Goal: Task Accomplishment & Management: Use online tool/utility

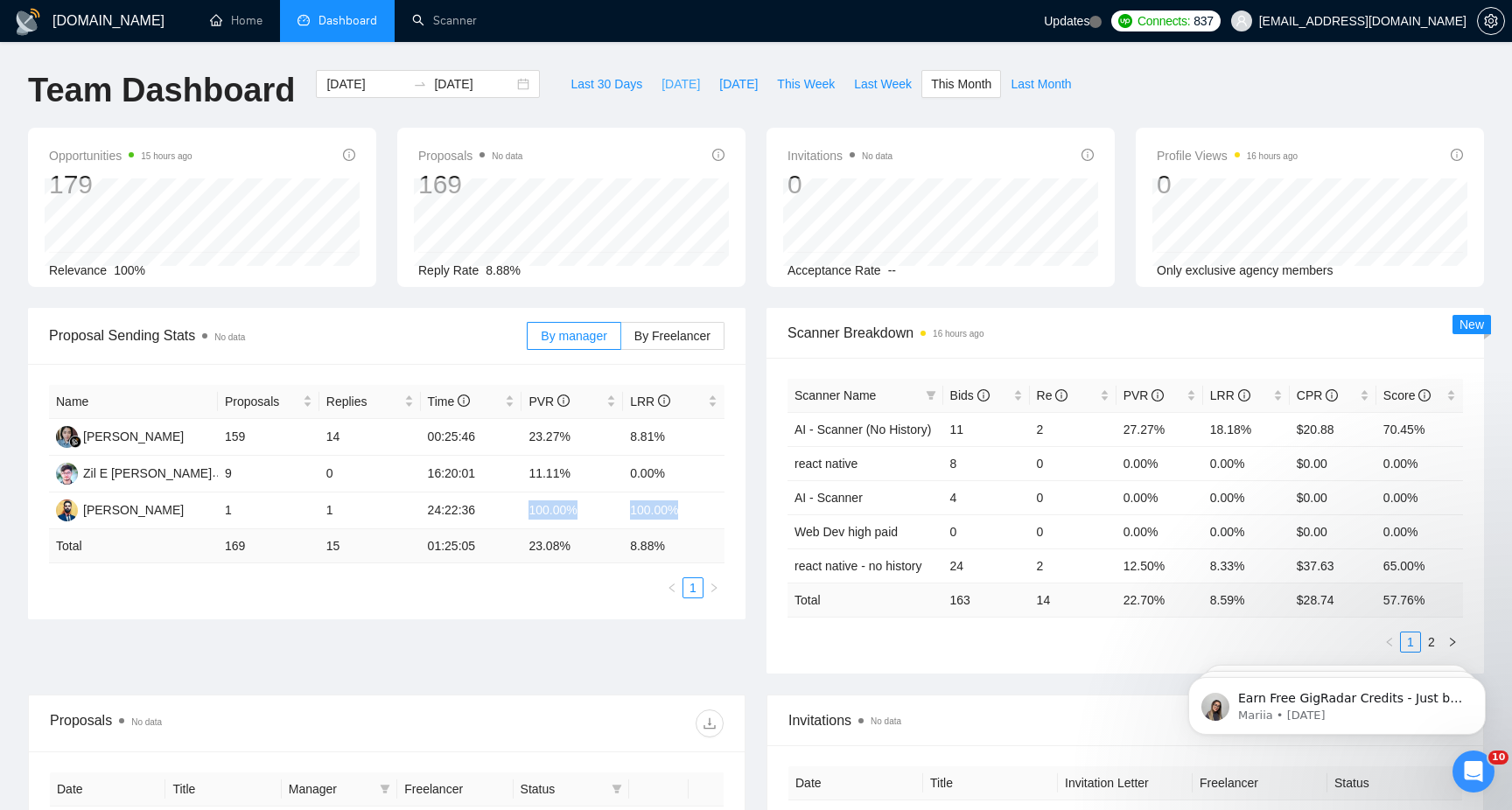
click at [672, 85] on span "Today" at bounding box center [680, 83] width 39 height 19
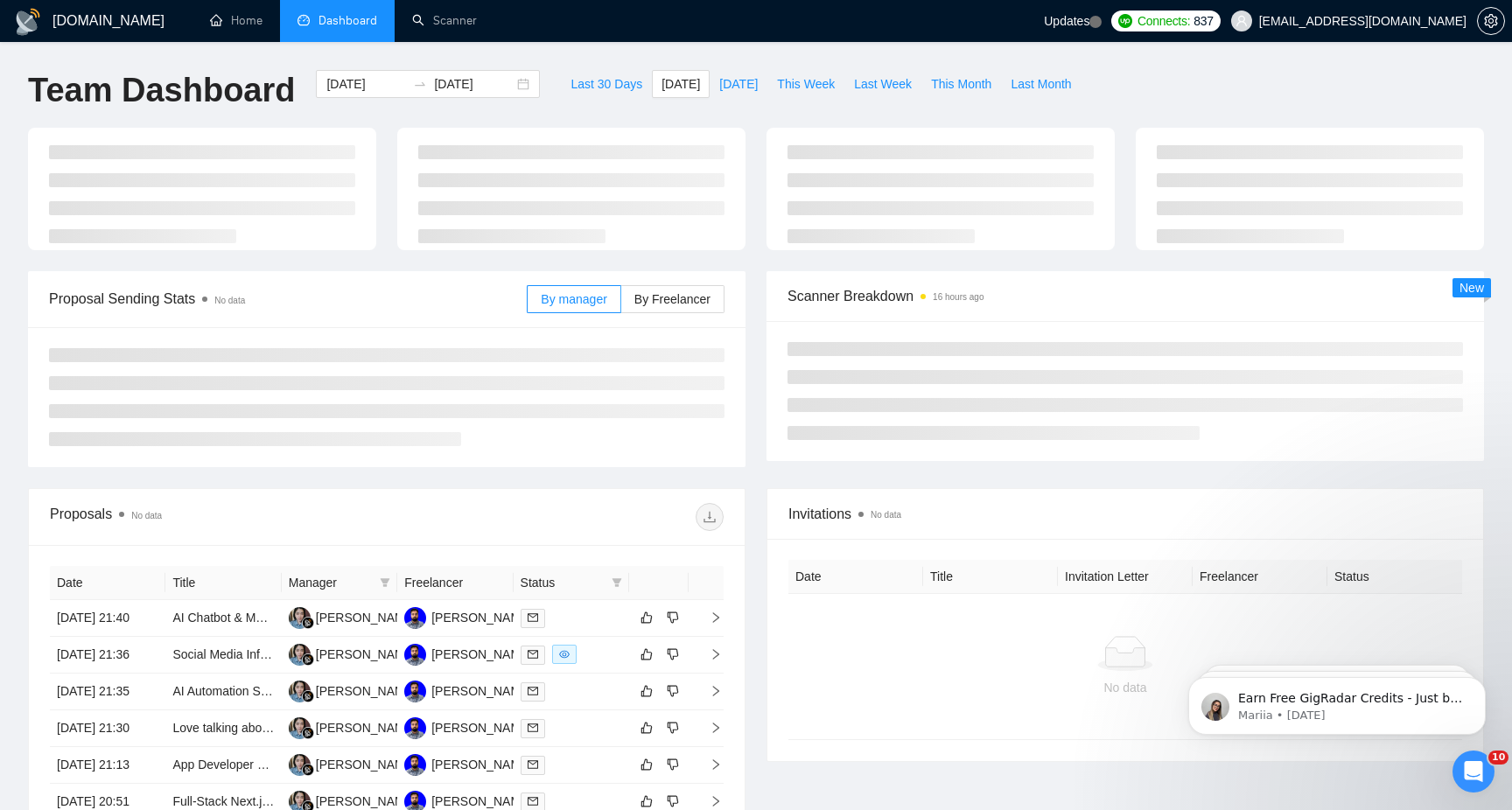
type input "2025-08-13"
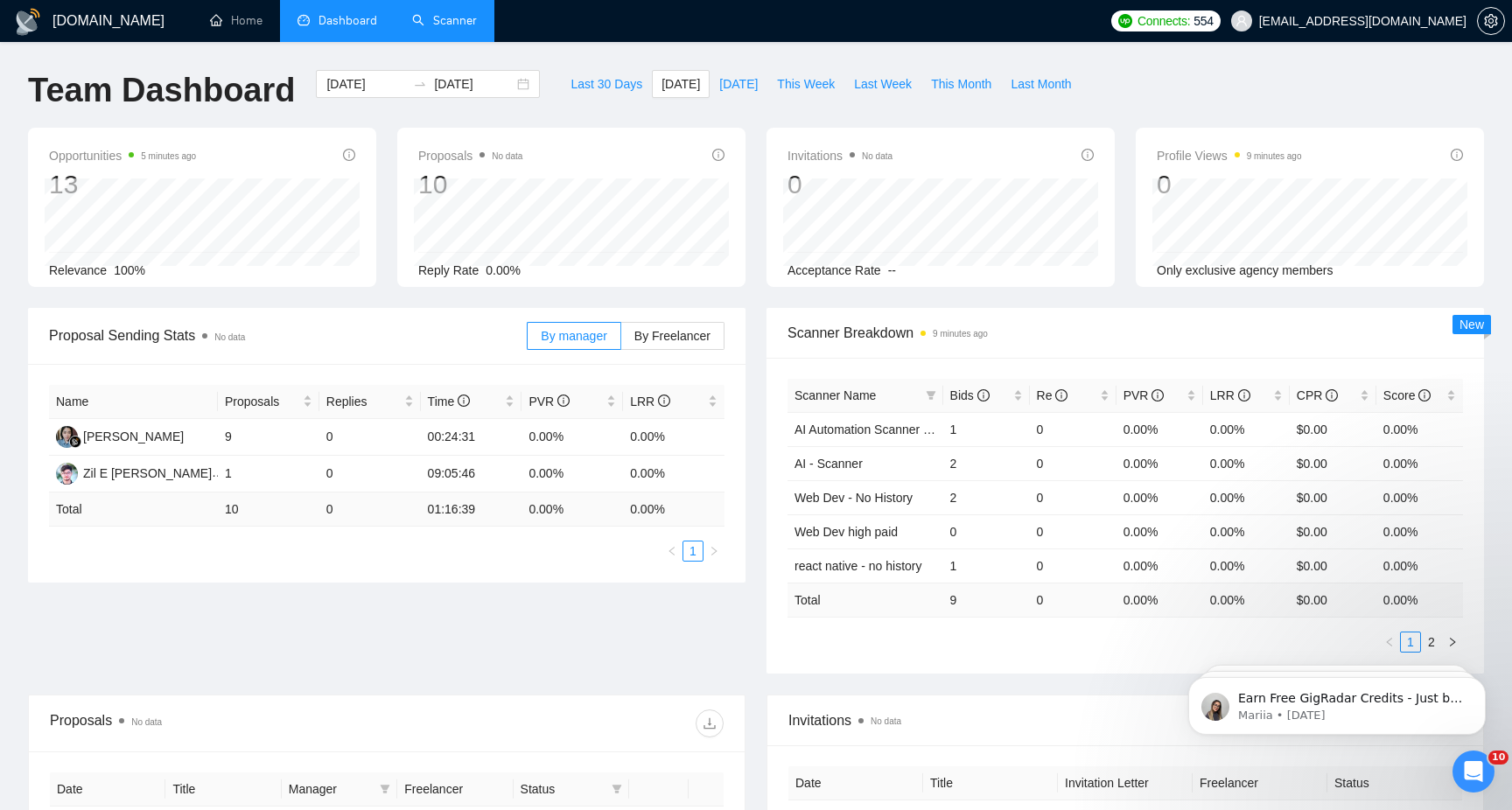
click at [436, 28] on link "Scanner" at bounding box center [445, 20] width 65 height 15
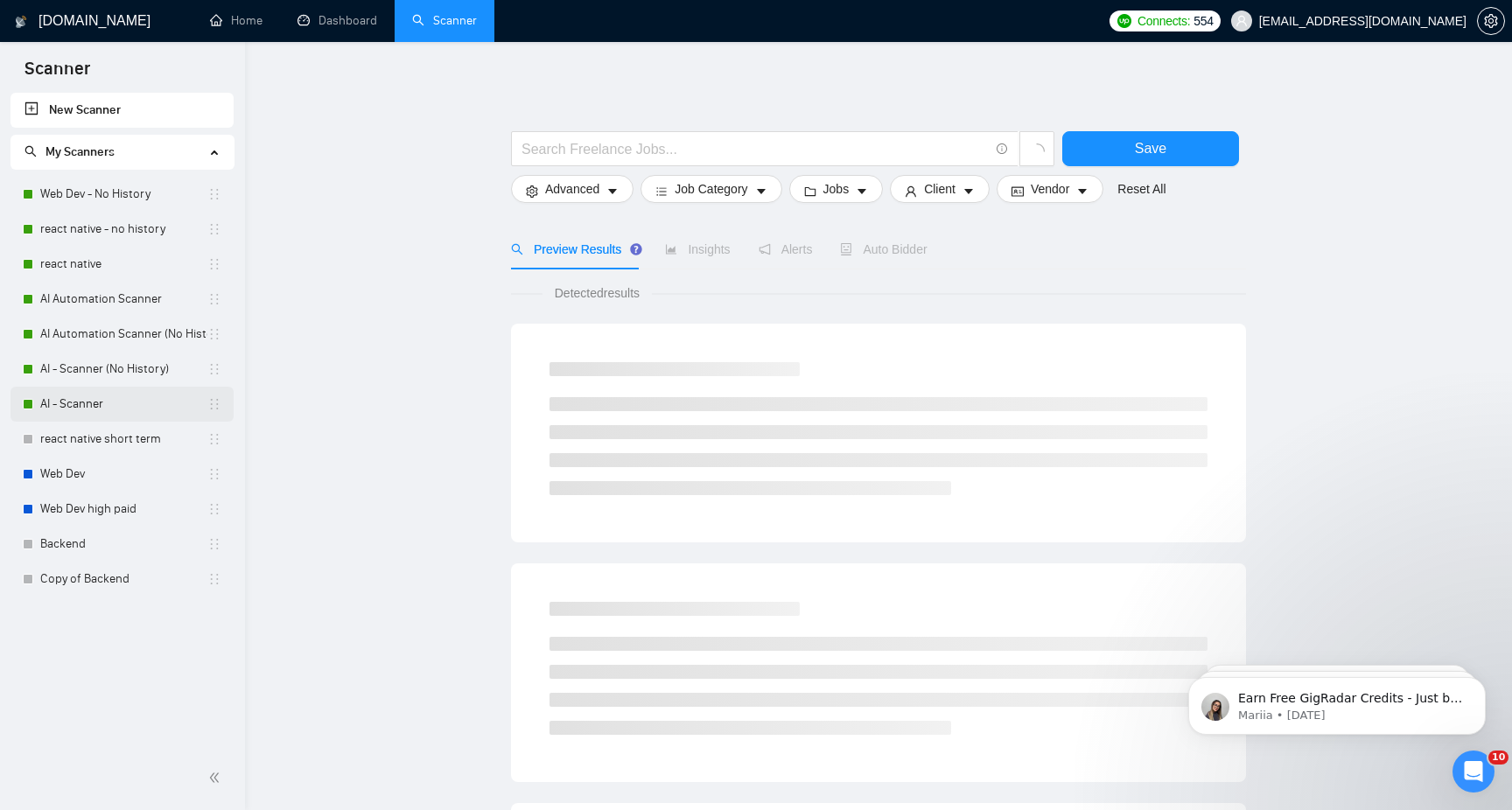
click at [142, 400] on link "AI - Scanner" at bounding box center [124, 403] width 167 height 35
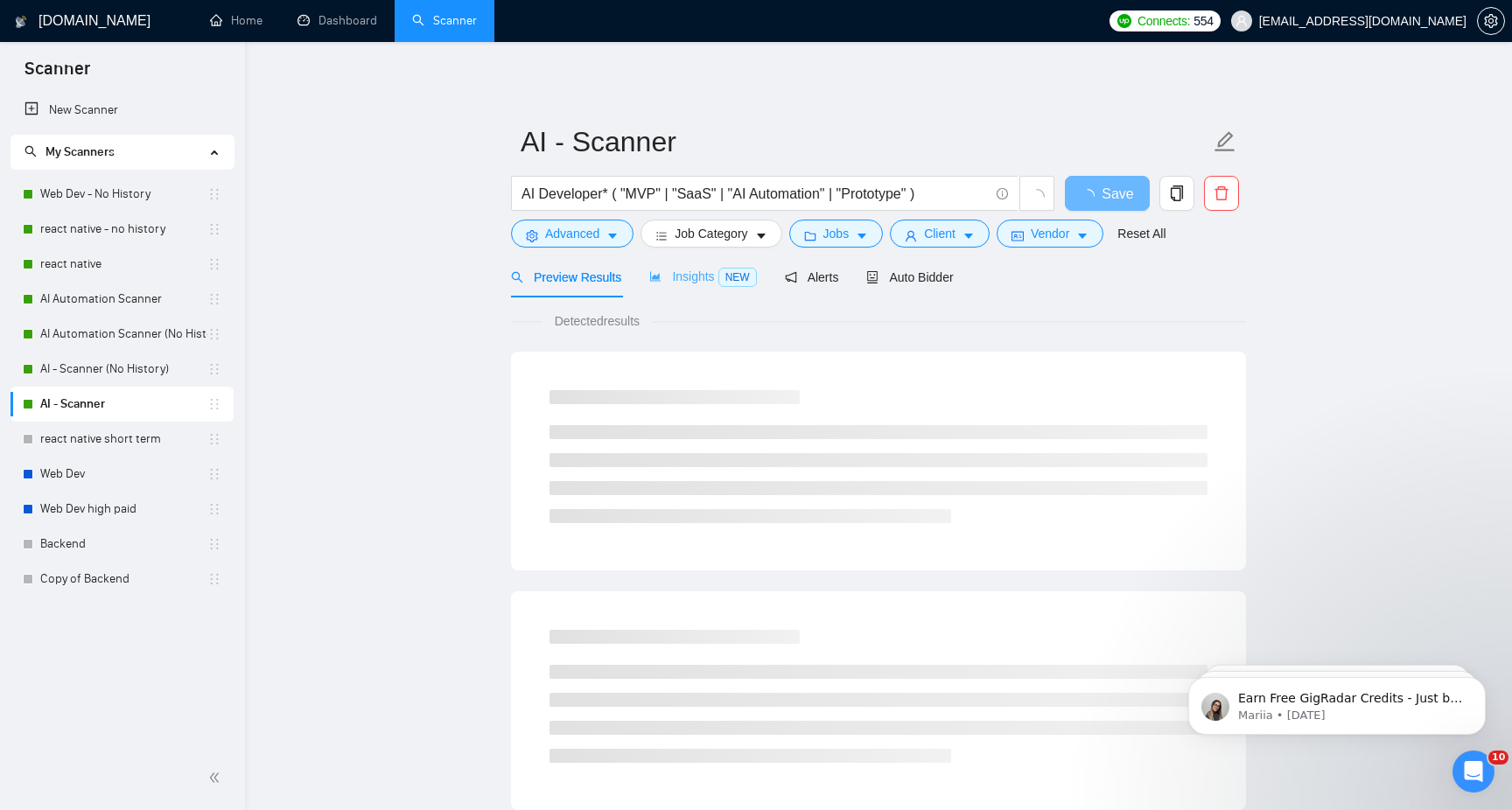
click at [689, 288] on div "Insights NEW" at bounding box center [703, 277] width 107 height 41
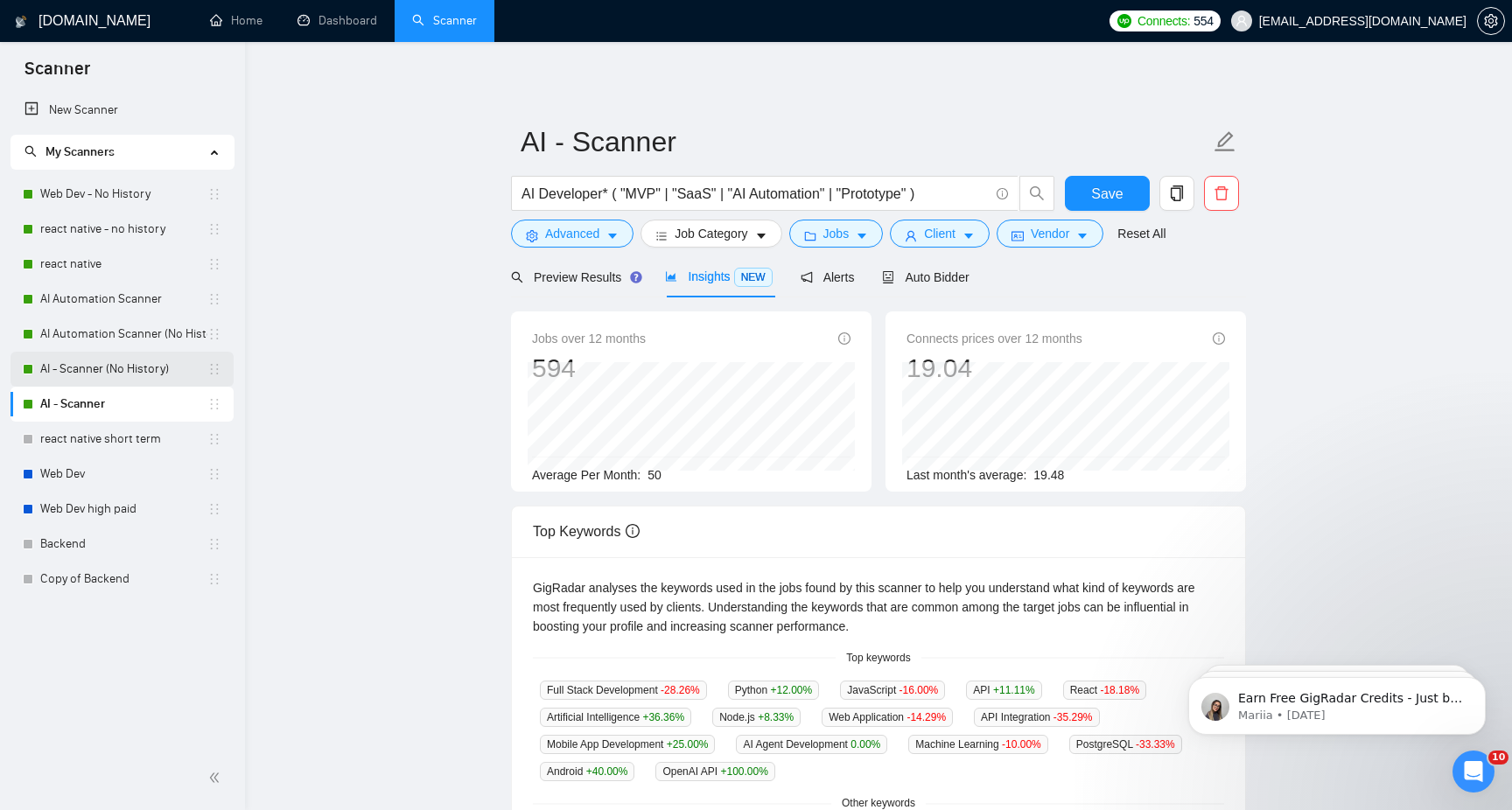
click at [125, 368] on link "AI - Scanner (No History)" at bounding box center [124, 368] width 167 height 35
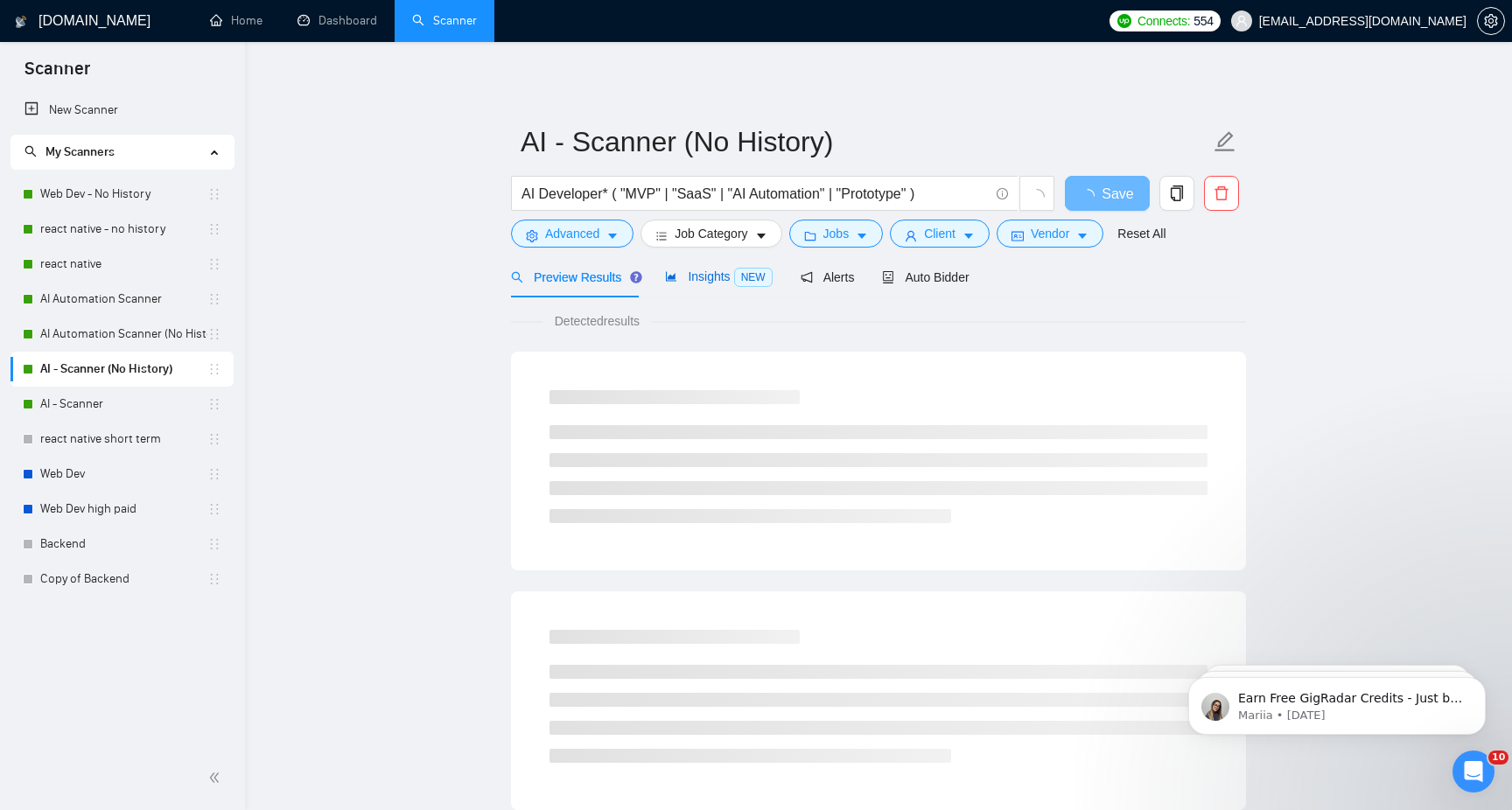
click at [734, 283] on span "Insights NEW" at bounding box center [718, 277] width 107 height 14
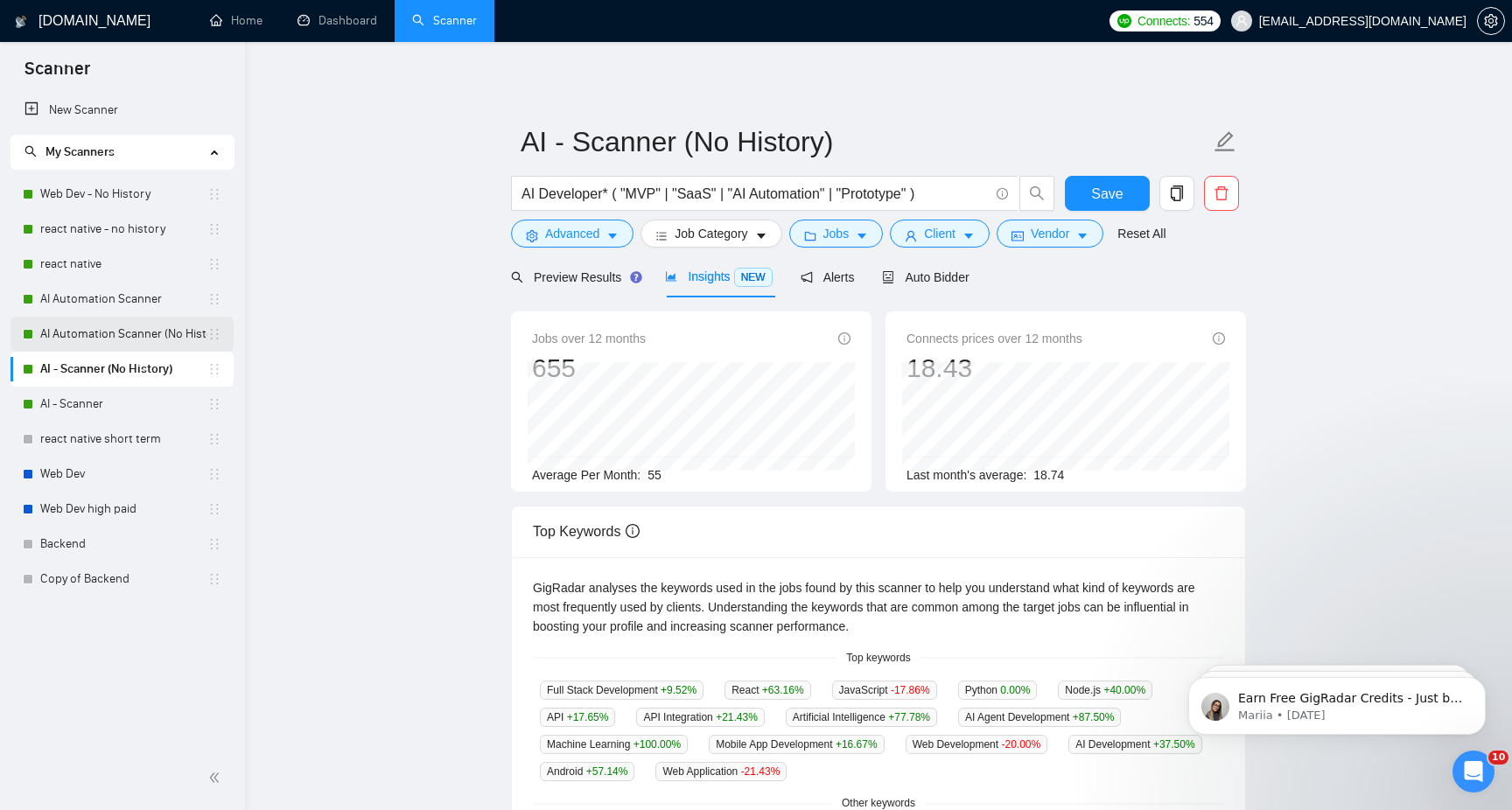
click at [130, 345] on link "AI Automation Scanner (No History)" at bounding box center [124, 334] width 167 height 35
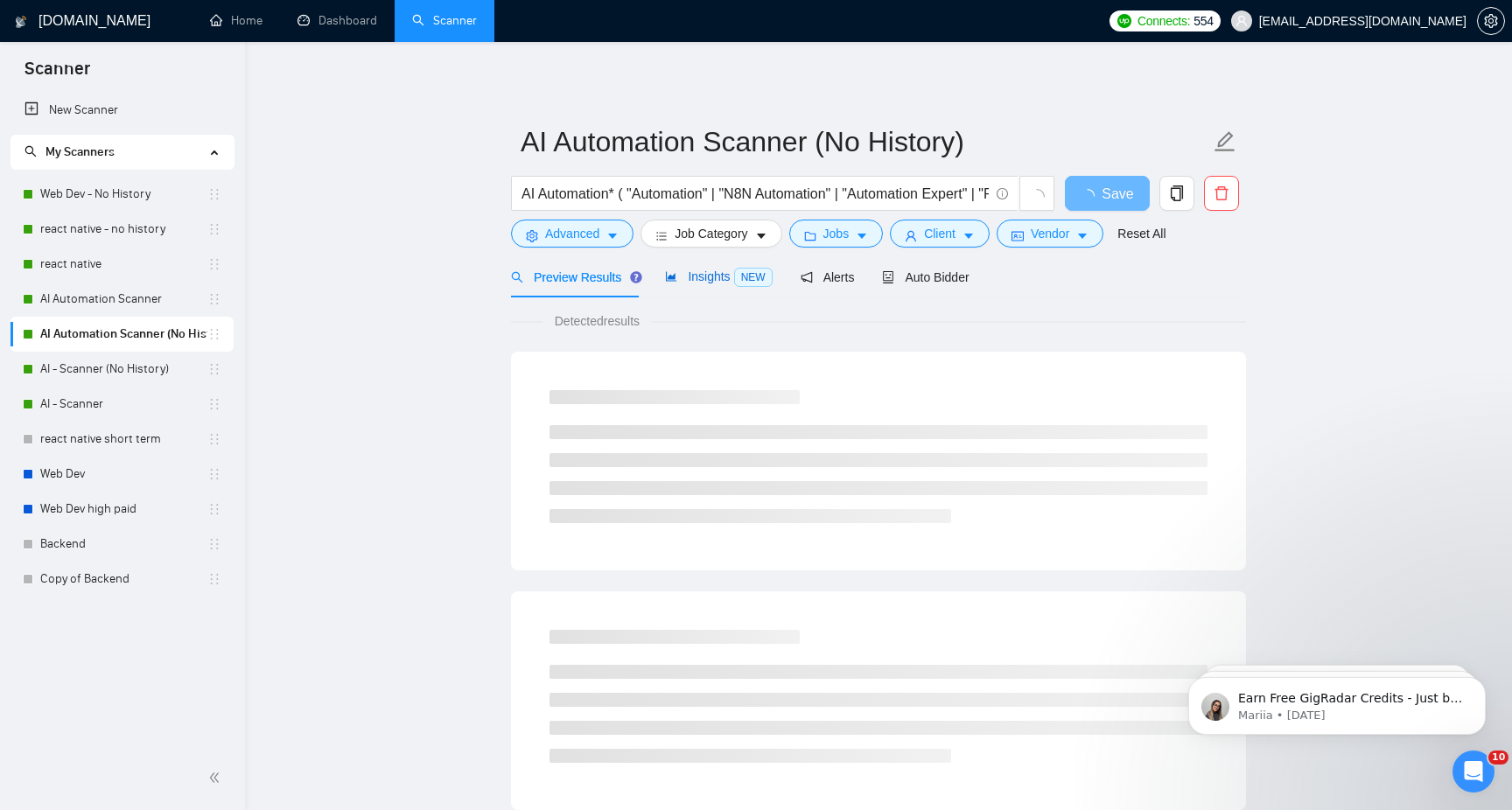
click at [713, 274] on span "Insights NEW" at bounding box center [718, 277] width 107 height 14
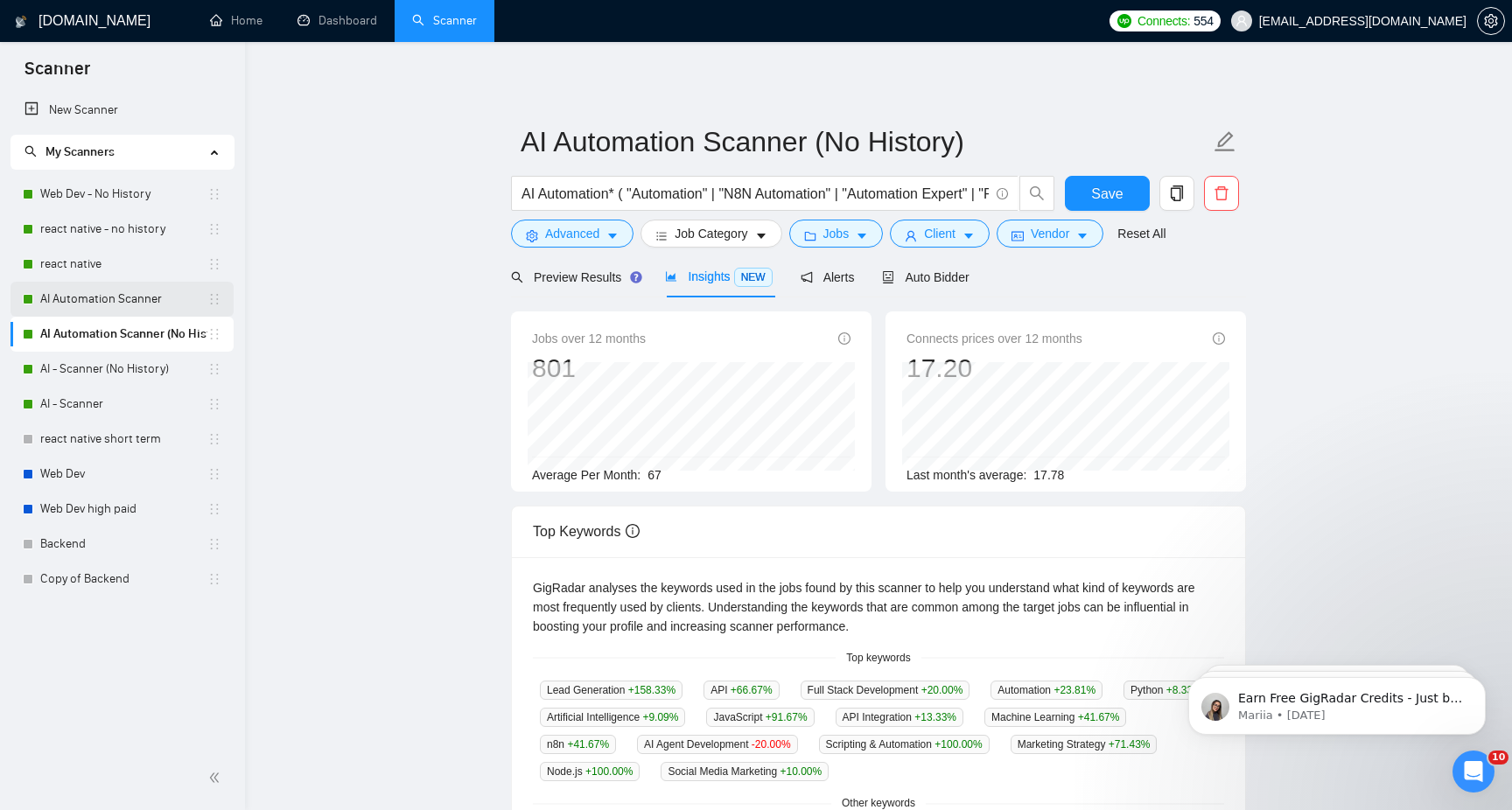
click at [149, 289] on link "AI Automation Scanner" at bounding box center [124, 298] width 167 height 35
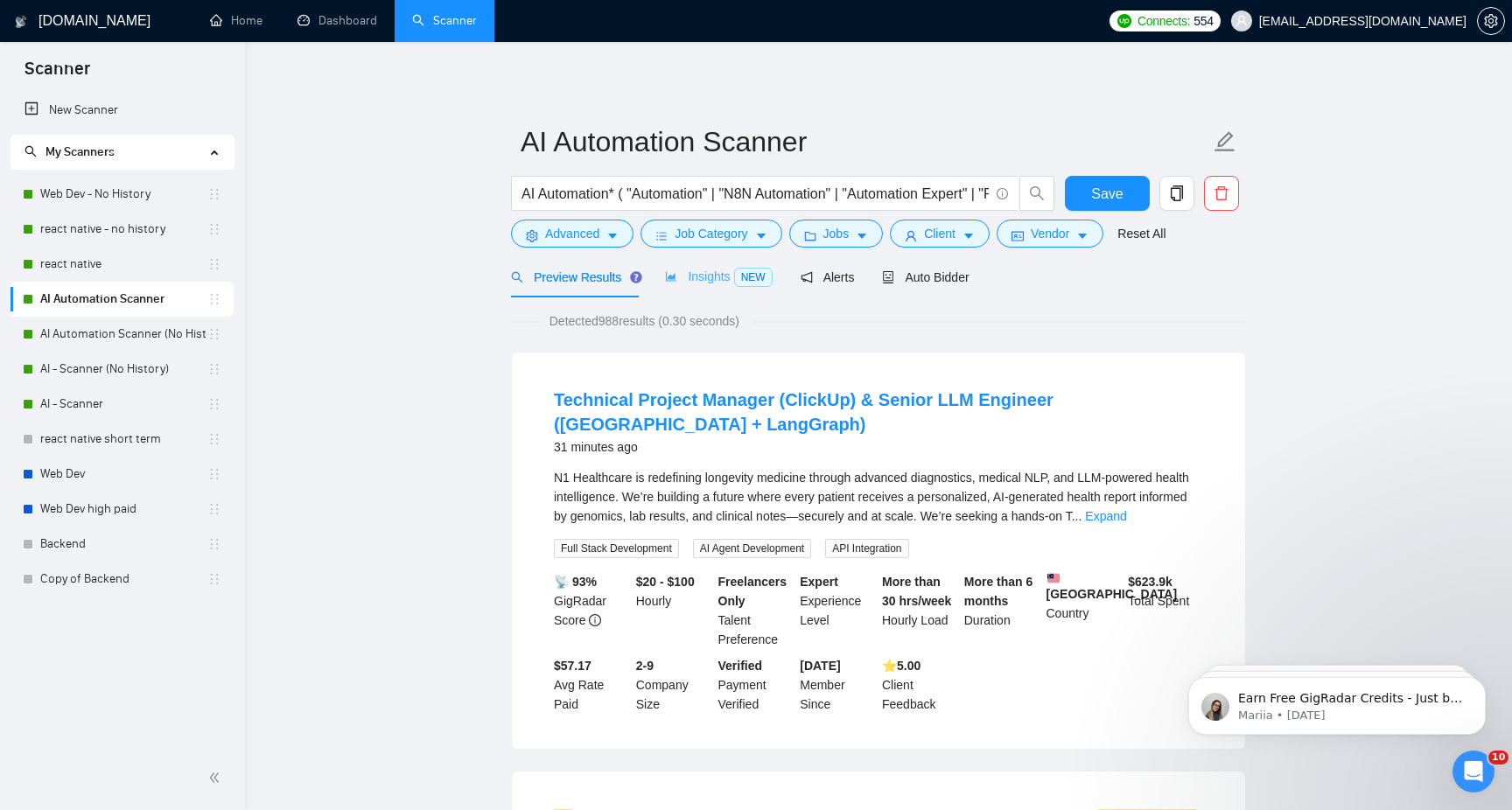
click at [718, 266] on div "Insights NEW" at bounding box center [718, 277] width 107 height 41
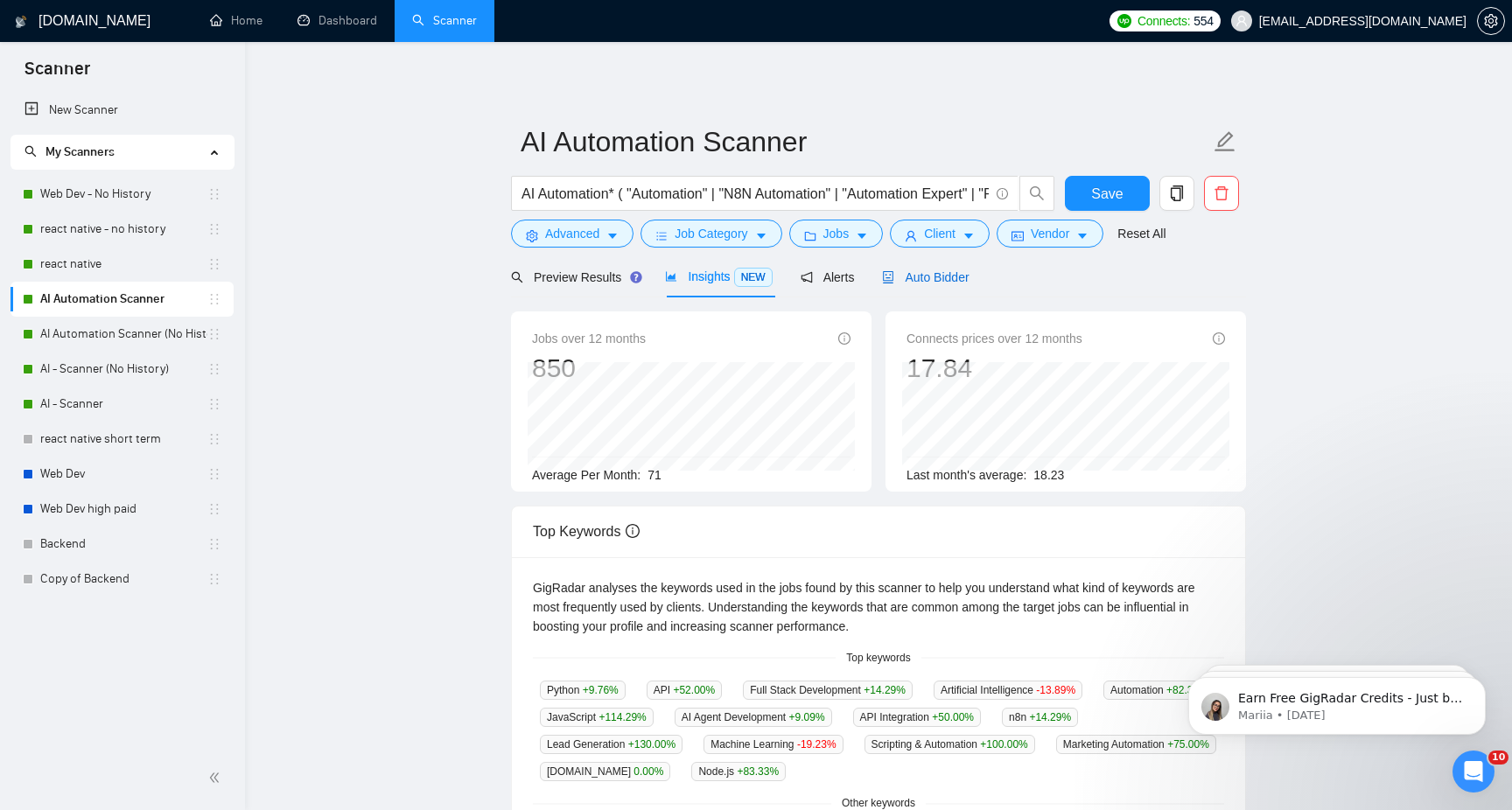
click at [906, 274] on span "Auto Bidder" at bounding box center [926, 278] width 87 height 14
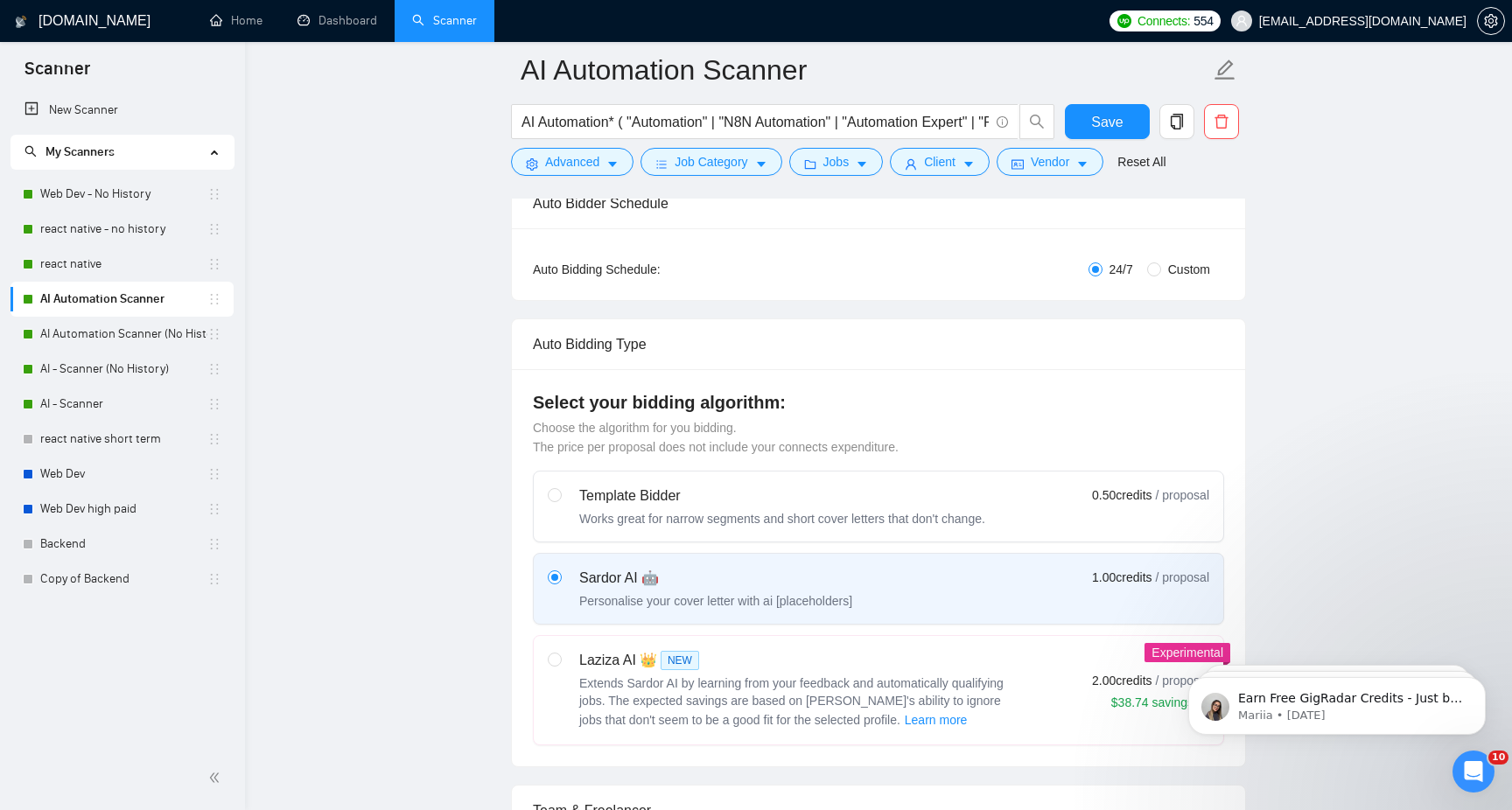
scroll to position [852, 0]
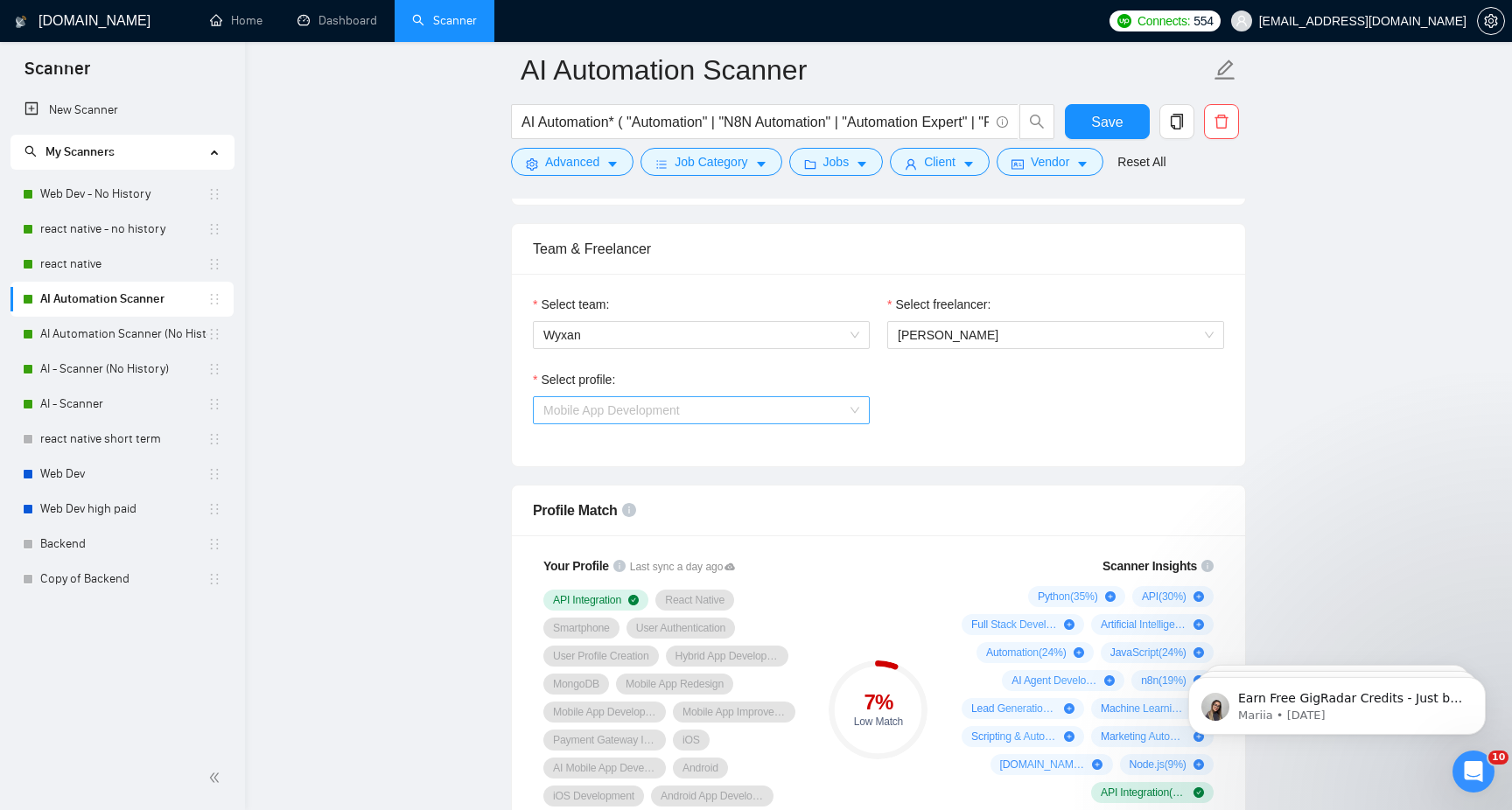
click at [806, 407] on span "Mobile App Development" at bounding box center [702, 410] width 316 height 27
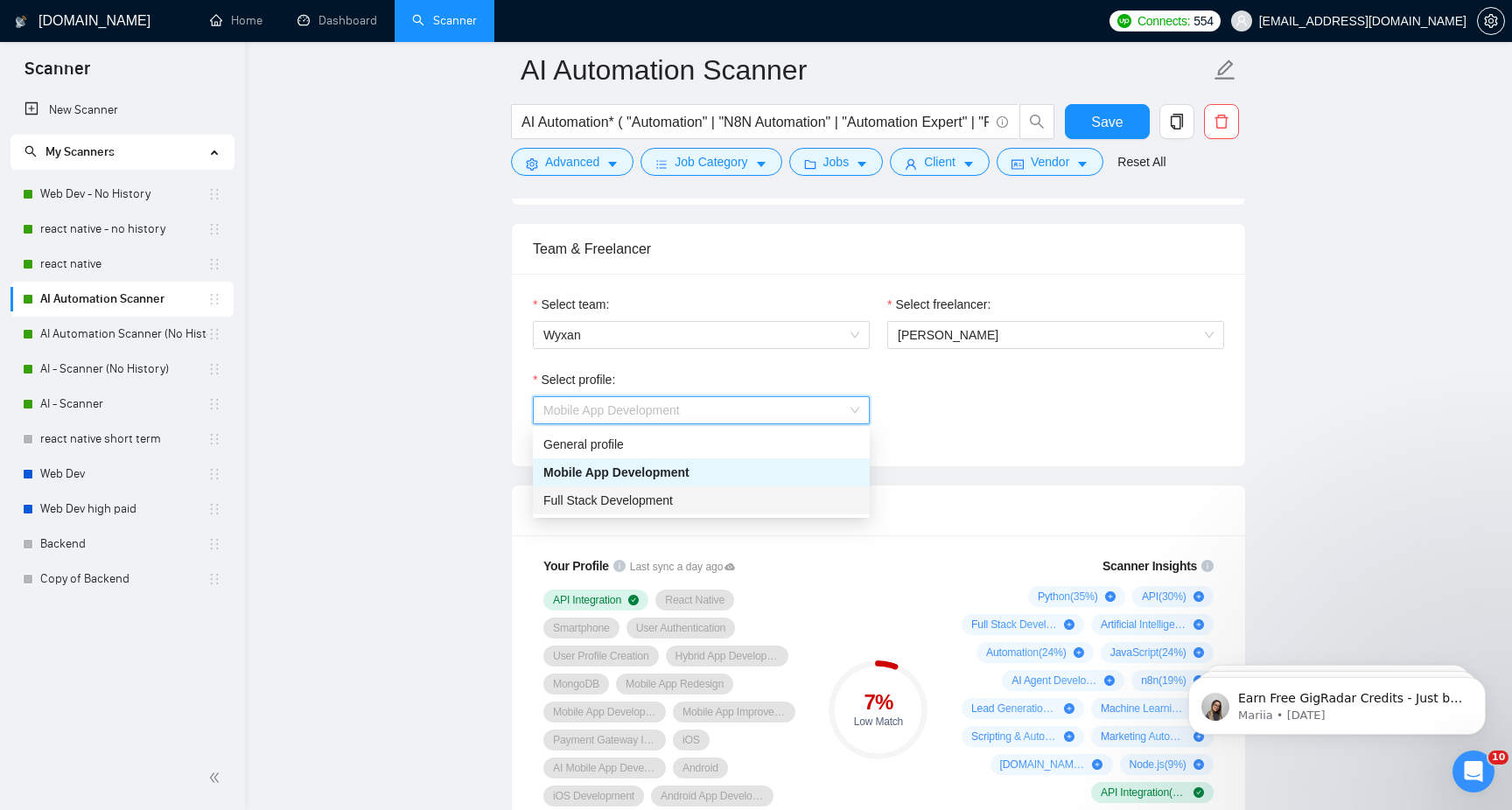
click at [734, 497] on div "Full Stack Development" at bounding box center [702, 500] width 316 height 19
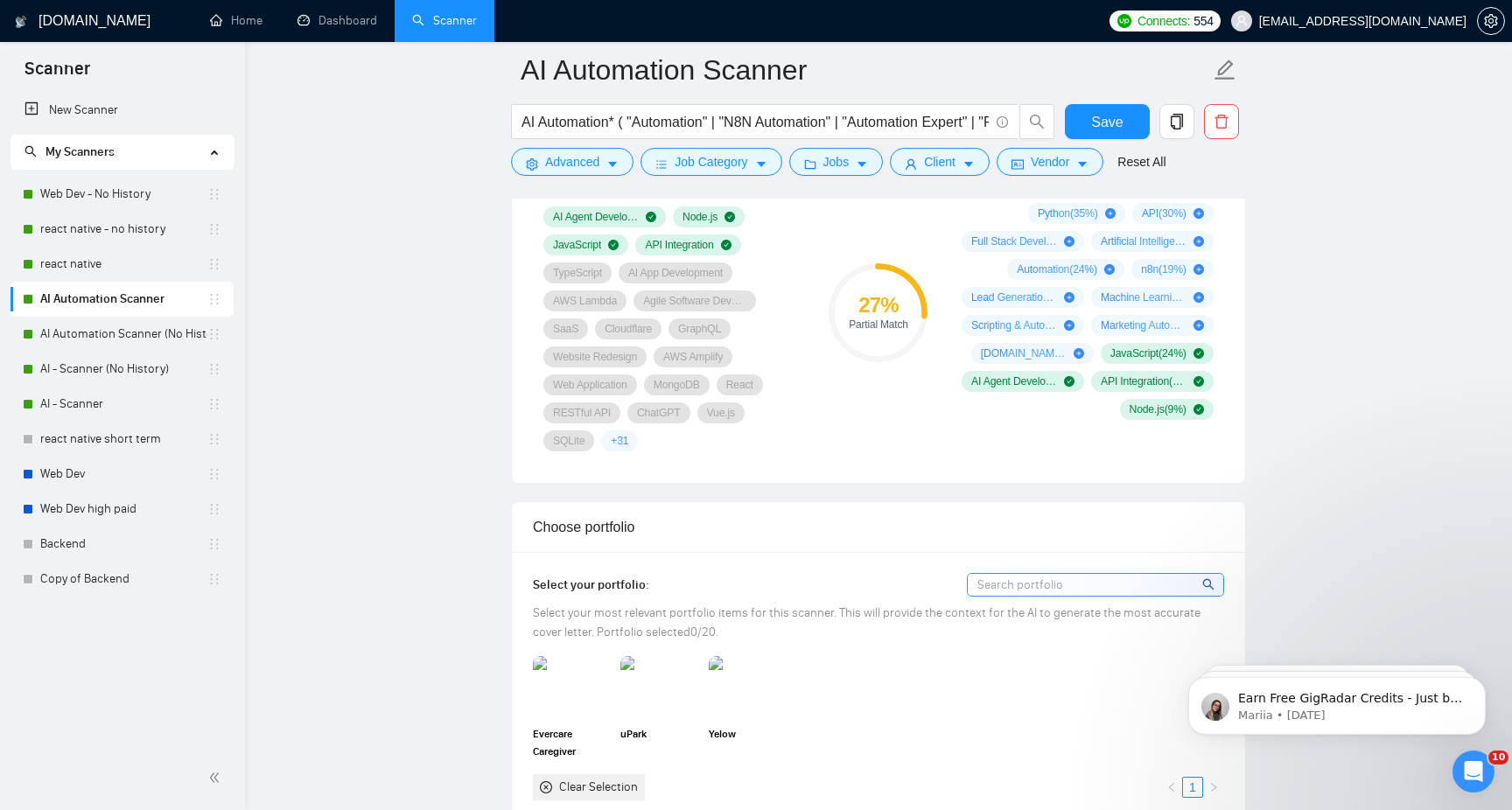
scroll to position [1238, 0]
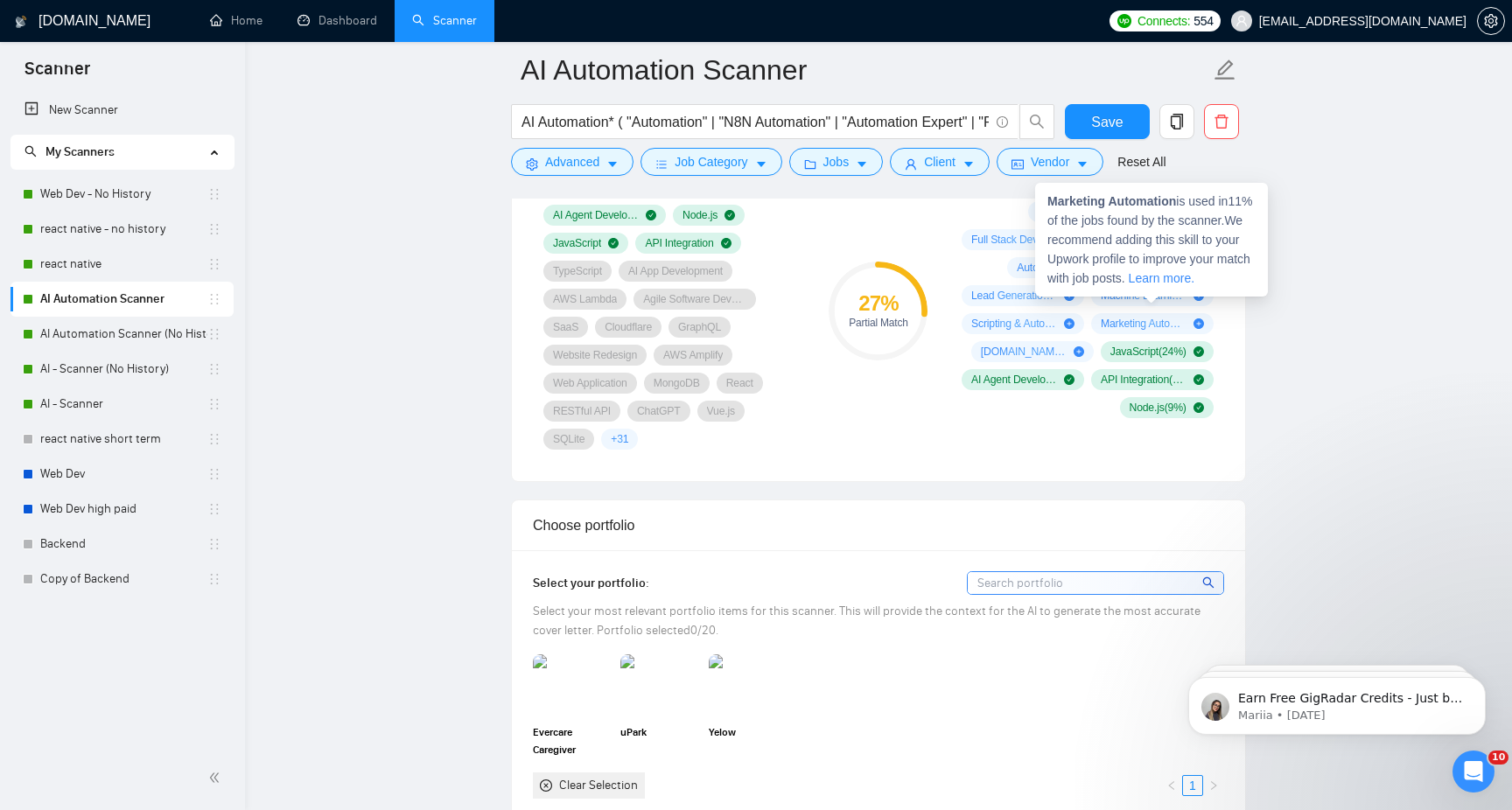
click at [1196, 323] on icon "plus-circle" at bounding box center [1199, 323] width 11 height 11
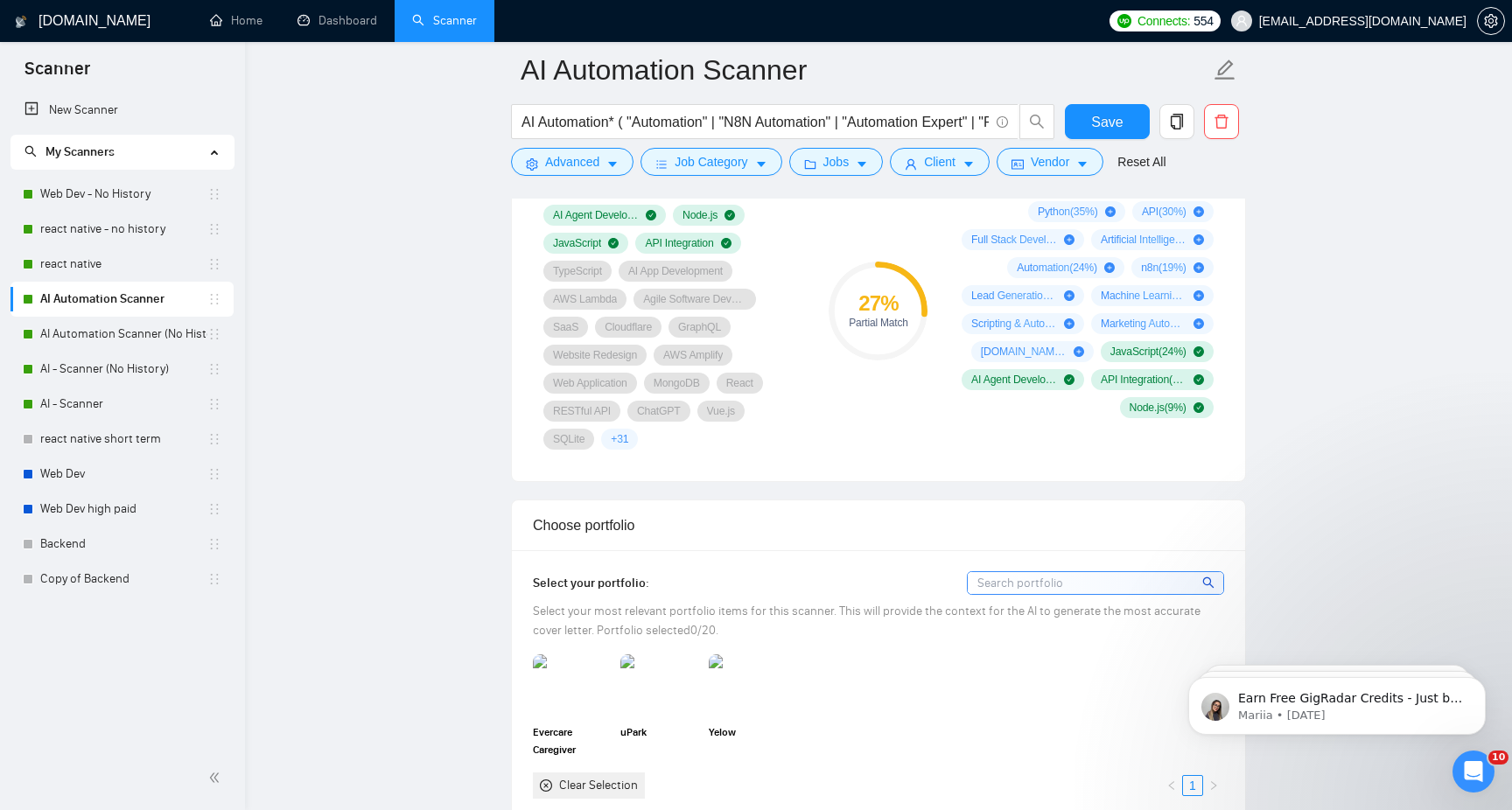
click at [1199, 323] on icon "plus-circle" at bounding box center [1199, 323] width 11 height 11
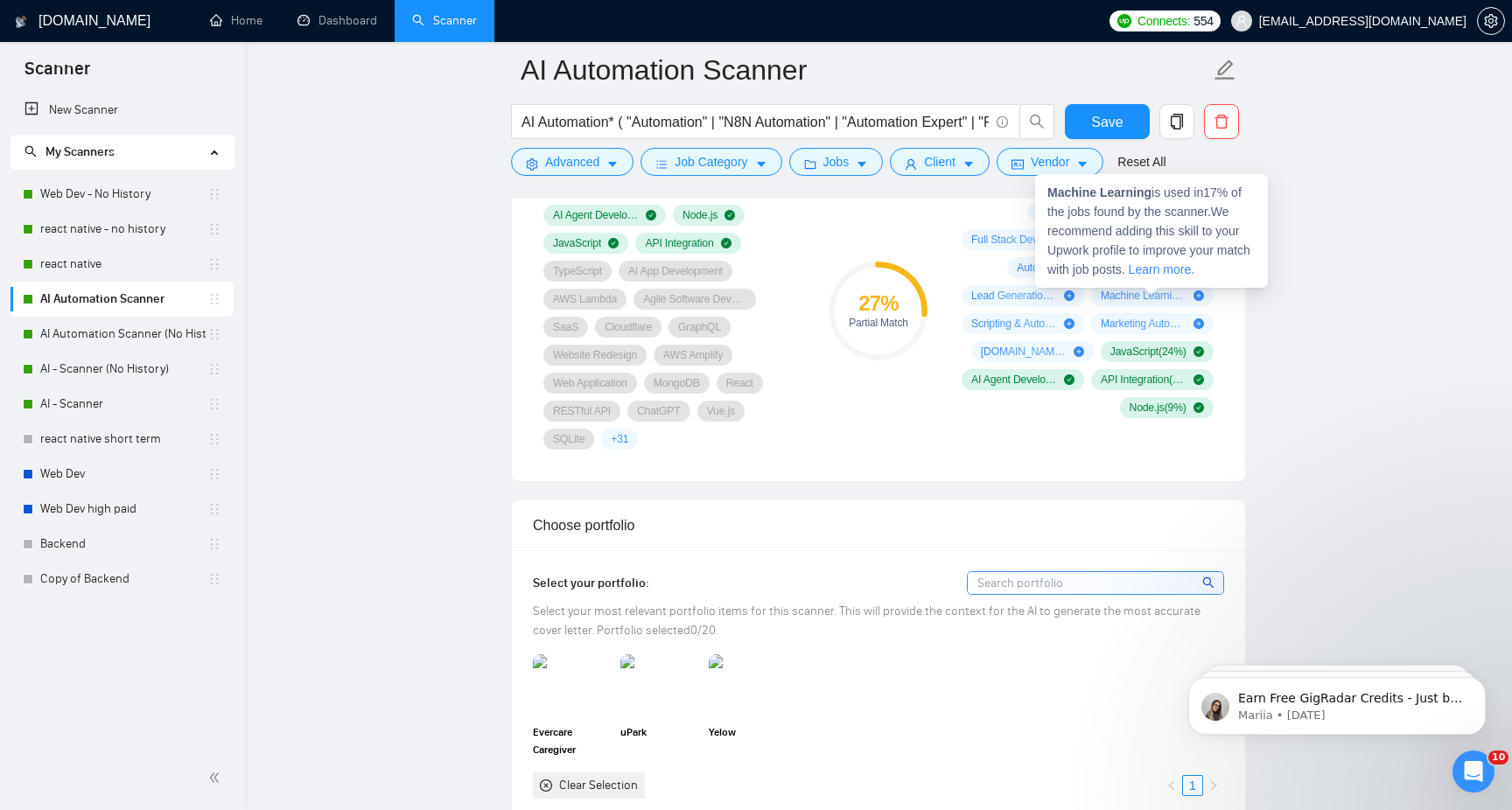
scroll to position [1205, 0]
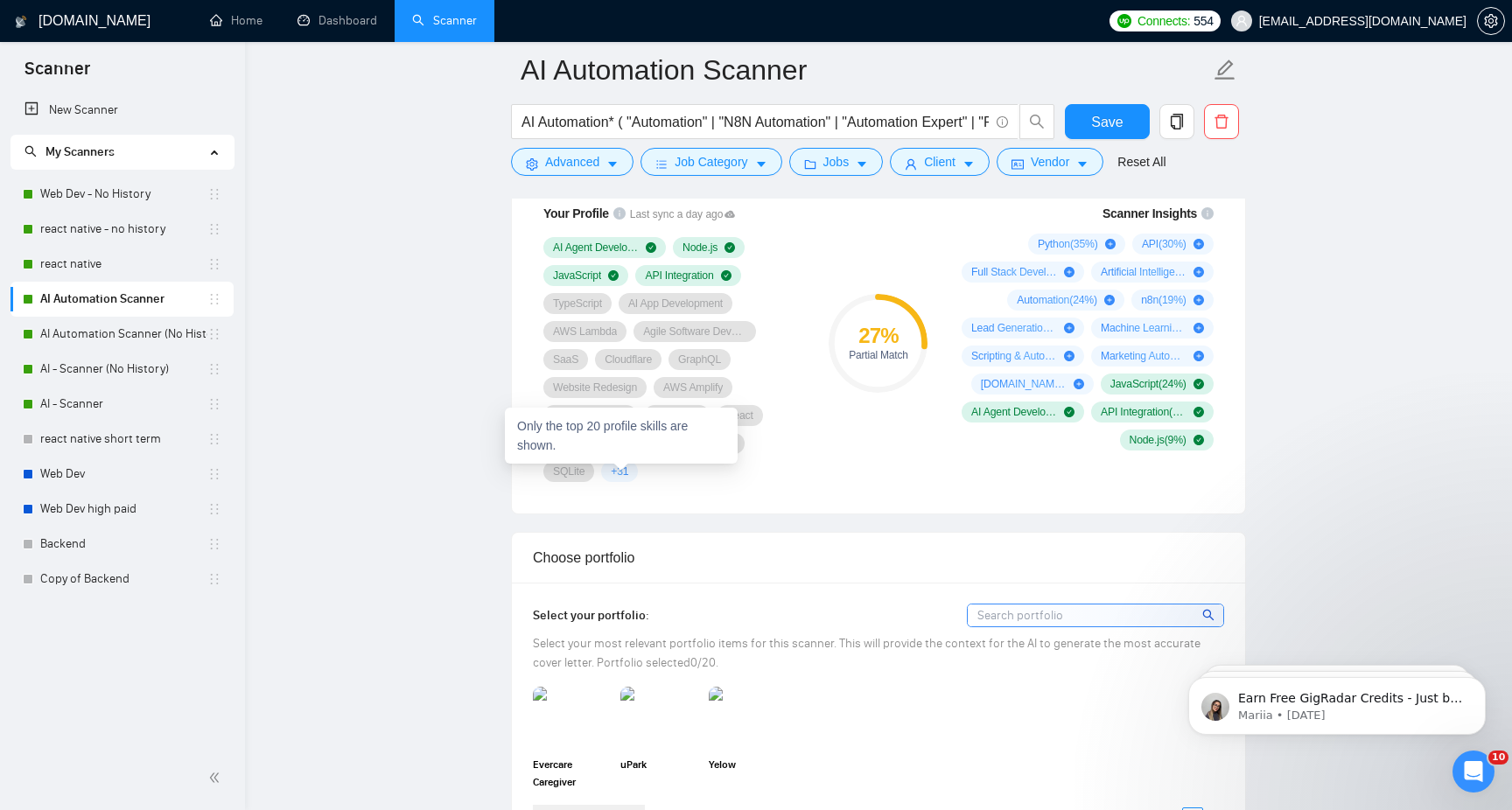
click at [629, 473] on span "+ 31" at bounding box center [620, 471] width 18 height 14
click at [618, 467] on span "+ 31" at bounding box center [620, 471] width 18 height 14
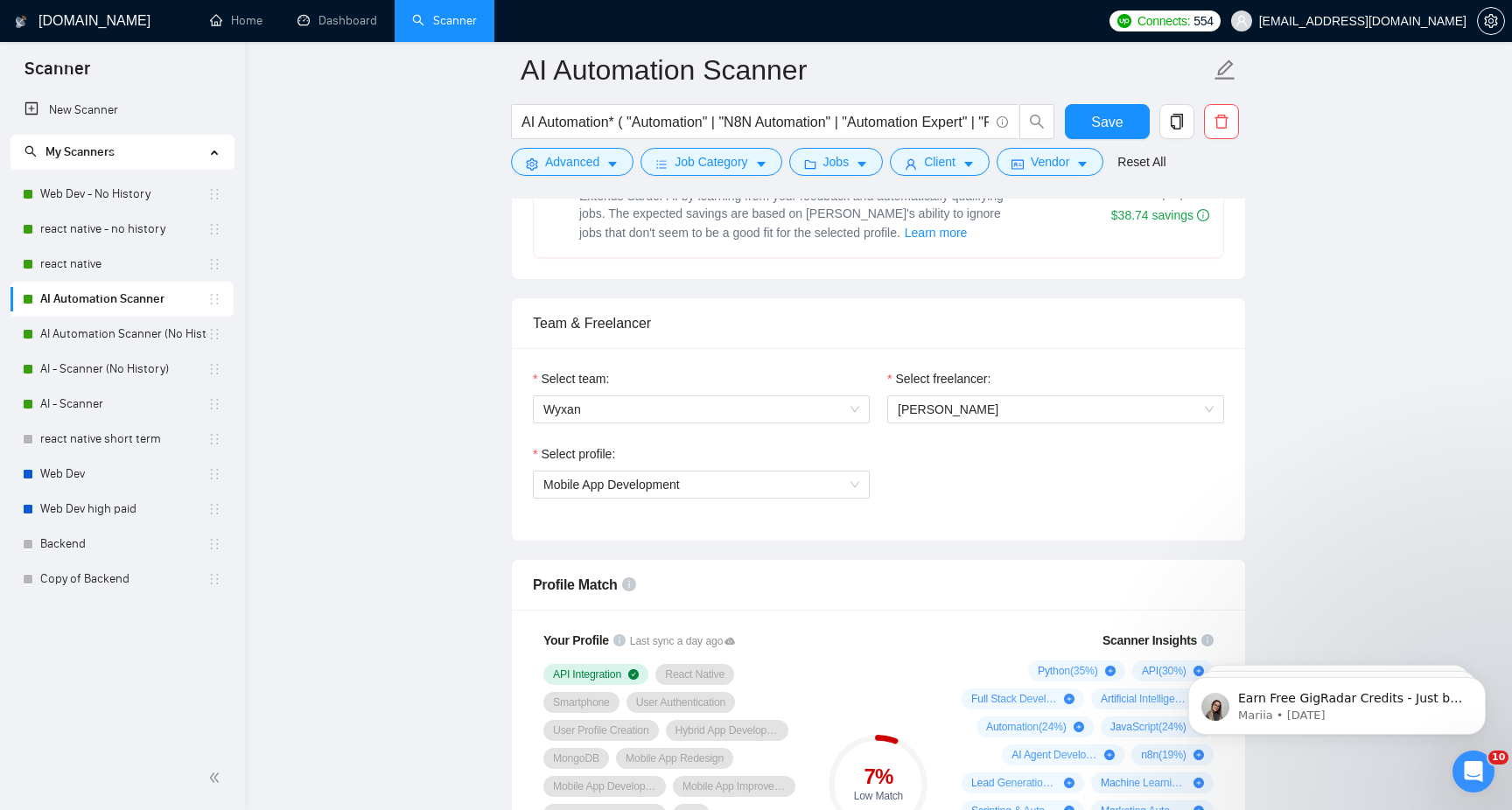
scroll to position [738, 0]
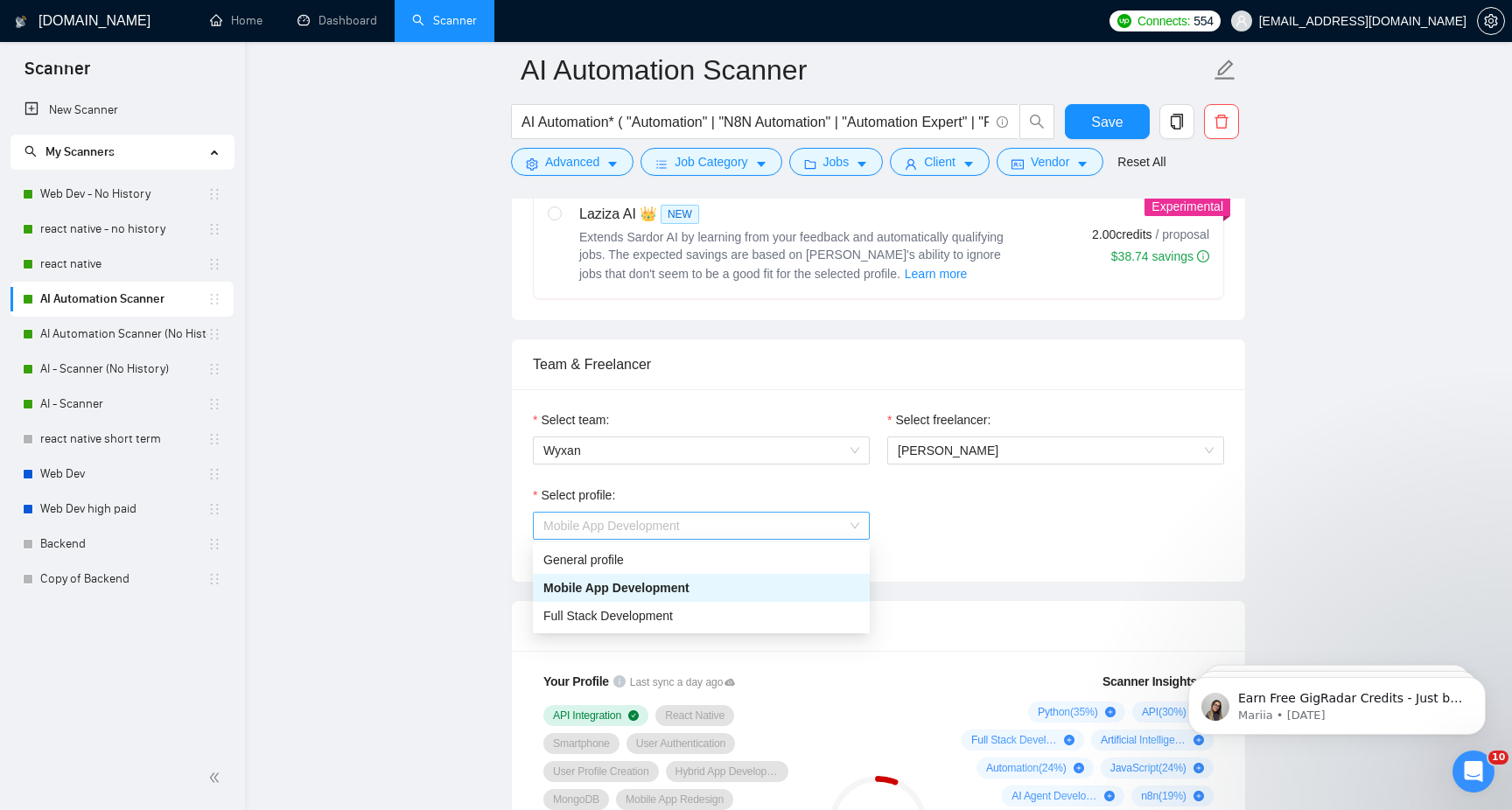
click at [774, 533] on span "Mobile App Development" at bounding box center [702, 526] width 316 height 27
click at [764, 615] on div "Full Stack Development" at bounding box center [702, 615] width 316 height 19
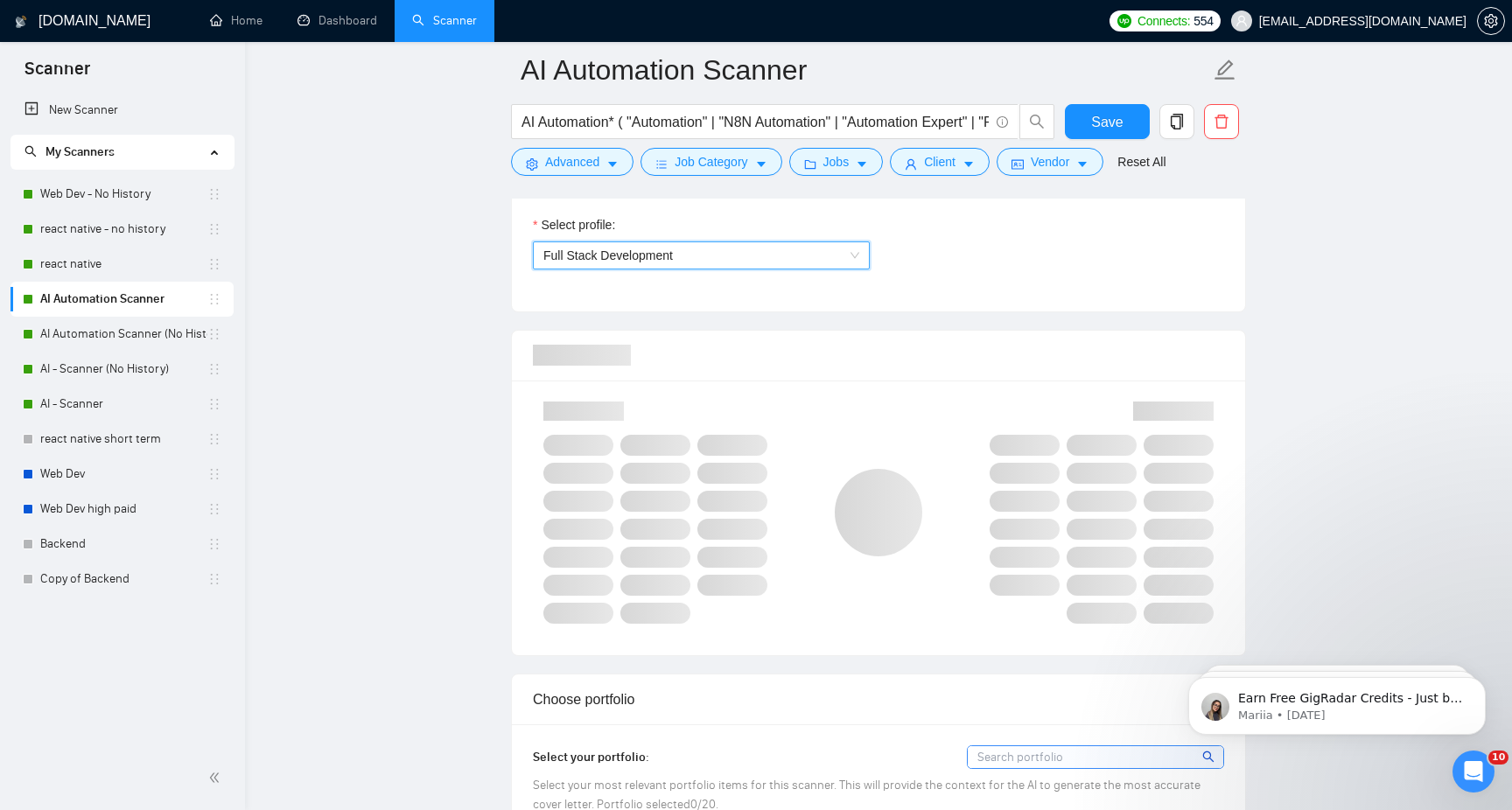
scroll to position [1018, 0]
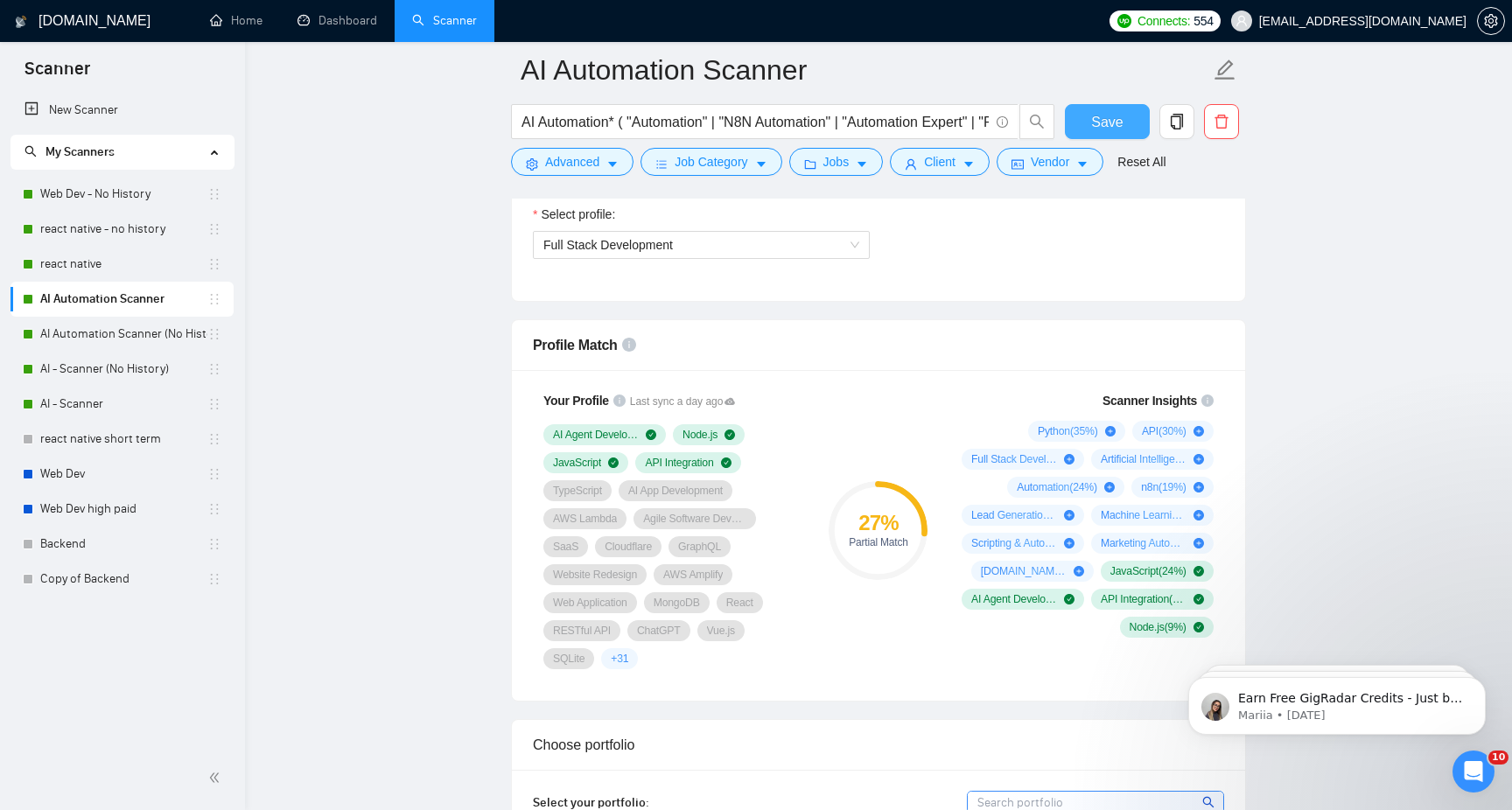
click at [1113, 112] on span "Save" at bounding box center [1107, 122] width 32 height 22
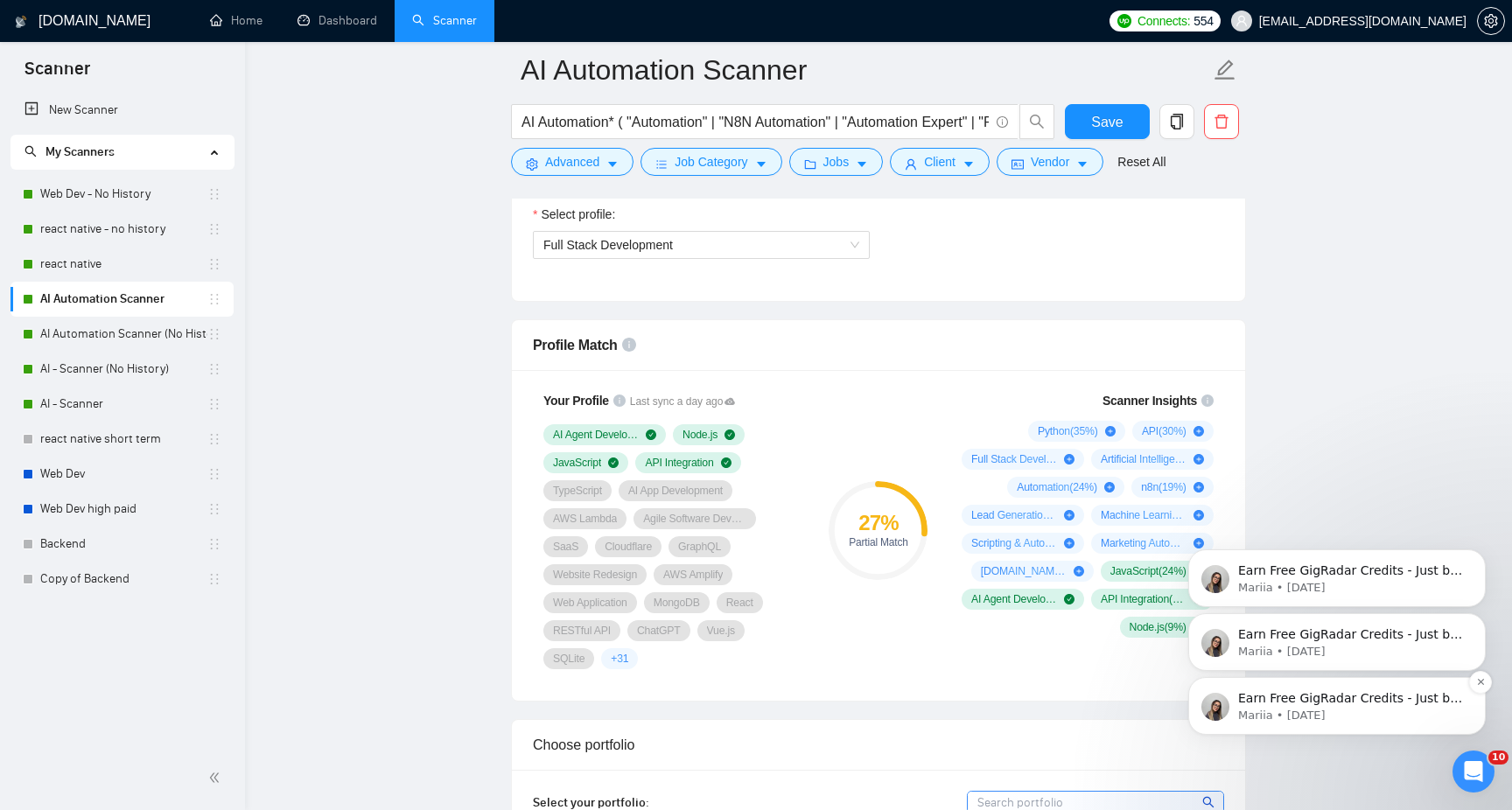
click at [1348, 694] on p "Earn Free GigRadar Credits - Just by Sharing Your Story! 💬 Want more credits fo…" at bounding box center [1351, 699] width 225 height 18
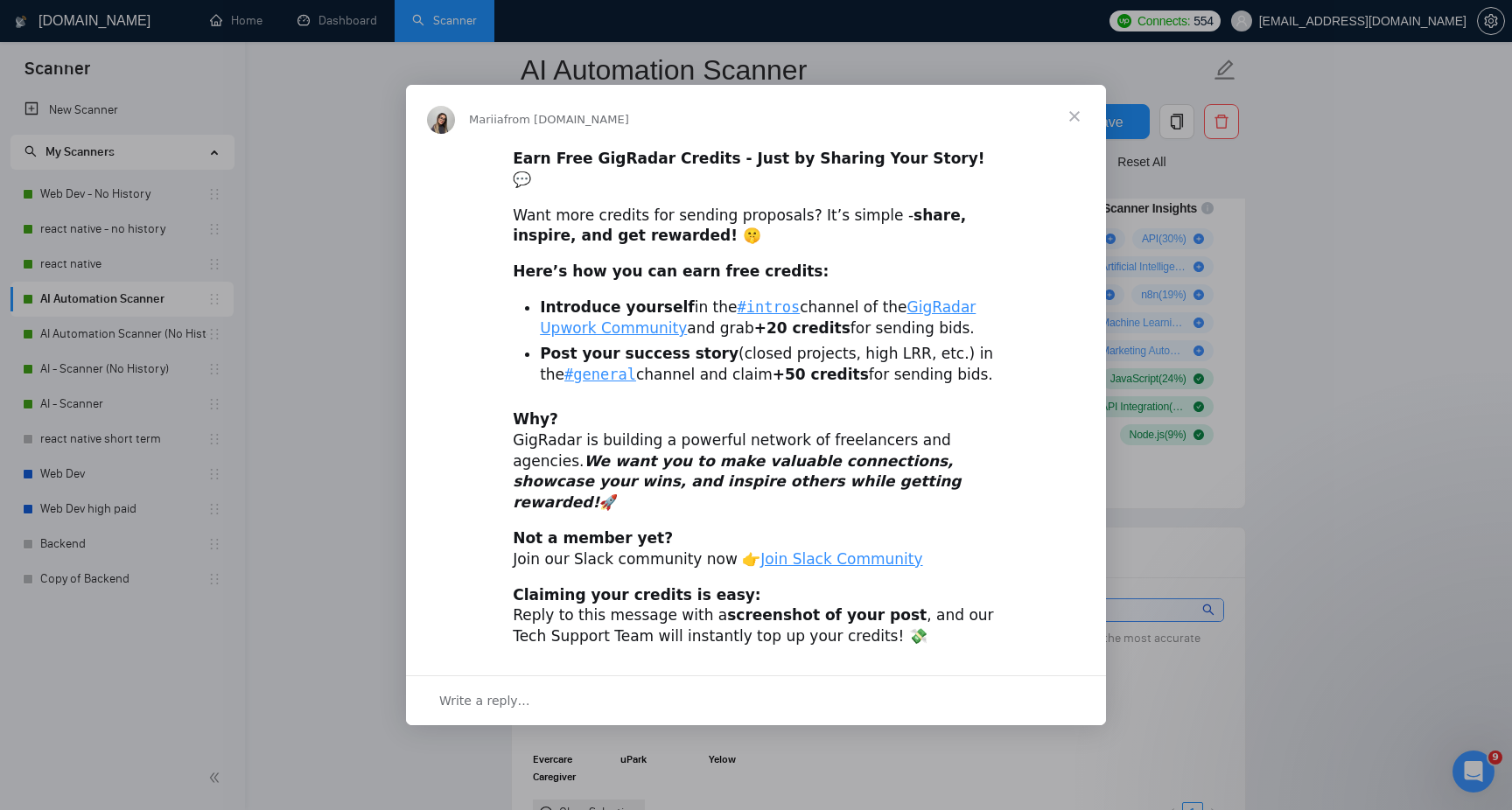
scroll to position [1405, 0]
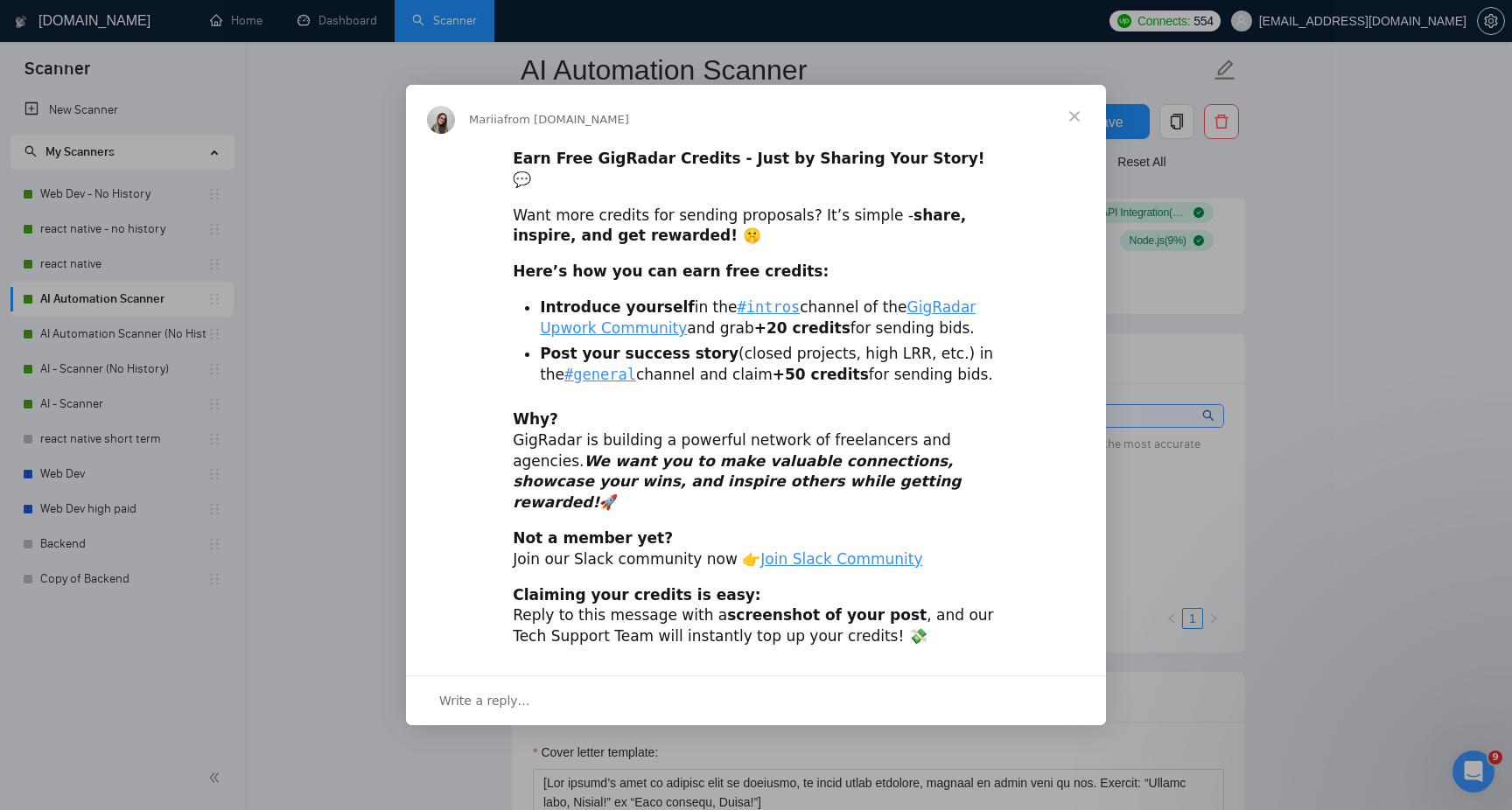
click at [1085, 141] on span "Close" at bounding box center [1075, 117] width 63 height 63
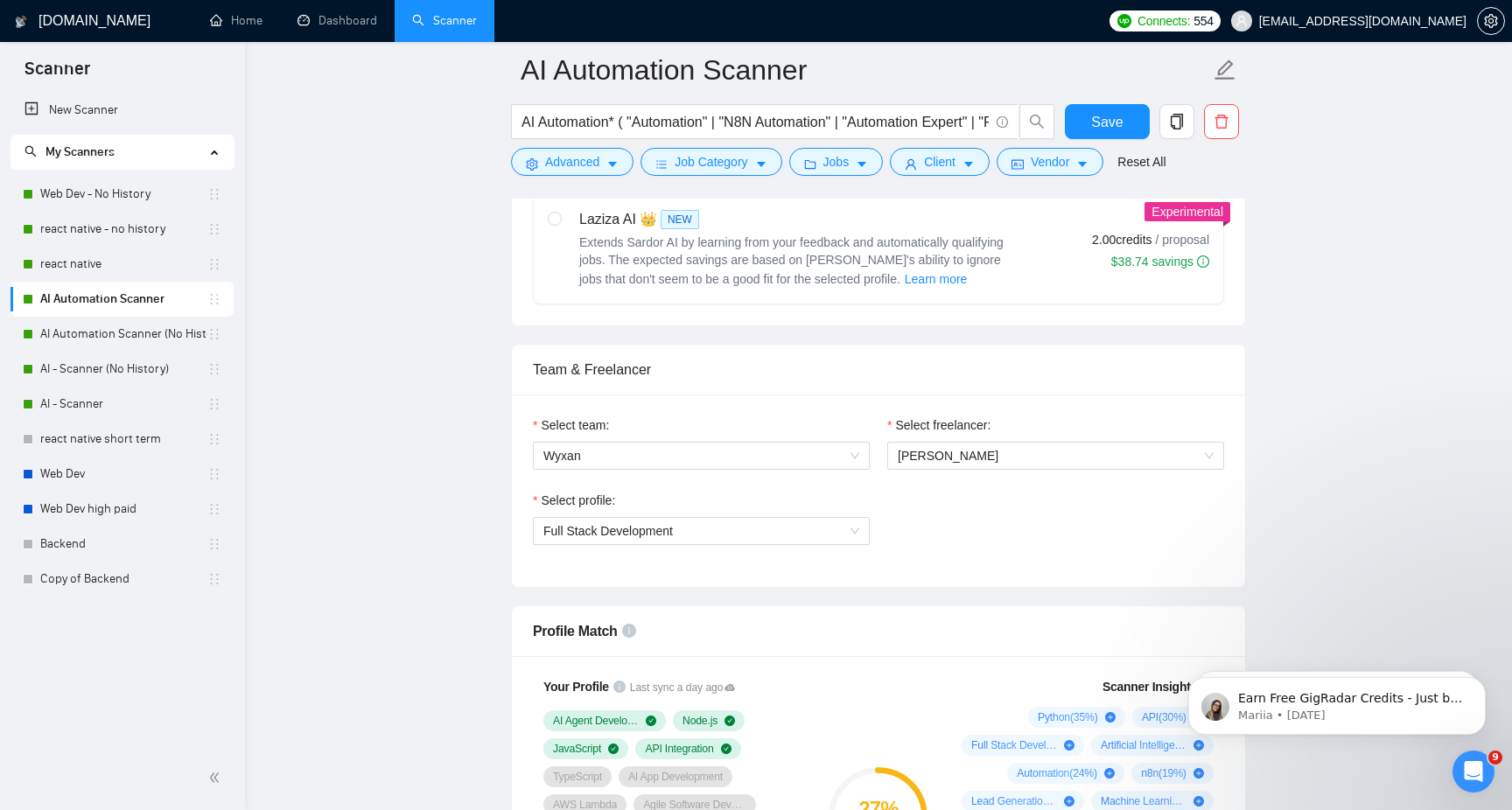
scroll to position [730, 0]
click at [120, 344] on link "AI Automation Scanner (No History)" at bounding box center [124, 334] width 167 height 35
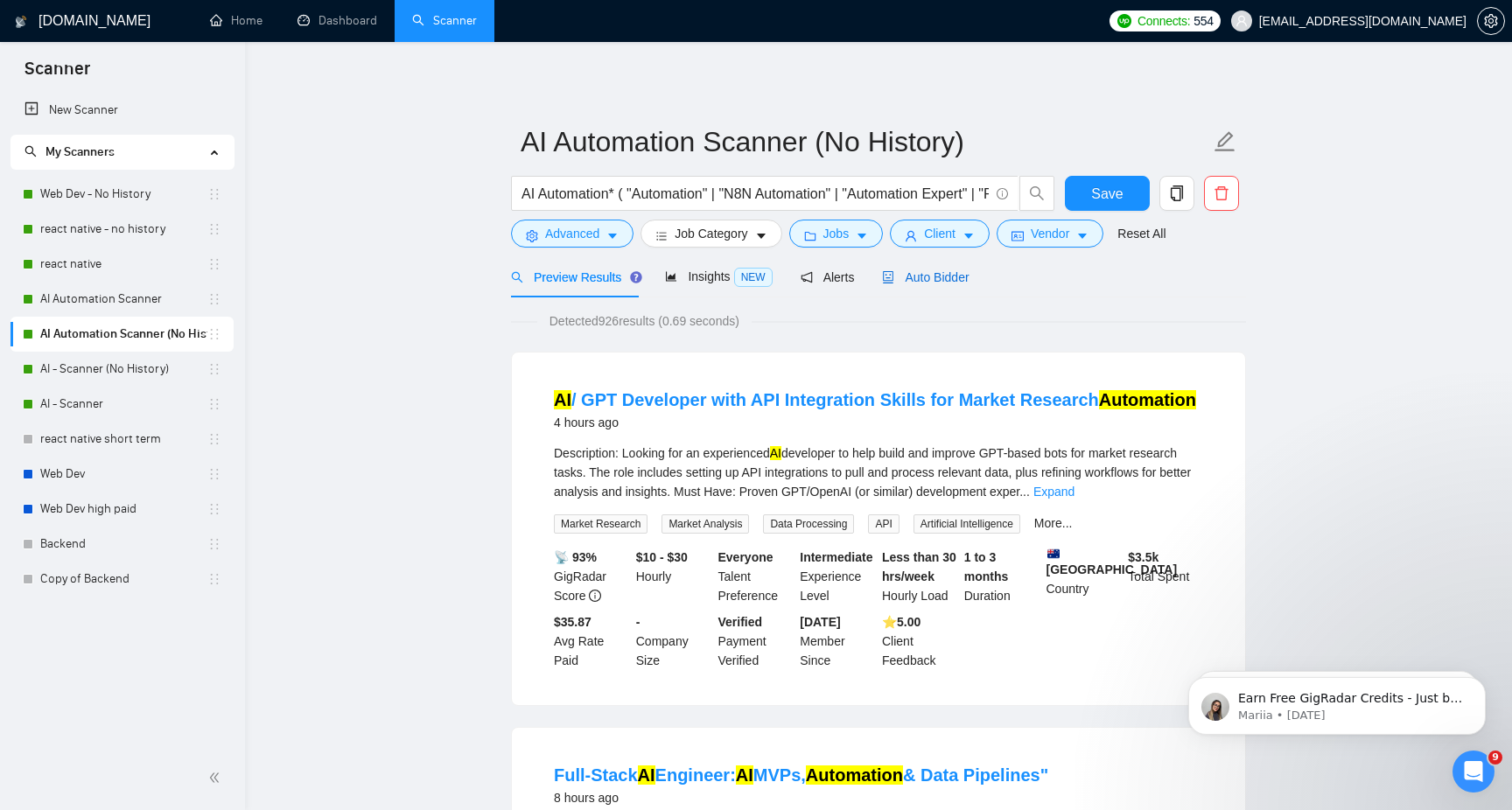
click at [914, 280] on span "Auto Bidder" at bounding box center [926, 278] width 87 height 14
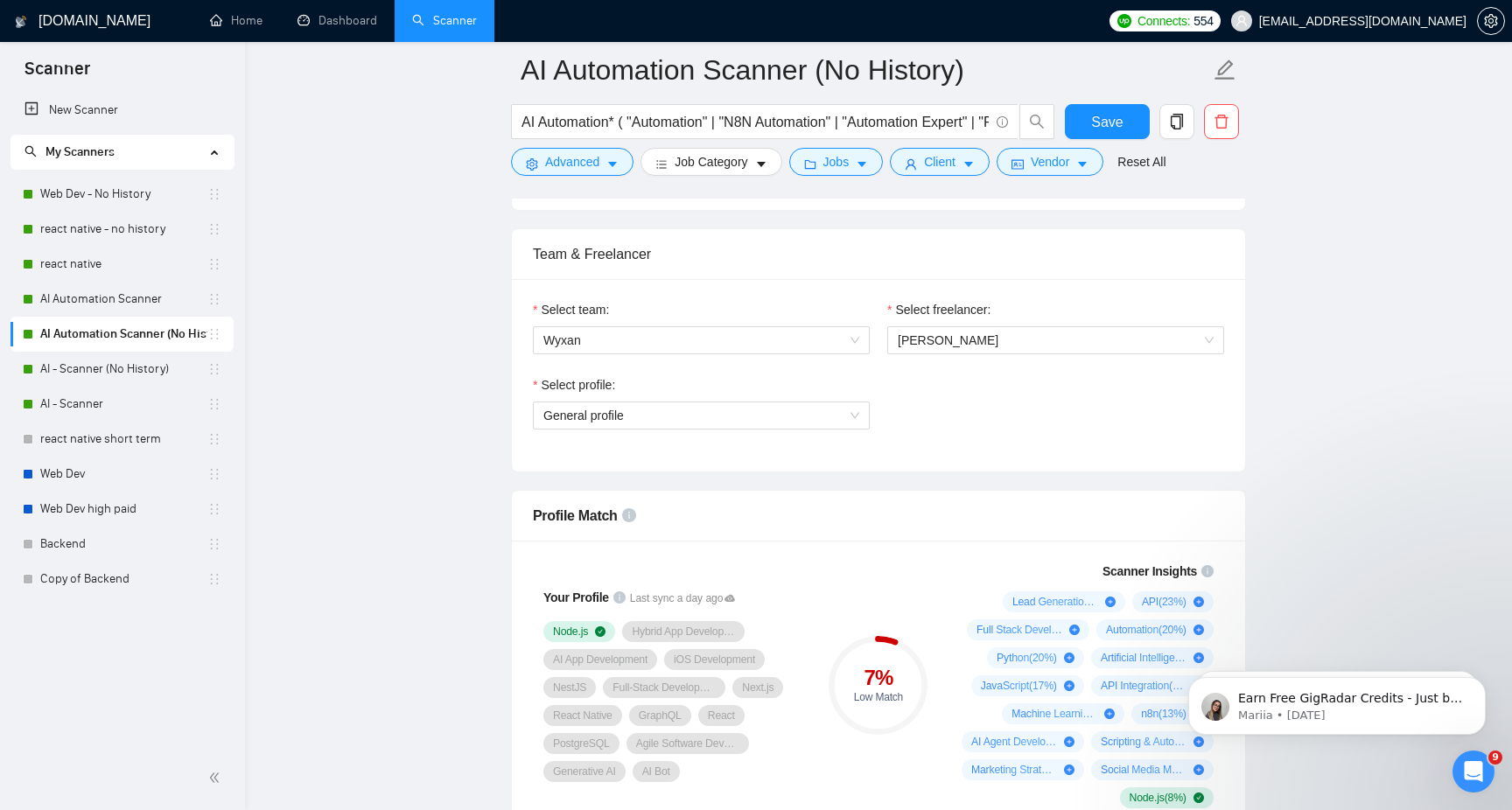
scroll to position [840, 0]
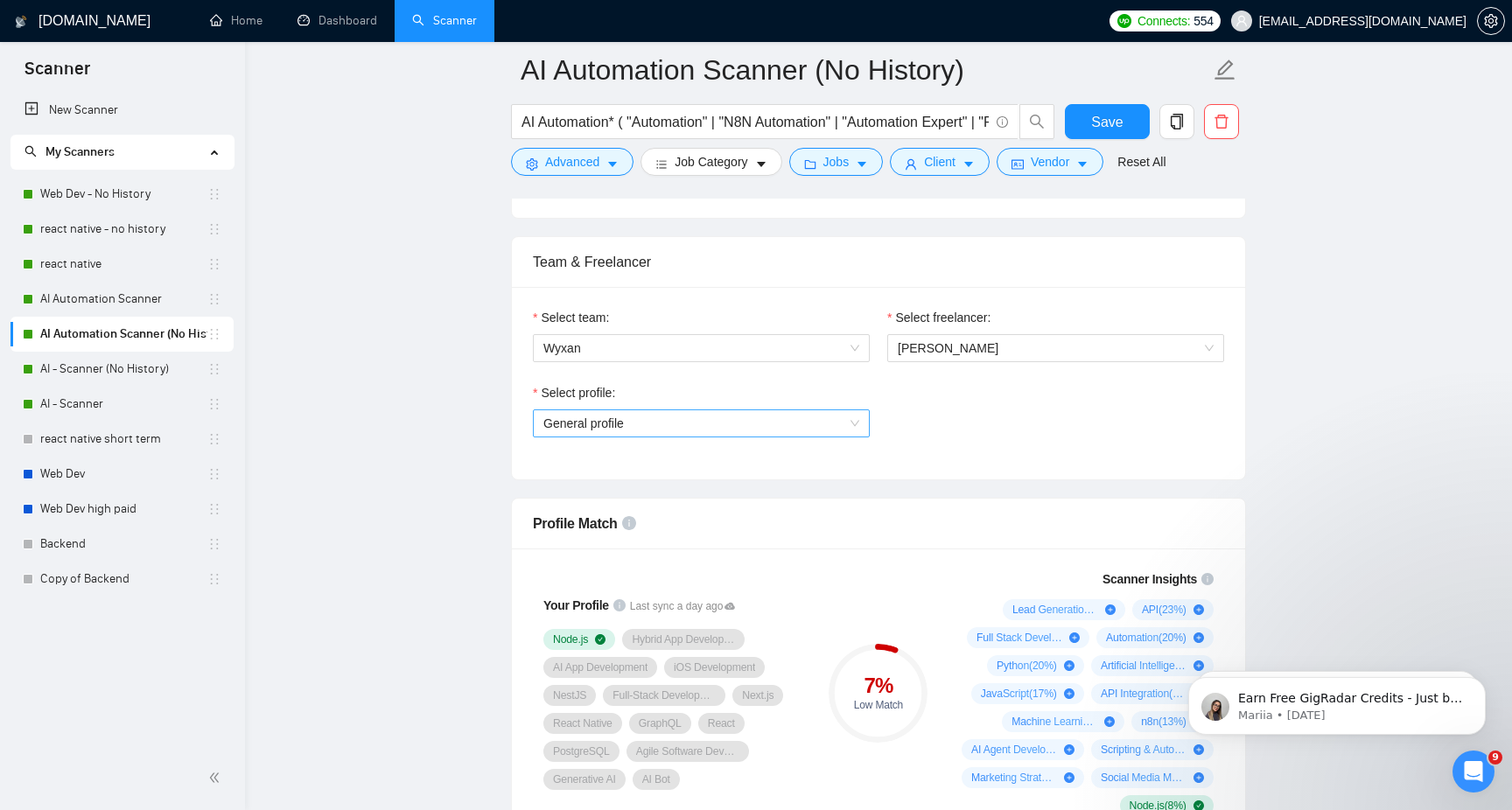
click at [741, 426] on span "General profile" at bounding box center [702, 423] width 316 height 27
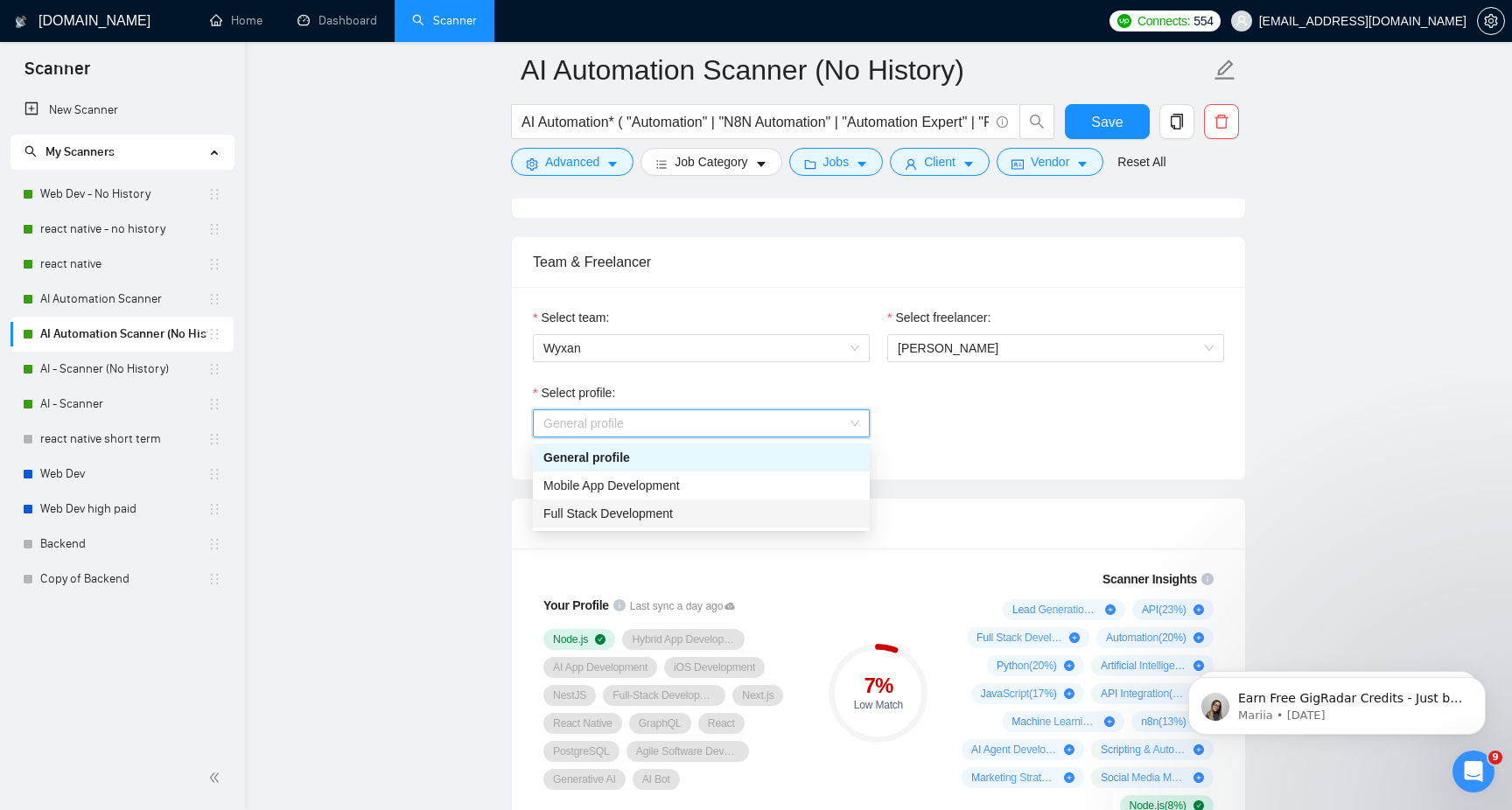
click at [714, 504] on div "Full Stack Development" at bounding box center [702, 513] width 316 height 19
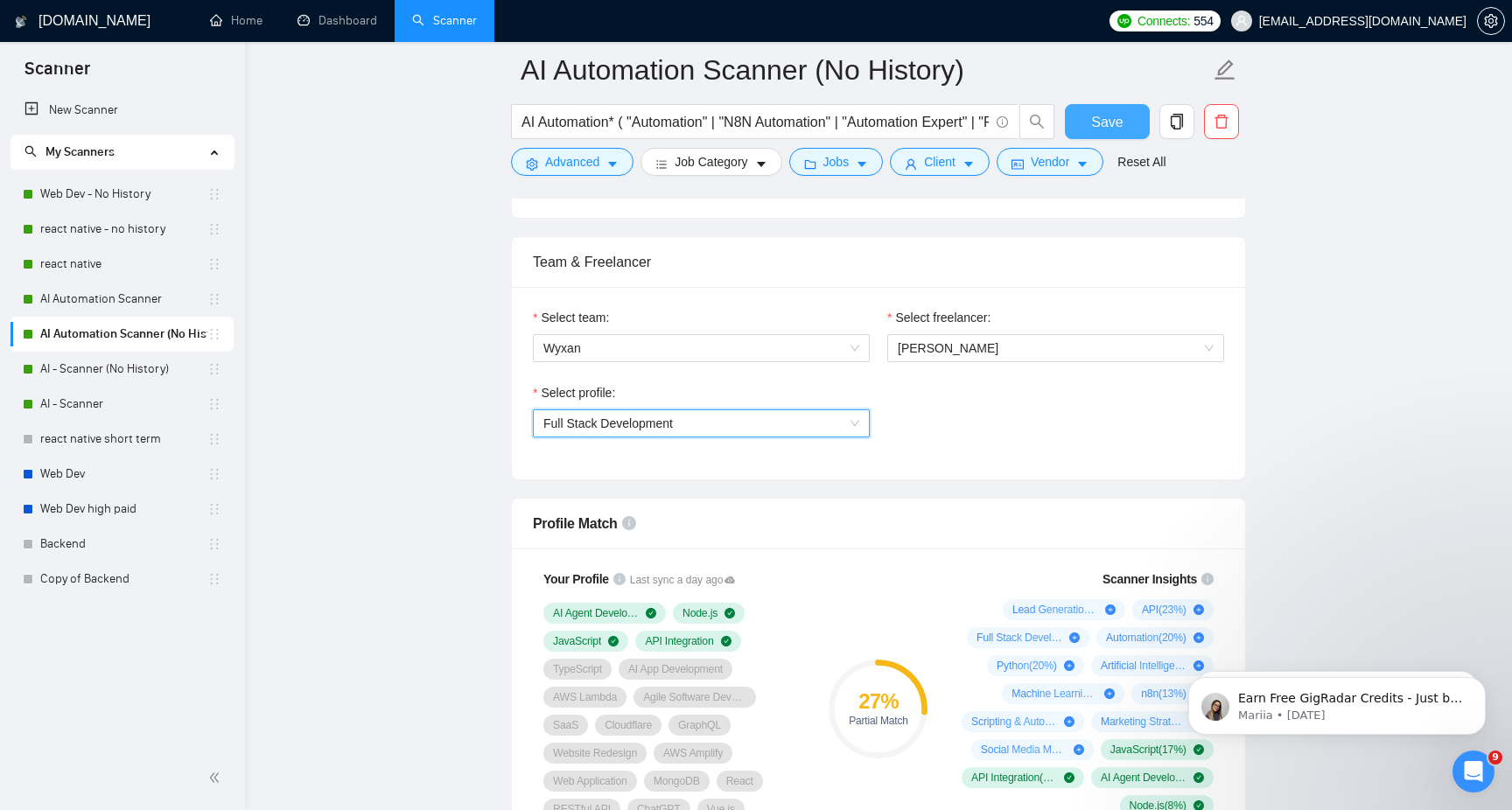
click at [1123, 120] on button "Save" at bounding box center [1108, 121] width 85 height 35
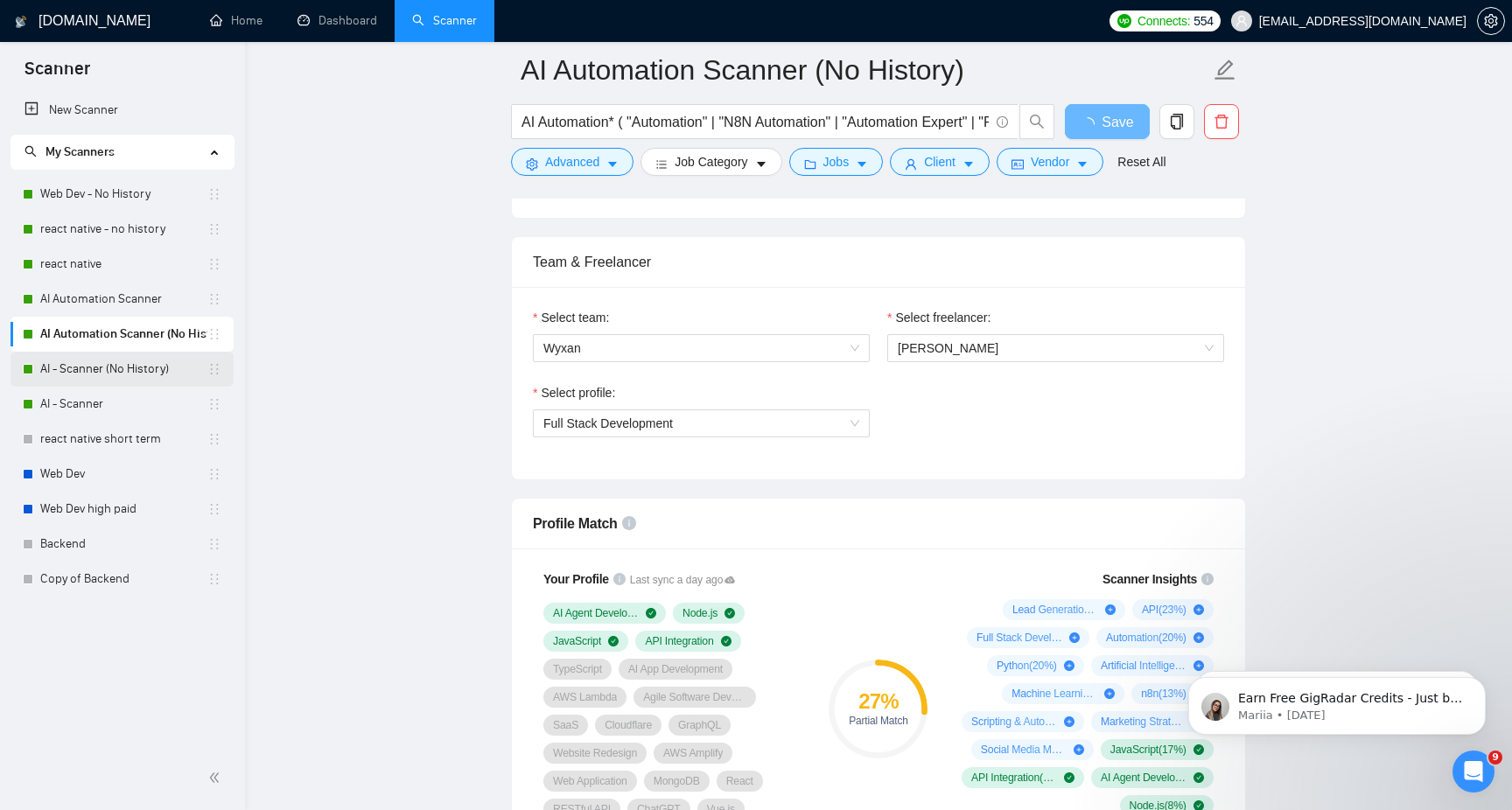
click at [114, 366] on link "AI - Scanner (No History)" at bounding box center [124, 368] width 167 height 35
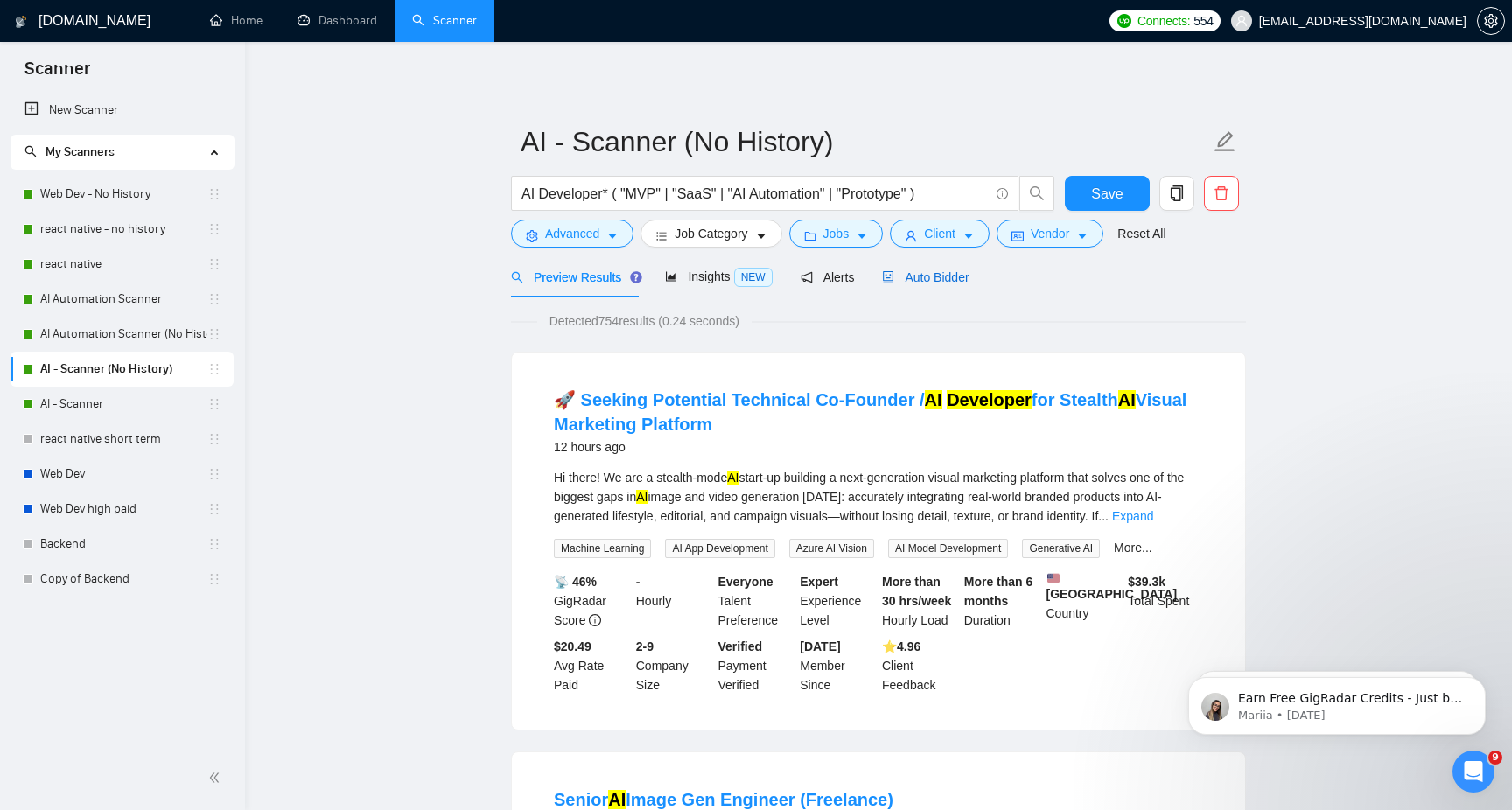
click at [962, 273] on span "Auto Bidder" at bounding box center [926, 278] width 87 height 14
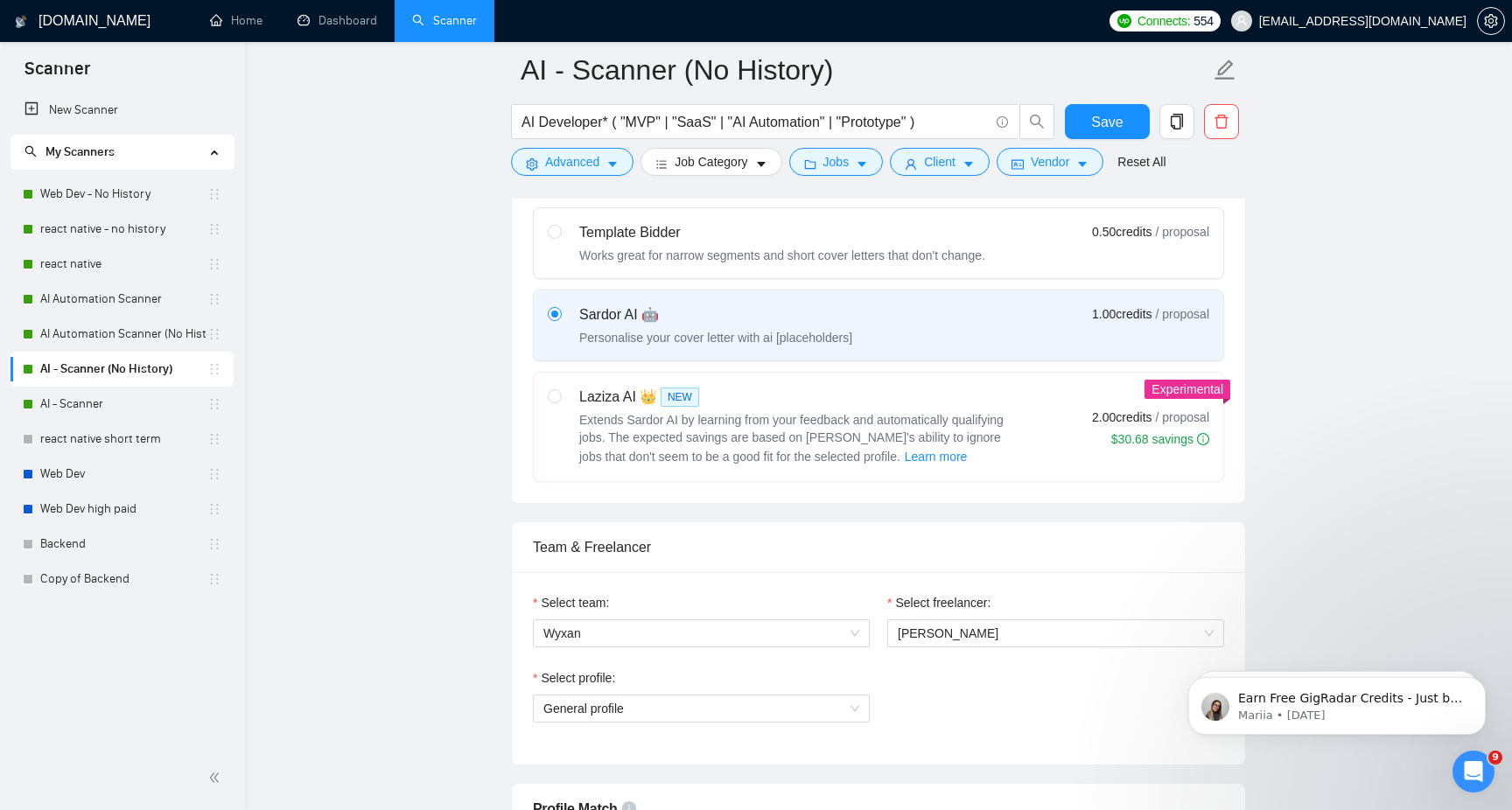
scroll to position [882, 0]
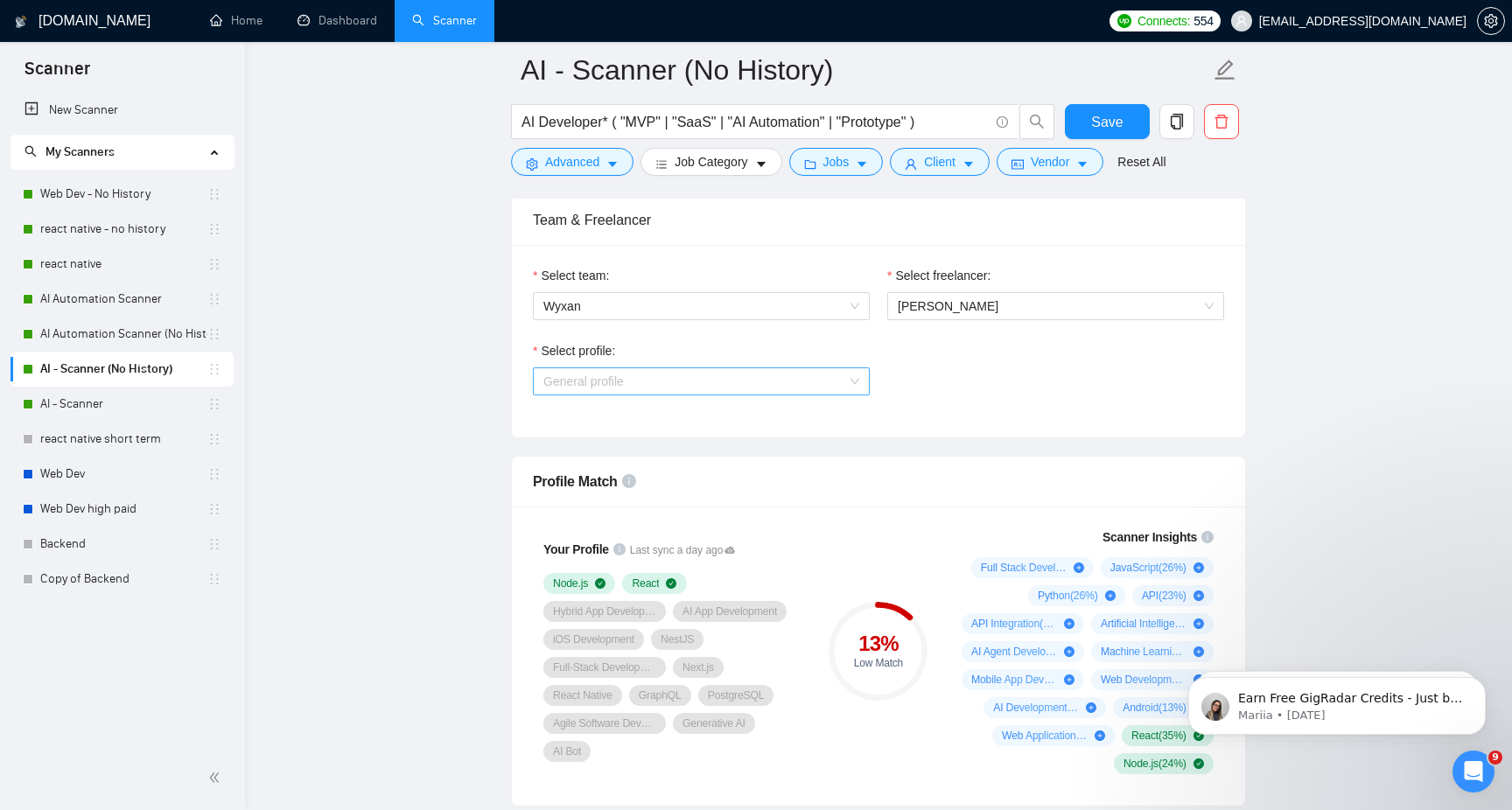
click at [834, 371] on span "General profile" at bounding box center [702, 381] width 316 height 27
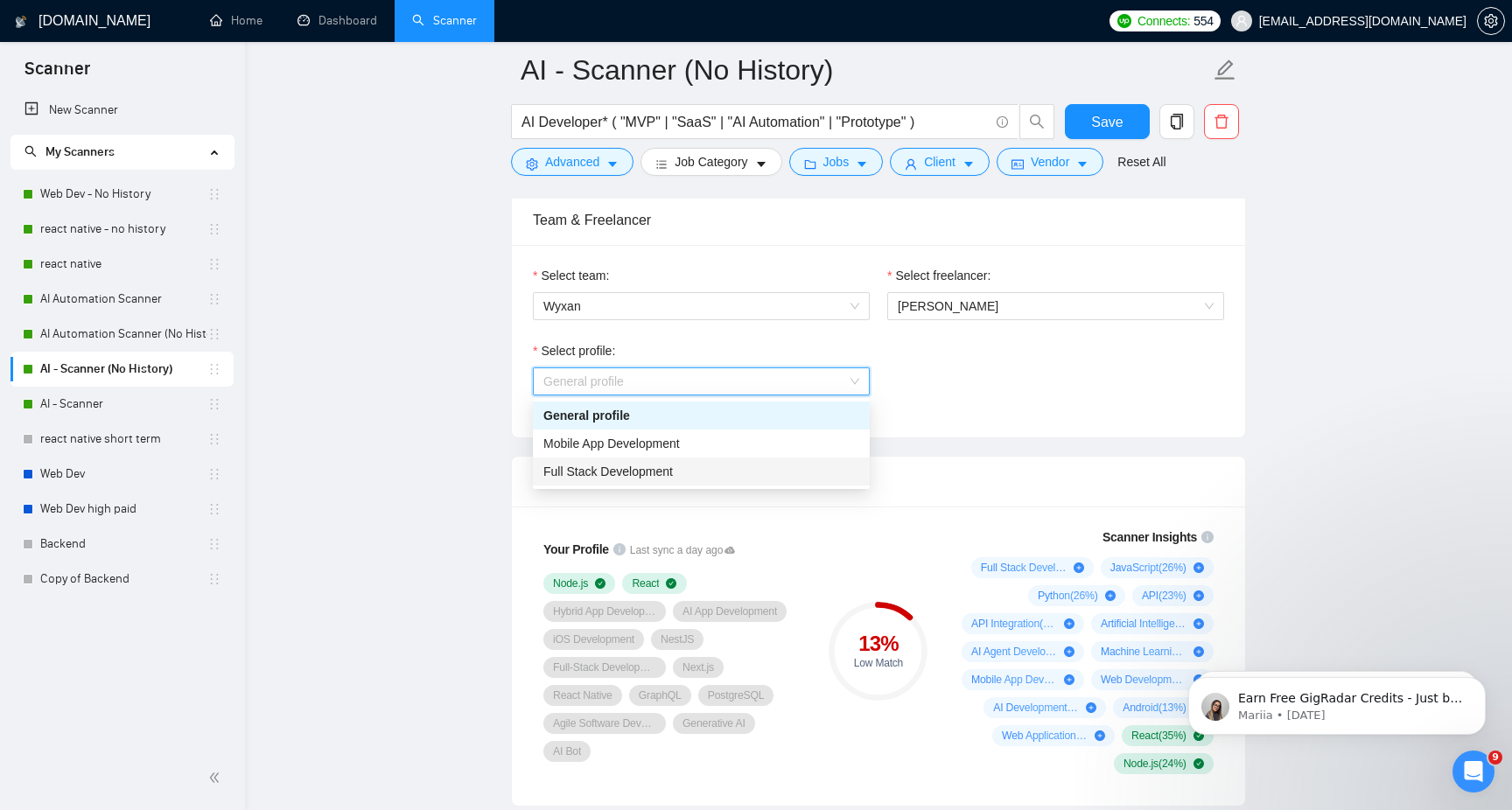
click at [781, 471] on div "Full Stack Development" at bounding box center [702, 471] width 316 height 19
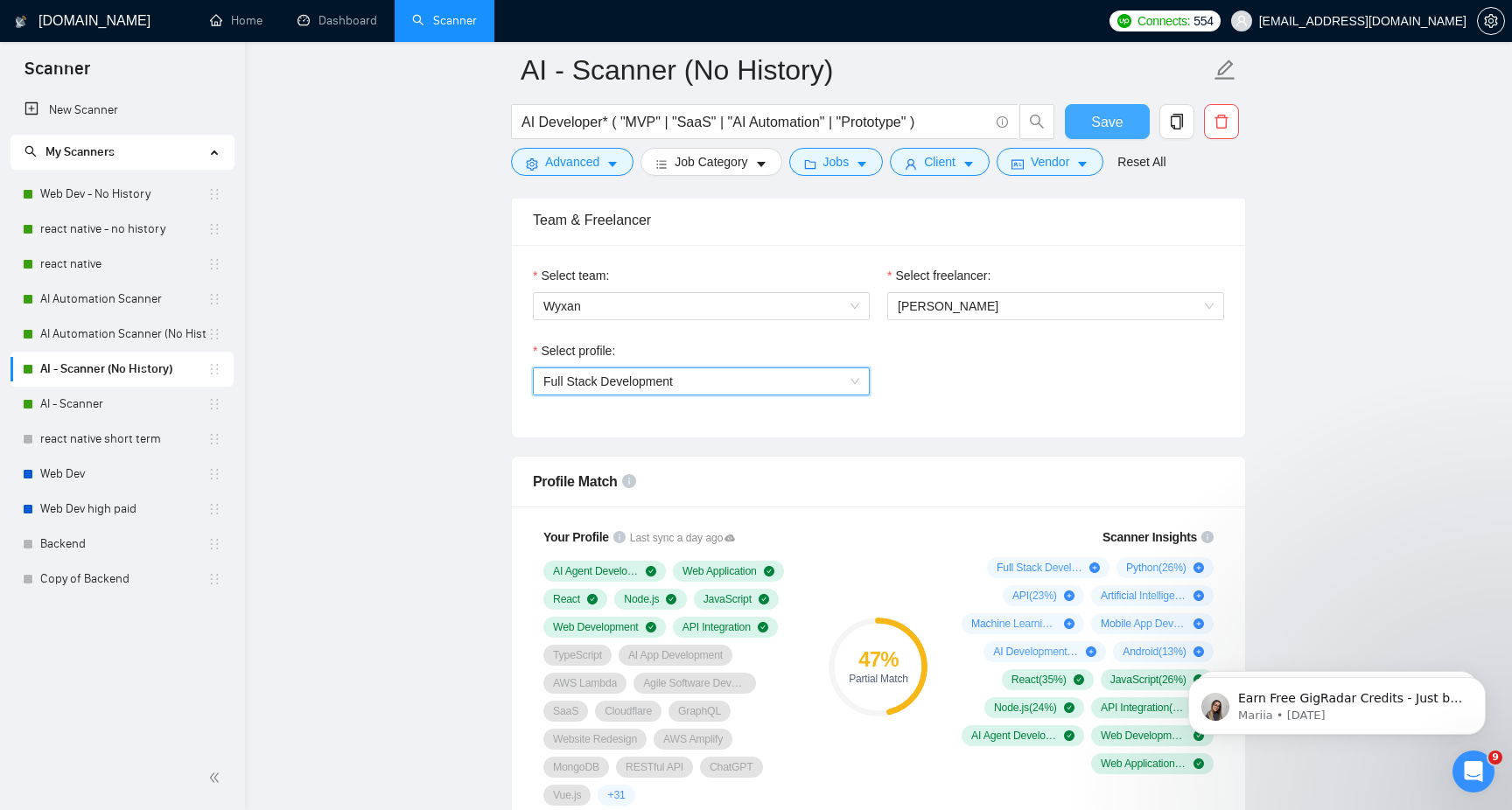
click at [1123, 133] on button "Save" at bounding box center [1108, 121] width 85 height 35
click at [126, 405] on link "AI - Scanner" at bounding box center [124, 403] width 167 height 35
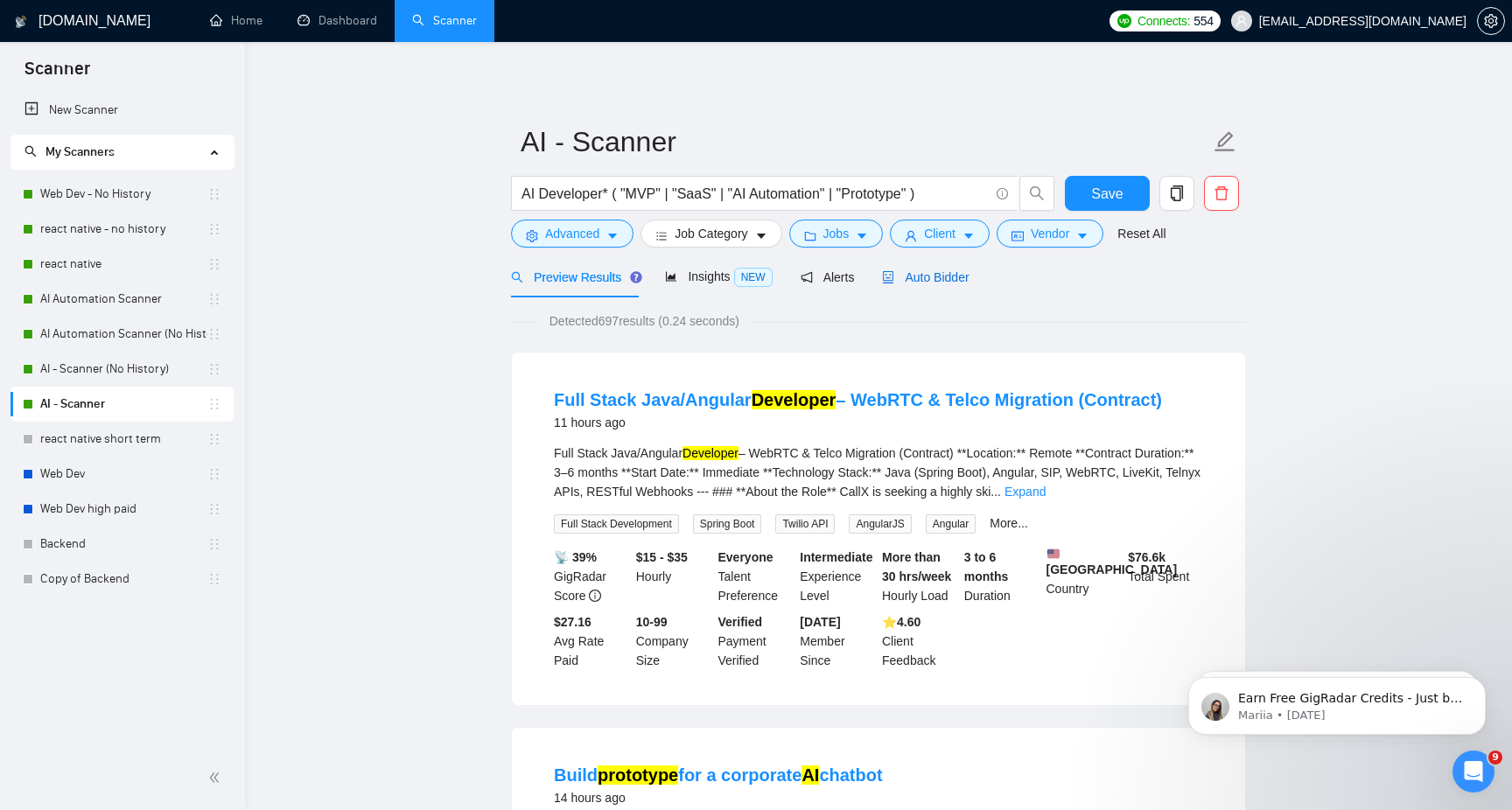
click at [958, 278] on span "Auto Bidder" at bounding box center [926, 278] width 87 height 14
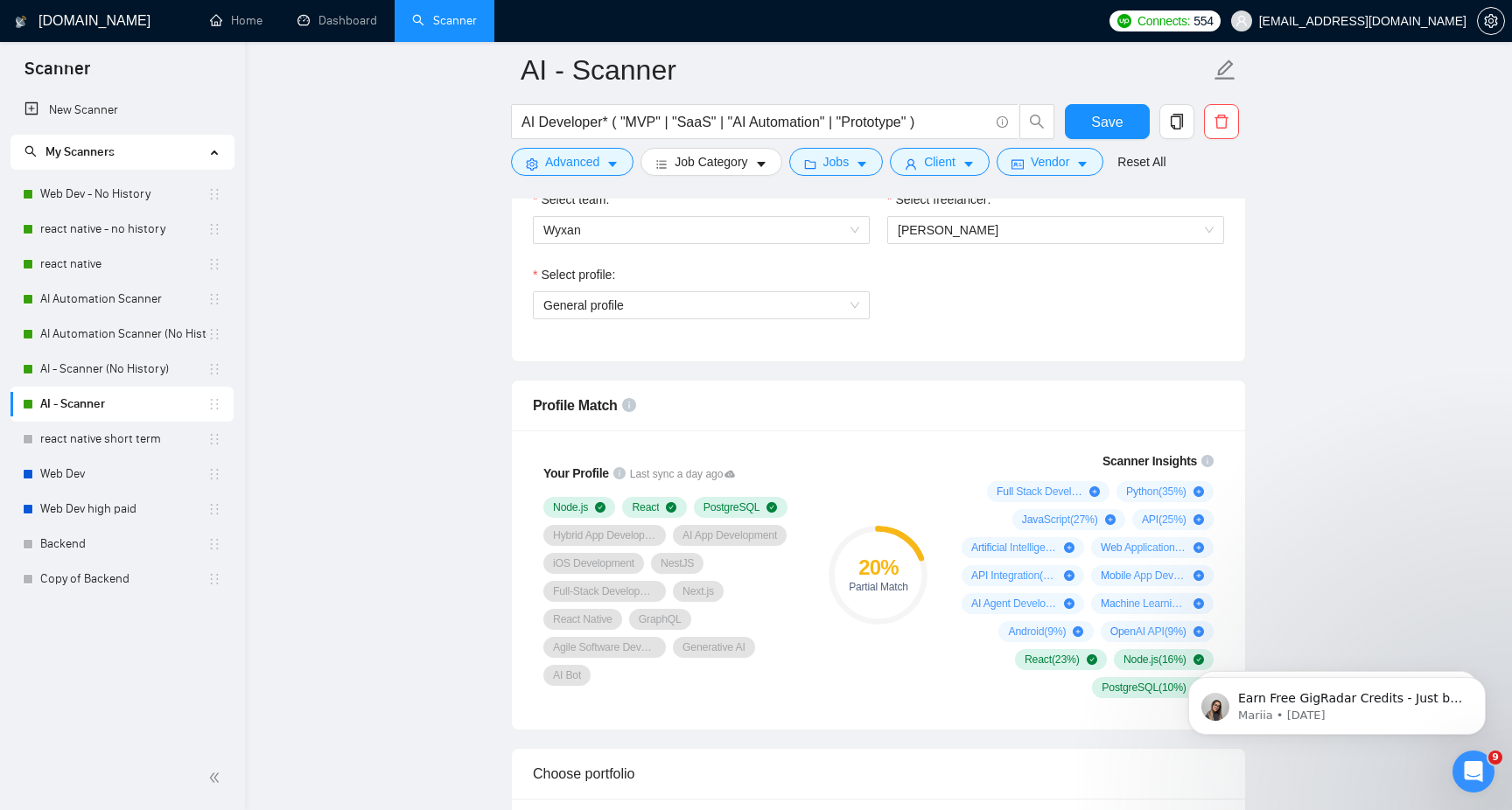
scroll to position [885, 0]
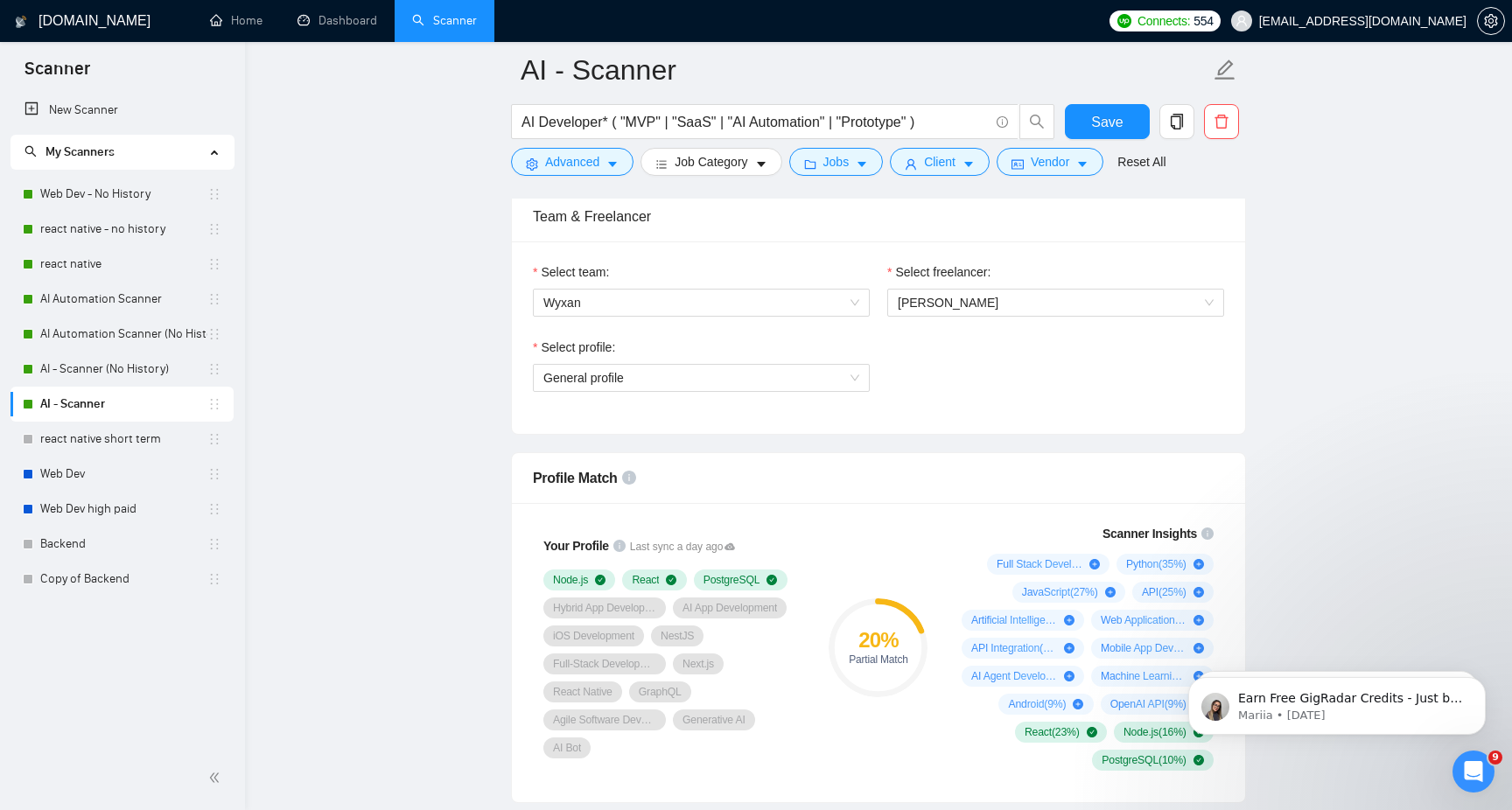
click at [734, 357] on div "Select profile:" at bounding box center [701, 351] width 337 height 27
click at [731, 384] on span "General profile" at bounding box center [702, 377] width 316 height 27
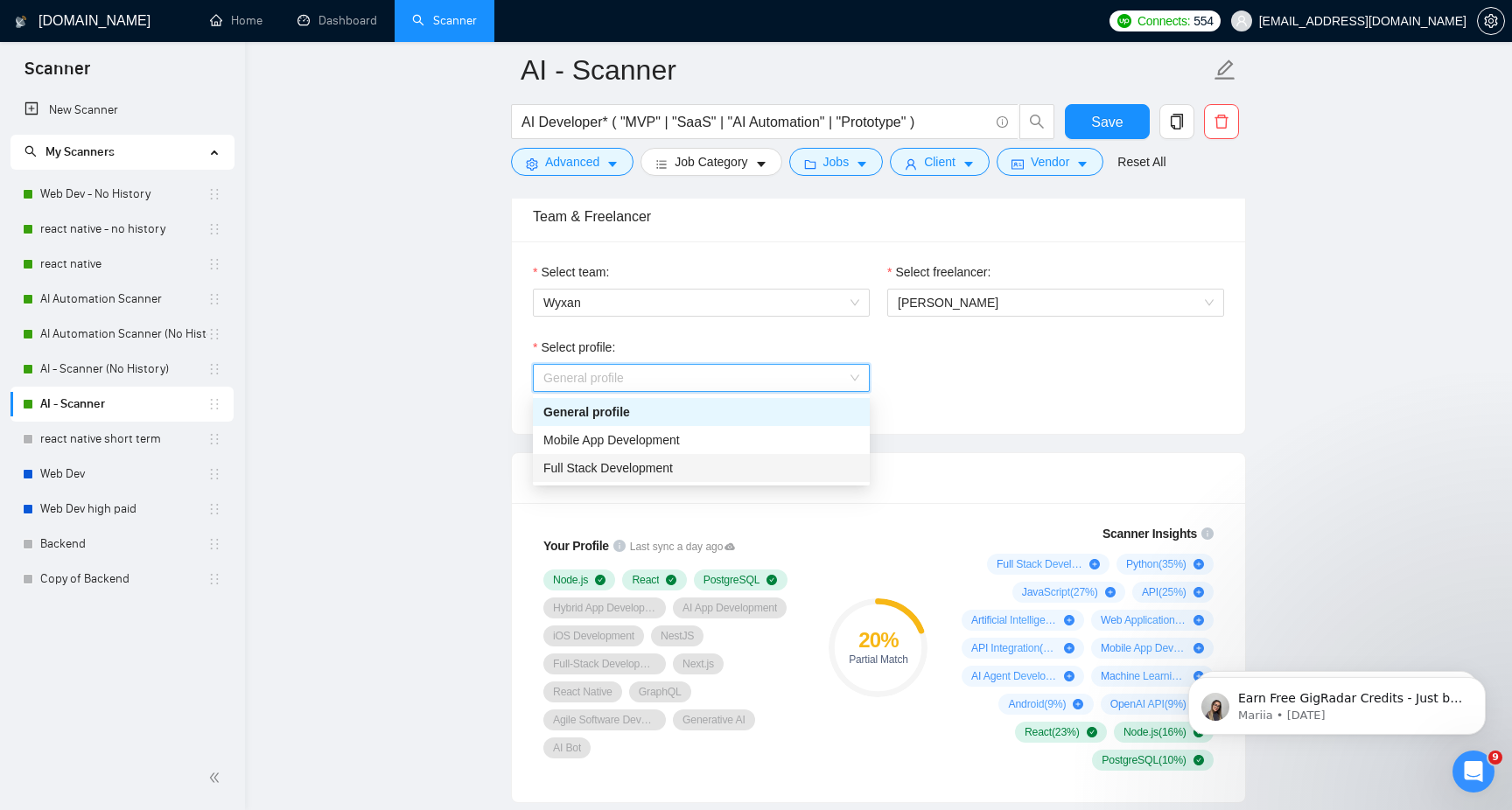
click at [708, 472] on div "Full Stack Development" at bounding box center [702, 467] width 316 height 19
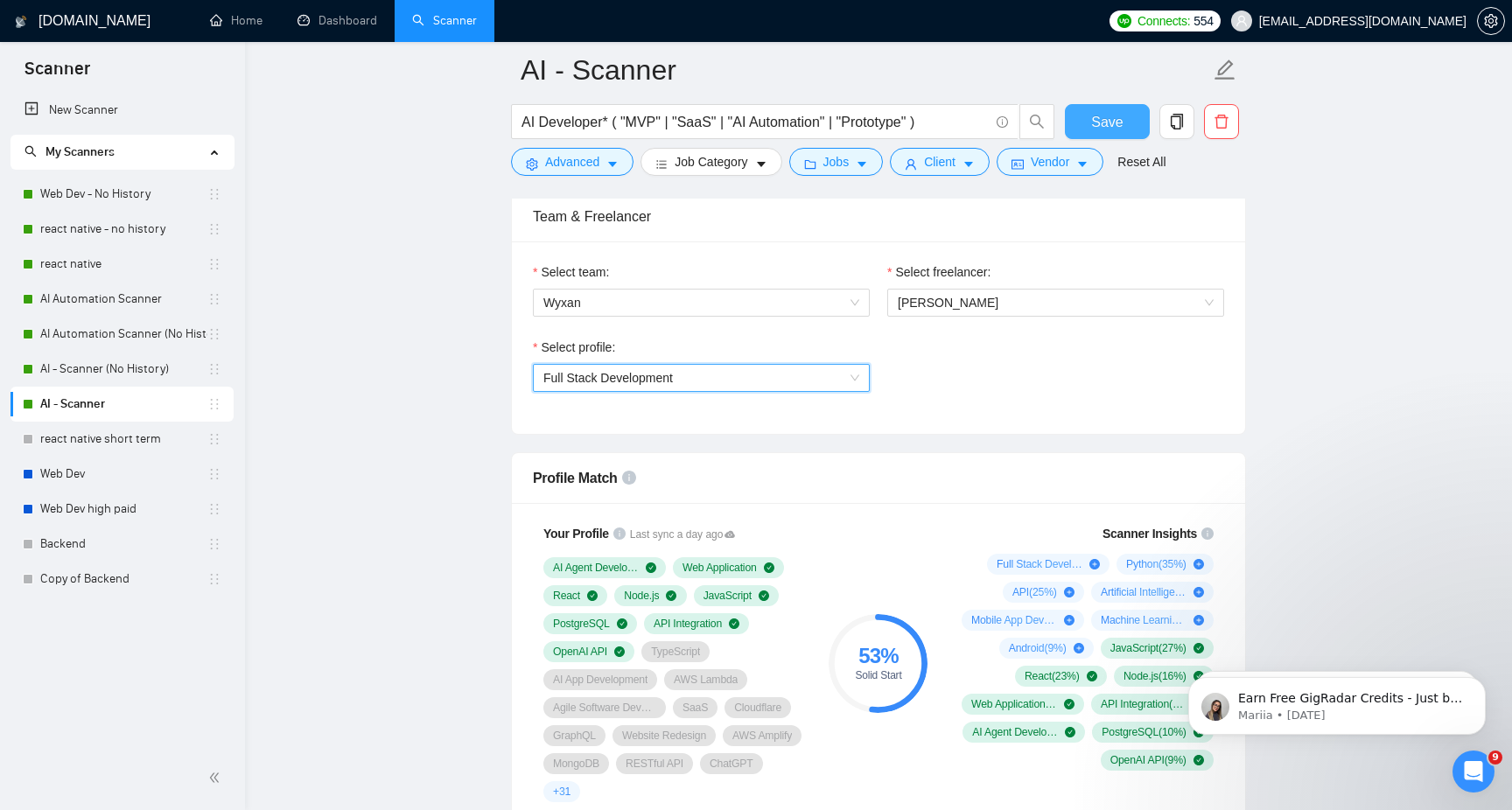
click at [1095, 133] on button "Save" at bounding box center [1108, 121] width 85 height 35
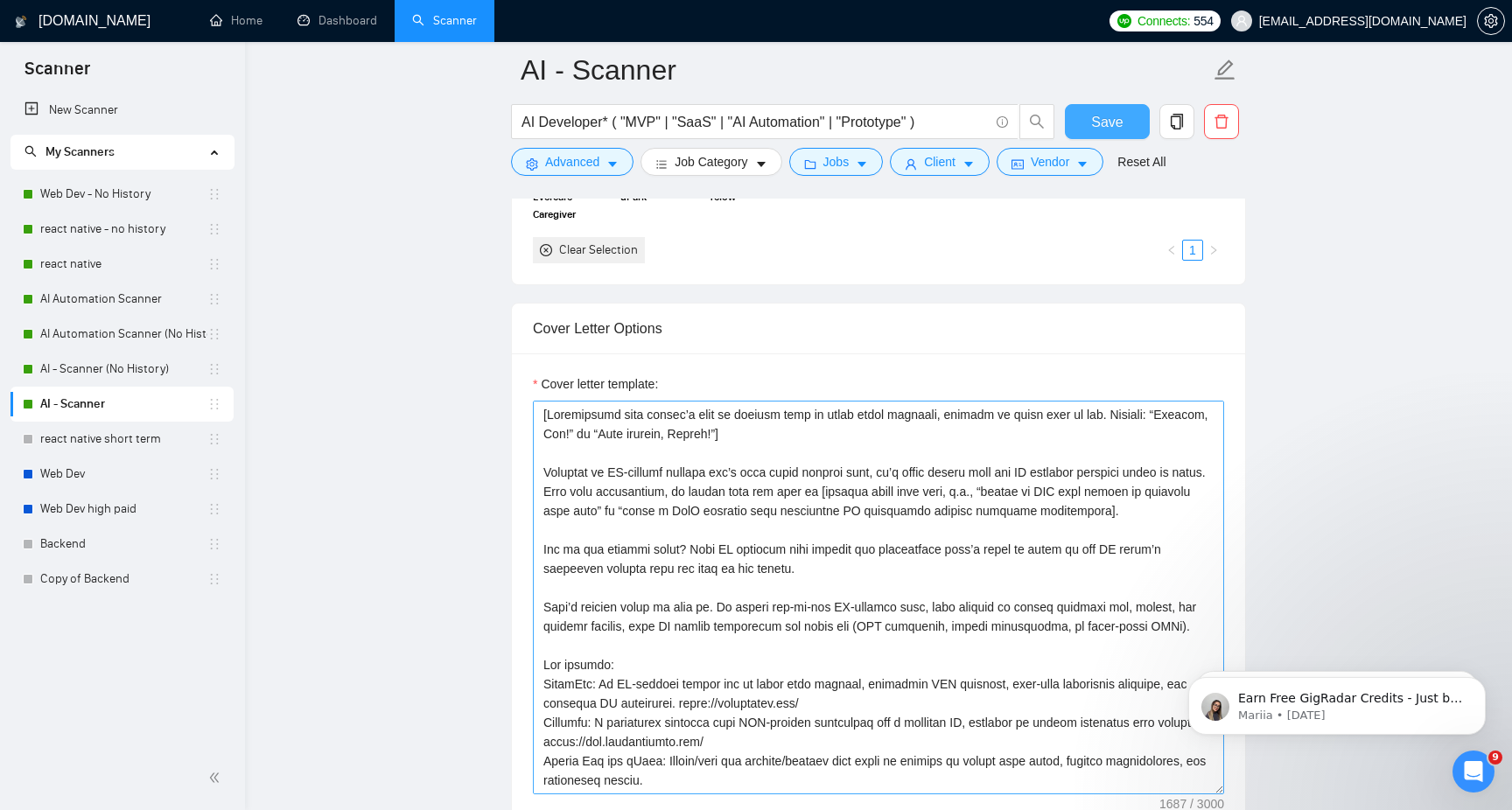
scroll to position [134, 0]
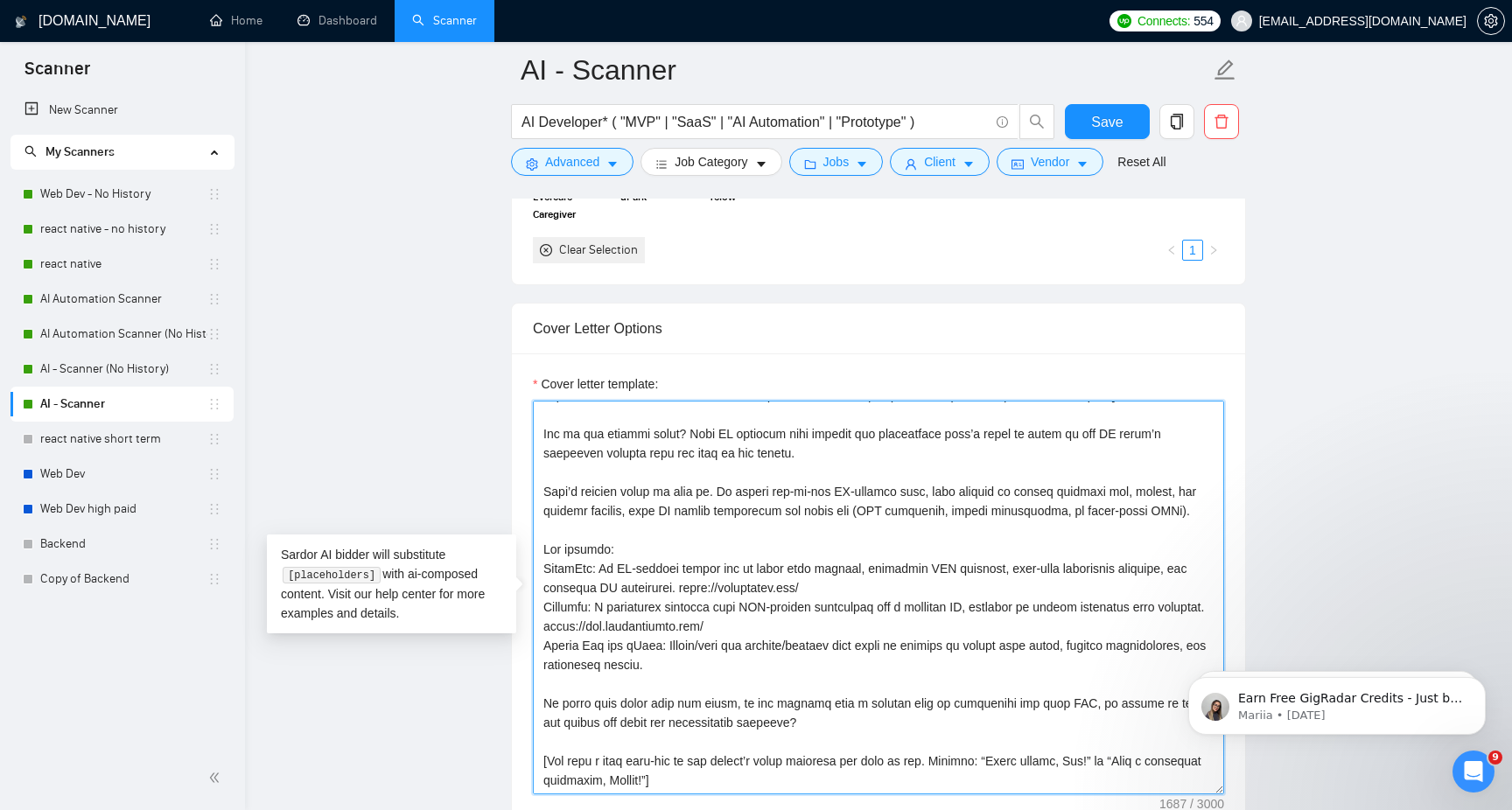
drag, startPoint x: 799, startPoint y: 663, endPoint x: 488, endPoint y: 608, distance: 315.8
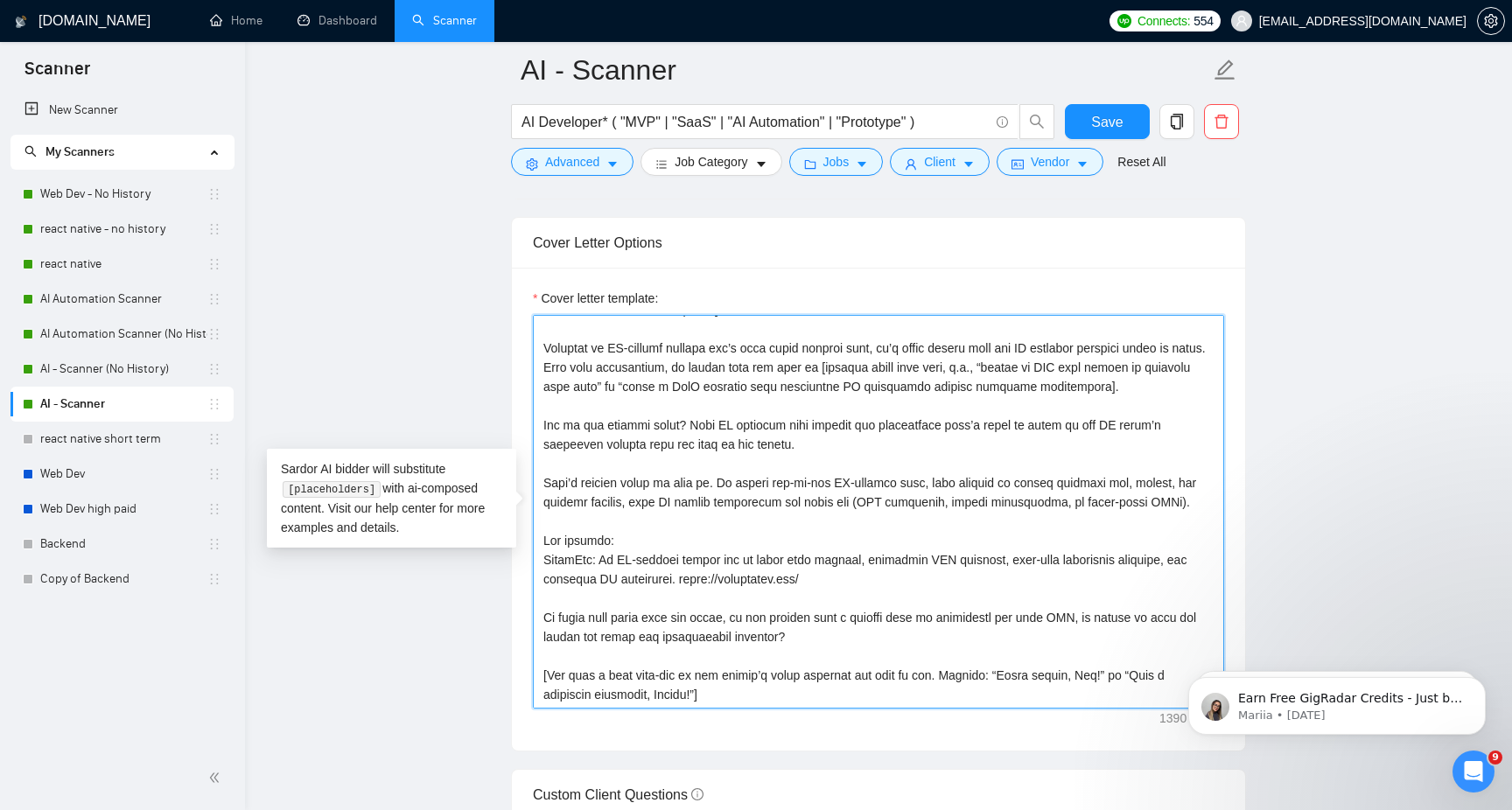
scroll to position [1850, 0]
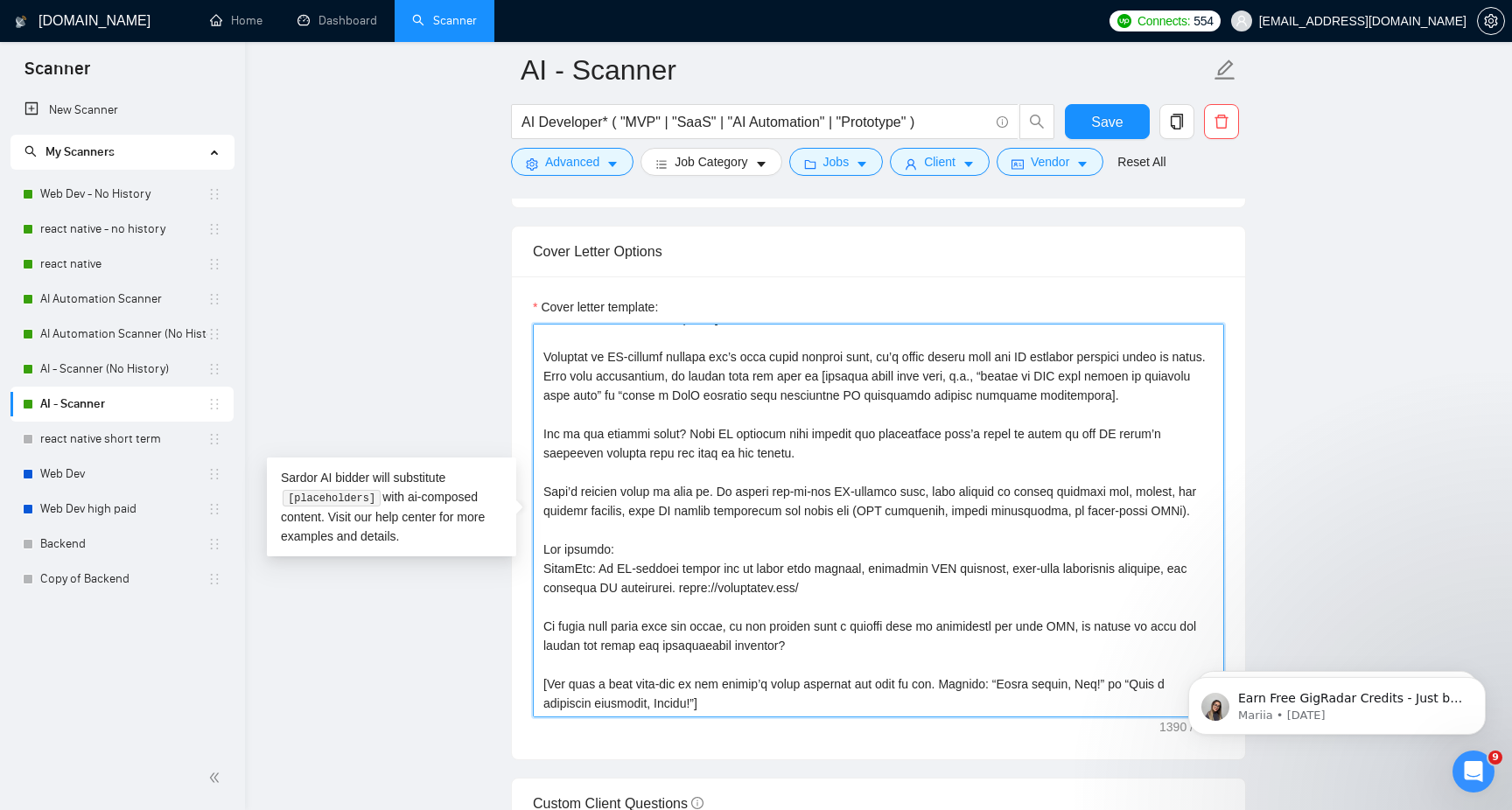
drag, startPoint x: 883, startPoint y: 585, endPoint x: 419, endPoint y: 565, distance: 464.4
click at [419, 565] on main "AI - Scanner AI Developer* ( "MVP" | "SaaS" | "AI Automation" | "Prototype" ) S…" at bounding box center [879, 705] width 1212 height 4972
click at [792, 532] on textarea "Cover letter template:" at bounding box center [879, 521] width 692 height 394
drag, startPoint x: 915, startPoint y: 601, endPoint x: 489, endPoint y: 572, distance: 427.0
click at [489, 572] on main "AI - Scanner AI Developer* ( "MVP" | "SaaS" | "AI Automation" | "Prototype" ) S…" at bounding box center [879, 705] width 1212 height 4972
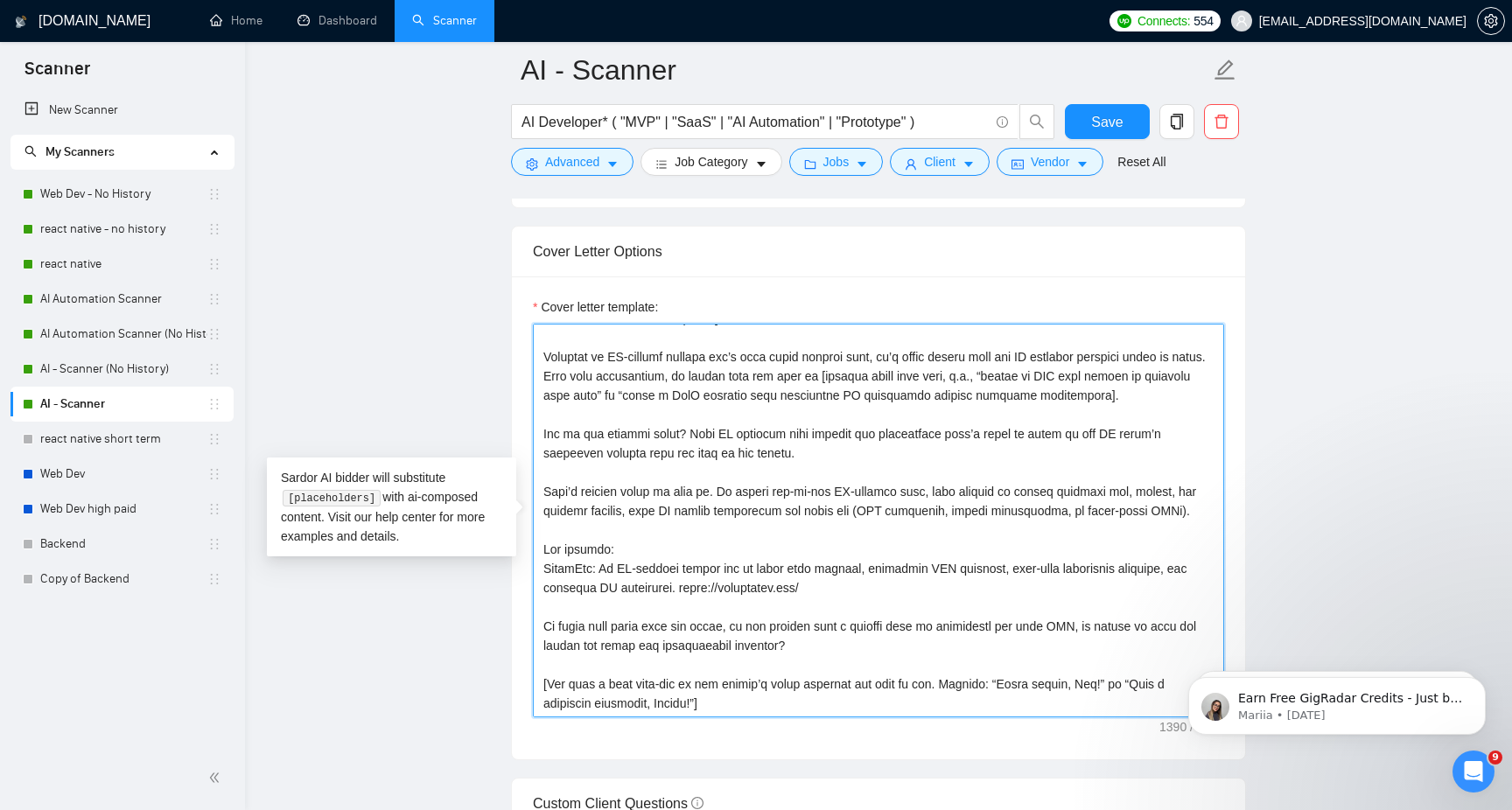
click at [799, 637] on textarea "Cover letter template:" at bounding box center [879, 521] width 692 height 394
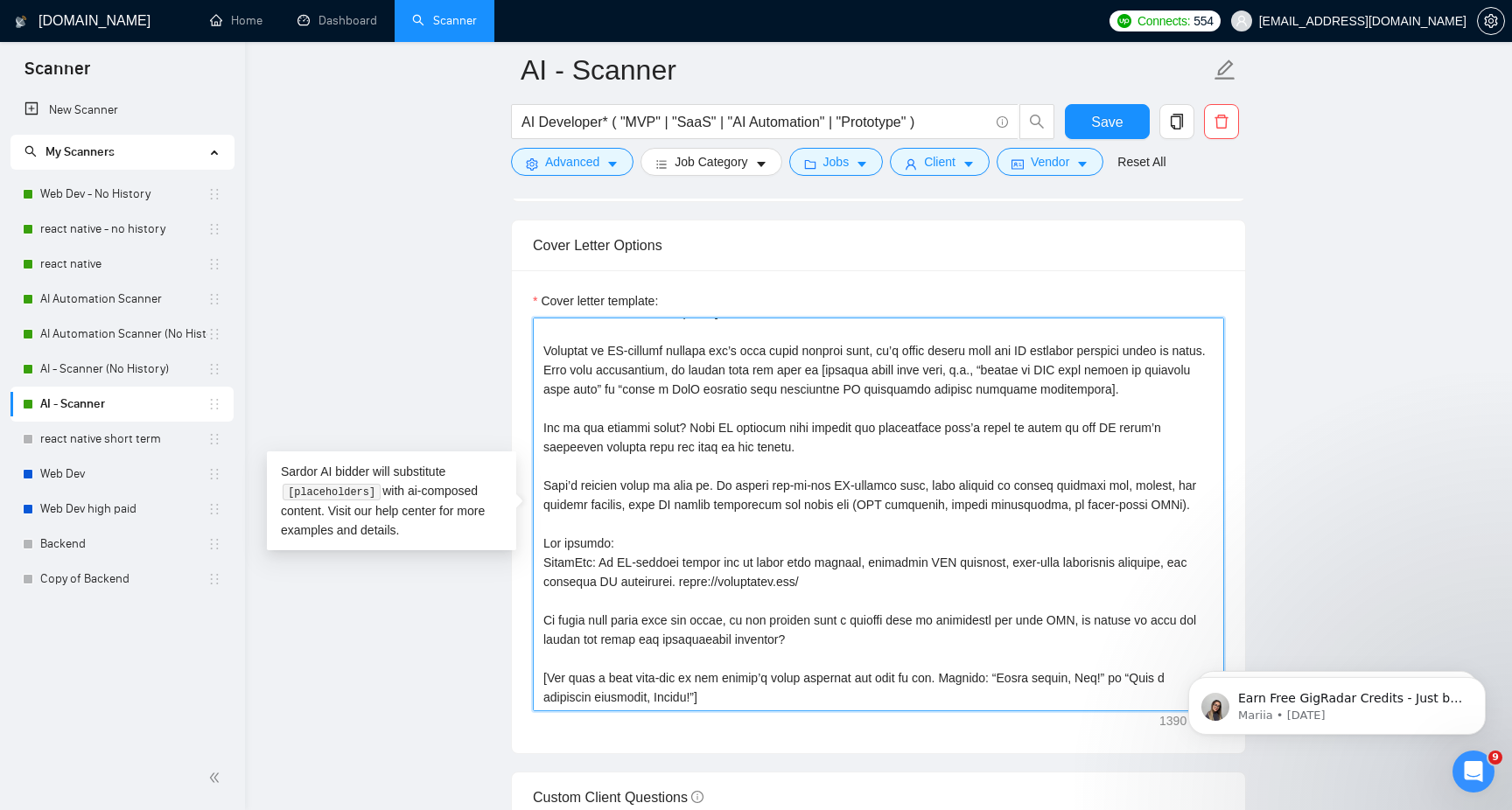
drag, startPoint x: 845, startPoint y: 585, endPoint x: 532, endPoint y: 558, distance: 314.2
click at [532, 558] on div "Cover letter template:" at bounding box center [879, 512] width 733 height 483
paste textarea "Here’s a more AI-focused reworked version for client submissions: GuardOwl: An …"
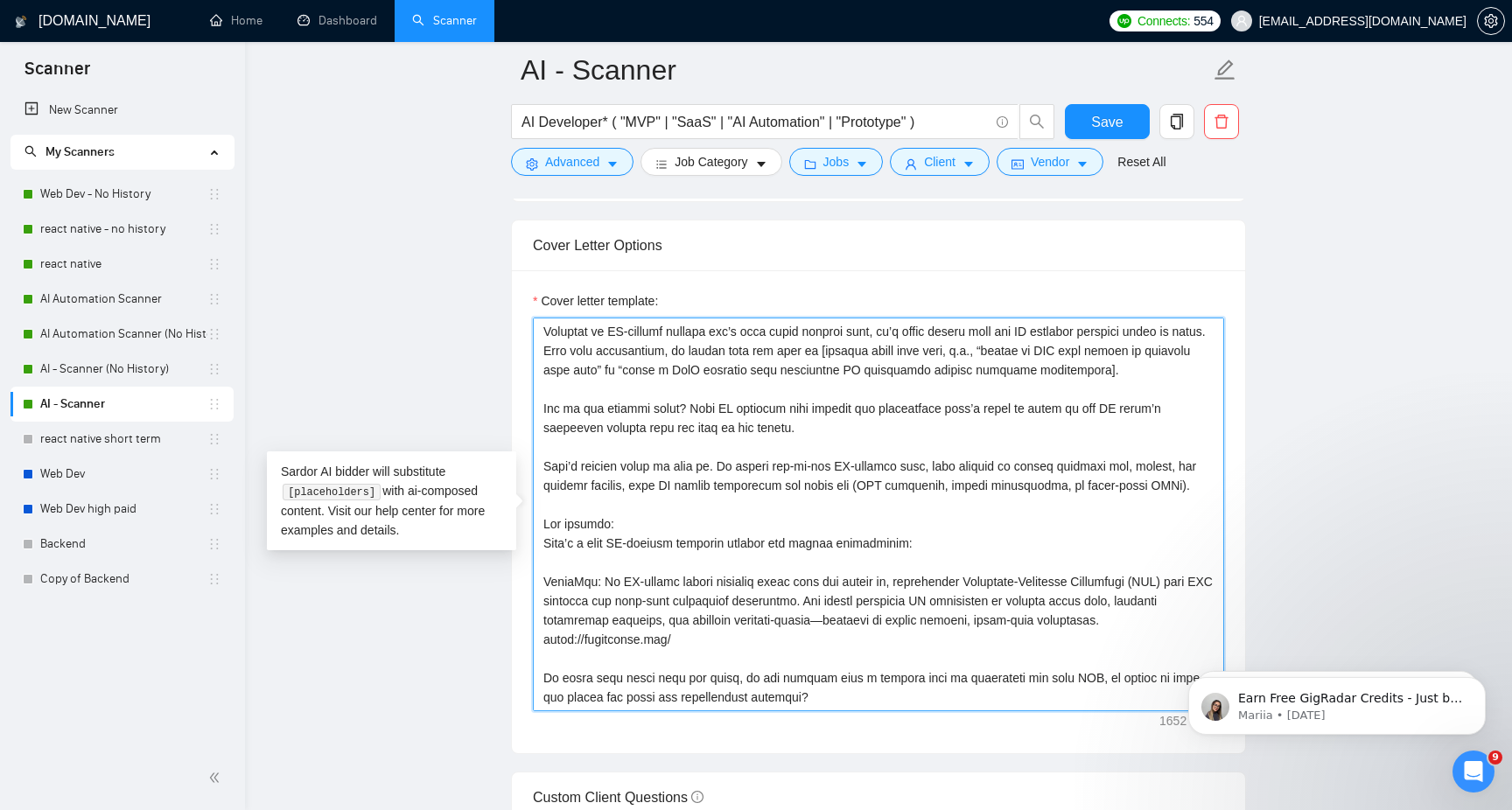
scroll to position [134, 0]
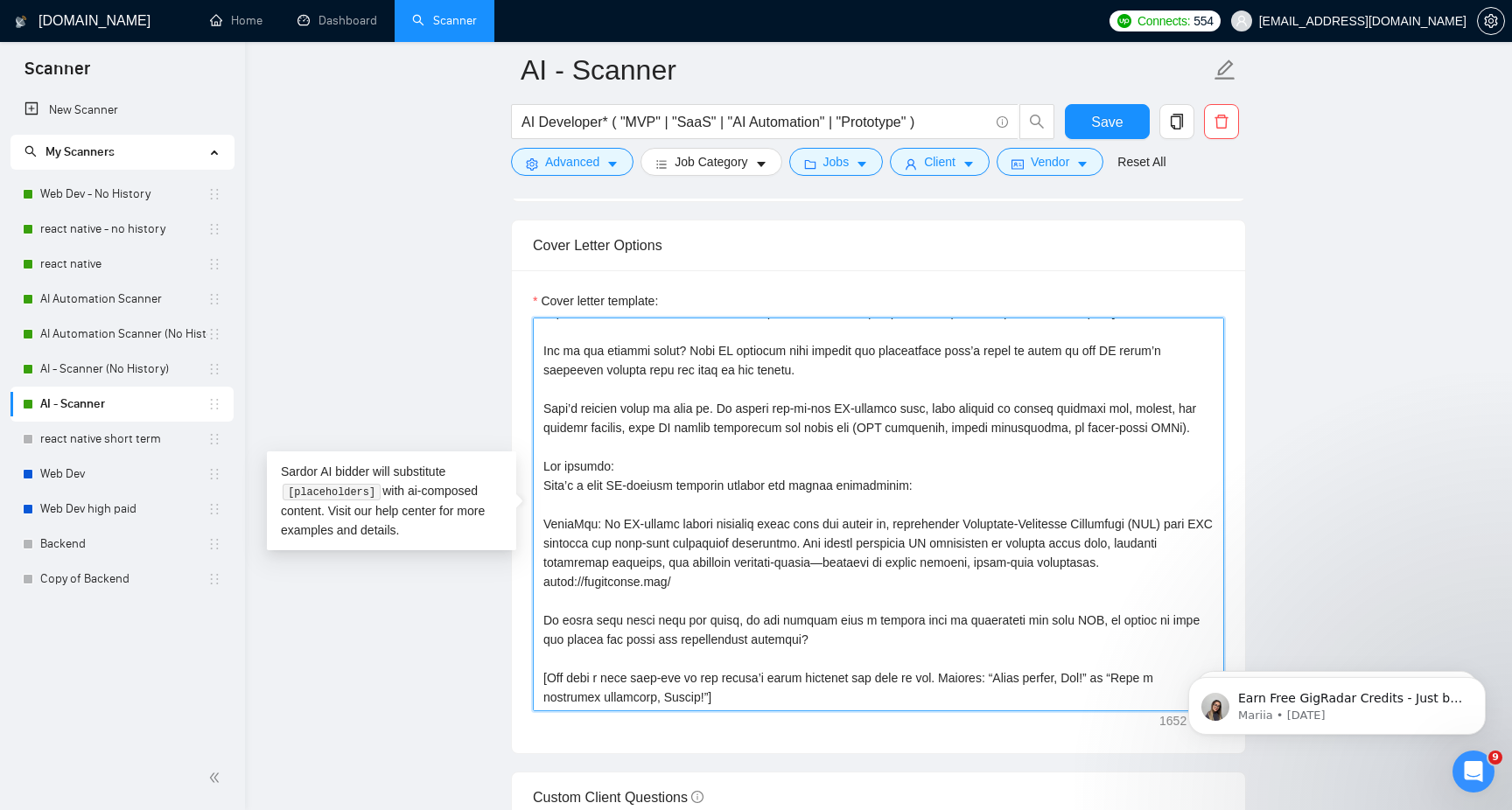
click at [698, 529] on textarea "Cover letter template:" at bounding box center [879, 514] width 692 height 394
click at [890, 565] on textarea "Cover letter template:" at bounding box center [879, 514] width 692 height 394
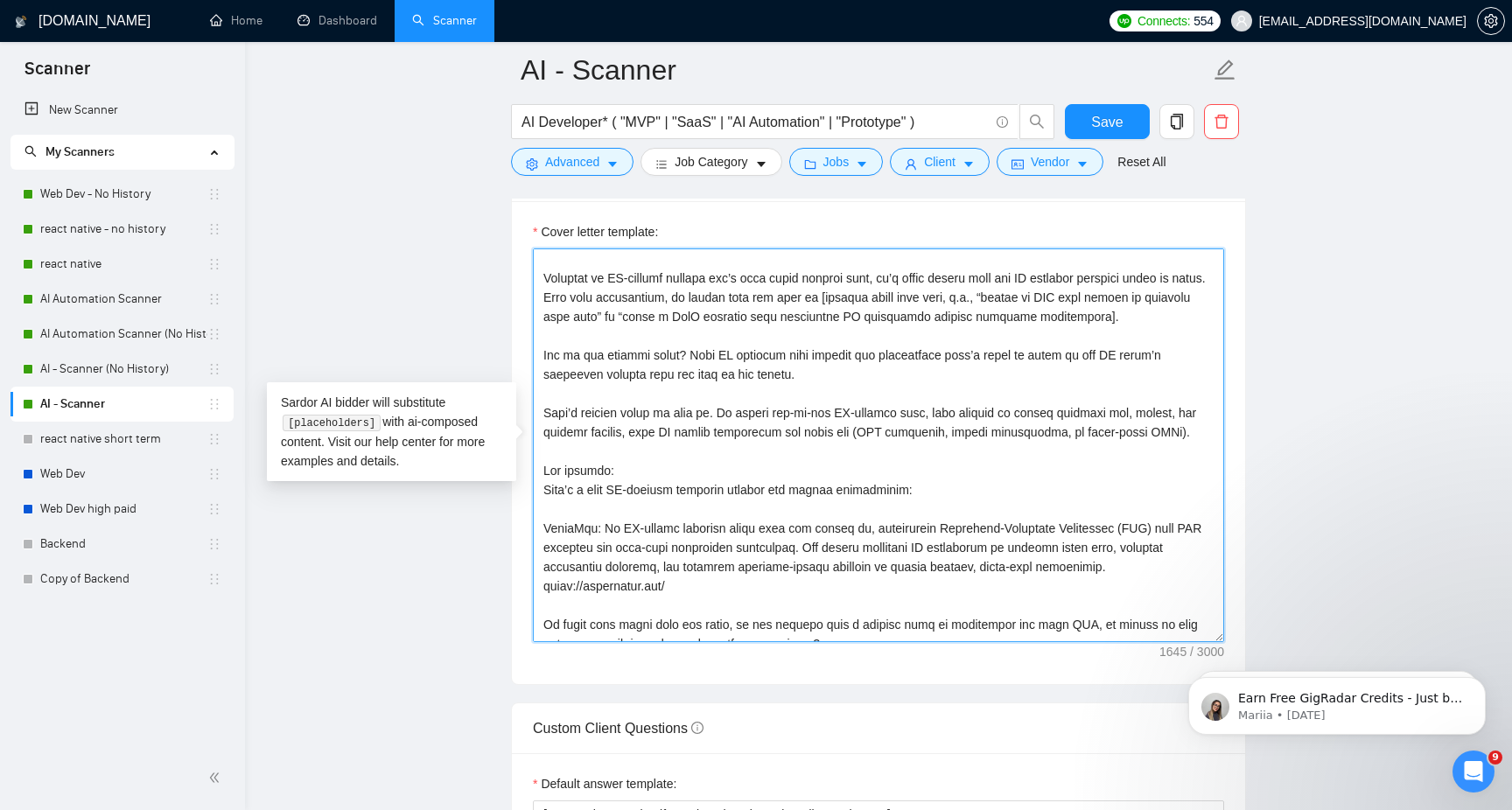
scroll to position [19, 0]
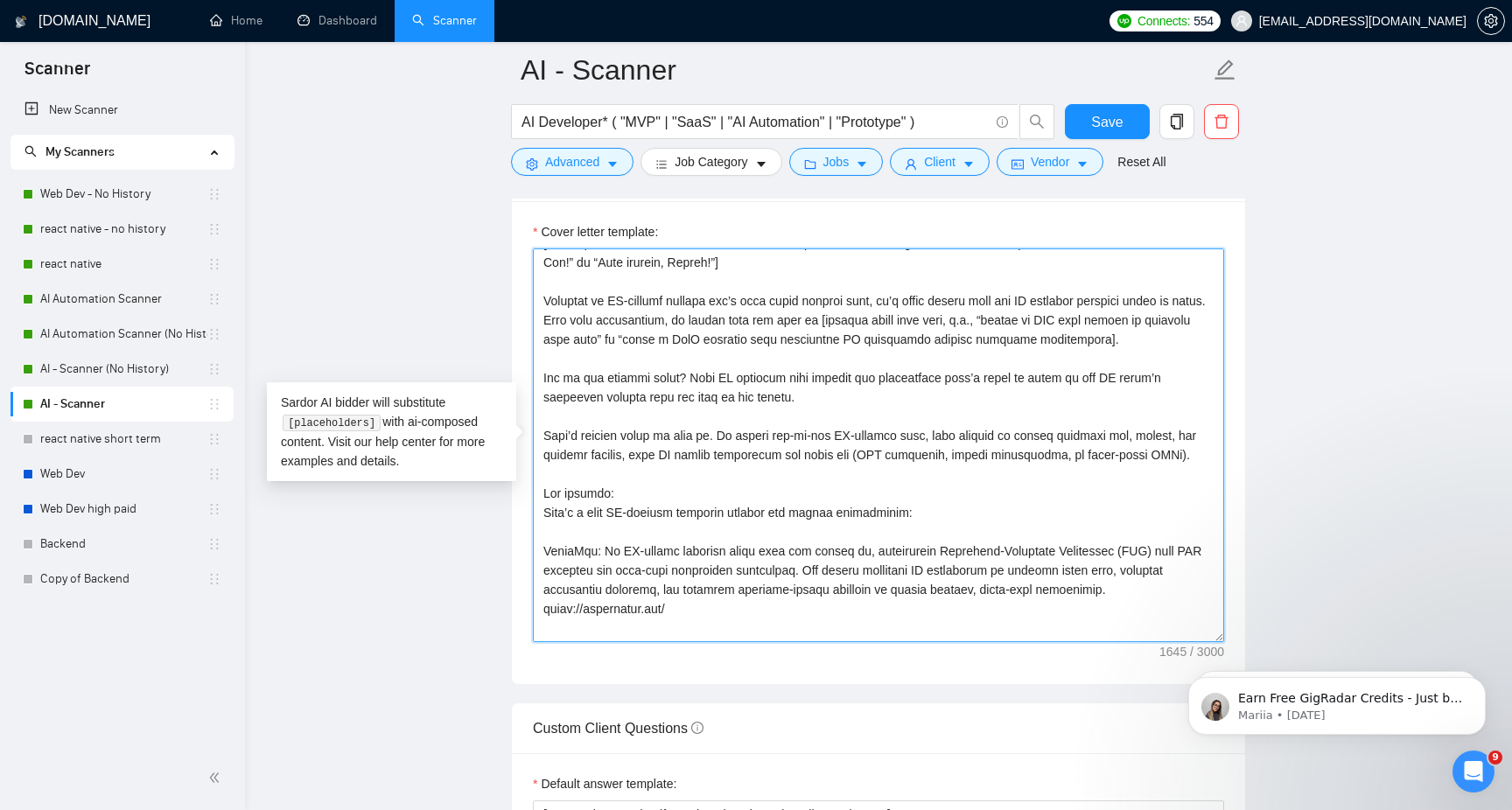
drag, startPoint x: 638, startPoint y: 517, endPoint x: 543, endPoint y: 516, distance: 95.0
click at [543, 516] on textarea "Cover letter template:" at bounding box center [879, 446] width 692 height 394
drag, startPoint x: 590, startPoint y: 523, endPoint x: 507, endPoint y: 522, distance: 83.0
click at [507, 522] on main "AI - Scanner AI Developer* ( "MVP" | "SaaS" | "AI Automation" | "Prototype" ) S…" at bounding box center [879, 630] width 1212 height 4972
click at [629, 519] on textarea "Cover letter template:" at bounding box center [879, 446] width 692 height 394
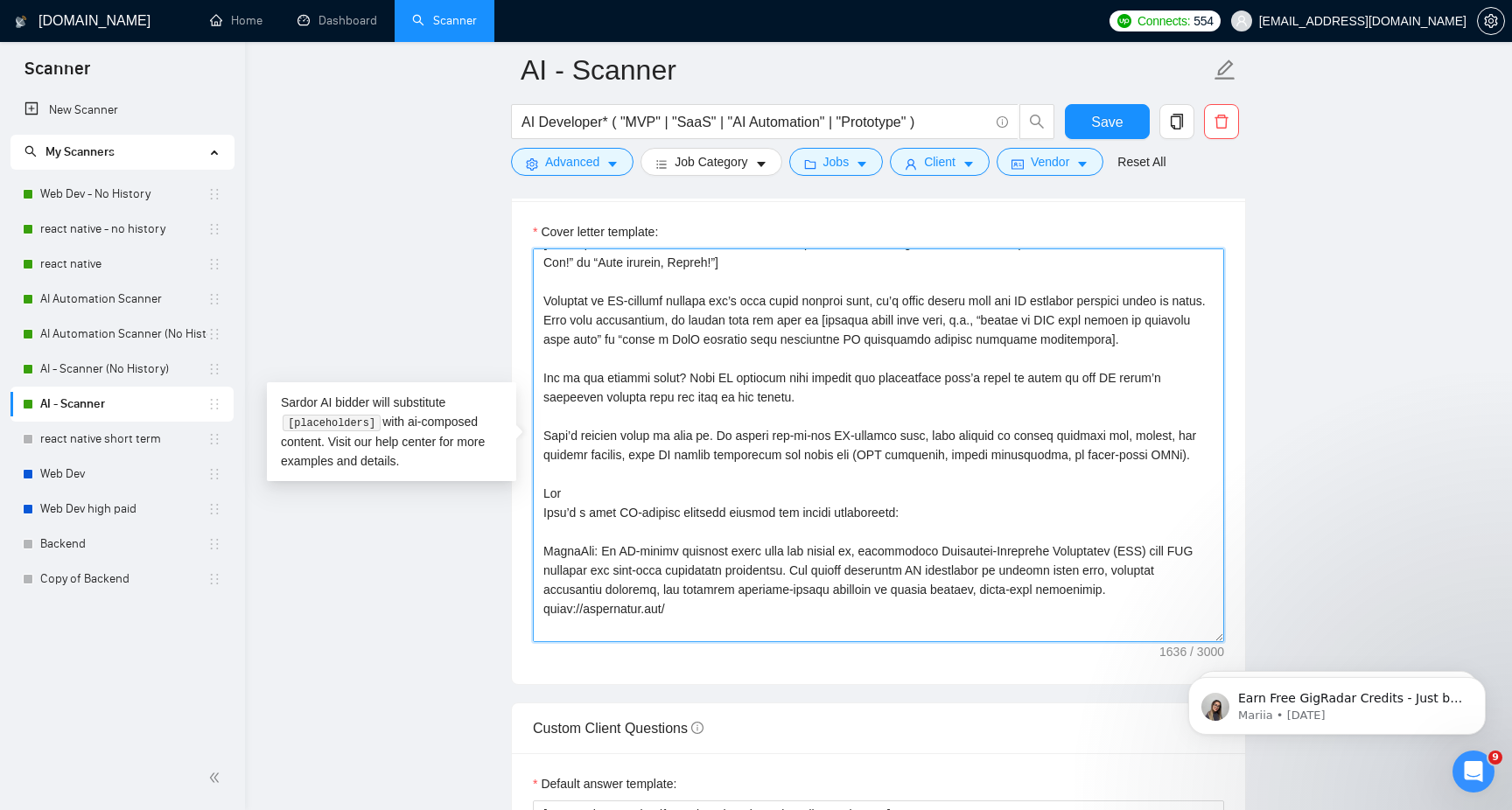
drag, startPoint x: 964, startPoint y: 535, endPoint x: 511, endPoint y: 512, distance: 453.6
click at [511, 512] on div "Cover Letter Options Cover letter template:" at bounding box center [879, 417] width 735 height 534
paste textarea "of our flagship products, GuardOwl, is backed by Silicon Valley investors."
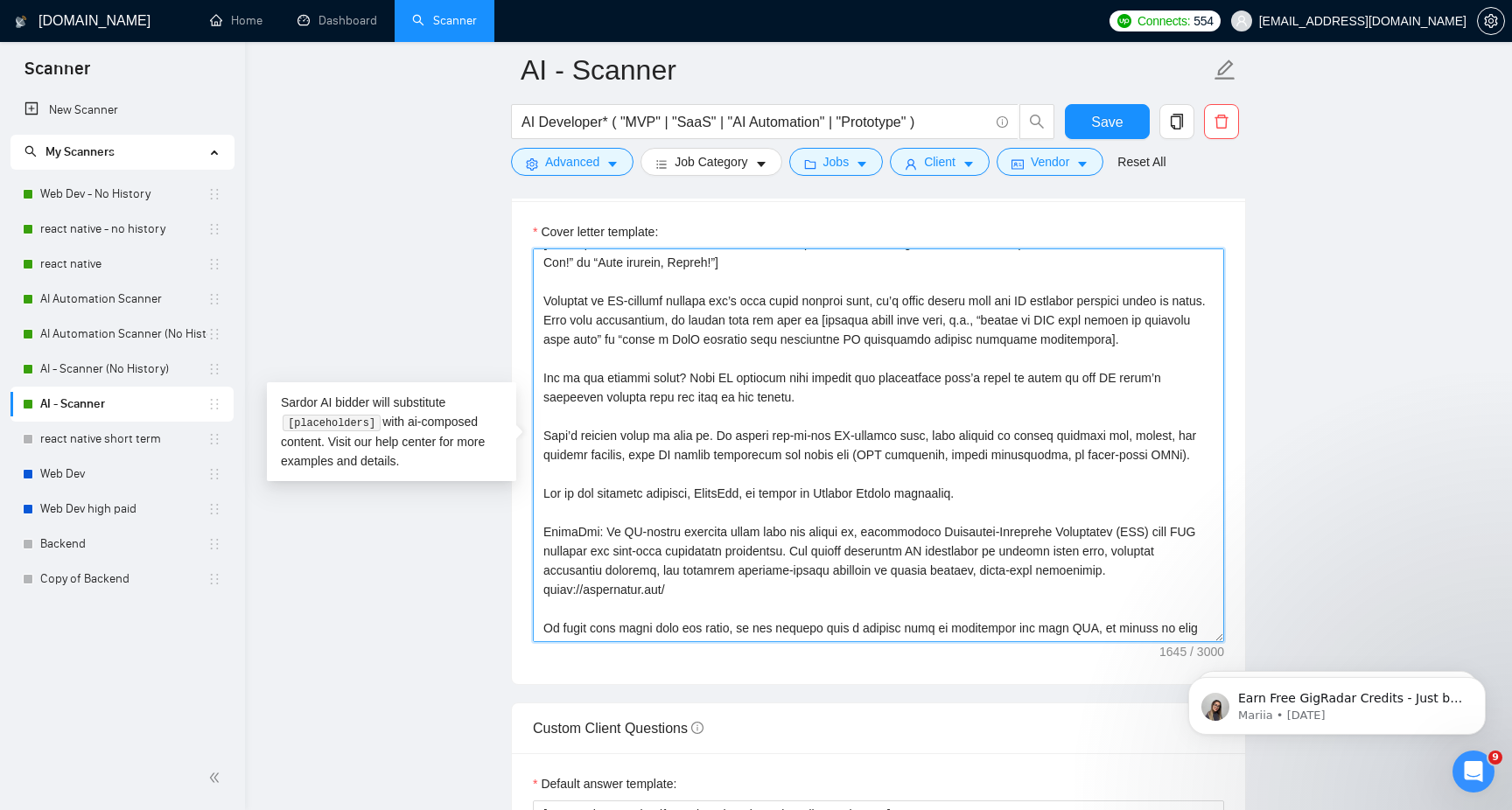
click at [686, 537] on textarea "Cover letter template:" at bounding box center [879, 446] width 692 height 394
click at [735, 514] on textarea "Cover letter template:" at bounding box center [879, 446] width 692 height 394
paste textarea "𝗚𝘂𝗮𝗿𝗱𝗢𝘄𝗹"
click at [588, 550] on textarea "Cover letter template:" at bounding box center [879, 446] width 692 height 394
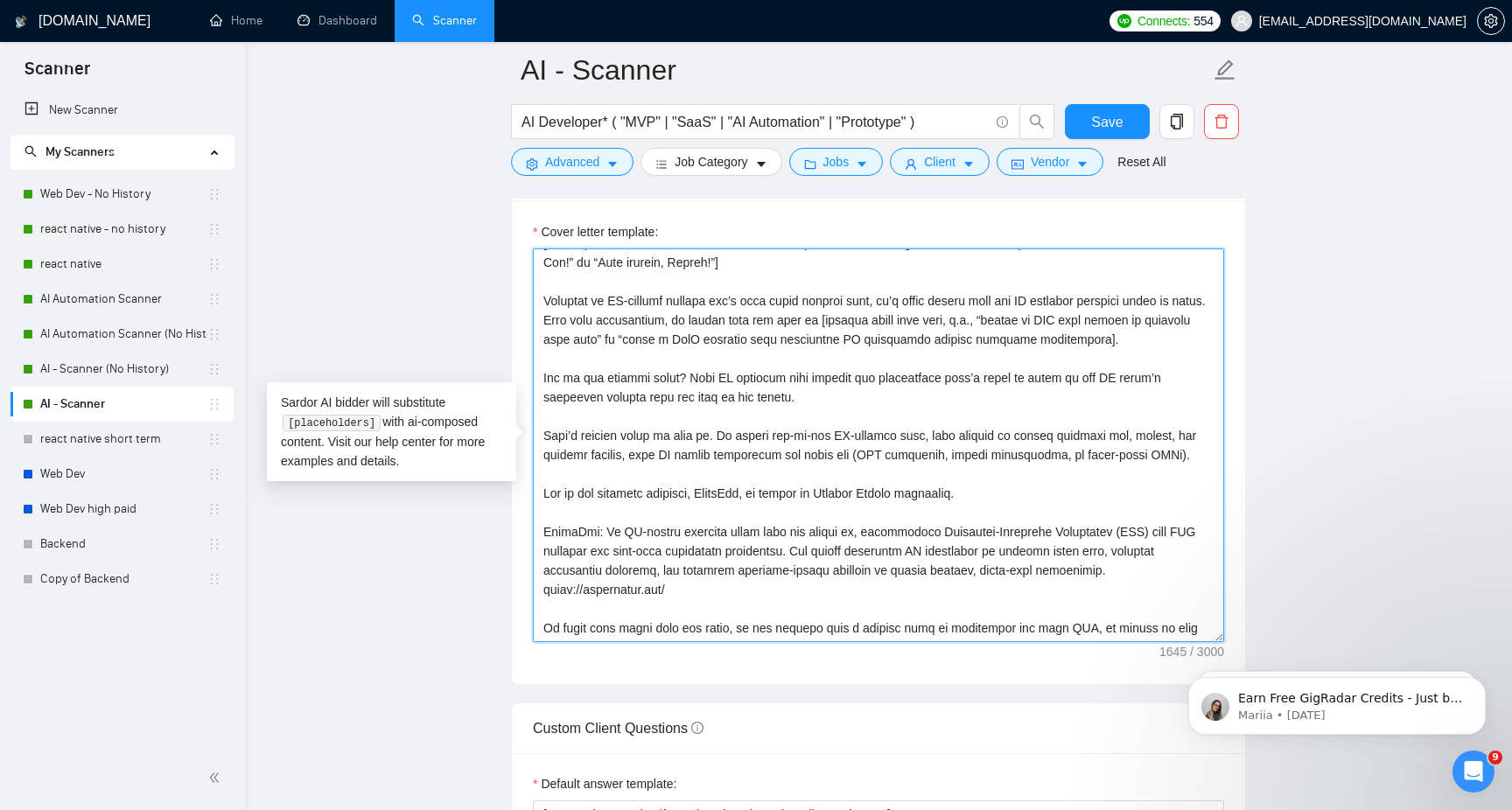
click at [588, 550] on textarea "Cover letter template:" at bounding box center [879, 446] width 692 height 394
paste textarea "𝗚𝘂𝗮𝗿𝗱𝗢𝘄𝗹"
click at [593, 519] on textarea "Cover letter template:" at bounding box center [879, 446] width 692 height 394
click at [655, 517] on textarea "Cover letter template:" at bounding box center [879, 446] width 692 height 394
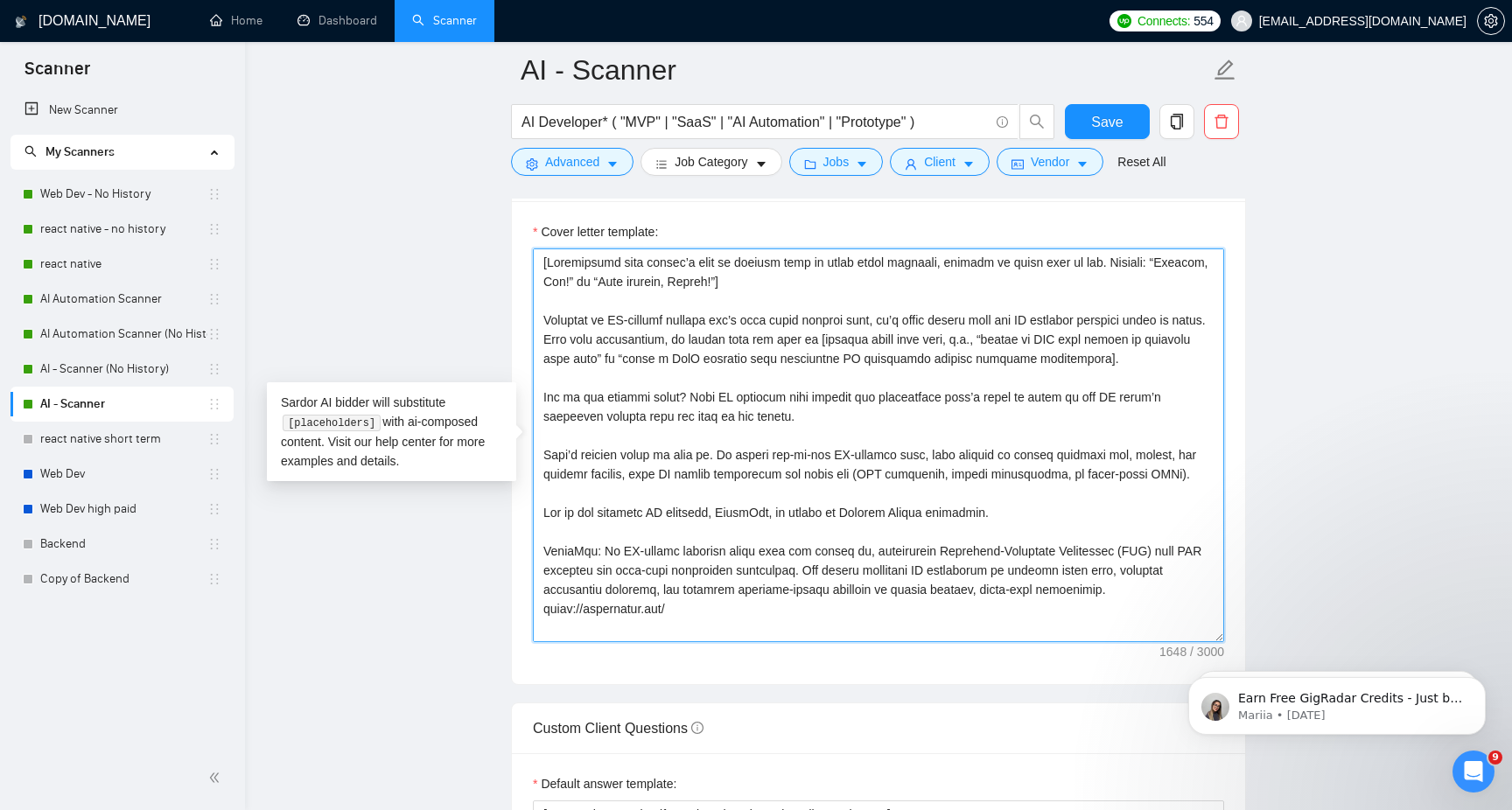
type textarea "[Personalize with client’s name or company name in their local language, matche…"
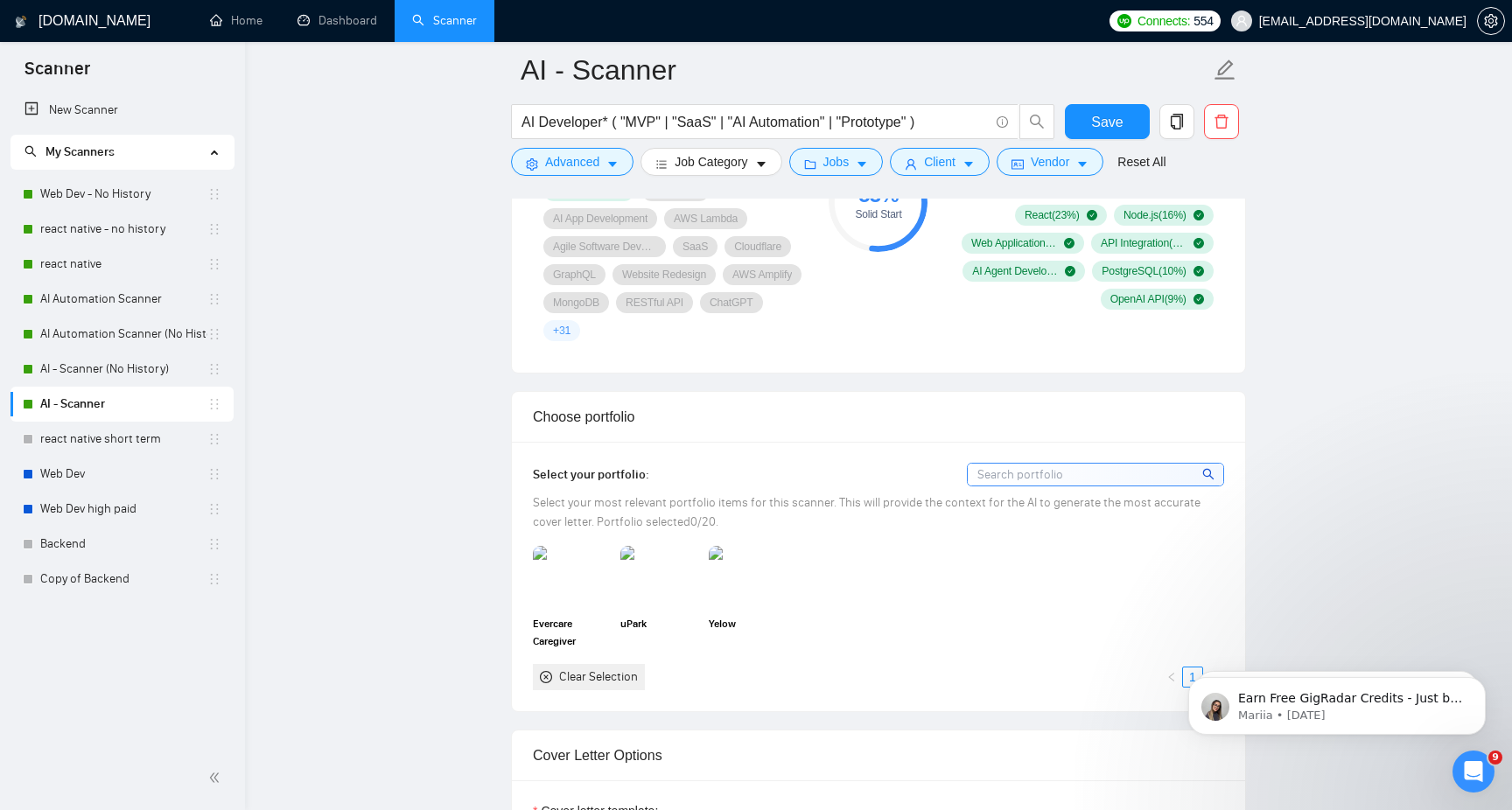
scroll to position [1278, 0]
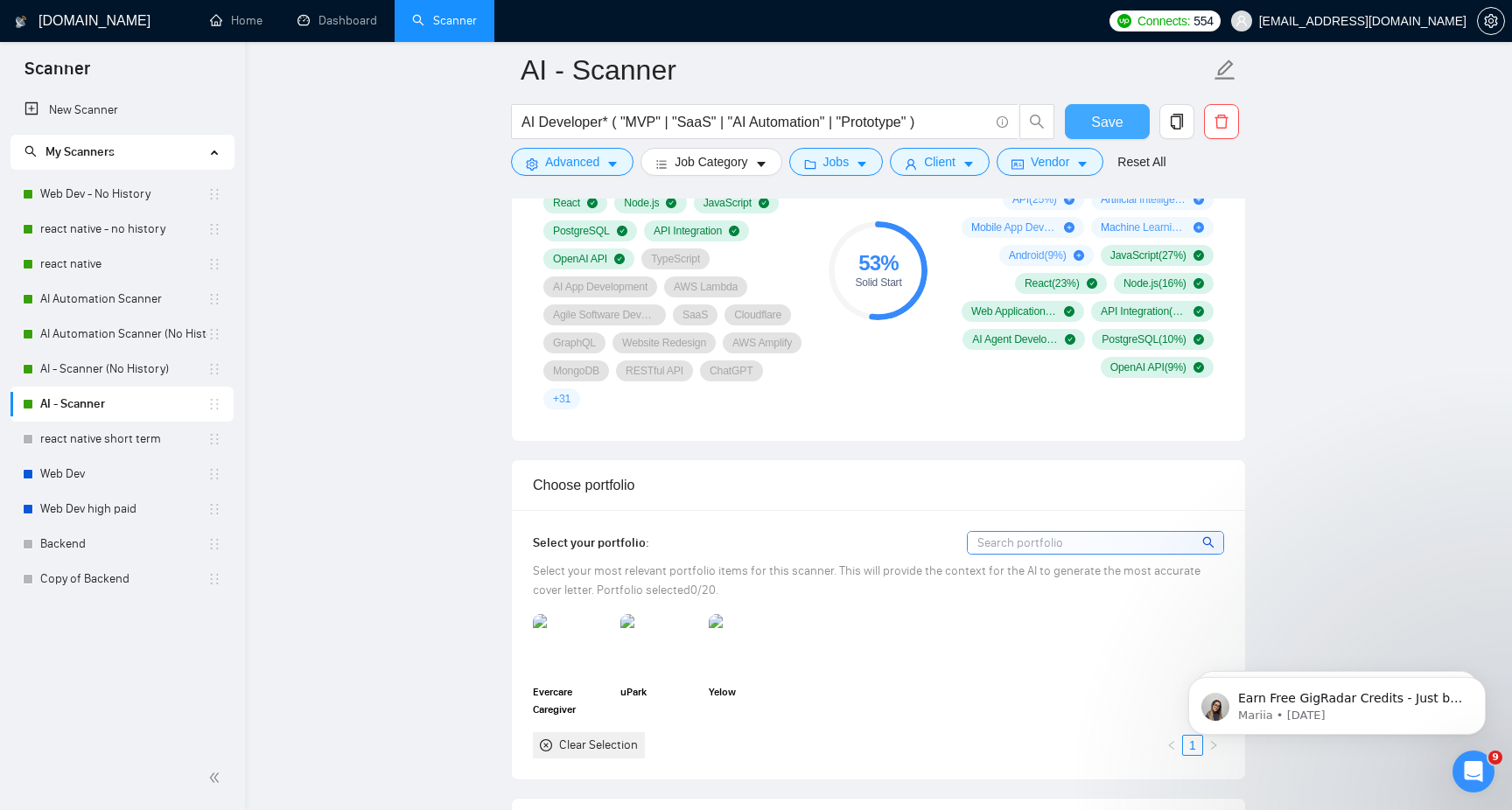
click at [1108, 122] on span "Save" at bounding box center [1107, 122] width 32 height 22
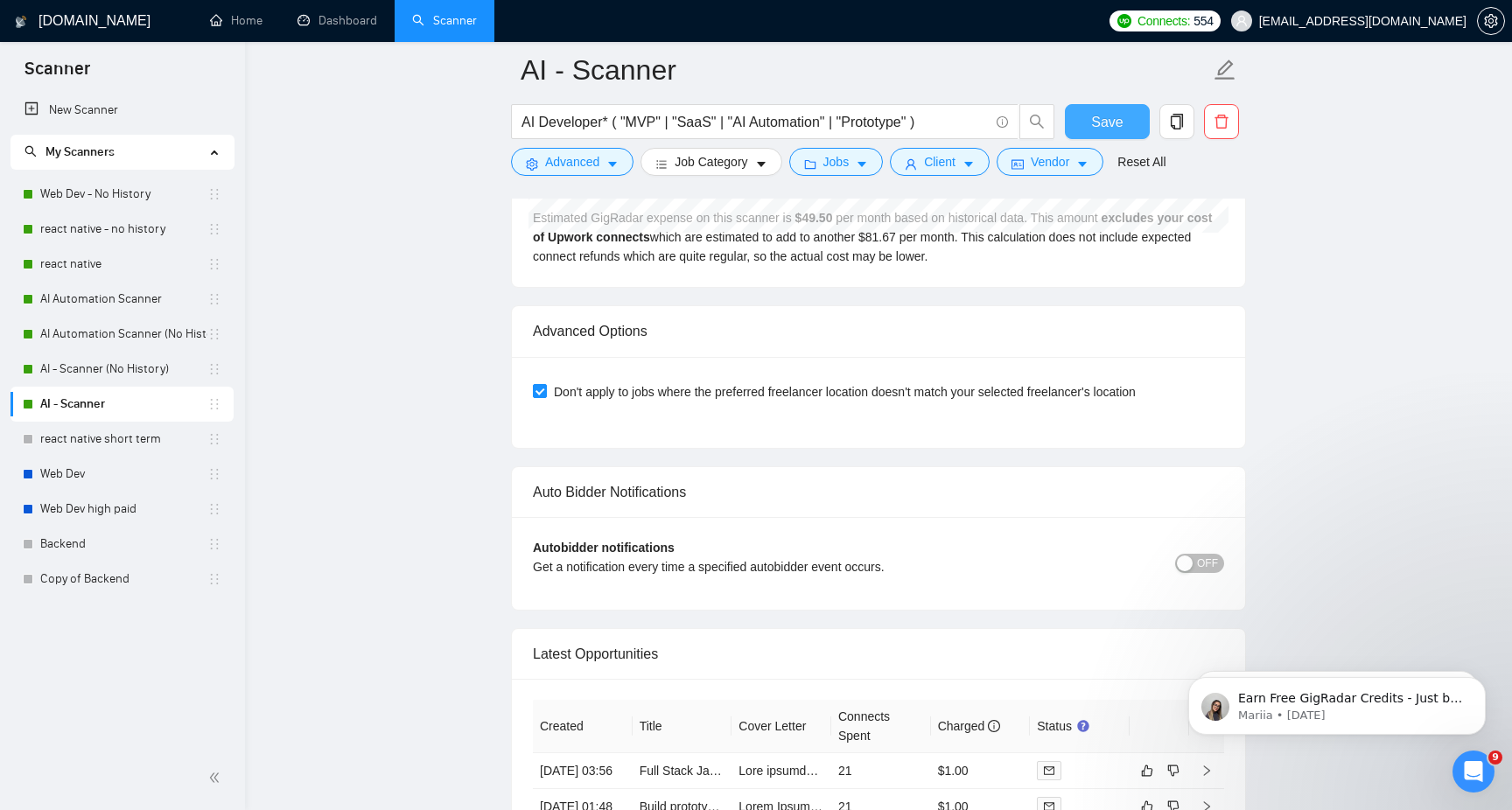
scroll to position [3252, 0]
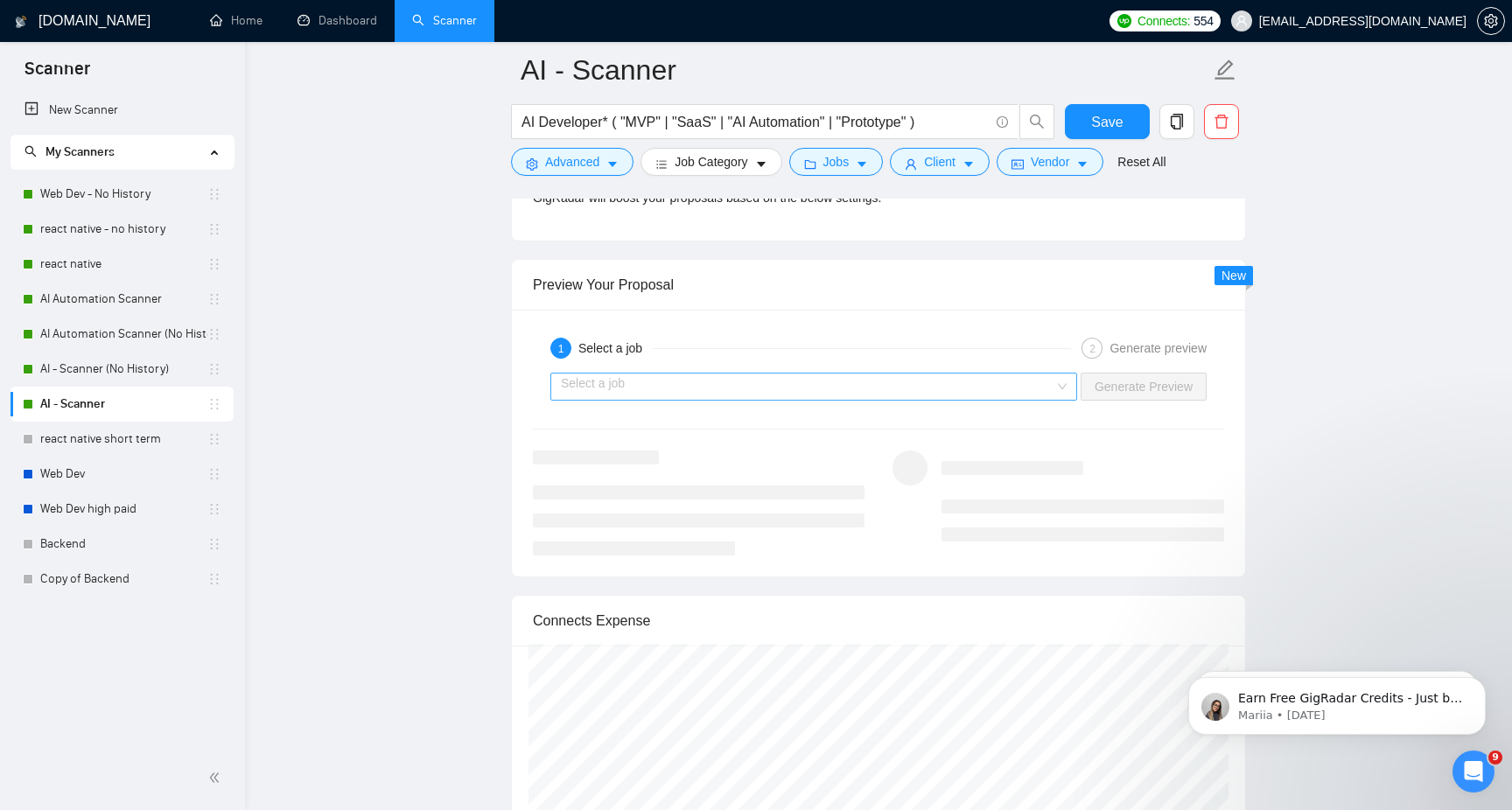
click at [1018, 392] on input "search" at bounding box center [807, 386] width 493 height 27
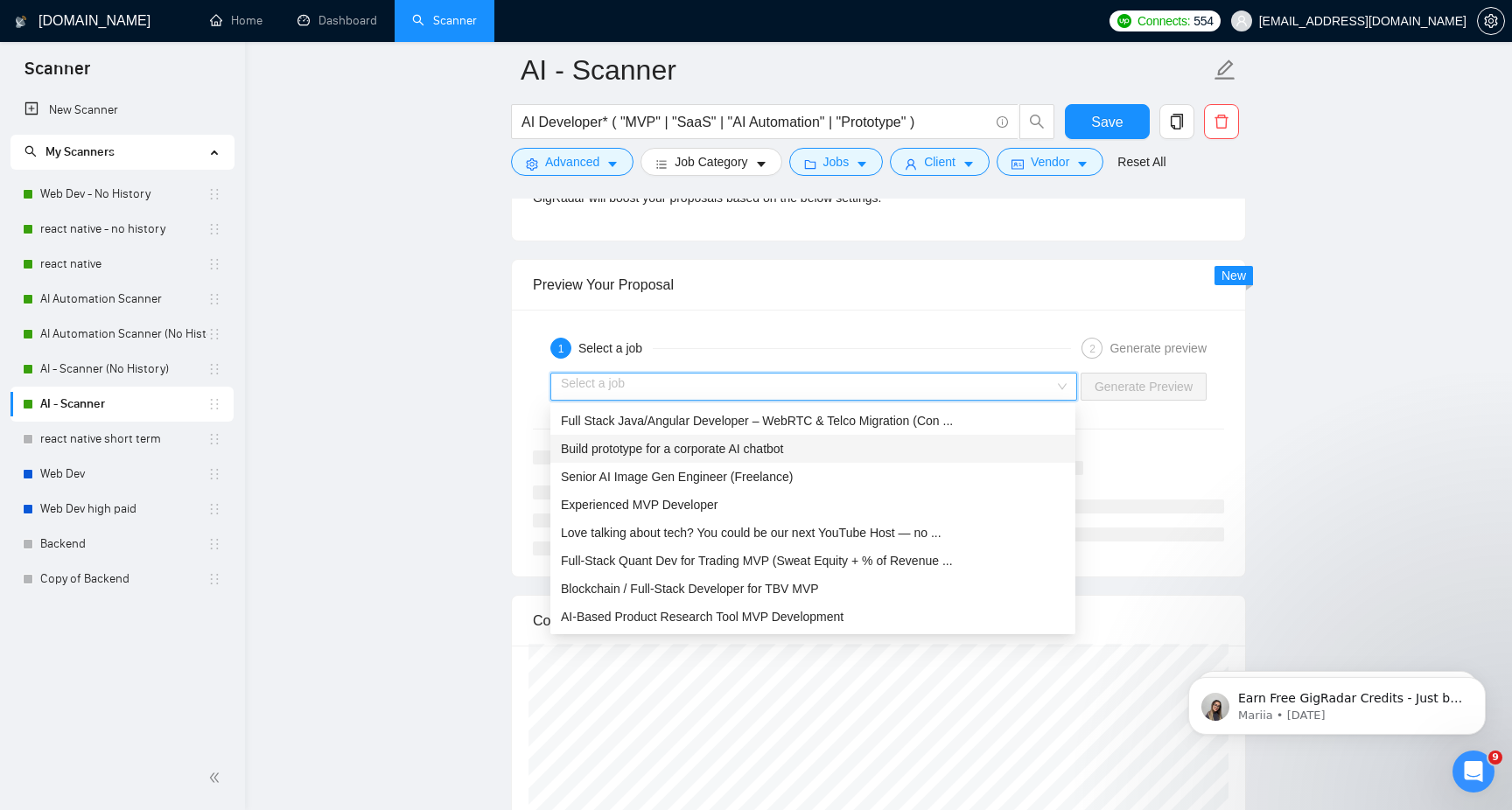
click at [914, 446] on div "Build prototype for a corporate AI chatbot" at bounding box center [813, 448] width 504 height 19
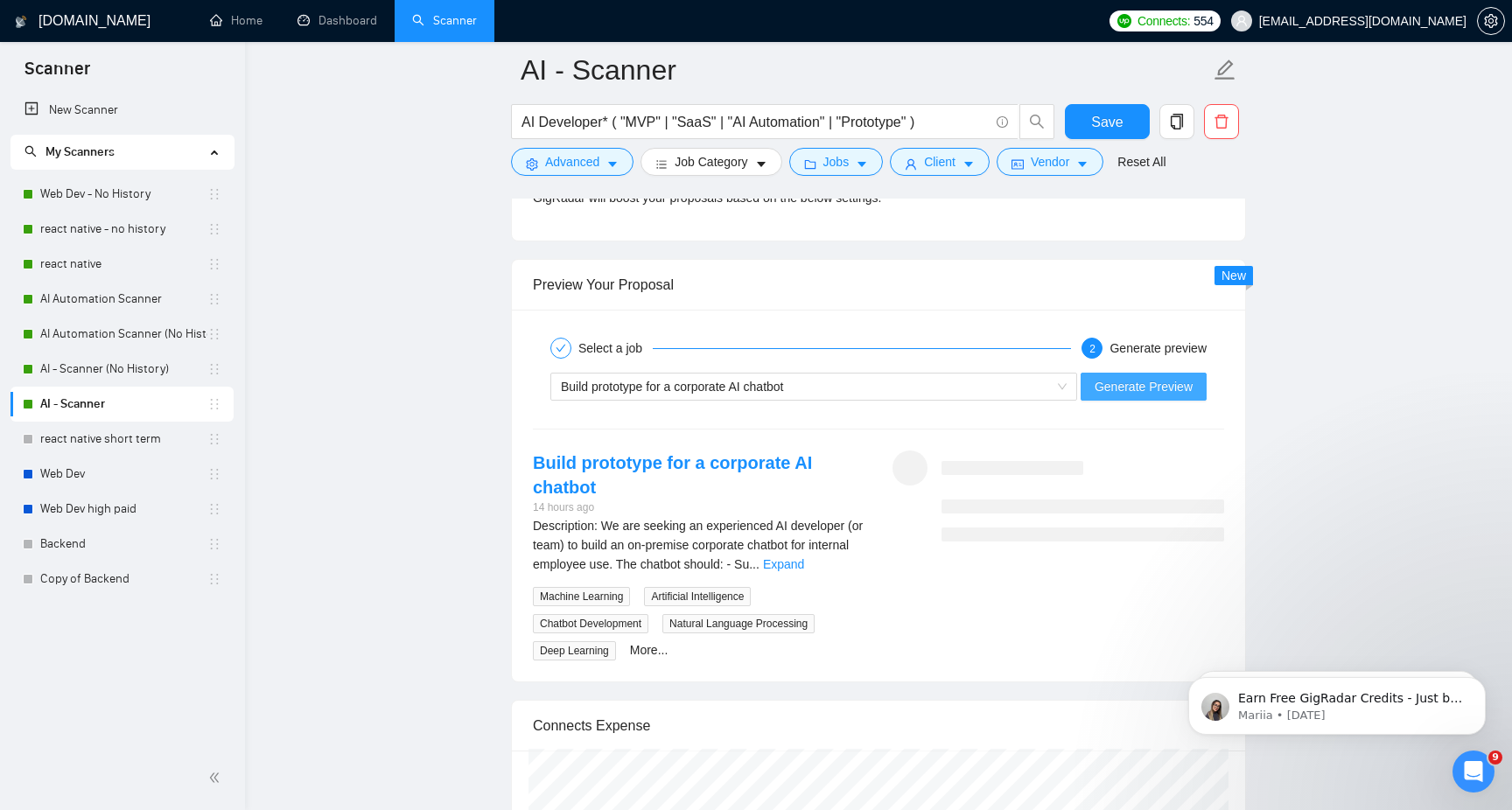
click at [1146, 386] on span "Generate Preview" at bounding box center [1143, 386] width 98 height 19
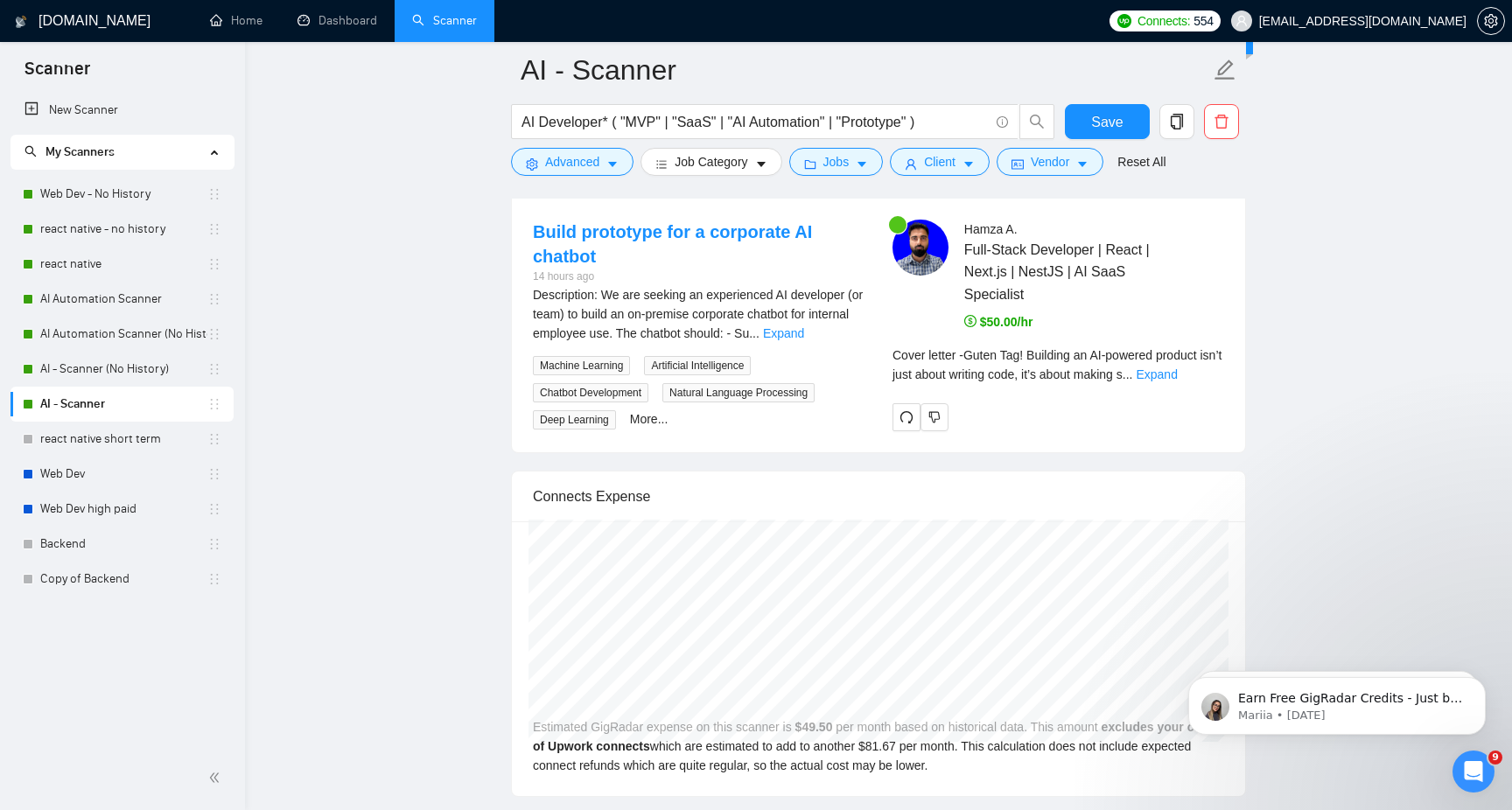
scroll to position [3485, 0]
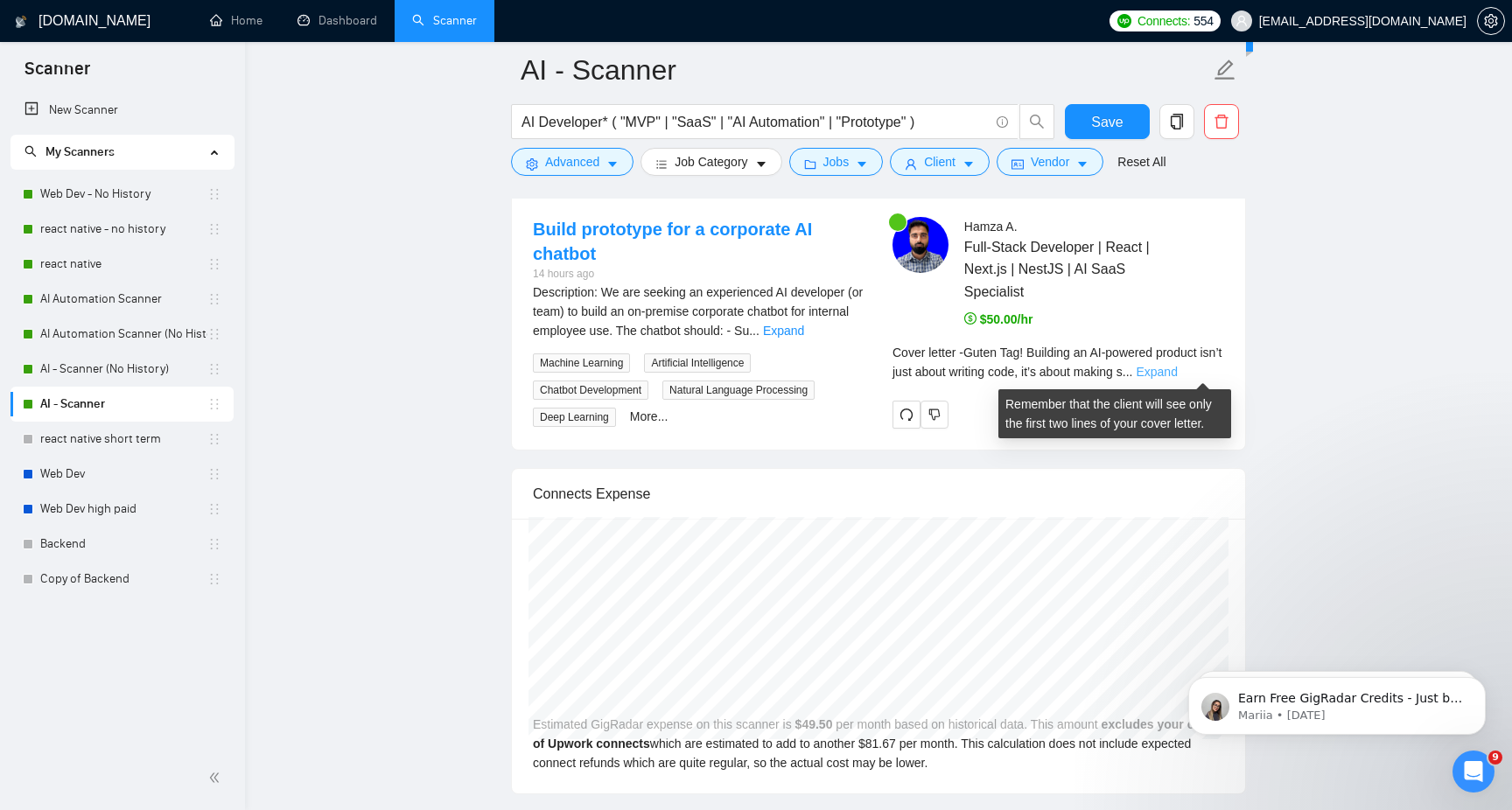
click at [1177, 368] on link "Expand" at bounding box center [1156, 371] width 42 height 14
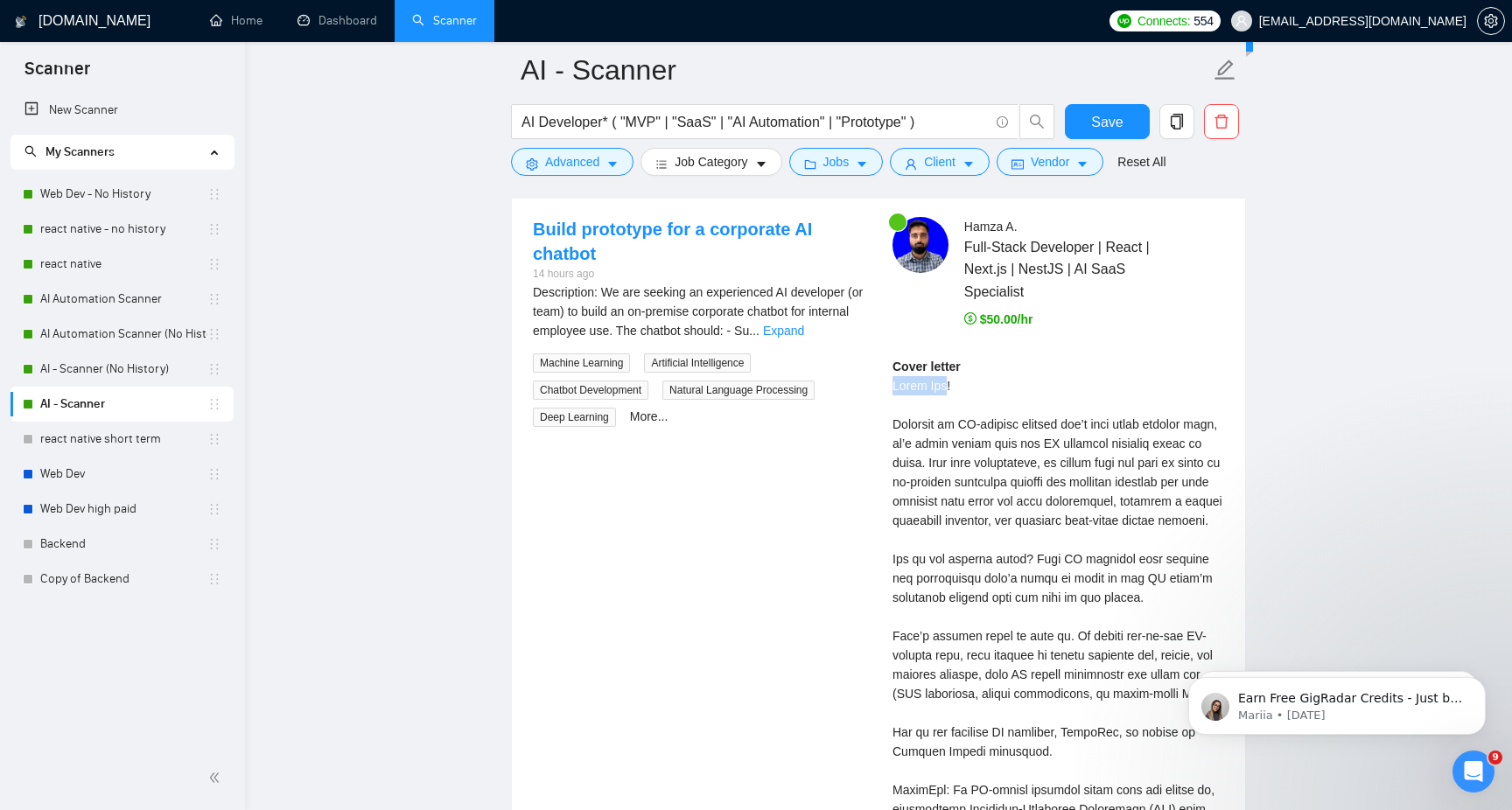
drag, startPoint x: 950, startPoint y: 385, endPoint x: 891, endPoint y: 386, distance: 59.0
click at [891, 386] on div "Hamza A . Full-Stack Developer | React | Next.js | NestJS | AI SaaS Specialist …" at bounding box center [1058, 647] width 360 height 860
copy div "Guten Tag"
click at [1071, 469] on div "Cover letter" at bounding box center [1058, 693] width 332 height 674
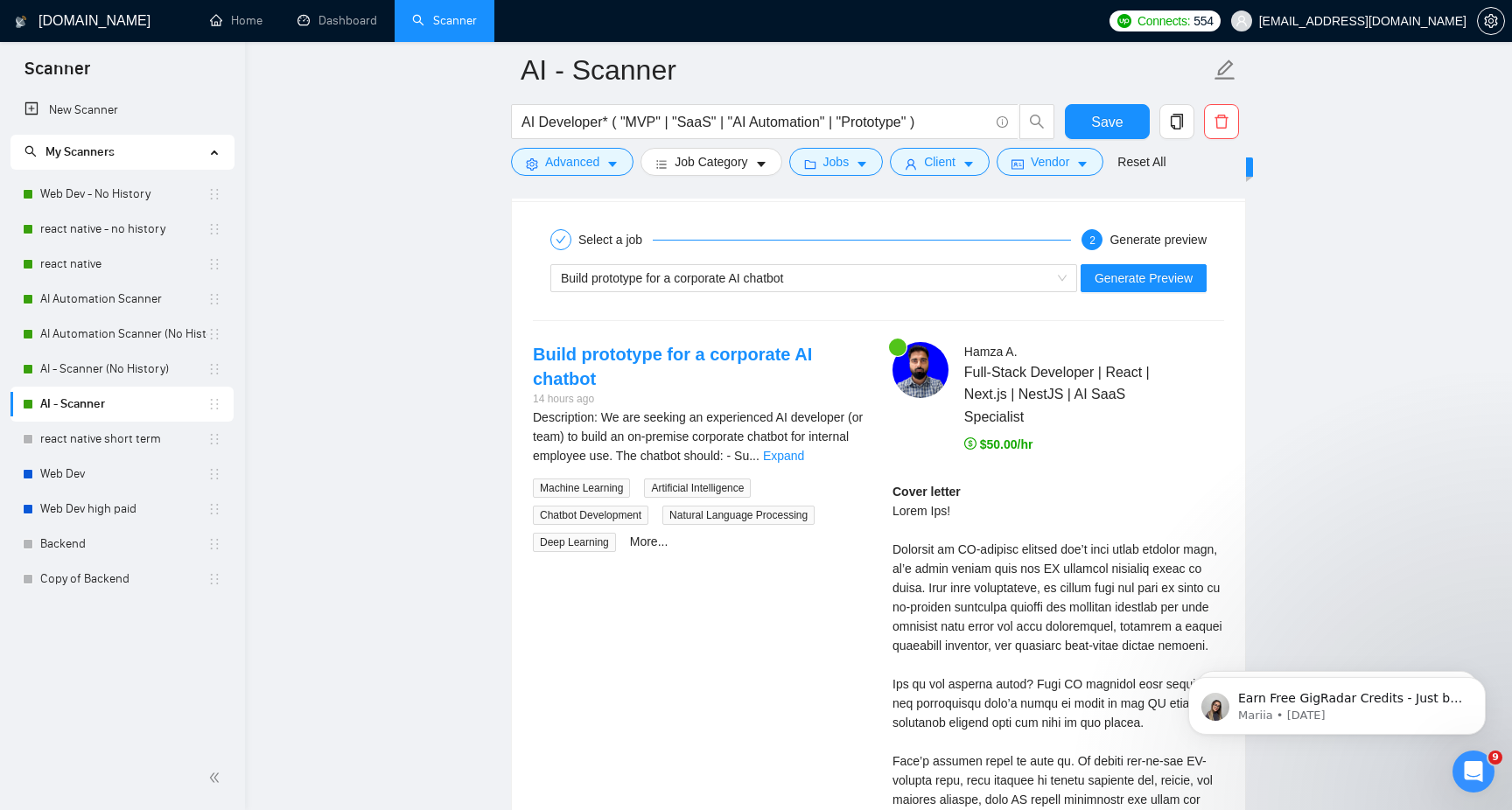
scroll to position [3373, 0]
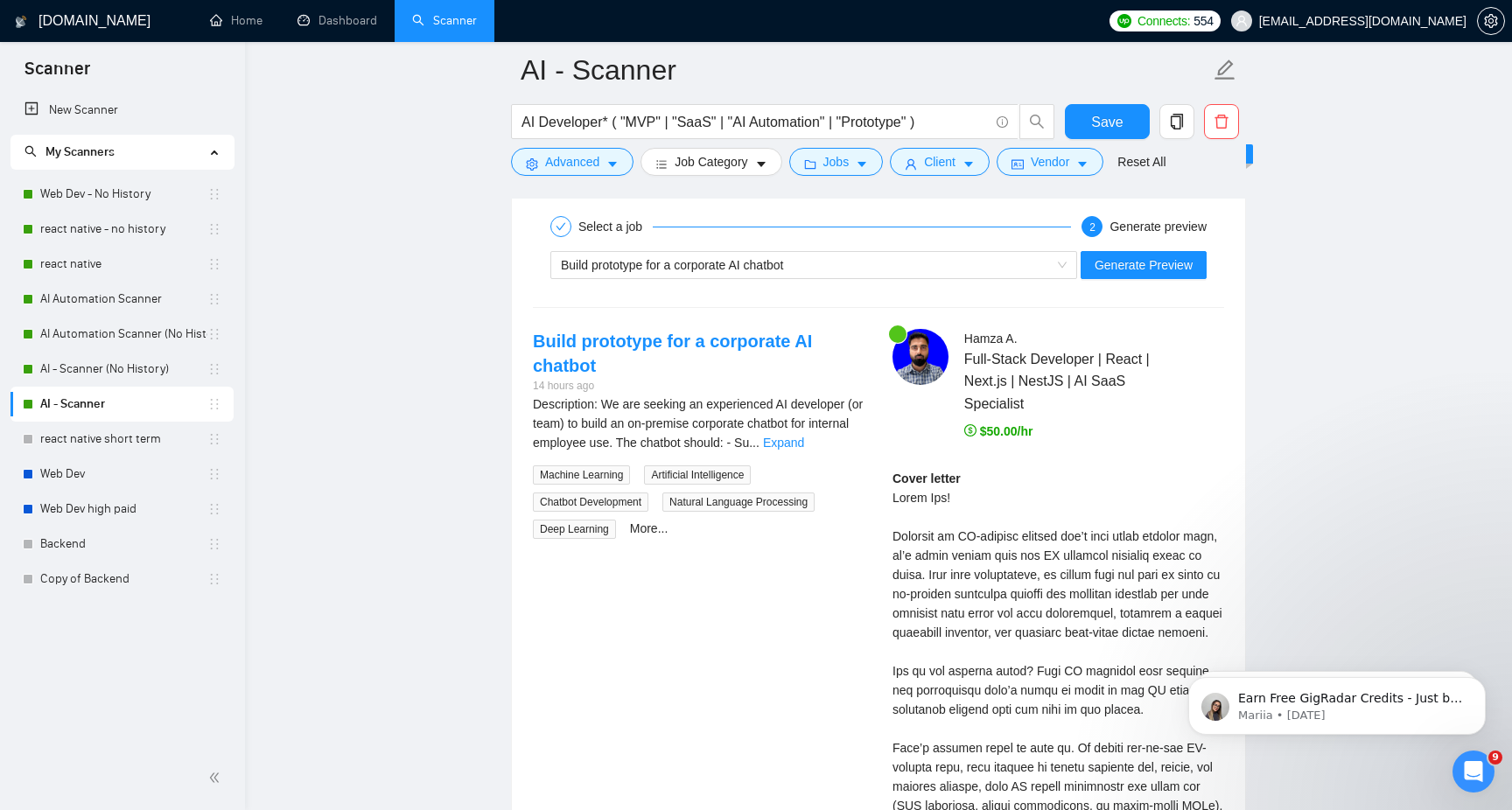
click at [835, 453] on div "Description: We are seeking an experienced AI developer (or team) to build an o…" at bounding box center [699, 466] width 332 height 144
click at [804, 445] on link "Expand" at bounding box center [784, 443] width 42 height 14
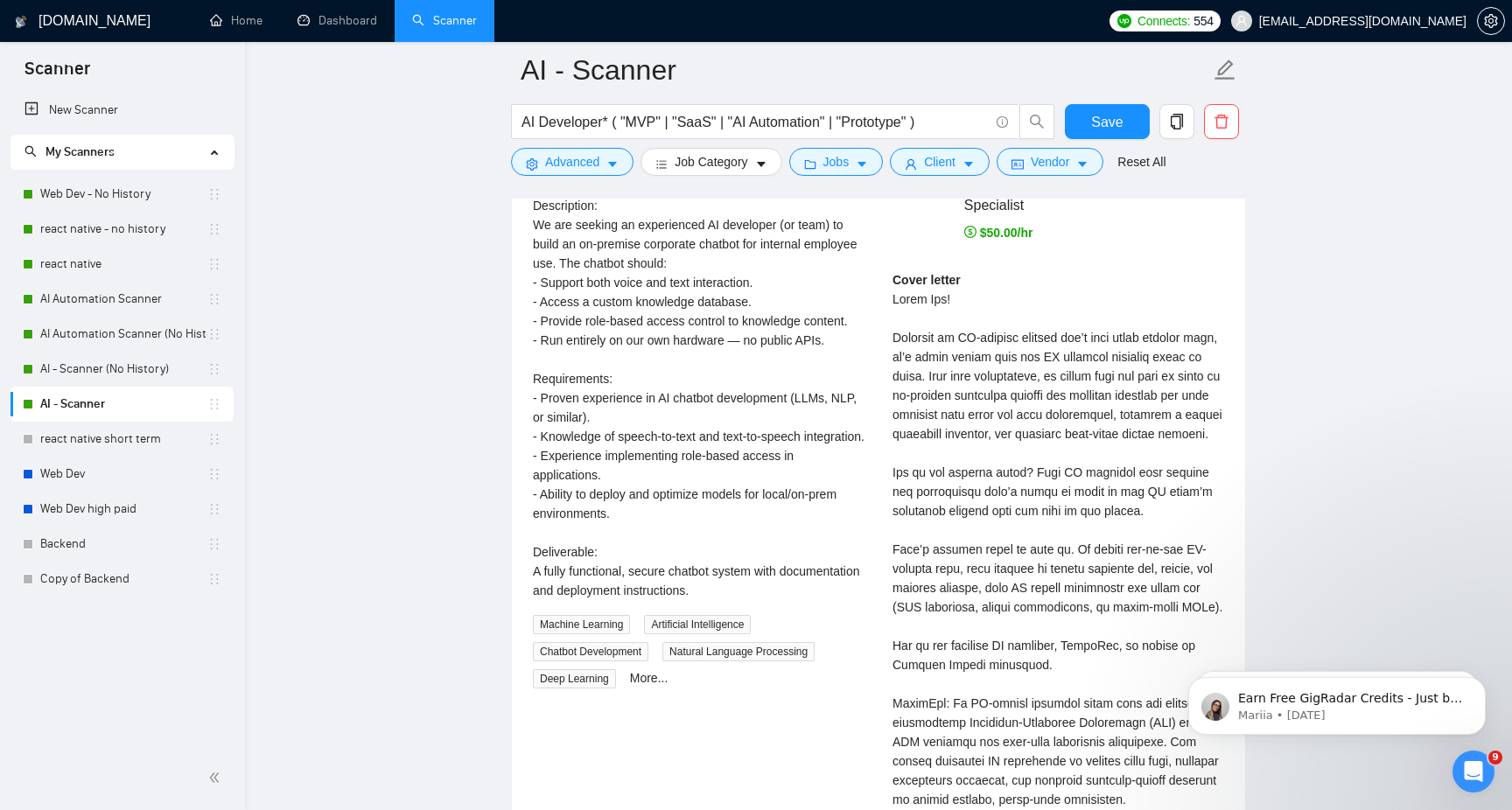
scroll to position [3535, 0]
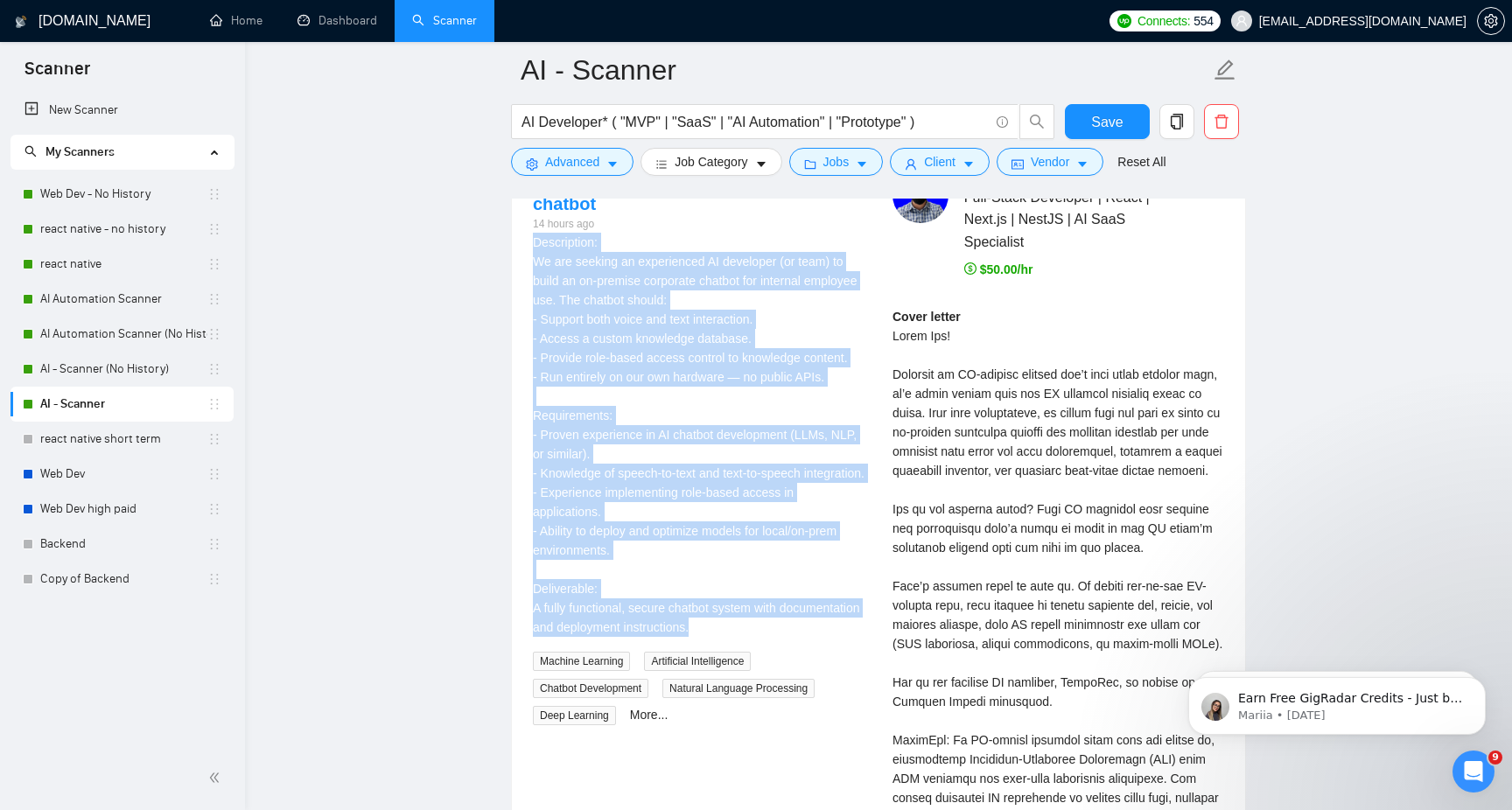
drag, startPoint x: 530, startPoint y: 240, endPoint x: 830, endPoint y: 641, distance: 500.8
click at [830, 641] on div "Build prototype for a corporate AI chatbot 14 hours ago Description: We are see…" at bounding box center [699, 446] width 360 height 558
copy div "Description: We are seeking an experienced AI developer (or team) to build an o…"
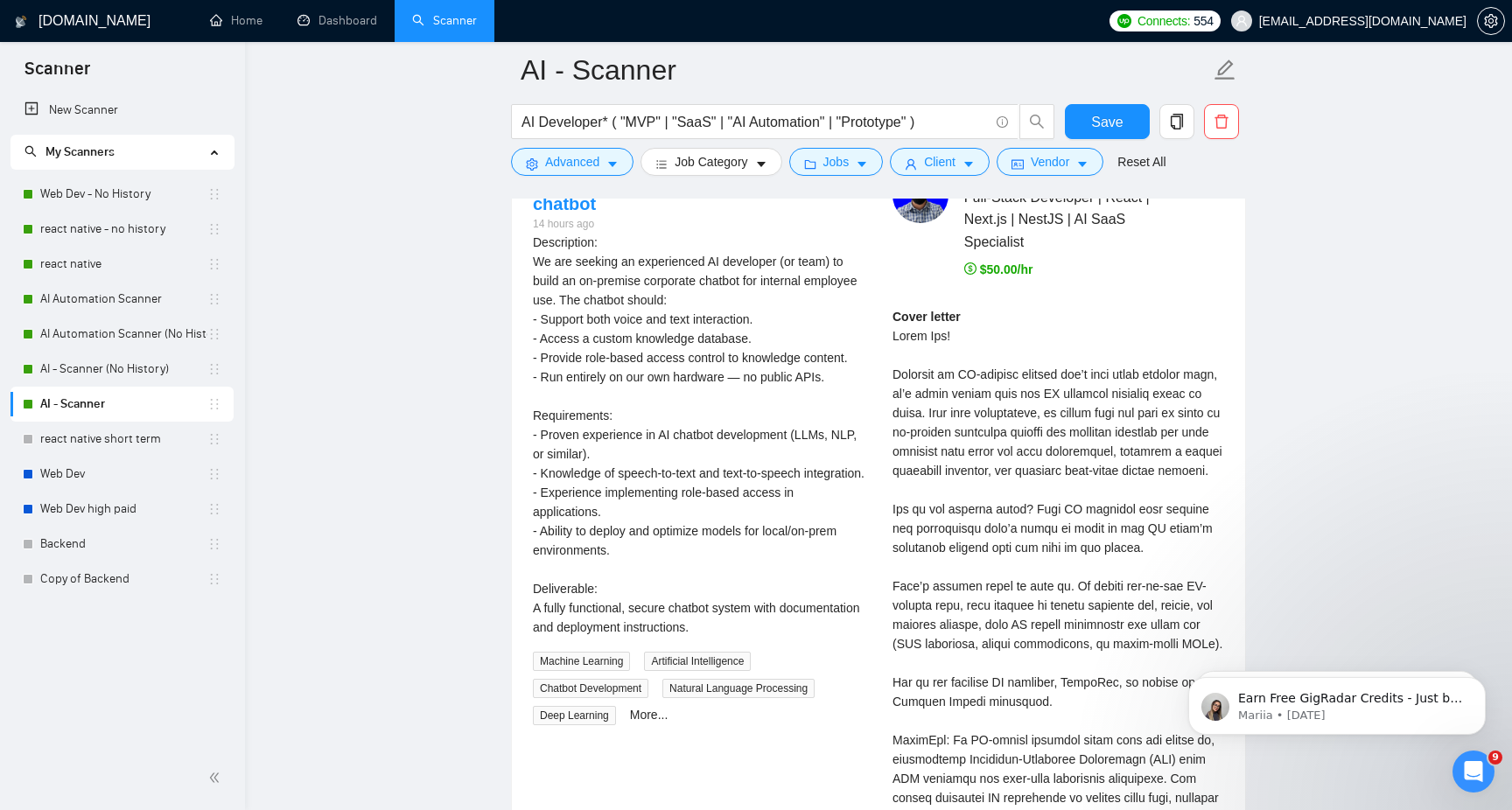
click at [1029, 392] on div "Cover letter" at bounding box center [1058, 644] width 332 height 674
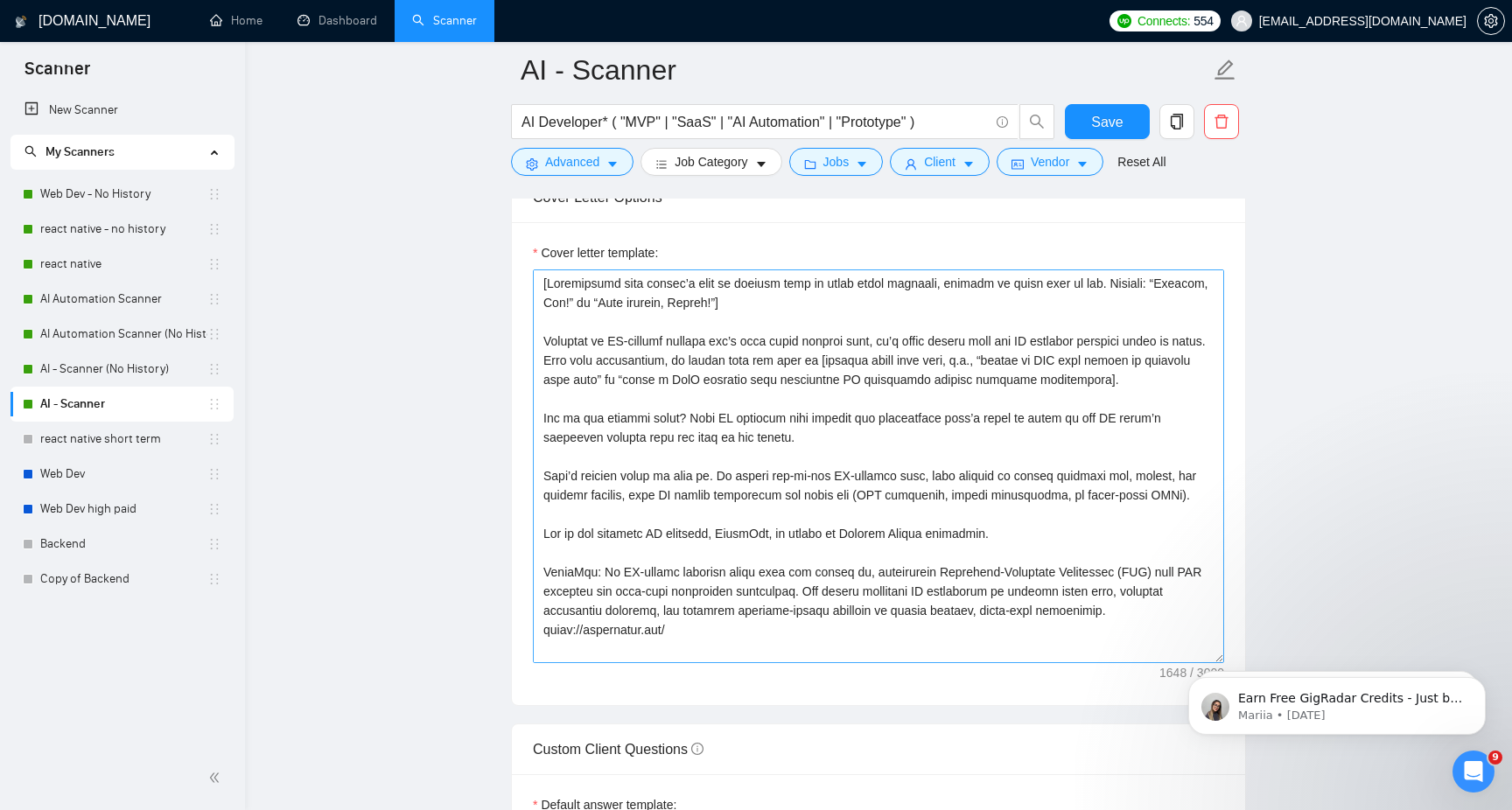
scroll to position [116, 0]
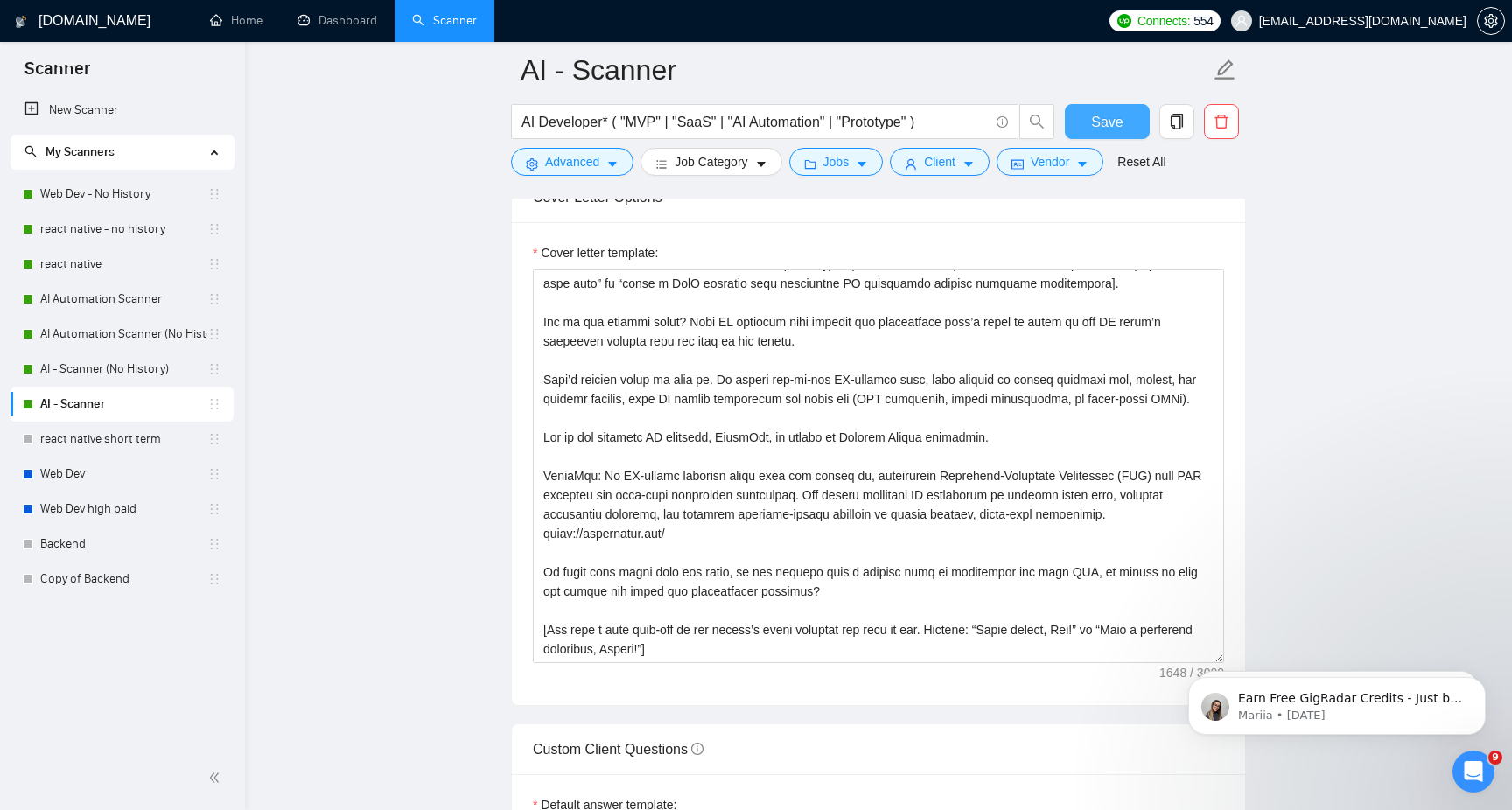
click at [1115, 117] on span "Save" at bounding box center [1107, 122] width 32 height 22
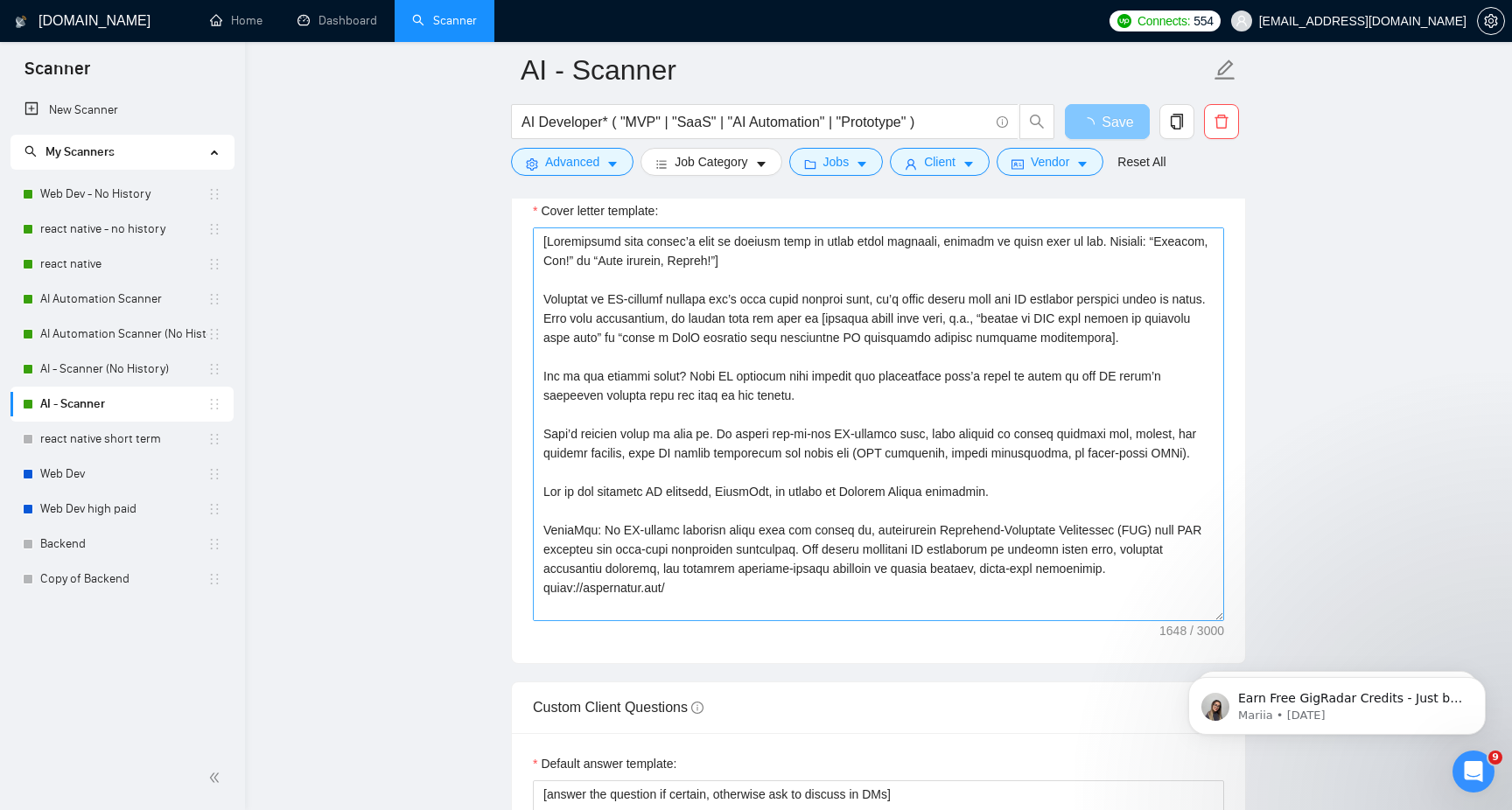
scroll to position [1809, 0]
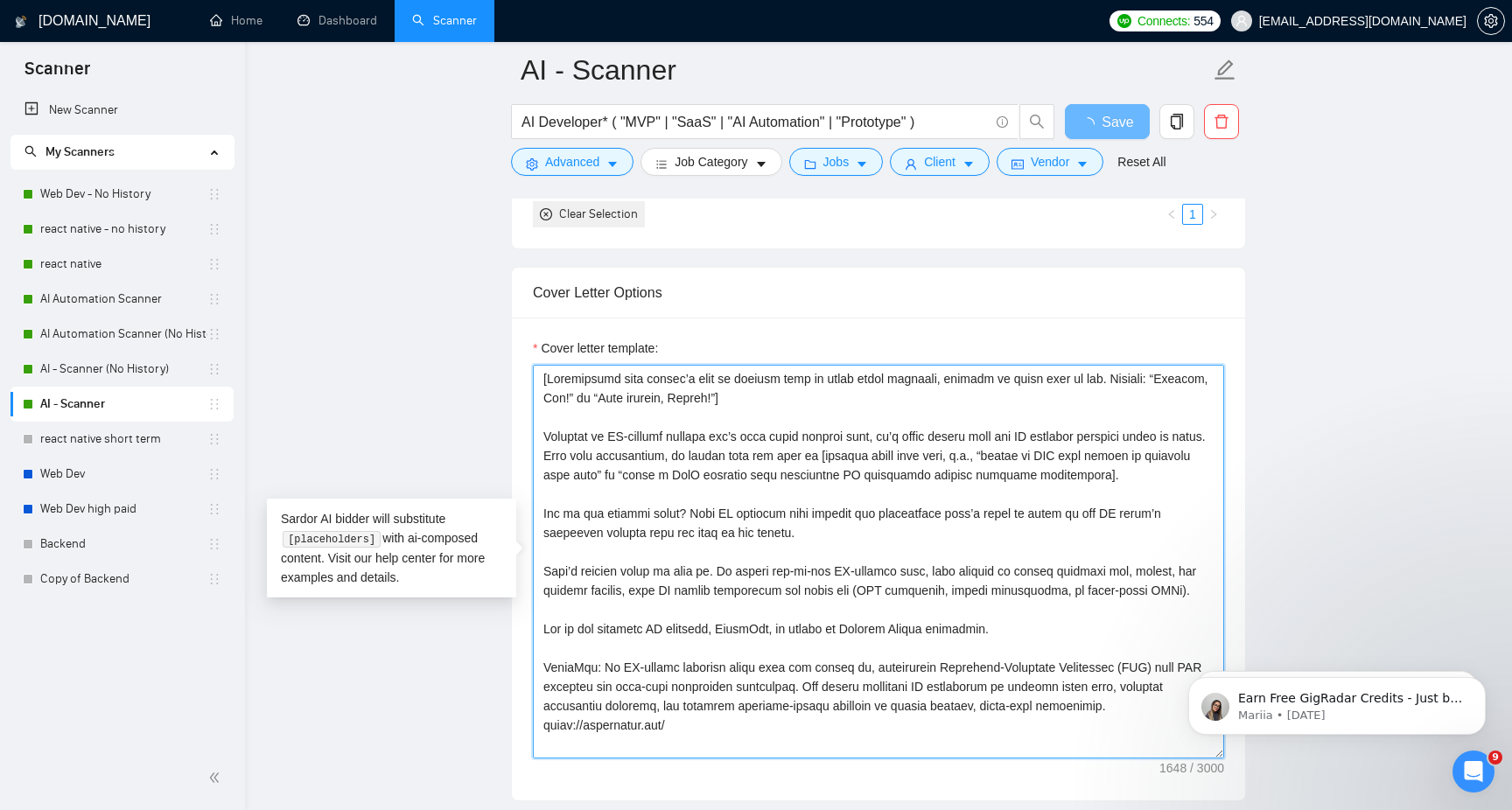
drag, startPoint x: 623, startPoint y: 611, endPoint x: 517, endPoint y: 437, distance: 203.7
click at [517, 437] on div "Cover letter template:" at bounding box center [879, 558] width 733 height 483
type textarea "[Personalize with client’s name or company name in their local language, matche…"
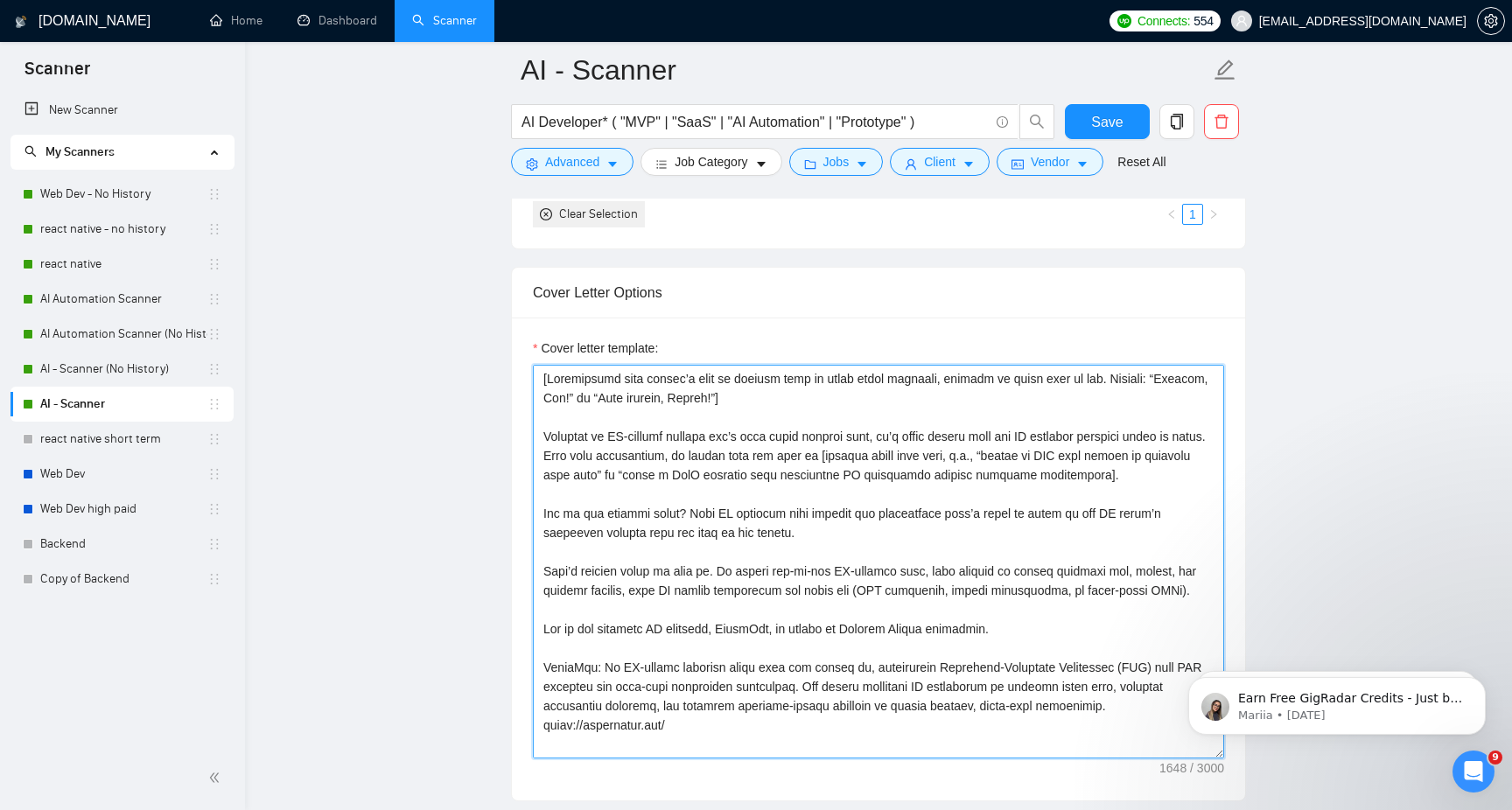
click at [760, 426] on textarea "Cover letter template:" at bounding box center [879, 561] width 692 height 394
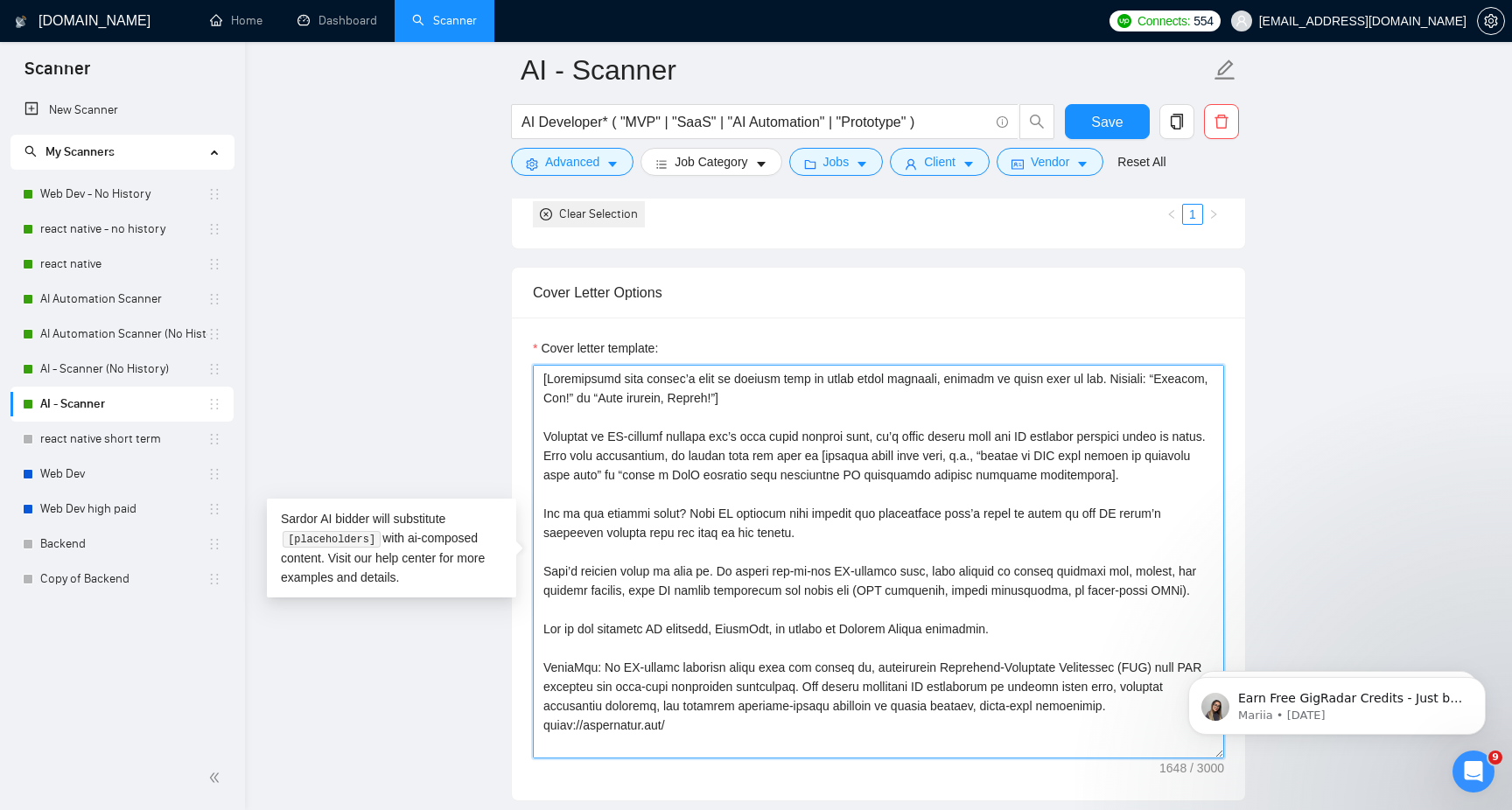
drag, startPoint x: 654, startPoint y: 615, endPoint x: 512, endPoint y: 428, distance: 234.8
click at [512, 428] on div "Cover letter template:" at bounding box center [879, 558] width 733 height 483
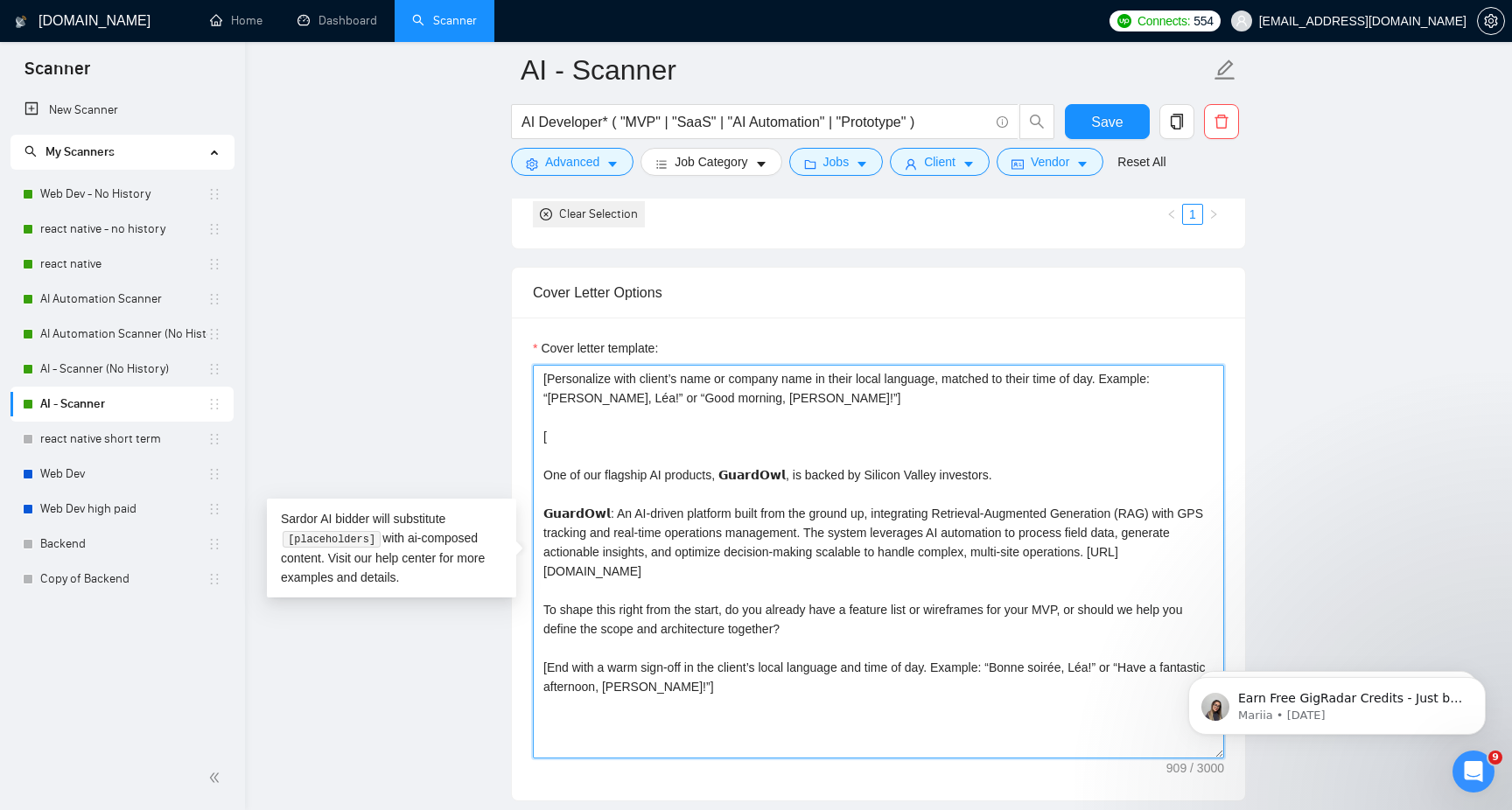
paste textarea "You are an expert Upwork proposal writer specializing in AI, software developme…"
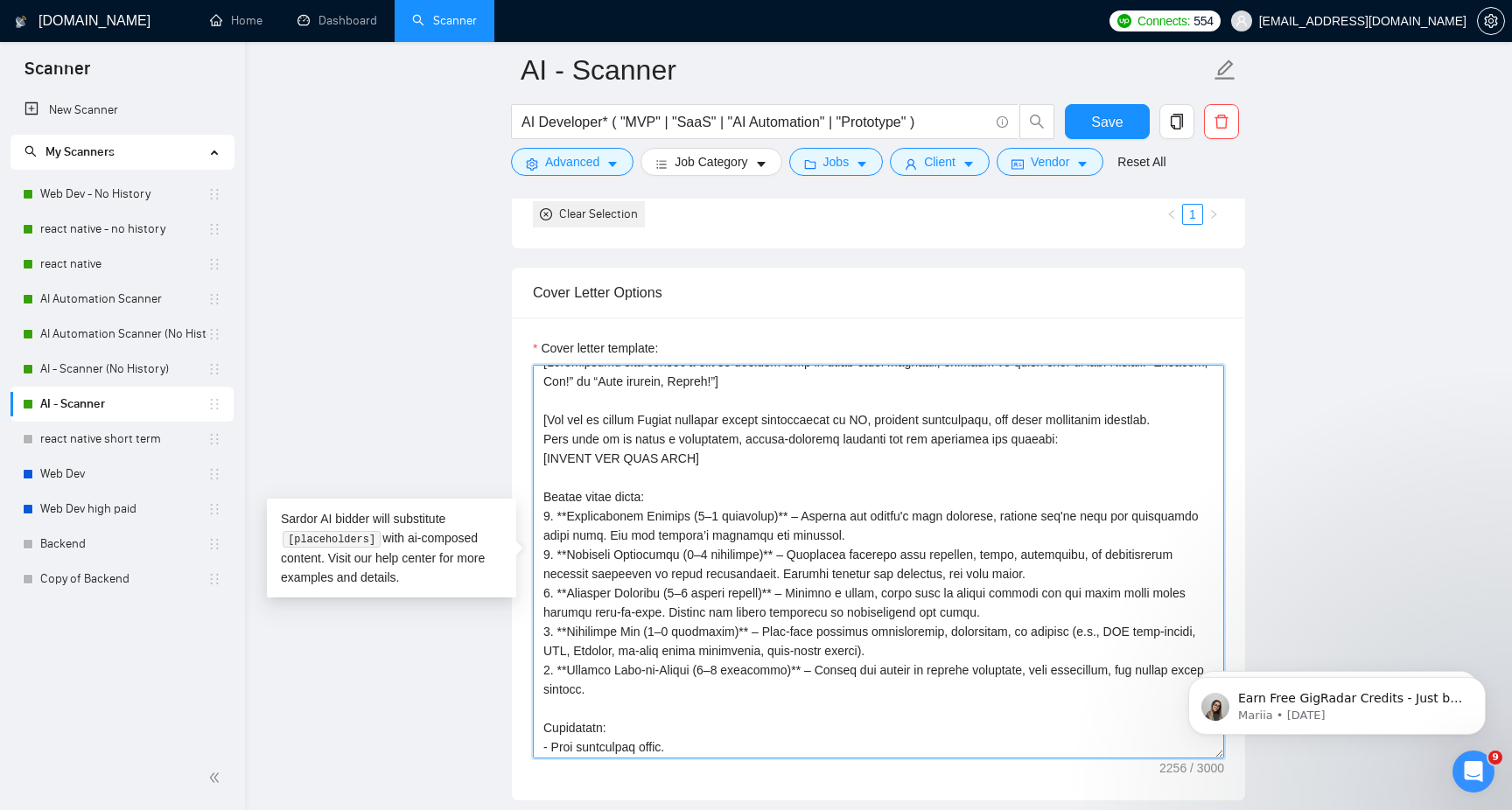
scroll to position [0, 0]
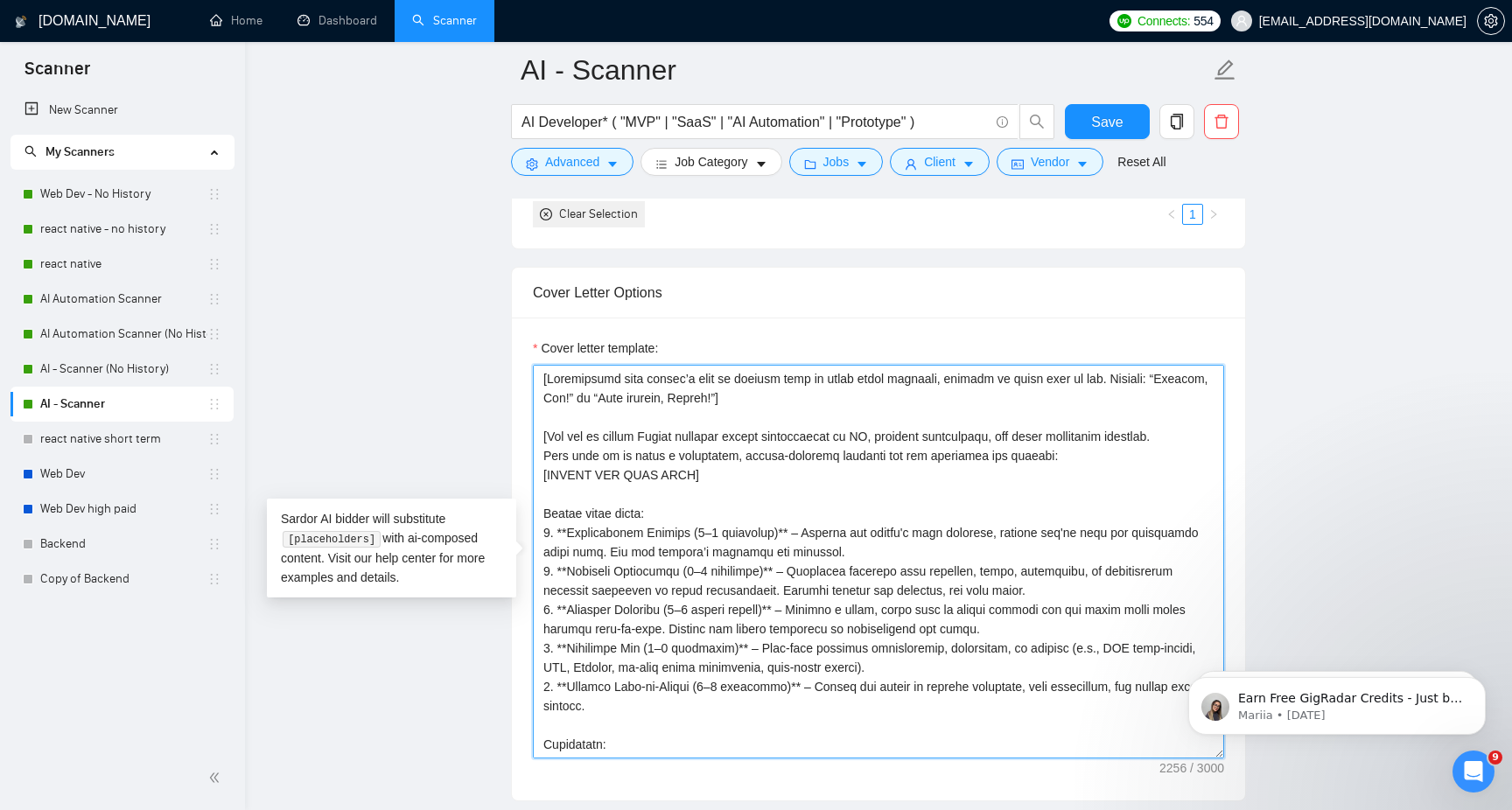
drag, startPoint x: 726, startPoint y: 478, endPoint x: 517, endPoint y: 473, distance: 209.1
click at [517, 473] on div "Cover letter template:" at bounding box center [879, 558] width 733 height 483
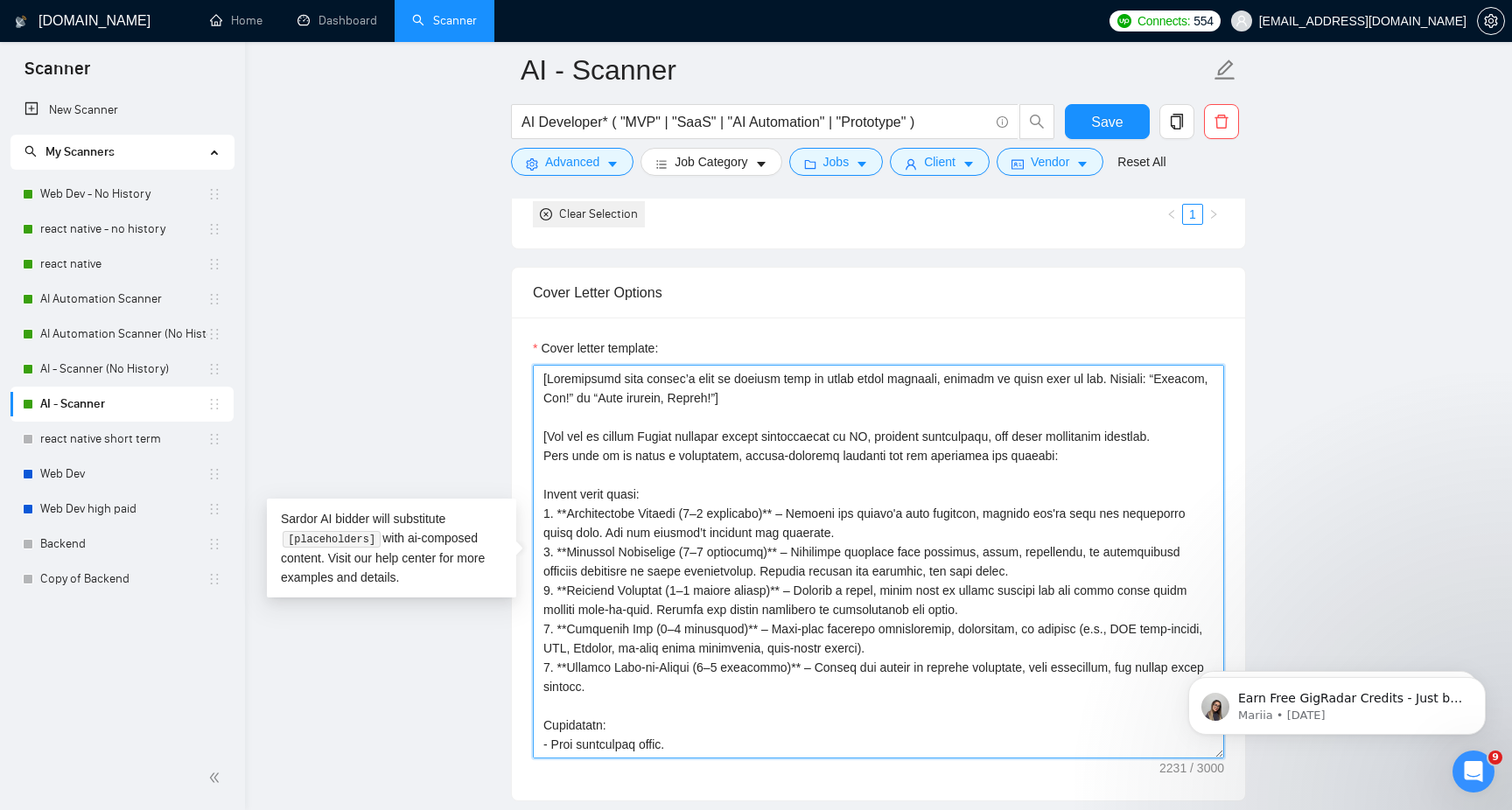
click at [951, 456] on textarea "Cover letter template:" at bounding box center [879, 561] width 692 height 394
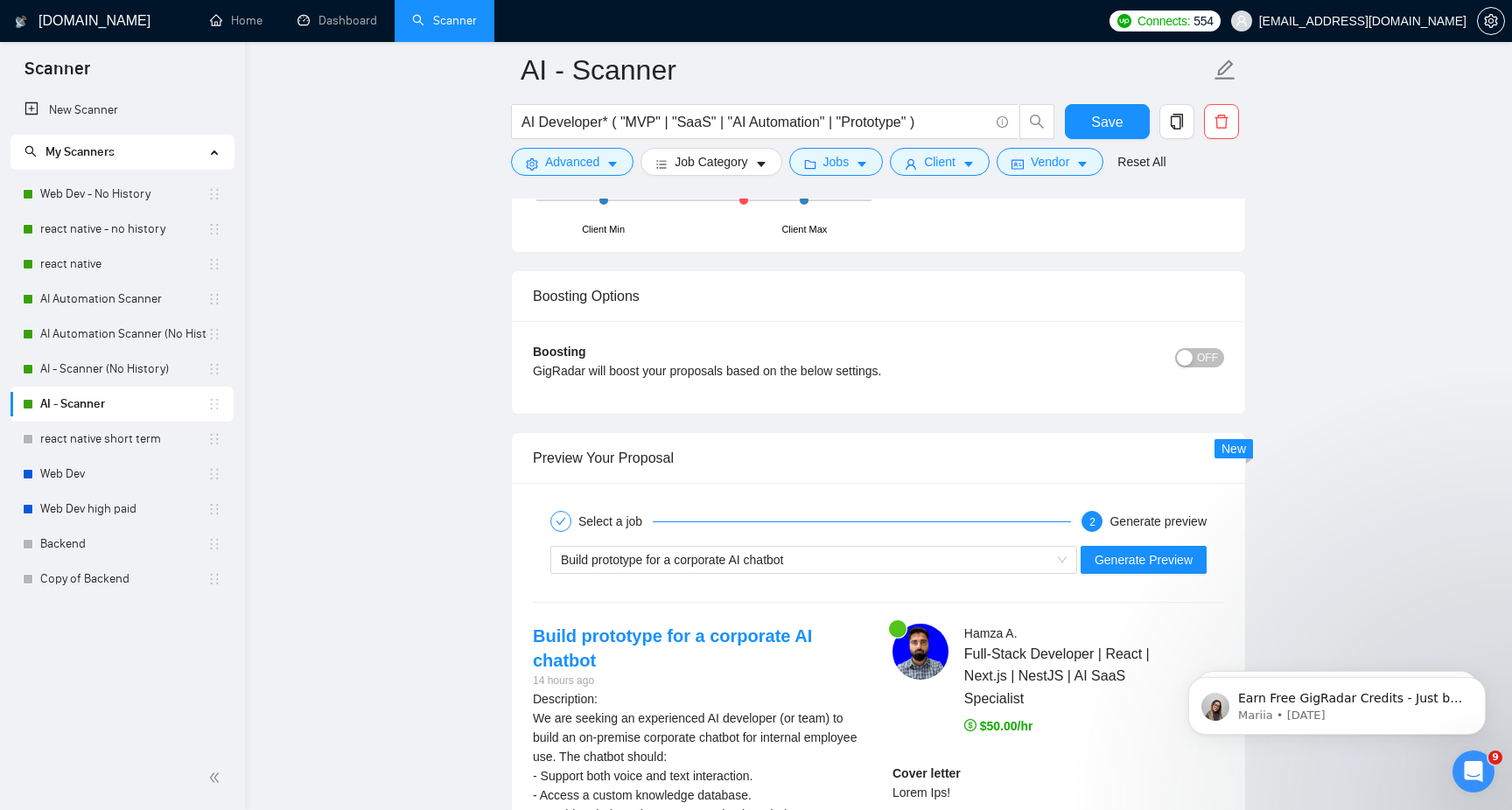
scroll to position [3002, 0]
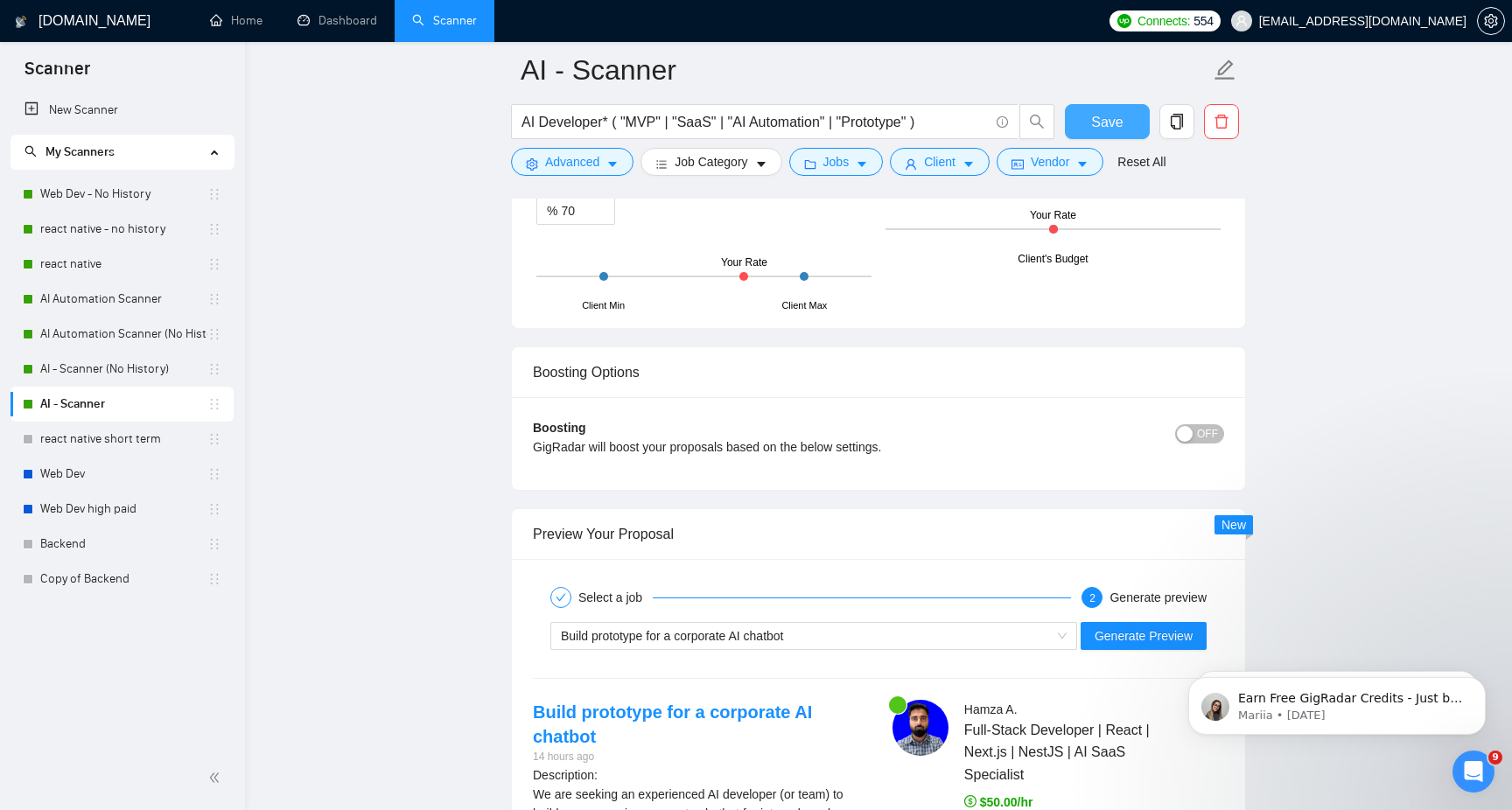
type textarea "[Personalize with client’s name or company name in their local language, matche…"
click at [1093, 121] on span "Save" at bounding box center [1107, 122] width 32 height 22
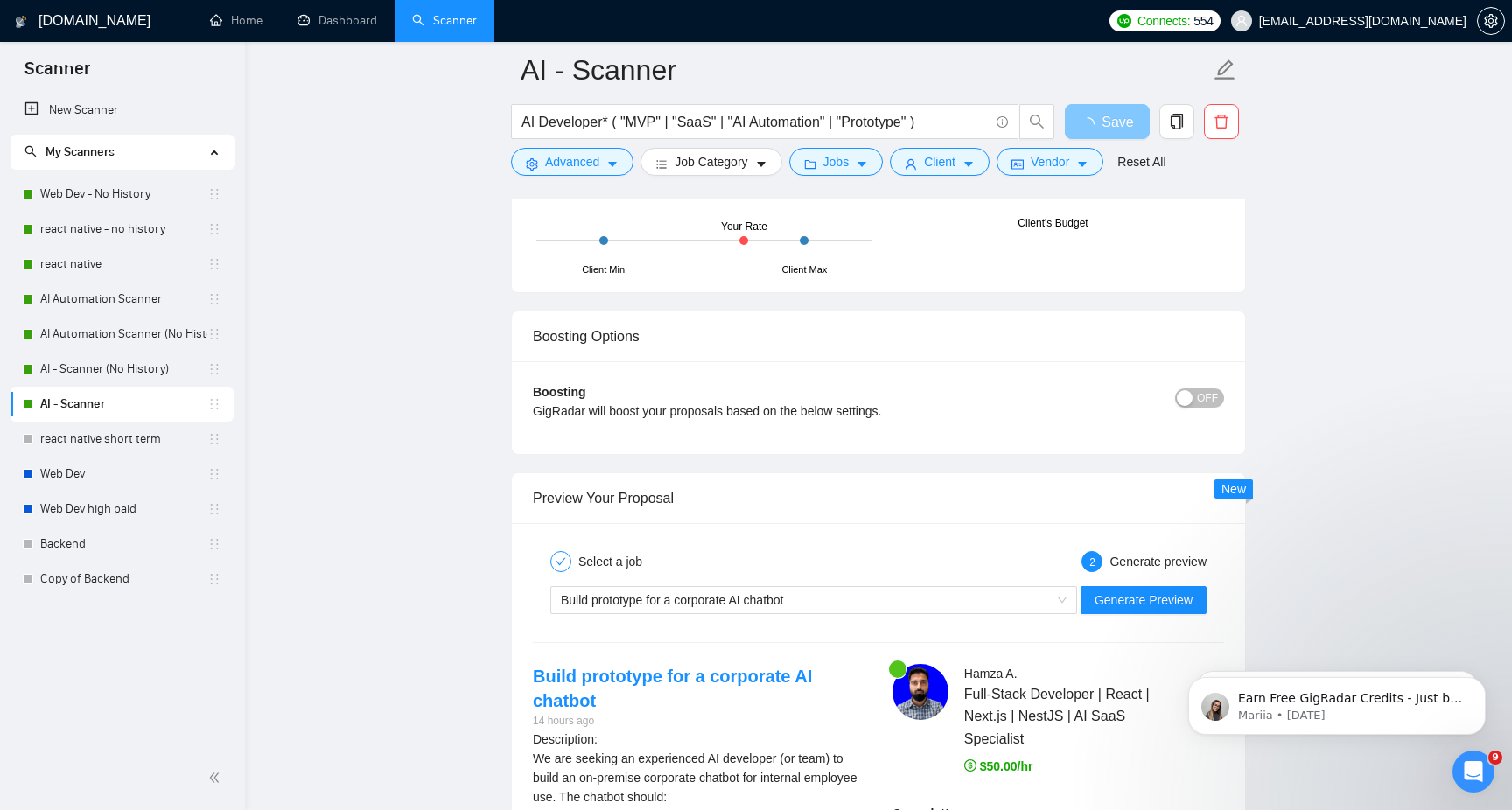
scroll to position [3169, 0]
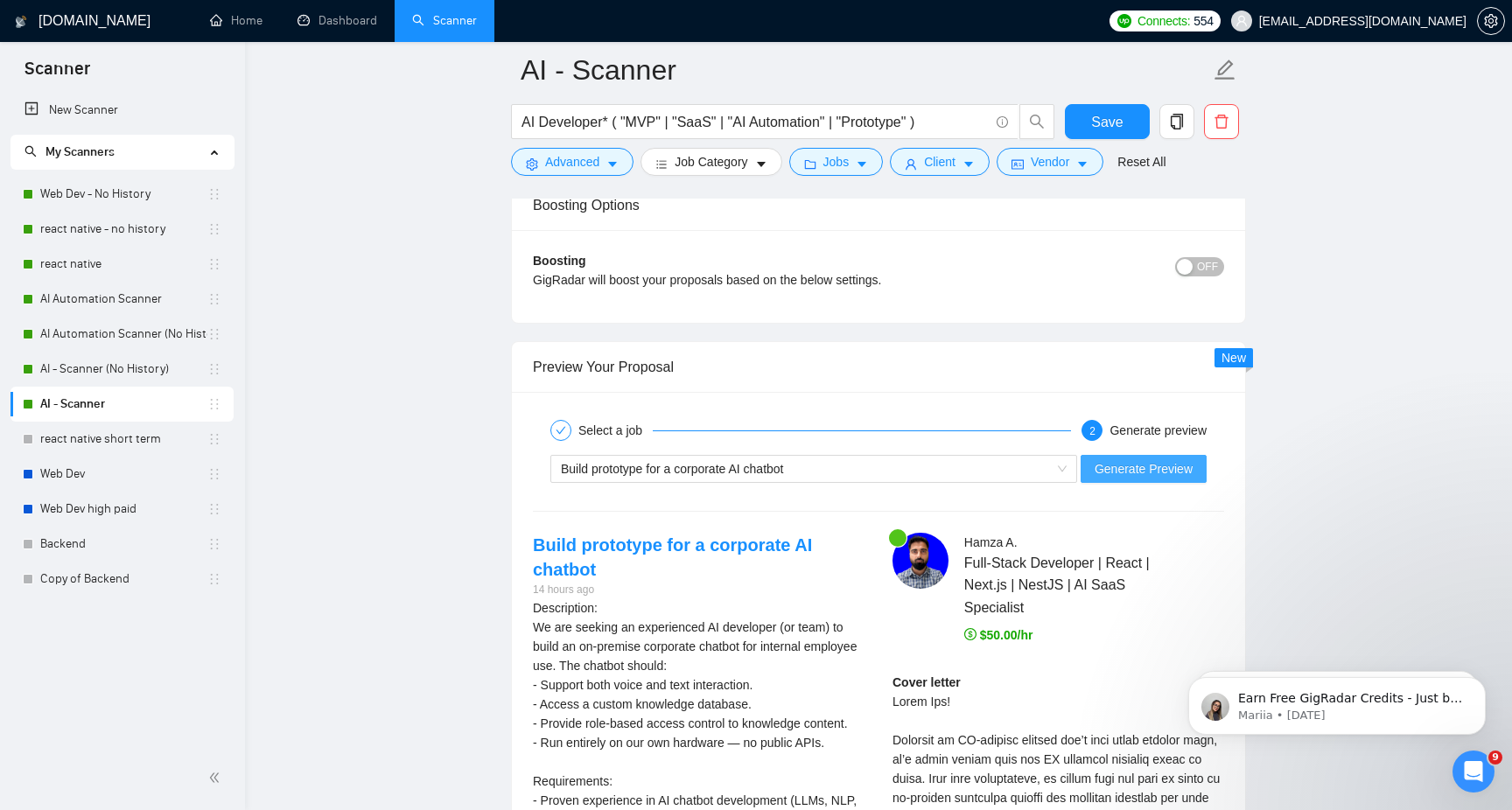
click at [1171, 475] on span "Generate Preview" at bounding box center [1143, 468] width 98 height 19
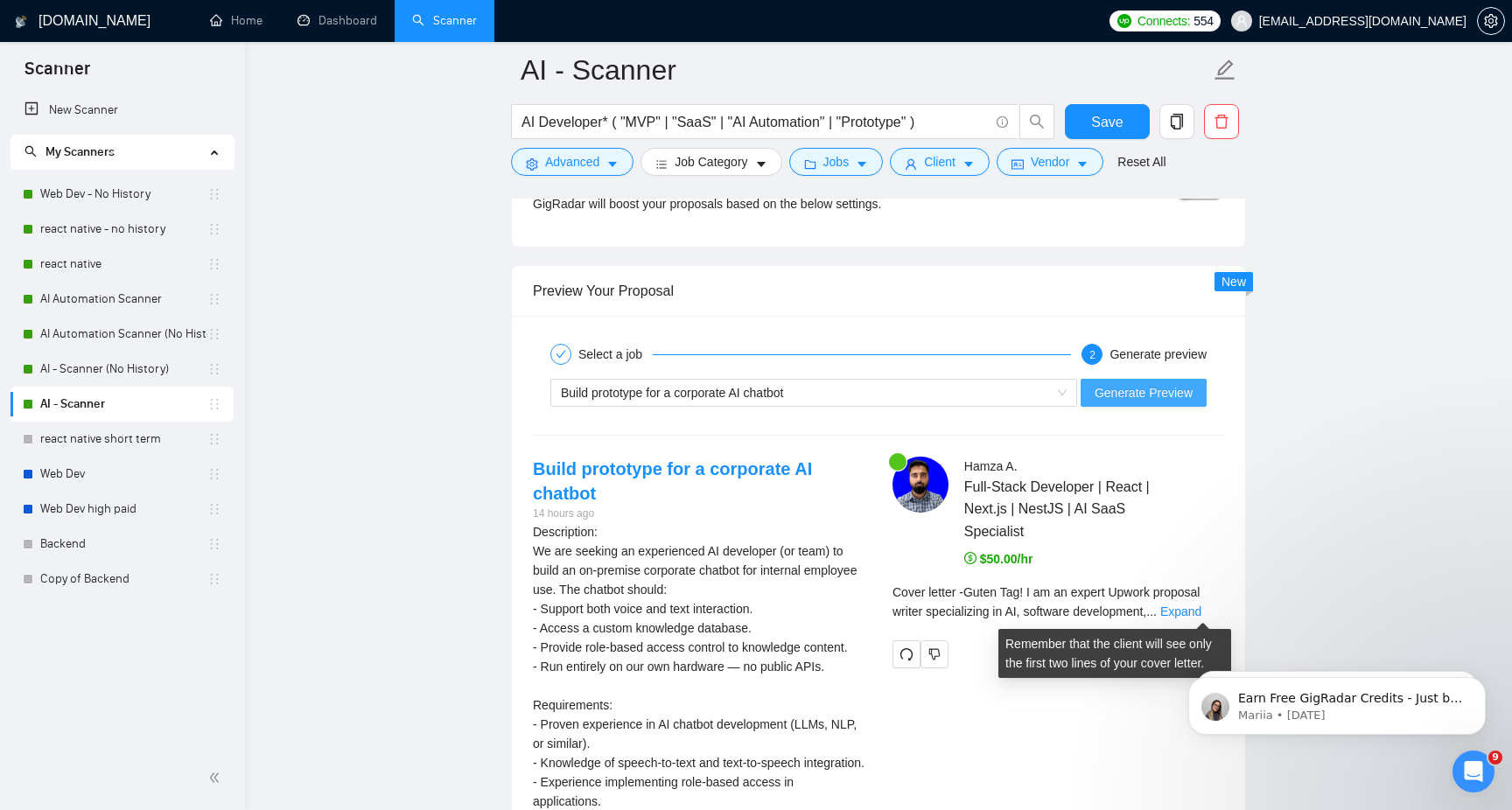
scroll to position [3253, 0]
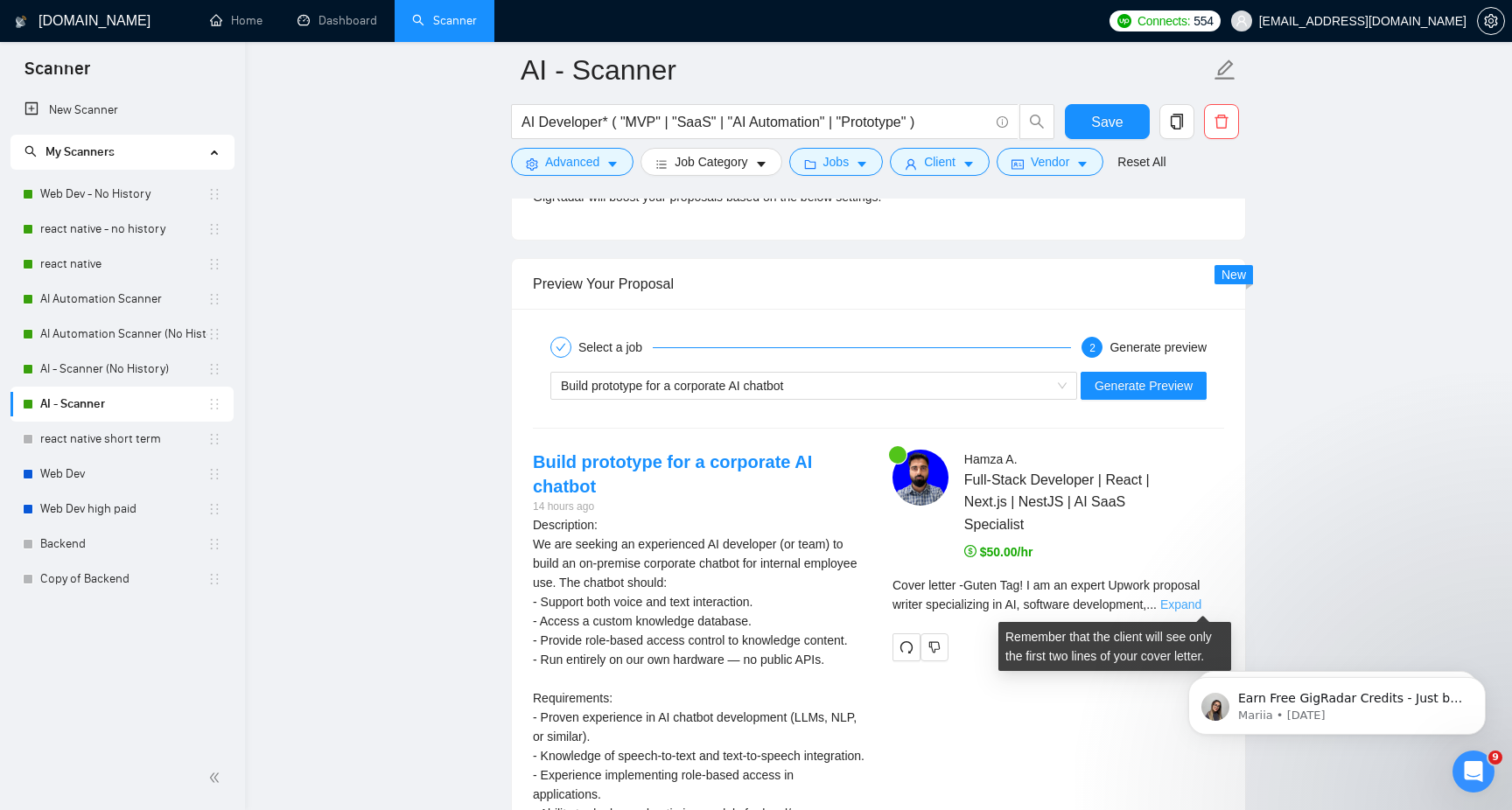
click at [1189, 606] on link "Expand" at bounding box center [1181, 605] width 42 height 14
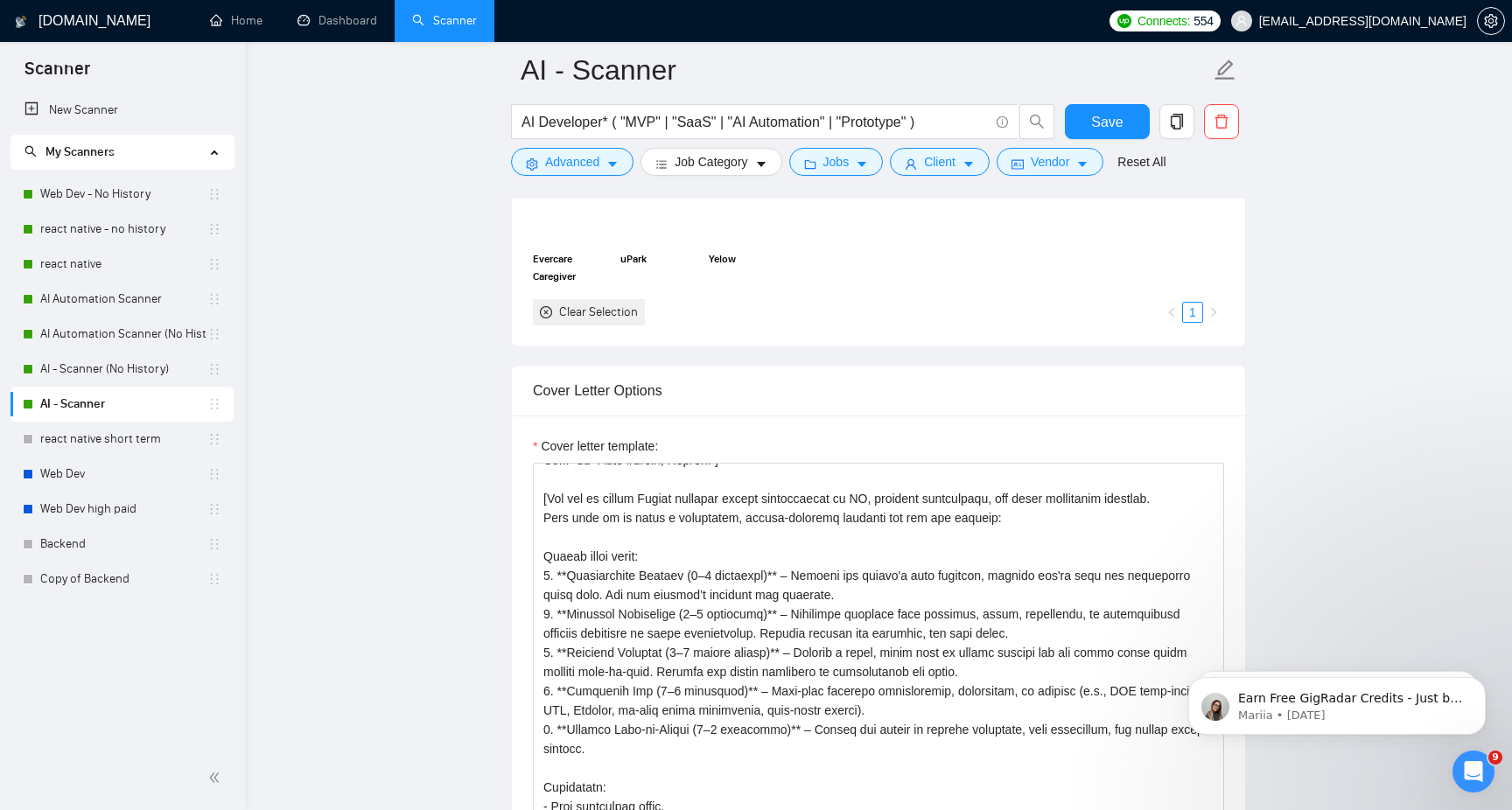
scroll to position [0, 0]
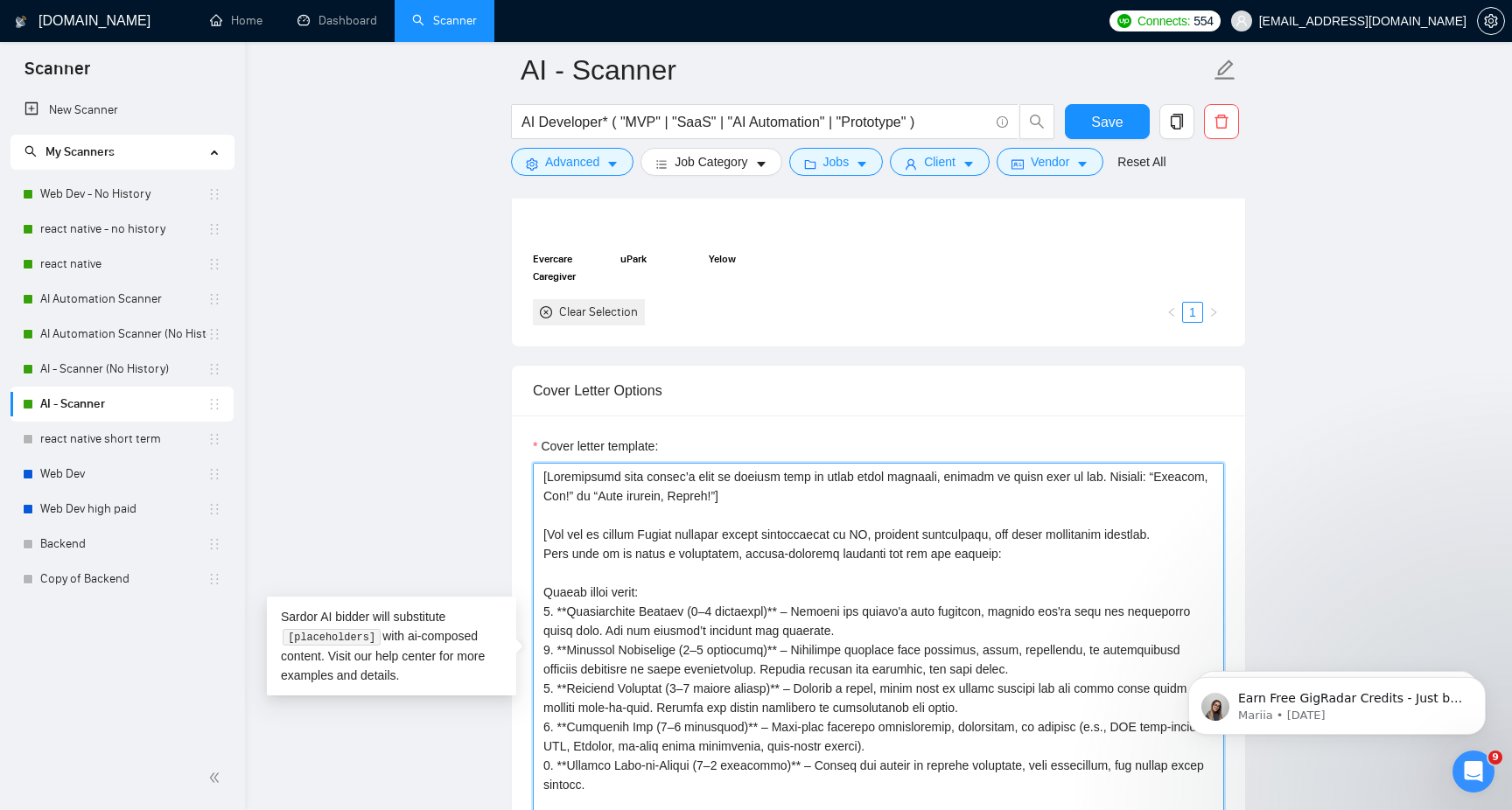
drag, startPoint x: 1027, startPoint y: 554, endPoint x: 551, endPoint y: 540, distance: 476.2
click at [551, 540] on textarea "Cover letter template:" at bounding box center [879, 659] width 692 height 394
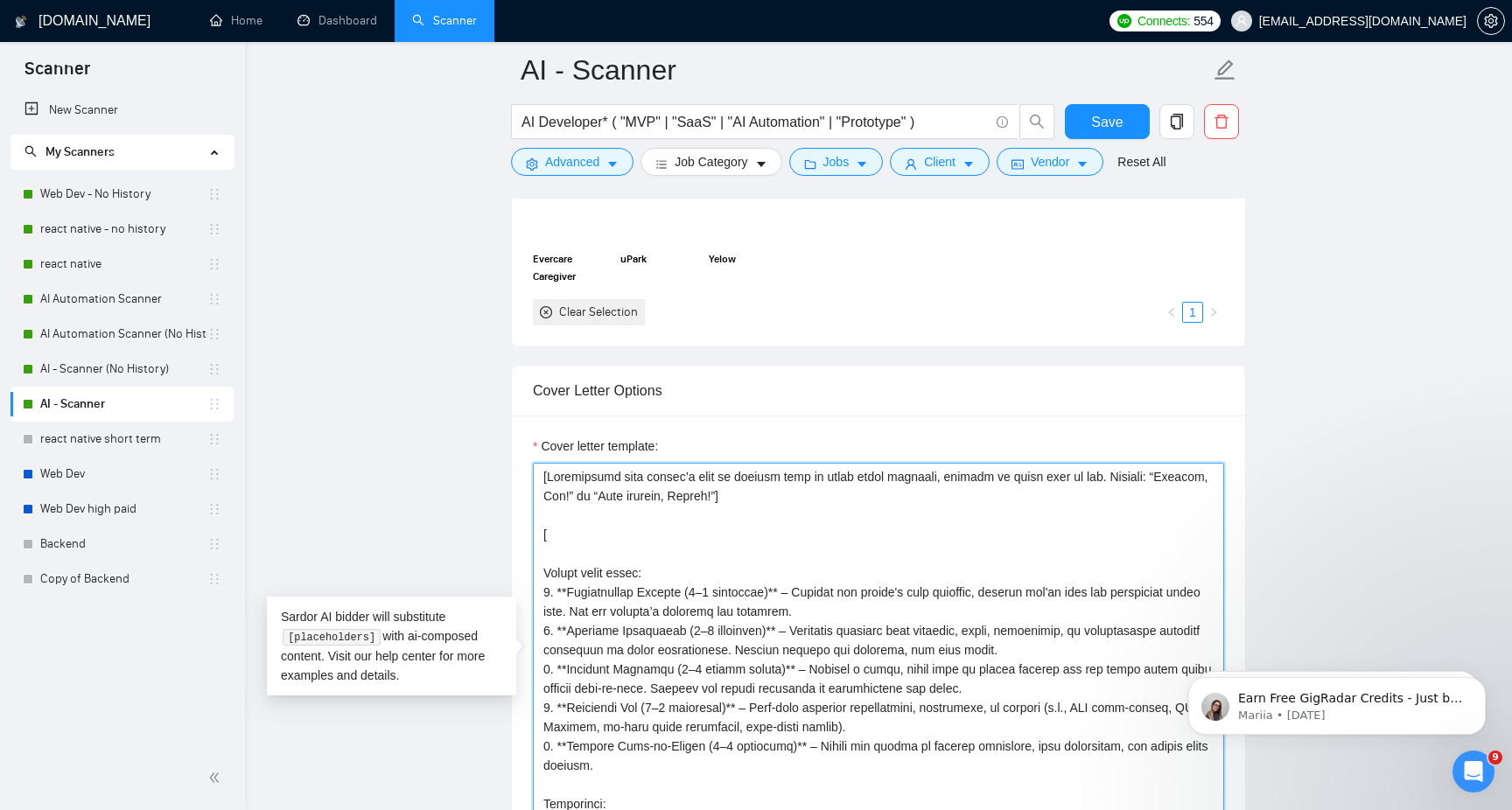
click at [798, 593] on textarea "Cover letter template:" at bounding box center [879, 659] width 692 height 394
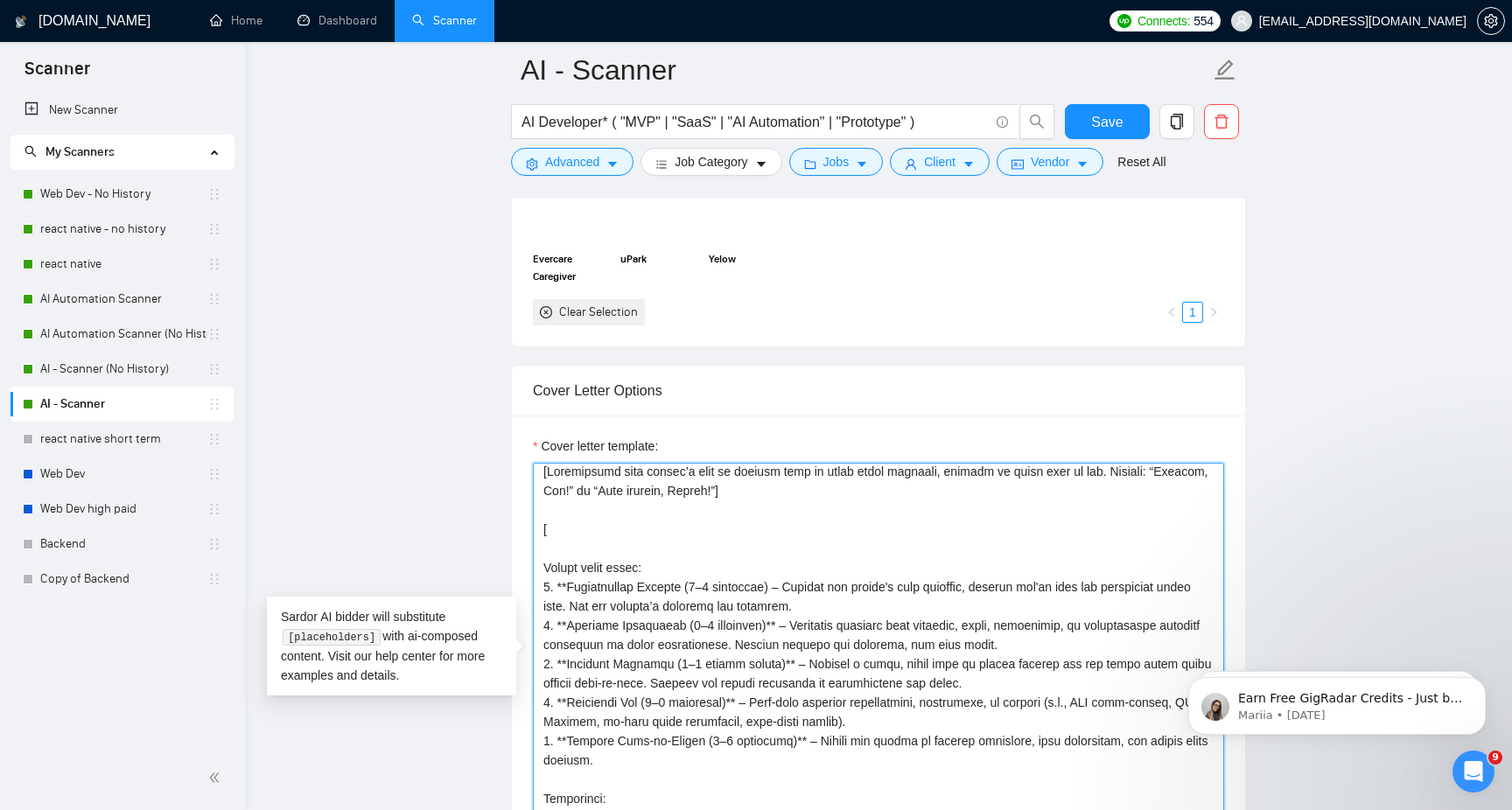
drag, startPoint x: 665, startPoint y: 571, endPoint x: 521, endPoint y: 561, distance: 144.3
click at [521, 561] on div "Cover letter template:" at bounding box center [879, 657] width 733 height 483
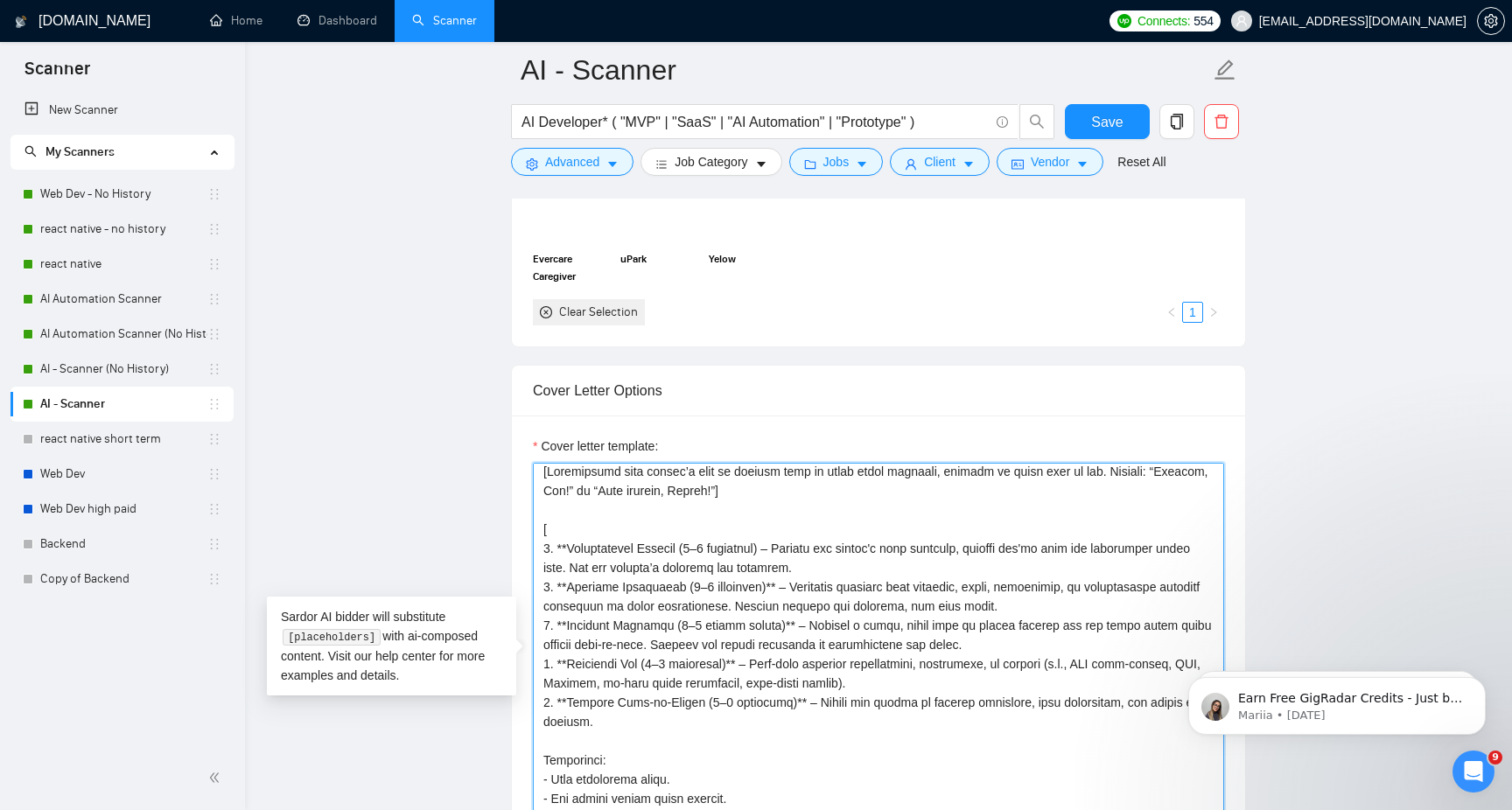
drag, startPoint x: 569, startPoint y: 549, endPoint x: 532, endPoint y: 549, distance: 37.0
click at [532, 549] on div "Cover letter template:" at bounding box center [879, 657] width 733 height 483
drag, startPoint x: 570, startPoint y: 590, endPoint x: 526, endPoint y: 590, distance: 44.0
click at [526, 590] on div "Cover letter template:" at bounding box center [879, 657] width 733 height 483
drag, startPoint x: 1058, startPoint y: 601, endPoint x: 537, endPoint y: 592, distance: 521.1
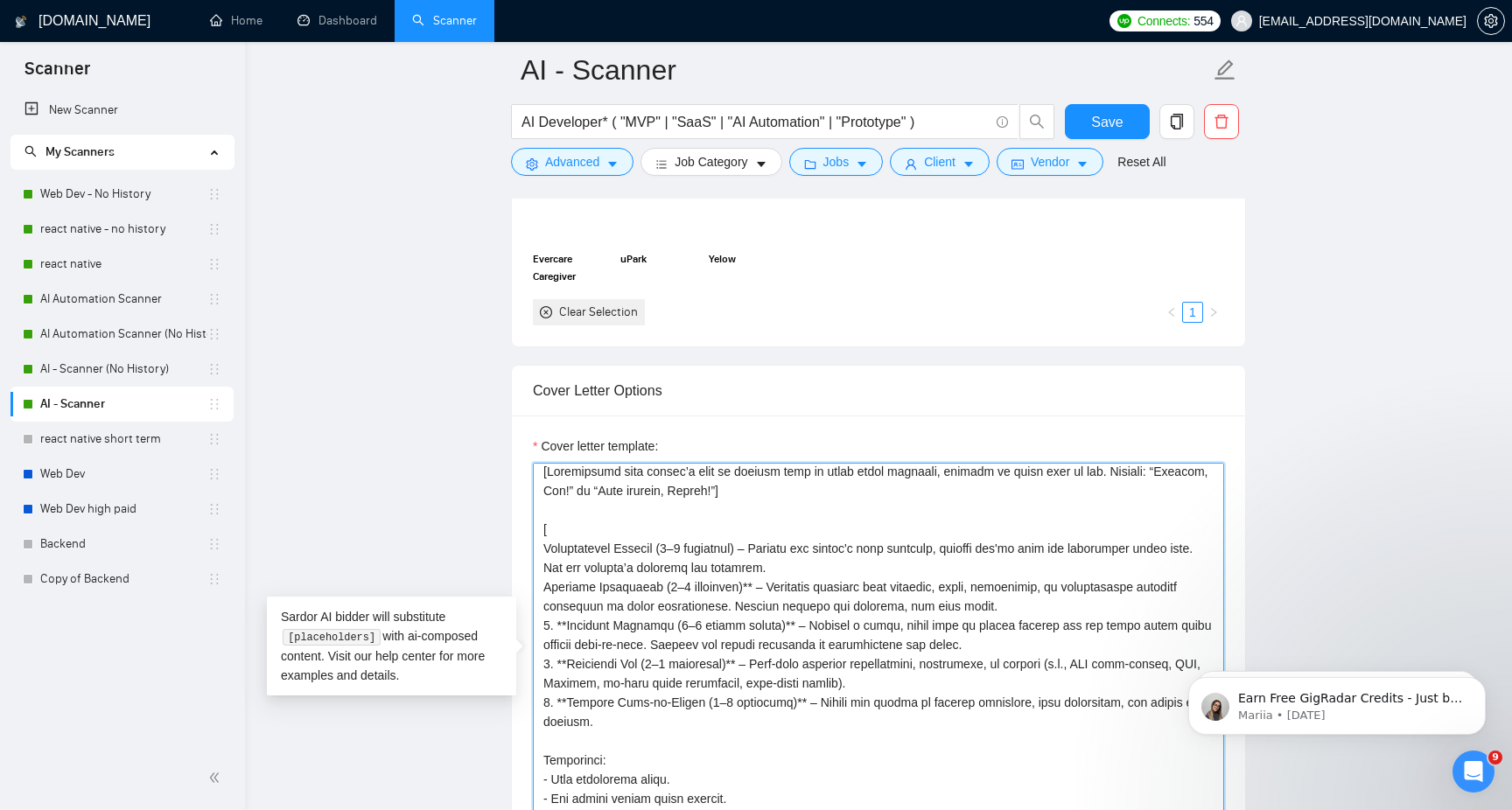
click at [537, 592] on textarea "Cover letter template:" at bounding box center [879, 659] width 692 height 394
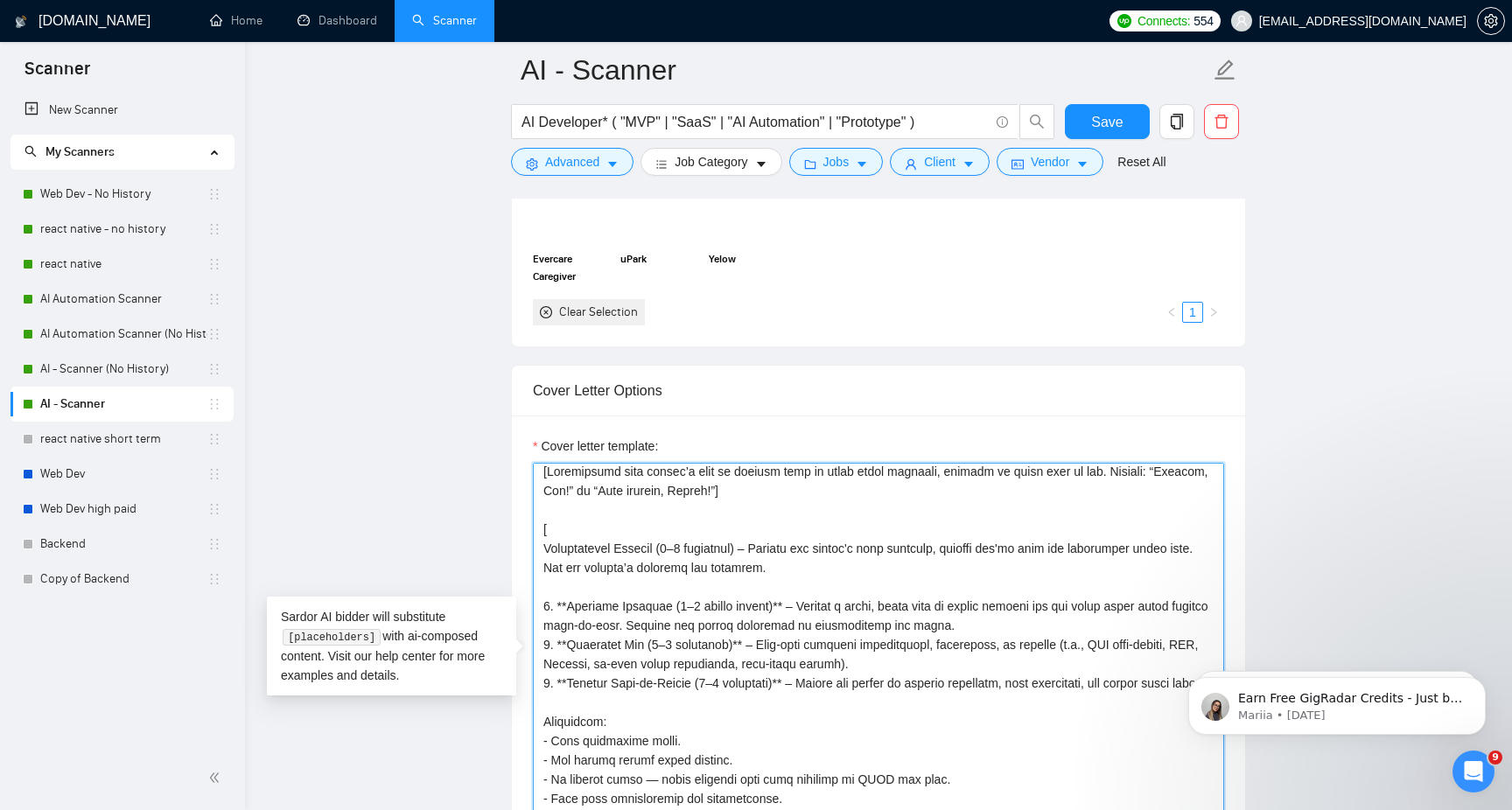
click at [546, 548] on textarea "Cover letter template:" at bounding box center [879, 659] width 692 height 394
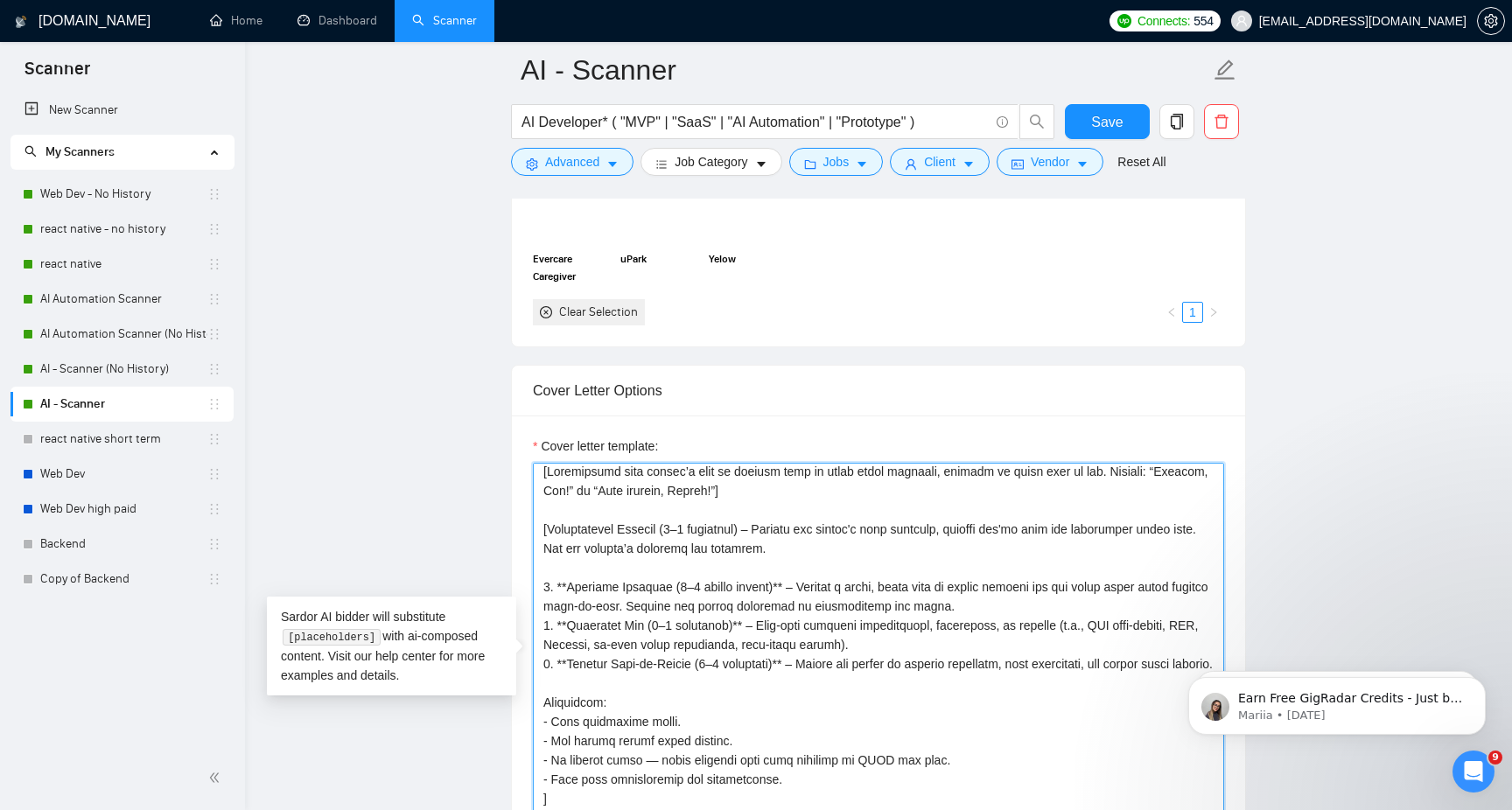
click at [897, 544] on textarea "Cover letter template:" at bounding box center [879, 659] width 692 height 394
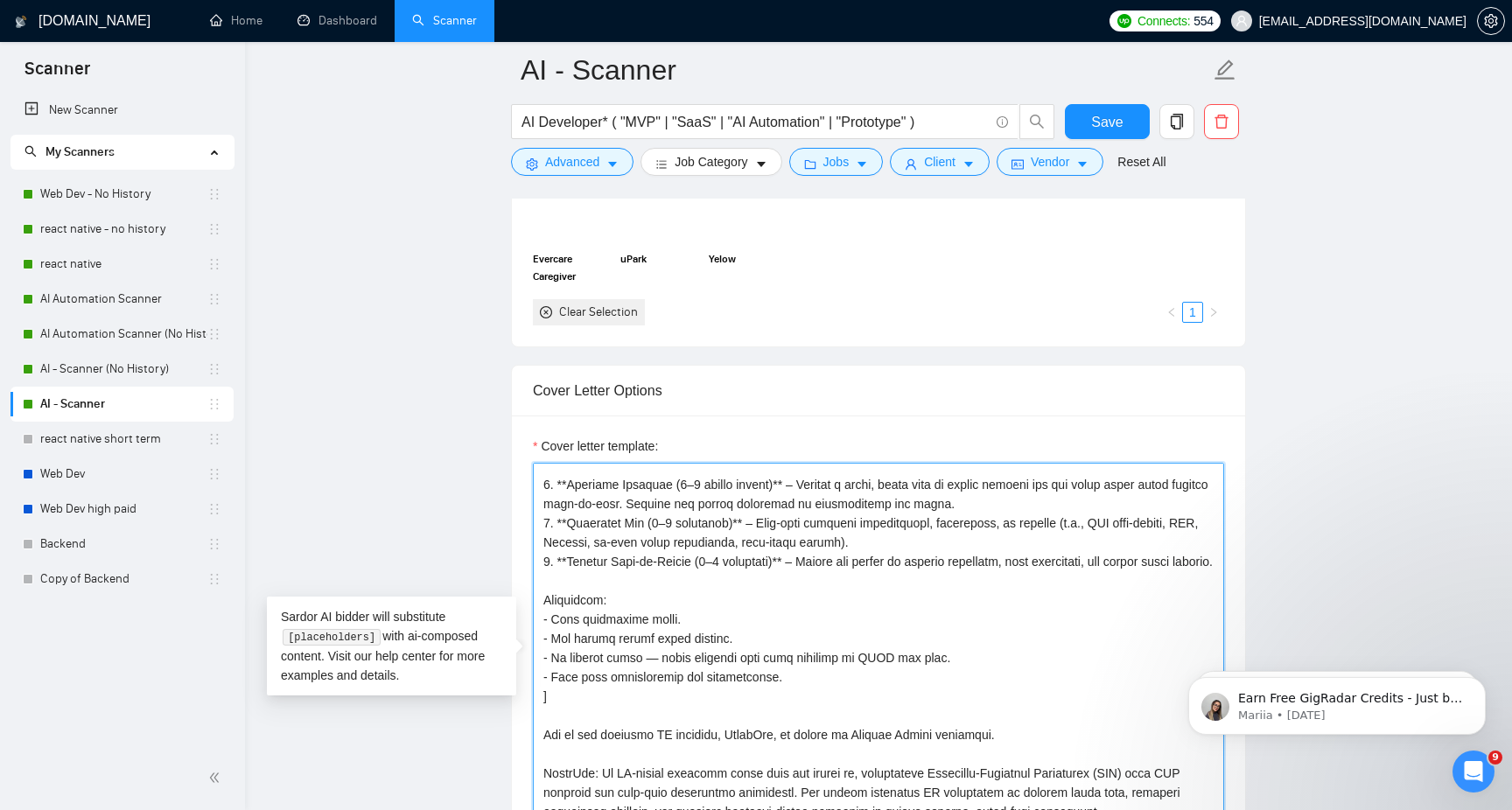
scroll to position [99, 0]
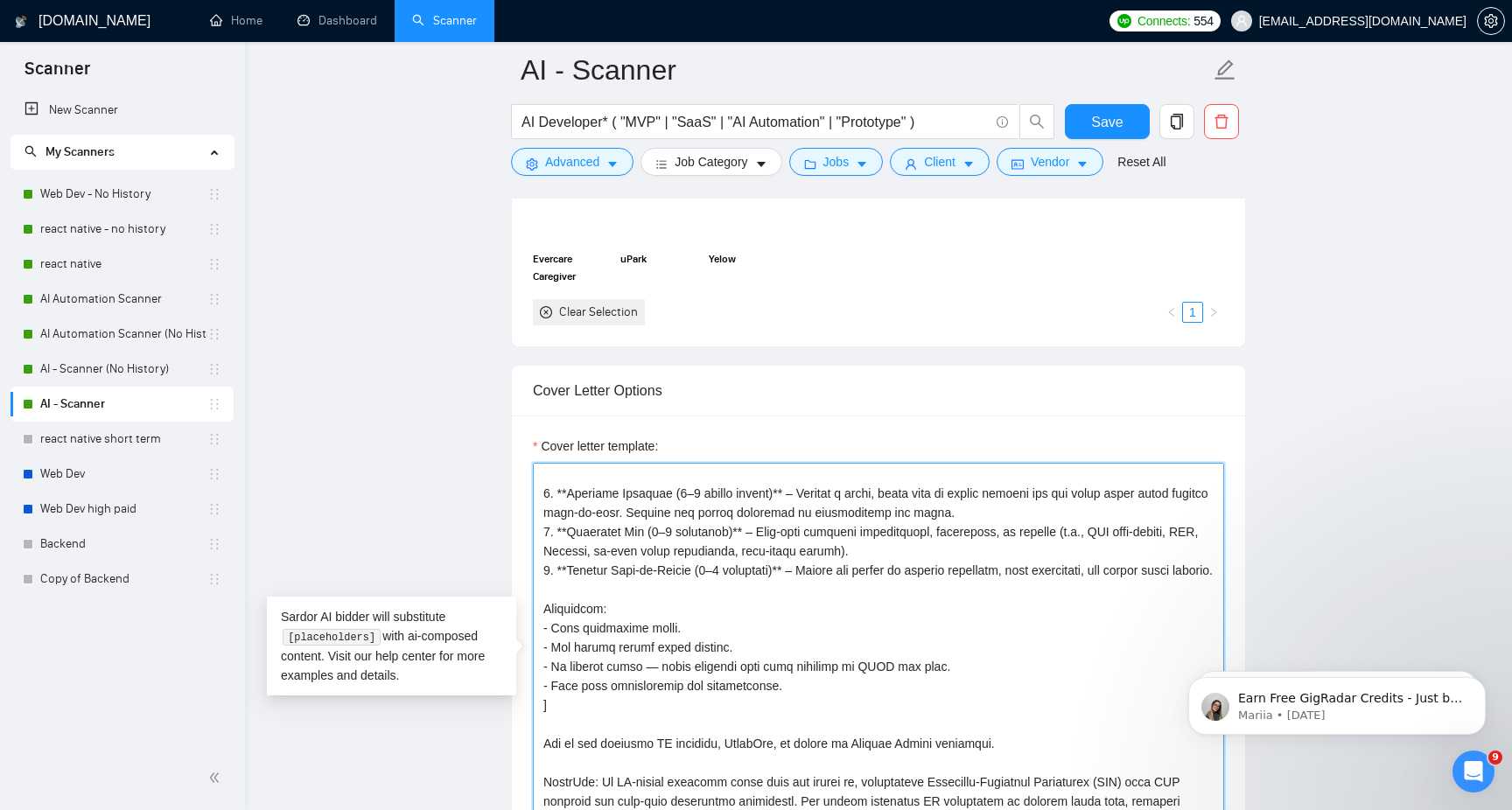
drag, startPoint x: 563, startPoint y: 714, endPoint x: 527, endPoint y: 485, distance: 231.8
click at [527, 485] on div "Cover letter template:" at bounding box center [879, 657] width 733 height 483
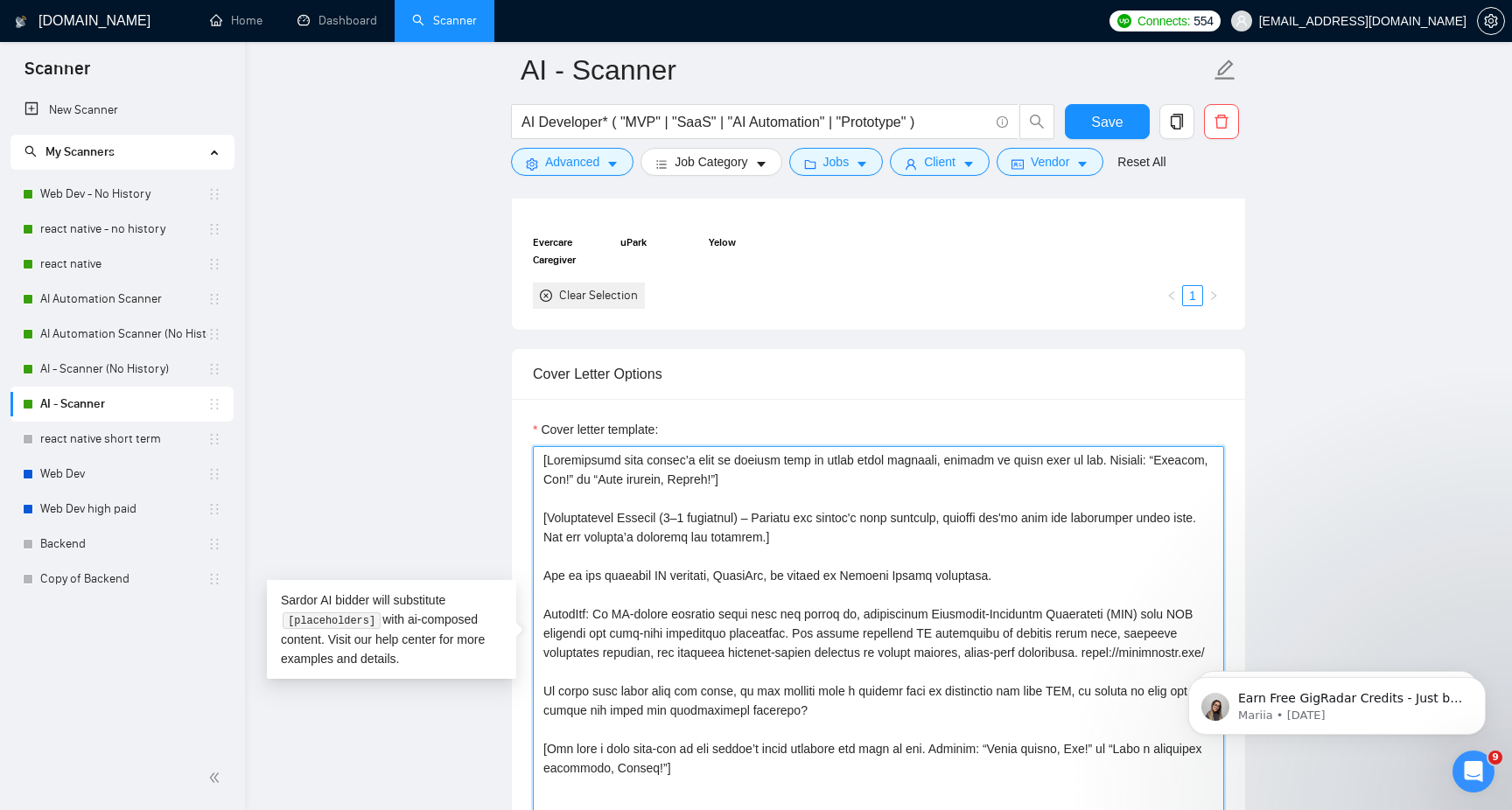
scroll to position [1770, 0]
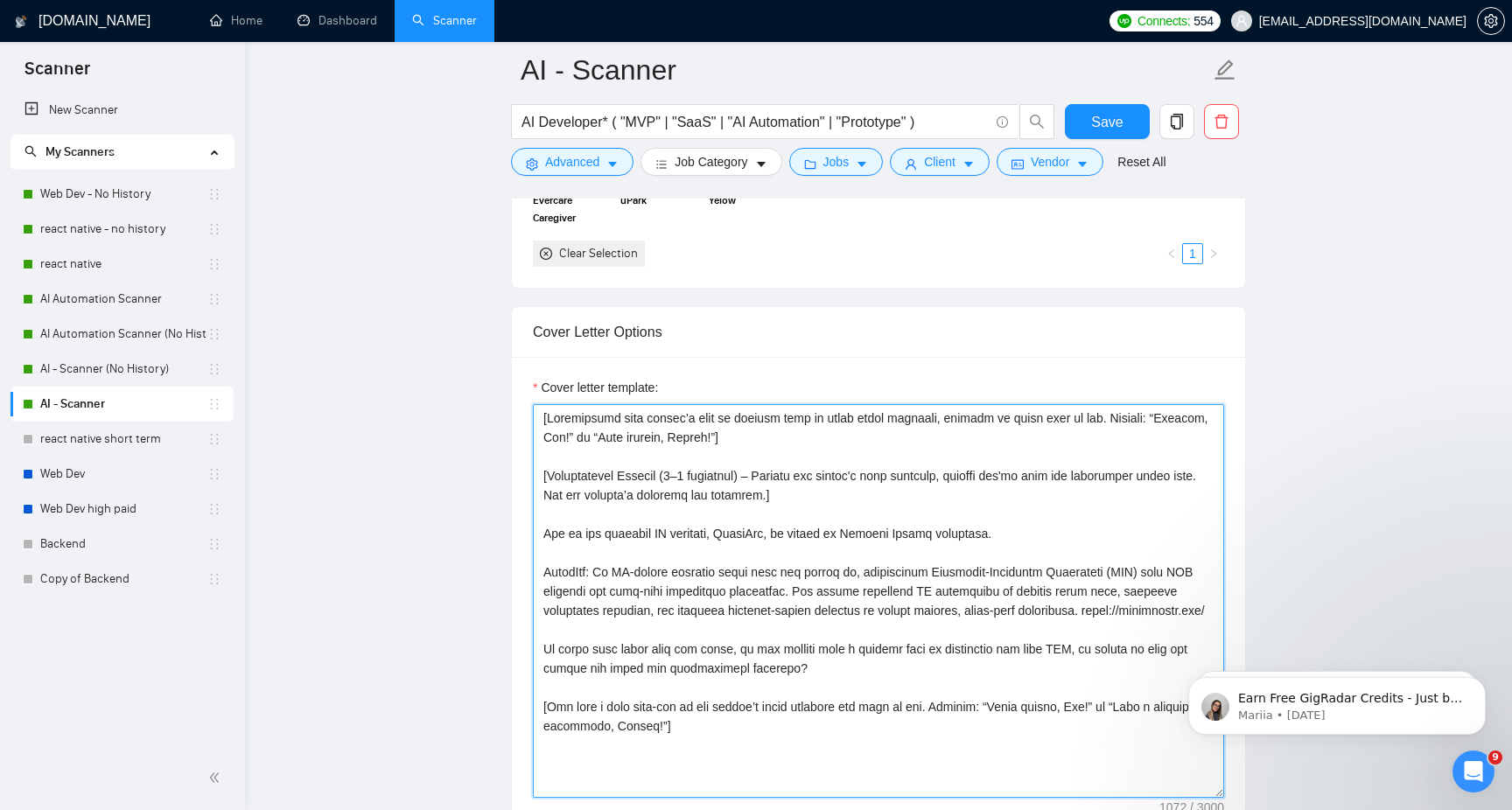
click at [708, 647] on textarea "Cover letter template:" at bounding box center [879, 601] width 692 height 394
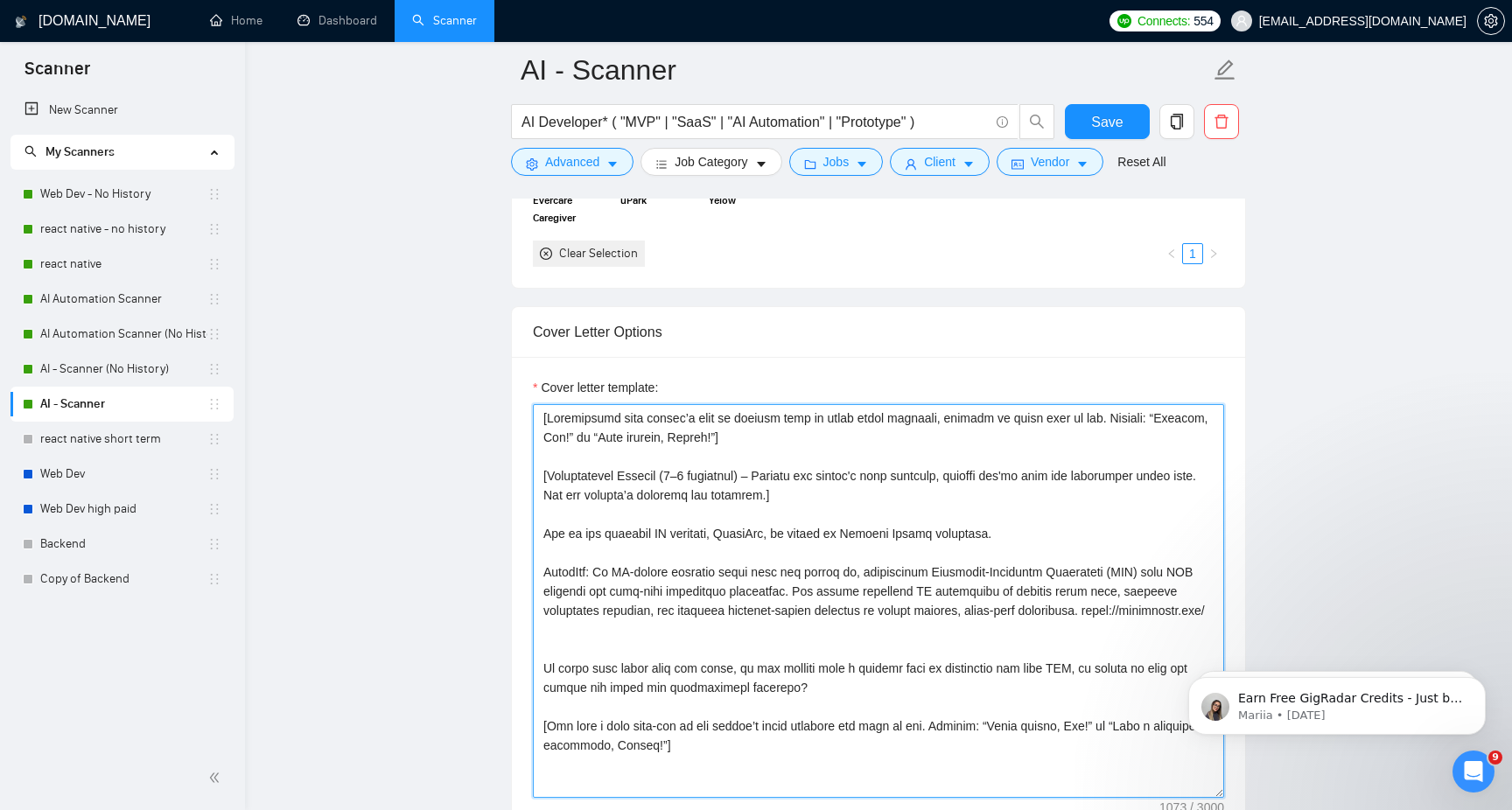
paste textarea "3. **Proposed Approach (3–5 bullet points)** – Outline a brief, clear plan of a…"
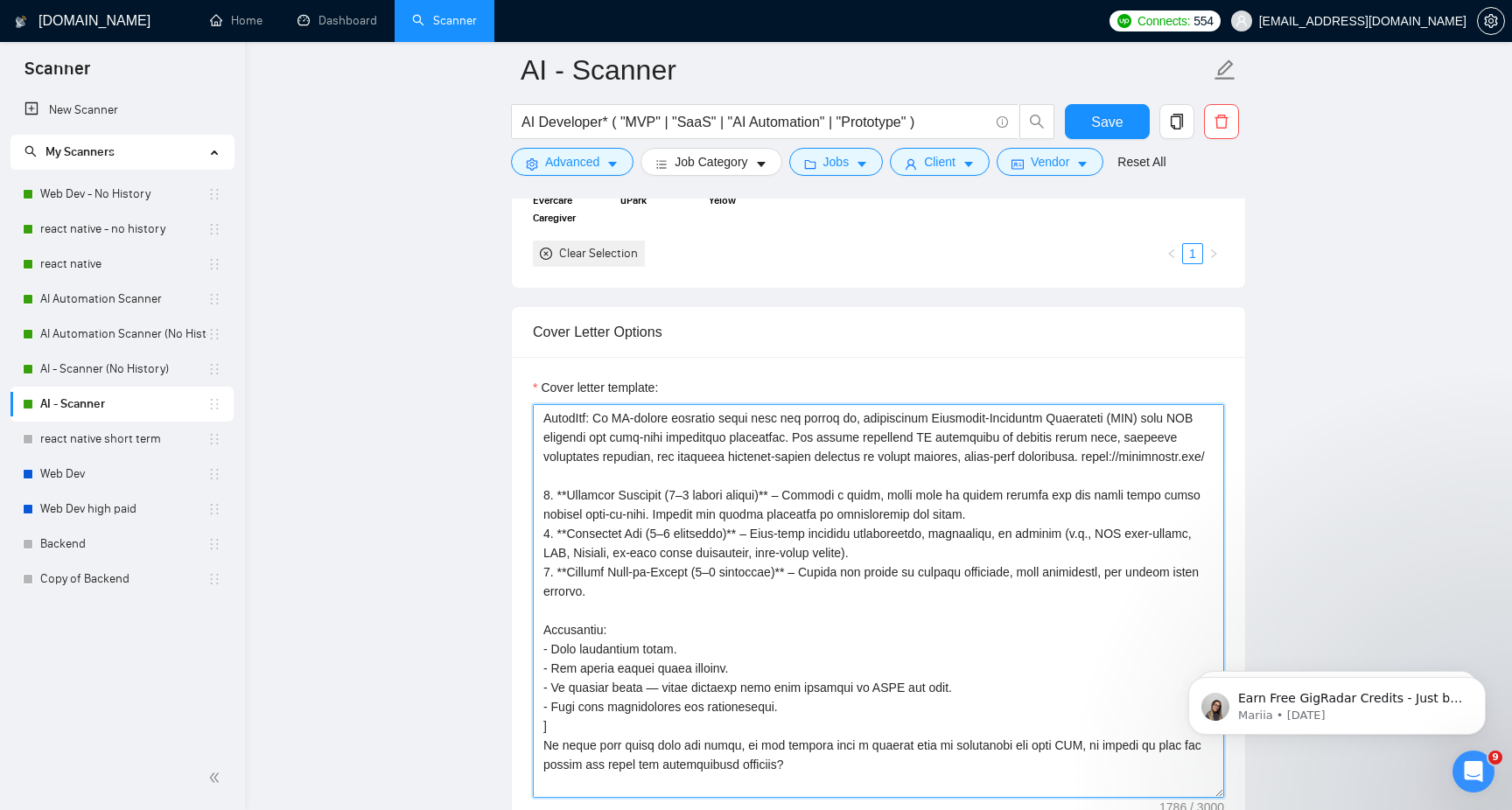
scroll to position [137, 0]
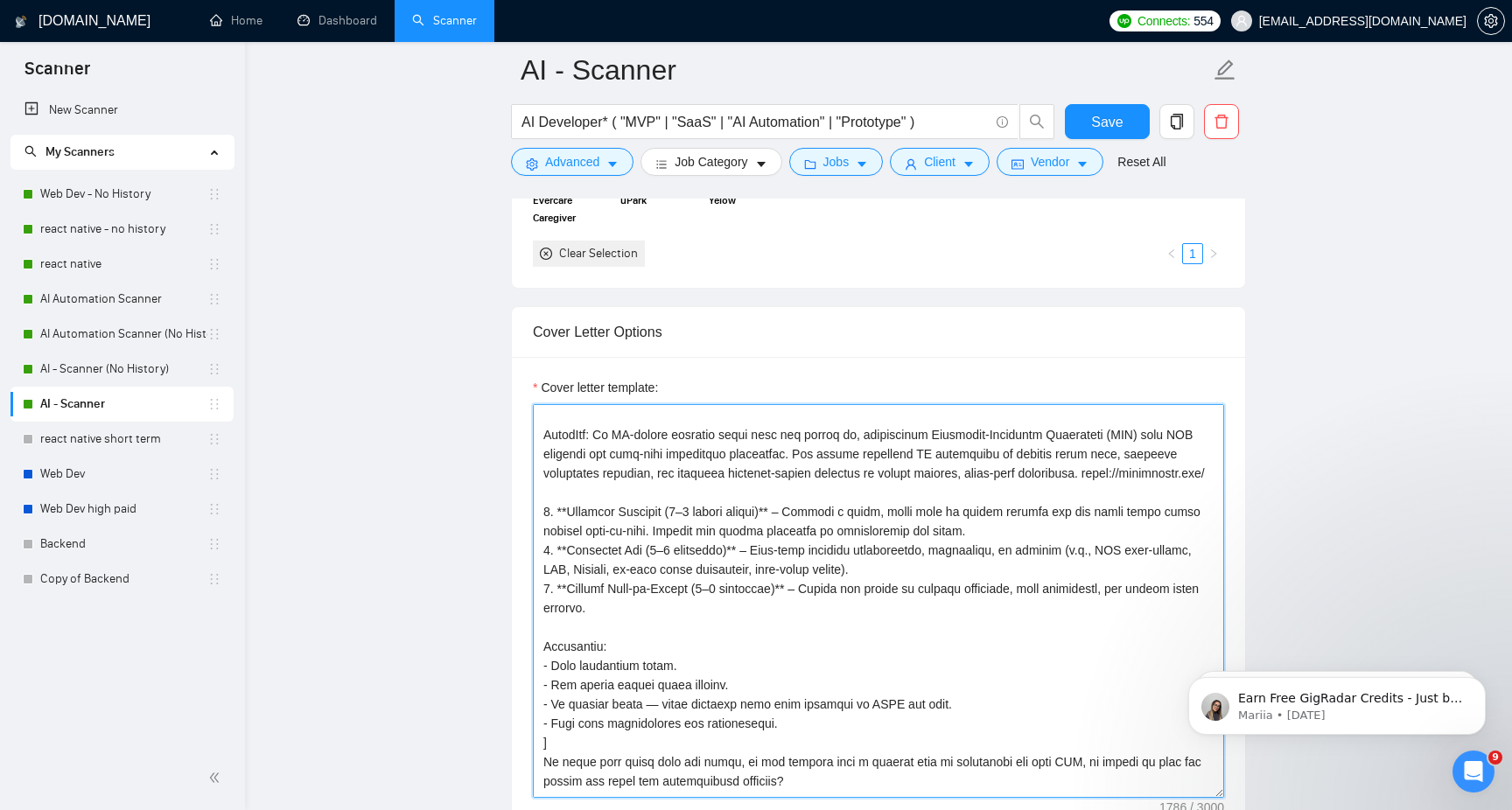
drag, startPoint x: 570, startPoint y: 531, endPoint x: 530, endPoint y: 531, distance: 40.0
click at [530, 531] on div "Cover letter template:" at bounding box center [879, 598] width 733 height 483
click at [1016, 541] on textarea "Cover letter template:" at bounding box center [879, 601] width 692 height 394
drag, startPoint x: 569, startPoint y: 570, endPoint x: 537, endPoint y: 570, distance: 32.0
click at [537, 570] on textarea "Cover letter template:" at bounding box center [879, 601] width 692 height 394
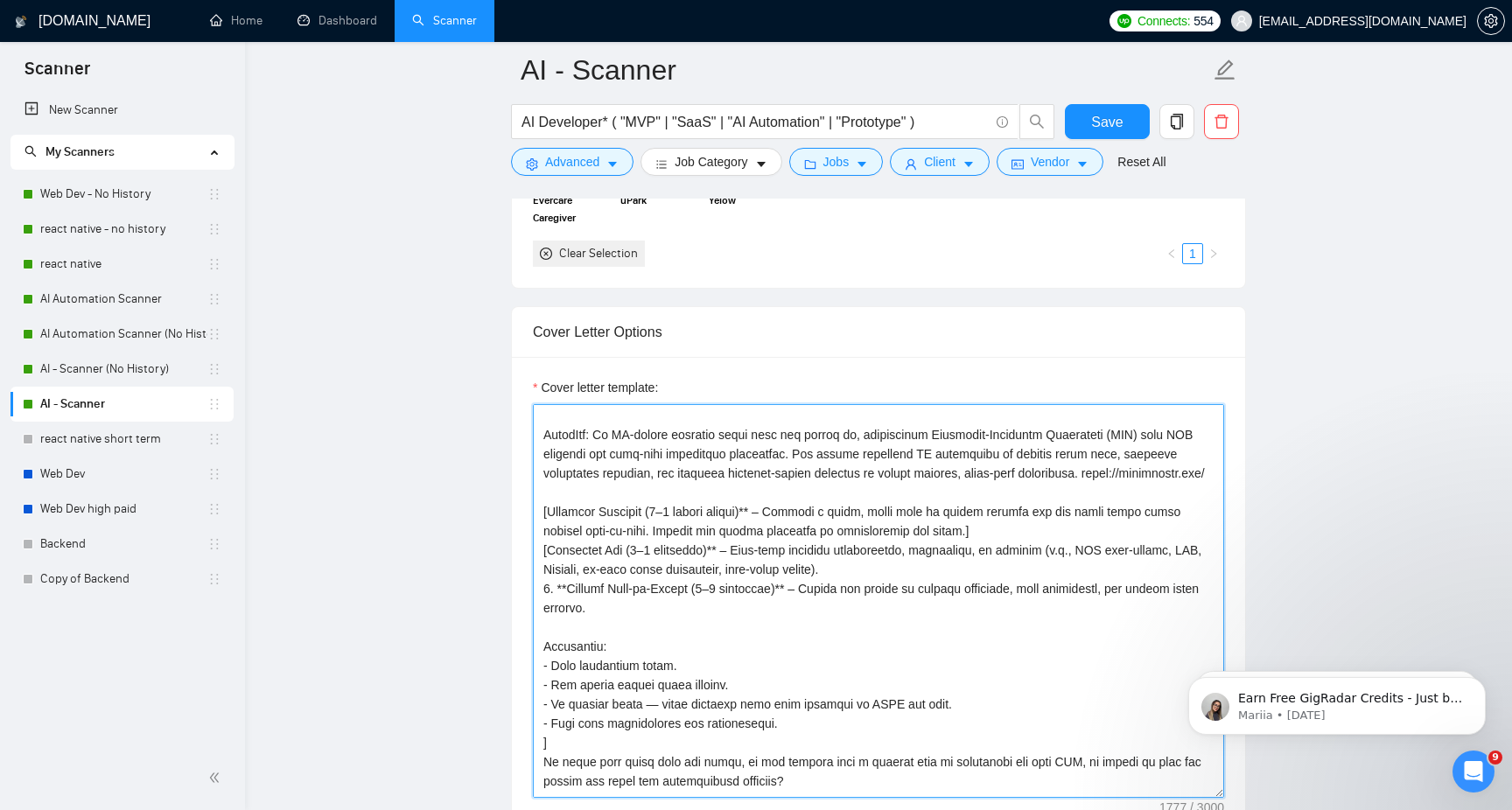
click at [934, 590] on textarea "Cover letter template:" at bounding box center [879, 601] width 692 height 394
drag, startPoint x: 567, startPoint y: 606, endPoint x: 530, endPoint y: 606, distance: 37.0
click at [530, 606] on div "Cover letter template:" at bounding box center [879, 598] width 733 height 483
click at [612, 622] on textarea "Cover letter template:" at bounding box center [879, 601] width 692 height 394
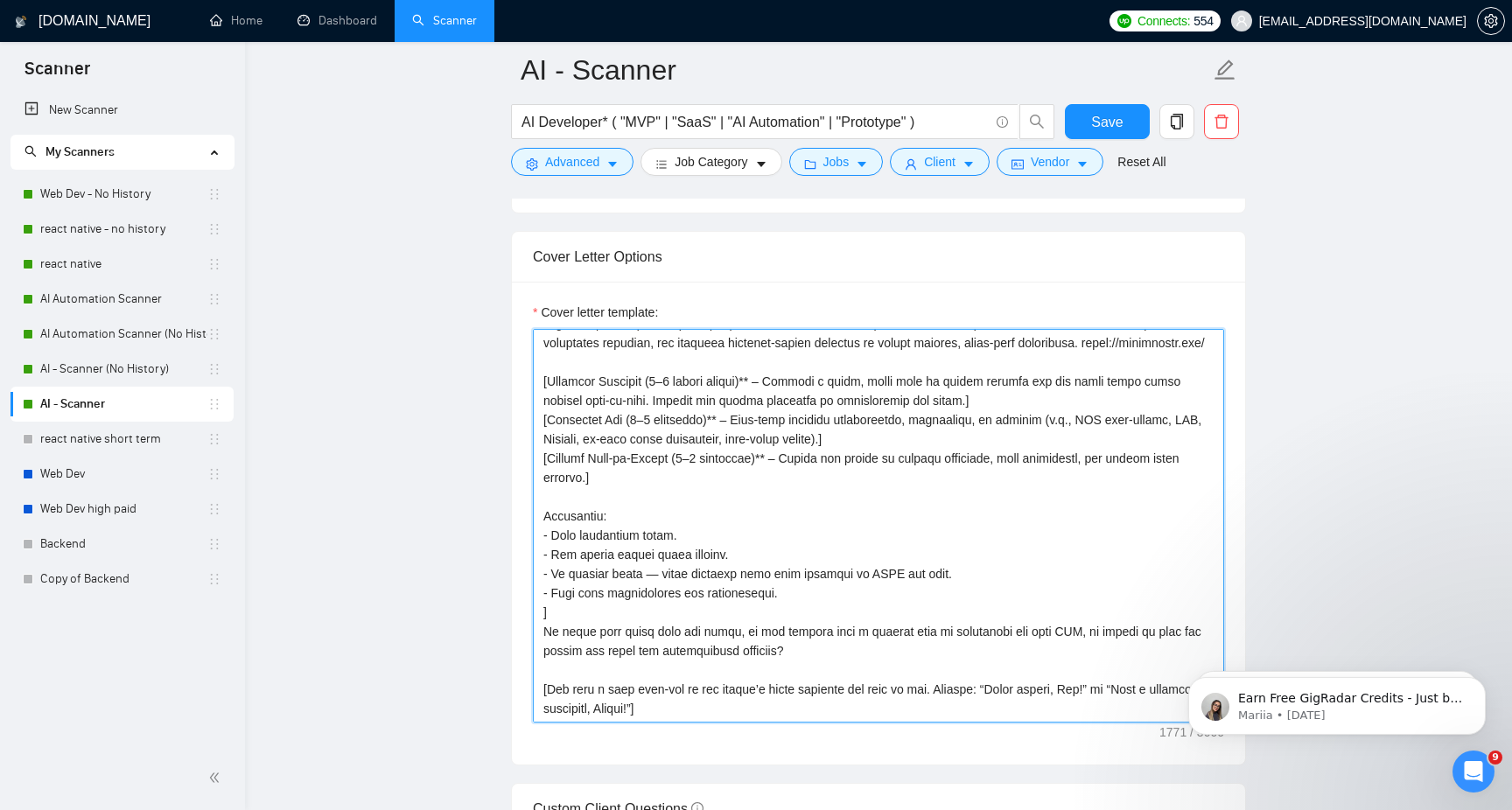
scroll to position [1846, 0]
drag, startPoint x: 861, startPoint y: 638, endPoint x: 516, endPoint y: 515, distance: 366.3
click at [516, 515] on div "Cover letter template:" at bounding box center [879, 521] width 733 height 483
click at [841, 574] on textarea "Cover letter template:" at bounding box center [879, 524] width 692 height 394
click at [769, 617] on textarea "Cover letter template:" at bounding box center [879, 524] width 692 height 394
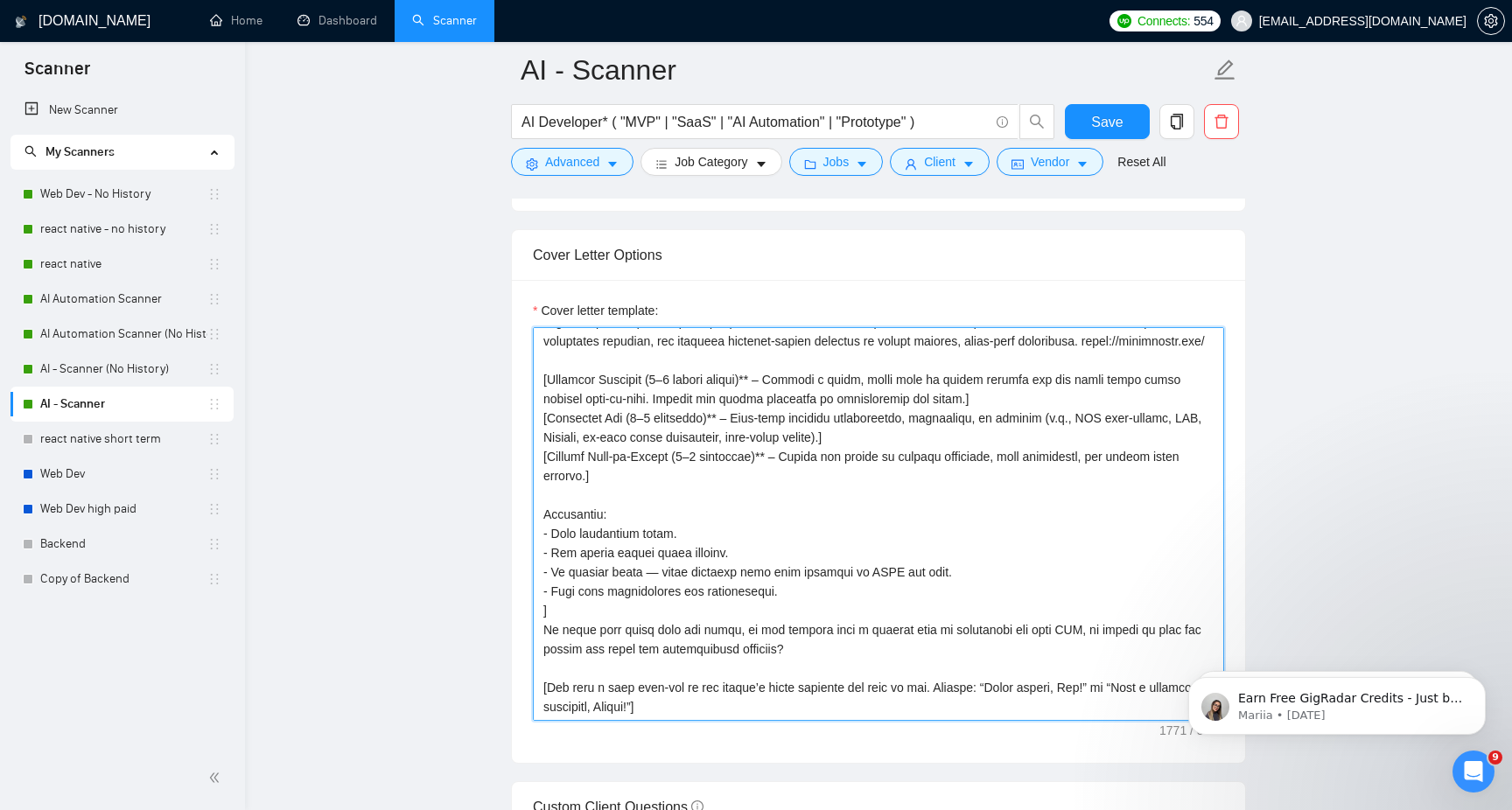
drag, startPoint x: 812, startPoint y: 653, endPoint x: 474, endPoint y: 515, distance: 365.1
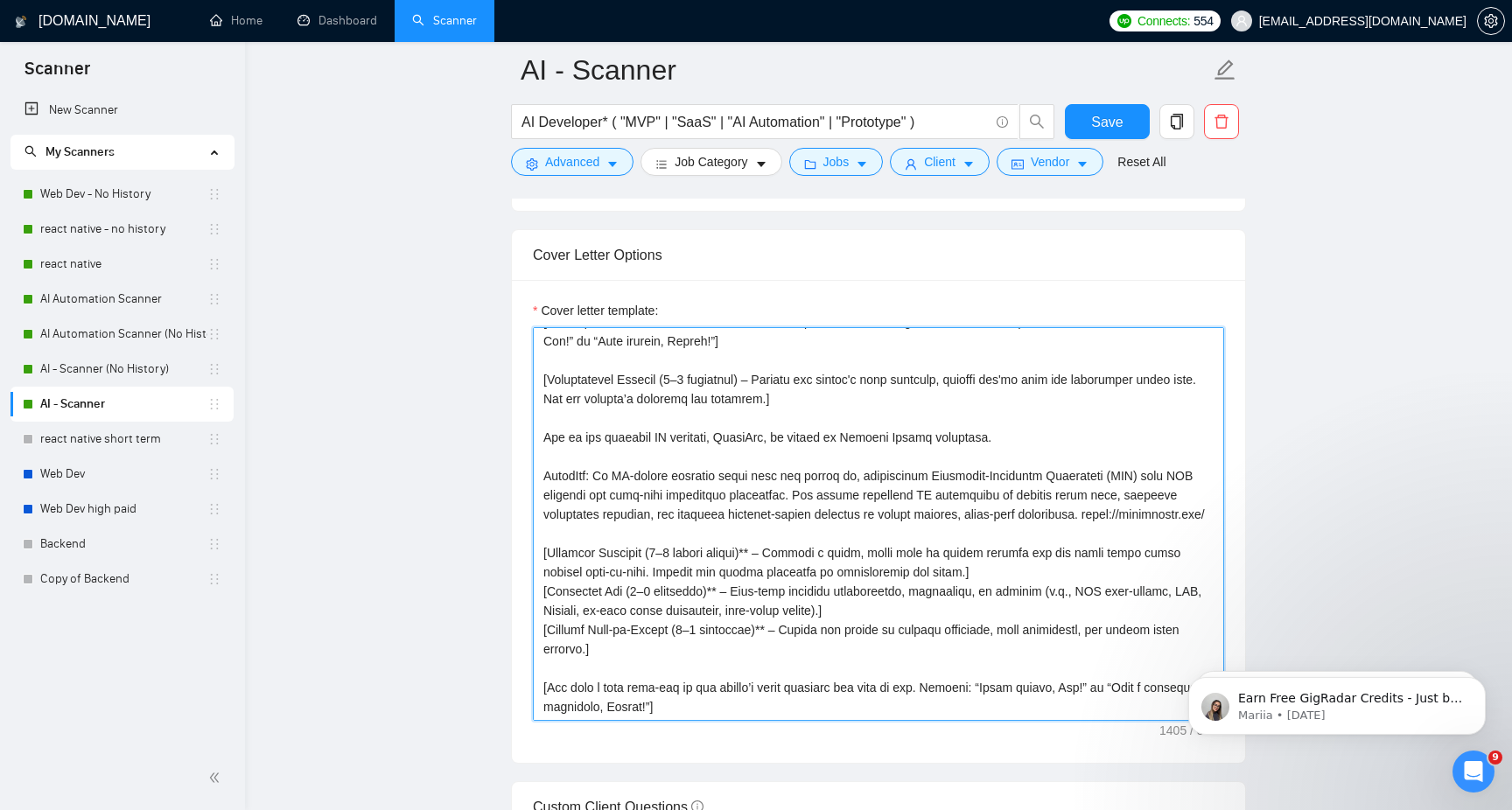
scroll to position [39, 0]
type textarea "[Personalize with client’s name or company name in their local language, matche…"
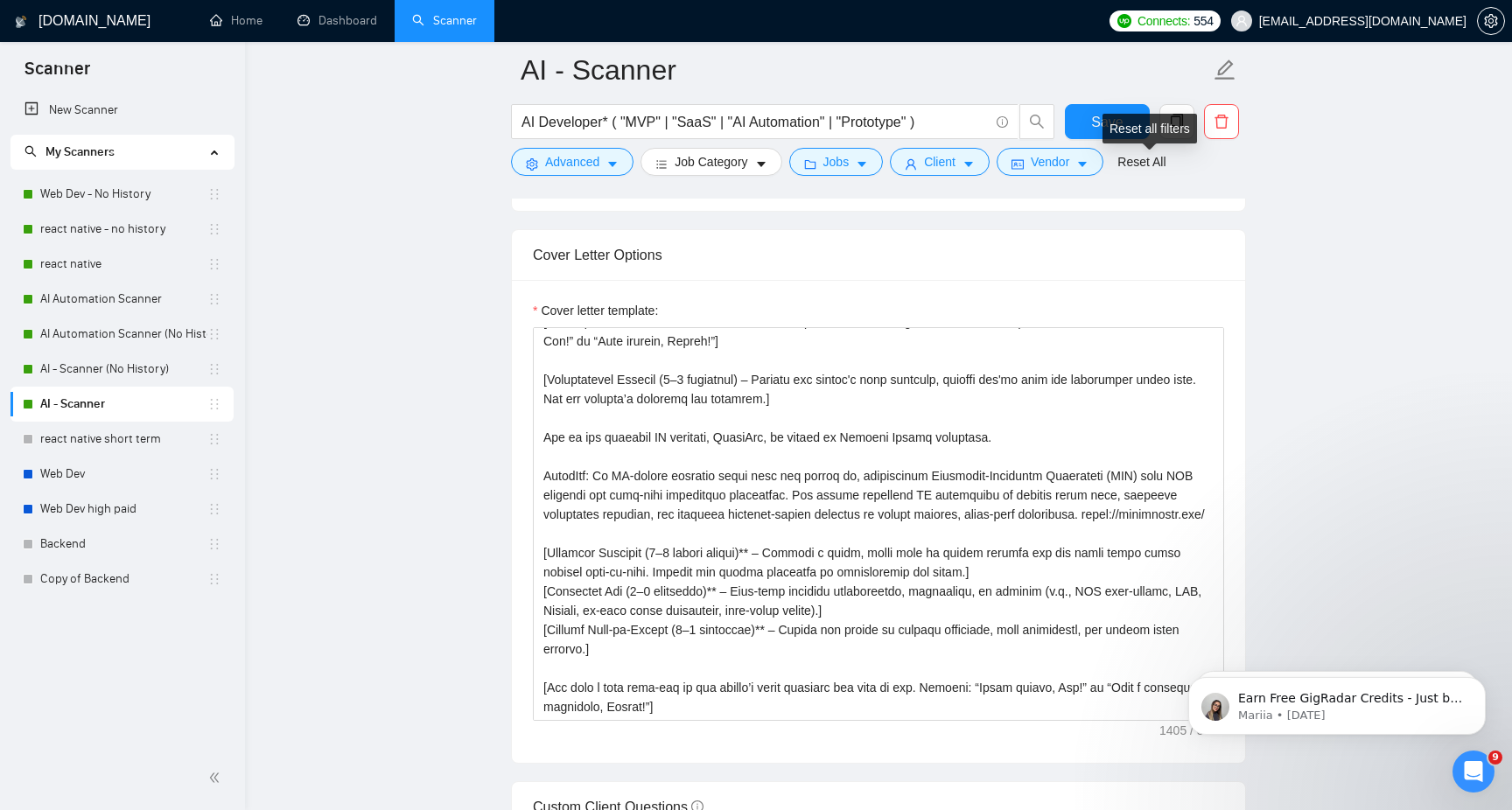
click at [1134, 132] on div "Reset all filters" at bounding box center [1150, 128] width 95 height 30
click at [1102, 113] on span "Save" at bounding box center [1107, 122] width 32 height 22
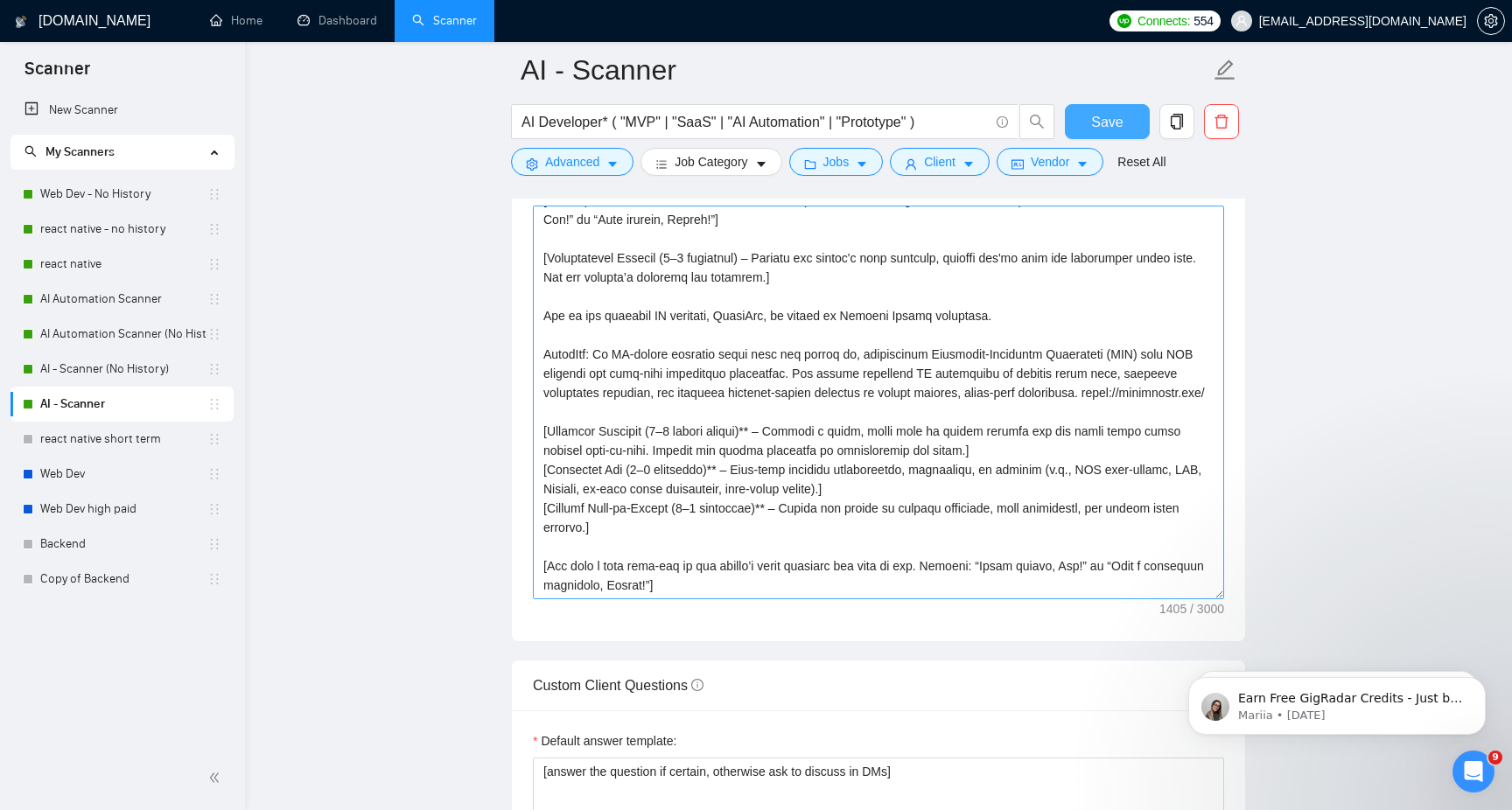
scroll to position [0, 0]
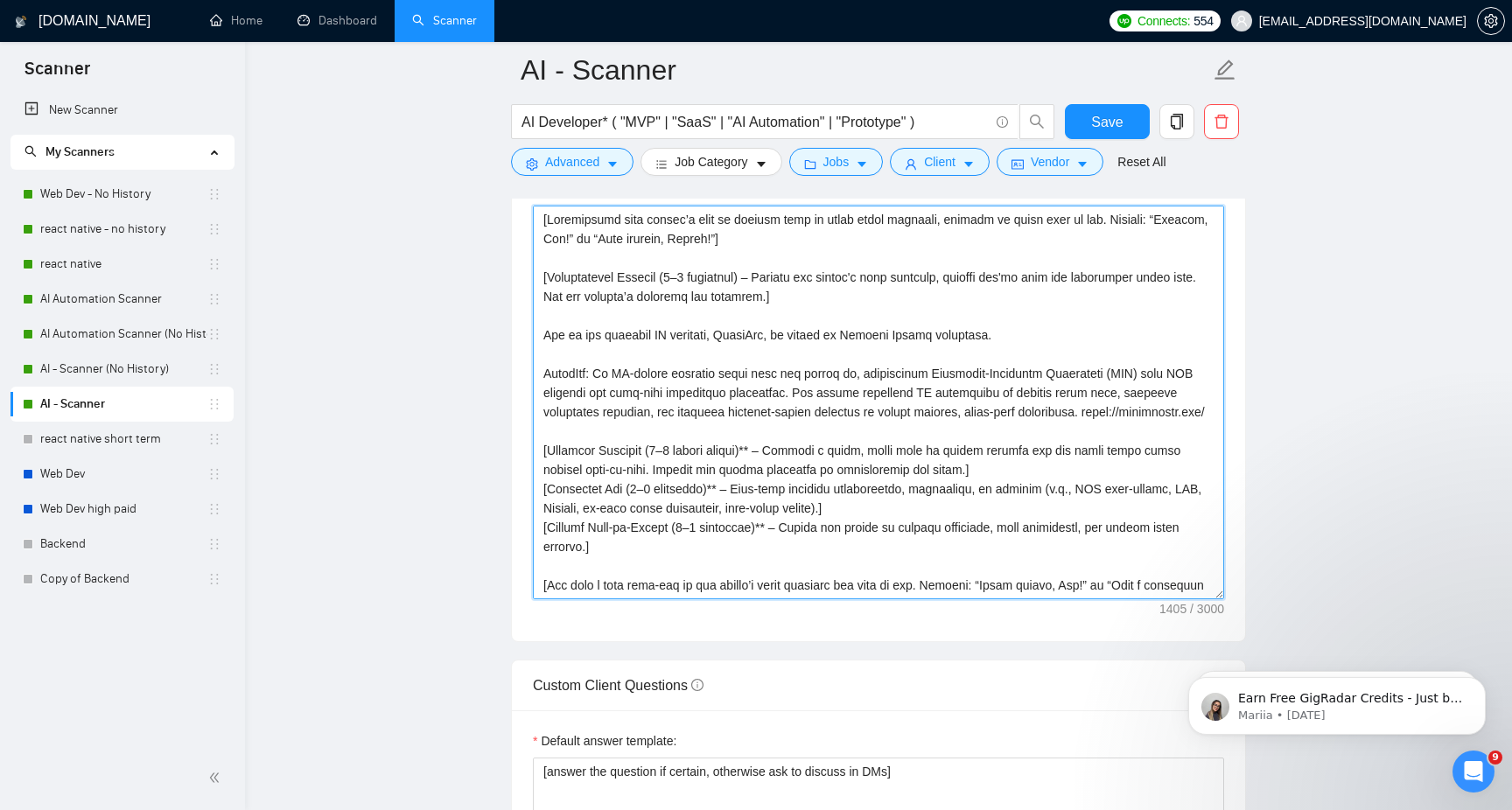
click at [960, 444] on textarea "Cover letter template:" at bounding box center [879, 402] width 692 height 394
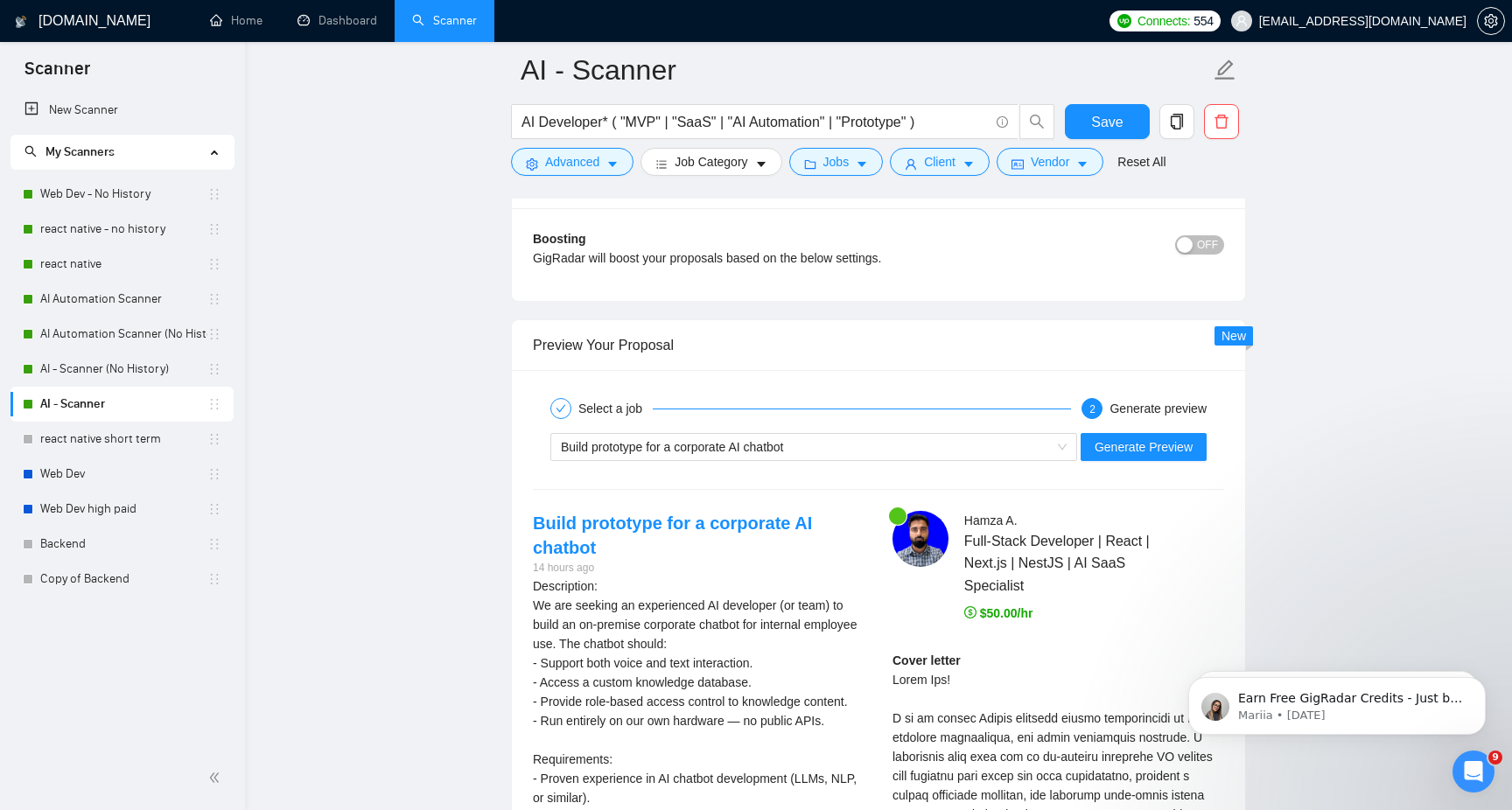
scroll to position [3185, 0]
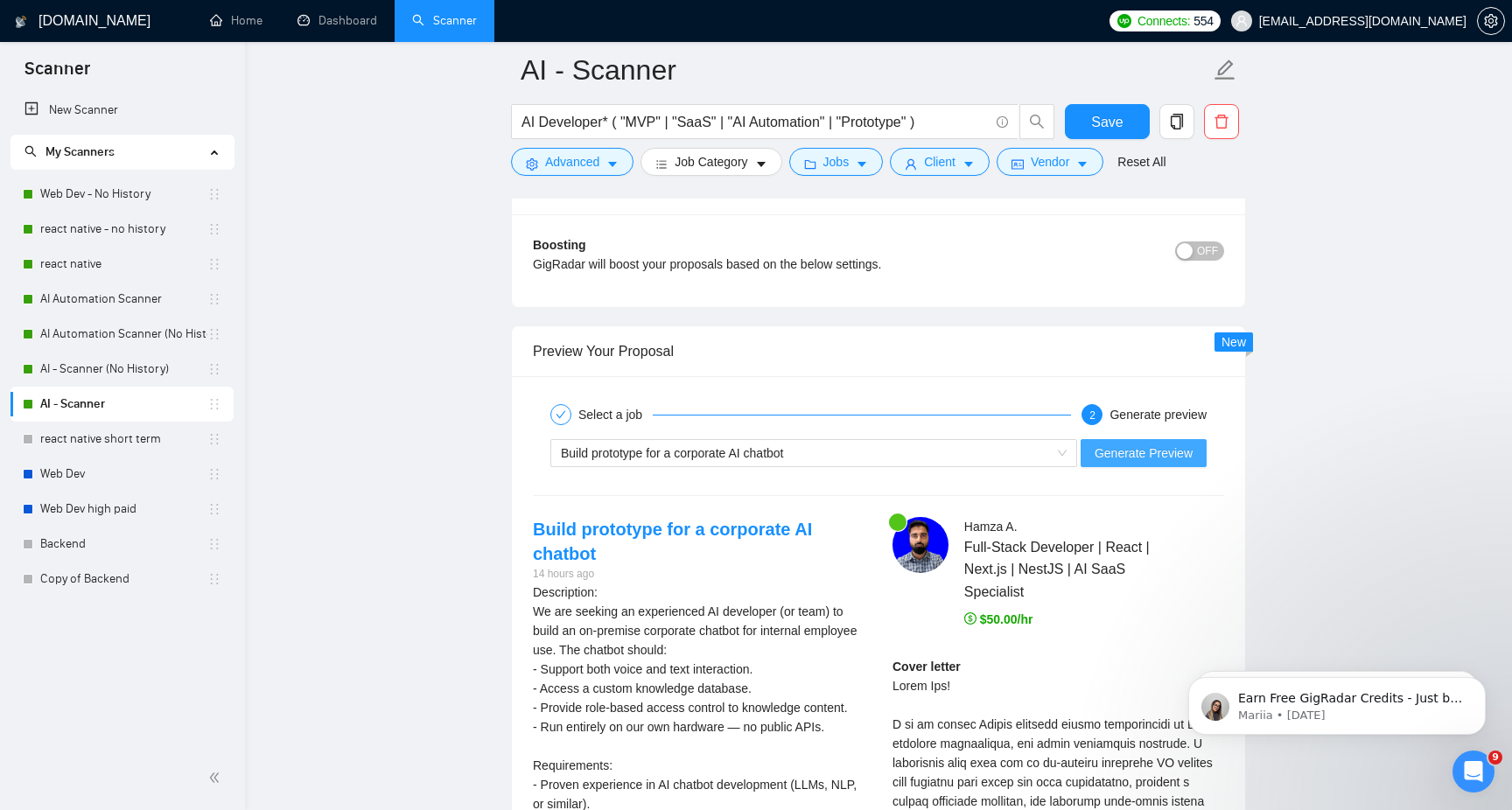
click at [1187, 452] on span "Generate Preview" at bounding box center [1143, 452] width 98 height 19
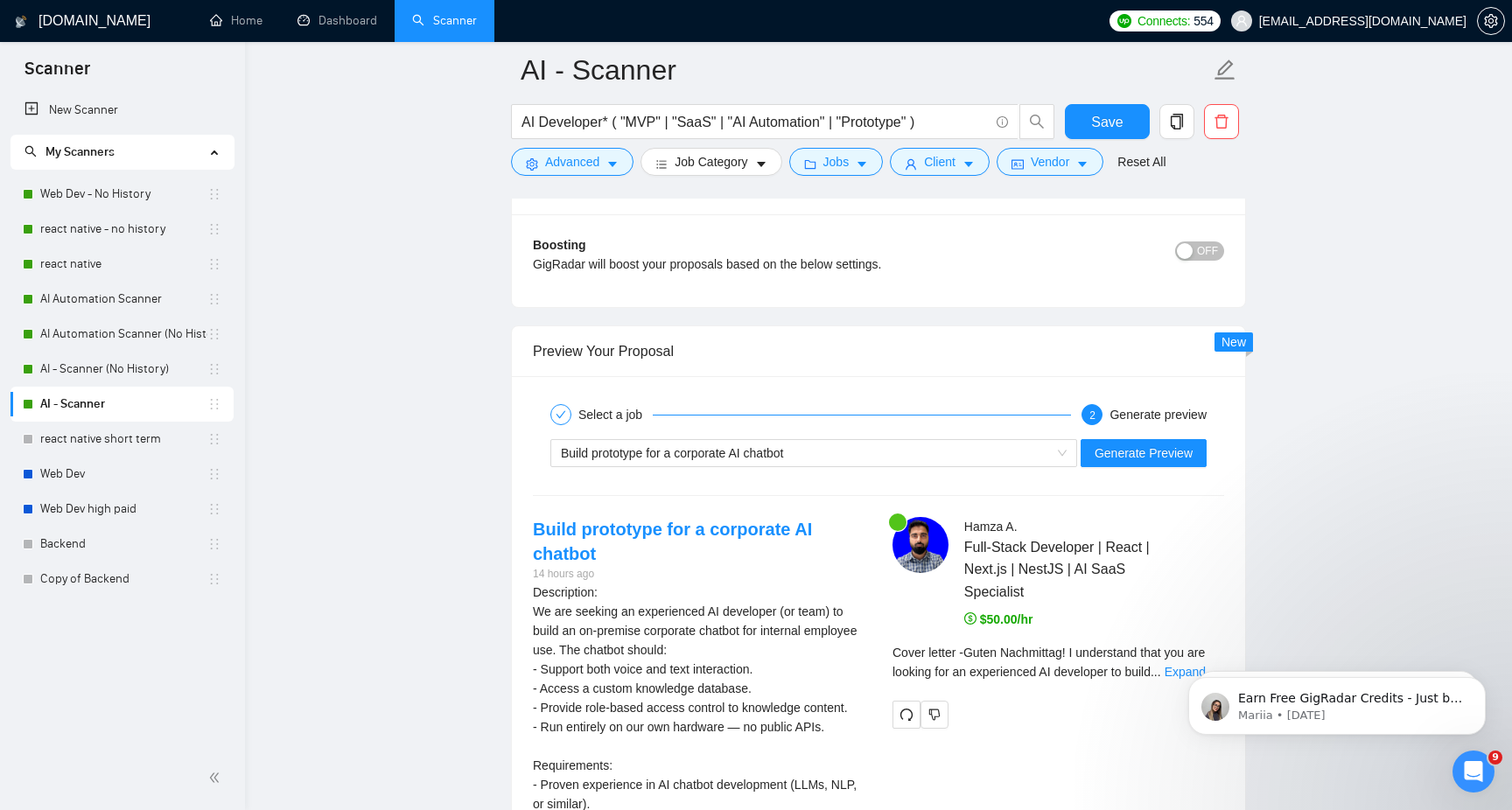
click at [1180, 672] on body "Earn Free GigRadar Credits - Just by Sharing Your Story! 💬 Want more credits fo…" at bounding box center [1337, 701] width 336 height 109
click at [1178, 668] on body "Earn Free GigRadar Credits - Just by Sharing Your Story! 💬 Want more credits fo…" at bounding box center [1337, 701] width 336 height 109
click at [1167, 687] on div "Cover letter - Guten Nachmittag! I understand that you are looking for an exper…" at bounding box center [1058, 668] width 332 height 50
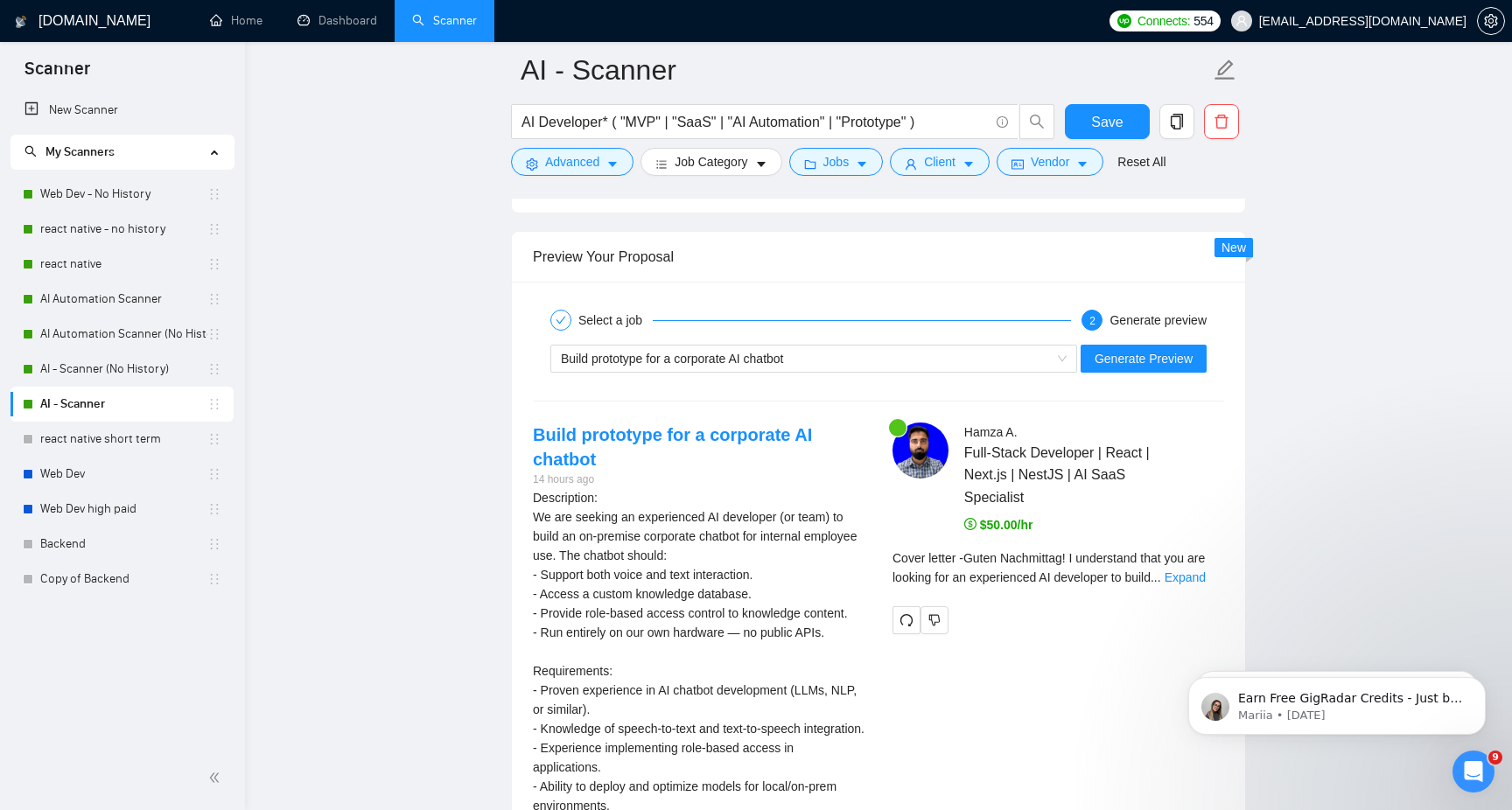
scroll to position [3296, 0]
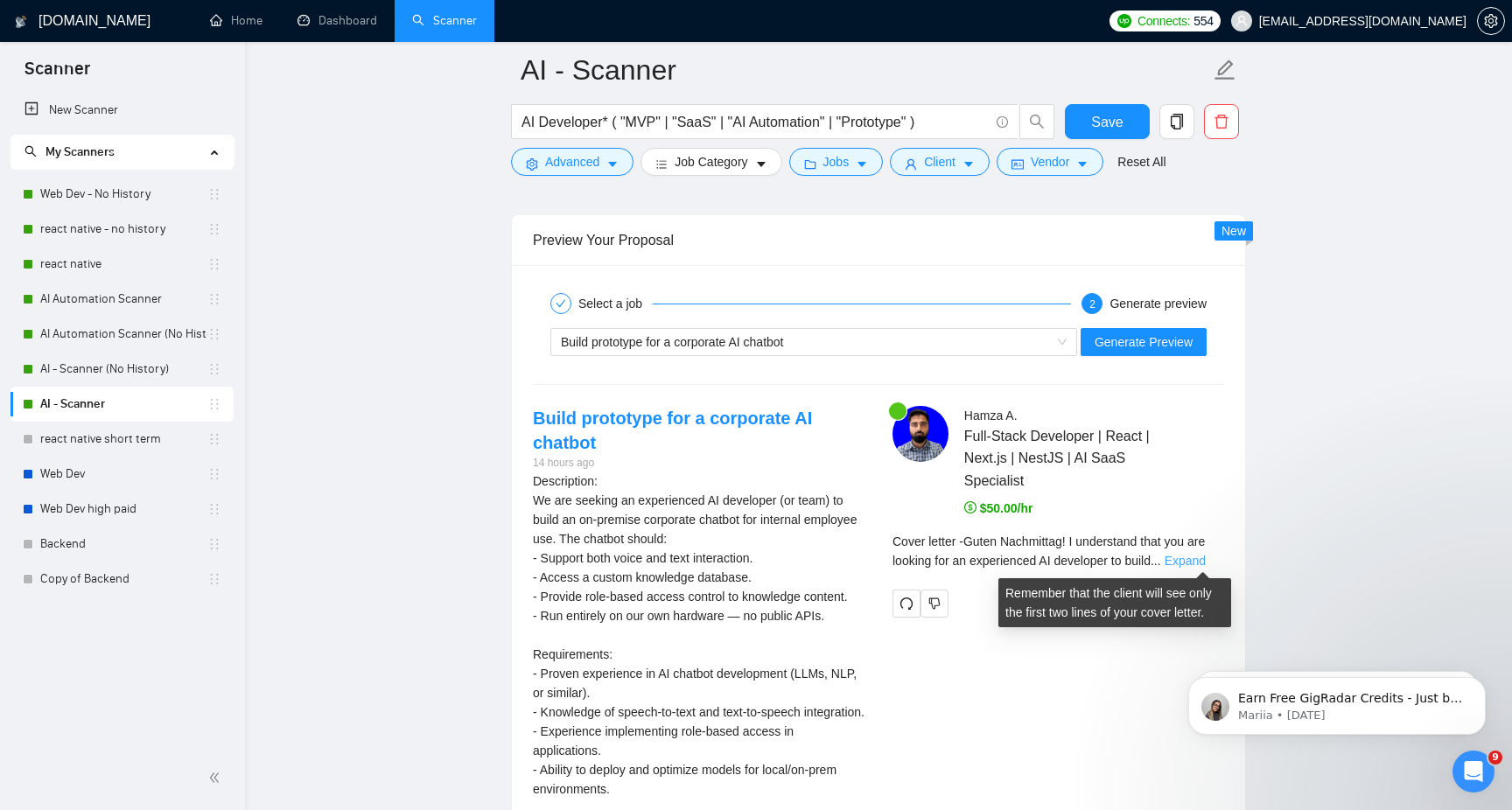
click at [1191, 564] on link "Expand" at bounding box center [1186, 561] width 42 height 14
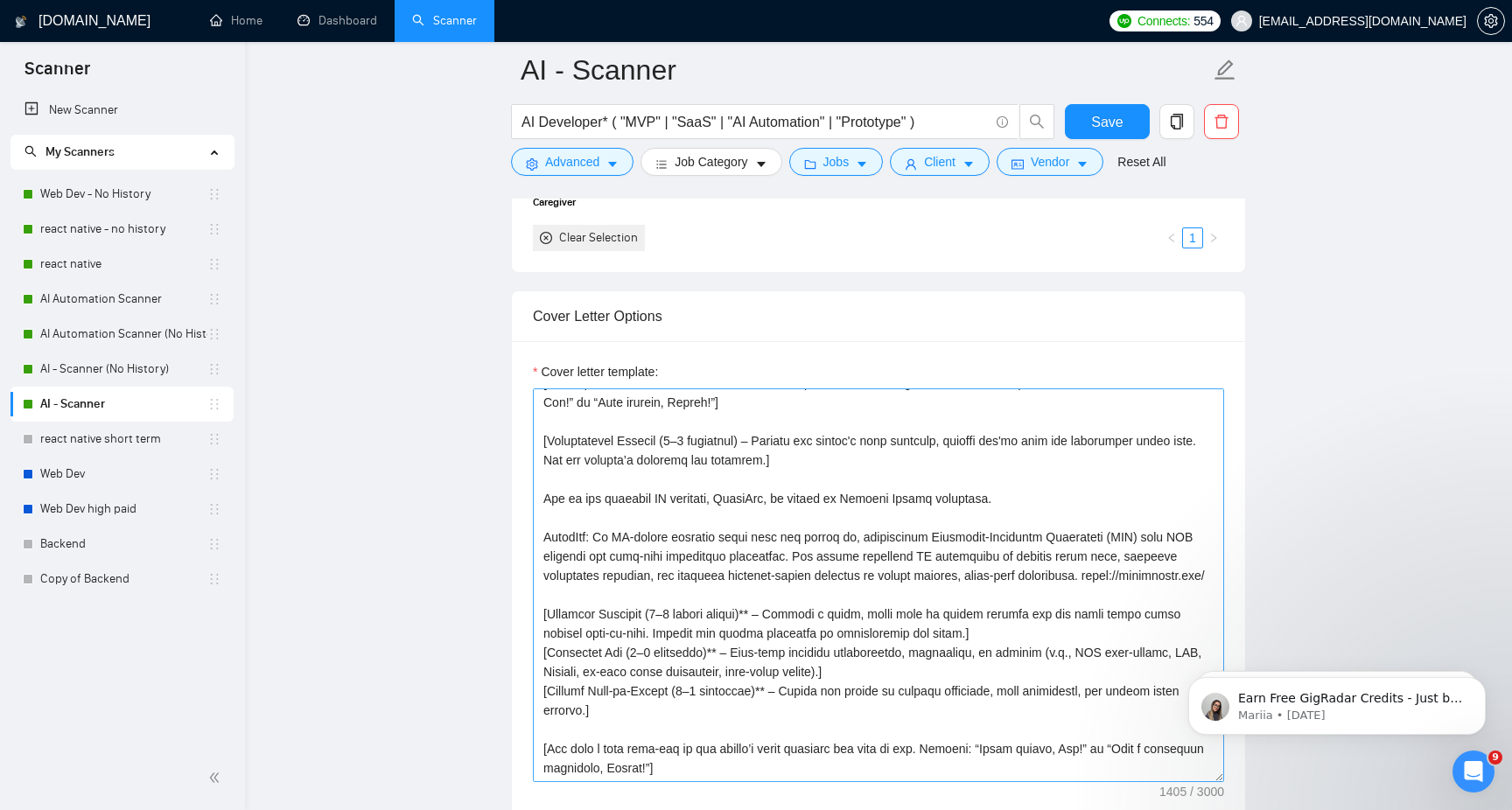
scroll to position [1790, 0]
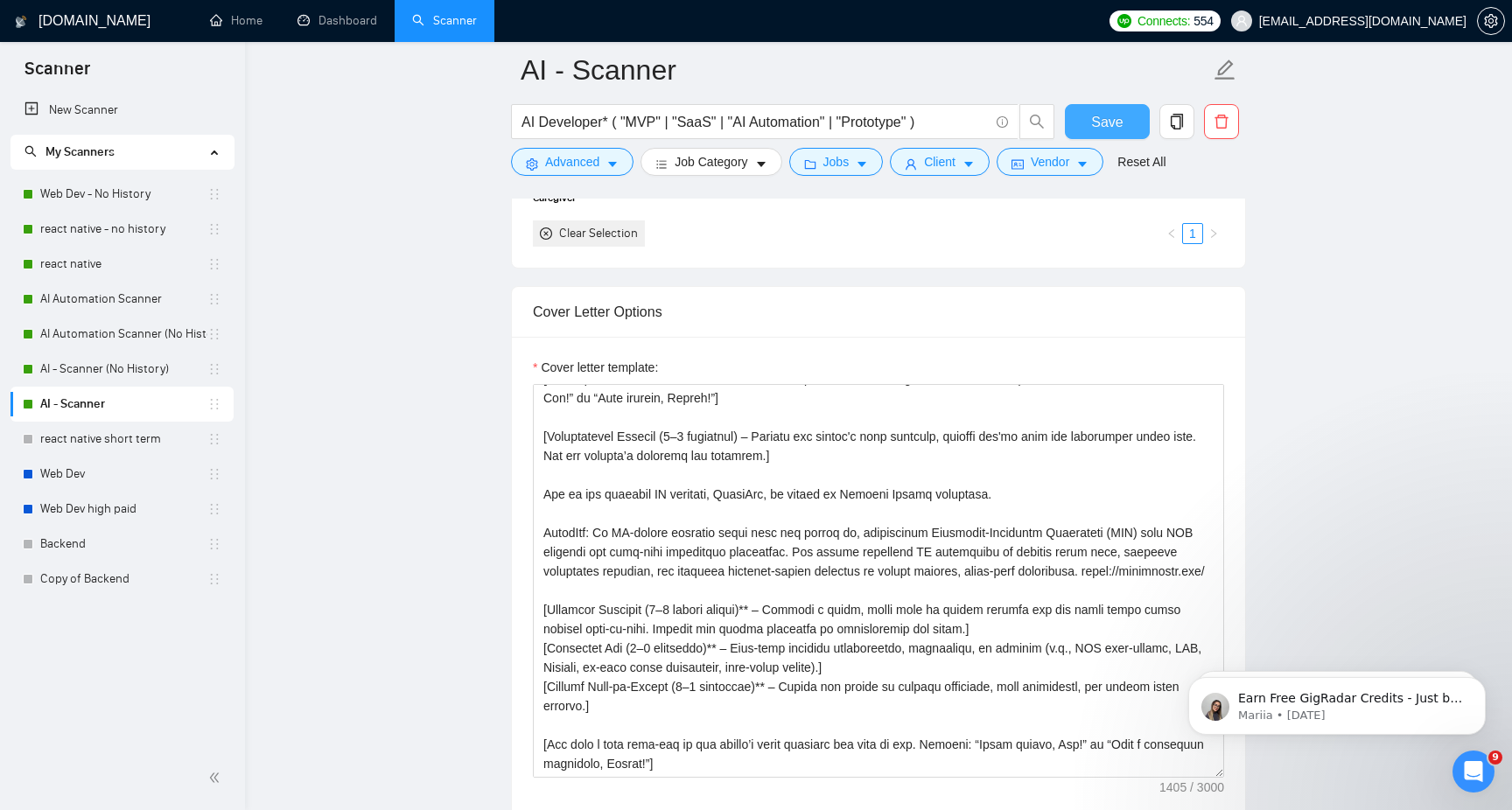
click at [1121, 127] on span "Save" at bounding box center [1107, 122] width 32 height 22
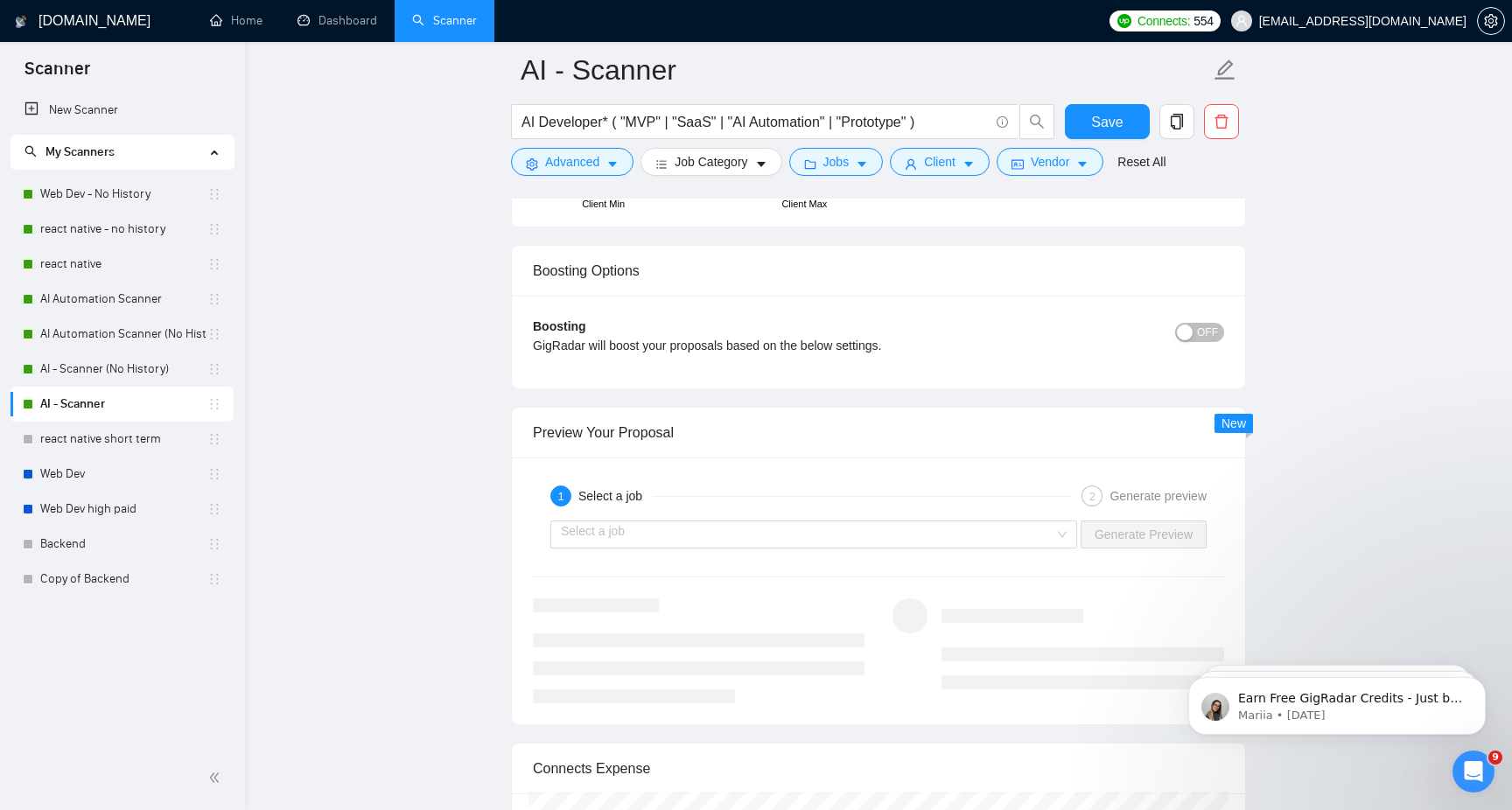
scroll to position [3299, 0]
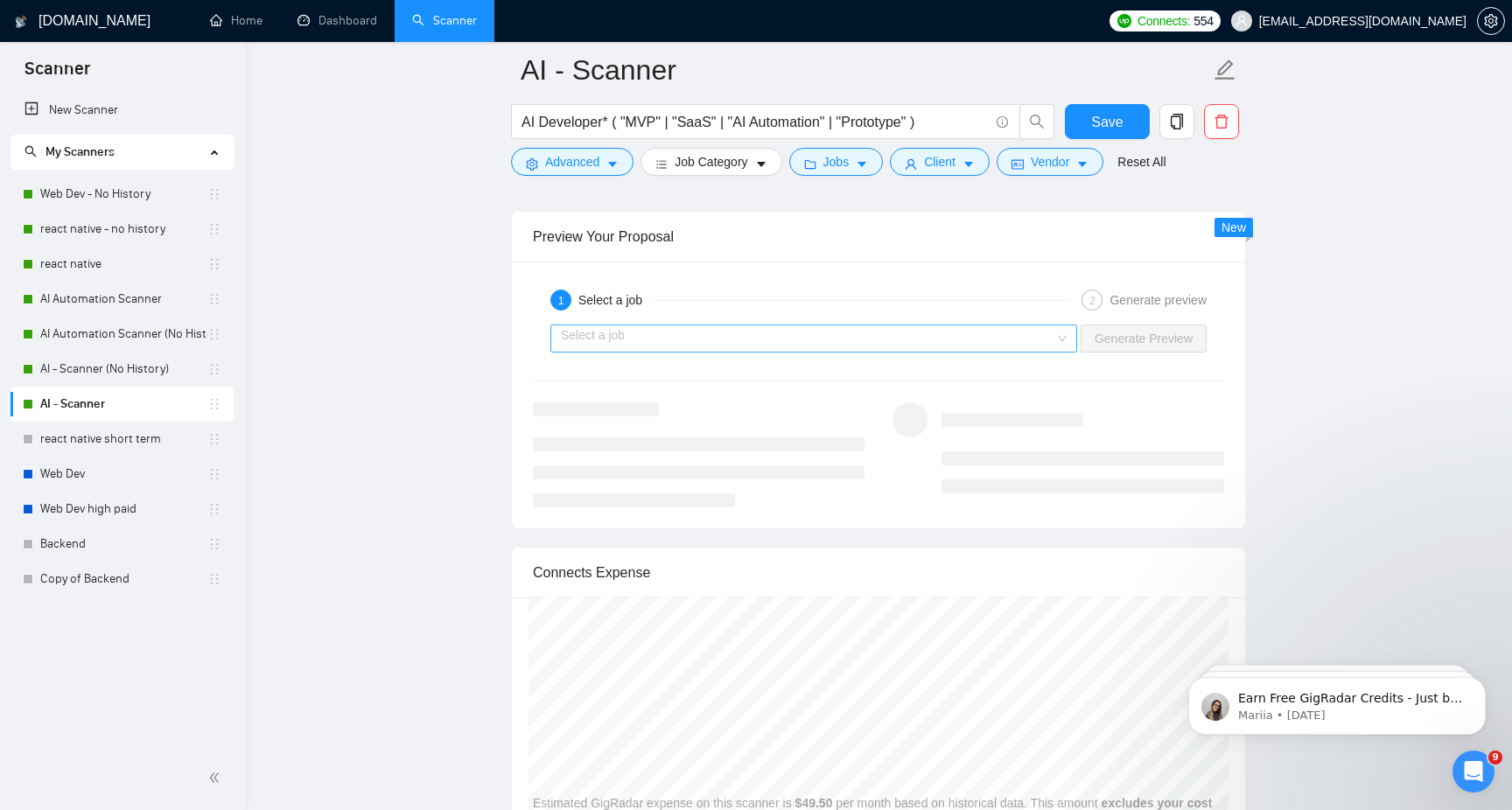
click at [972, 338] on input "search" at bounding box center [807, 338] width 493 height 27
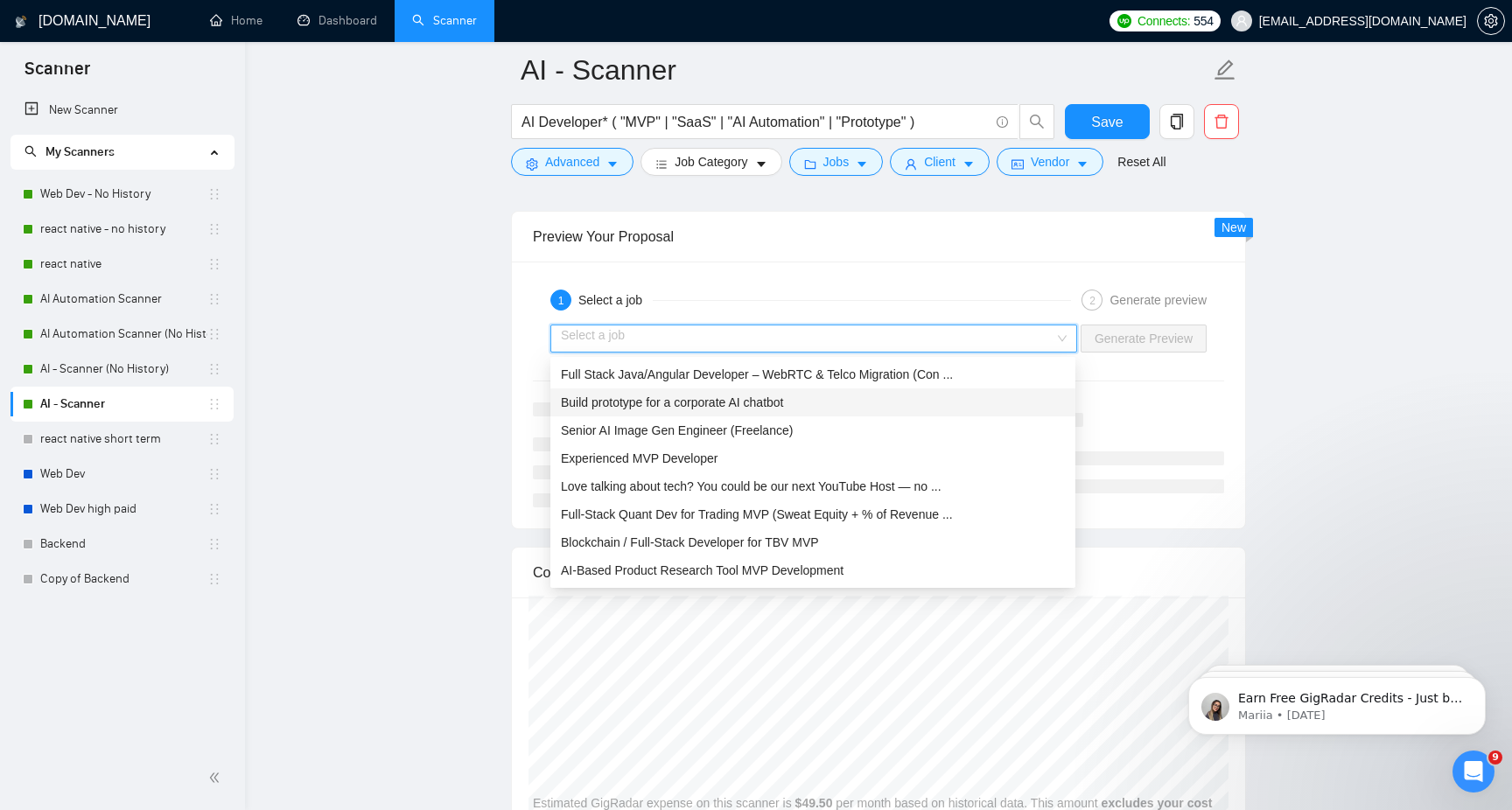
click at [824, 393] on div "Build prototype for a corporate AI chatbot" at bounding box center [813, 402] width 504 height 19
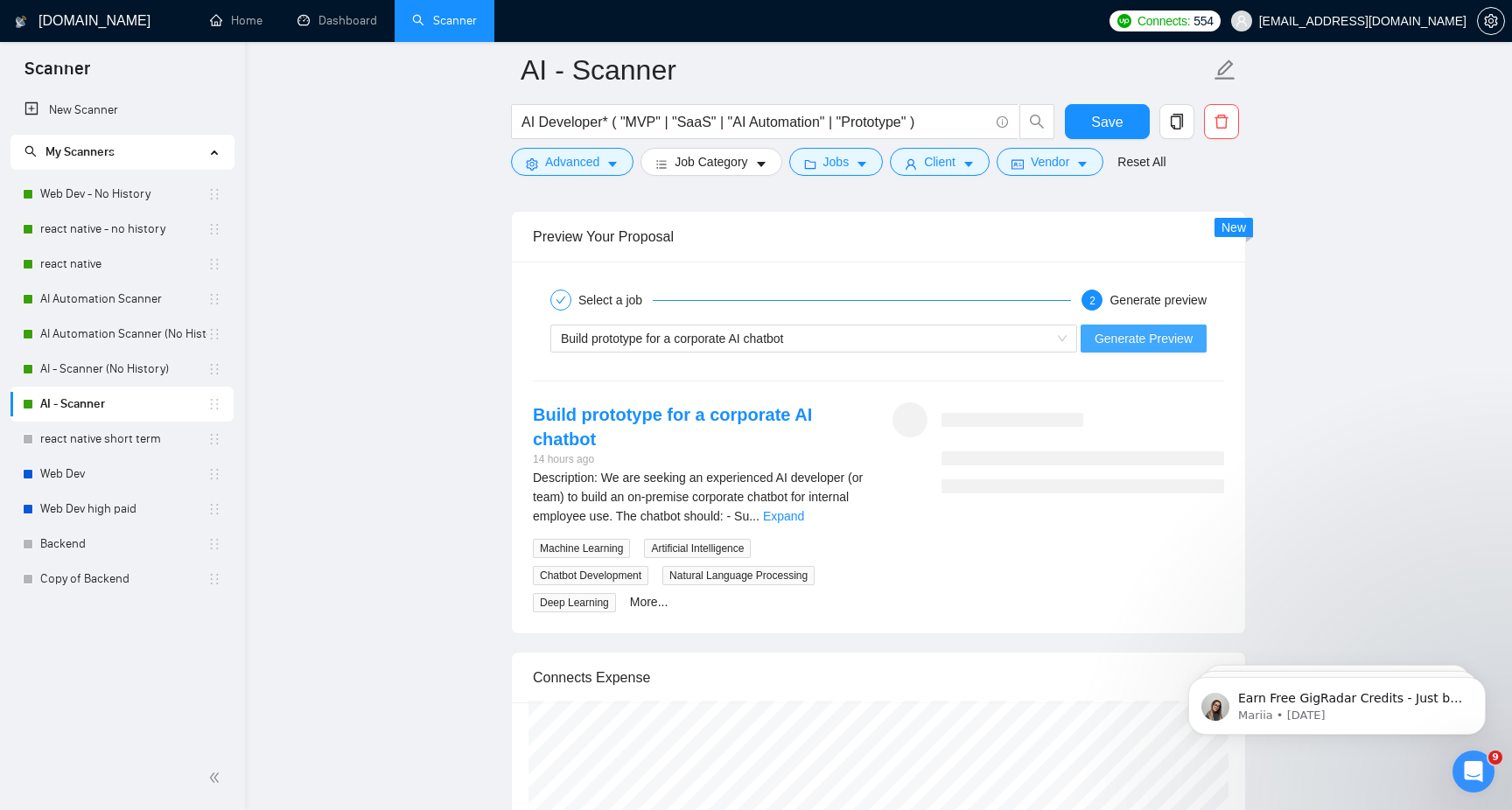
click at [1143, 335] on span "Generate Preview" at bounding box center [1143, 338] width 98 height 19
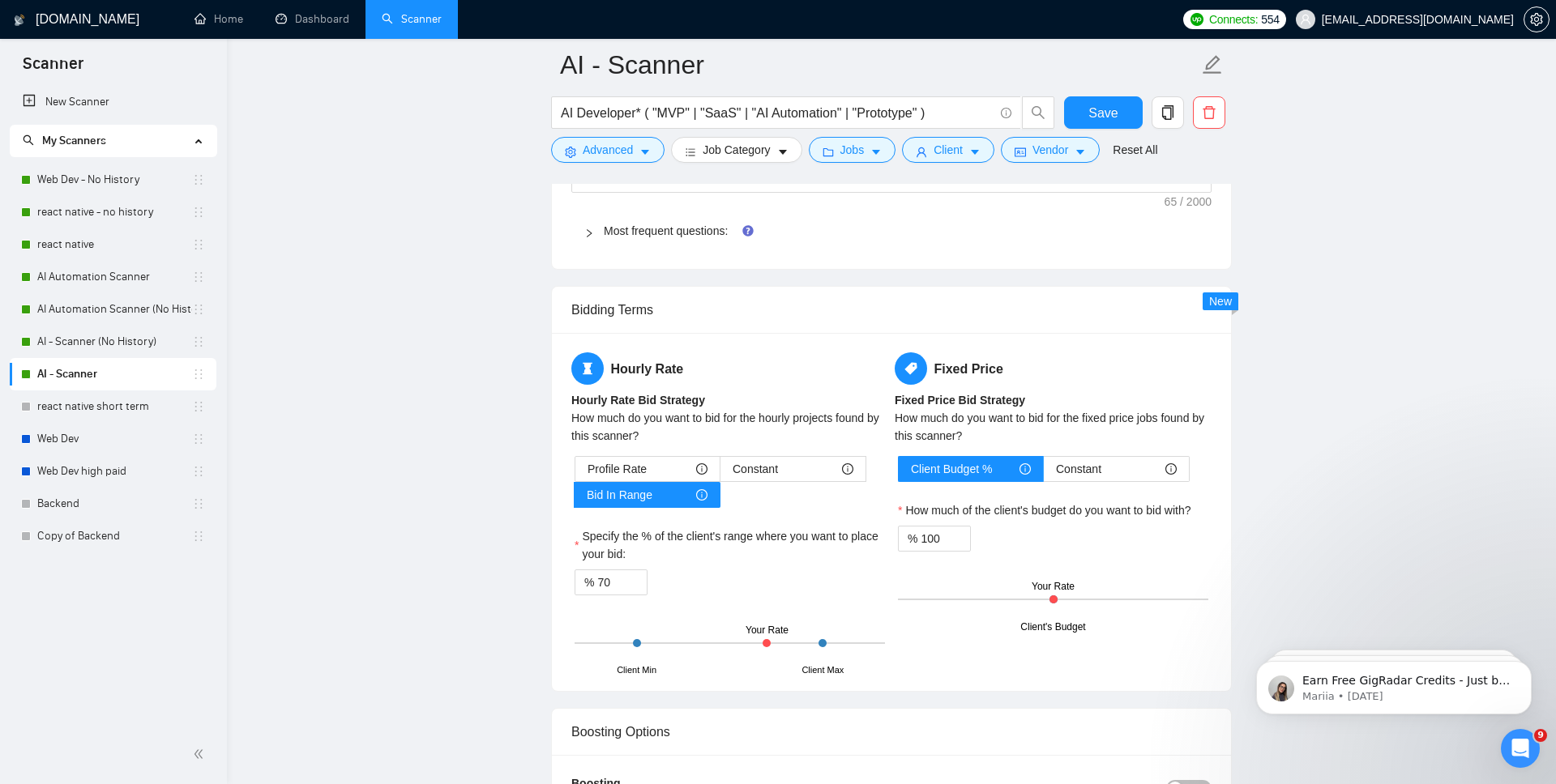
scroll to position [36, 0]
click at [740, 460] on span "Constant" at bounding box center [756, 468] width 46 height 25
click at [720, 472] on input "Constant" at bounding box center [720, 472] width 0 height 0
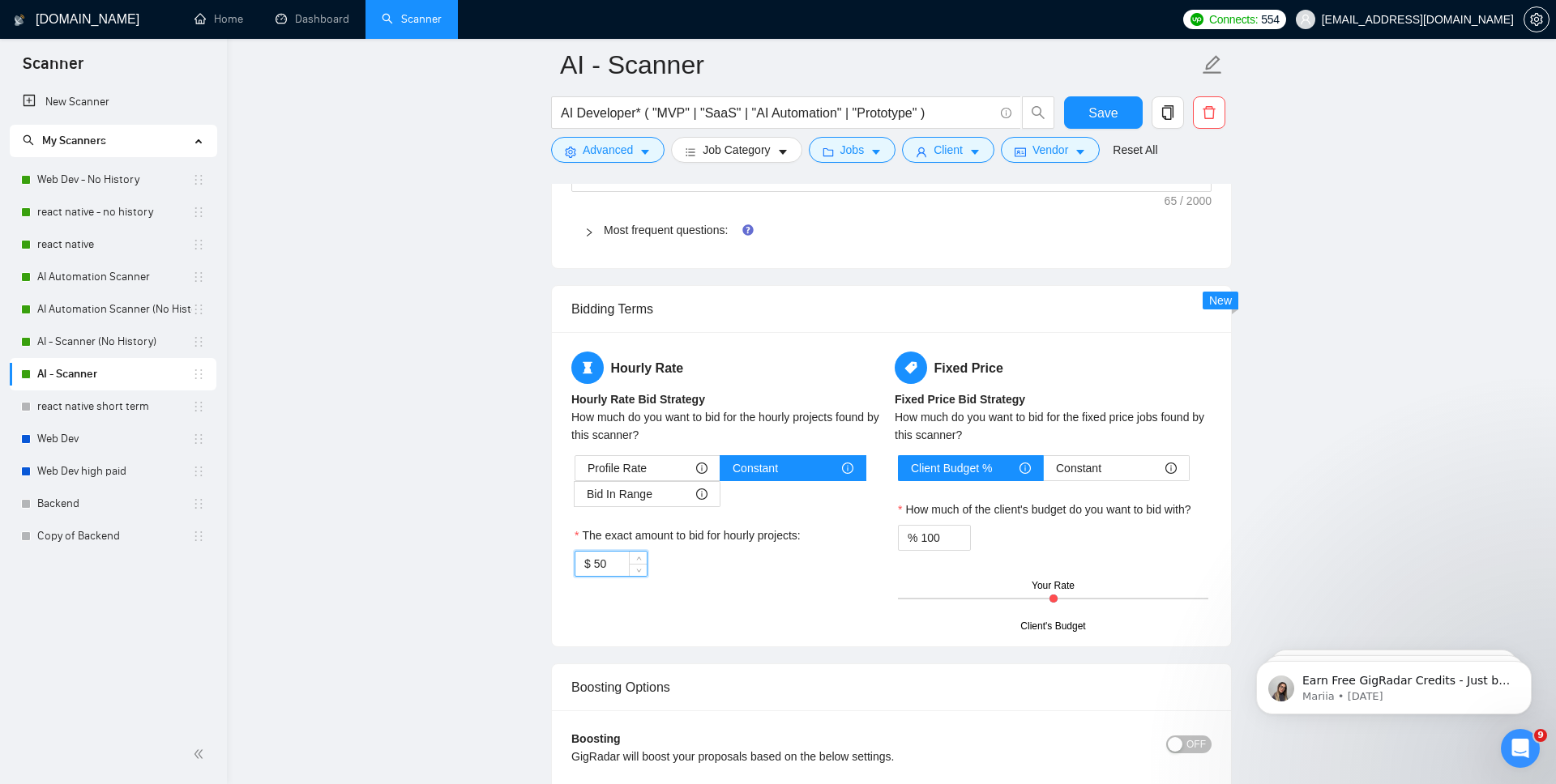
click at [617, 558] on input "50" at bounding box center [621, 564] width 53 height 25
type input "35"
click at [750, 603] on div "Hourly Rate Hourly Rate Bid Strategy How much do you want to bid for the hourly…" at bounding box center [891, 489] width 647 height 275
click at [1013, 625] on div "Client's Budget Your Rate" at bounding box center [1053, 598] width 310 height 57
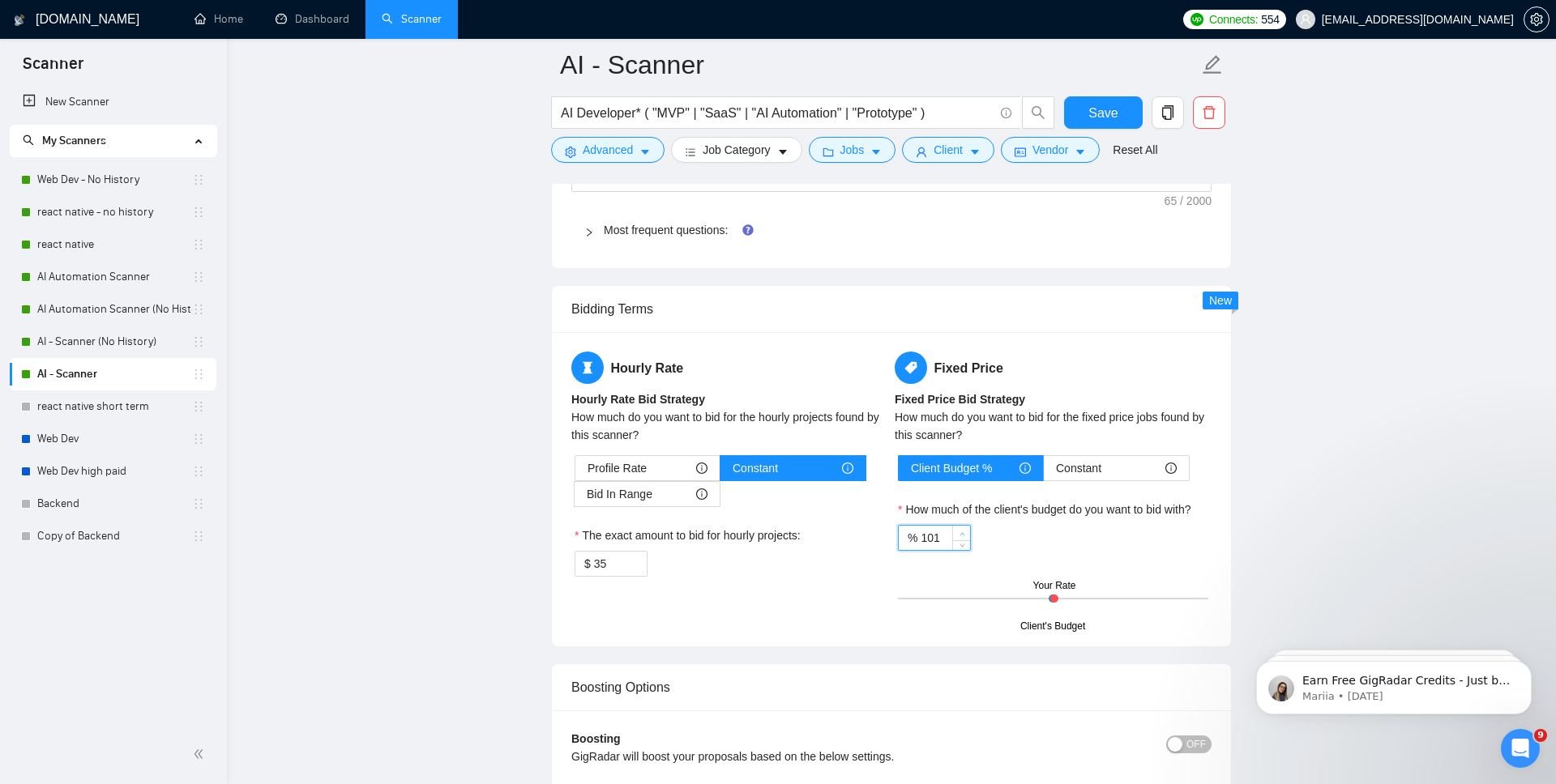
click at [962, 534] on icon "up" at bounding box center [963, 534] width 5 height 5
type input "102"
click at [962, 534] on icon "up" at bounding box center [963, 534] width 5 height 5
click at [965, 566] on div "Client Budget % Constant How much of the client's budget do you want to bid wit…" at bounding box center [1054, 542] width 317 height 172
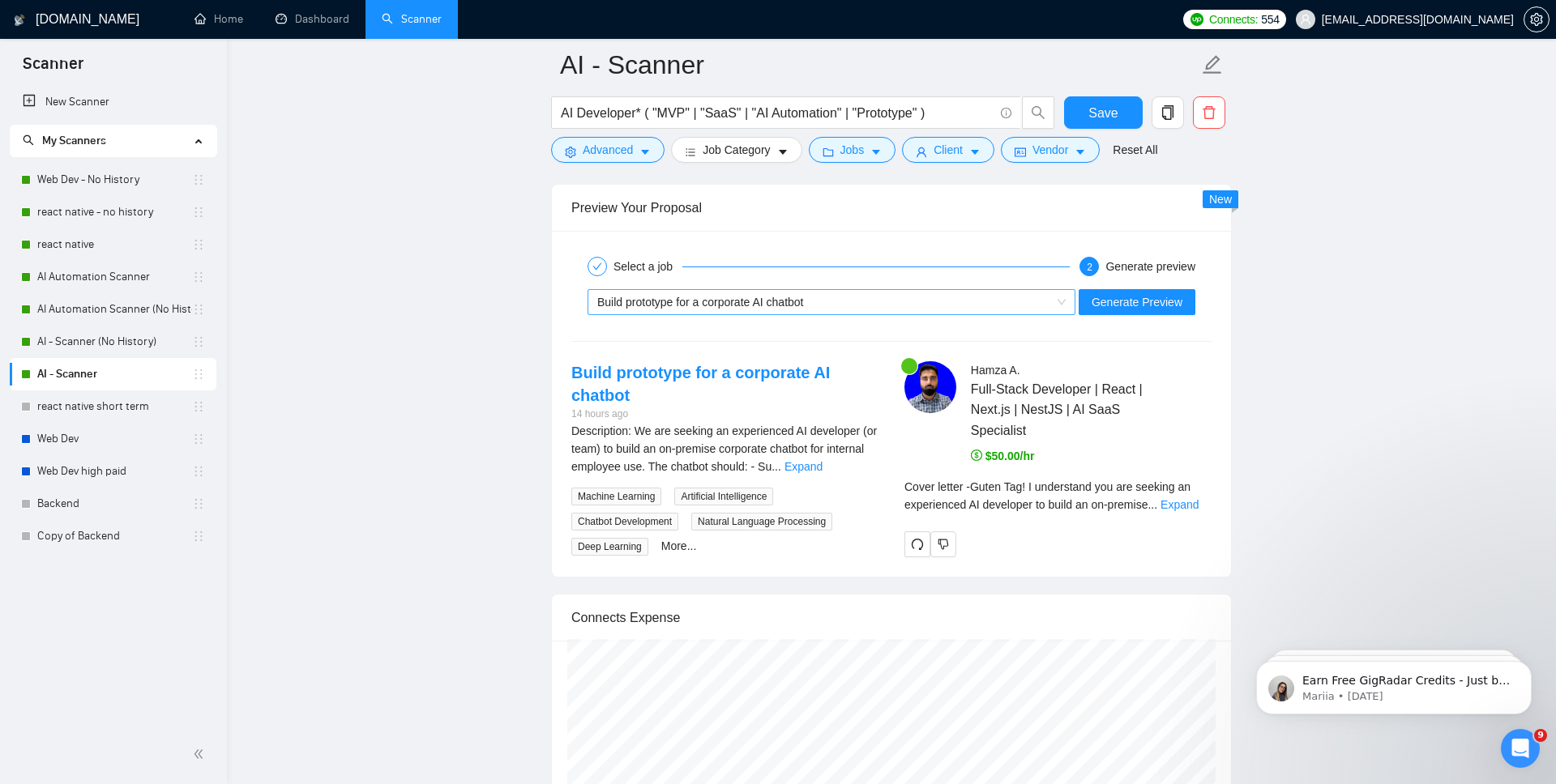
scroll to position [3024, 0]
click at [1199, 508] on link "Expand" at bounding box center [1180, 504] width 38 height 13
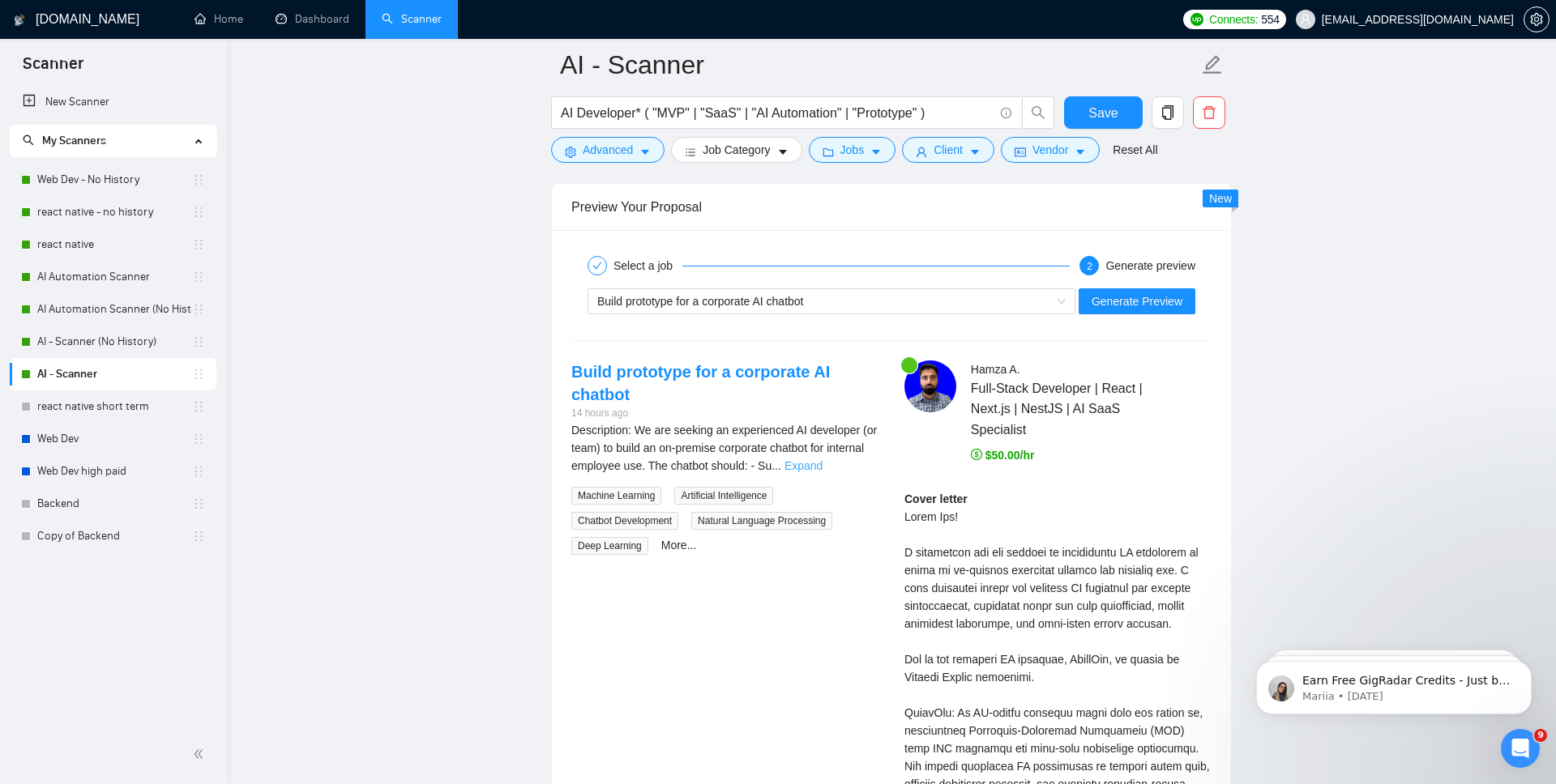
click at [823, 462] on link "Expand" at bounding box center [804, 466] width 38 height 13
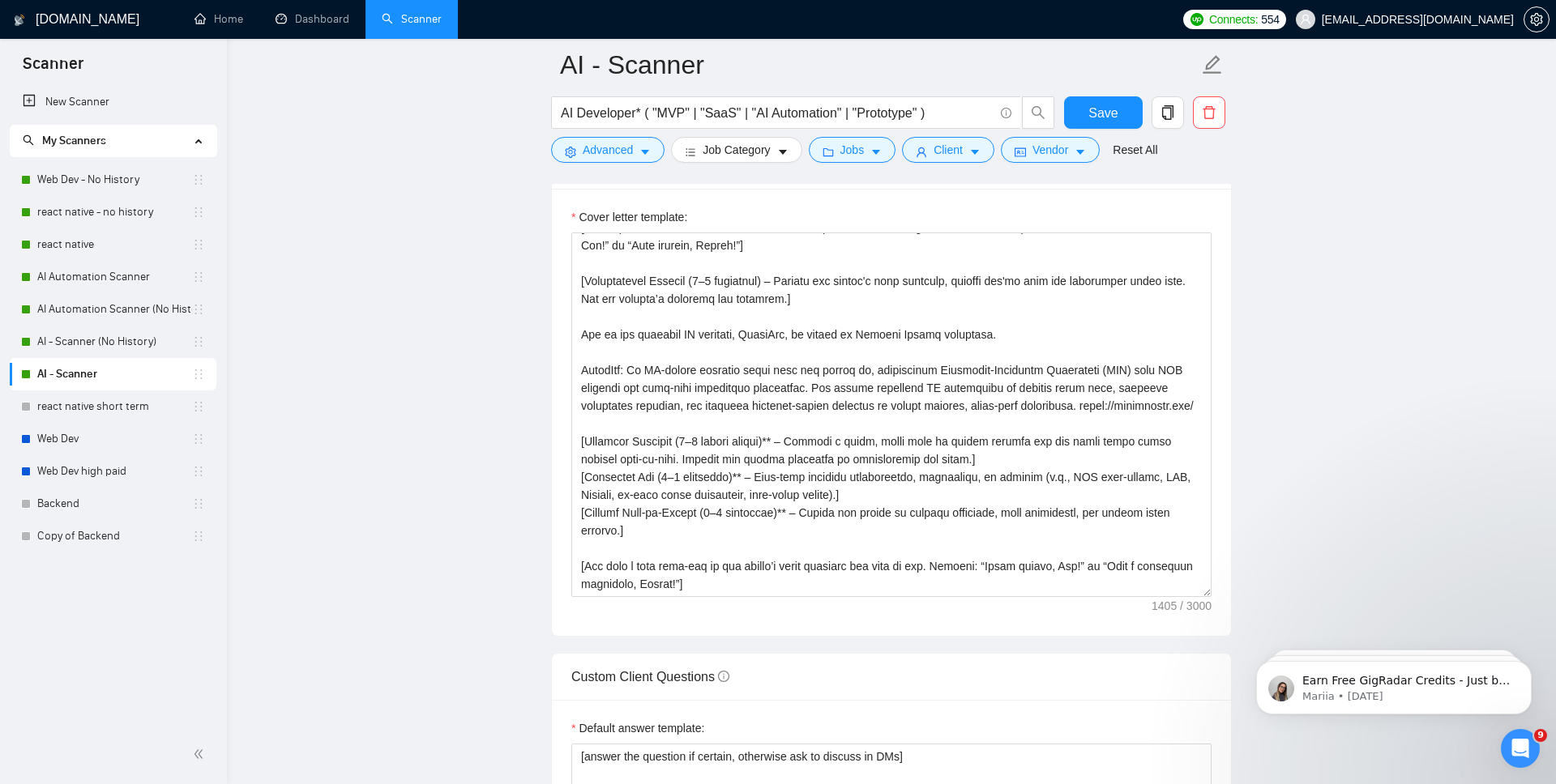
scroll to position [1710, 0]
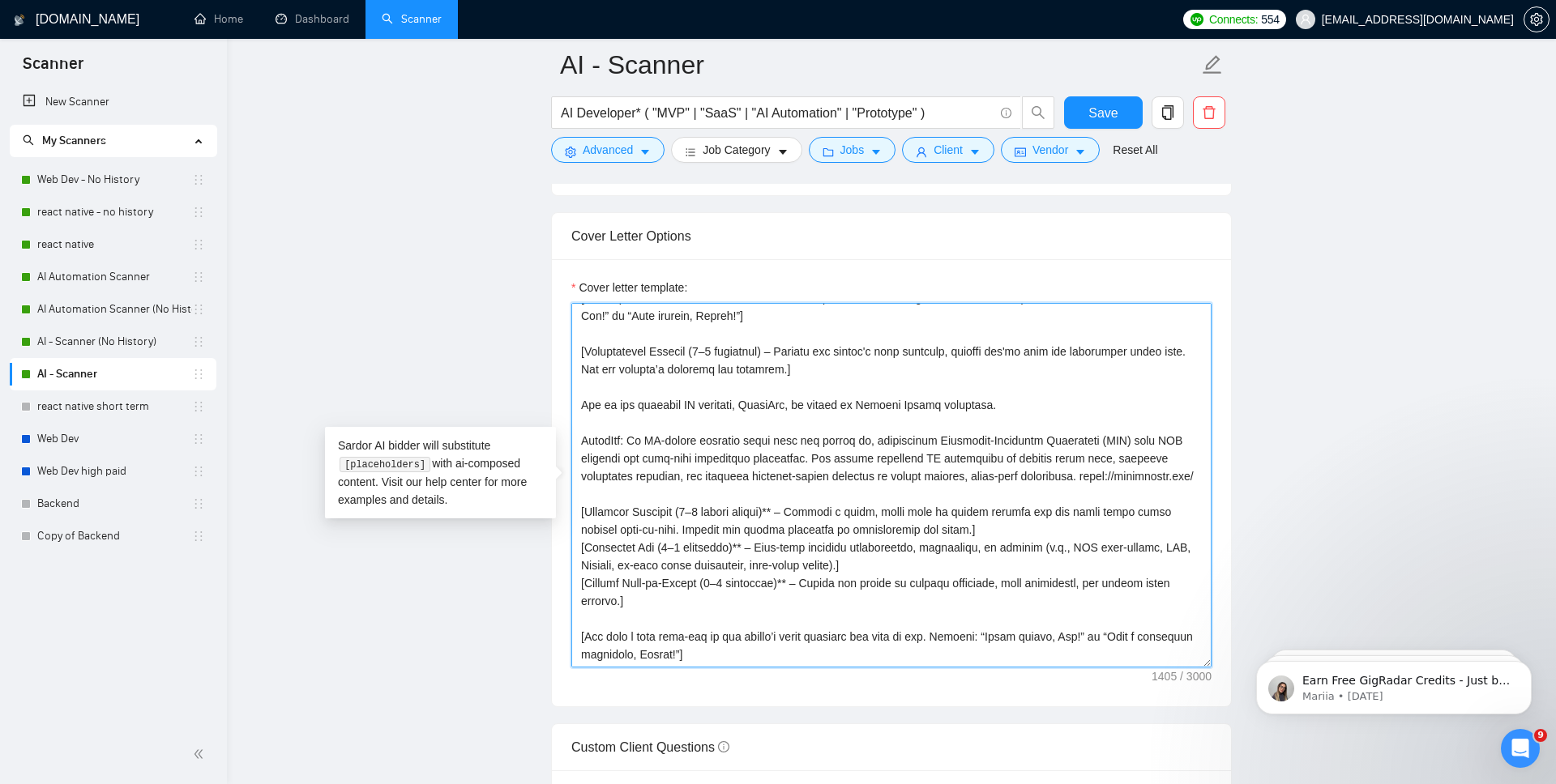
click at [811, 513] on textarea "Cover letter template:" at bounding box center [891, 485] width 641 height 365
drag, startPoint x: 1003, startPoint y: 532, endPoint x: 569, endPoint y: 506, distance: 434.8
click at [569, 506] on div "Cover letter template:" at bounding box center [891, 482] width 679 height 447
drag, startPoint x: 943, startPoint y: 567, endPoint x: 559, endPoint y: 542, distance: 384.8
click at [559, 542] on div "Cover letter template:" at bounding box center [891, 482] width 679 height 447
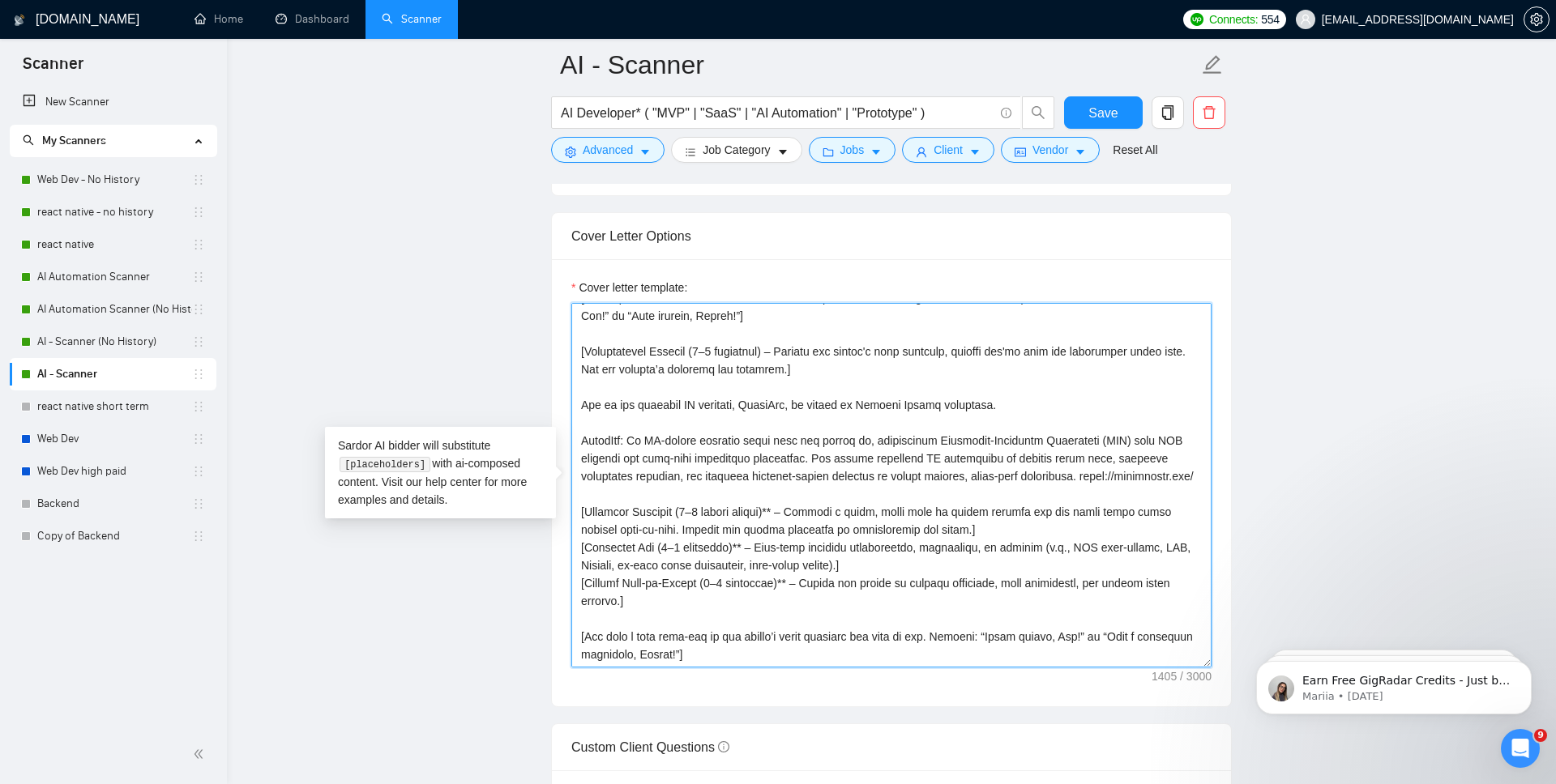
click at [910, 559] on textarea "Cover letter template:" at bounding box center [891, 485] width 641 height 365
drag, startPoint x: 916, startPoint y: 569, endPoint x: 586, endPoint y: 510, distance: 335.2
click at [586, 510] on textarea "Cover letter template:" at bounding box center [891, 485] width 641 height 365
paste textarea "Technical Approach (3–5 bullet points) – Provide a concise, step-by-step outlin…"
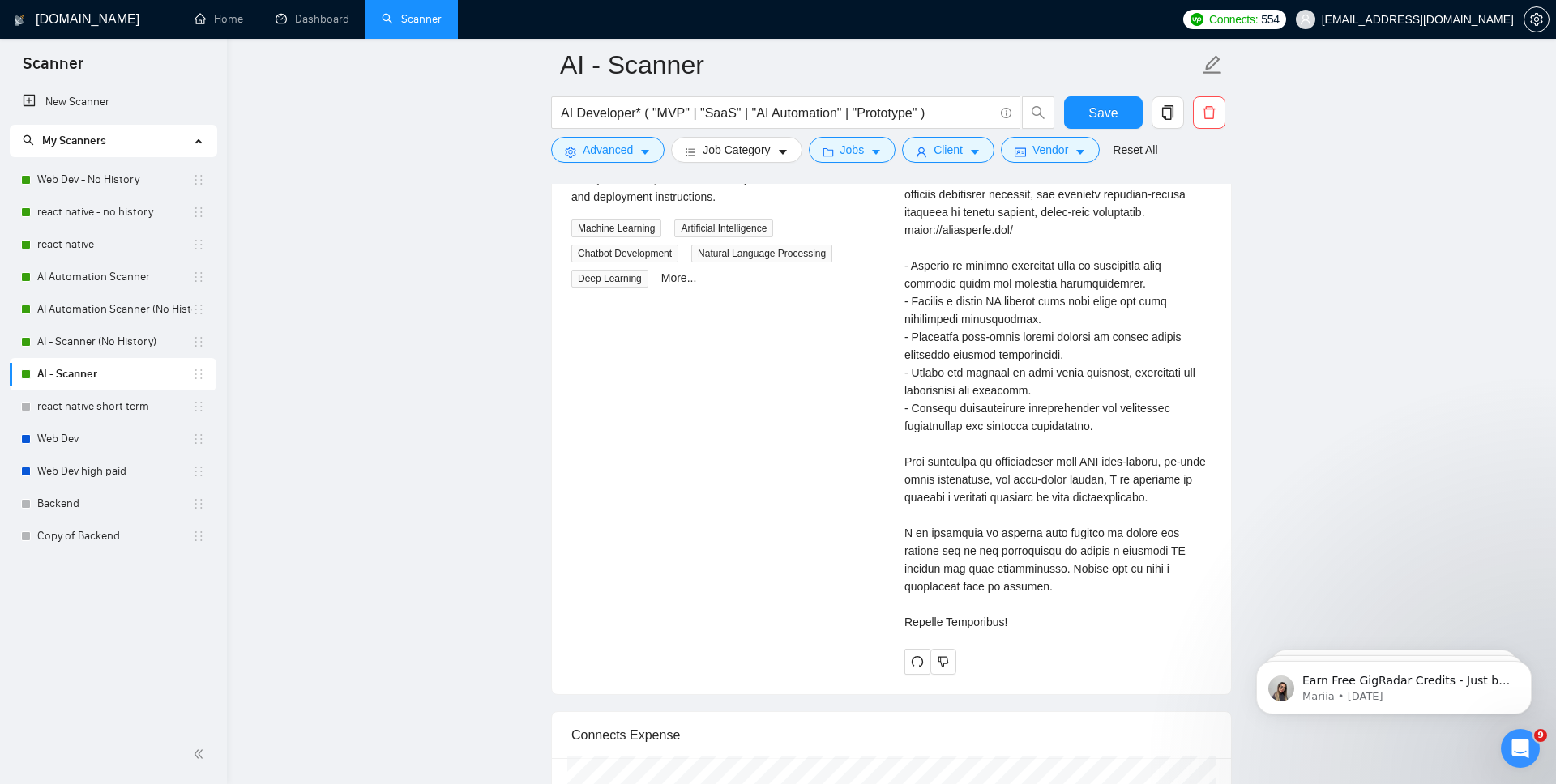
scroll to position [3633, 0]
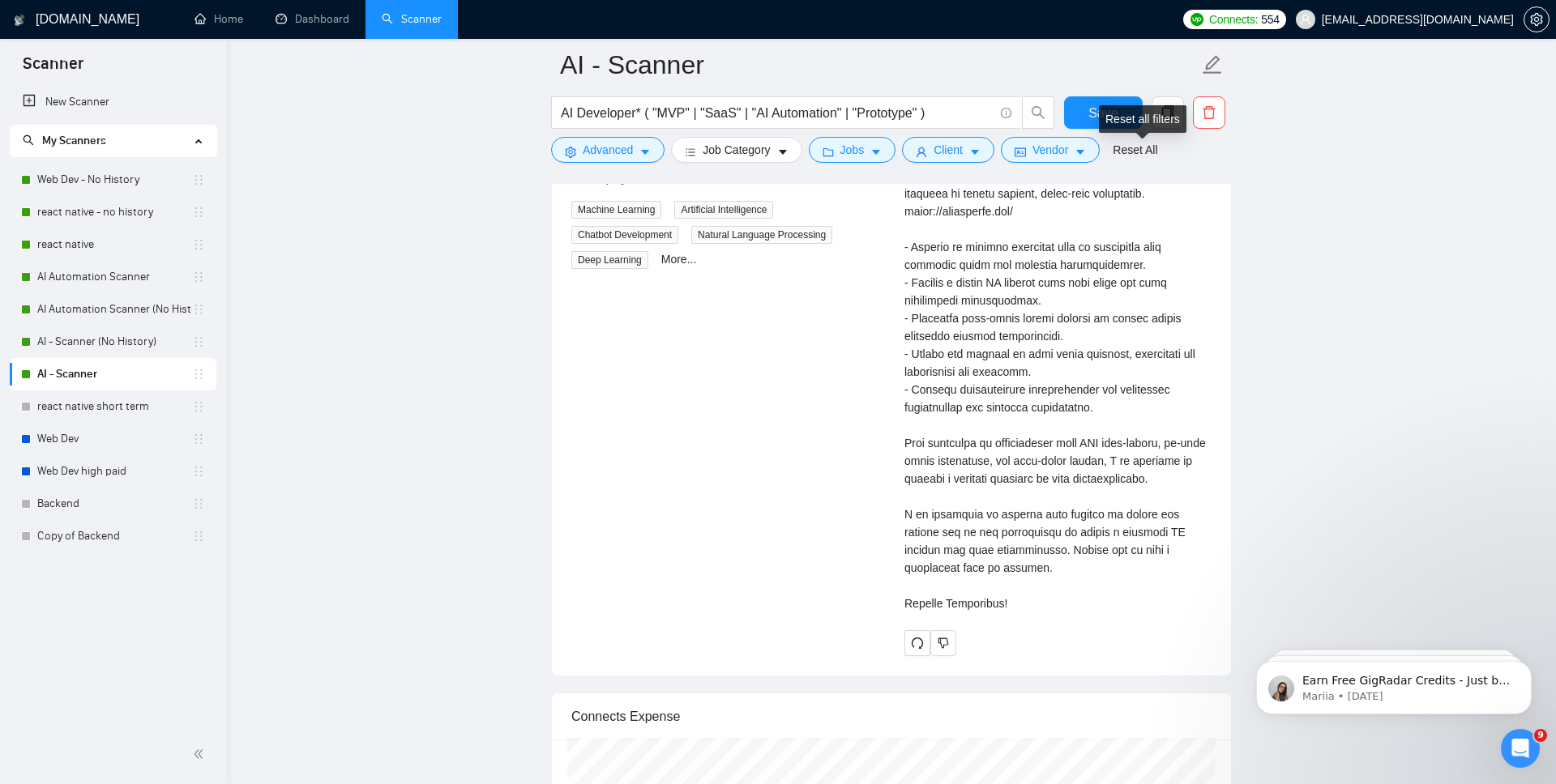
type textarea "[Personalize with client’s name or company name in their local language, matche…"
click at [1123, 123] on div "Reset all filters" at bounding box center [1143, 119] width 88 height 27
click at [1092, 105] on span "Save" at bounding box center [1103, 113] width 29 height 20
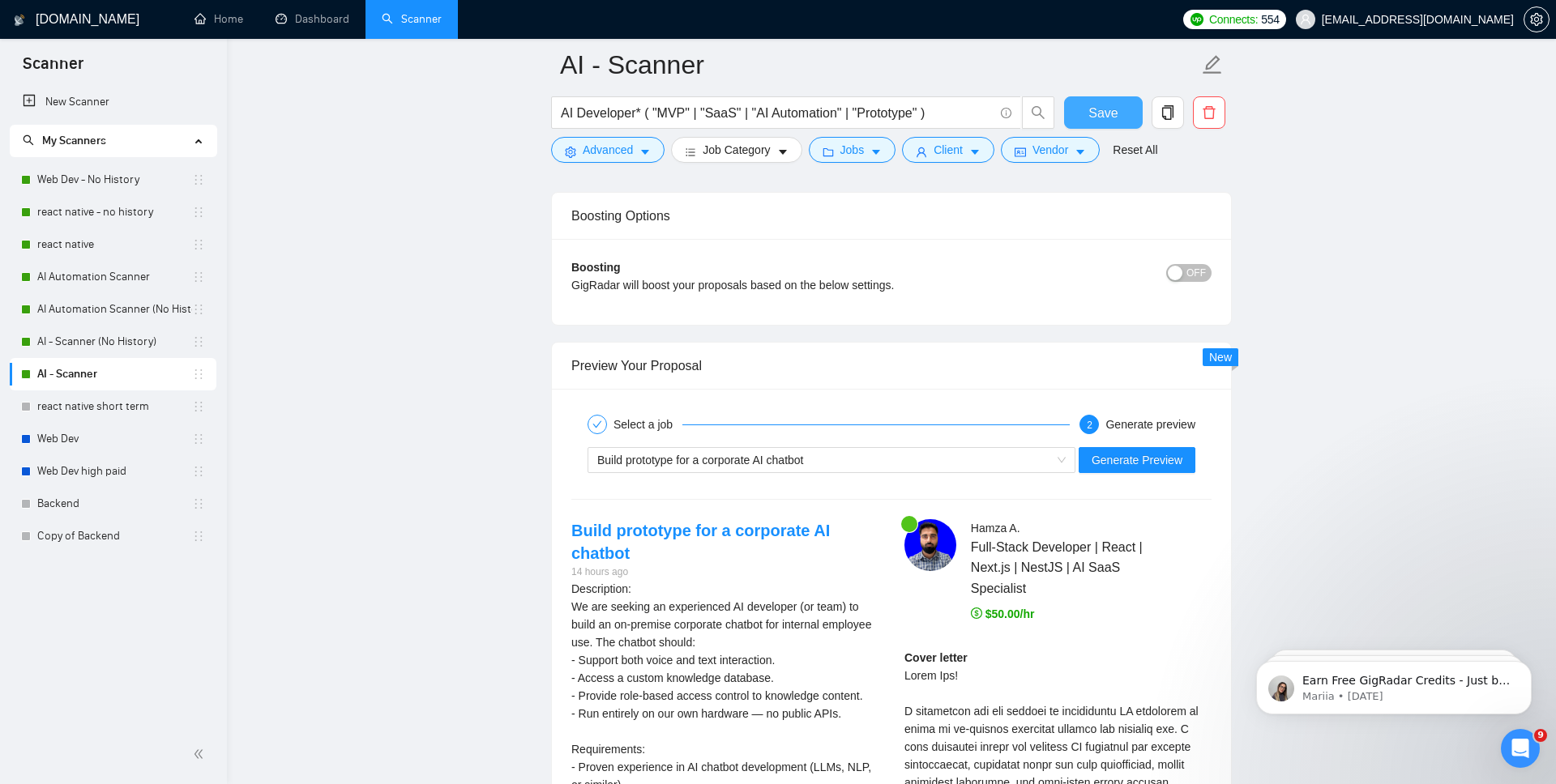
scroll to position [2922, 0]
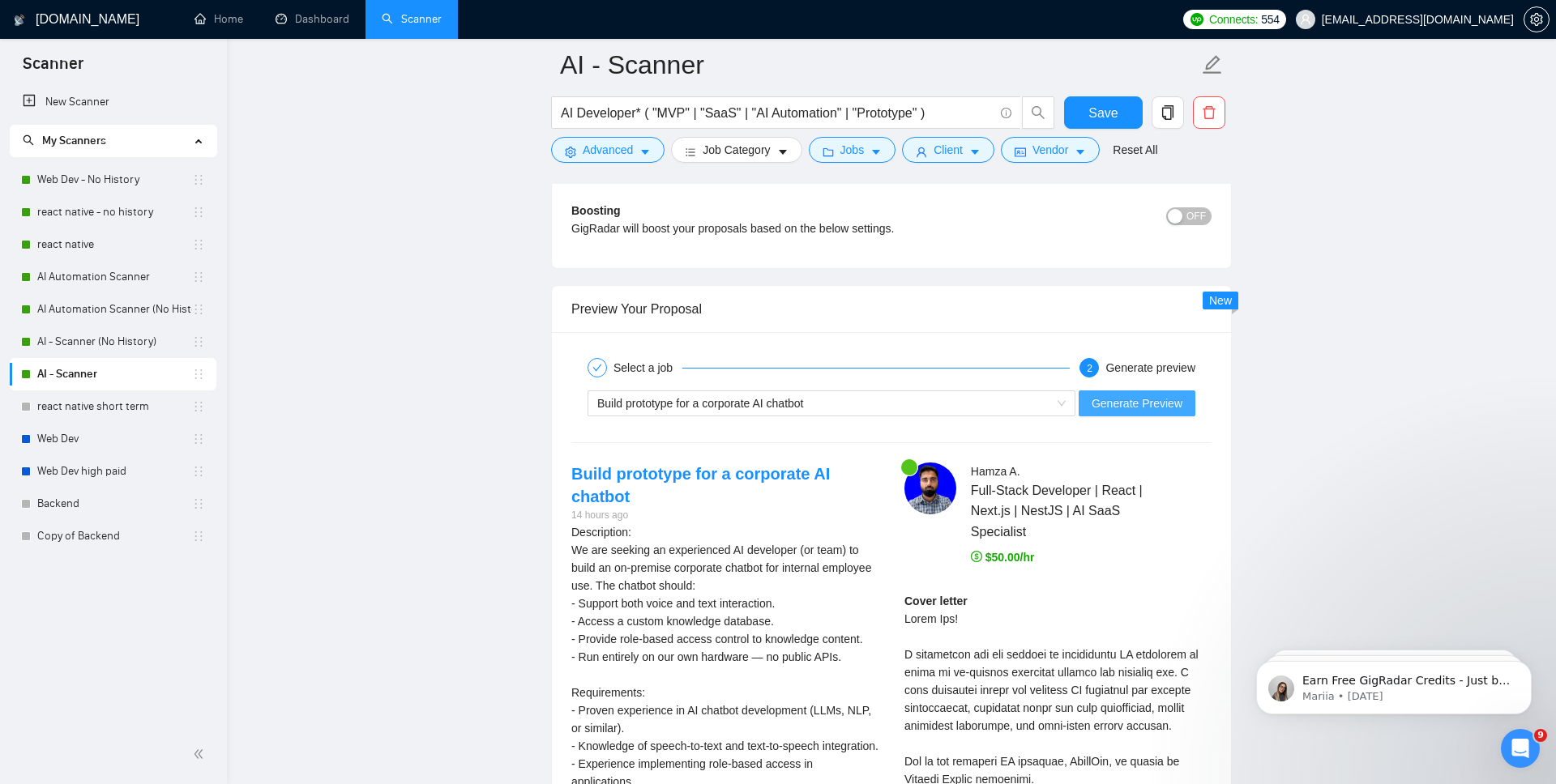
click at [1129, 407] on span "Generate Preview" at bounding box center [1137, 403] width 91 height 17
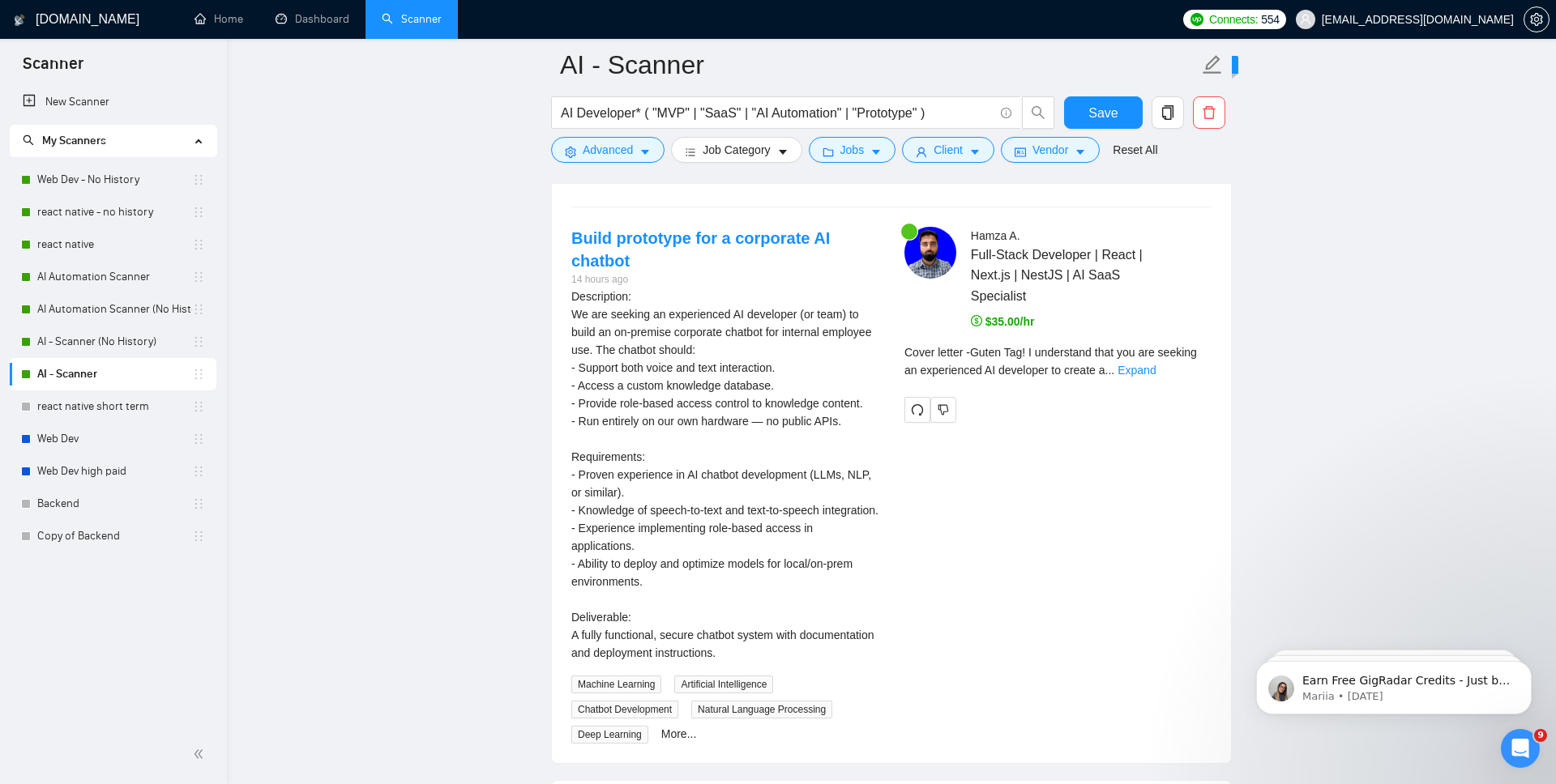
scroll to position [3082, 0]
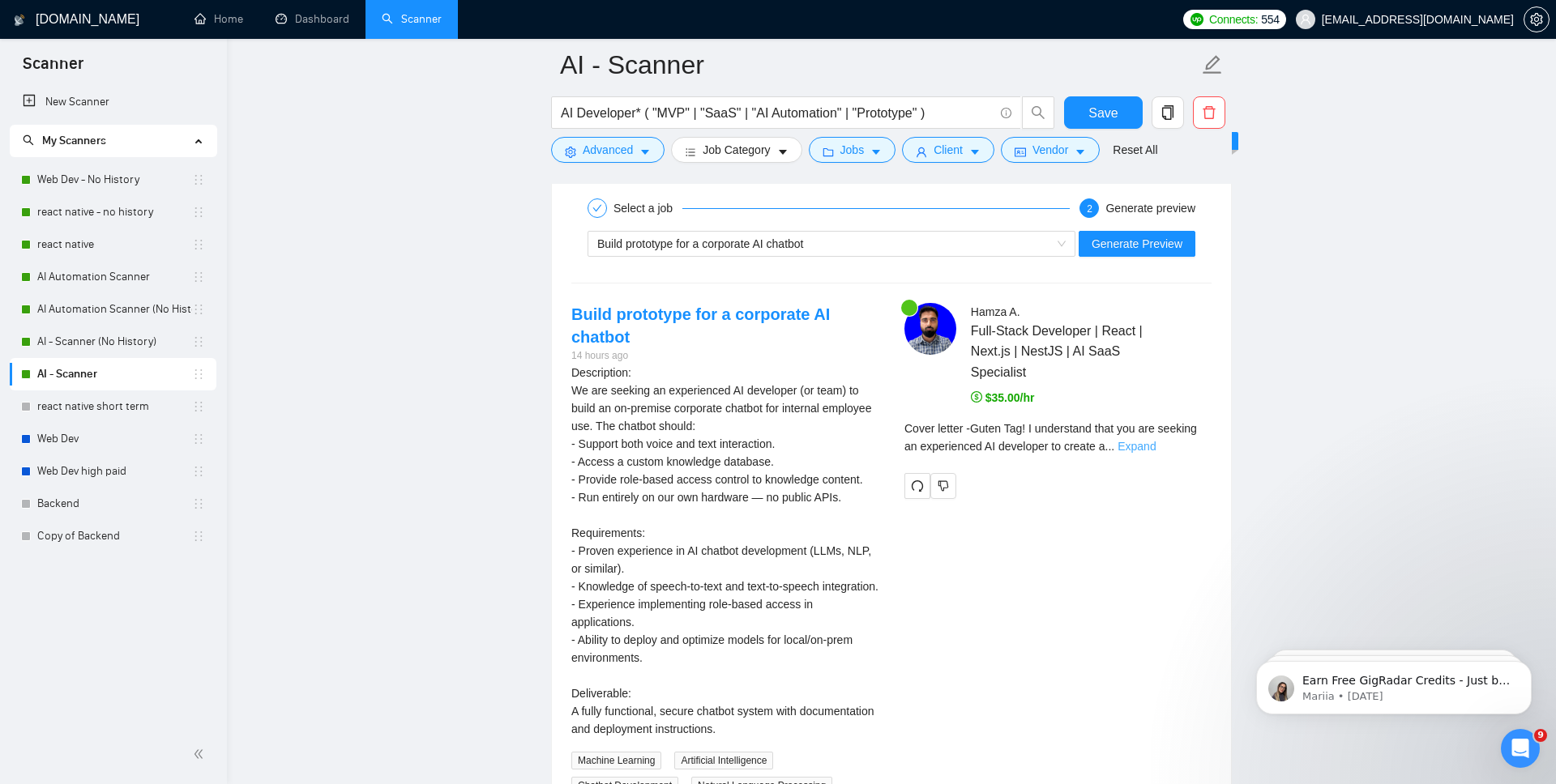
click at [1156, 446] on link "Expand" at bounding box center [1137, 446] width 38 height 13
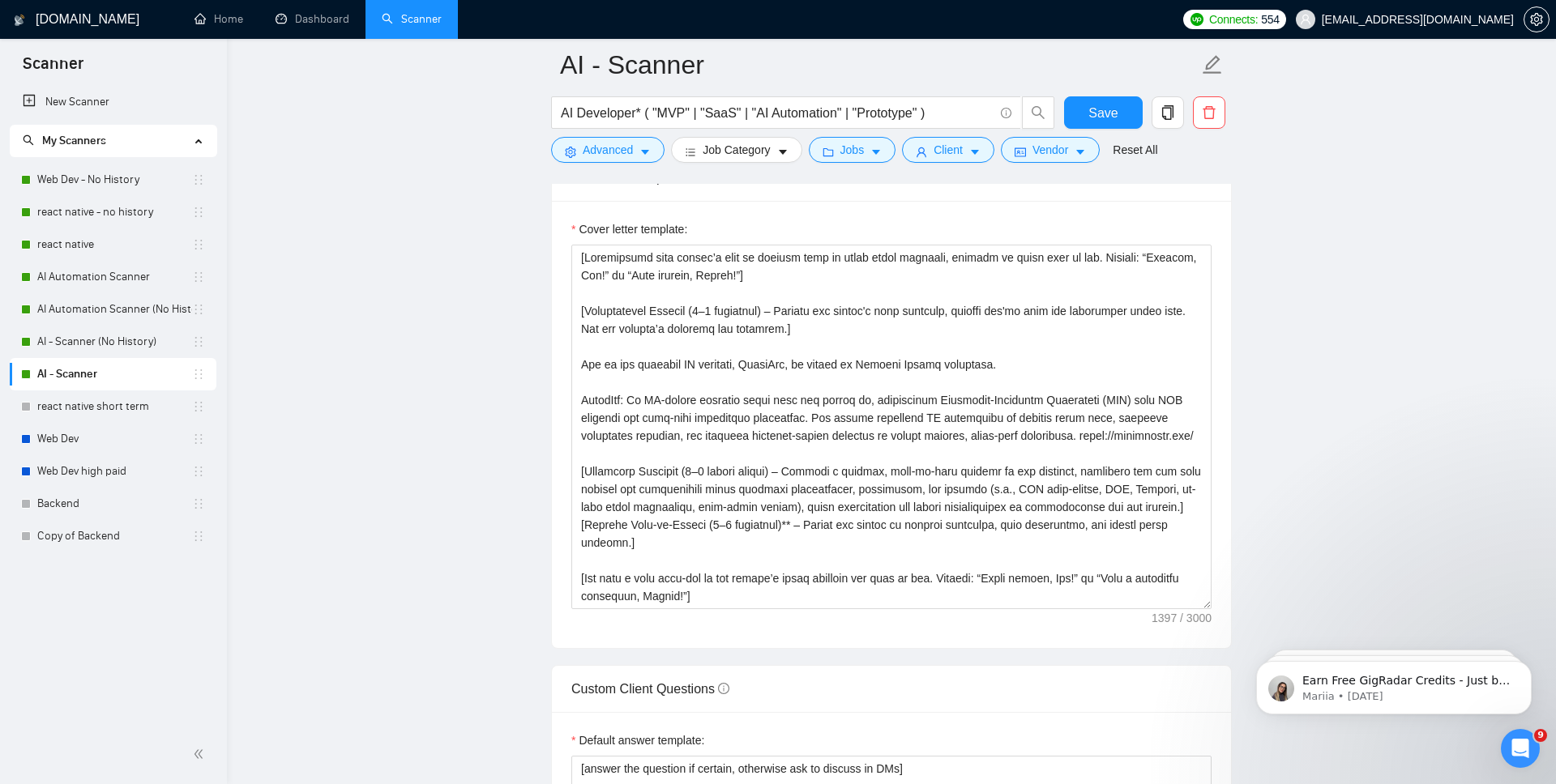
scroll to position [1756, 0]
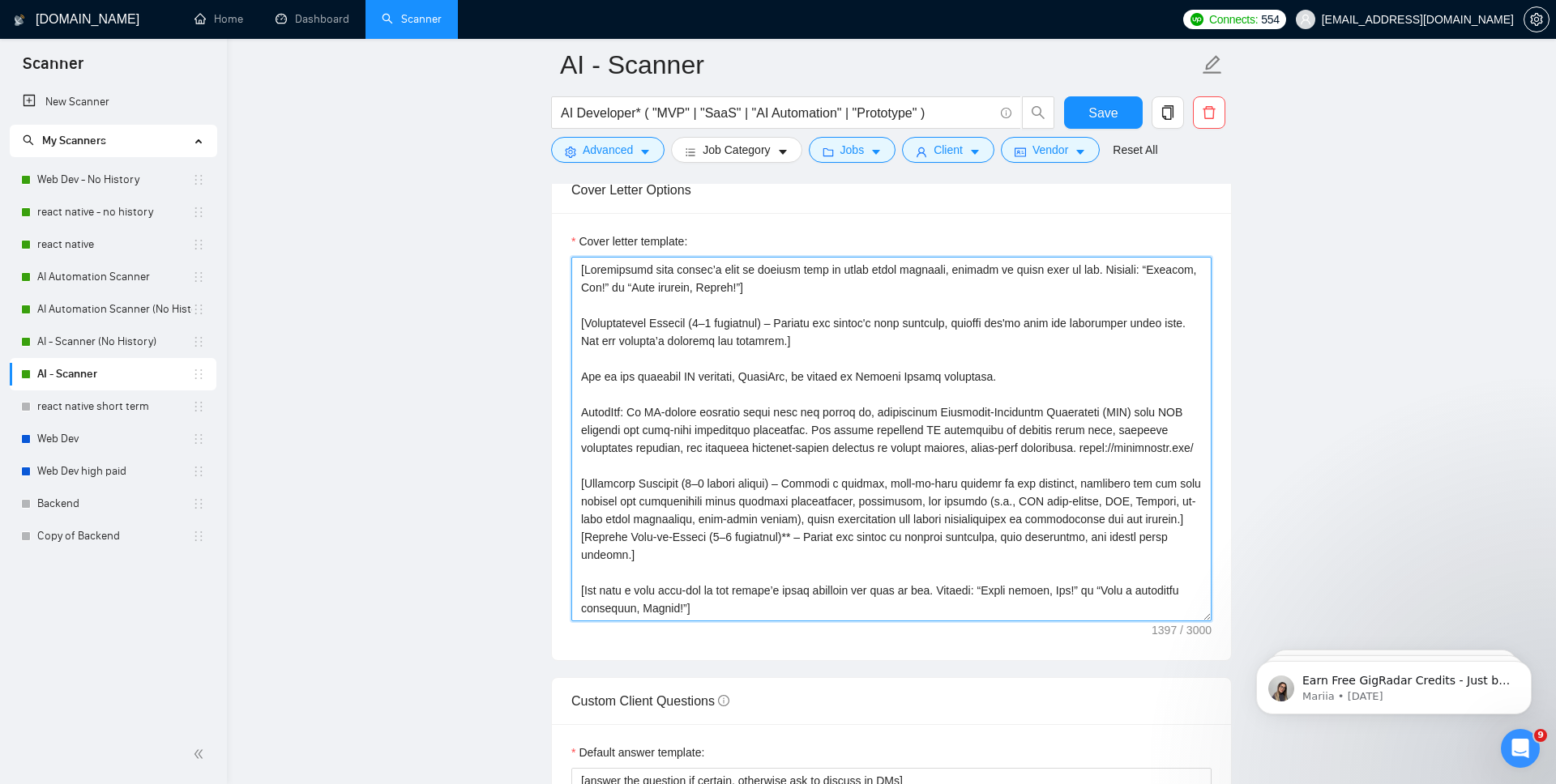
click at [712, 328] on textarea "Cover letter template:" at bounding box center [891, 439] width 641 height 365
click at [1115, 328] on textarea "Cover letter template:" at bounding box center [891, 439] width 641 height 365
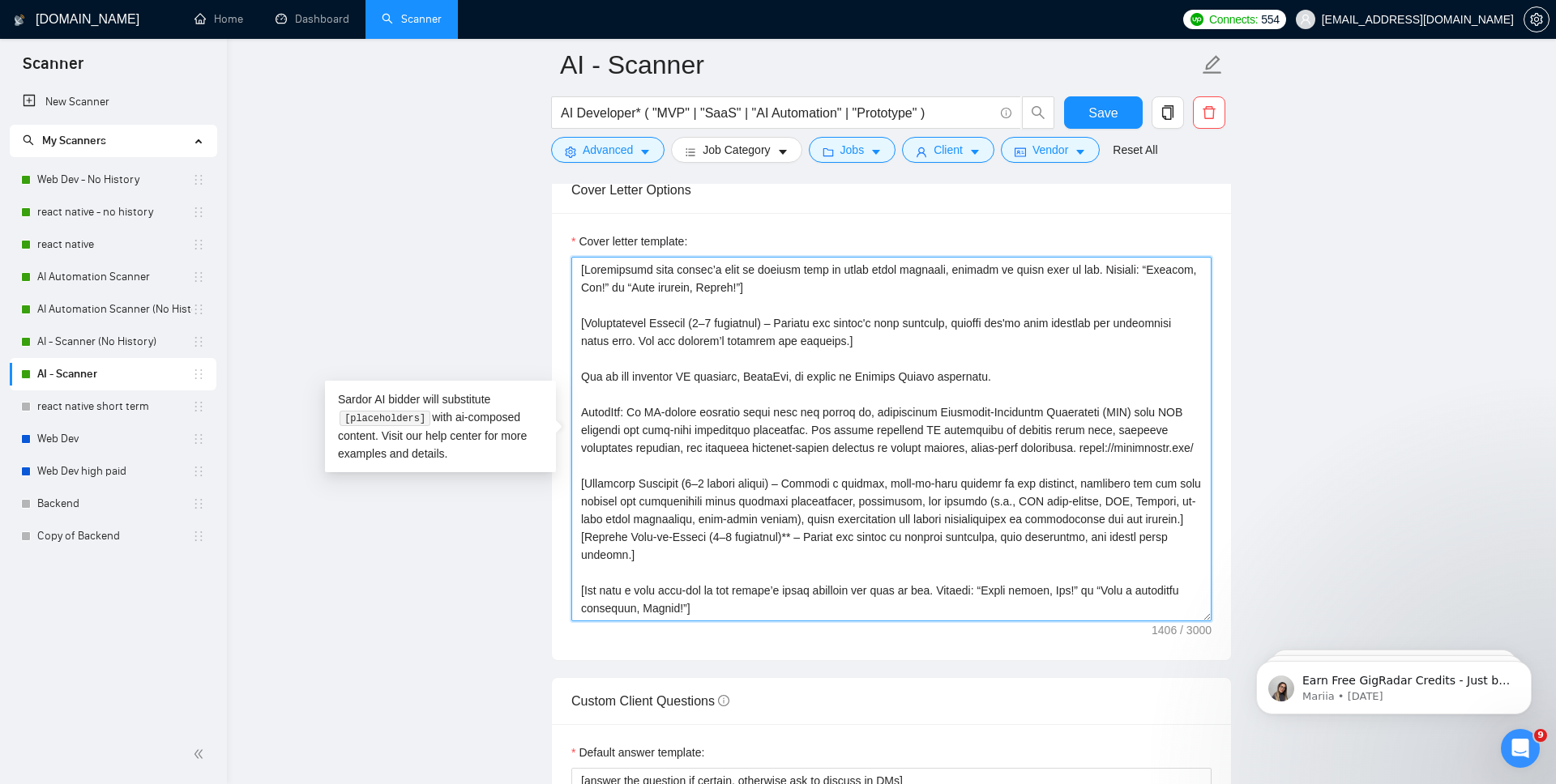
click at [996, 360] on textarea "Cover letter template:" at bounding box center [891, 439] width 641 height 365
click at [701, 471] on textarea "Cover letter template:" at bounding box center [891, 439] width 641 height 365
click at [714, 471] on textarea "Cover letter template:" at bounding box center [891, 439] width 641 height 365
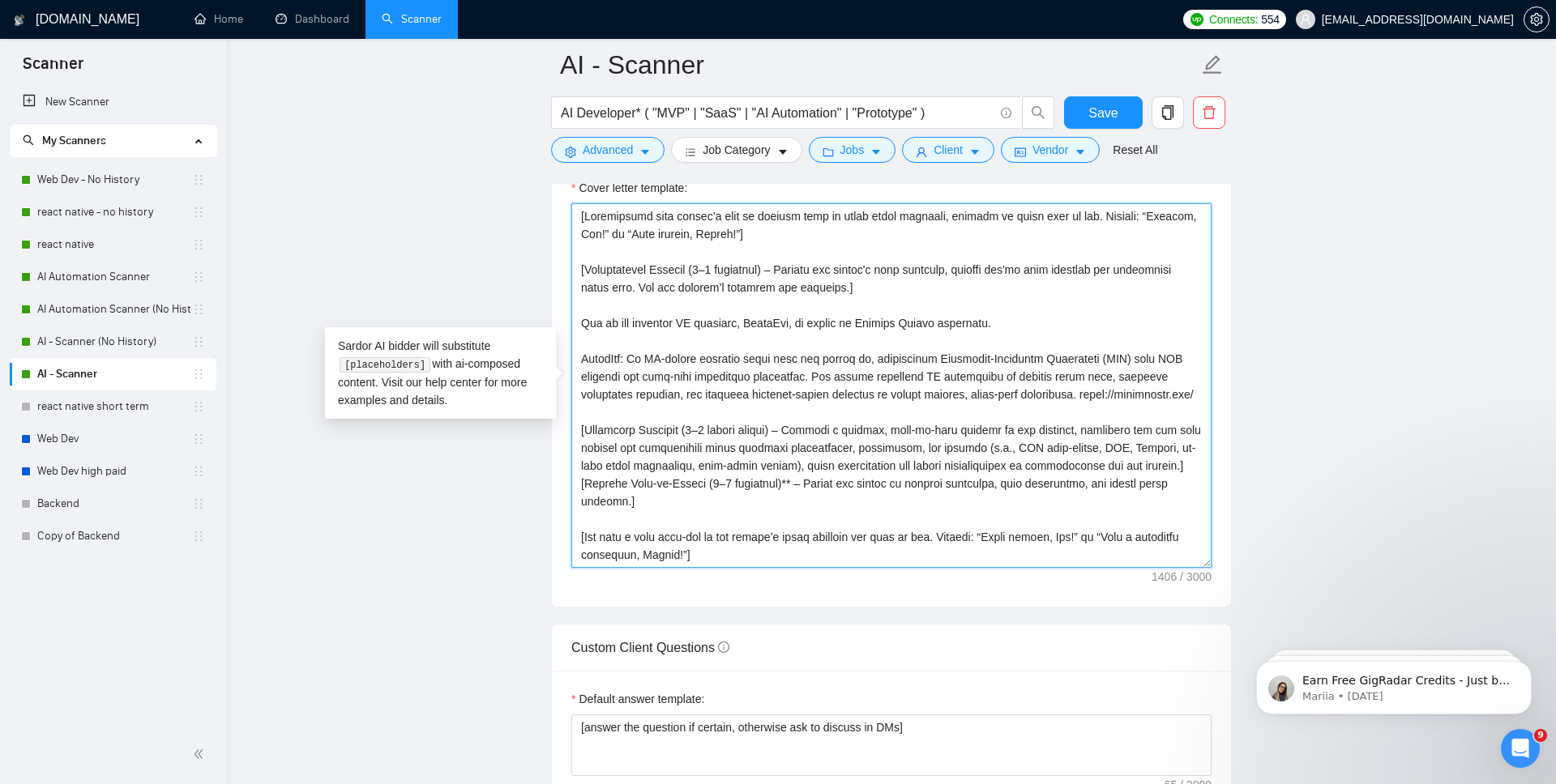
scroll to position [1831, 0]
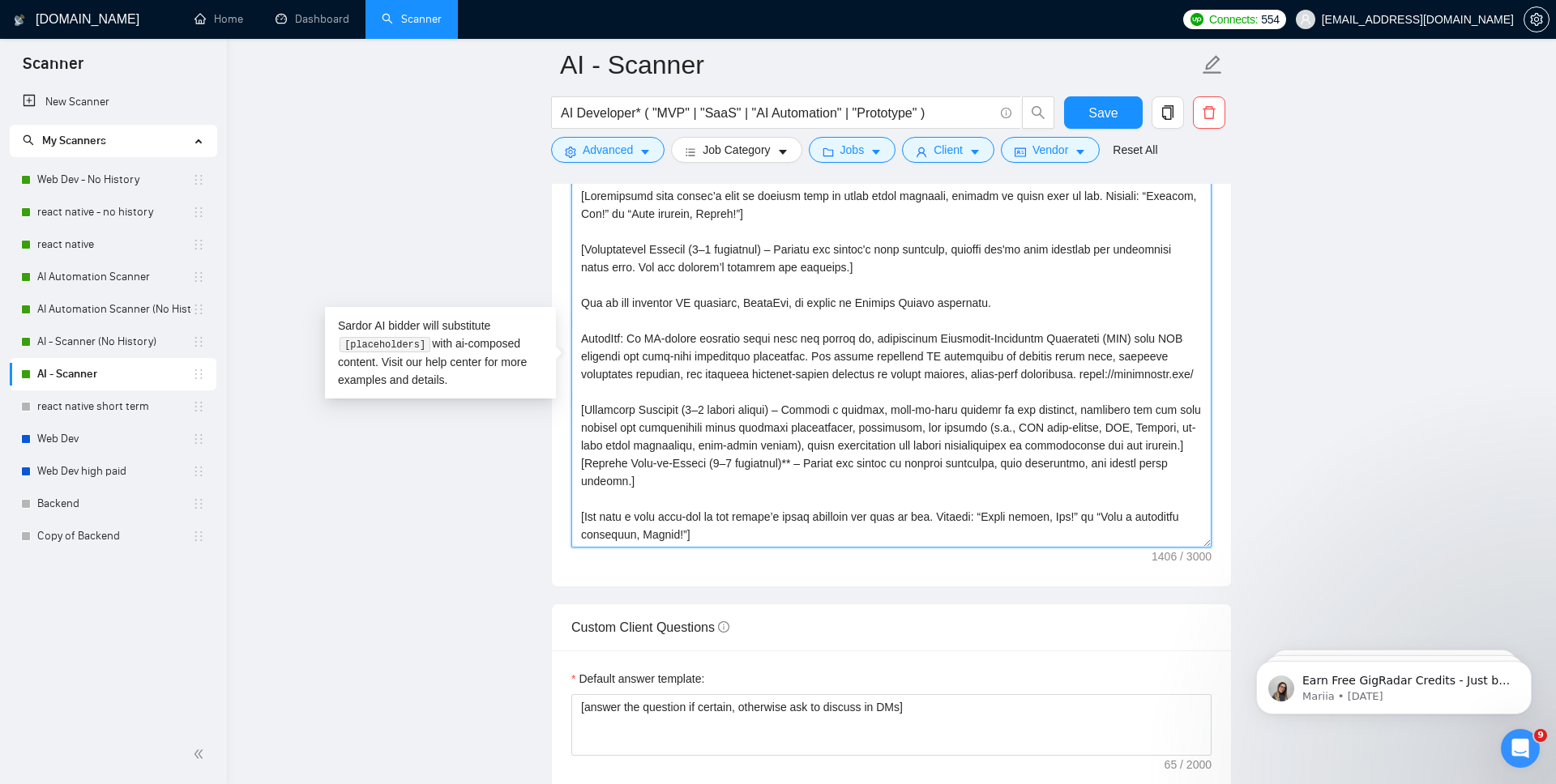
click at [726, 468] on textarea "Cover letter template:" at bounding box center [891, 365] width 641 height 365
click at [770, 466] on textarea "Cover letter template:" at bounding box center [891, 365] width 641 height 365
type textarea "[Personalize with client’s name or company name in their local language, matche…"
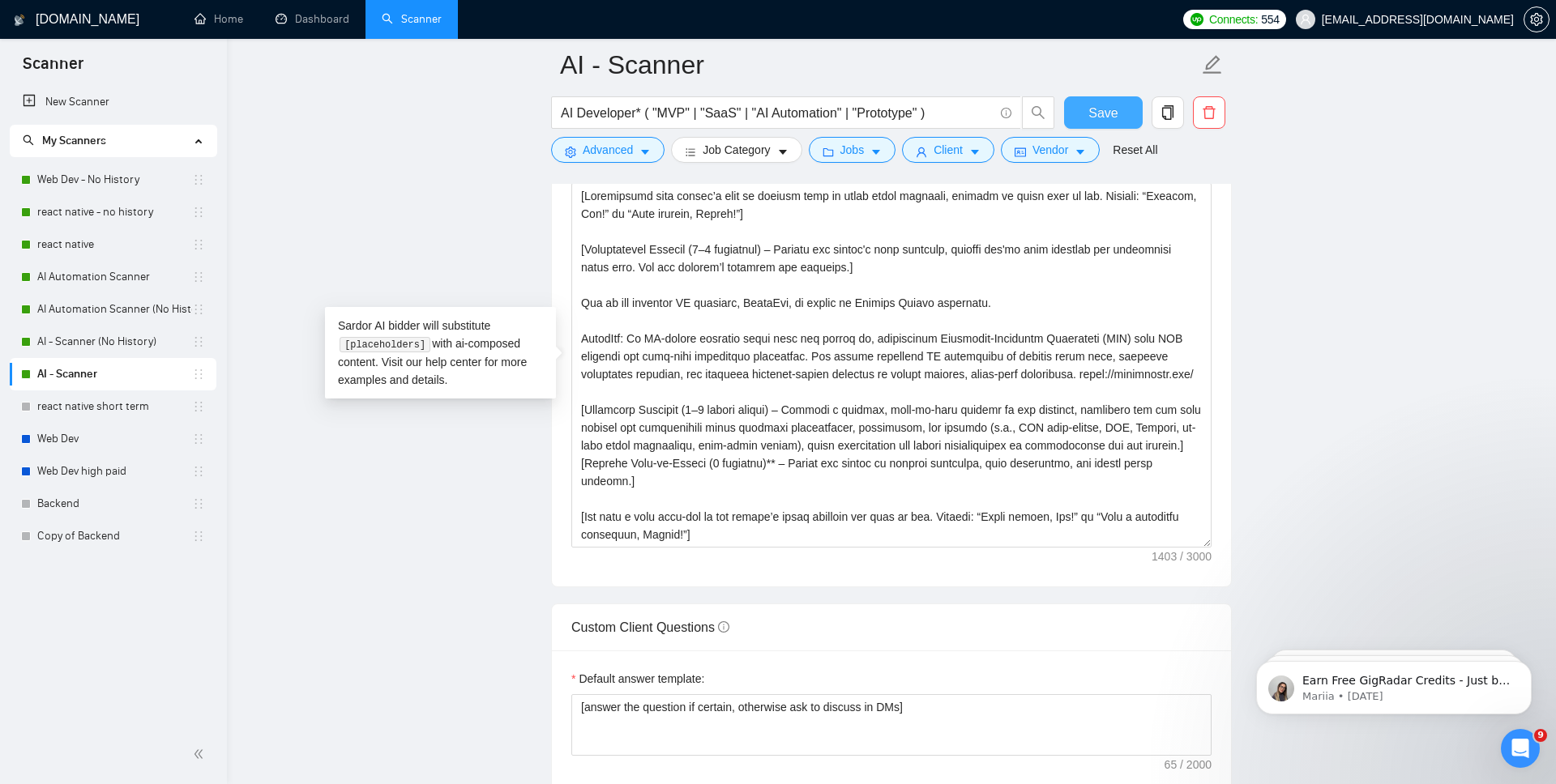
click at [1109, 120] on span "Save" at bounding box center [1103, 113] width 29 height 20
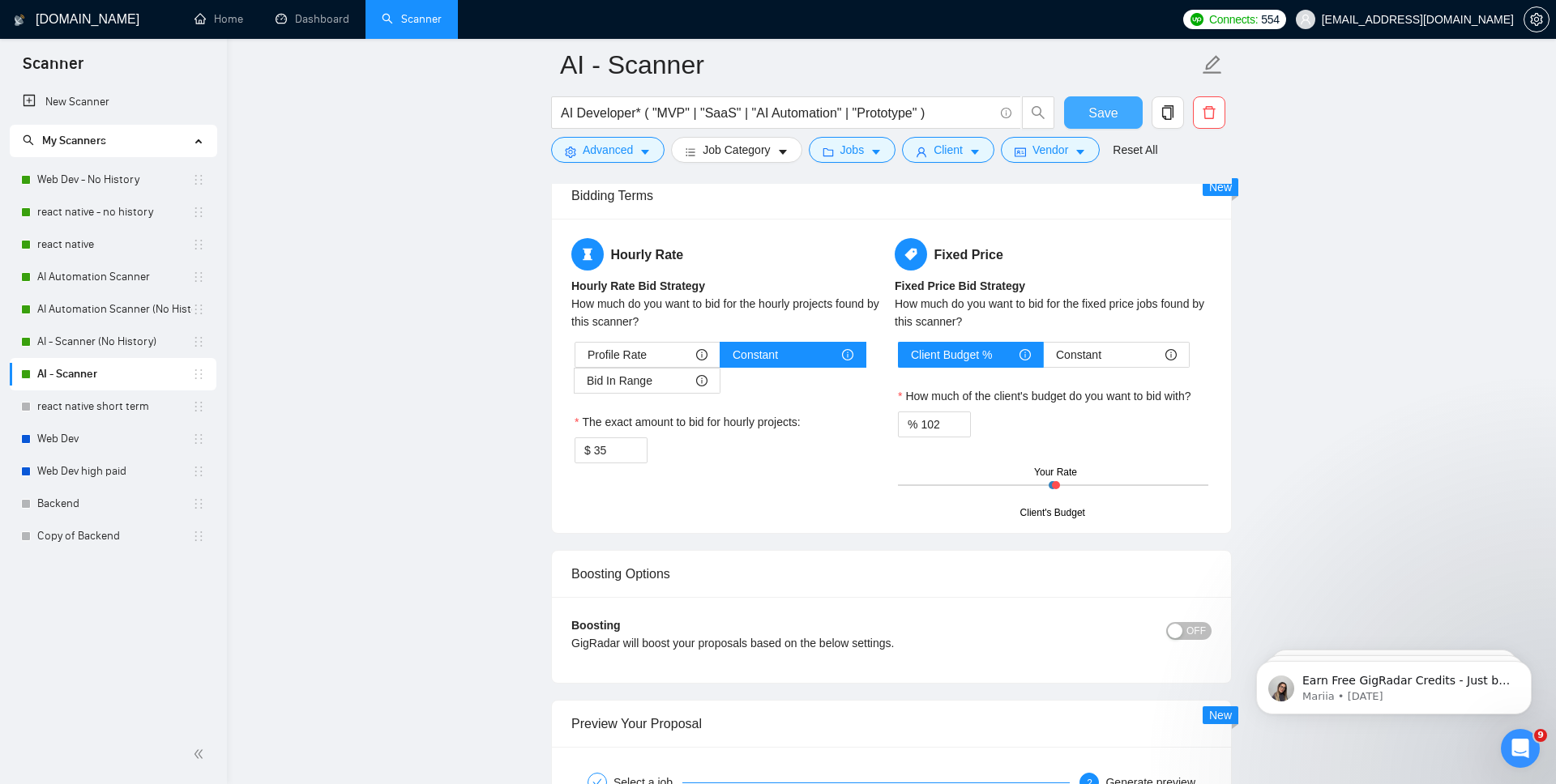
scroll to position [2711, 0]
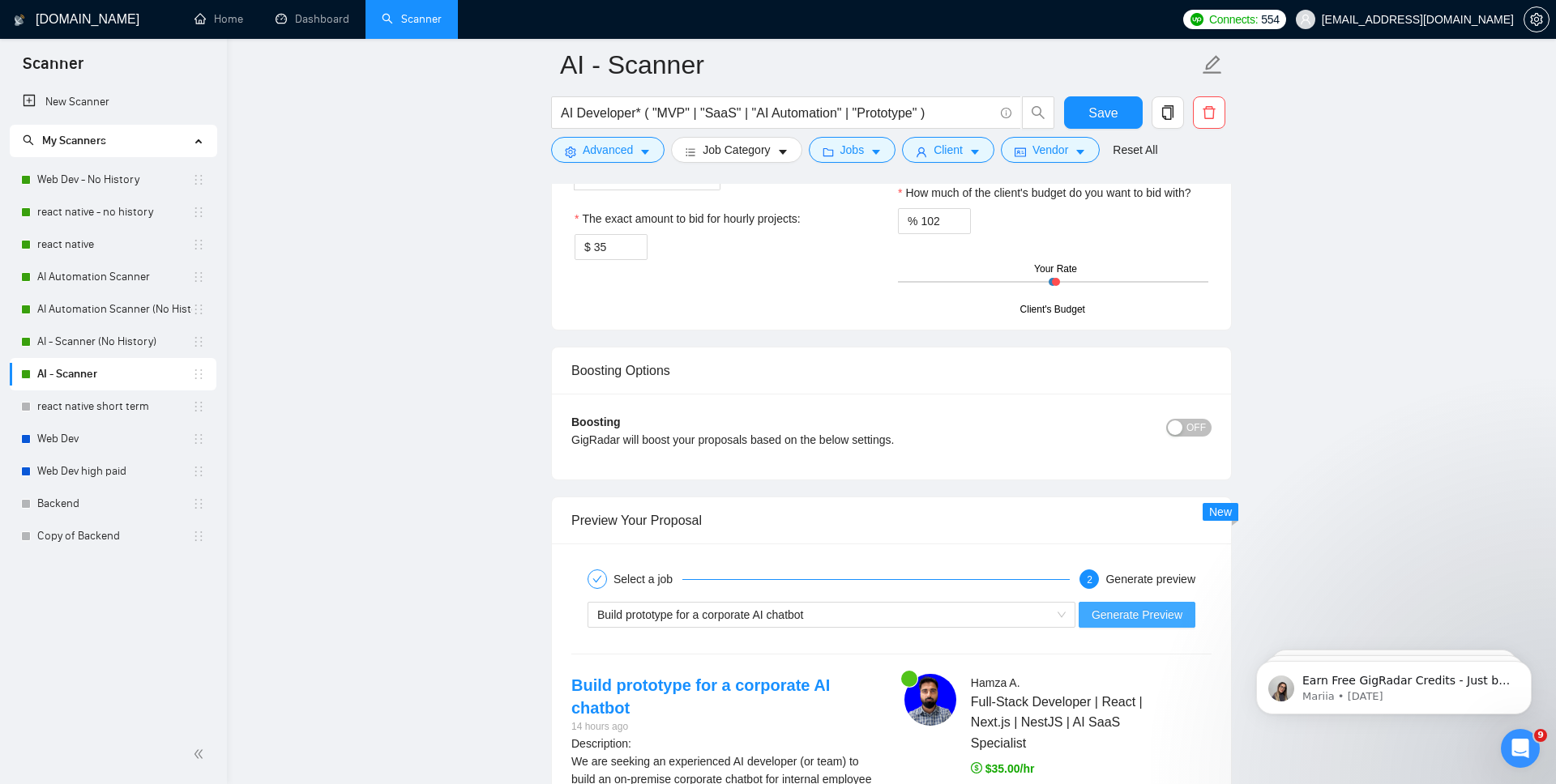
click at [1099, 608] on span "Generate Preview" at bounding box center [1137, 614] width 91 height 17
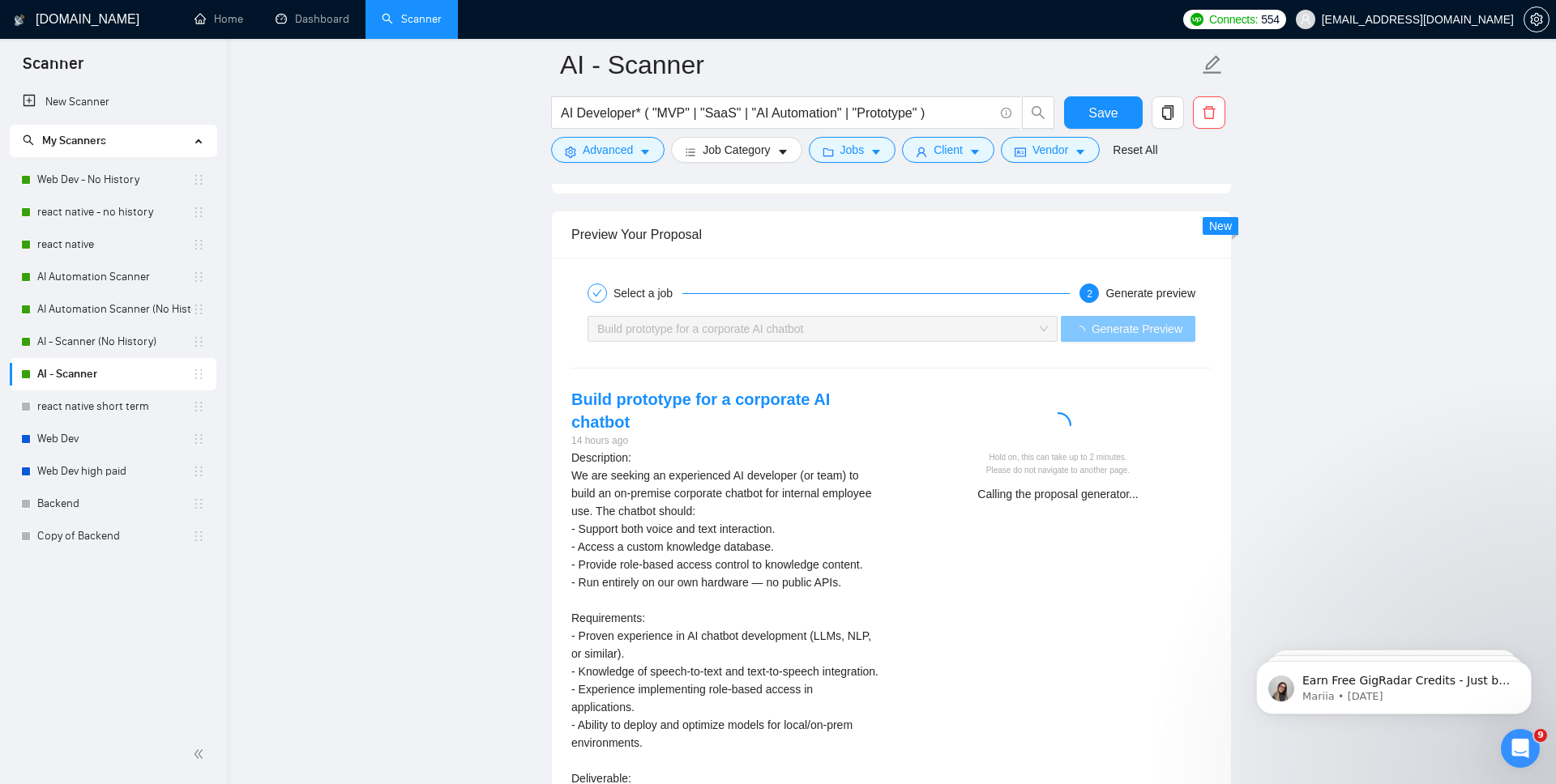
scroll to position [2998, 0]
click at [949, 546] on div "Build prototype for a corporate AI chatbot 14 hours ago Description: We are see…" at bounding box center [891, 645] width 666 height 517
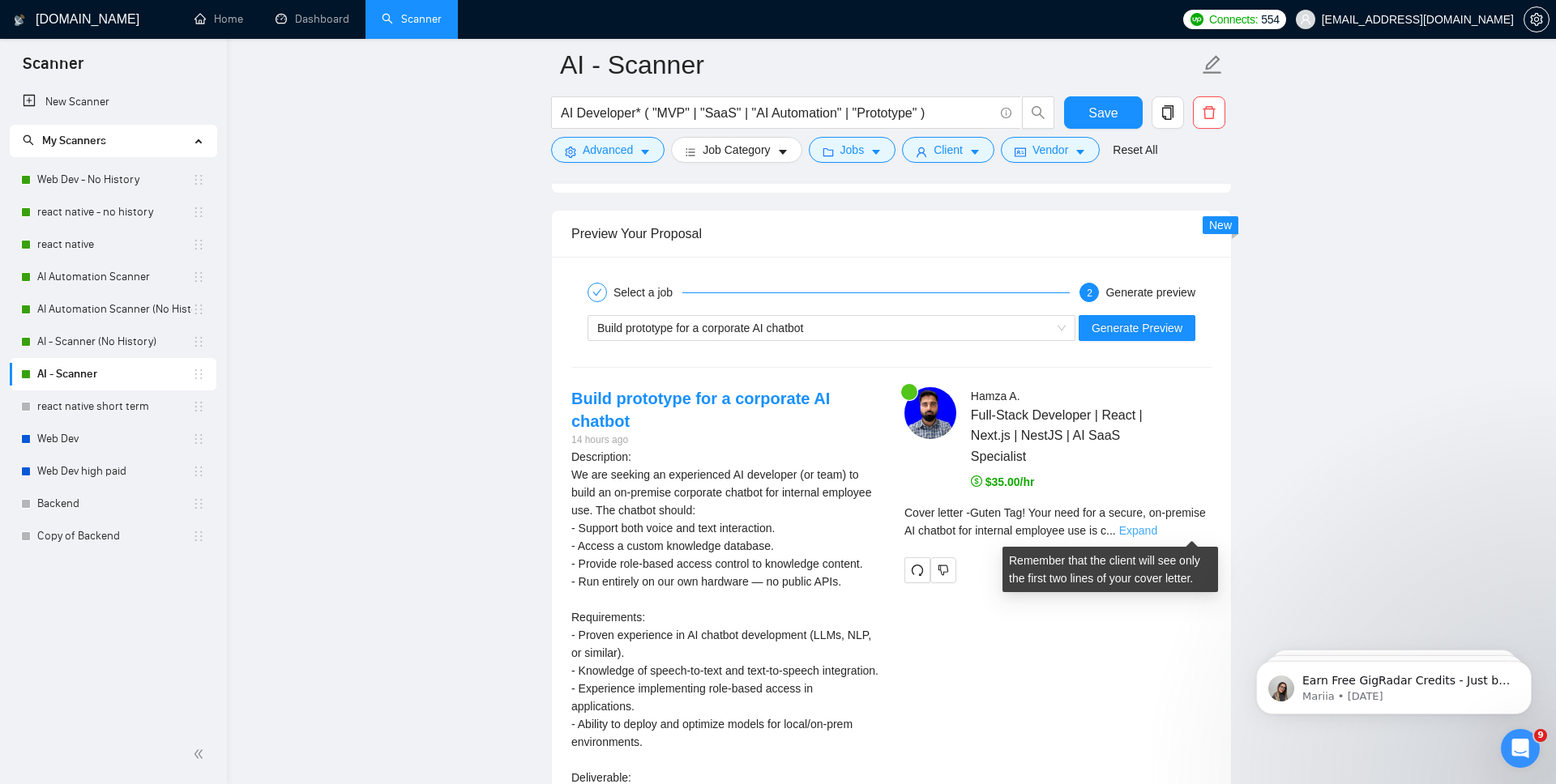
click at [1158, 536] on link "Expand" at bounding box center [1139, 531] width 38 height 13
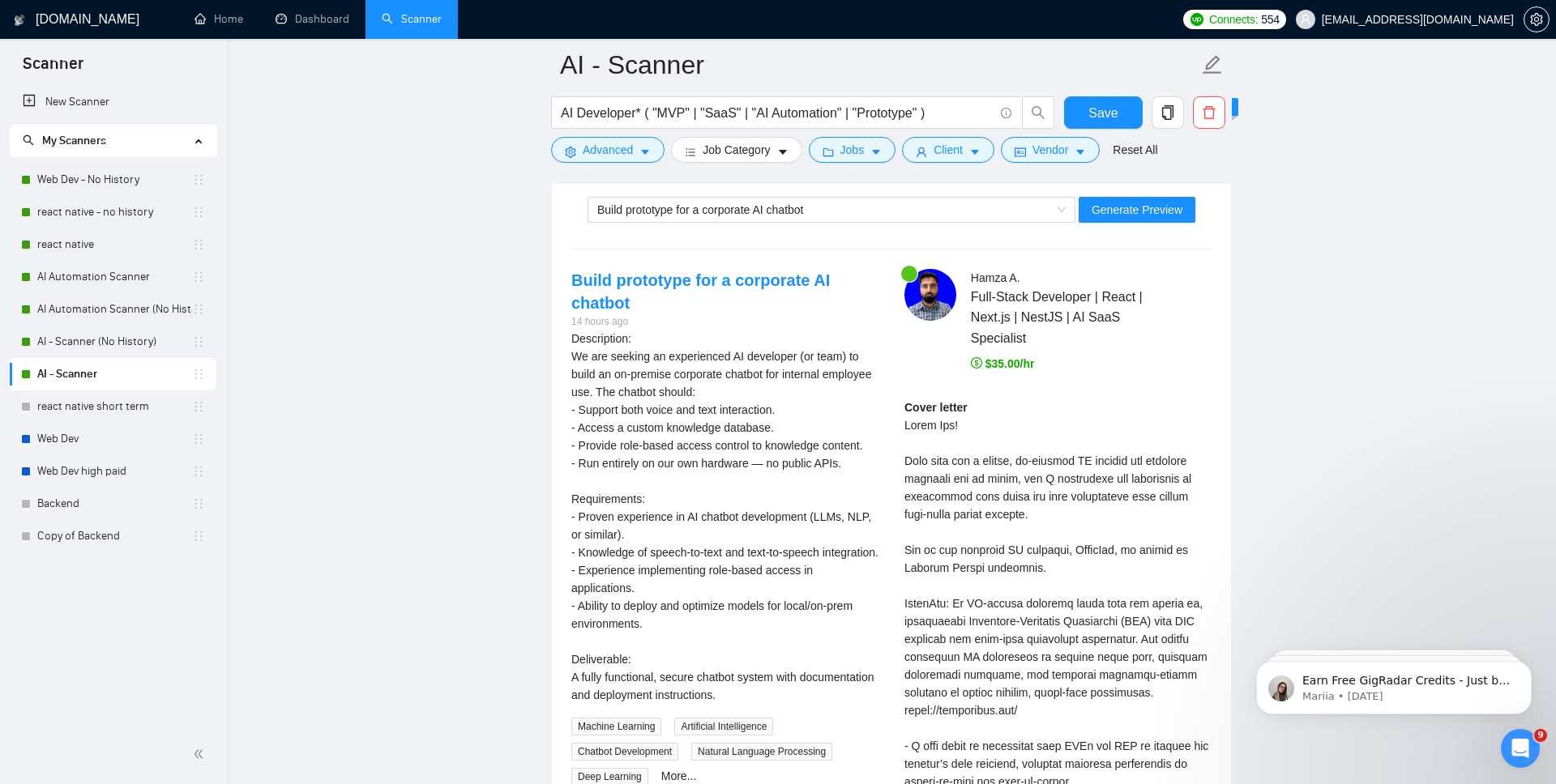
scroll to position [3087, 0]
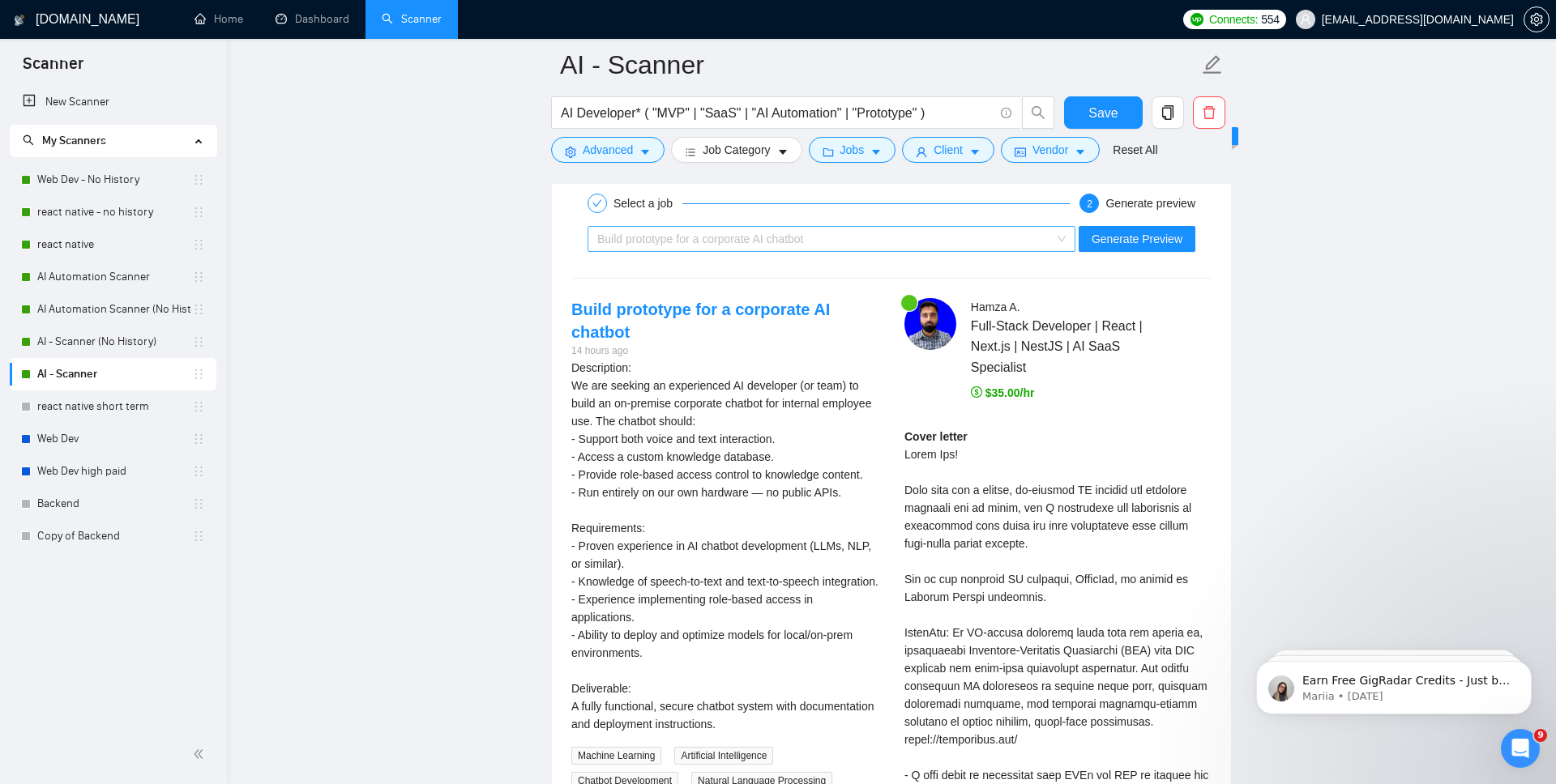
click at [767, 238] on span "Build prototype for a corporate AI chatbot" at bounding box center [701, 239] width 207 height 13
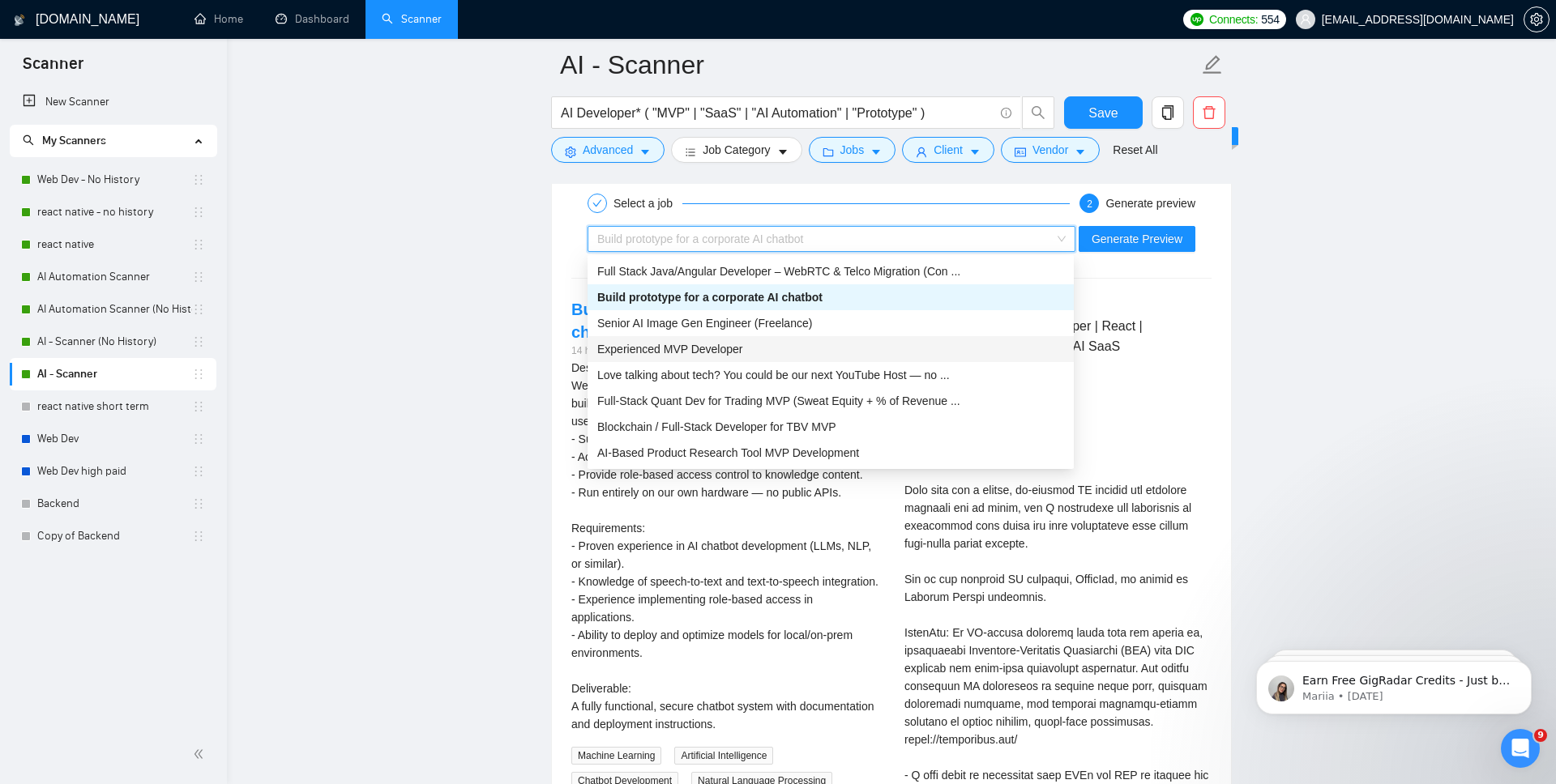
click at [749, 353] on div "Experienced MVP Developer" at bounding box center [831, 349] width 467 height 17
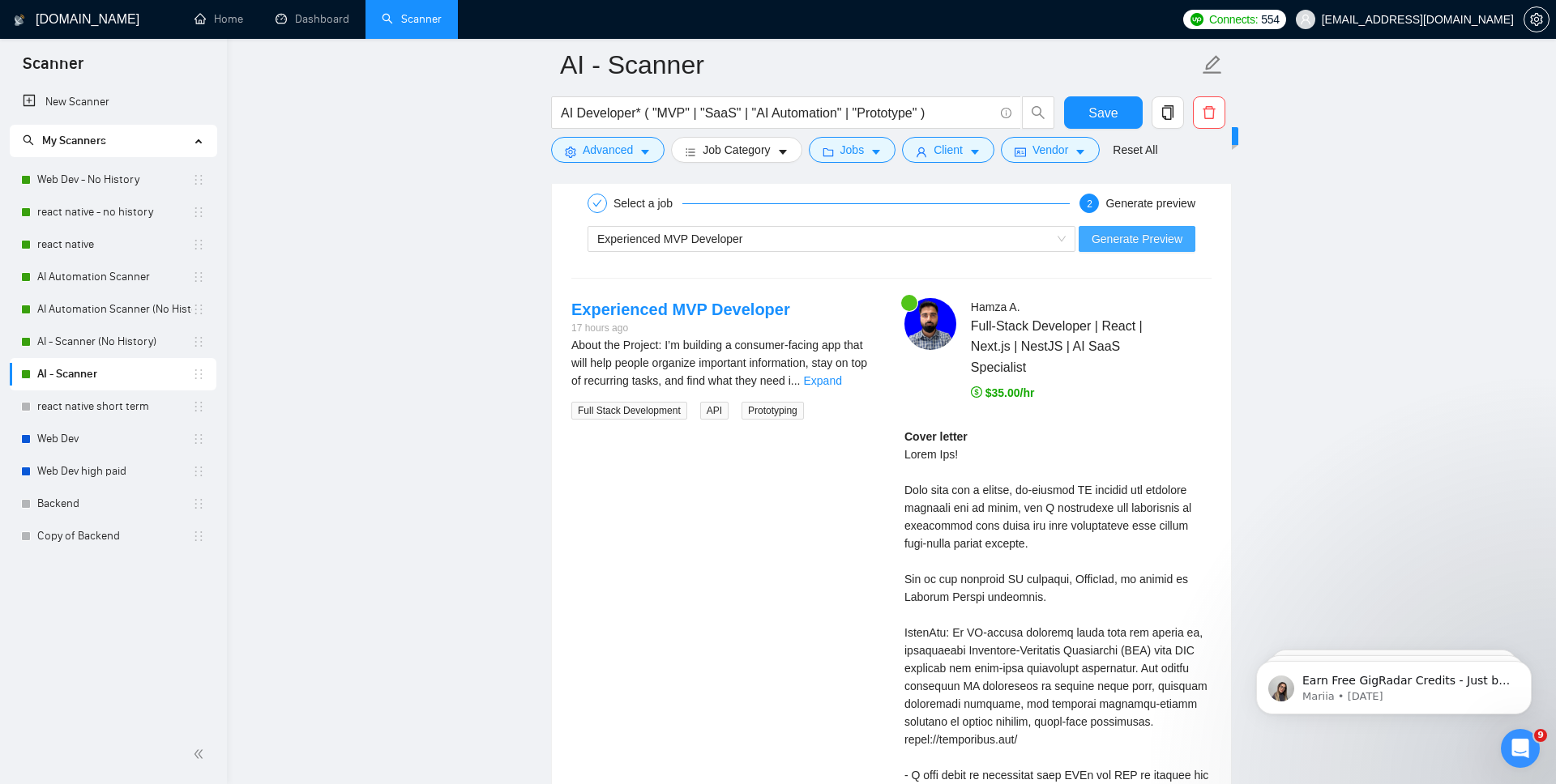
click at [1142, 248] on button "Generate Preview" at bounding box center [1138, 239] width 117 height 26
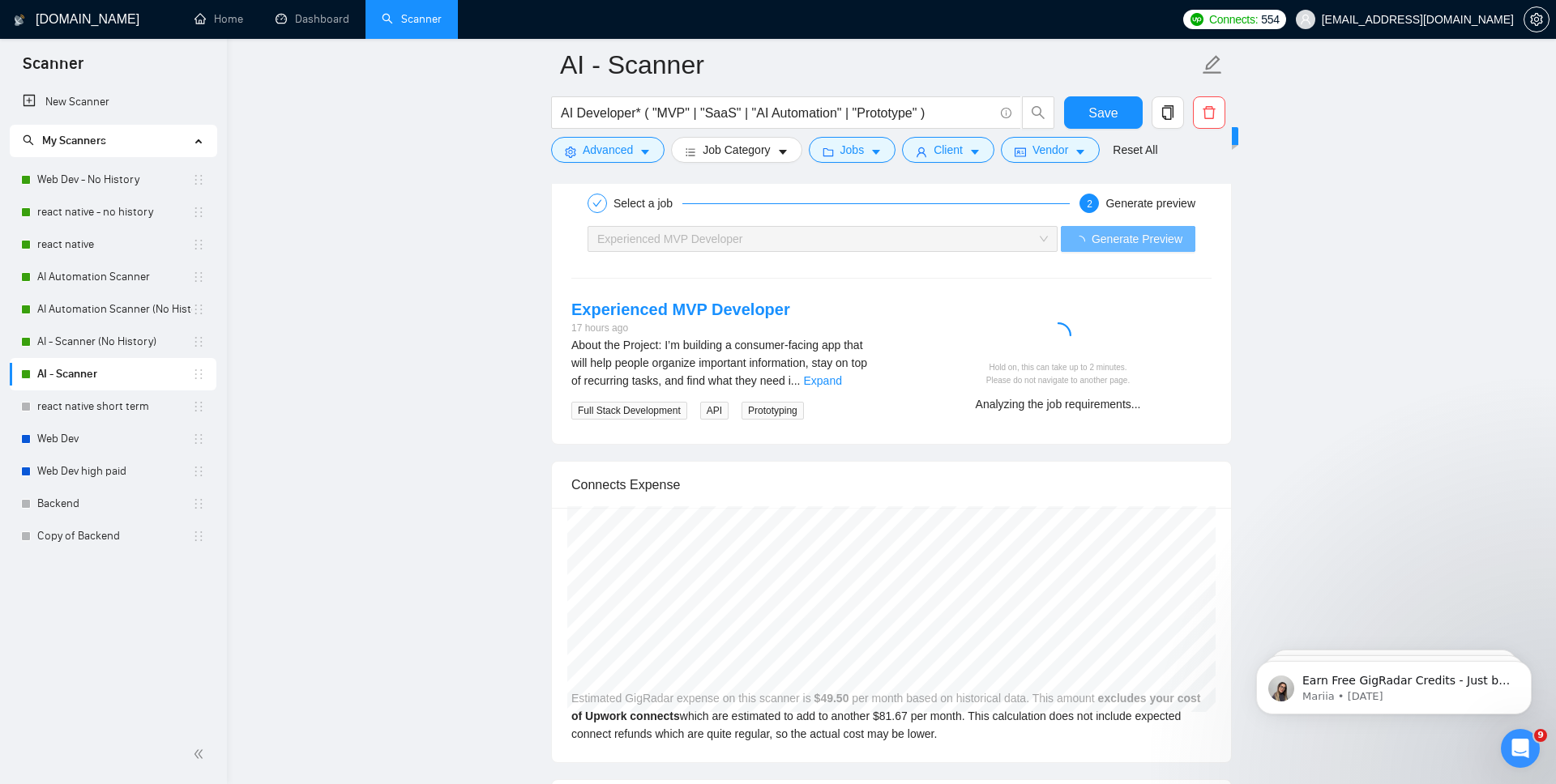
click at [1399, 743] on icon "Open Intercom Messenger" at bounding box center [1520, 748] width 27 height 27
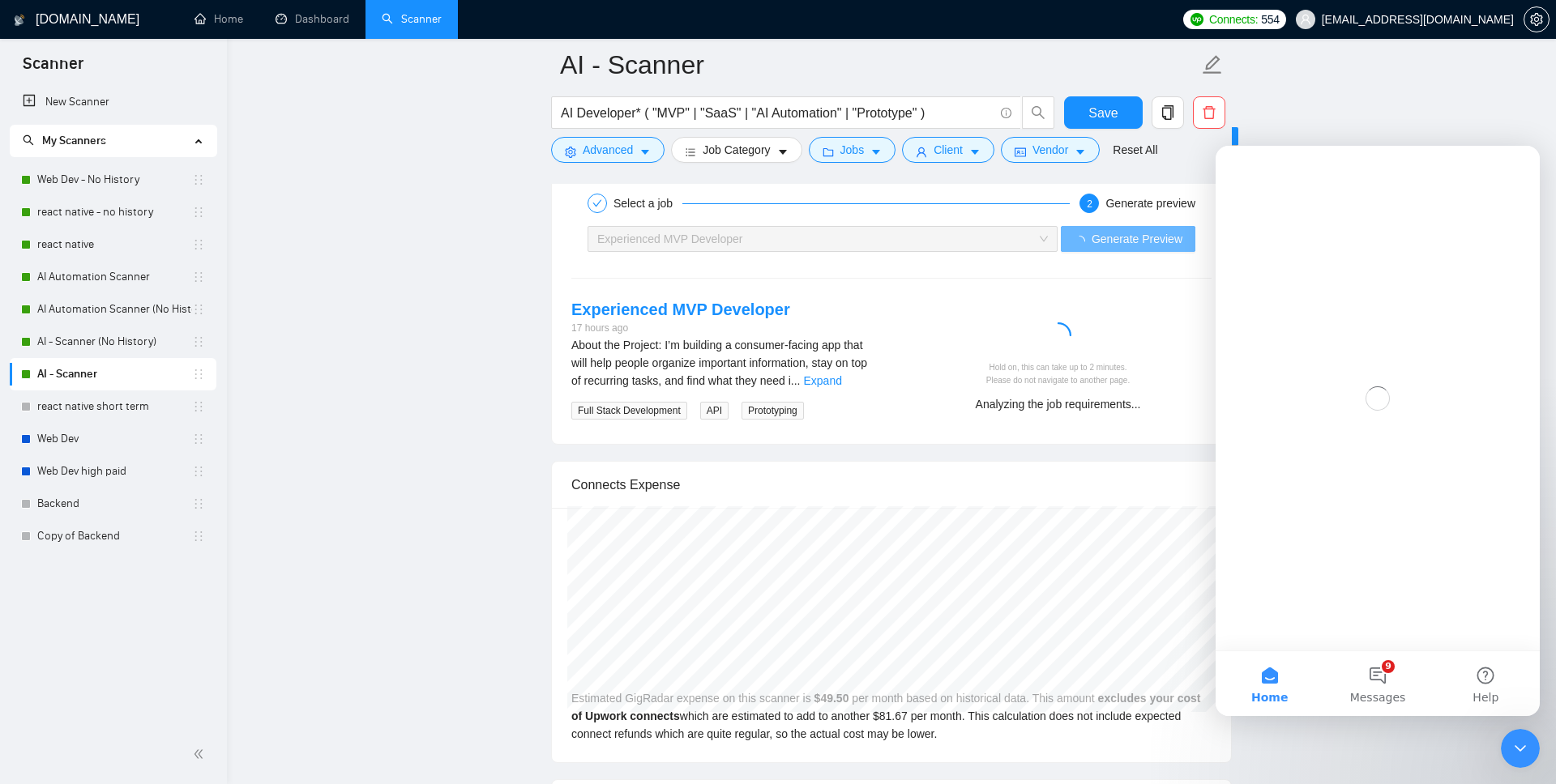
scroll to position [0, 0]
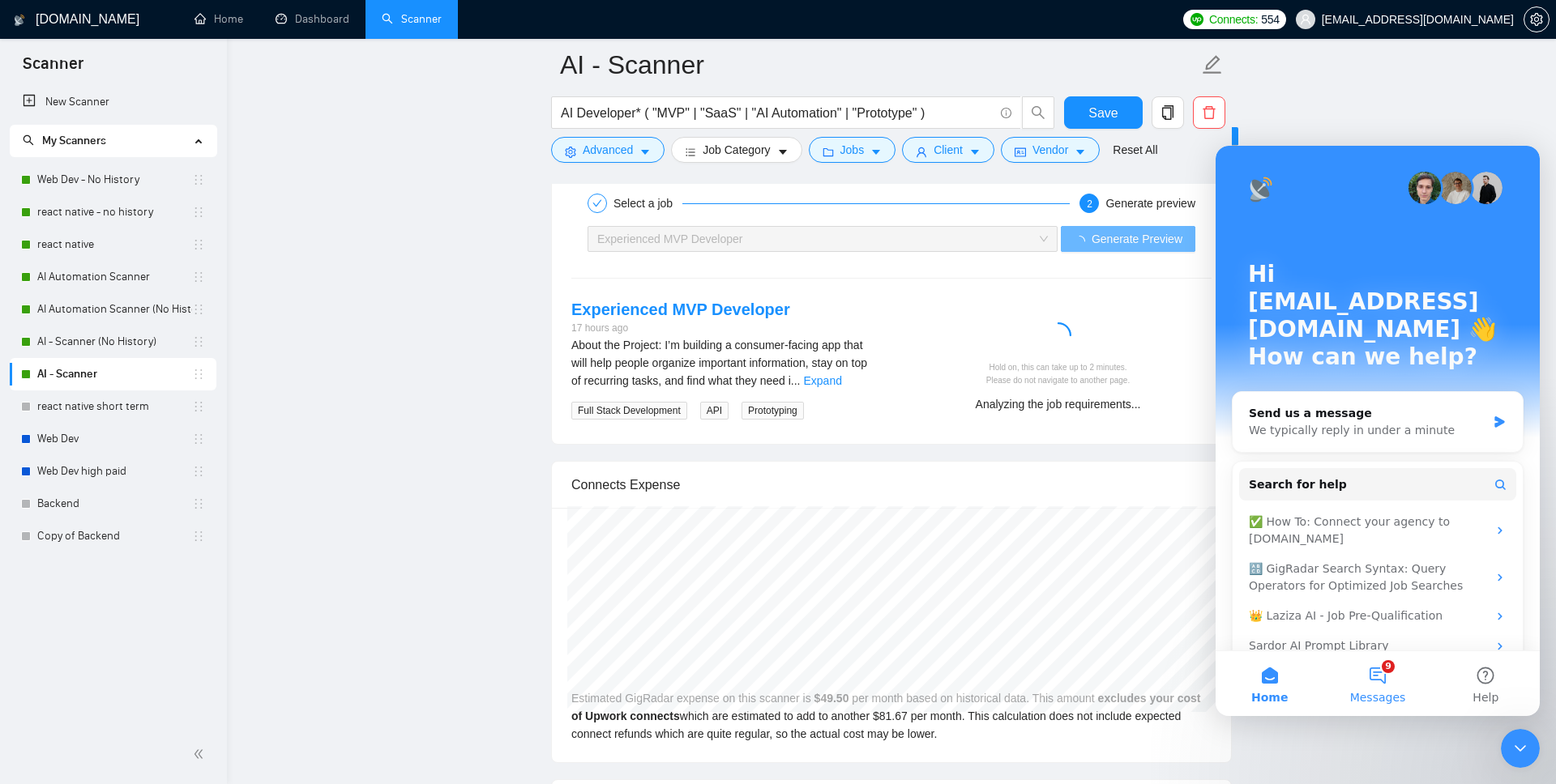
click at [1384, 656] on button "9 Messages" at bounding box center [1378, 683] width 108 height 65
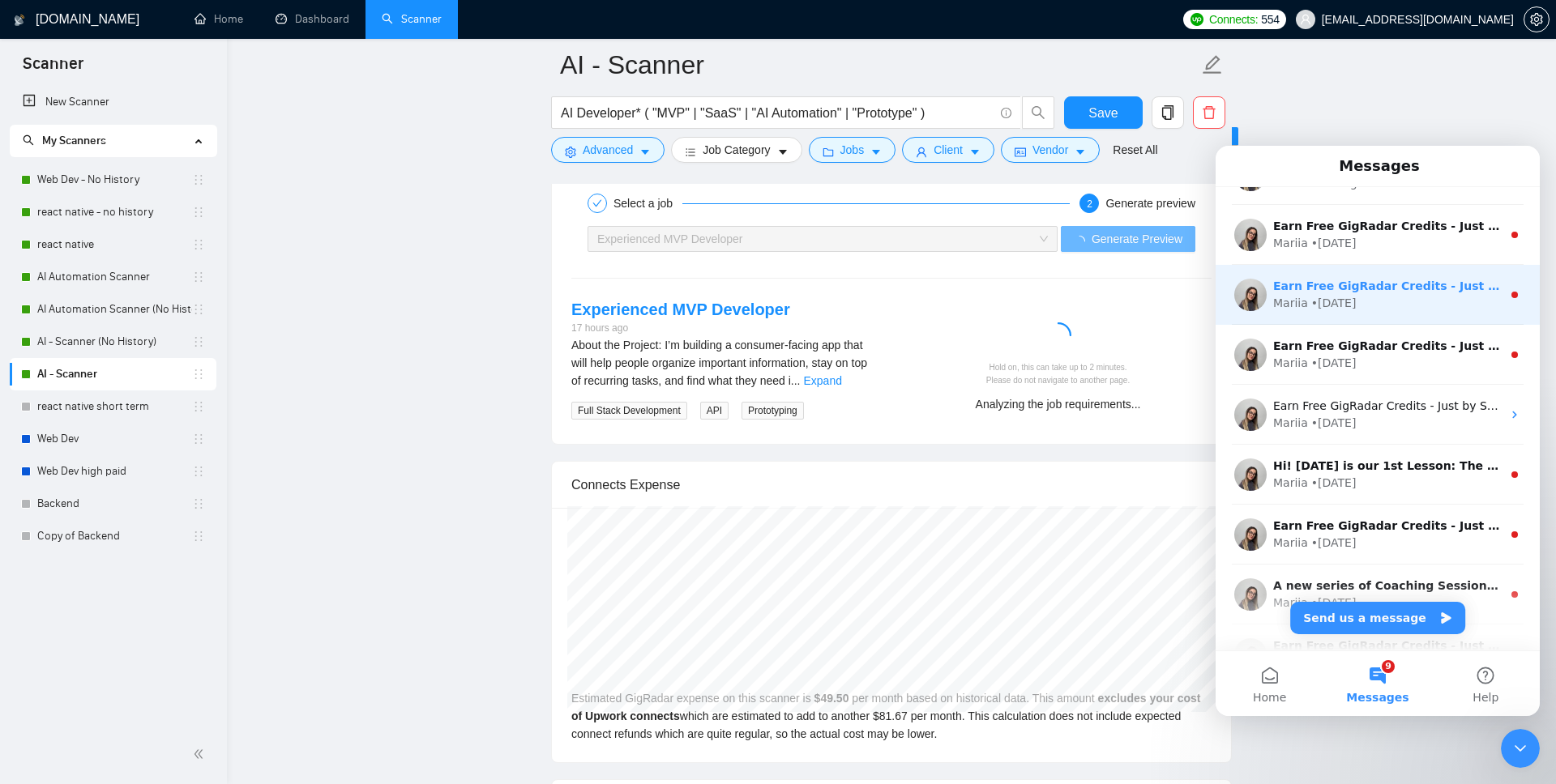
scroll to position [201, 0]
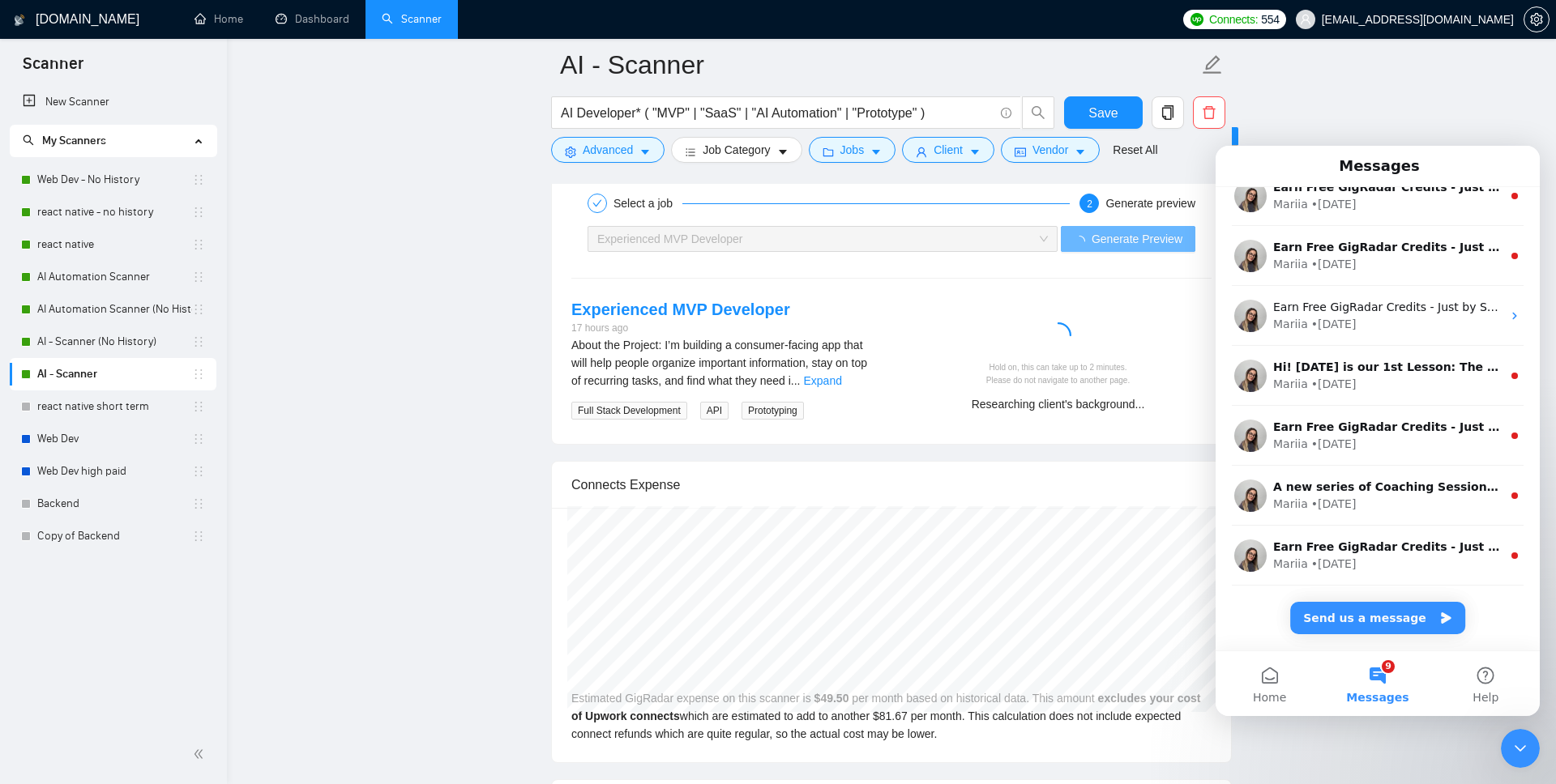
click at [1399, 172] on div "Messages" at bounding box center [1378, 166] width 303 height 27
click at [1335, 167] on div "Messages" at bounding box center [1378, 166] width 303 height 27
click at [1324, 167] on div "Messages" at bounding box center [1378, 166] width 303 height 27
click at [1399, 740] on icon "Close Intercom Messenger" at bounding box center [1520, 748] width 19 height 19
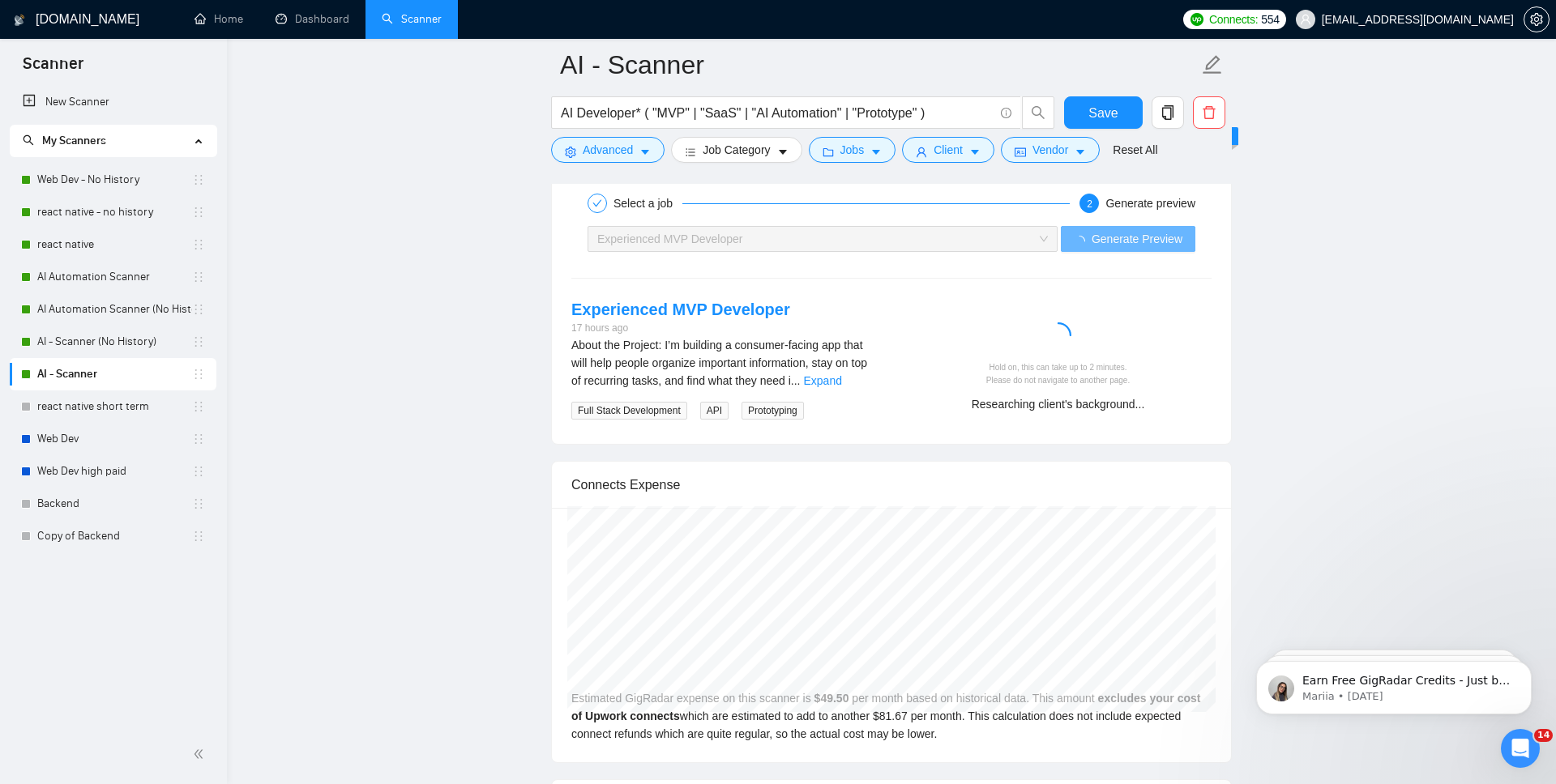
scroll to position [0, 0]
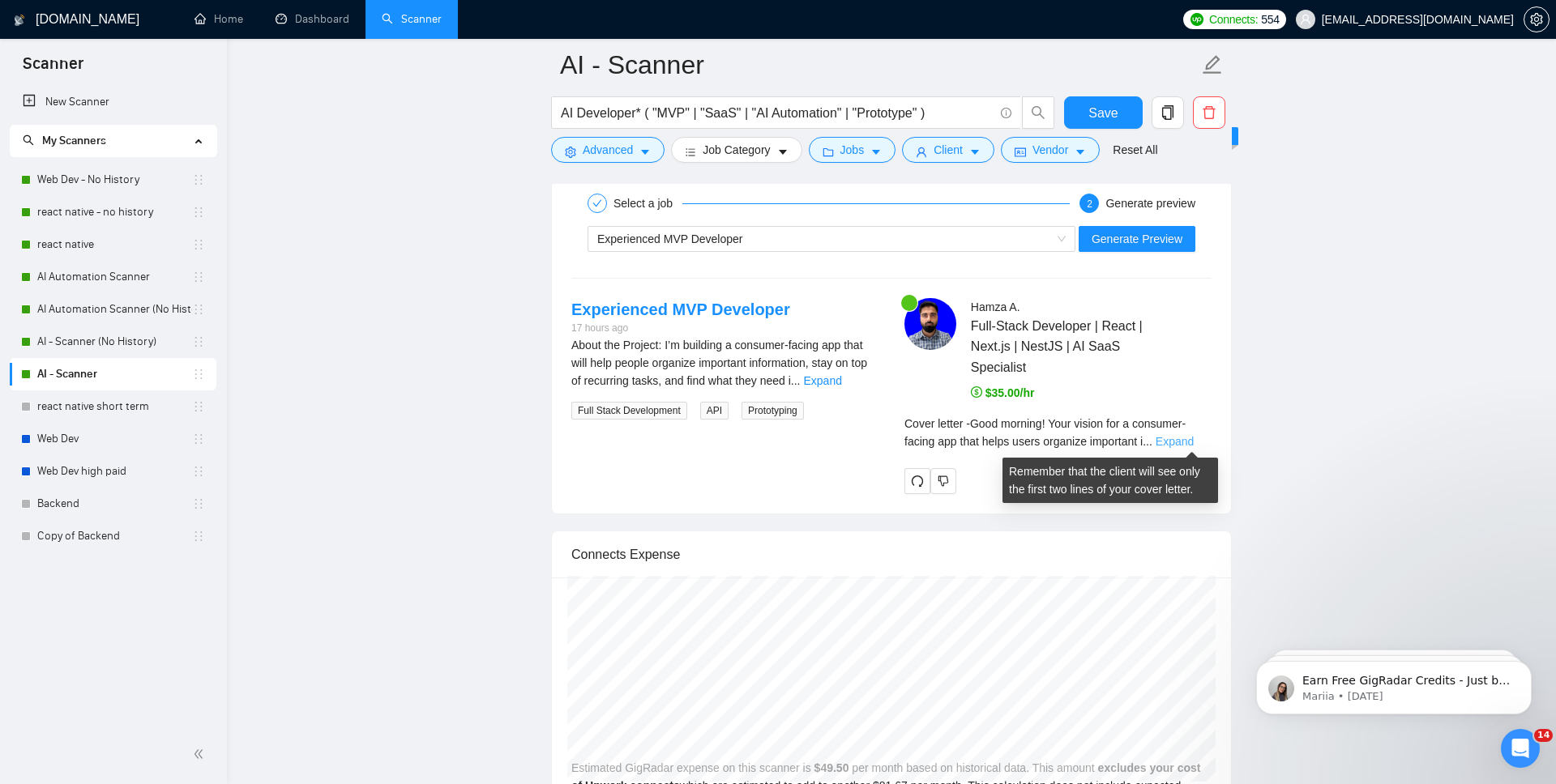
click at [1179, 441] on link "Expand" at bounding box center [1175, 442] width 38 height 13
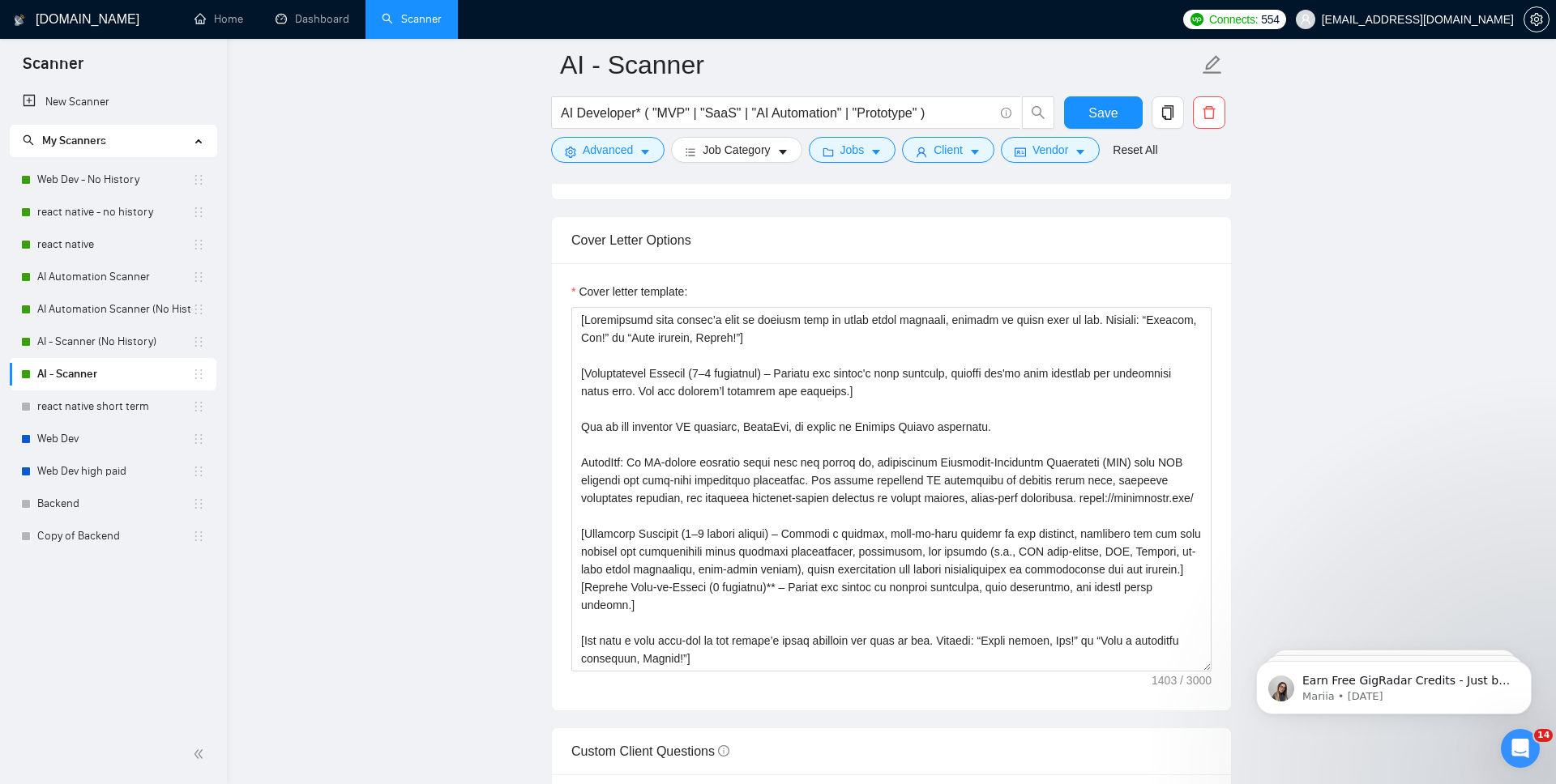
scroll to position [1713, 0]
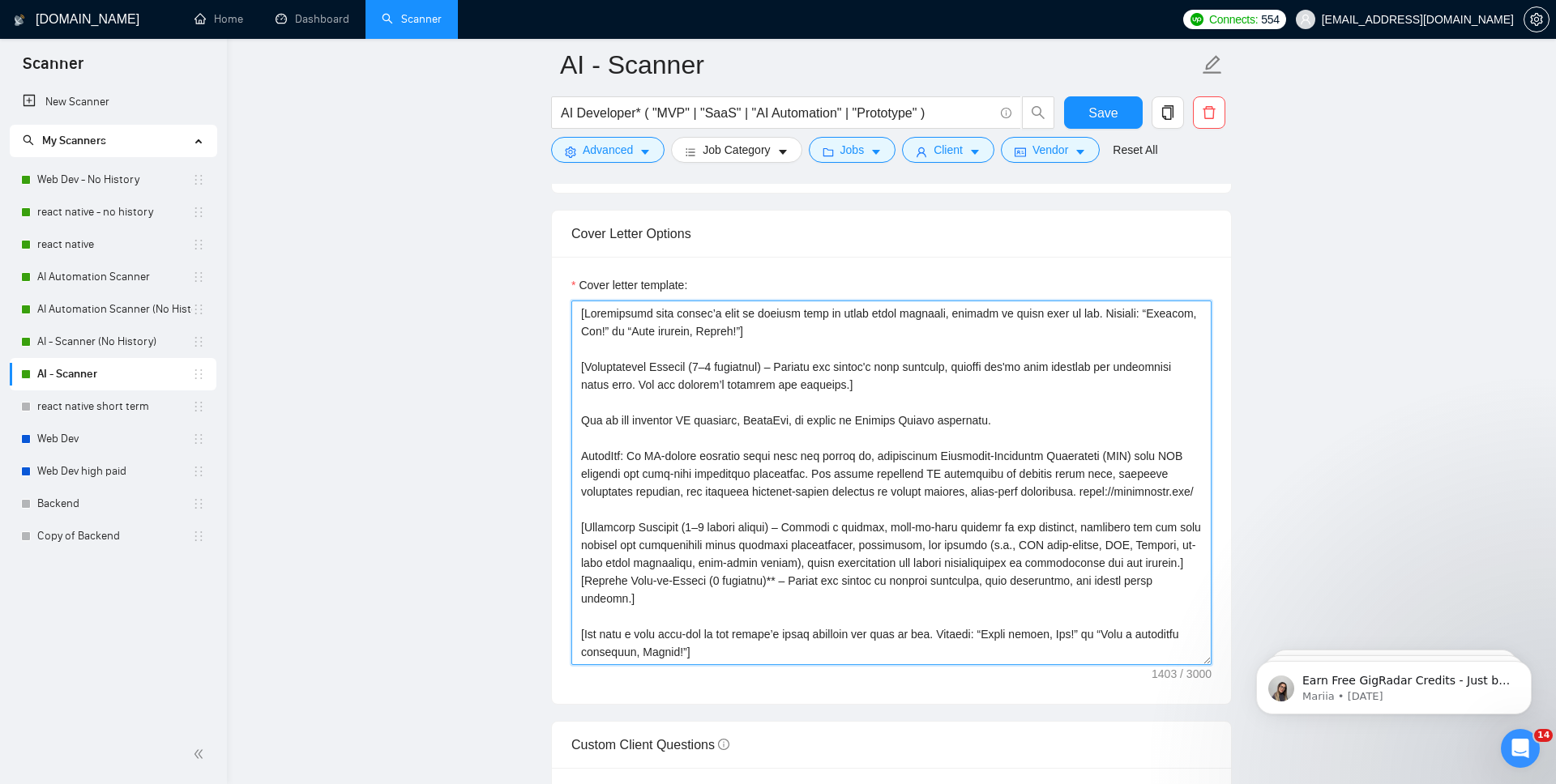
click at [727, 371] on textarea "Cover letter template:" at bounding box center [891, 483] width 641 height 365
click at [773, 371] on textarea "Cover letter template:" at bounding box center [891, 483] width 641 height 365
drag, startPoint x: 768, startPoint y: 500, endPoint x: 570, endPoint y: 418, distance: 214.3
click at [570, 418] on div "Cover letter template:" at bounding box center [891, 480] width 679 height 447
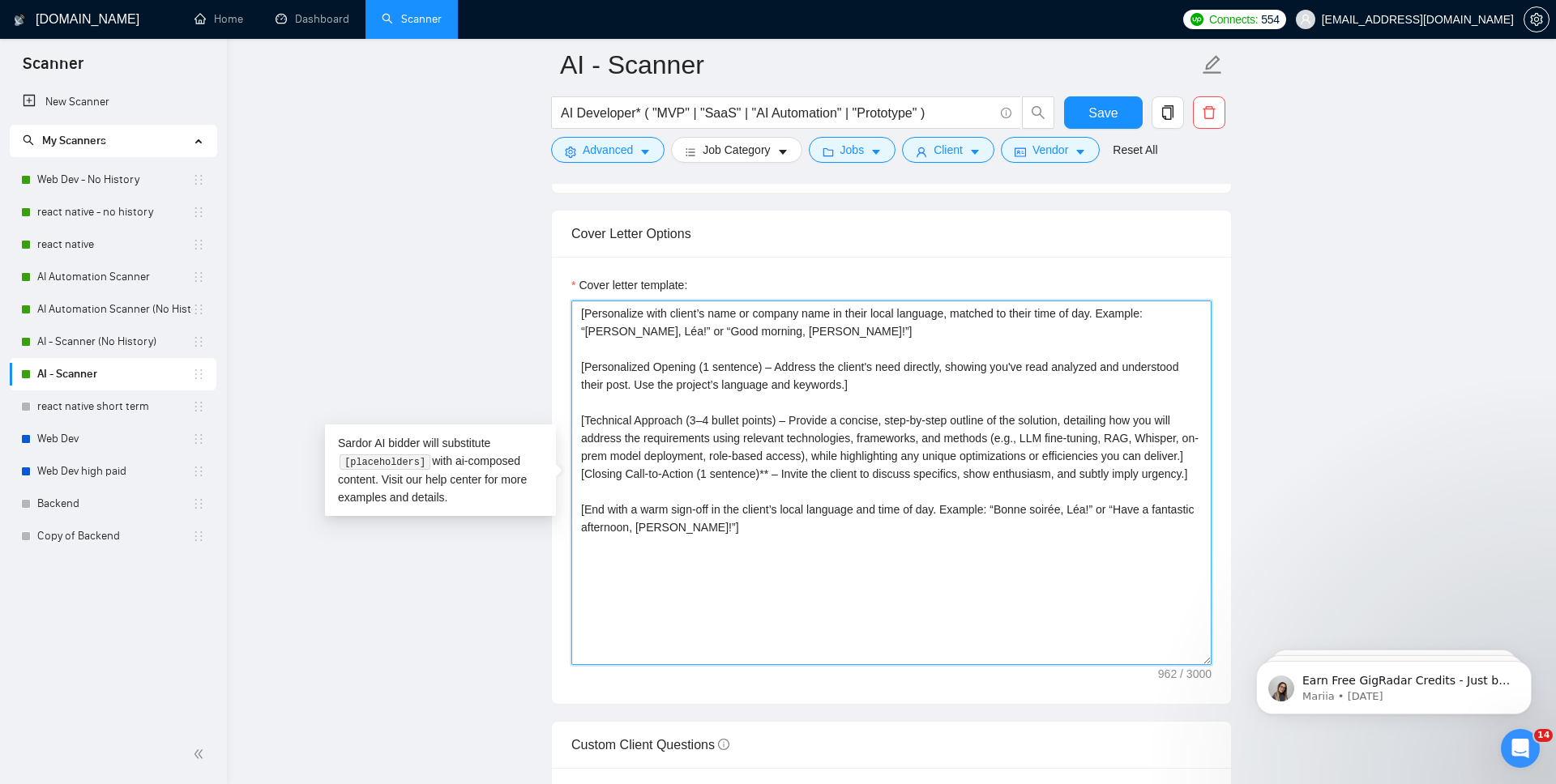
click at [692, 478] on textarea "[Personalize with client’s name or company name in their local language, matche…" at bounding box center [891, 483] width 641 height 365
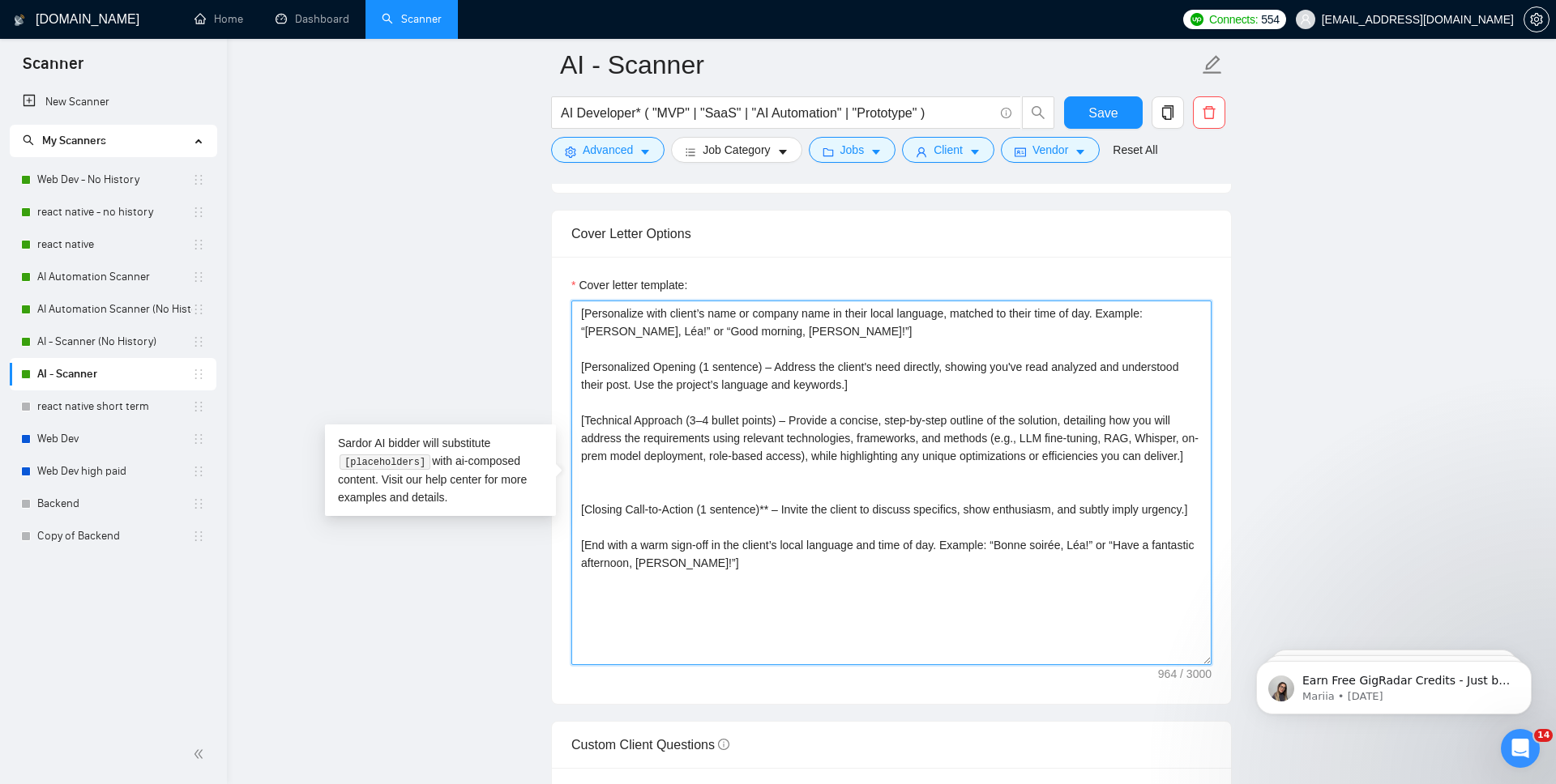
paste textarea "One of our flagship AI products, 𝗚𝘂𝗮𝗿𝗱𝗢𝘄𝗹, is backed by Silicon Valley investor…"
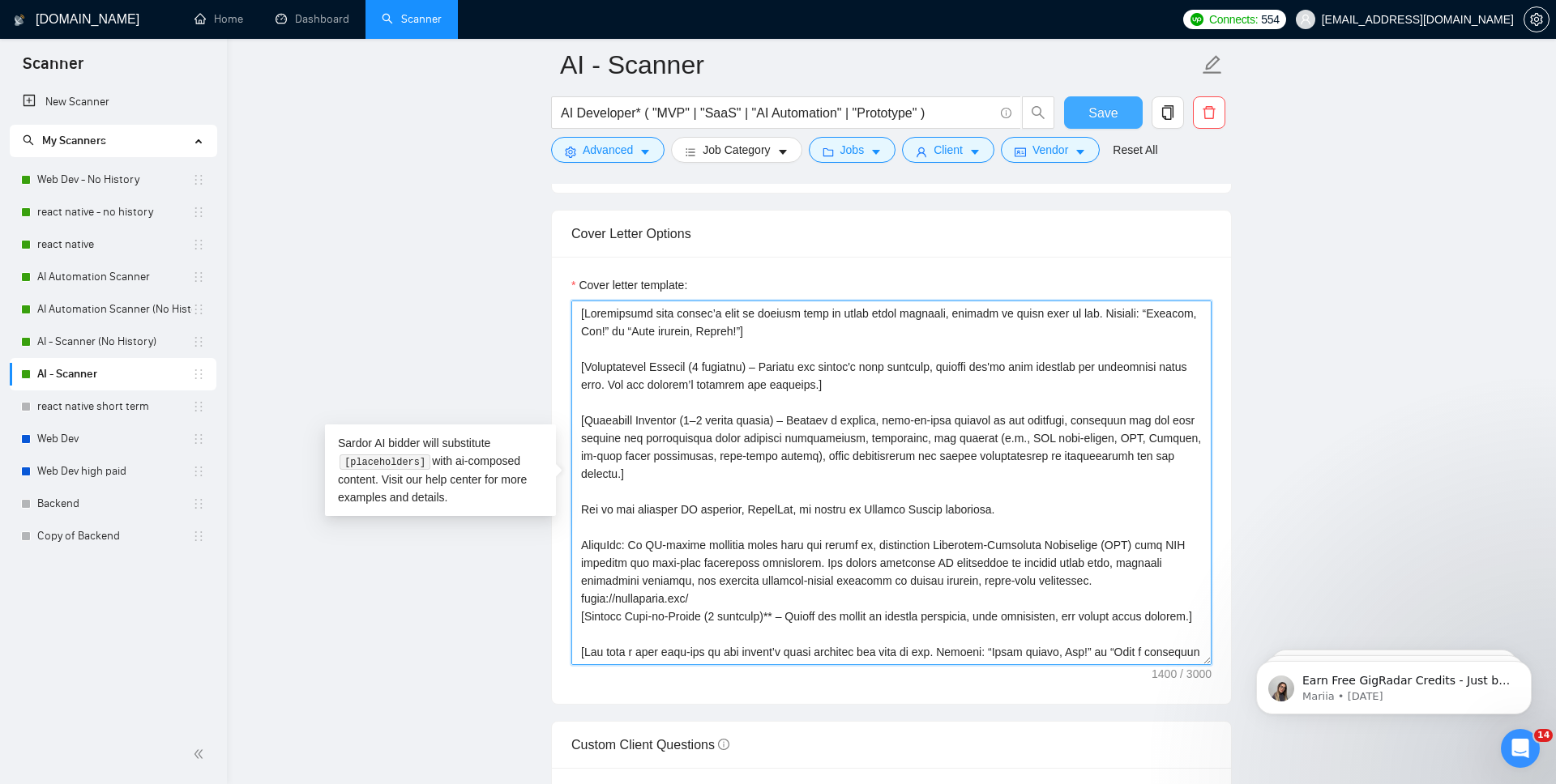
type textarea "[Personalize with client’s name or company name in their local language, matche…"
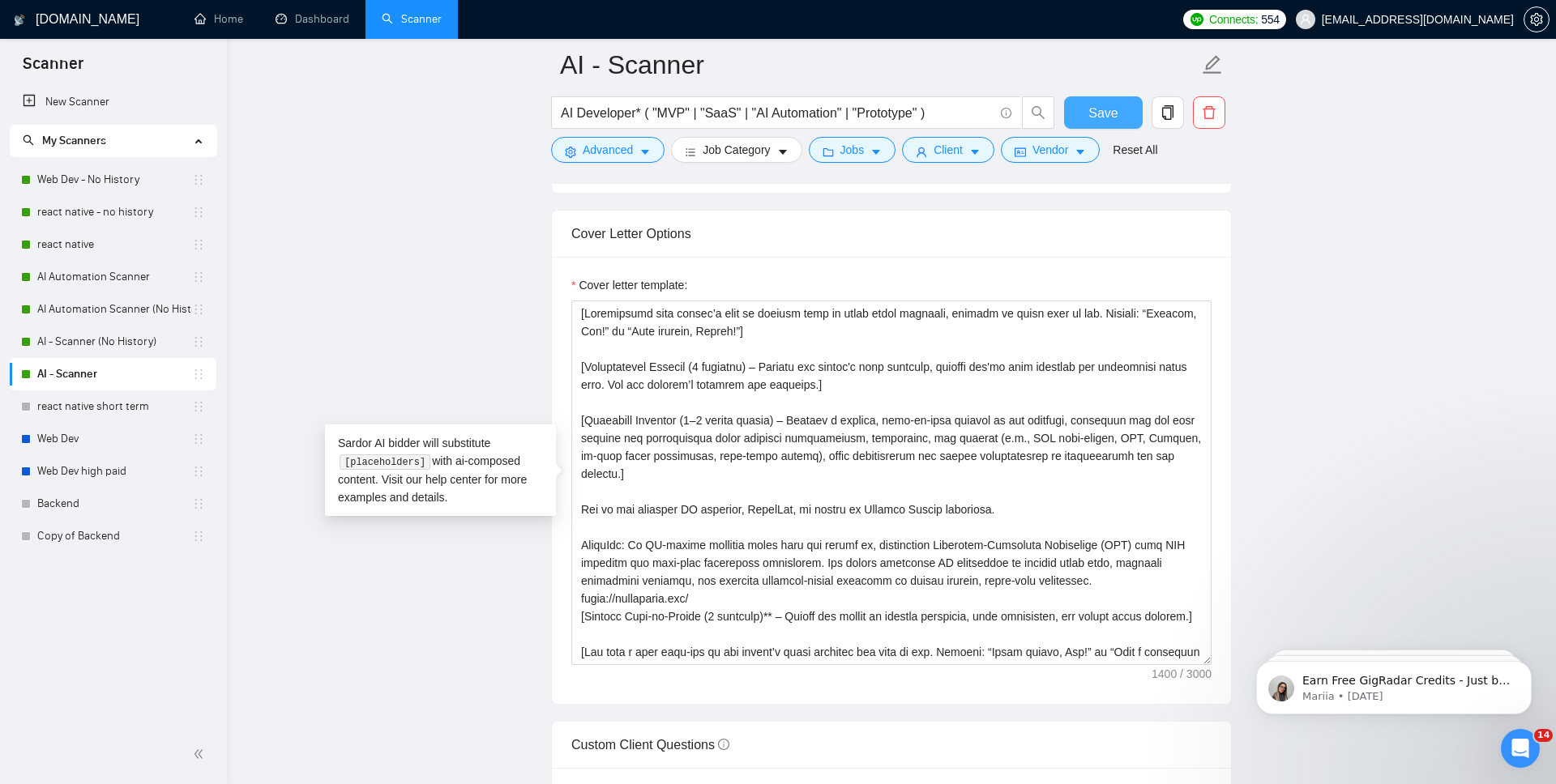
click at [1094, 105] on span "Save" at bounding box center [1103, 113] width 29 height 20
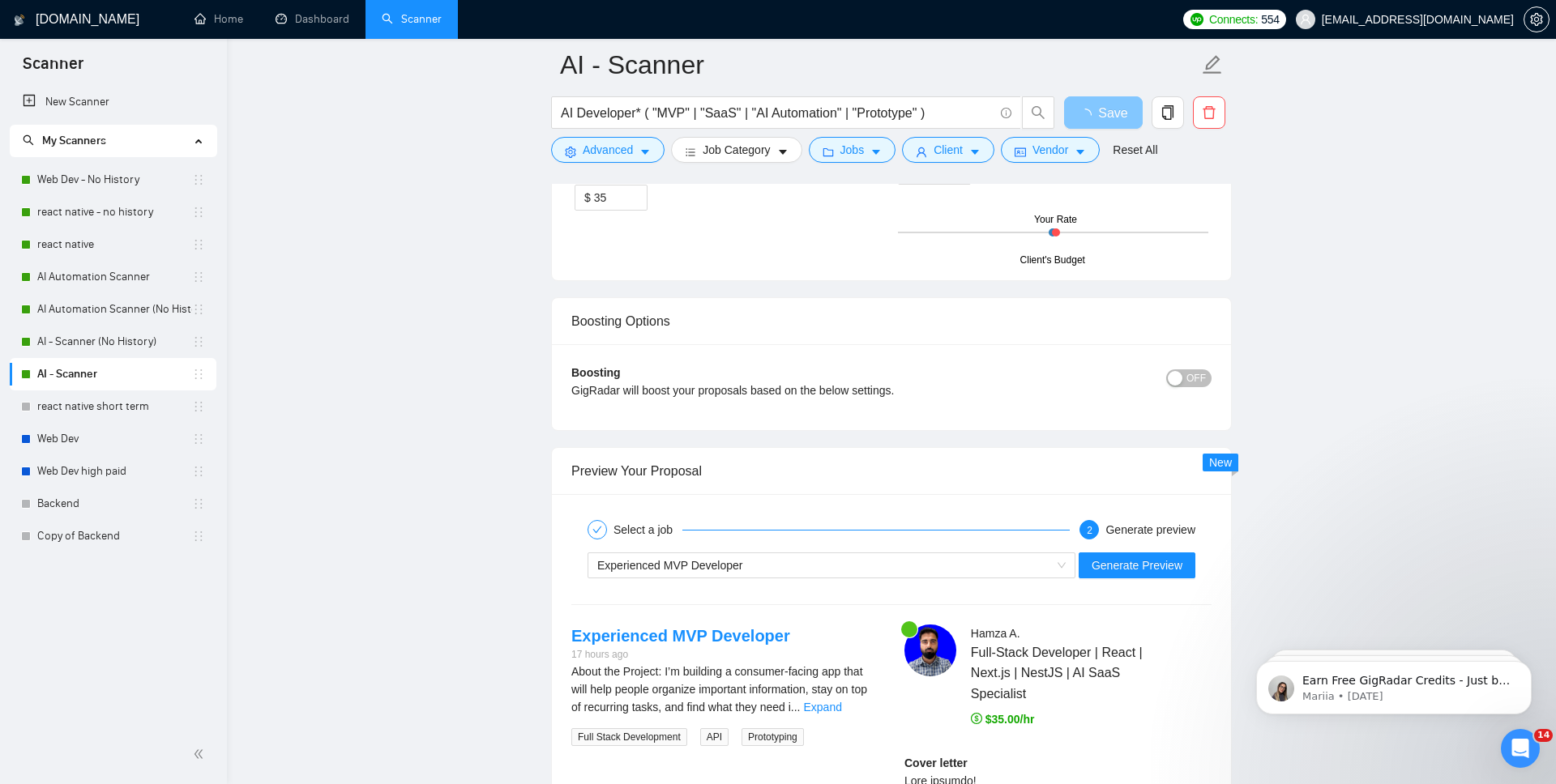
scroll to position [3140, 0]
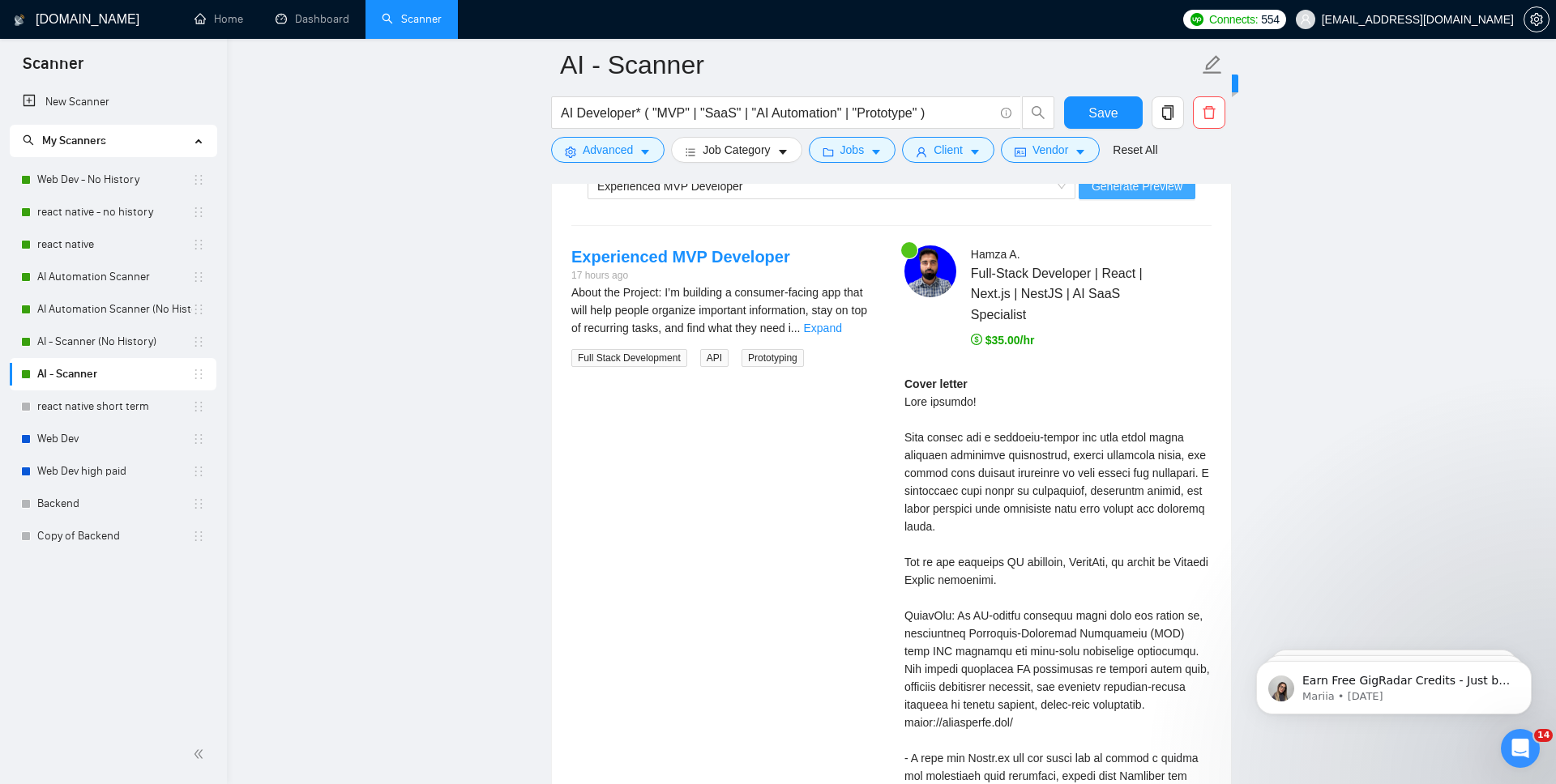
click at [1148, 192] on span "Generate Preview" at bounding box center [1137, 186] width 91 height 17
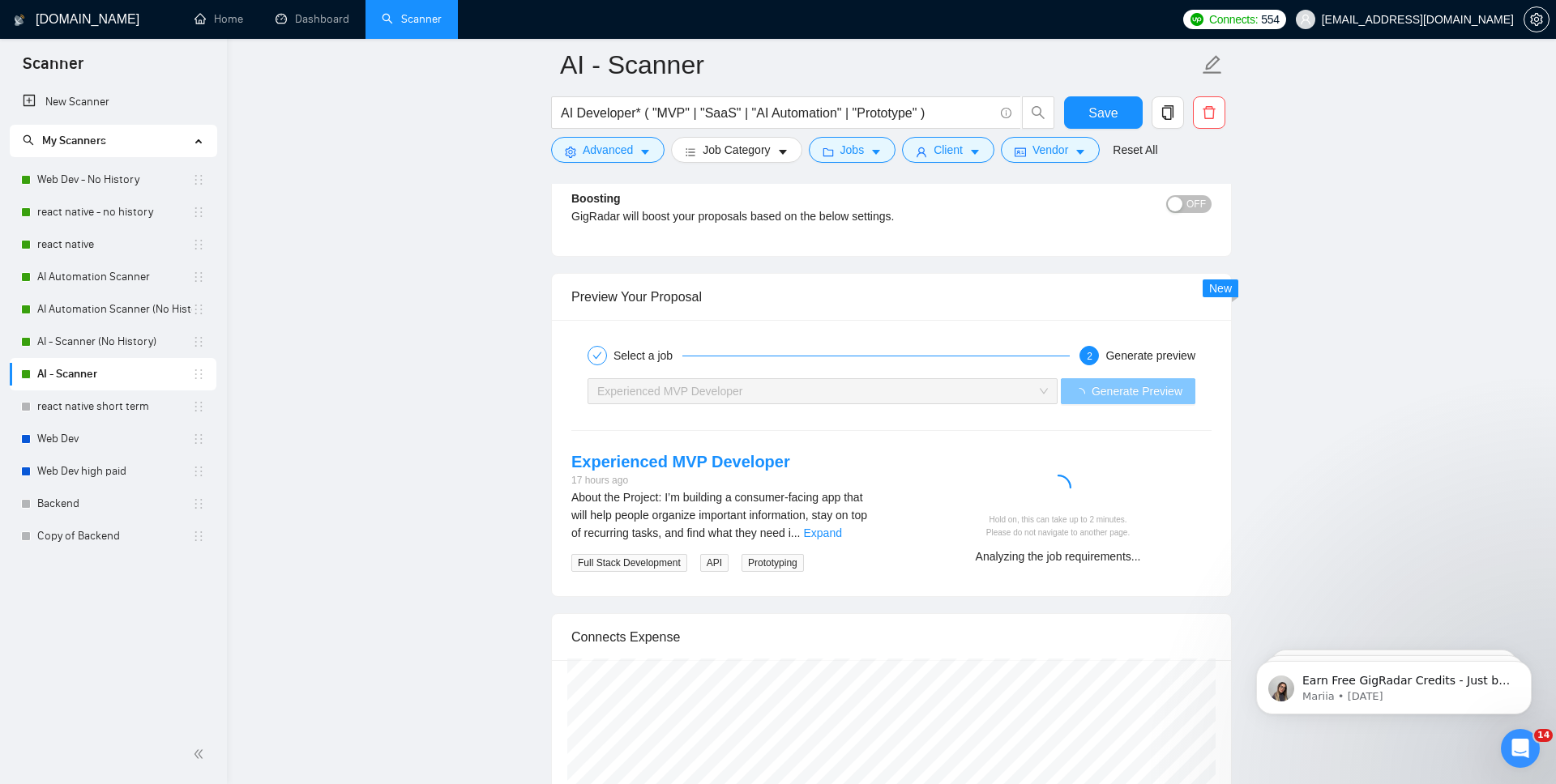
scroll to position [2932, 0]
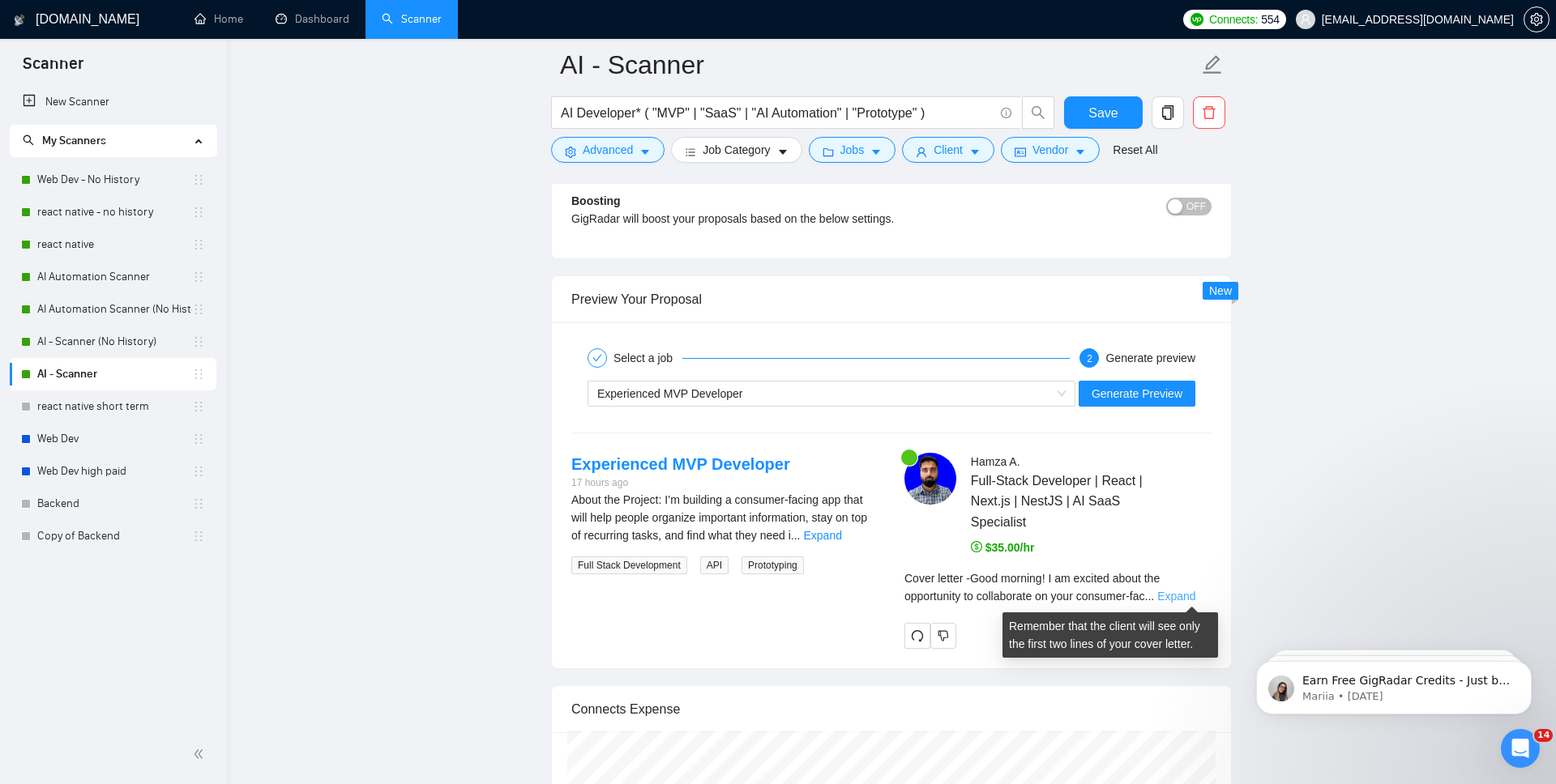
click at [1195, 599] on link "Expand" at bounding box center [1177, 596] width 38 height 13
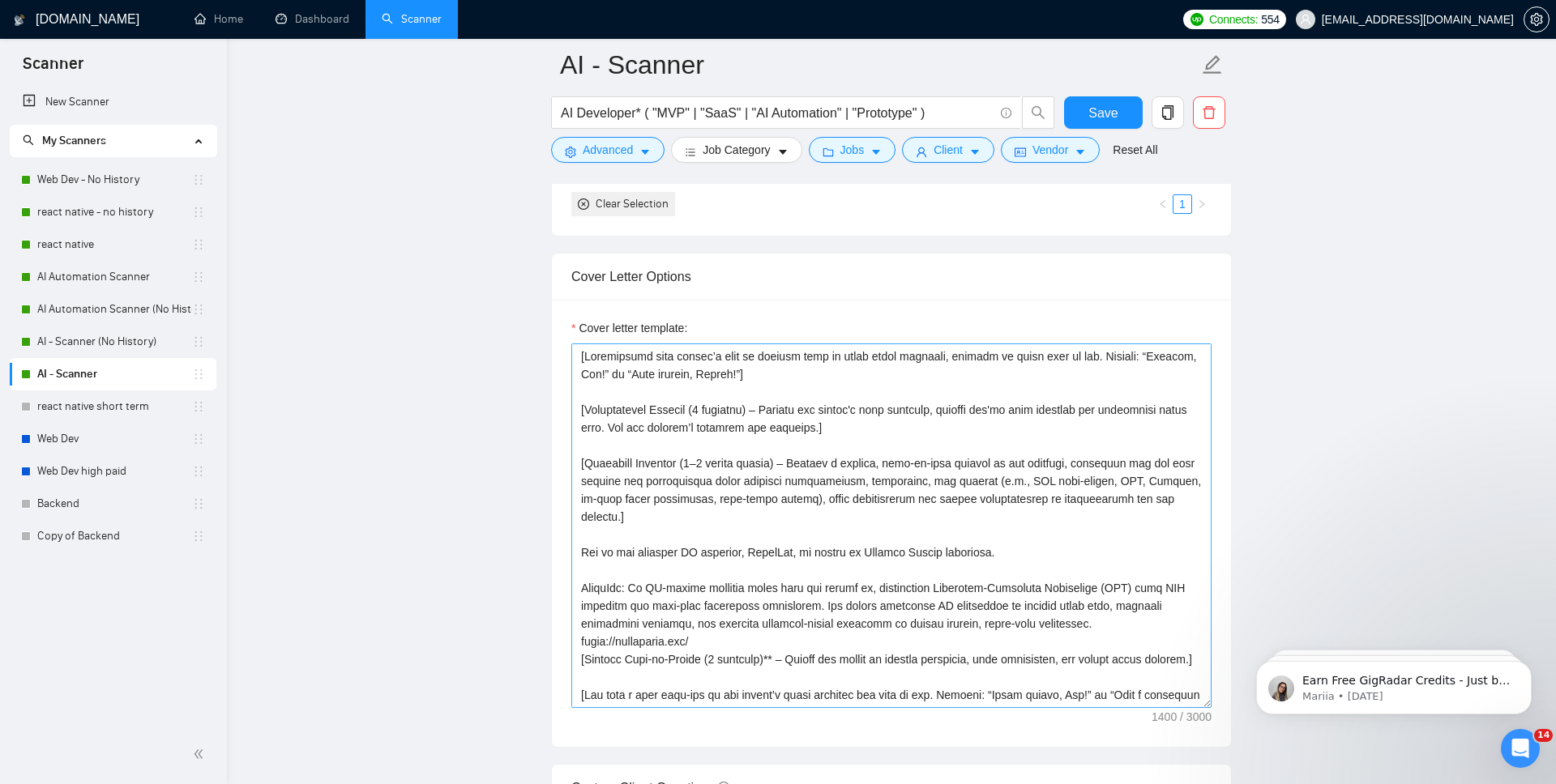
scroll to position [1660, 0]
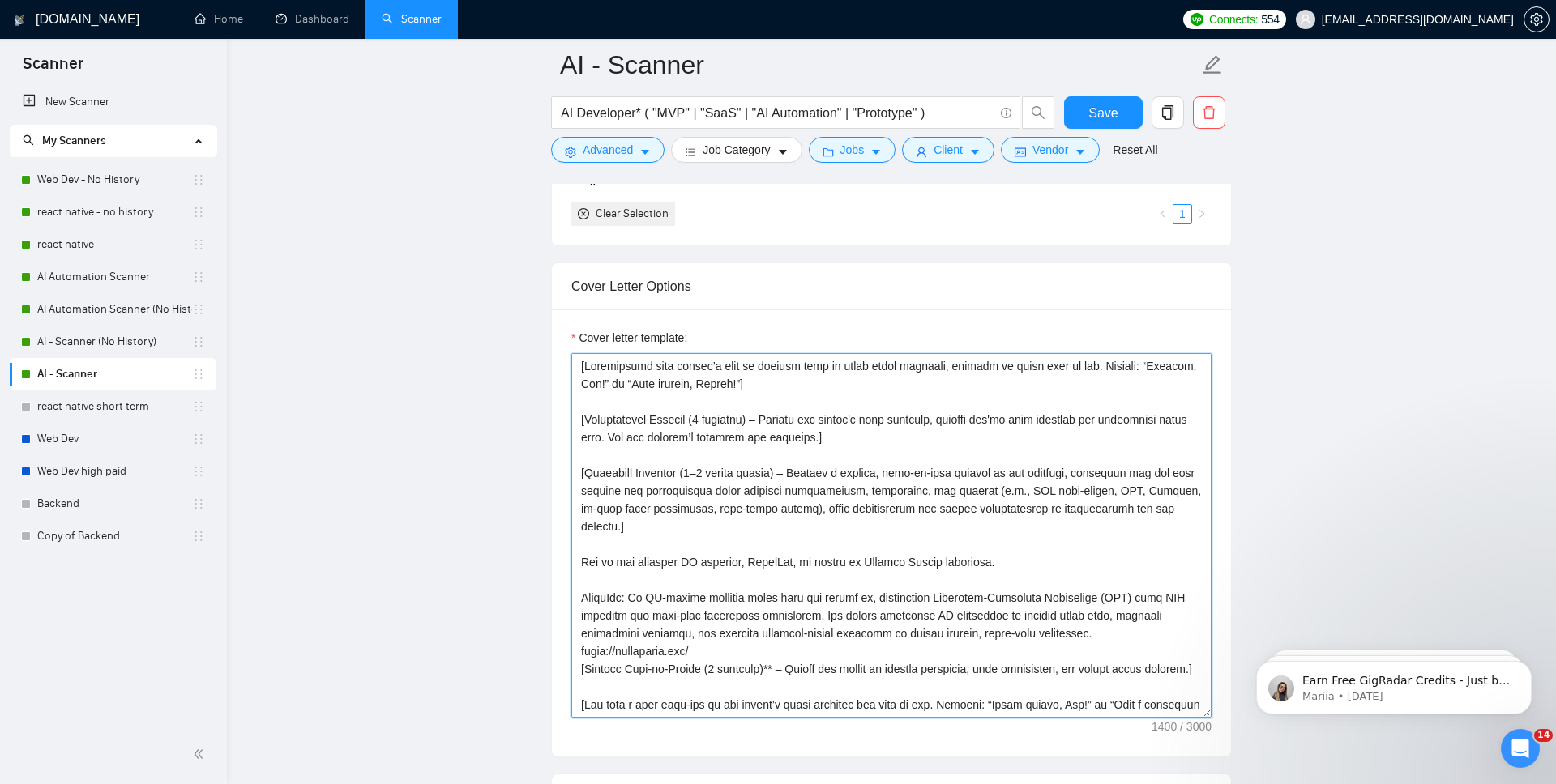
click at [663, 528] on textarea "Cover letter template:" at bounding box center [891, 535] width 641 height 365
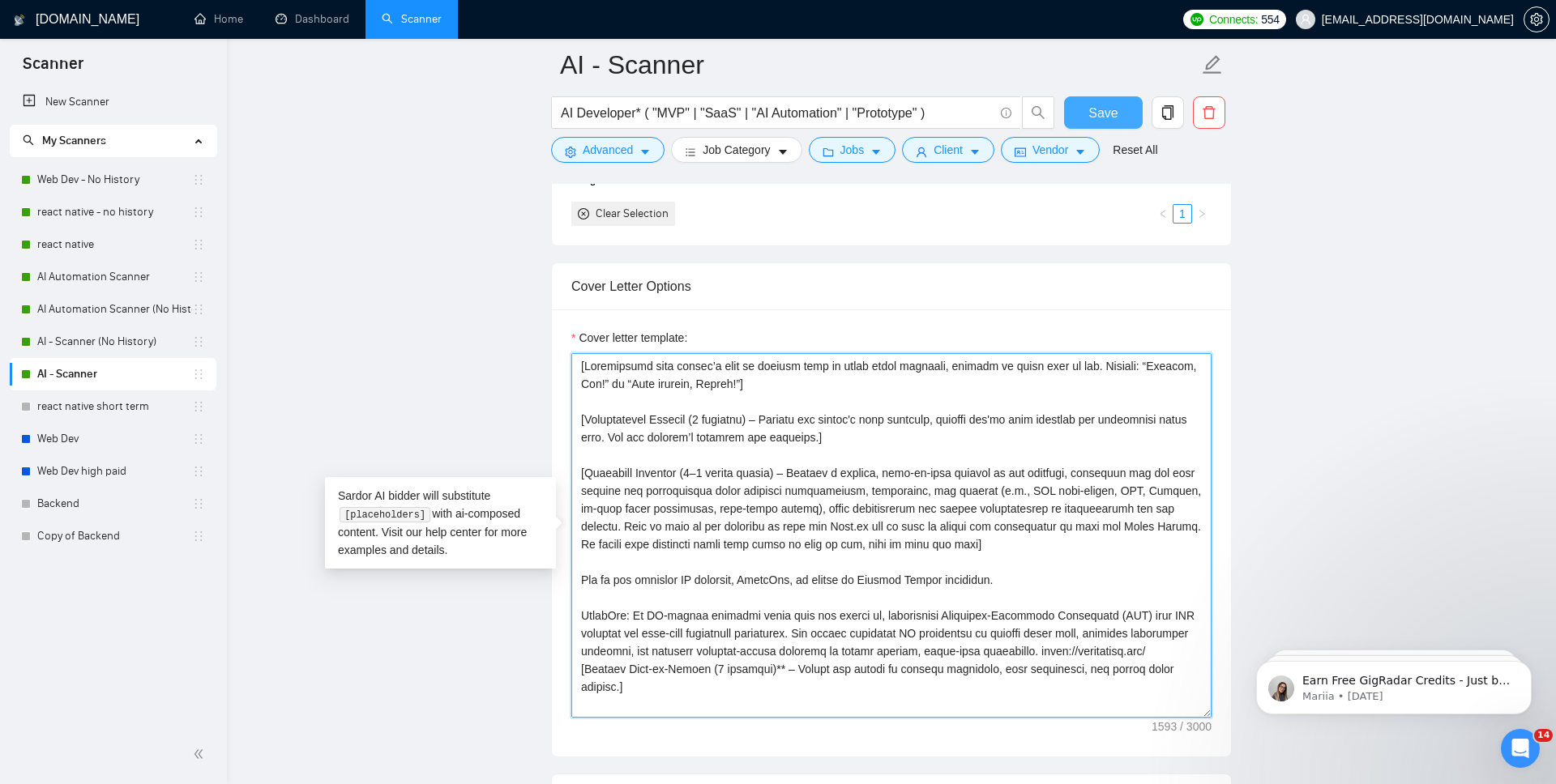
type textarea "[Personalize with client’s name or company name in their local language, matche…"
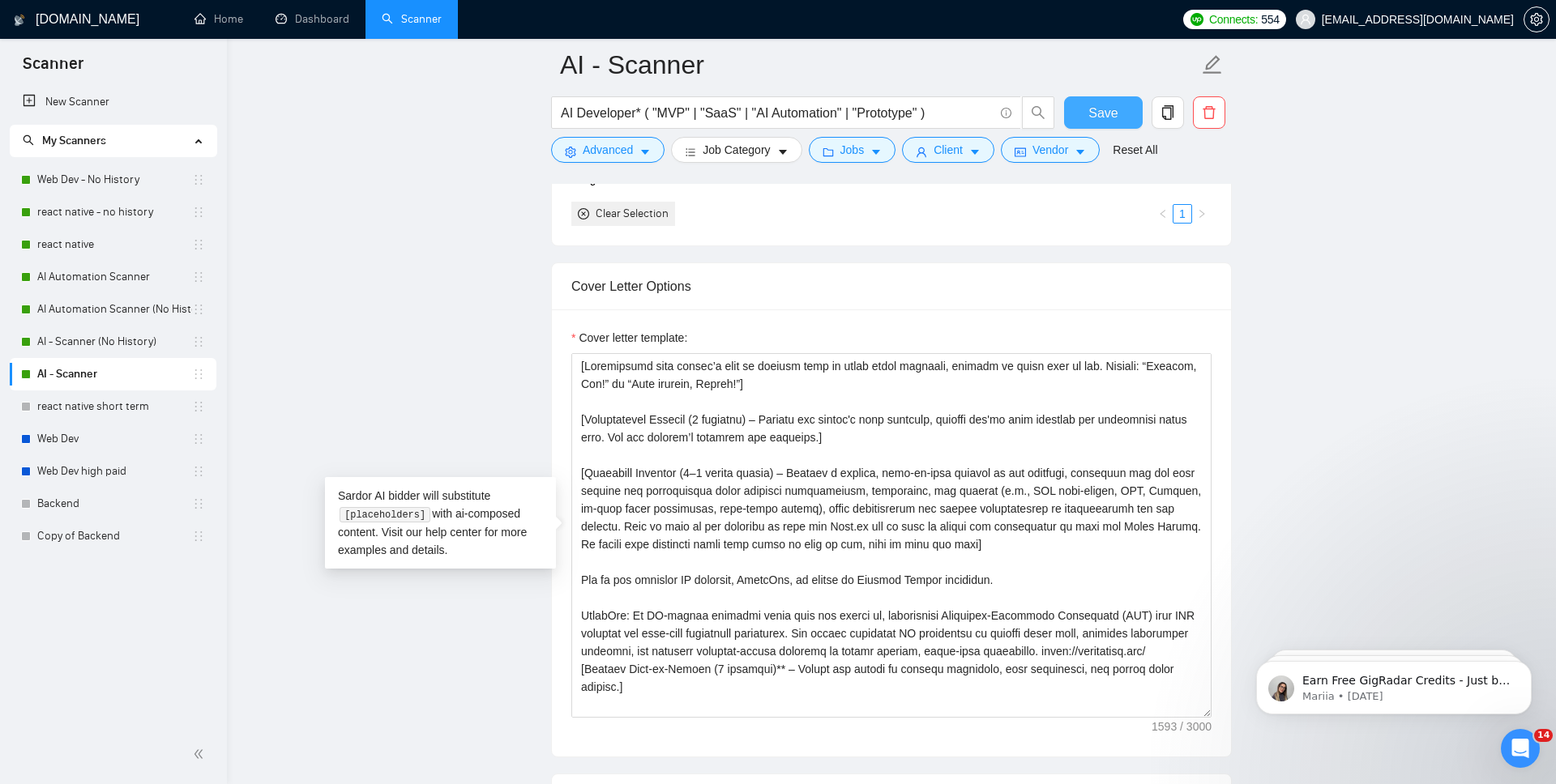
click at [1105, 117] on span "Save" at bounding box center [1103, 113] width 29 height 20
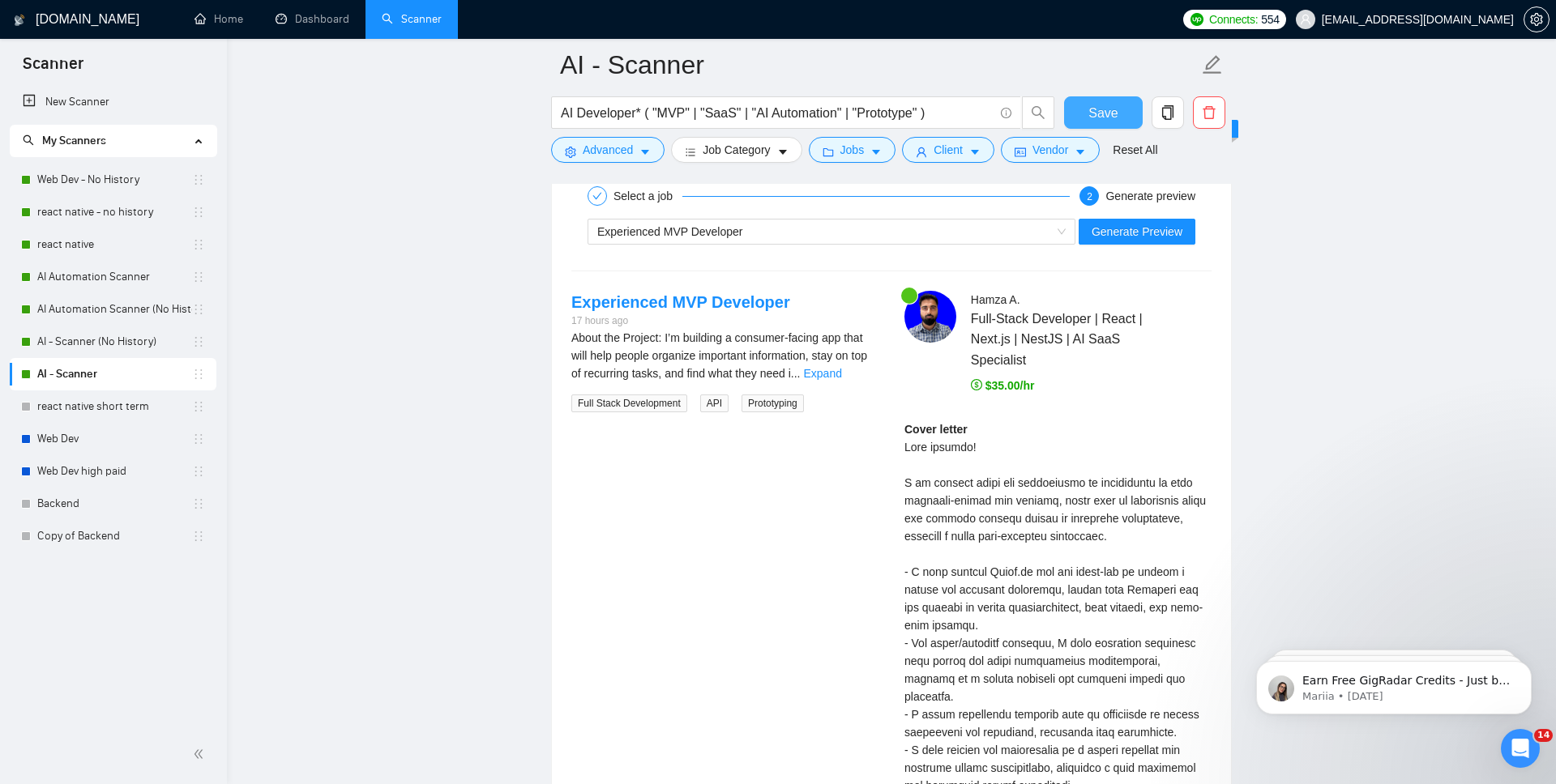
scroll to position [3091, 0]
click at [1146, 238] on span "Generate Preview" at bounding box center [1137, 233] width 91 height 17
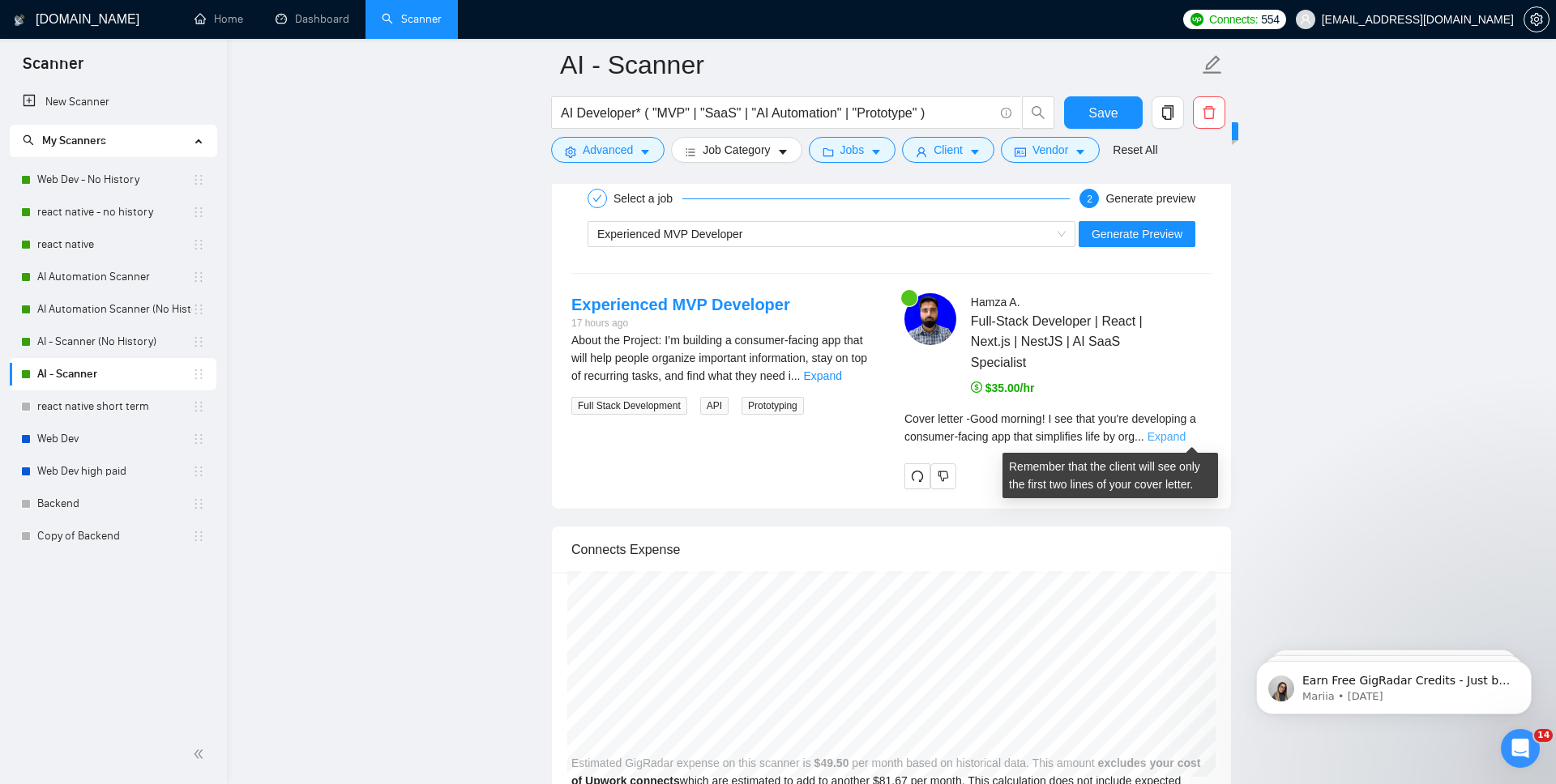
click at [1186, 432] on link "Expand" at bounding box center [1167, 436] width 38 height 13
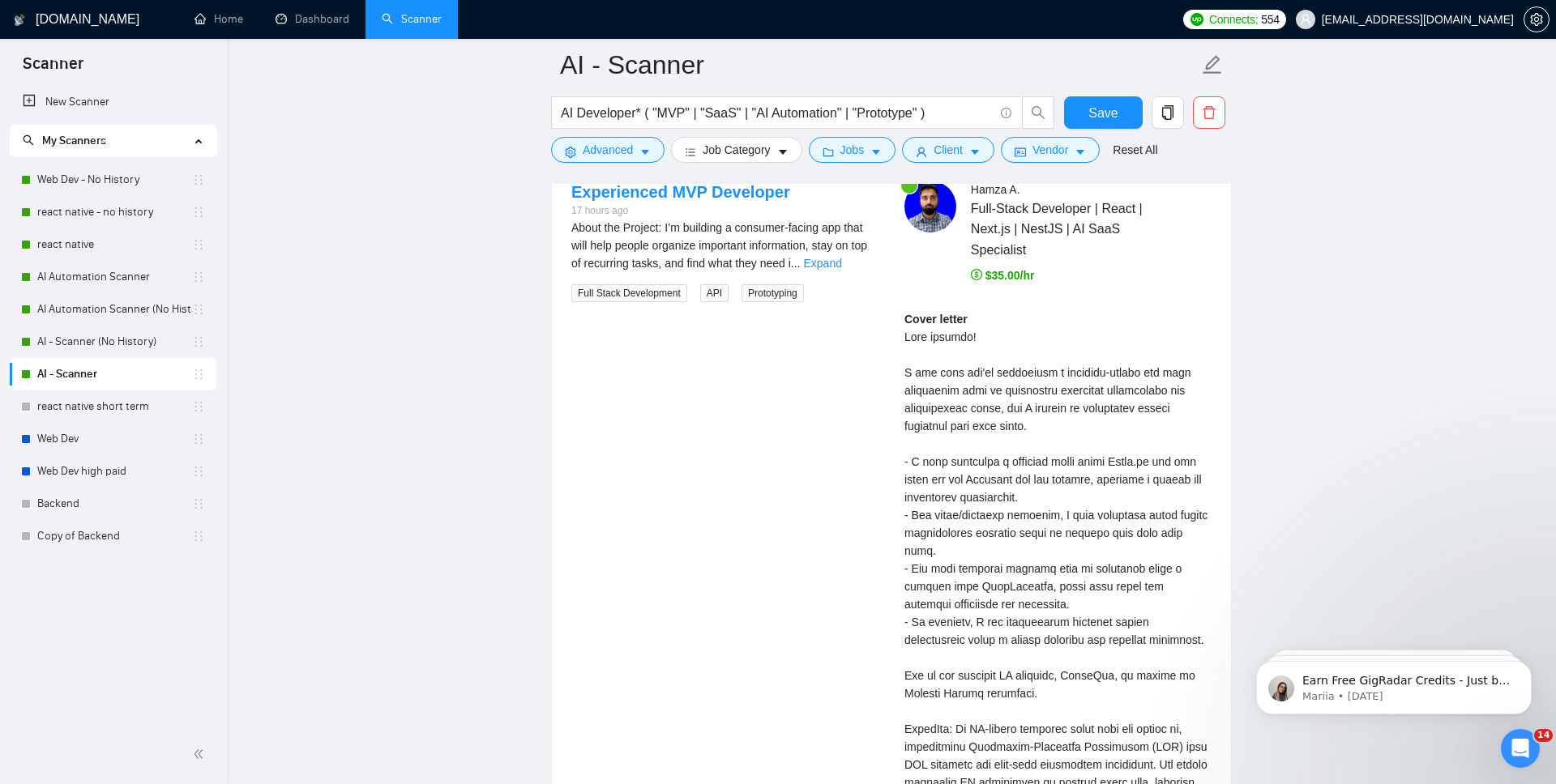
scroll to position [3205, 0]
click at [842, 264] on link "Expand" at bounding box center [823, 263] width 38 height 13
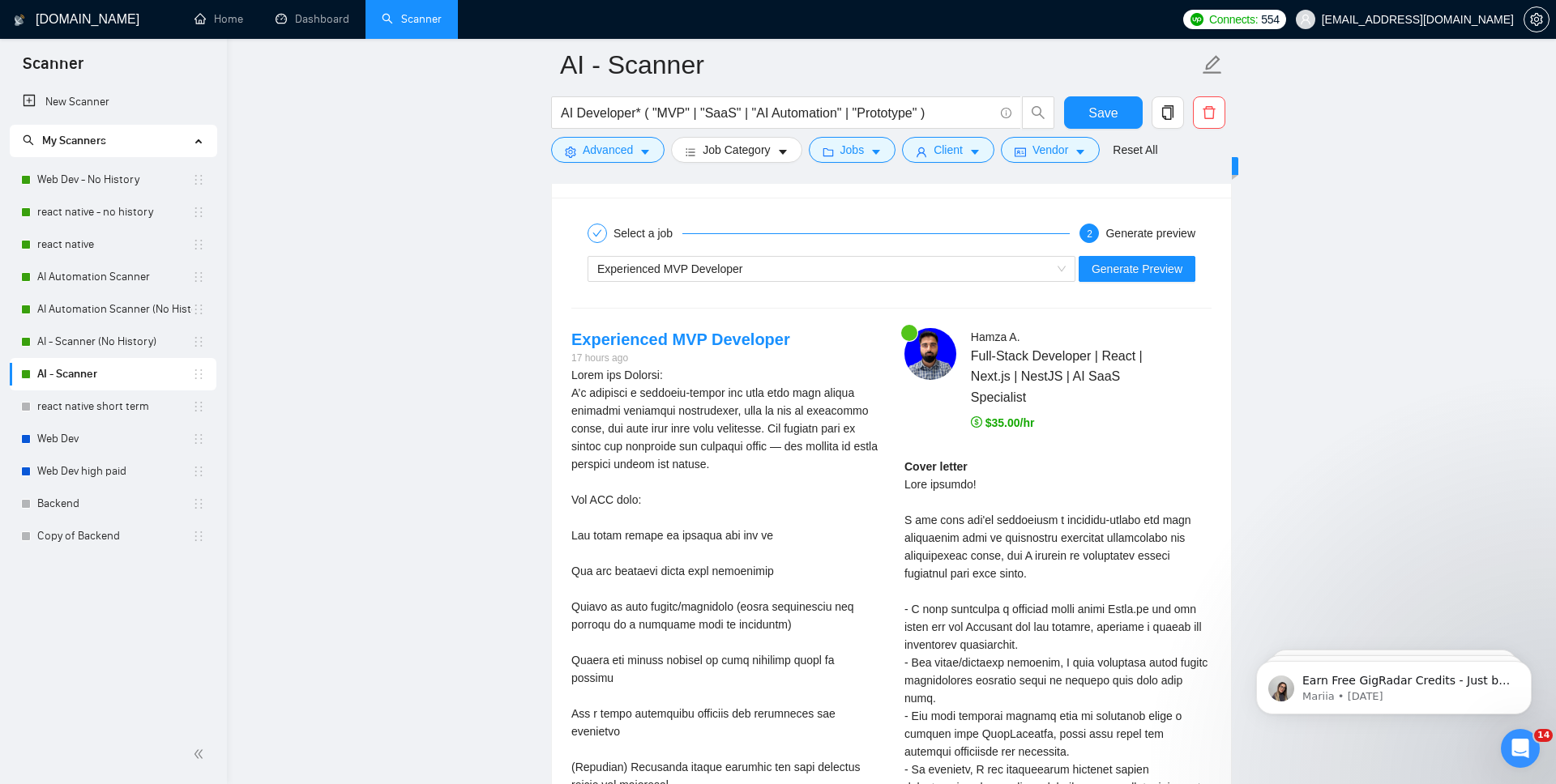
scroll to position [2985, 0]
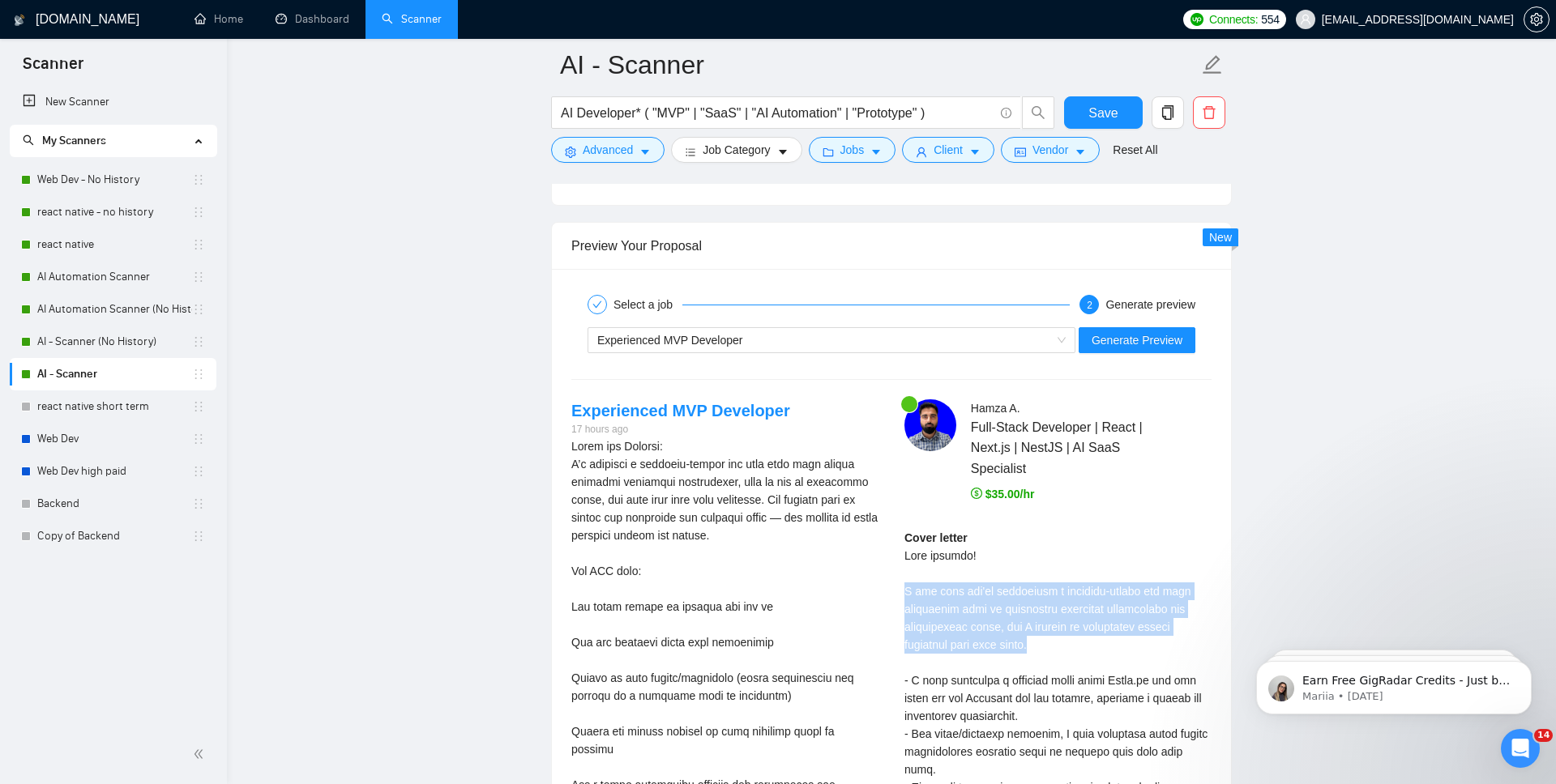
drag, startPoint x: 1047, startPoint y: 648, endPoint x: 903, endPoint y: 590, distance: 155.2
click at [903, 590] on div "Hamza A . Full-Stack Developer | React | Next.js | NestJS | AI SaaS Specialist …" at bounding box center [1058, 762] width 333 height 725
copy div "I see that you're developing a consumer-facing app that simplifies life by orga…"
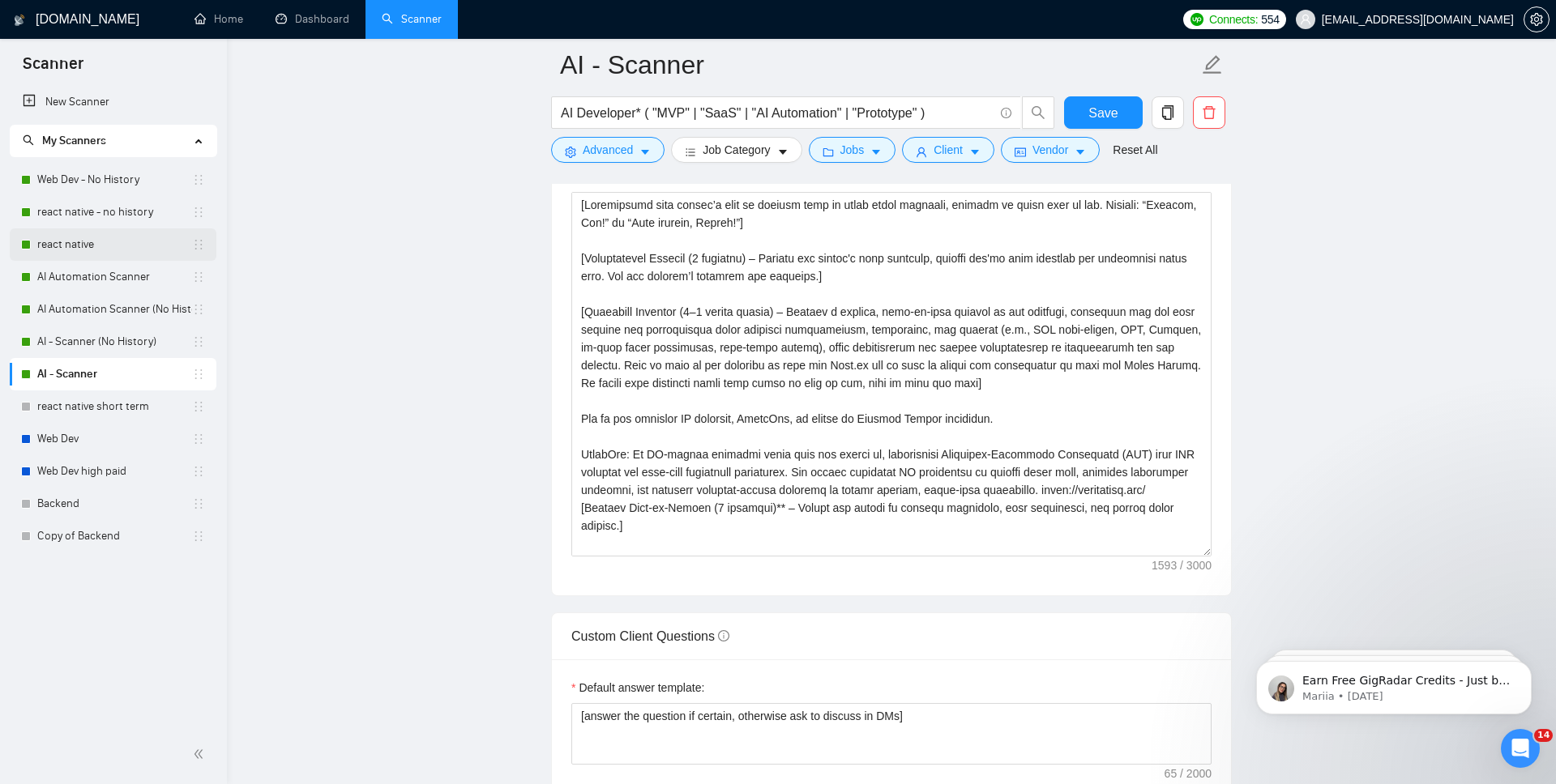
scroll to position [1686, 0]
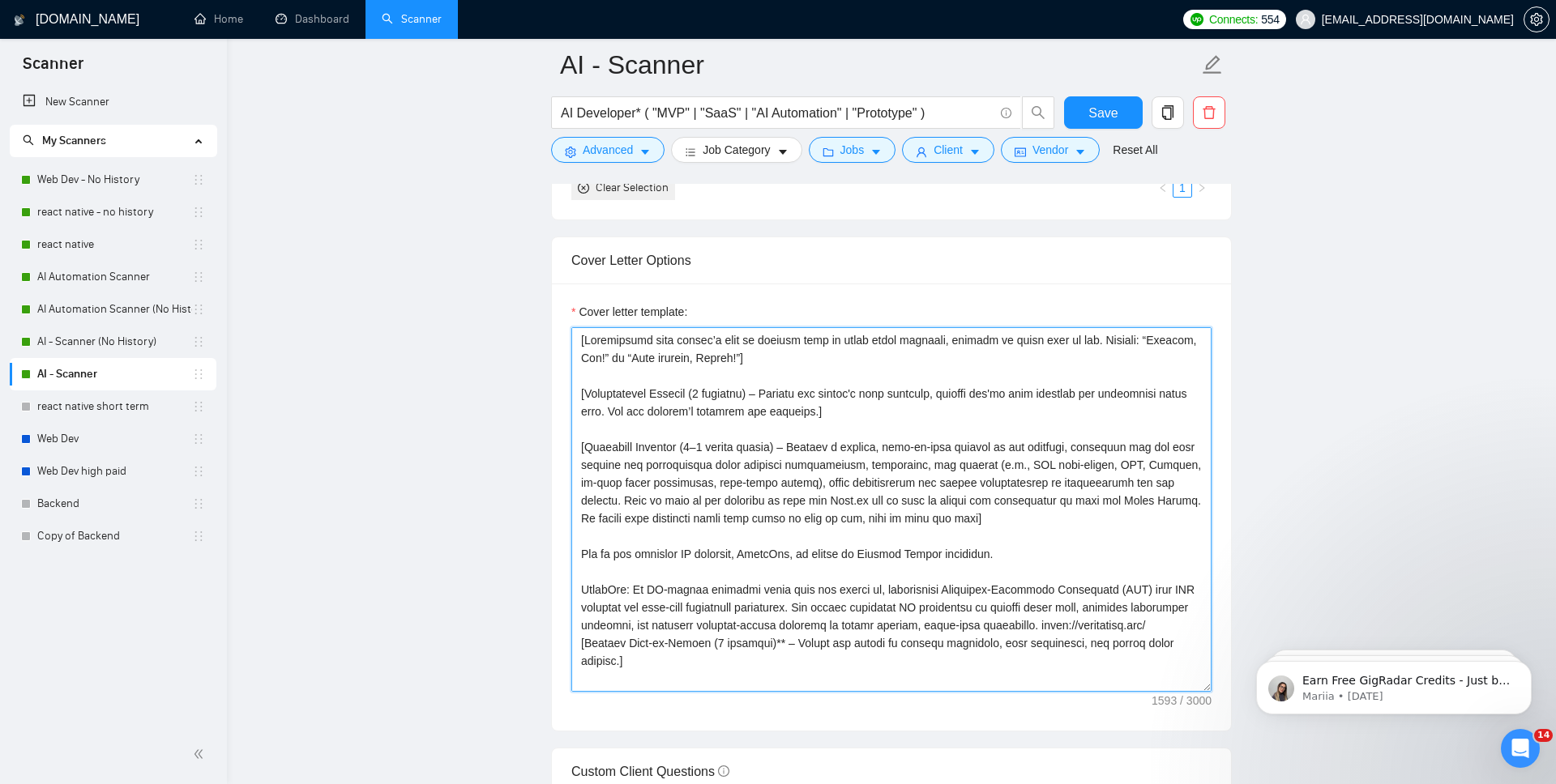
click at [781, 399] on textarea "Cover letter template:" at bounding box center [891, 510] width 641 height 365
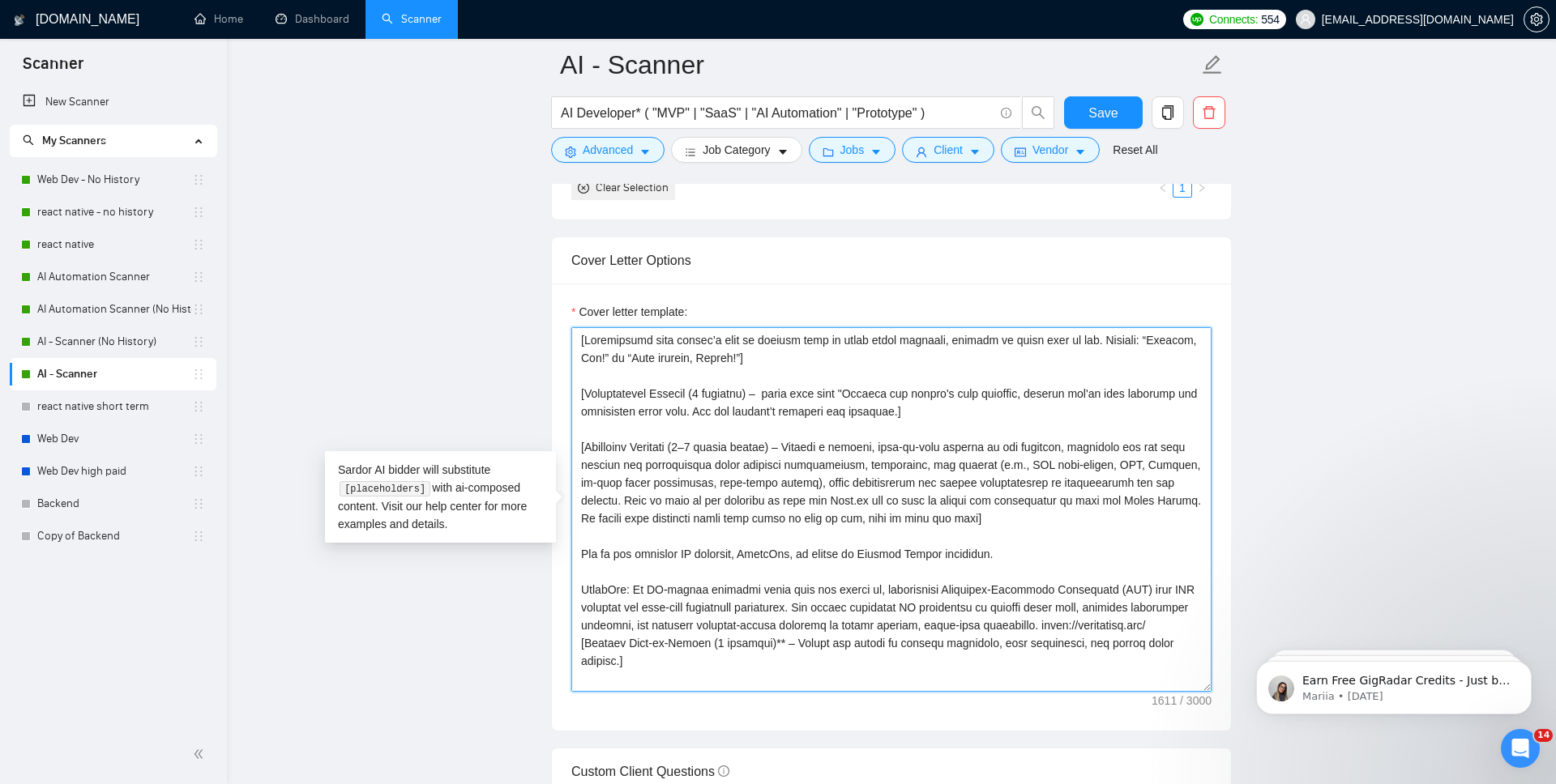
paste textarea "From what I understand,"
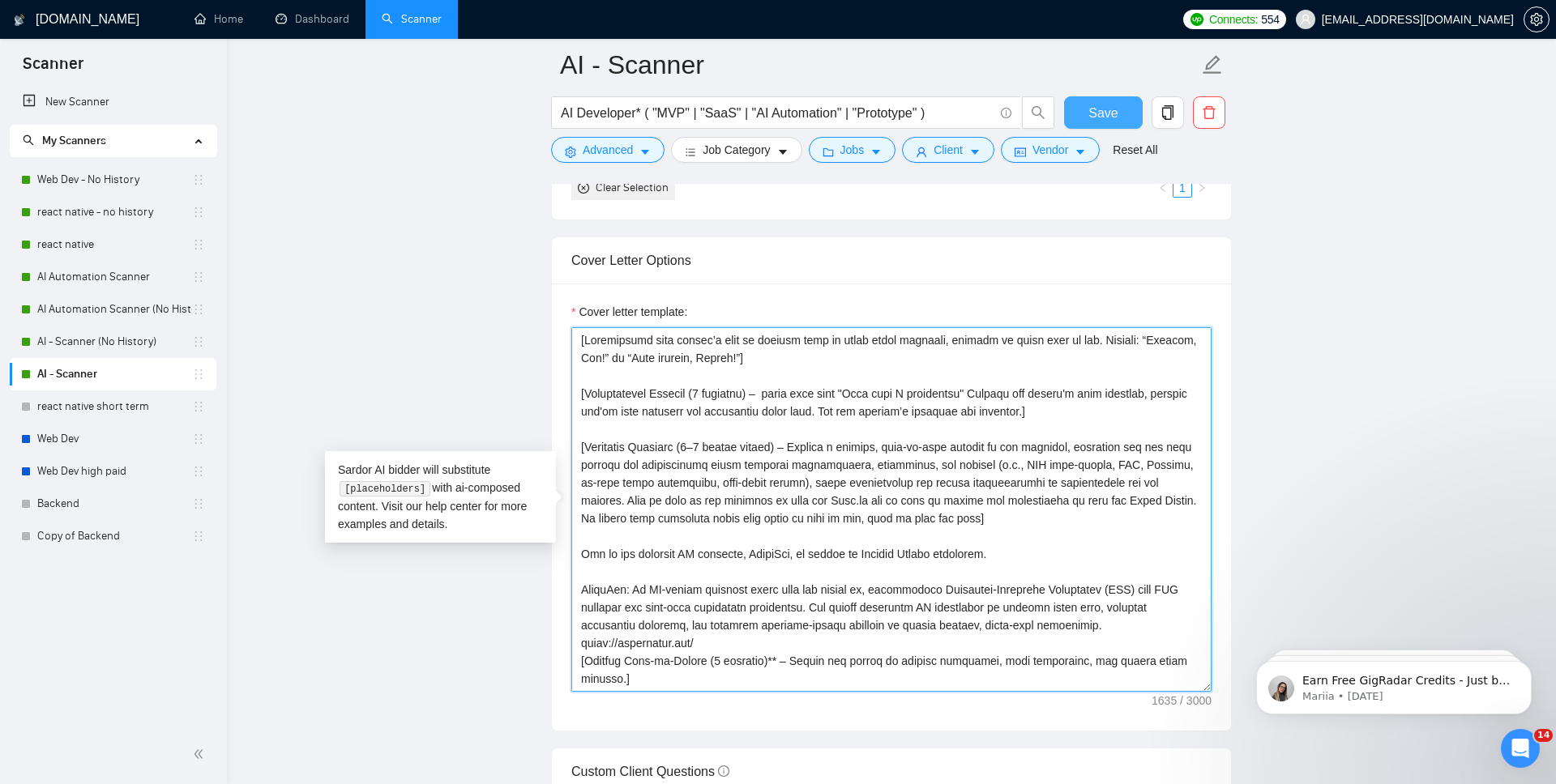
type textarea "[Personalize with client’s name or company name in their local language, matche…"
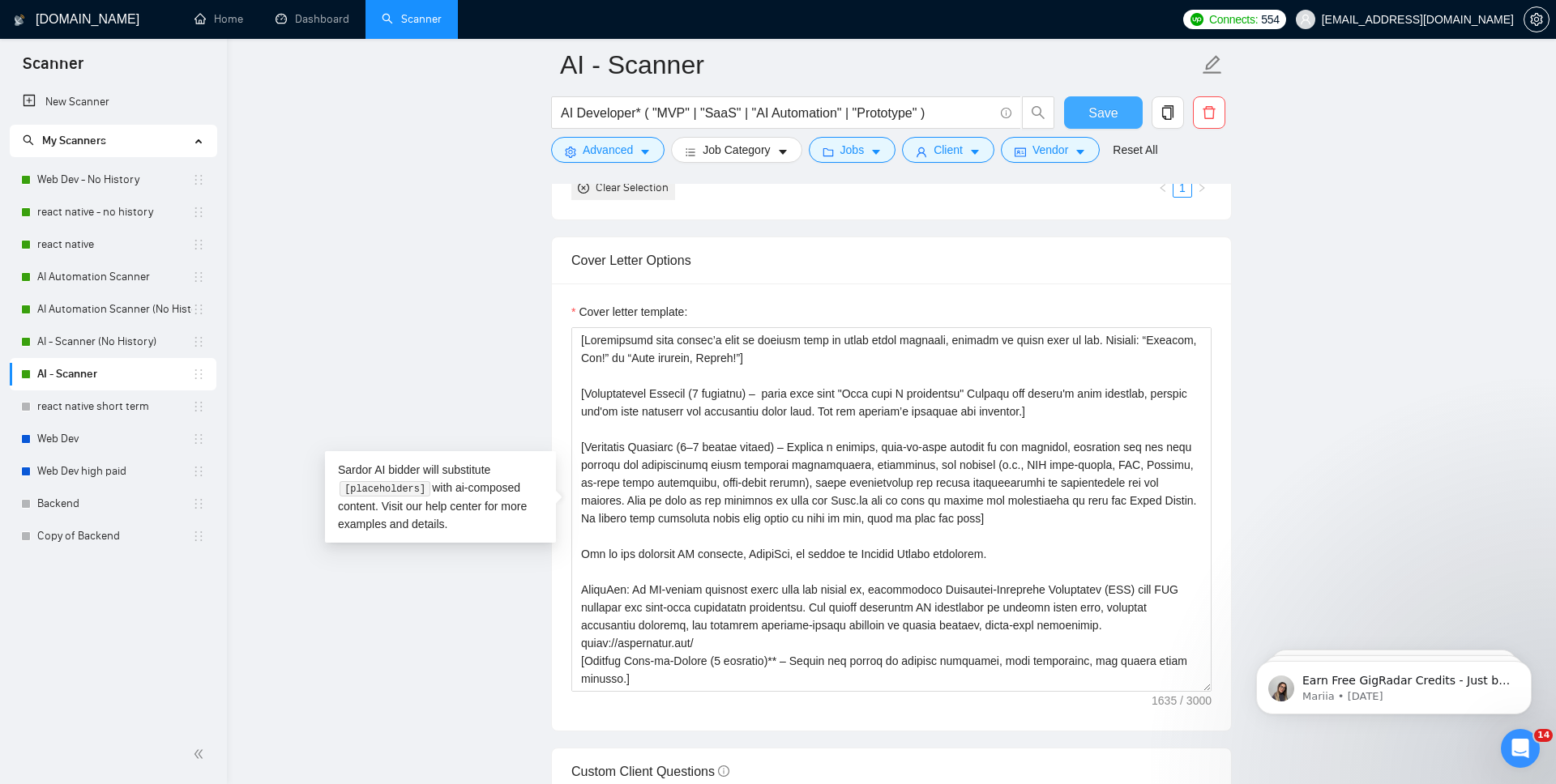
click at [1107, 106] on span "Save" at bounding box center [1103, 113] width 29 height 20
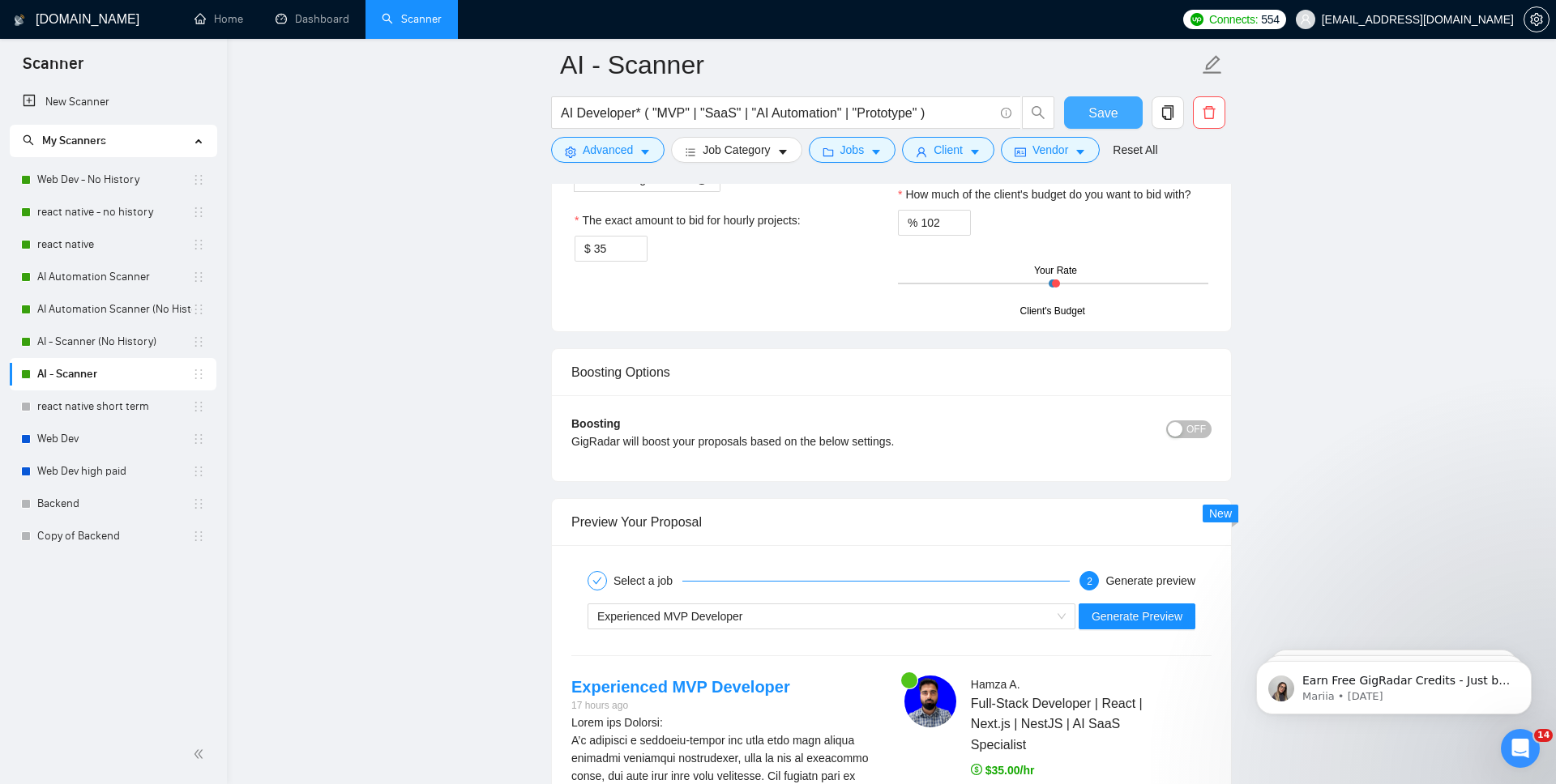
scroll to position [2820, 0]
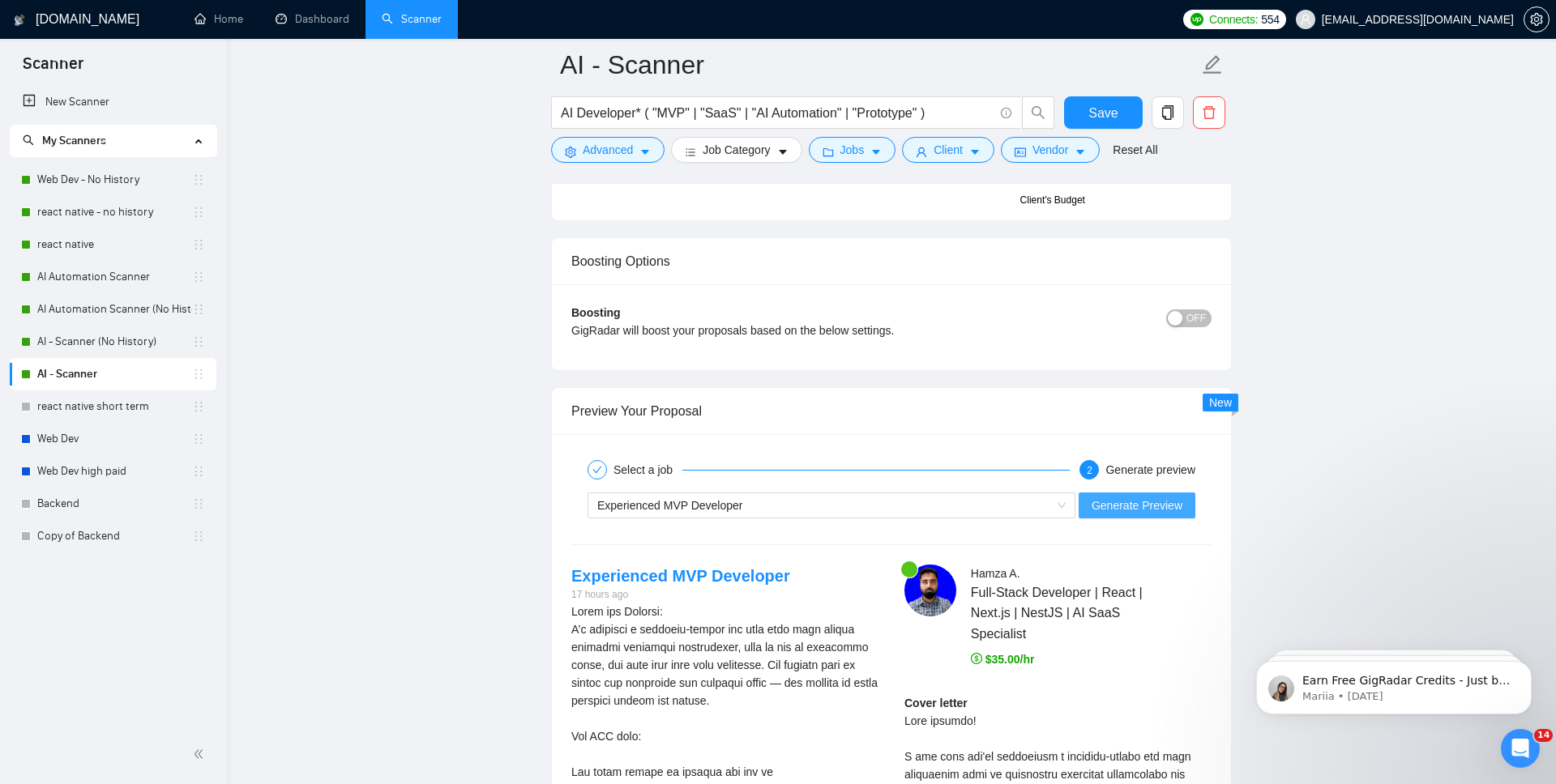
click at [1094, 506] on span "Generate Preview" at bounding box center [1137, 505] width 91 height 17
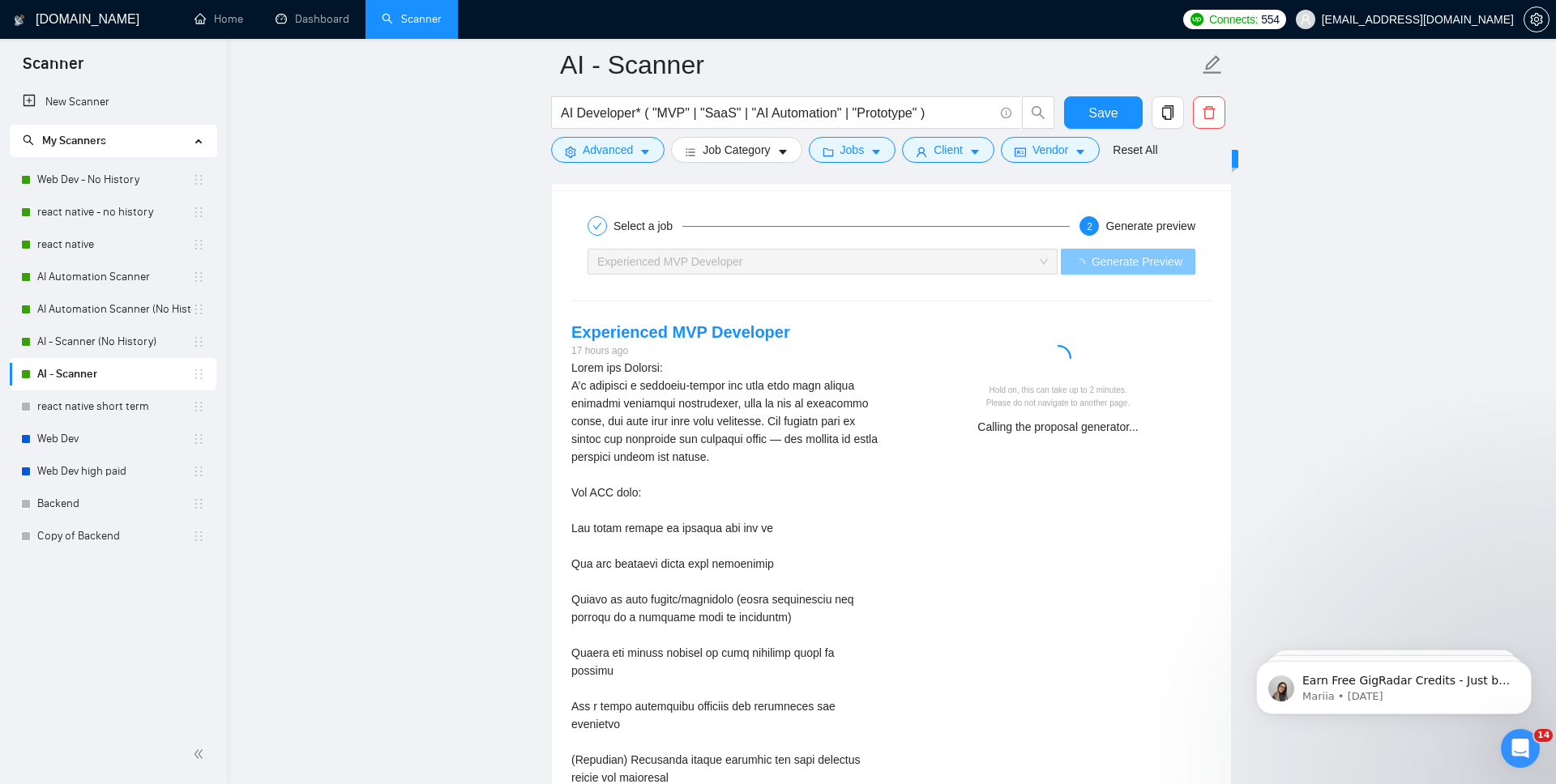
scroll to position [3166, 0]
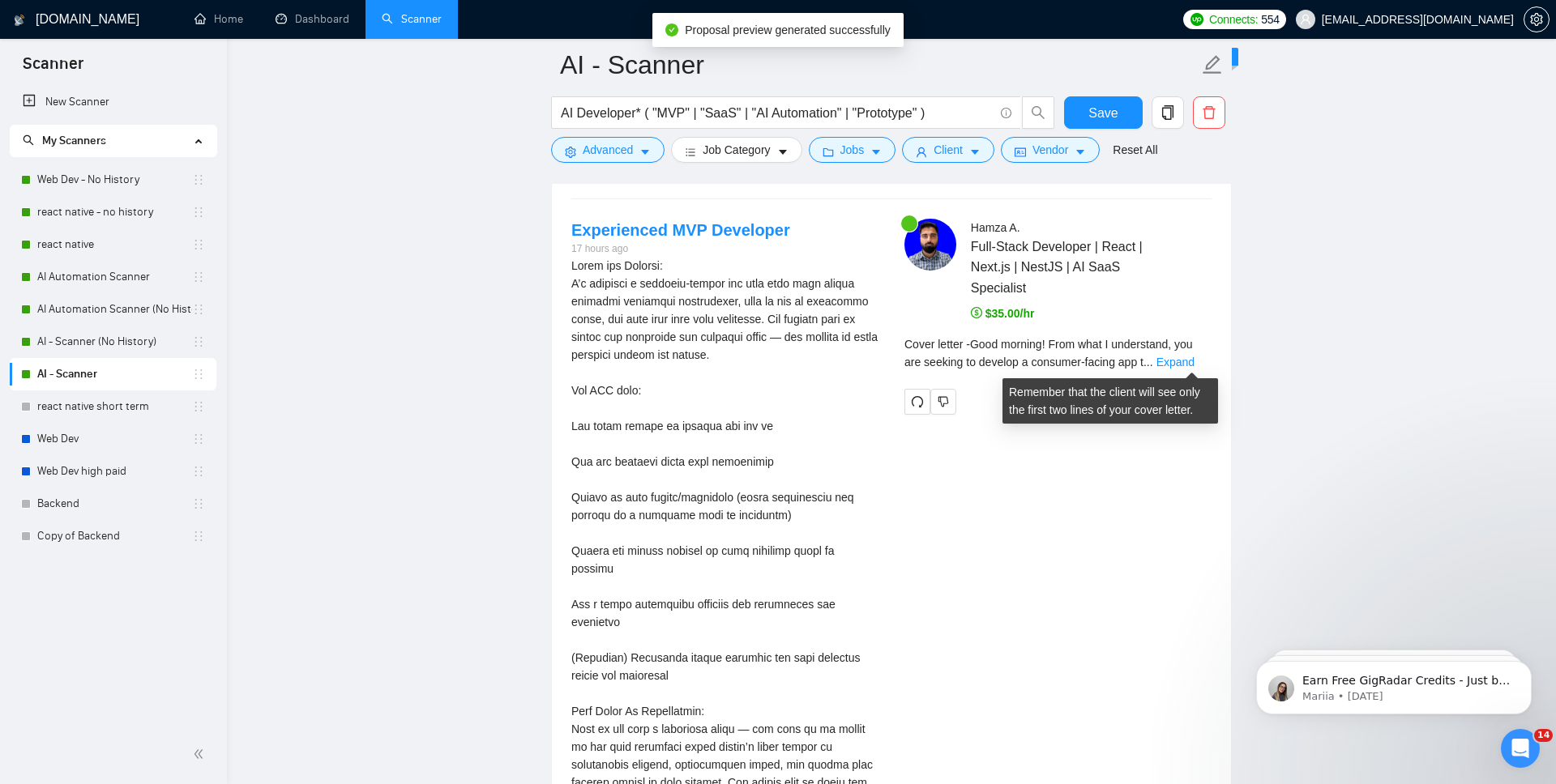
click at [1191, 351] on div "Cover letter - Good morning! From what I understand, you are seeking to develop…" at bounding box center [1058, 353] width 308 height 36
click at [1193, 356] on link "Expand" at bounding box center [1176, 362] width 38 height 13
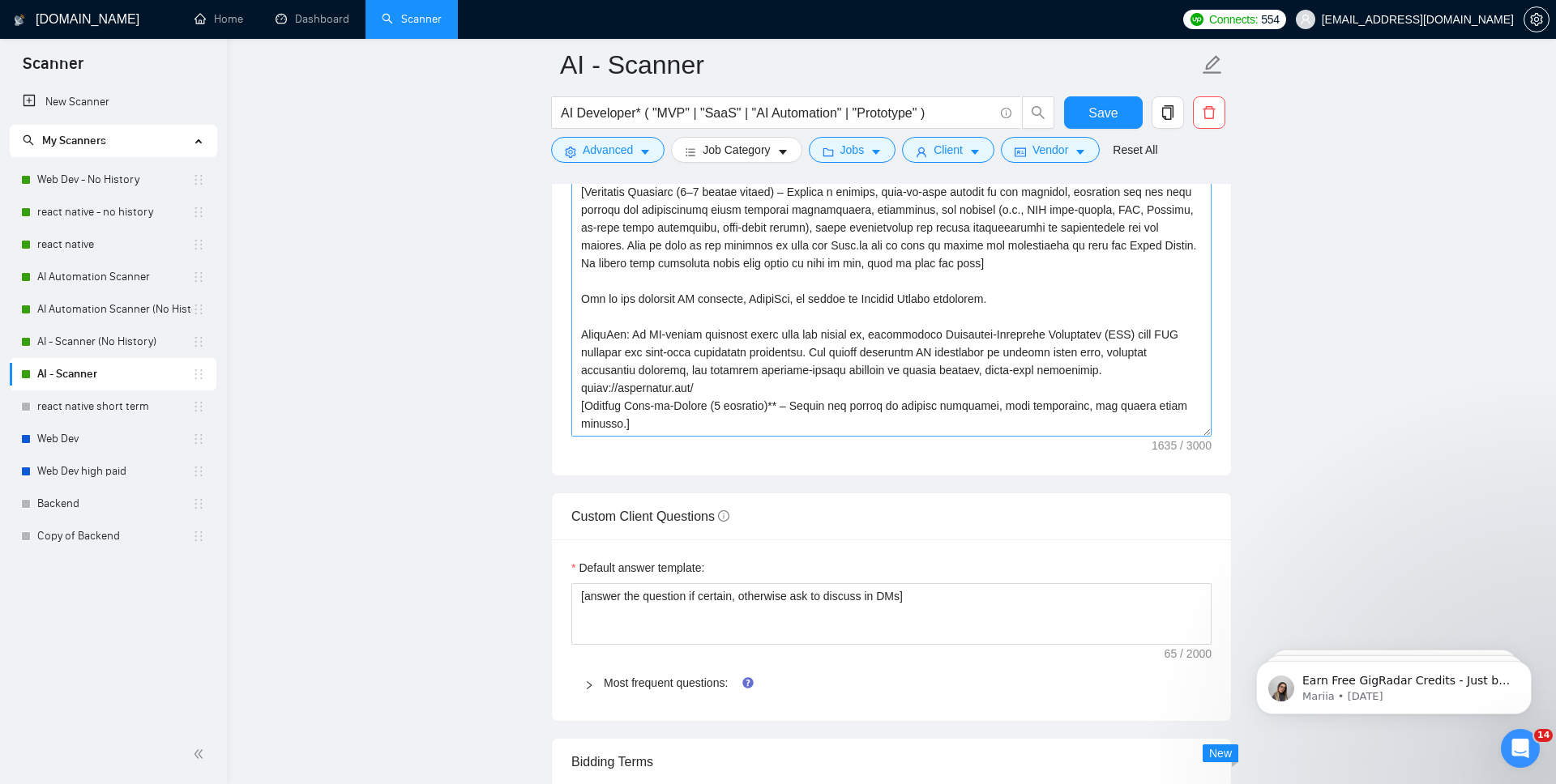
scroll to position [14, 0]
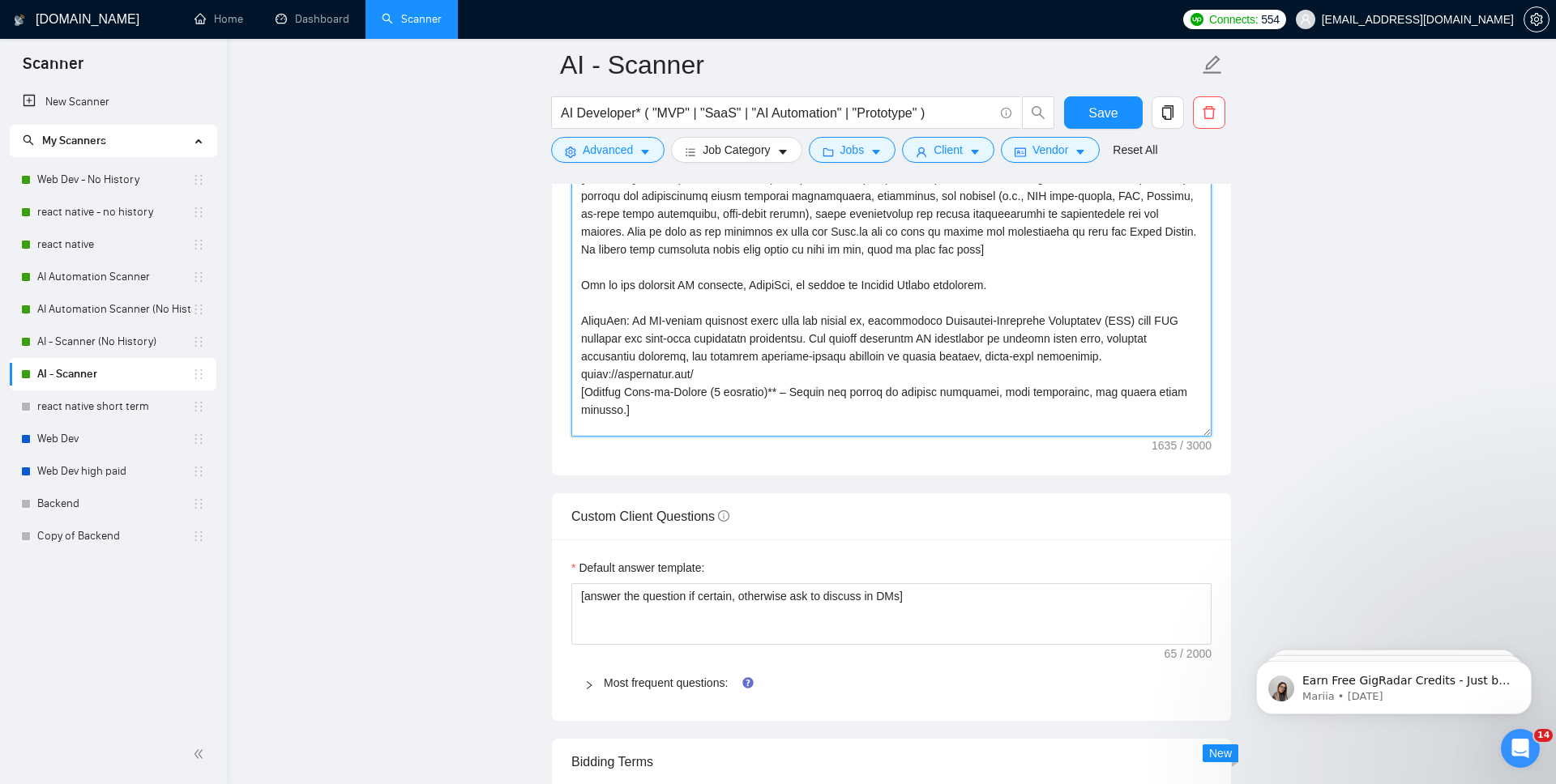
click at [745, 381] on textarea "Cover letter template:" at bounding box center [891, 254] width 641 height 365
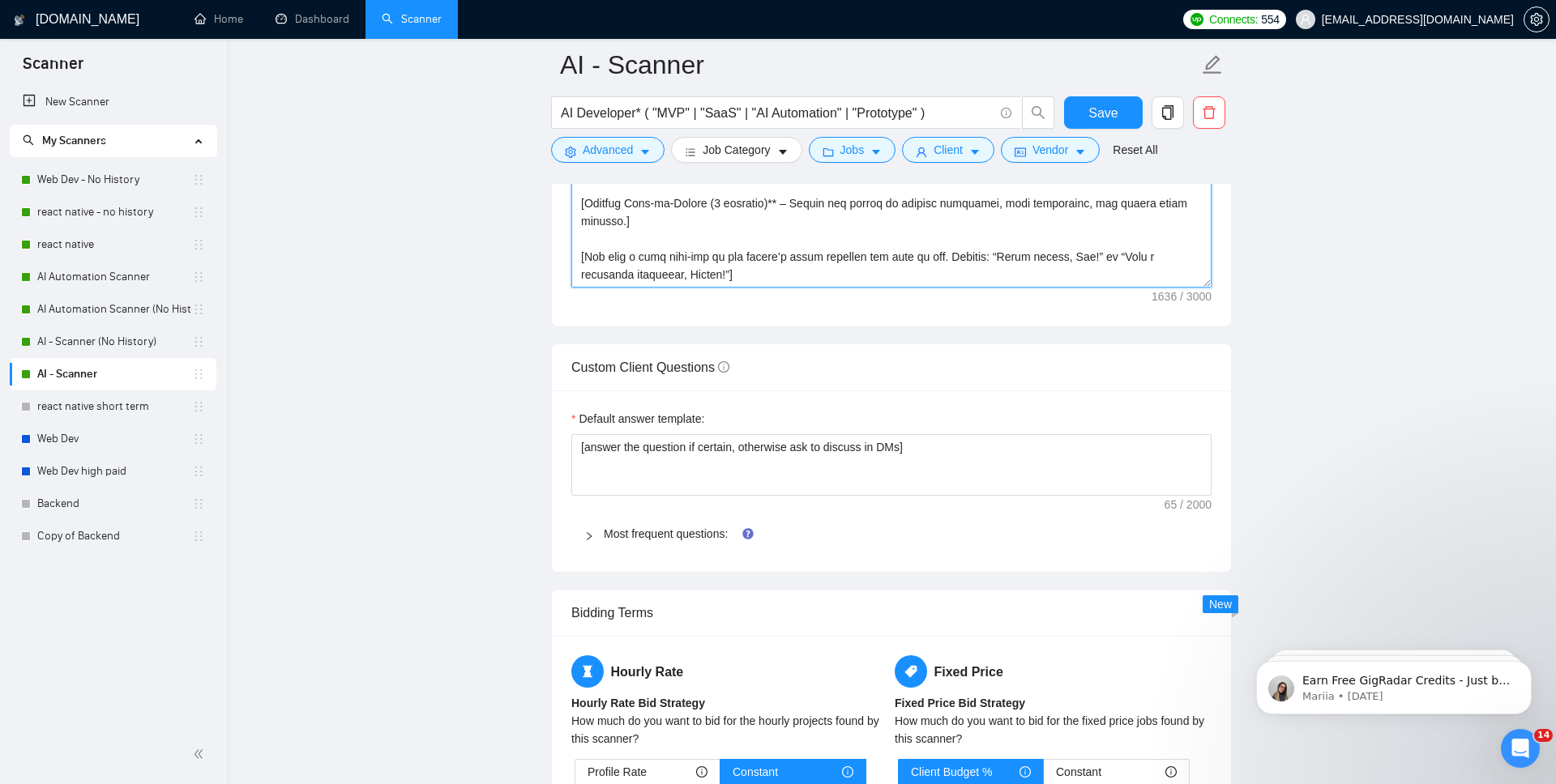
scroll to position [0, 0]
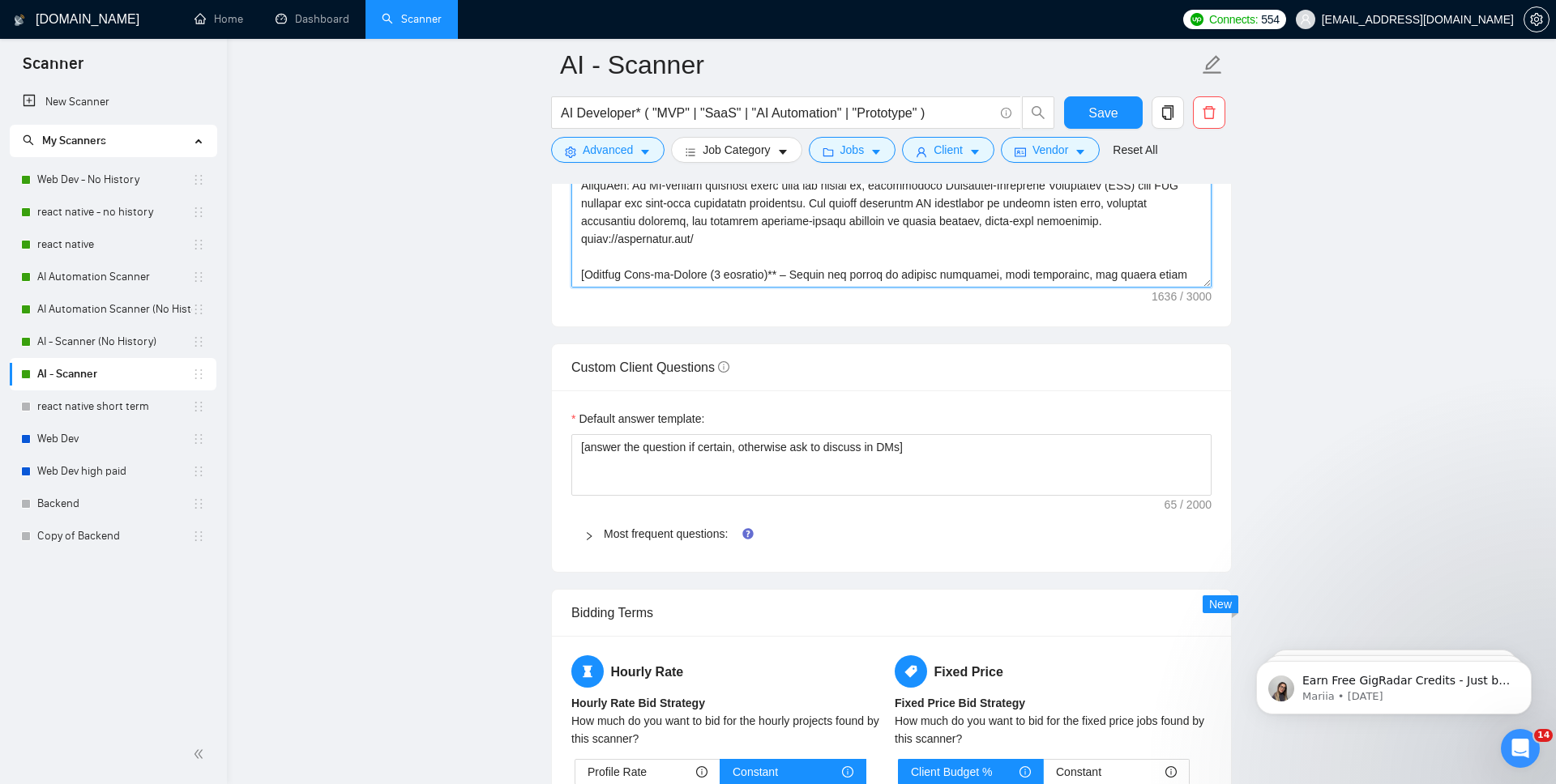
click at [794, 239] on textarea "Cover letter template:" at bounding box center [891, 105] width 641 height 365
type textarea "[Personalize with client’s name or company name in their local language, matche…"
click at [1101, 114] on span "Save" at bounding box center [1103, 113] width 29 height 20
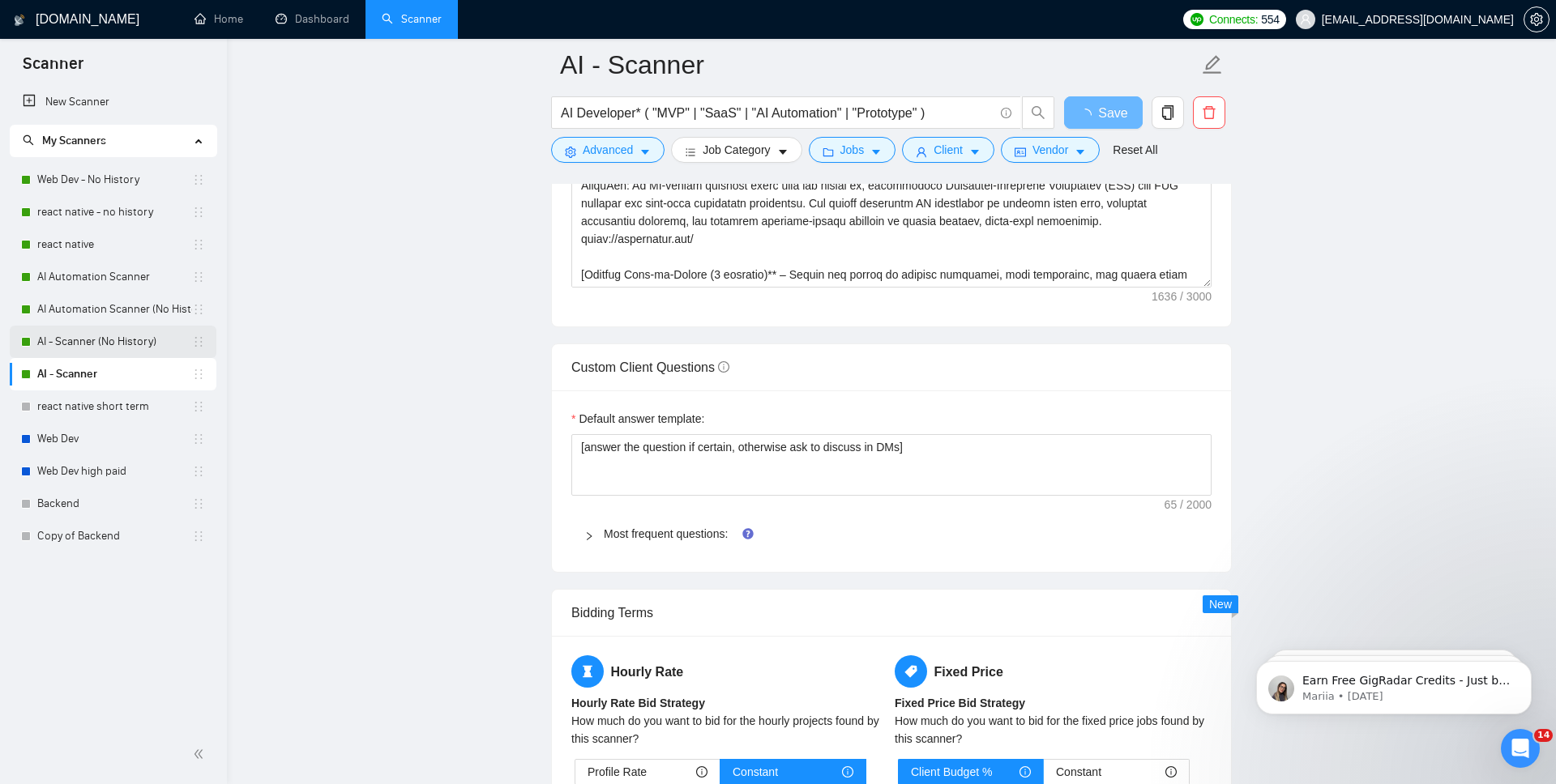
click at [124, 333] on link "AI - Scanner (No History)" at bounding box center [114, 341] width 155 height 32
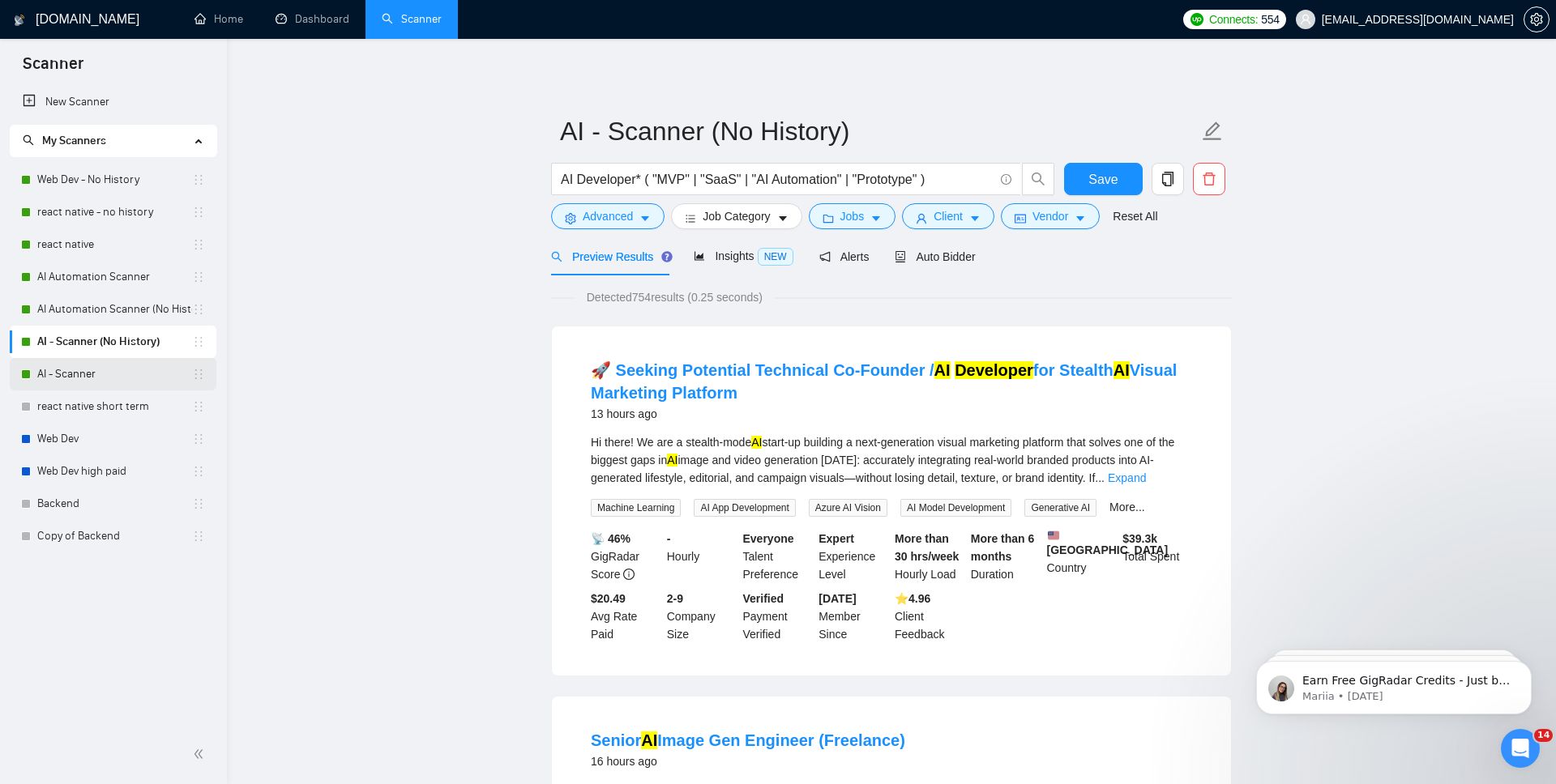
click at [128, 366] on link "AI - Scanner" at bounding box center [114, 373] width 155 height 32
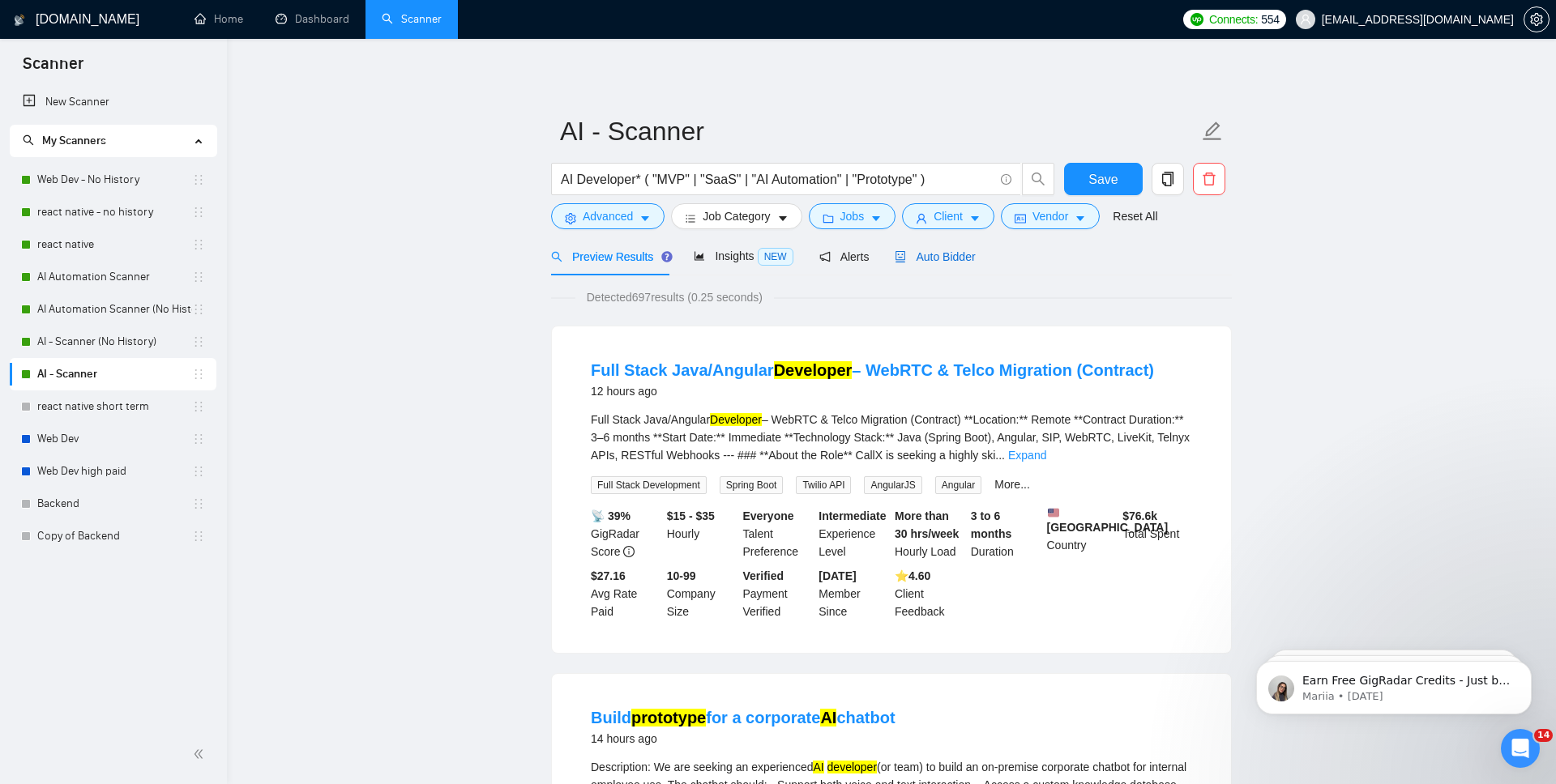
click at [974, 258] on span "Auto Bidder" at bounding box center [935, 257] width 81 height 13
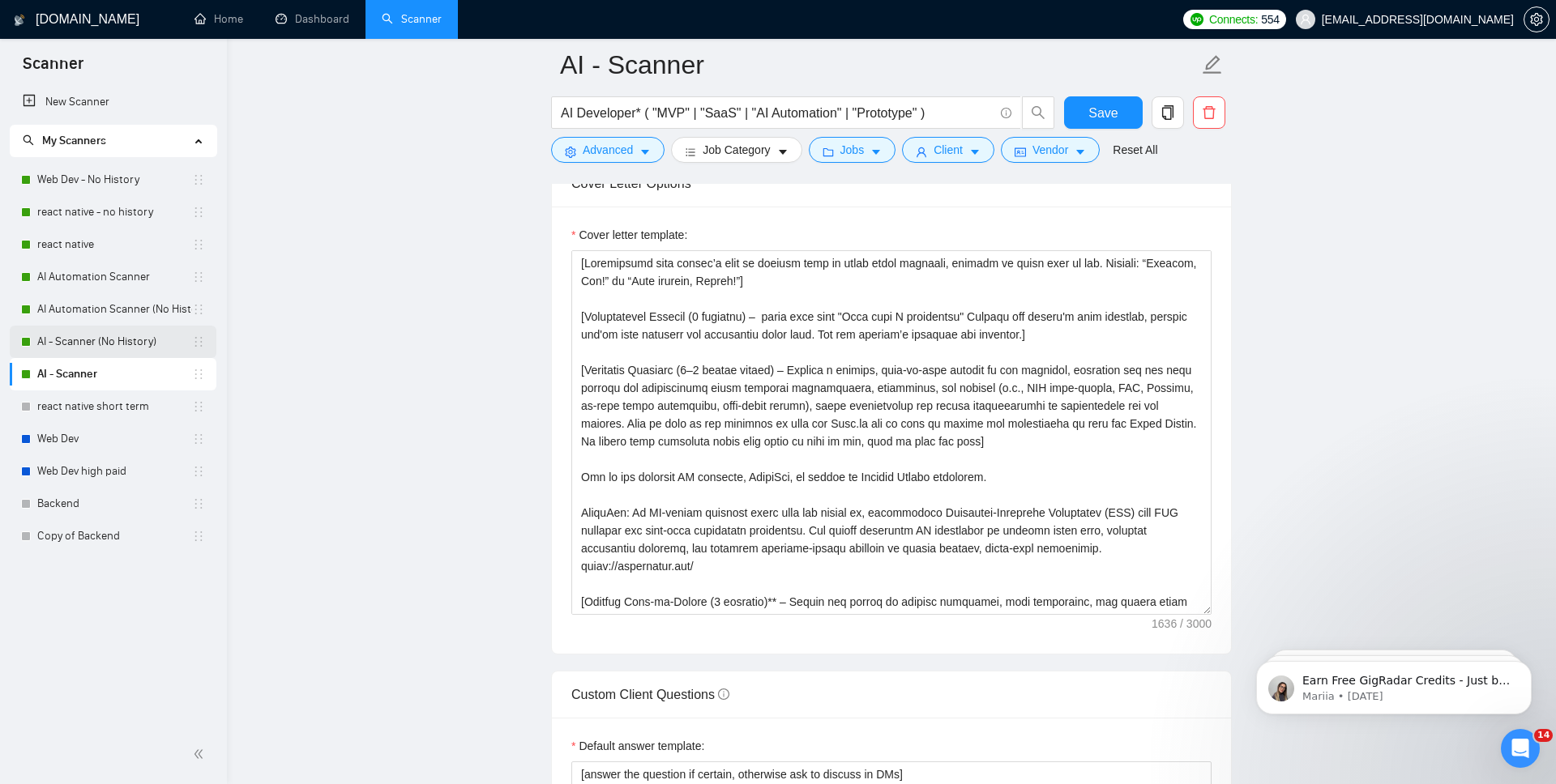
click at [122, 350] on link "AI - Scanner (No History)" at bounding box center [114, 341] width 155 height 32
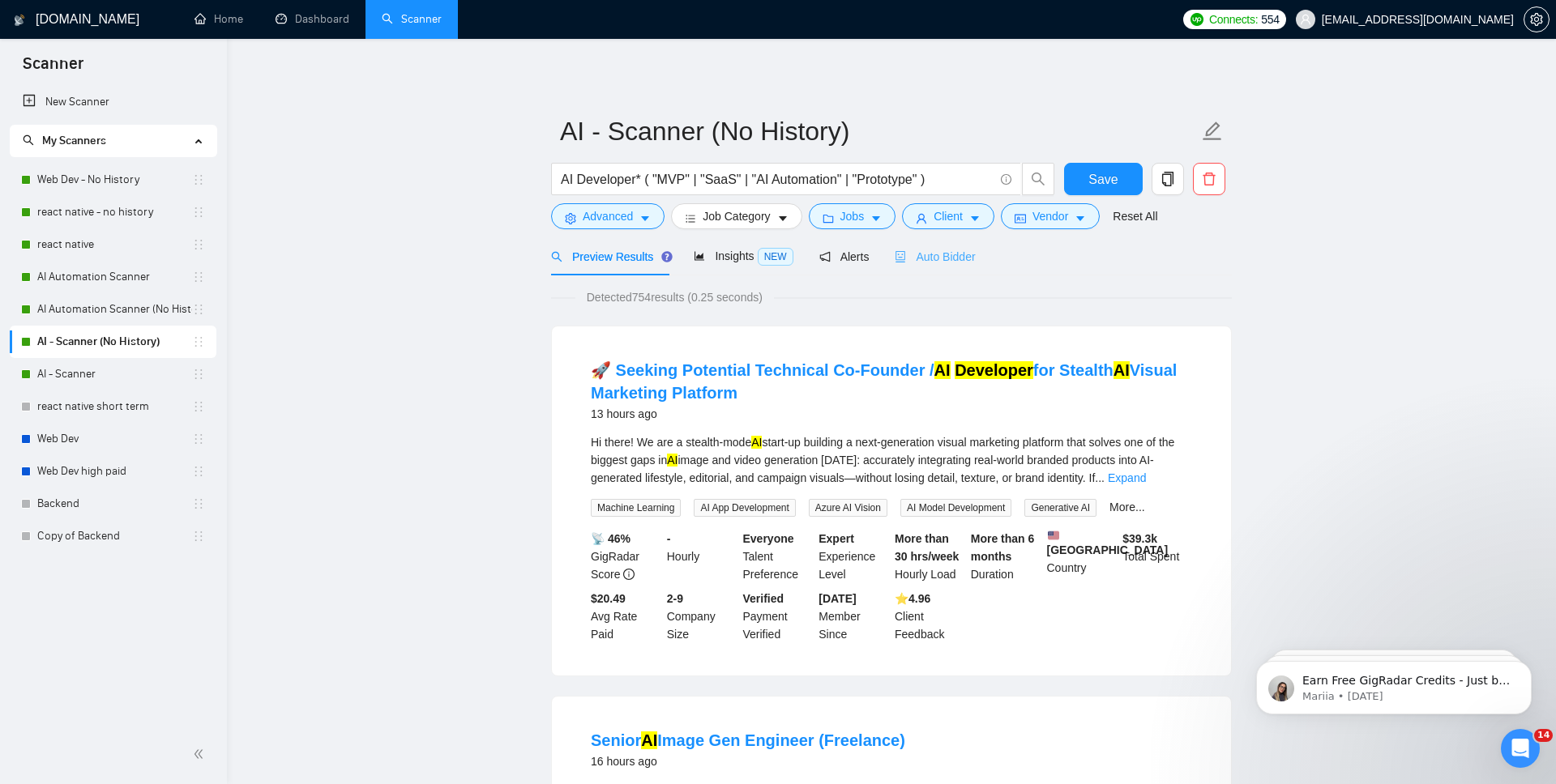
click at [956, 268] on div "Auto Bidder" at bounding box center [935, 256] width 81 height 38
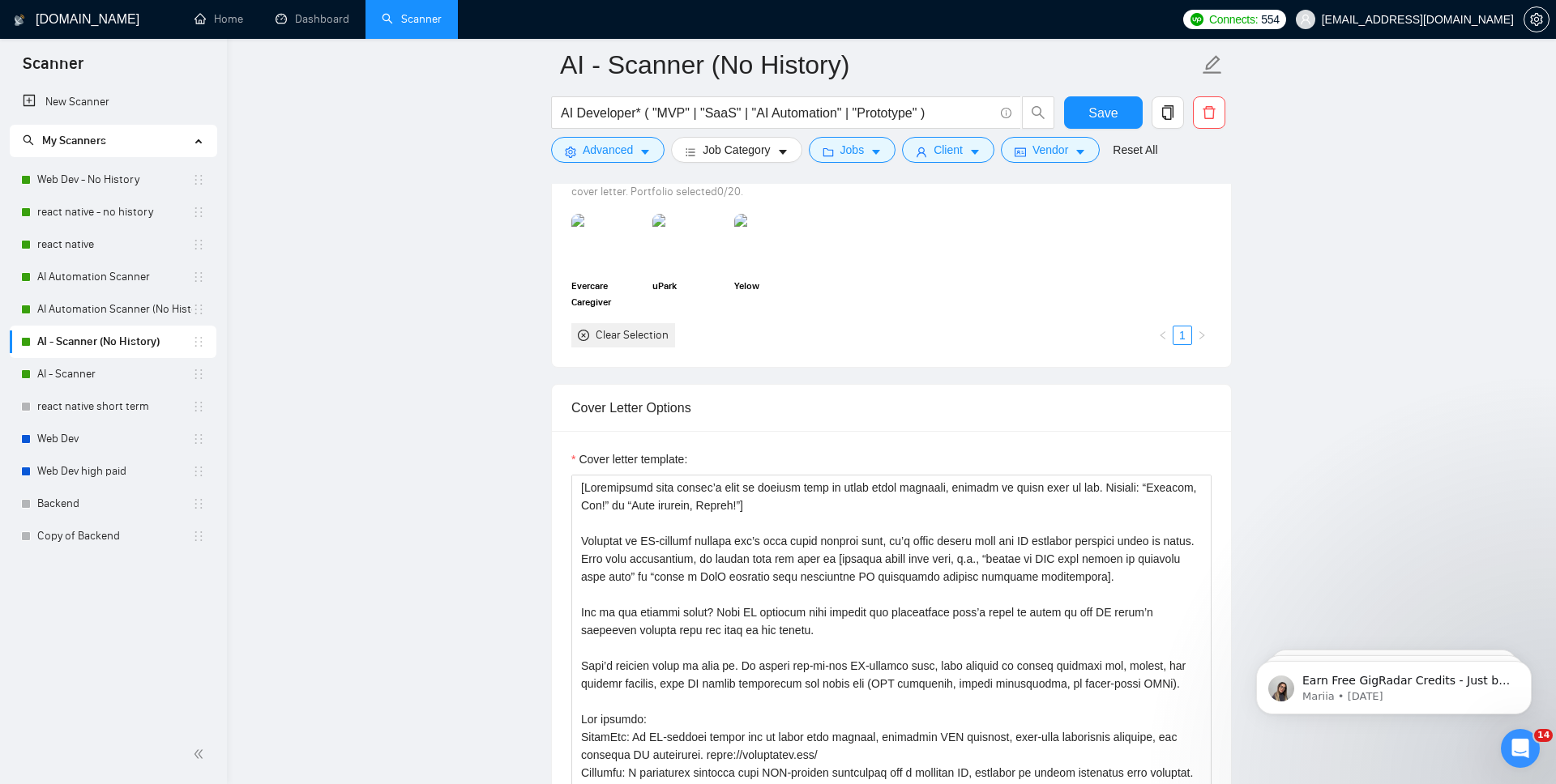
scroll to position [1813, 0]
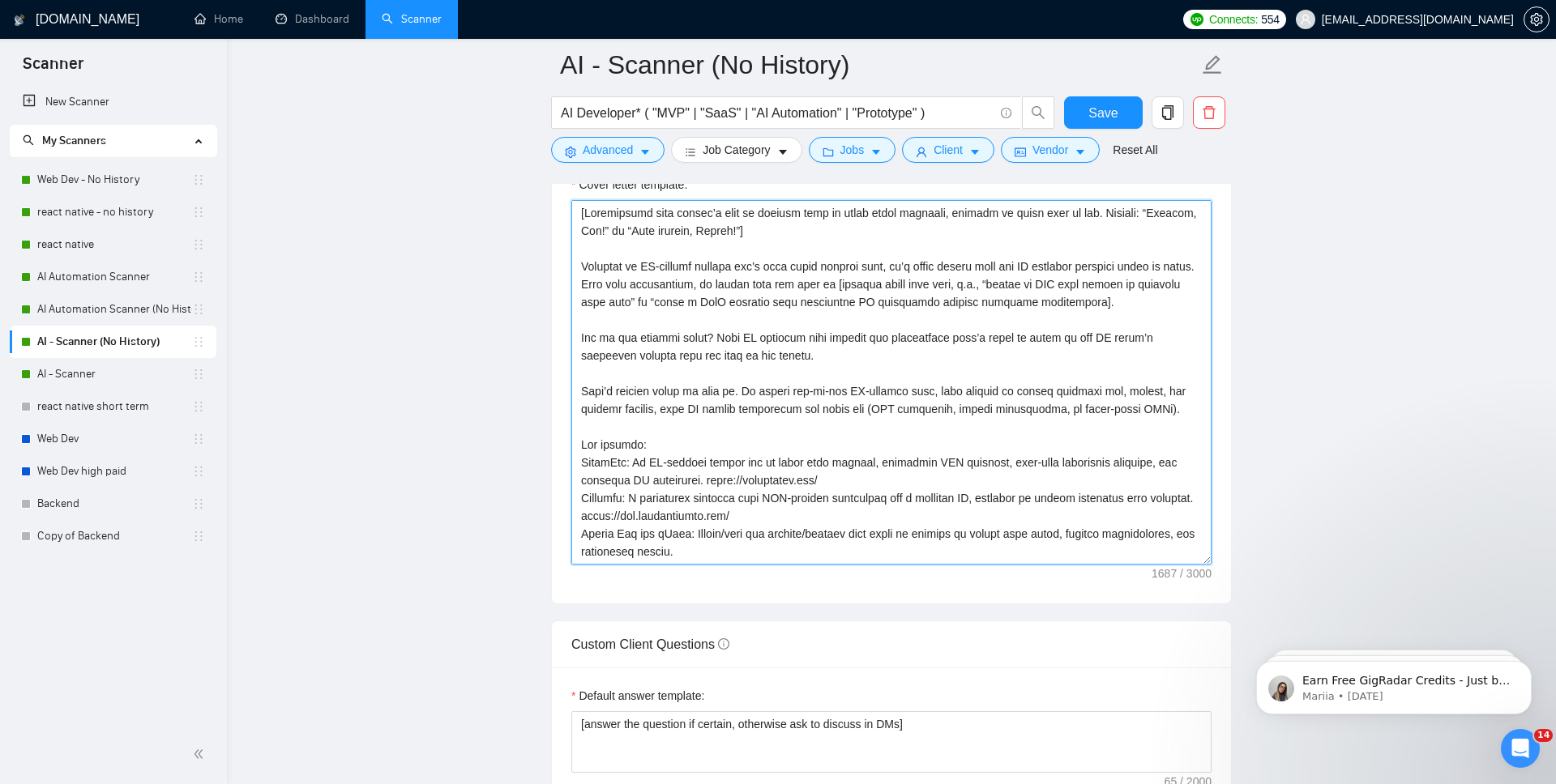
click at [925, 413] on textarea "Cover letter template:" at bounding box center [891, 382] width 641 height 365
paste textarea "[Personalized Opening (1 sentence) – start like this "From what I understand" A…"
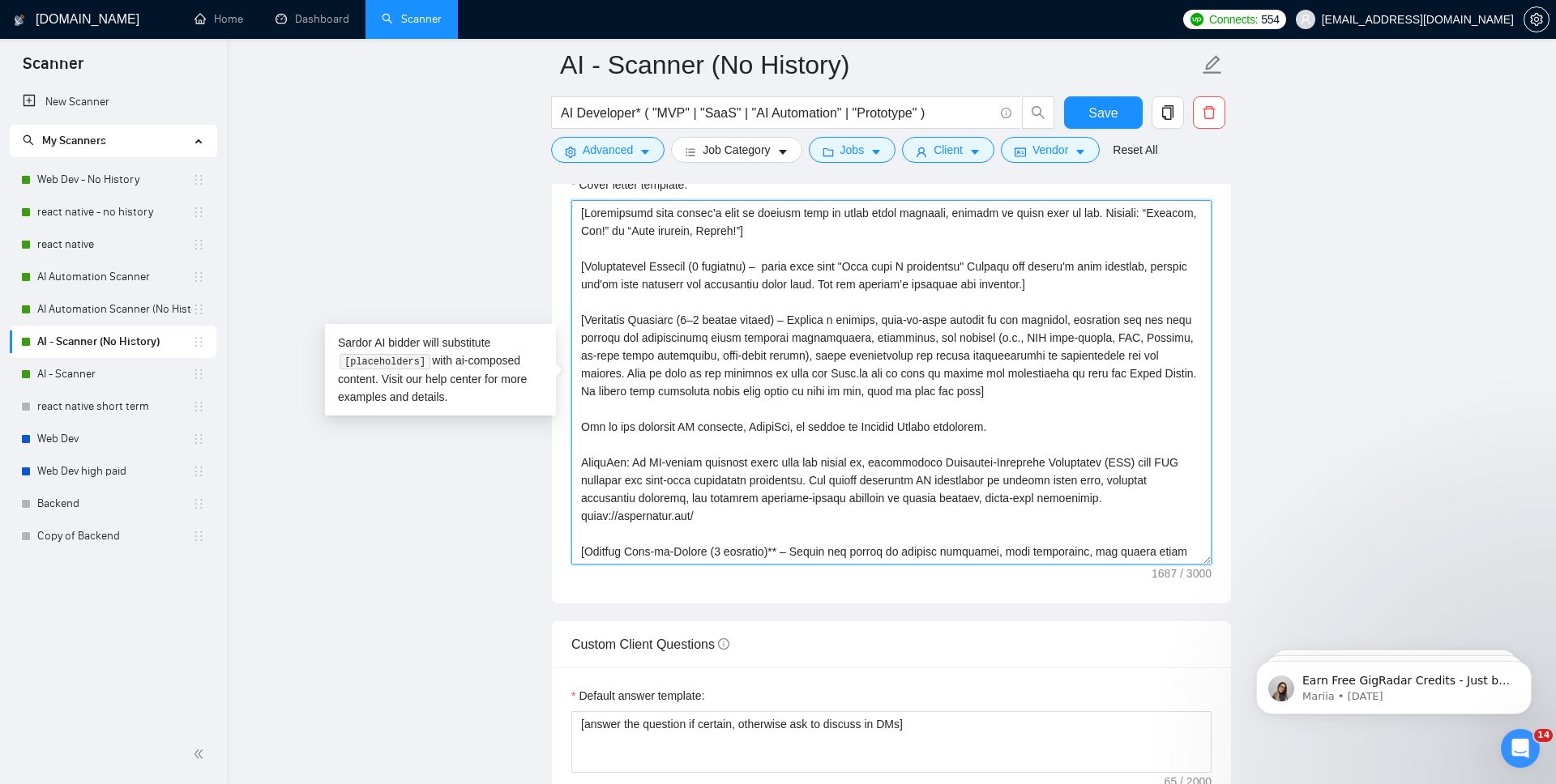
scroll to position [66, 0]
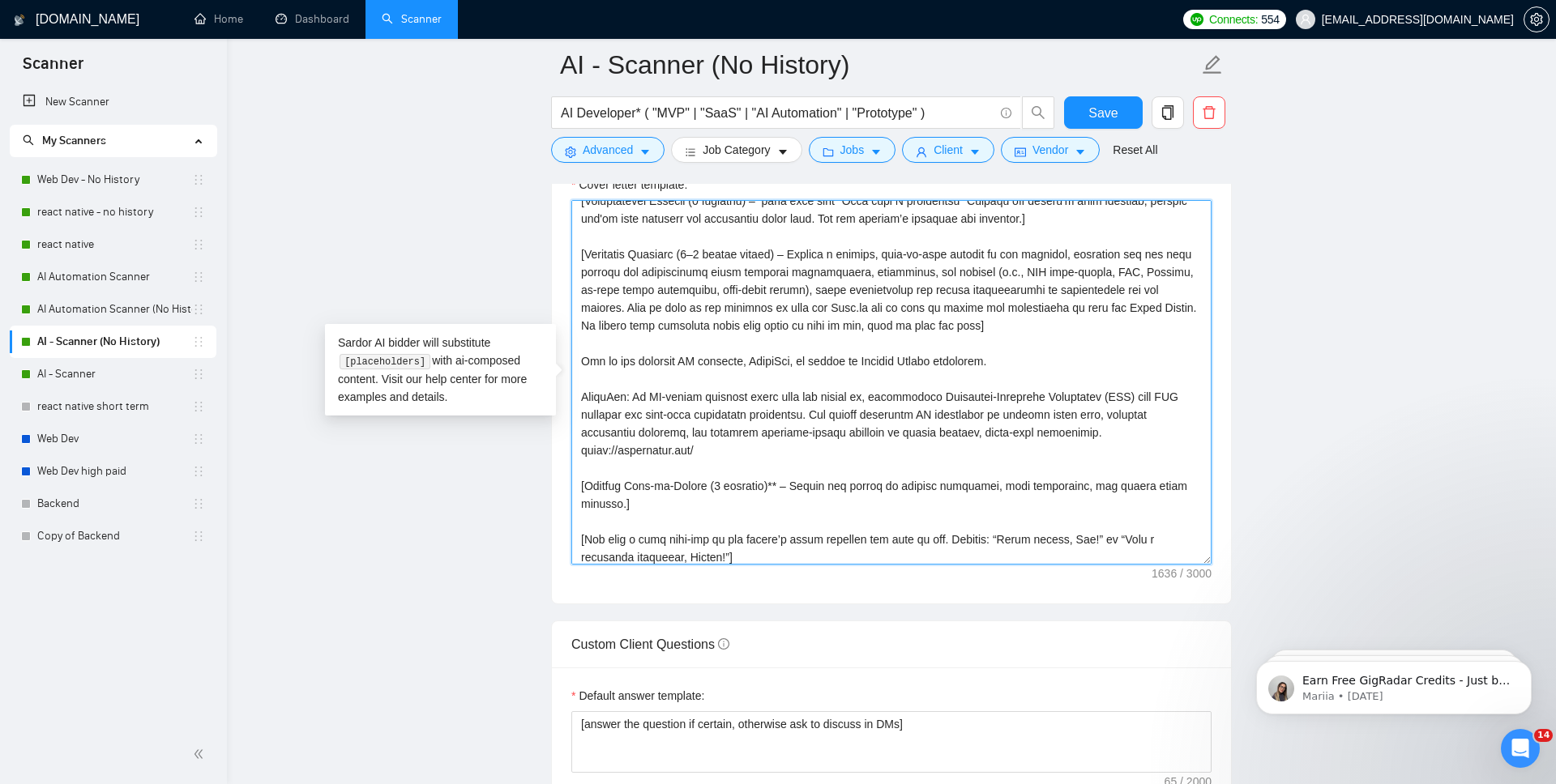
type textarea "[Personalize with client’s name or company name in their local language, matche…"
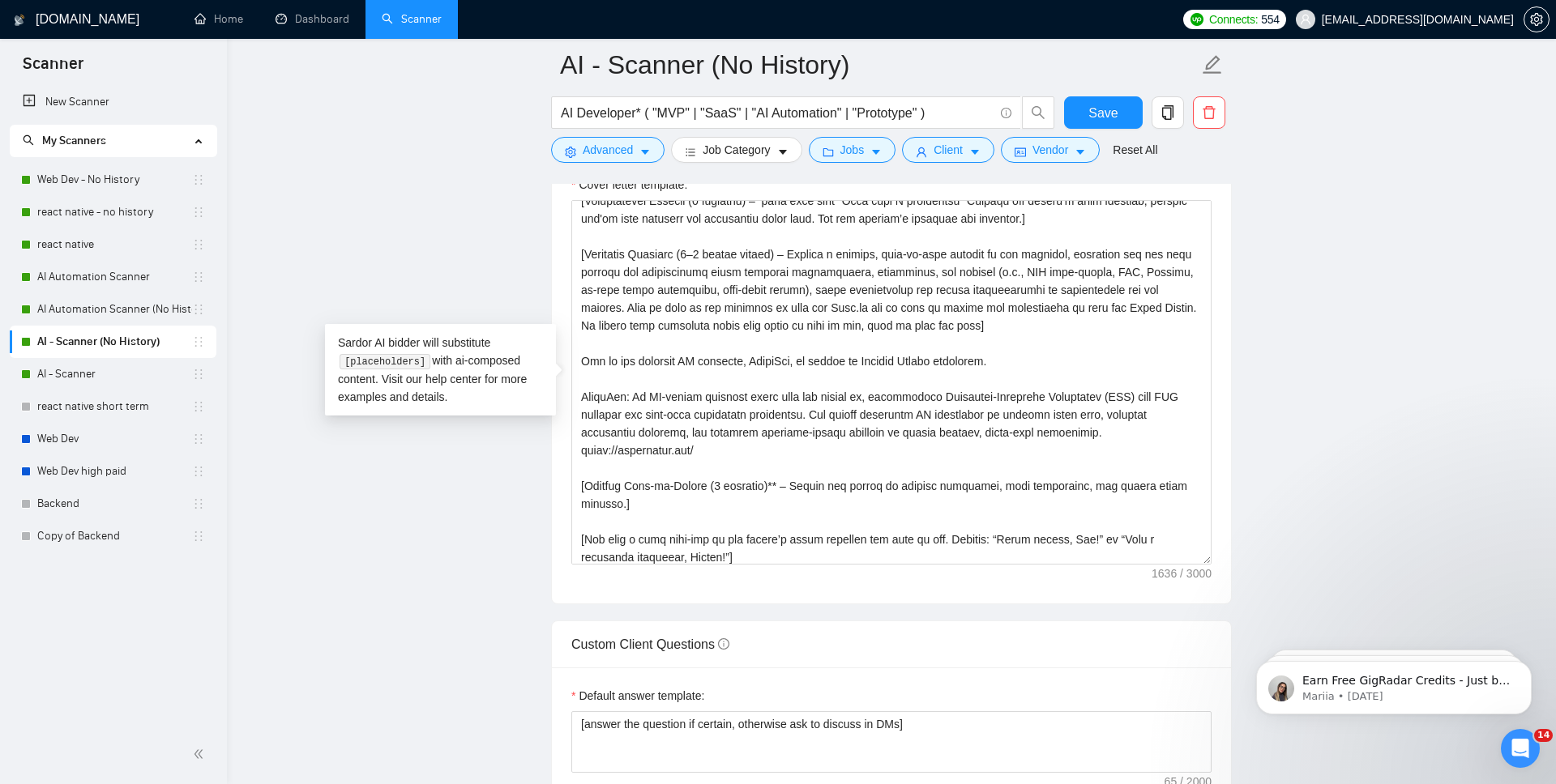
click at [924, 622] on div "Custom Client Questions" at bounding box center [891, 644] width 641 height 46
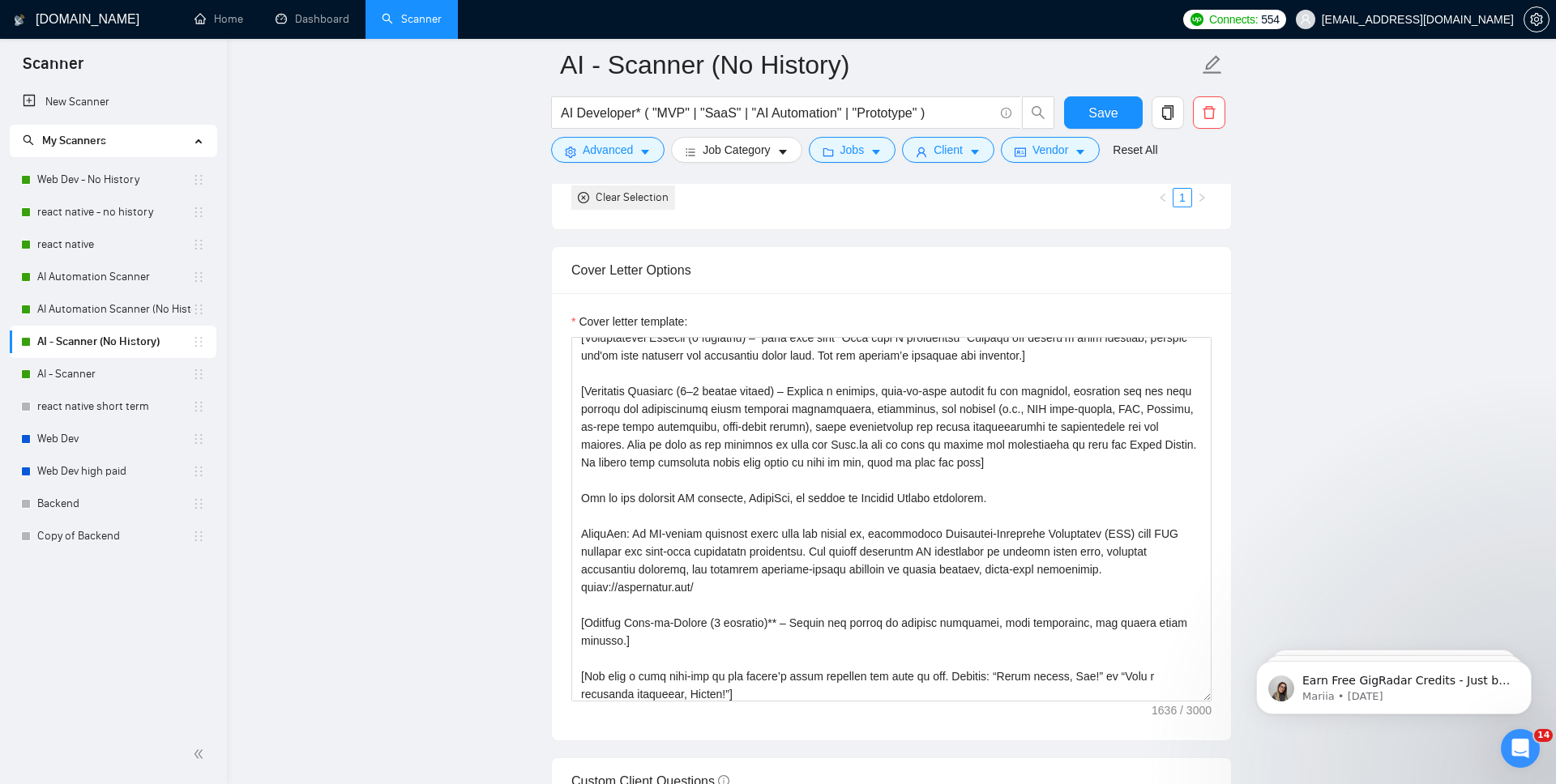
scroll to position [1477, 0]
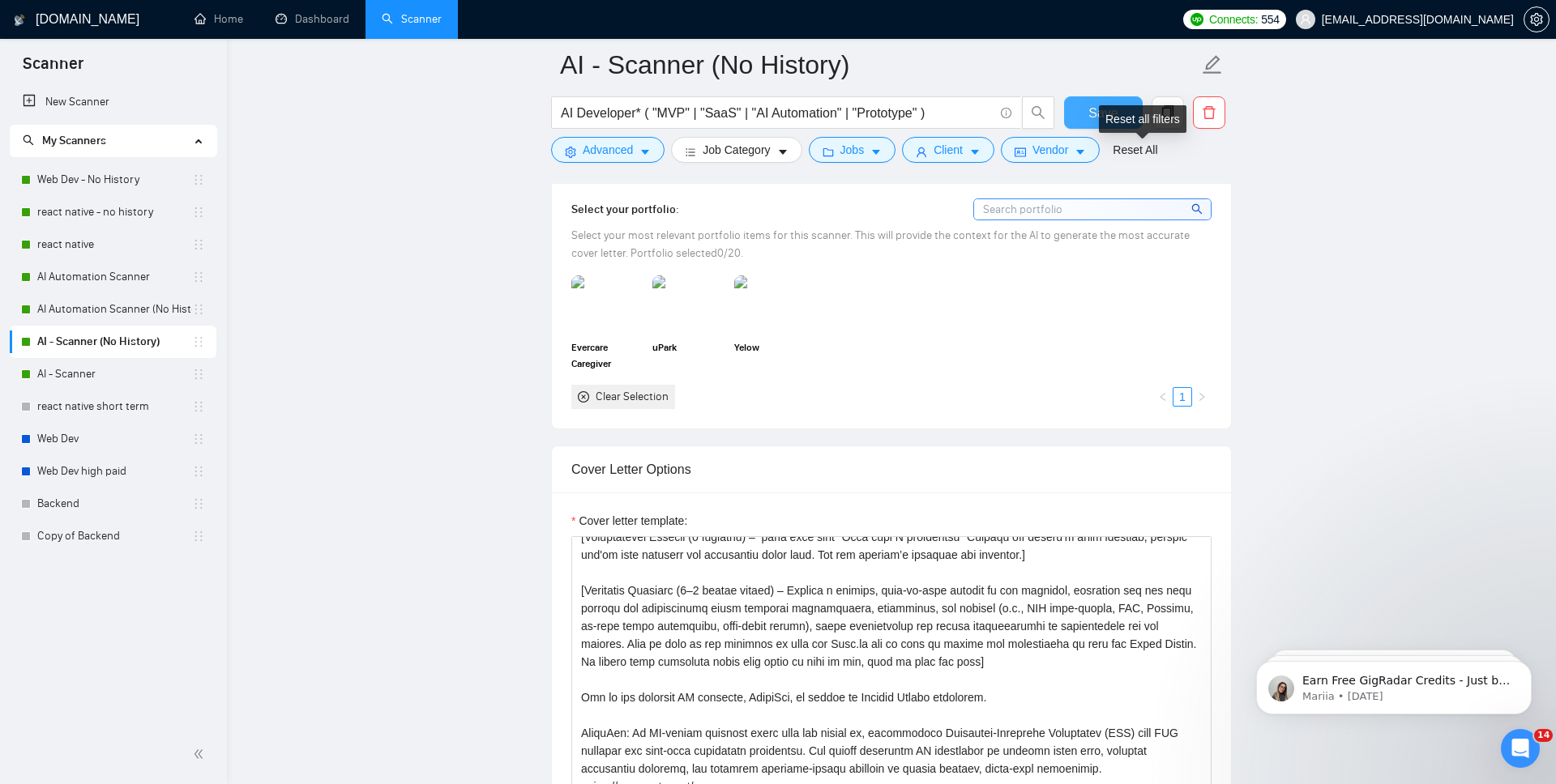
click at [1103, 118] on span "Save" at bounding box center [1103, 113] width 29 height 20
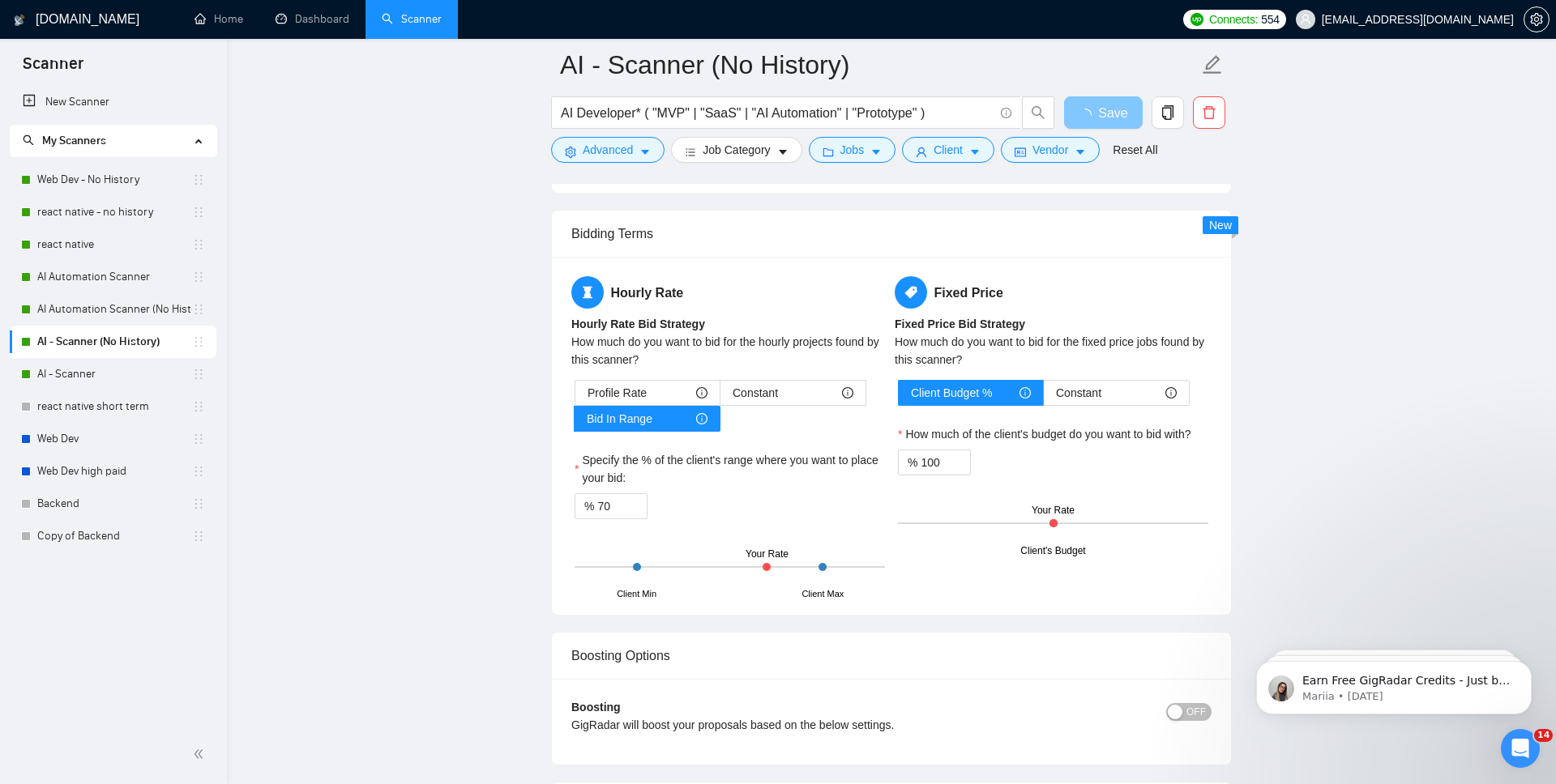
scroll to position [2413, 0]
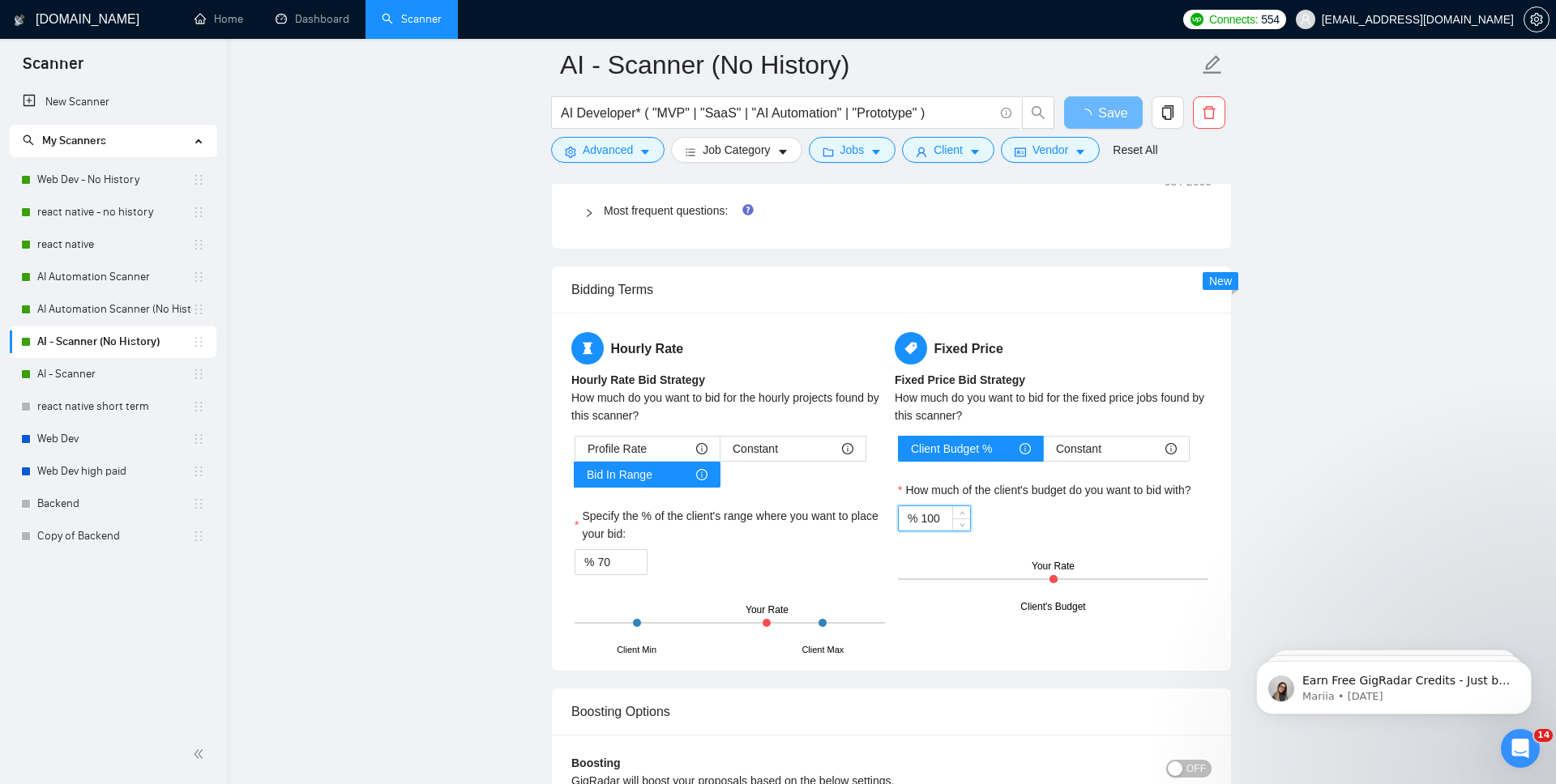
click at [938, 524] on input "100" at bounding box center [945, 518] width 49 height 25
type input "10"
click at [943, 526] on input "100" at bounding box center [945, 518] width 49 height 25
type input "102"
click at [618, 553] on input "70" at bounding box center [622, 562] width 49 height 25
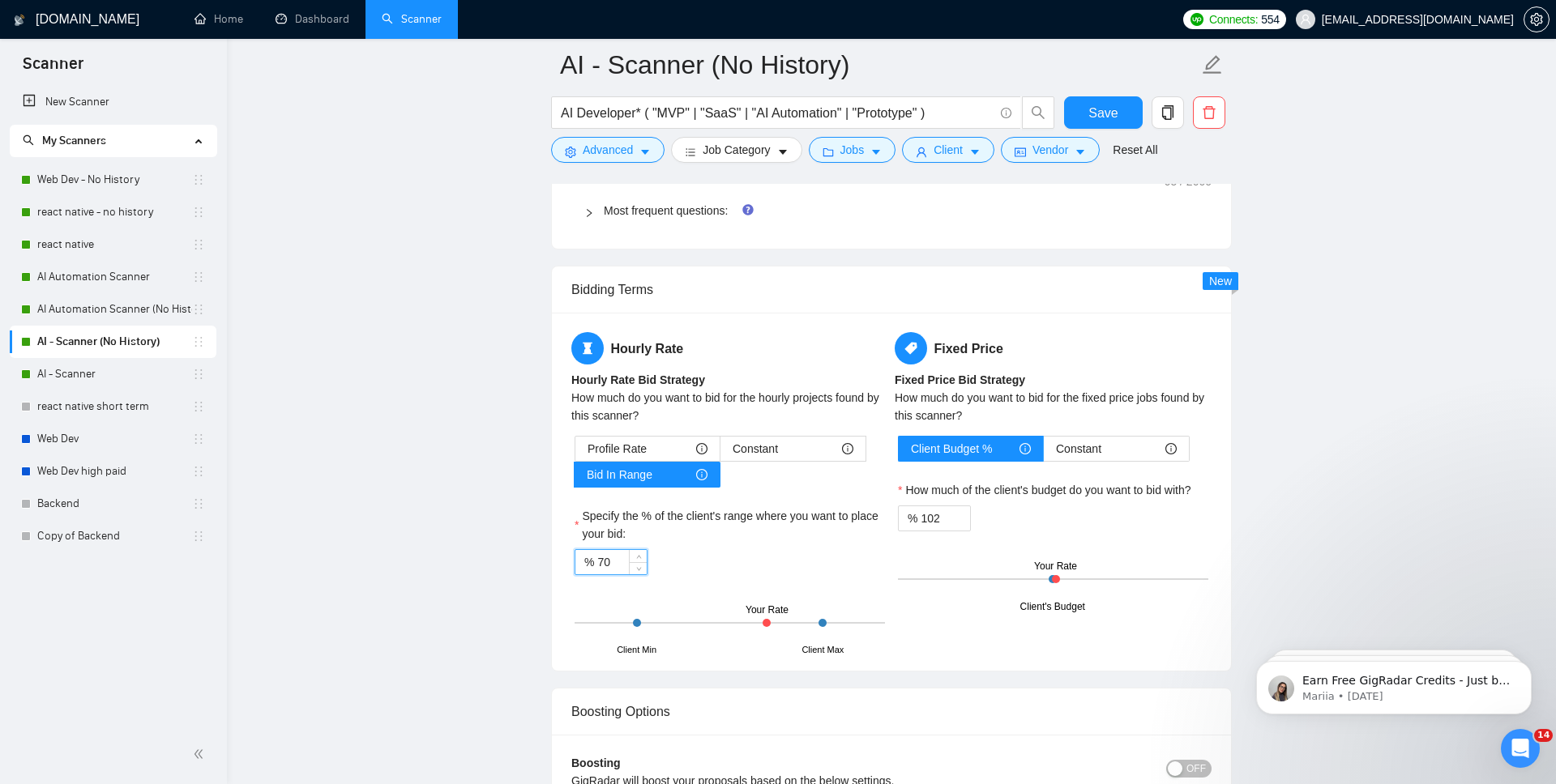
click at [618, 553] on input "70" at bounding box center [622, 562] width 49 height 25
click at [769, 456] on span "Constant" at bounding box center [756, 448] width 46 height 25
click at [720, 453] on input "Constant" at bounding box center [720, 453] width 0 height 0
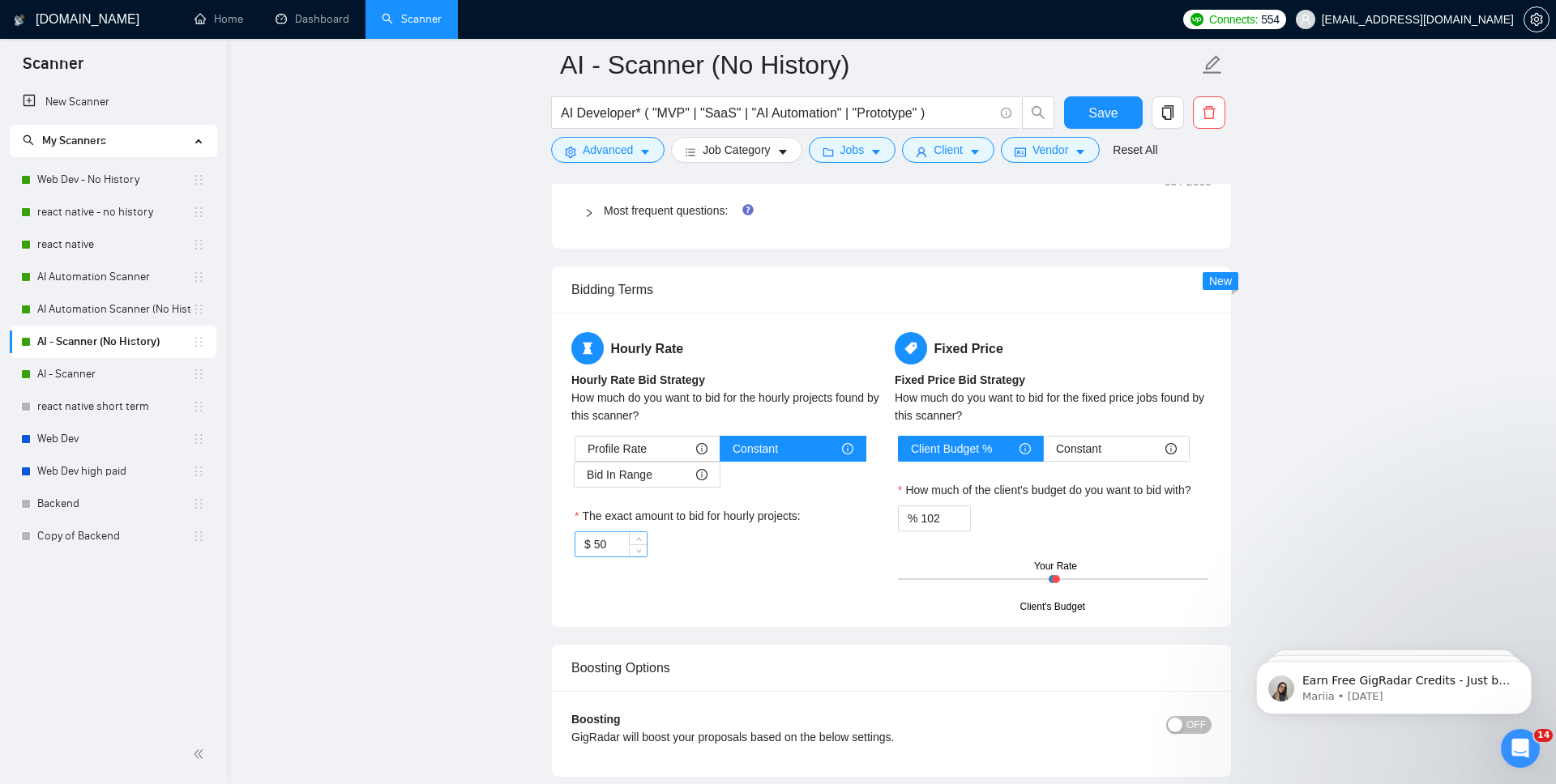
click at [610, 536] on input "50" at bounding box center [621, 544] width 53 height 25
type input "30"
click at [696, 541] on div "$ 30" at bounding box center [729, 544] width 310 height 26
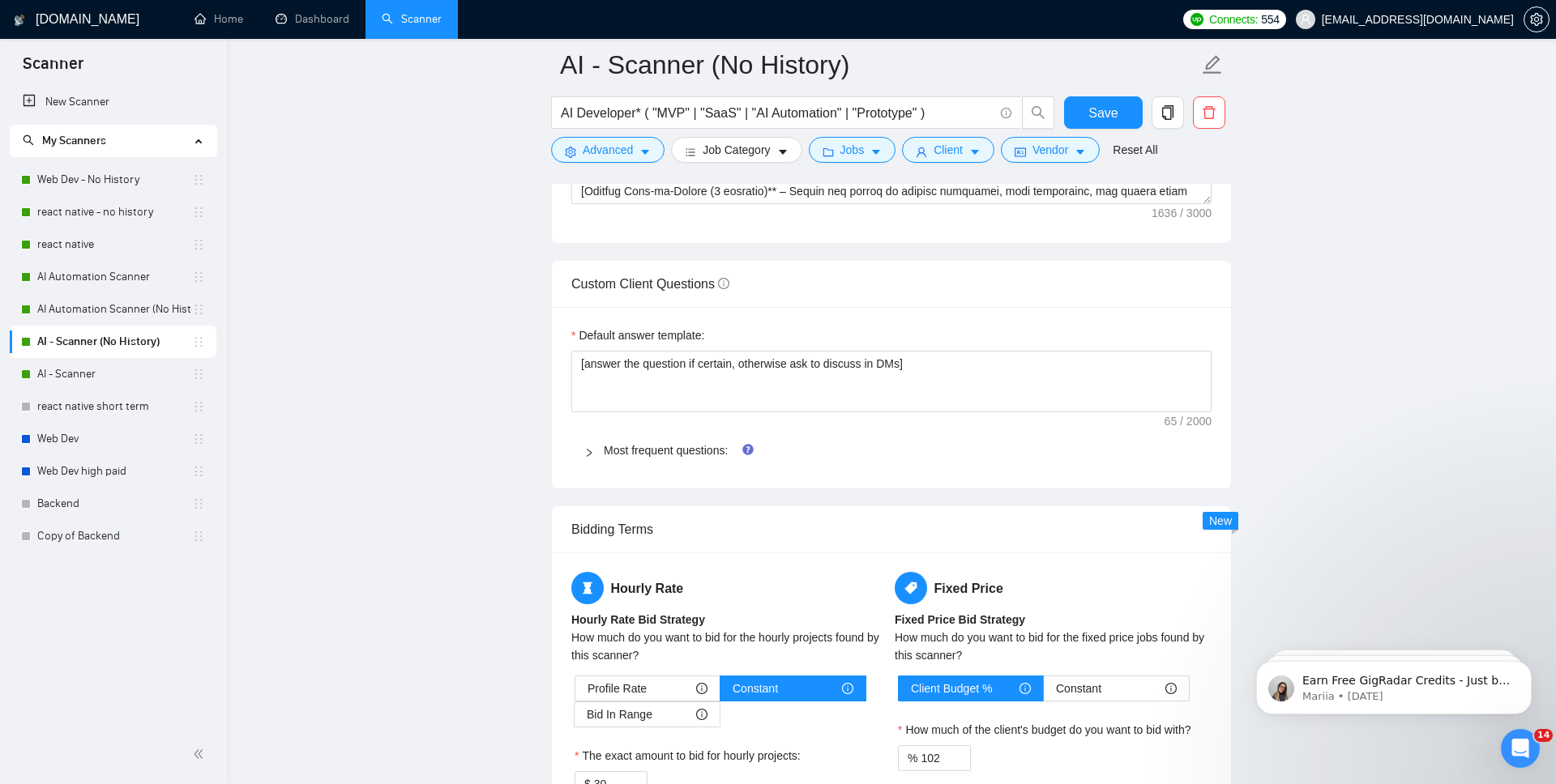
scroll to position [2134, 0]
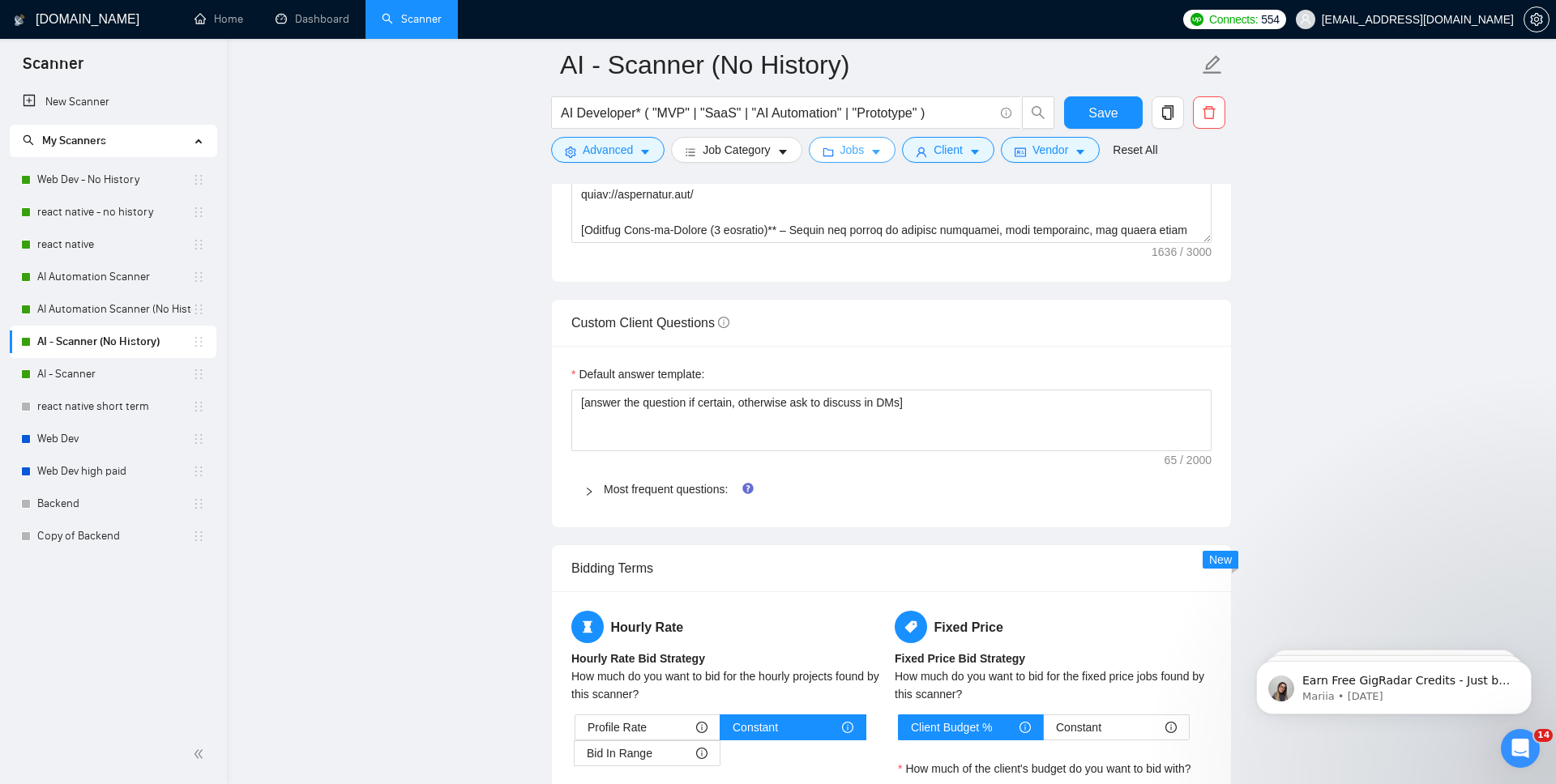
click at [852, 159] on button "Jobs" at bounding box center [853, 150] width 88 height 26
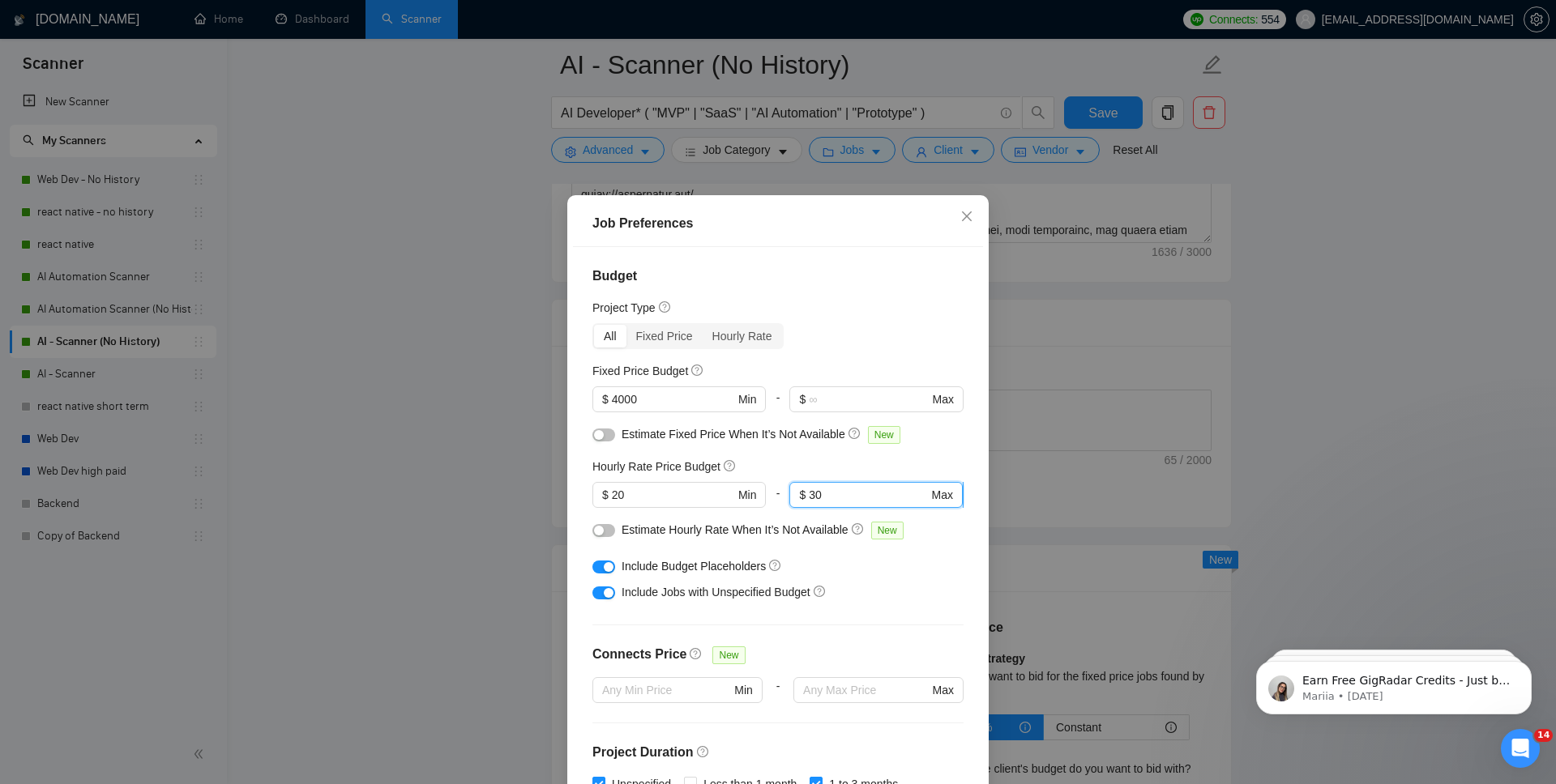
click at [835, 493] on input "30" at bounding box center [869, 494] width 119 height 17
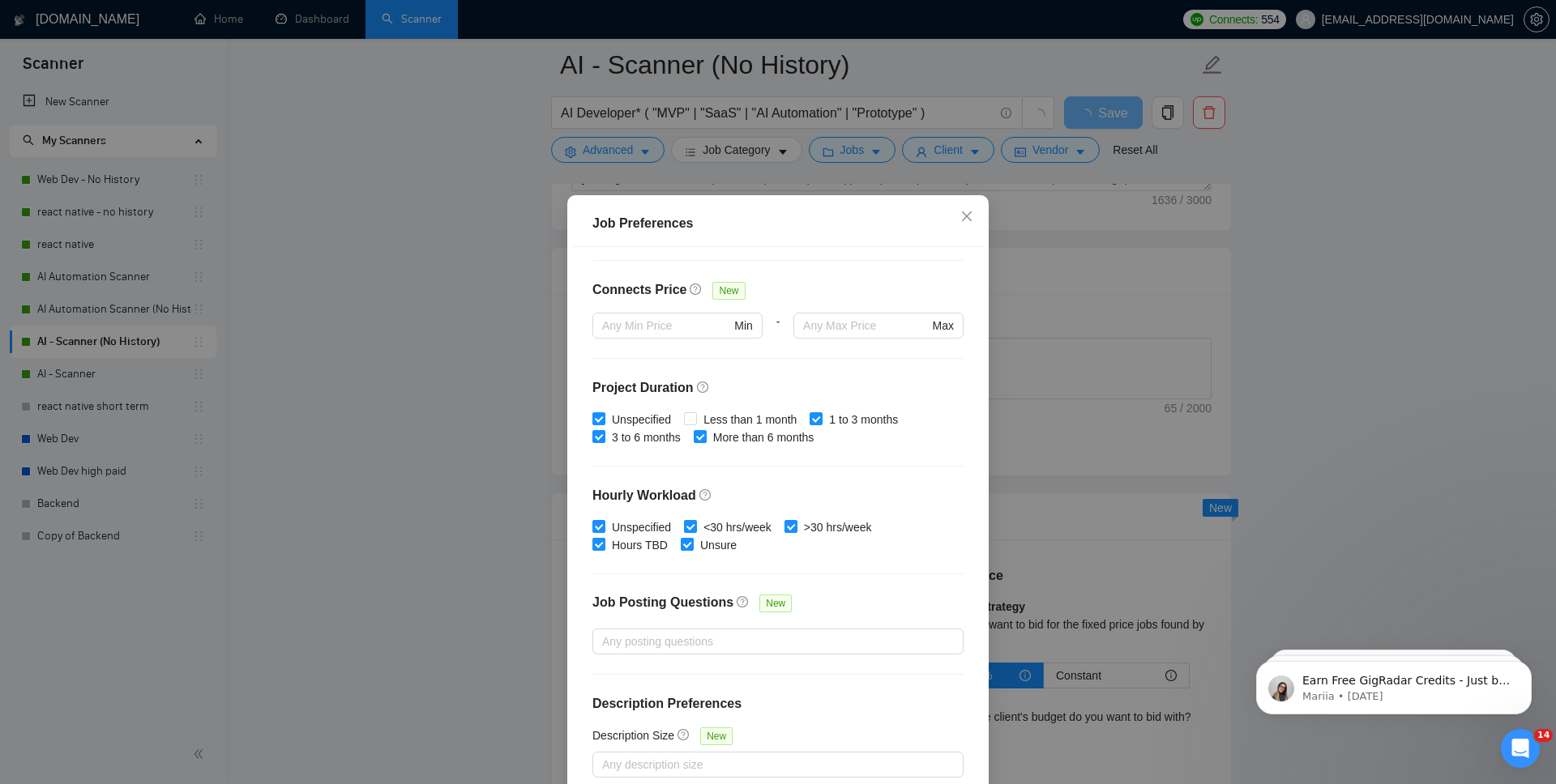
scroll to position [82, 0]
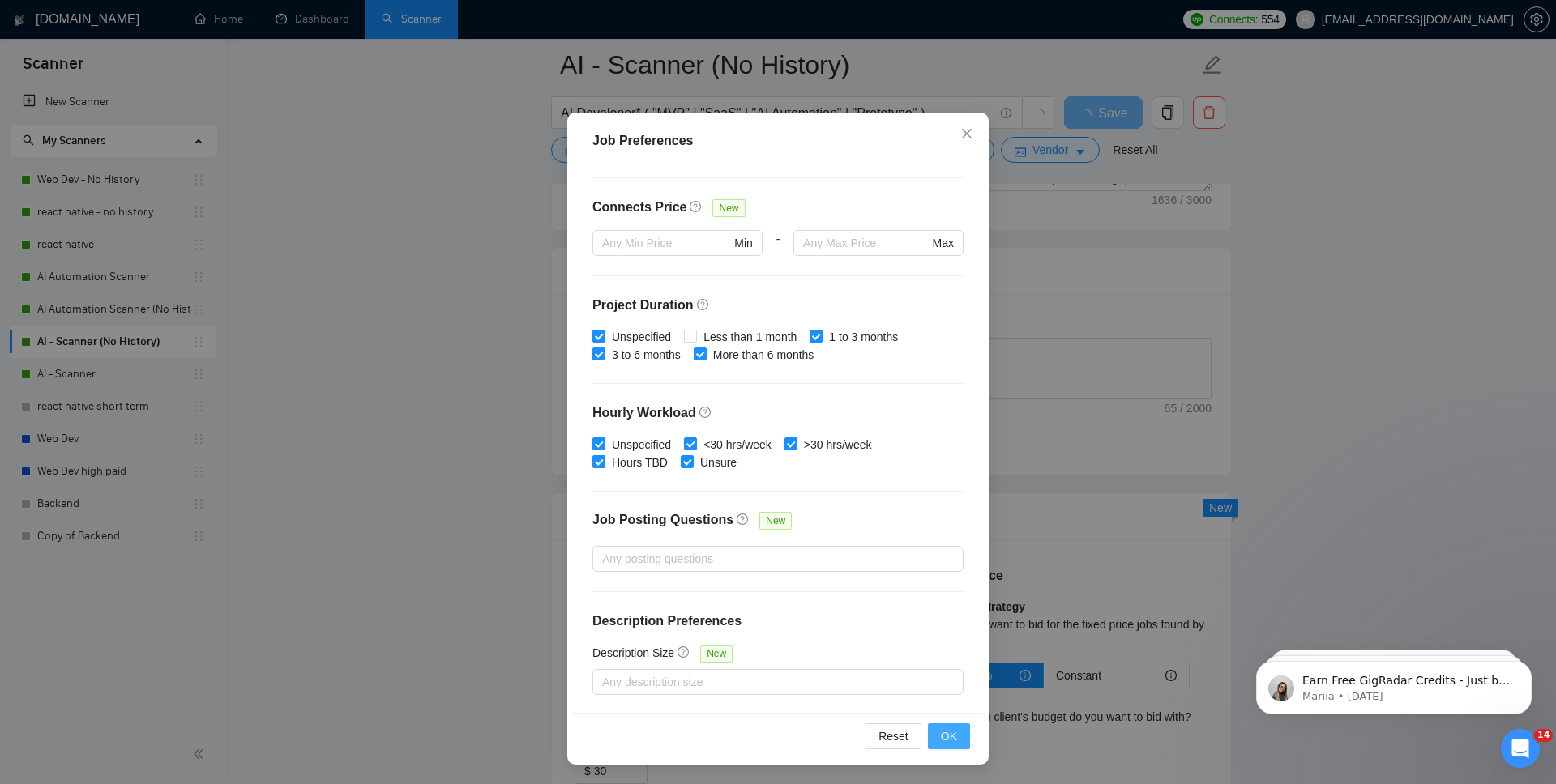
click at [951, 733] on span "OK" at bounding box center [949, 736] width 16 height 17
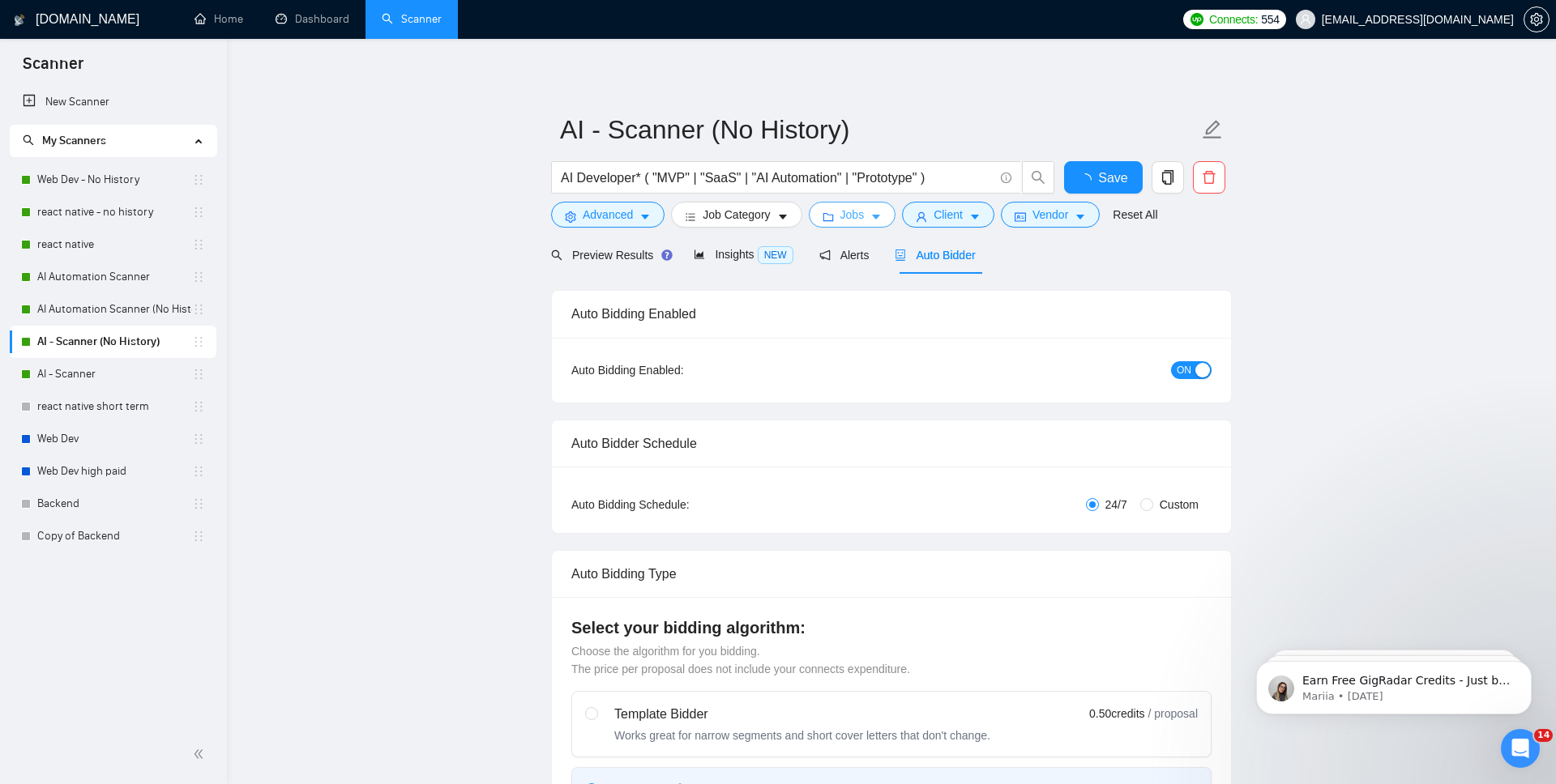
scroll to position [0, 0]
click at [754, 266] on div "Insights NEW" at bounding box center [743, 256] width 99 height 38
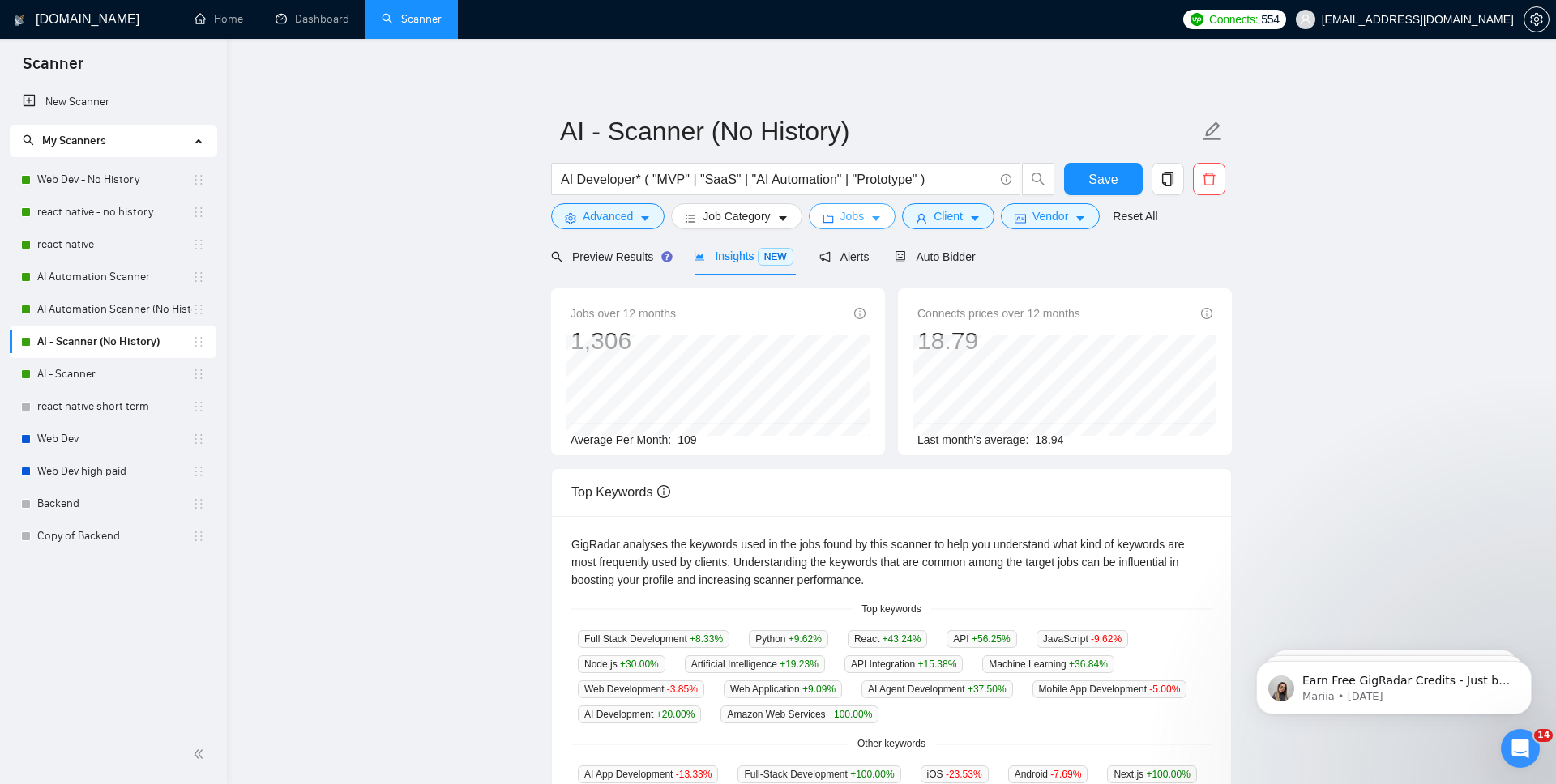
click at [880, 215] on icon "caret-down" at bounding box center [876, 219] width 11 height 11
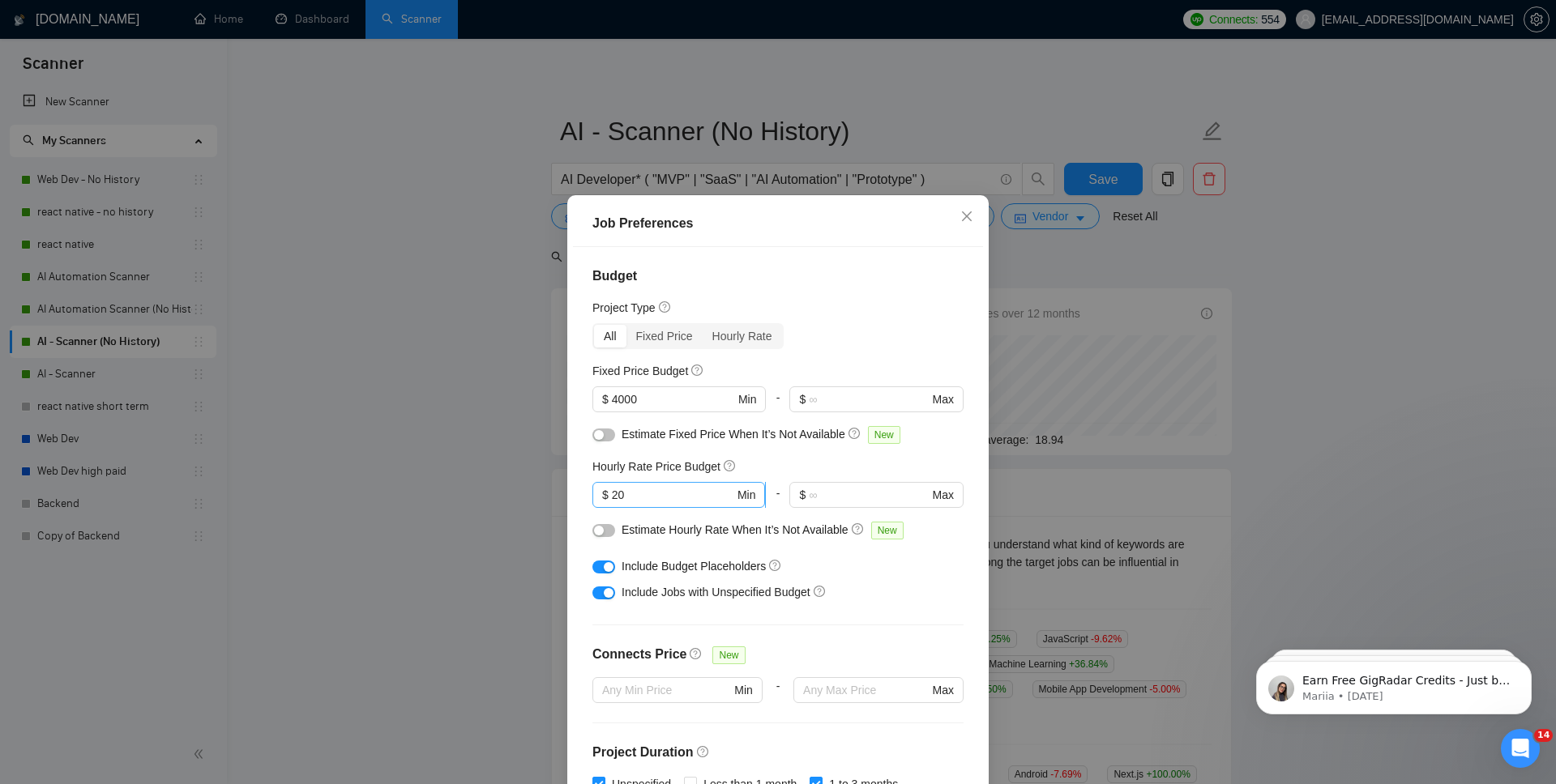
click at [675, 493] on input "20" at bounding box center [674, 494] width 123 height 17
type input "25"
click at [948, 532] on div "Estimate Hourly Rate When It’s Not Available New" at bounding box center [778, 533] width 372 height 26
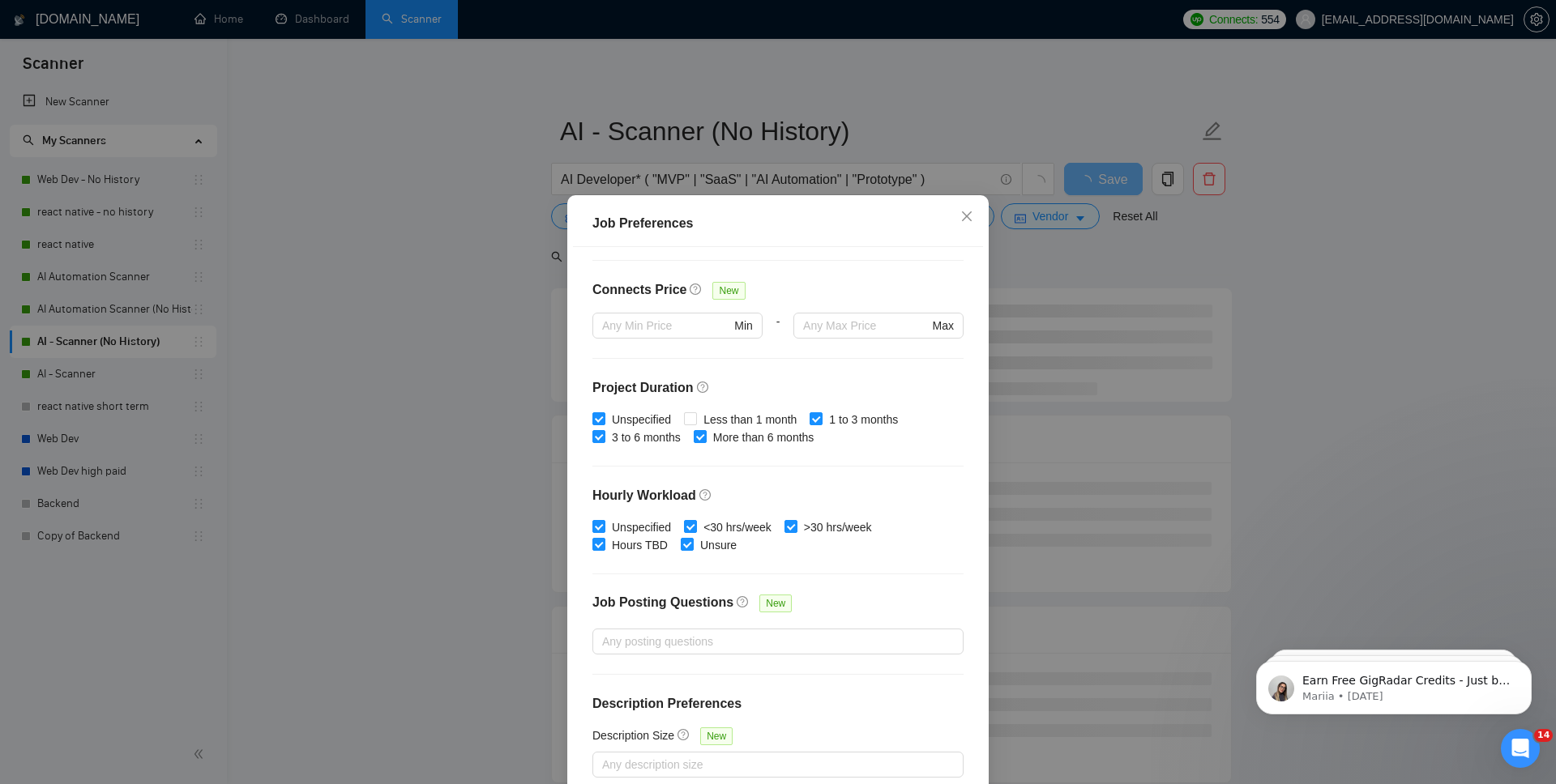
scroll to position [82, 0]
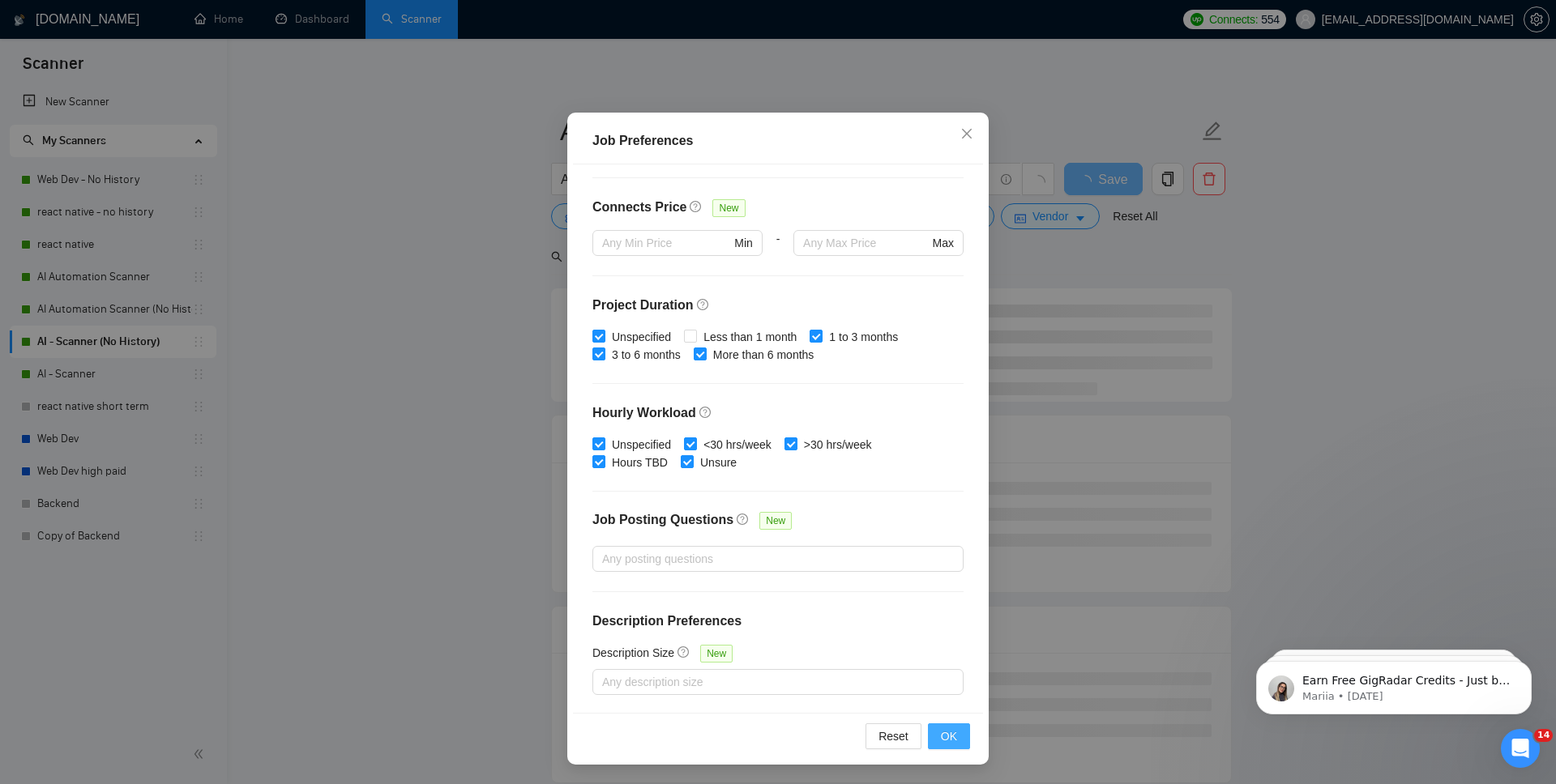
click at [948, 731] on span "OK" at bounding box center [949, 736] width 16 height 17
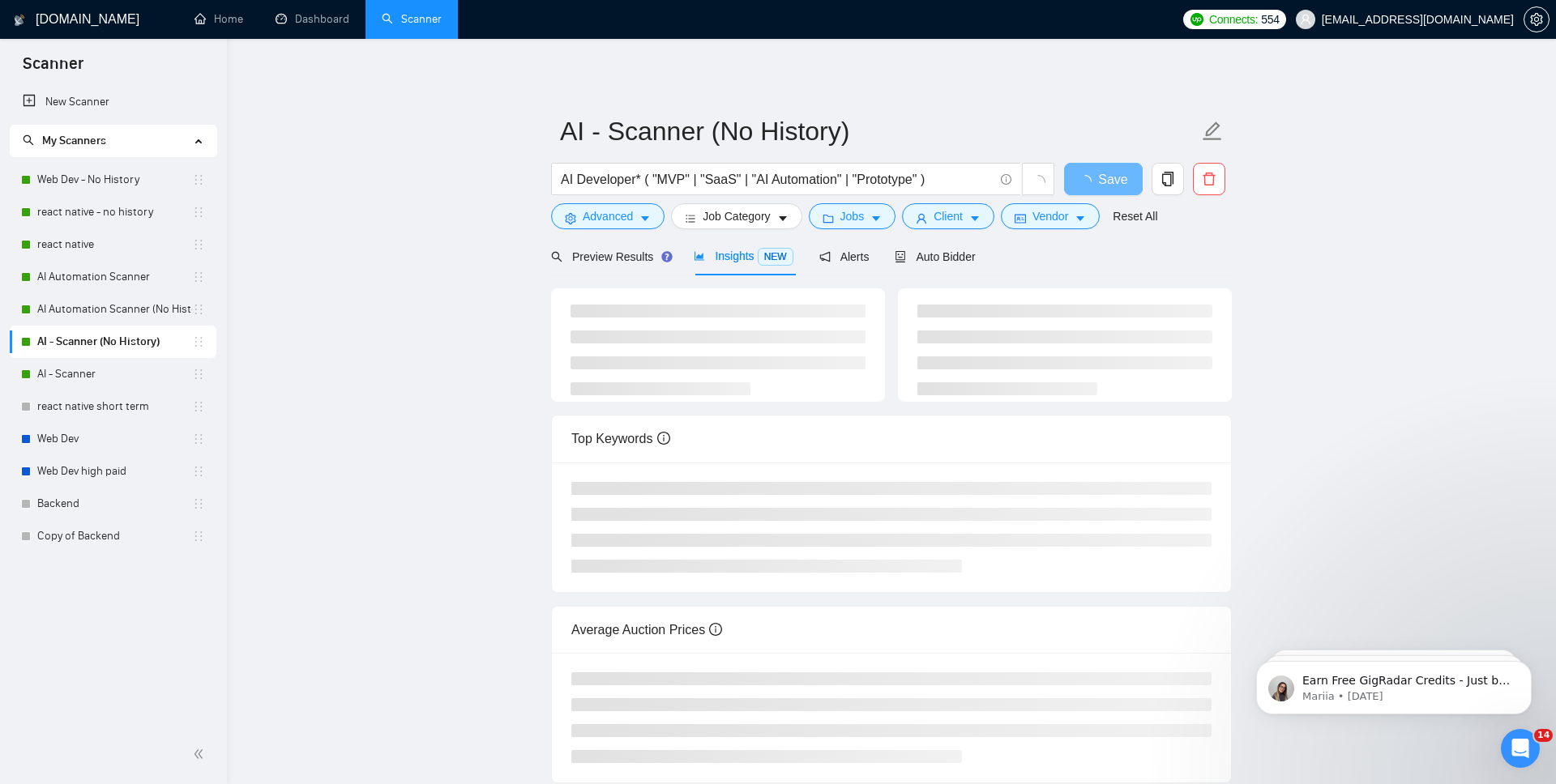
scroll to position [0, 0]
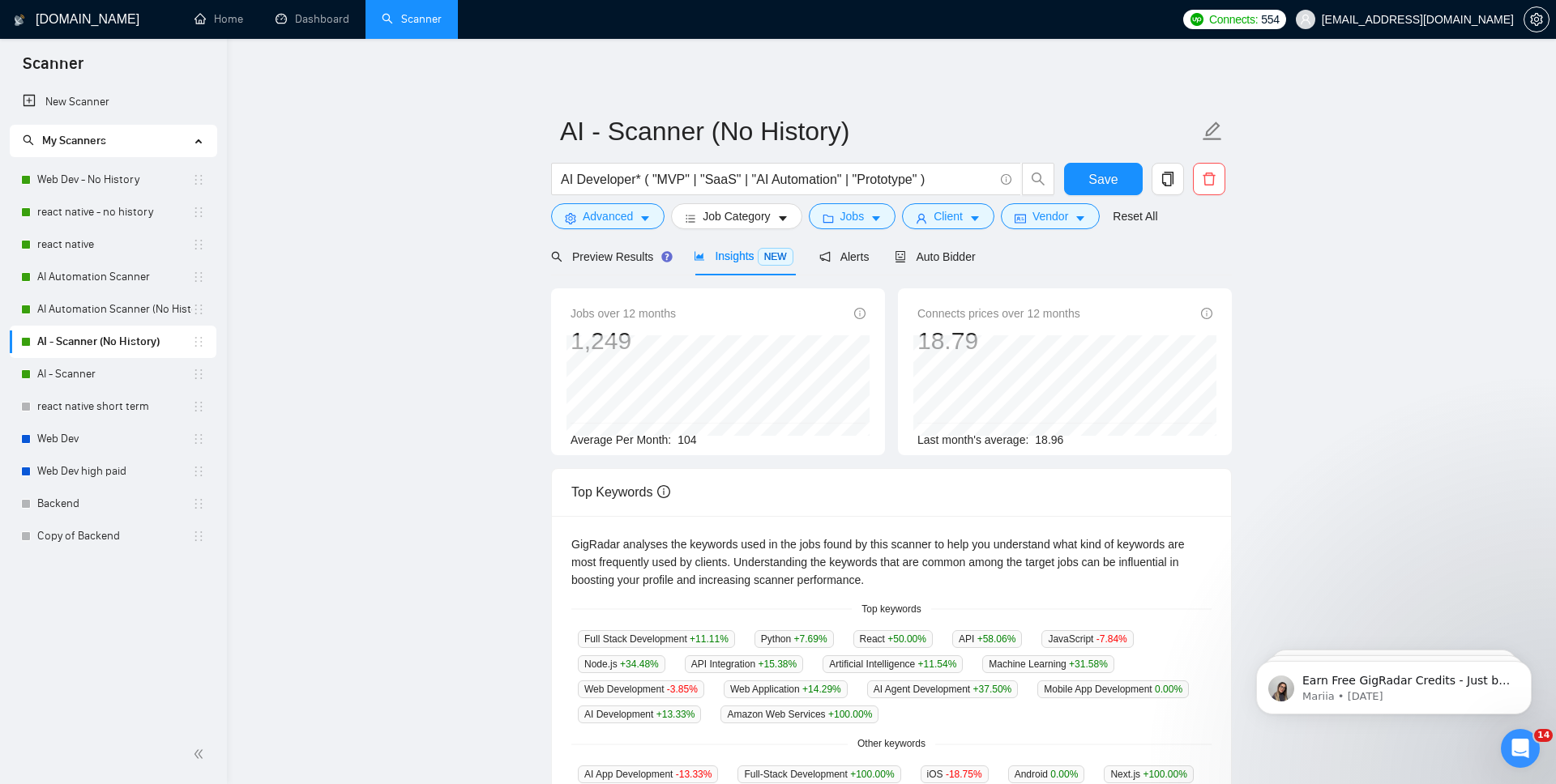
click at [735, 255] on span "Insights NEW" at bounding box center [743, 256] width 99 height 13
click at [834, 216] on icon "folder" at bounding box center [828, 219] width 11 height 11
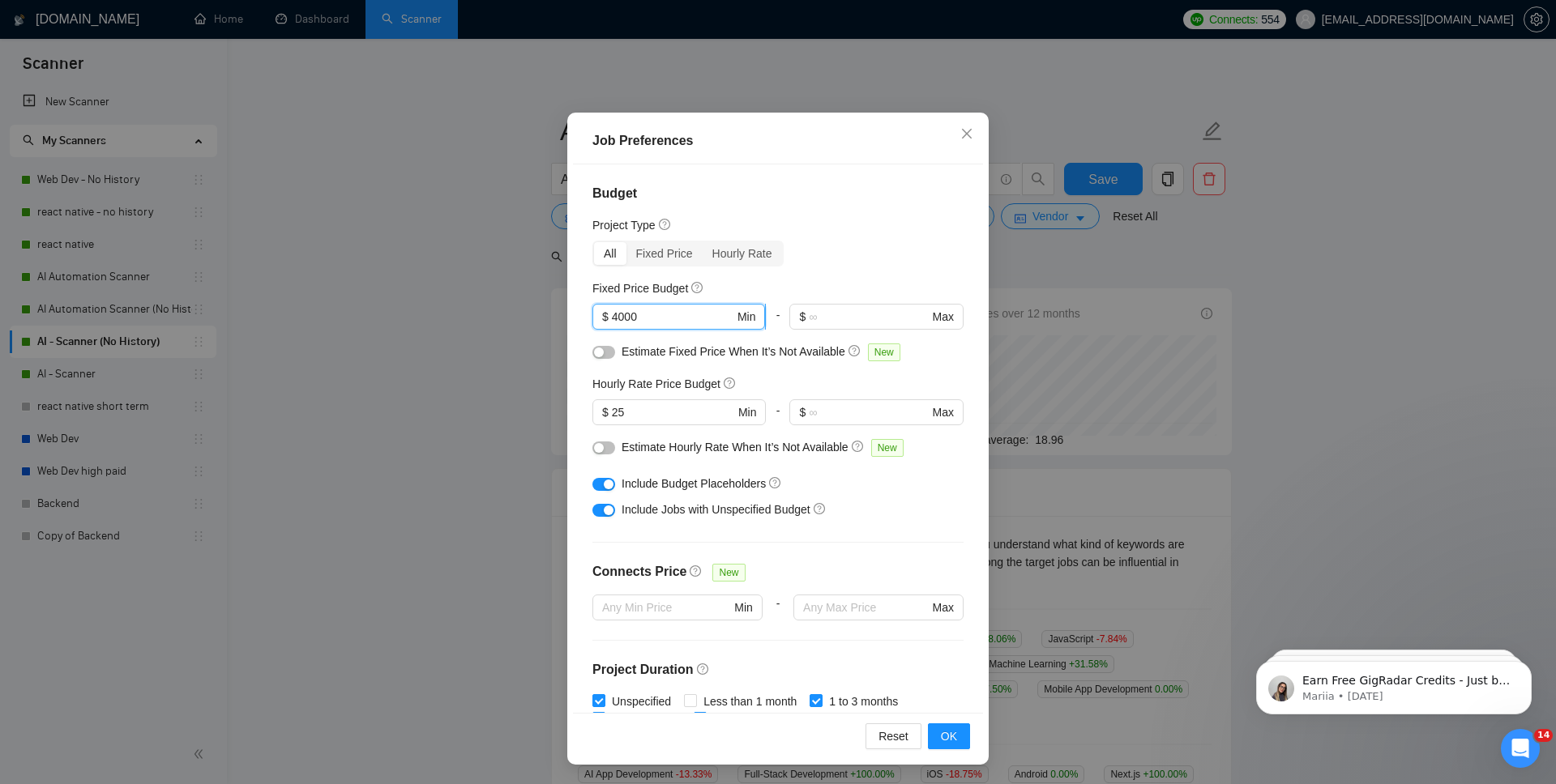
click at [667, 322] on input "4000" at bounding box center [674, 317] width 123 height 17
click at [621, 320] on input "4000" at bounding box center [674, 317] width 123 height 17
type input "5000"
click at [963, 371] on div "Budget Project Type All Fixed Price Hourly Rate Fixed Price Budget $ 5000 Min -…" at bounding box center [778, 439] width 410 height 549
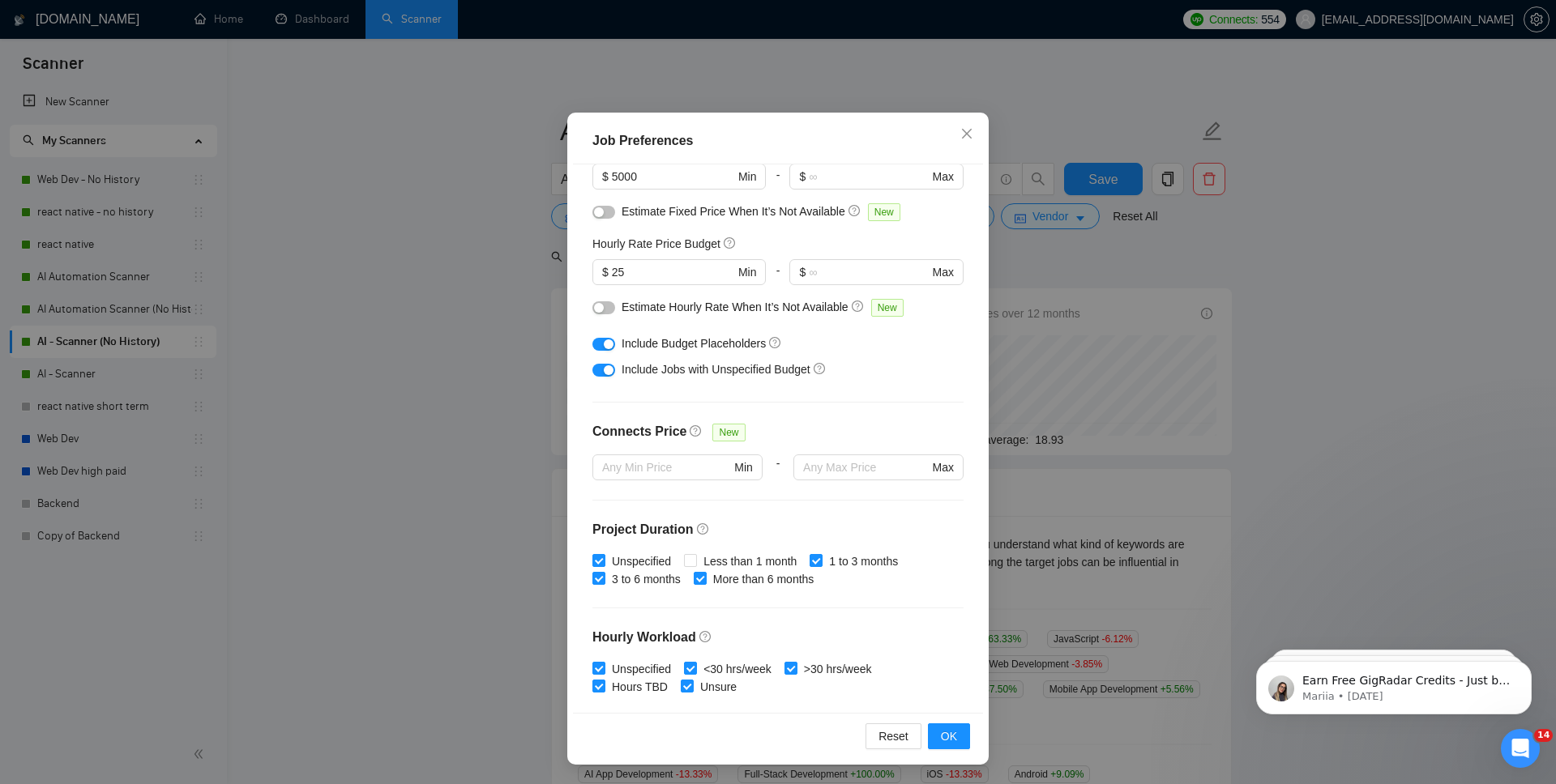
scroll to position [365, 0]
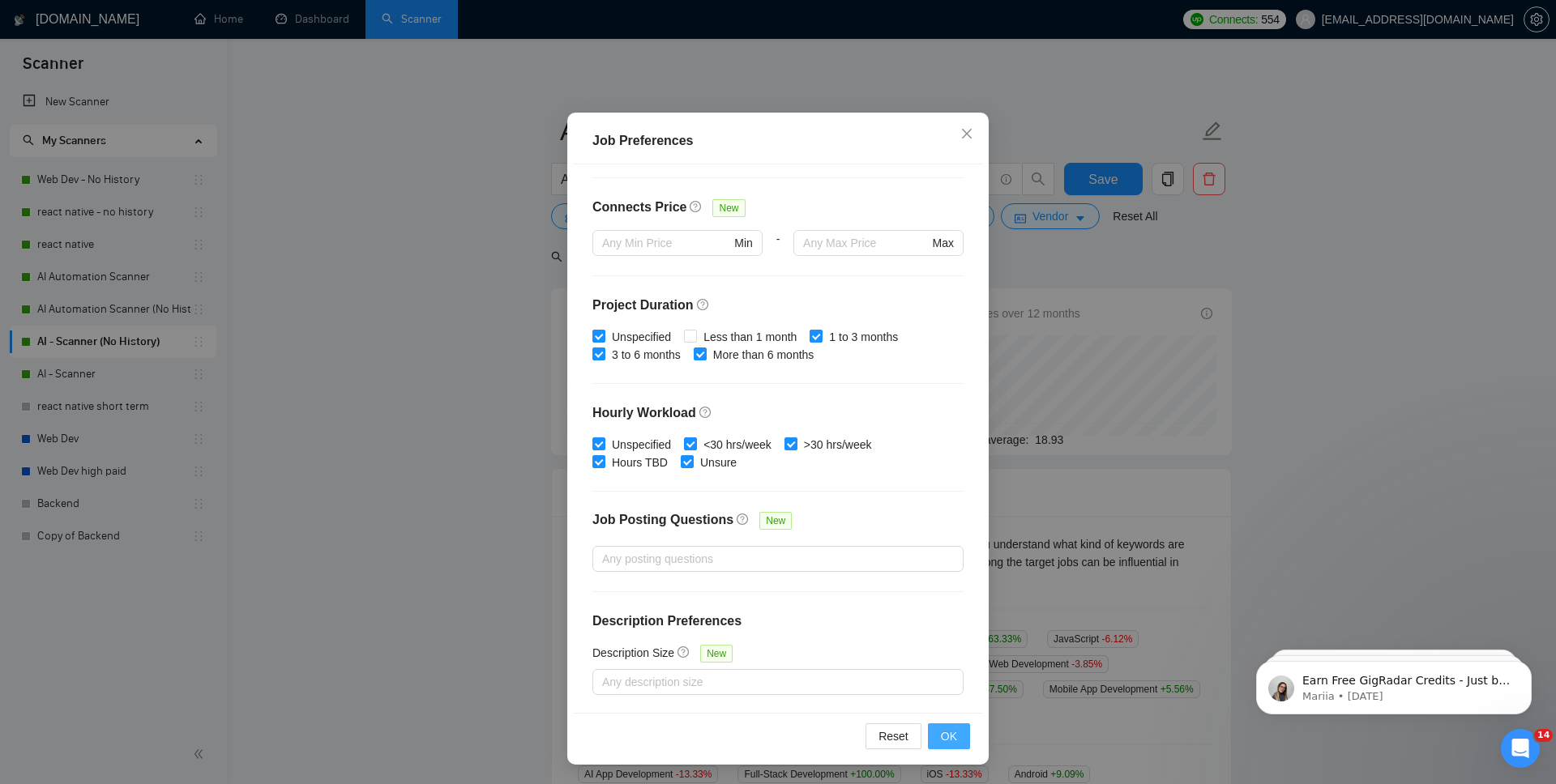
click at [959, 744] on button "OK" at bounding box center [949, 736] width 42 height 26
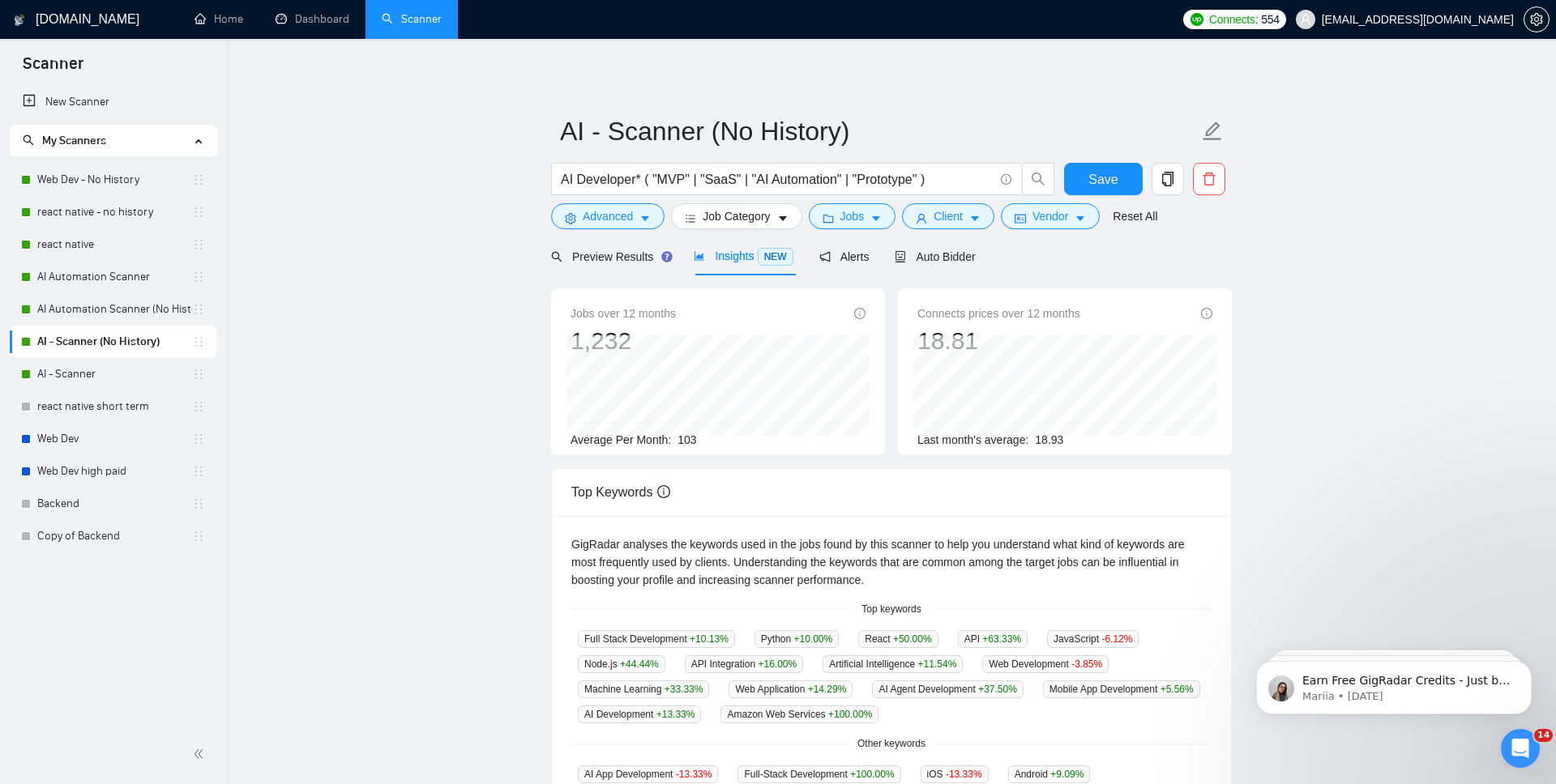
scroll to position [0, 0]
click at [877, 213] on icon "caret-down" at bounding box center [876, 219] width 11 height 11
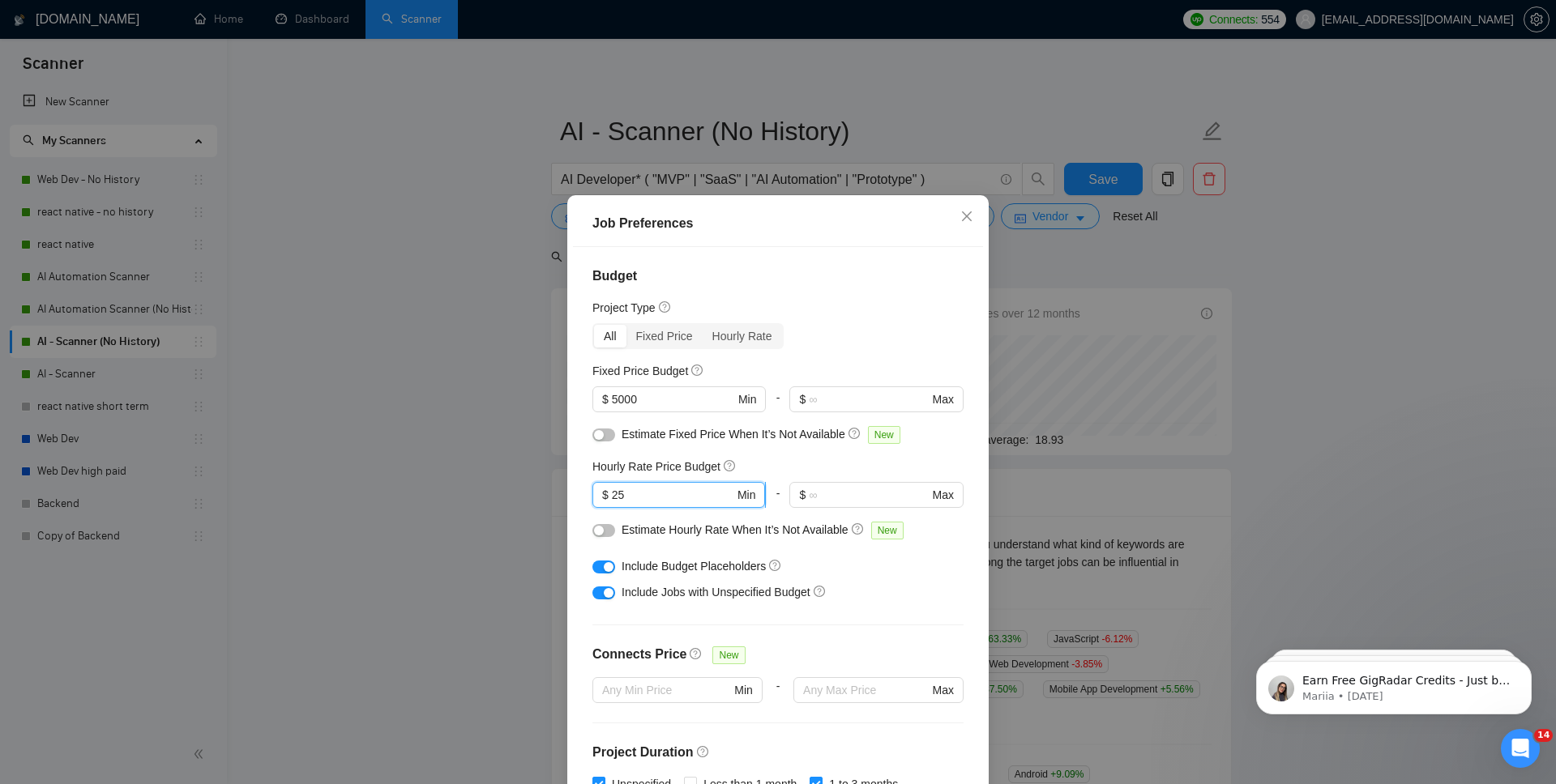
click at [654, 492] on input "25" at bounding box center [674, 494] width 123 height 17
type input "2"
type input "4"
click at [619, 496] on input "530" at bounding box center [674, 494] width 123 height 17
type input "30"
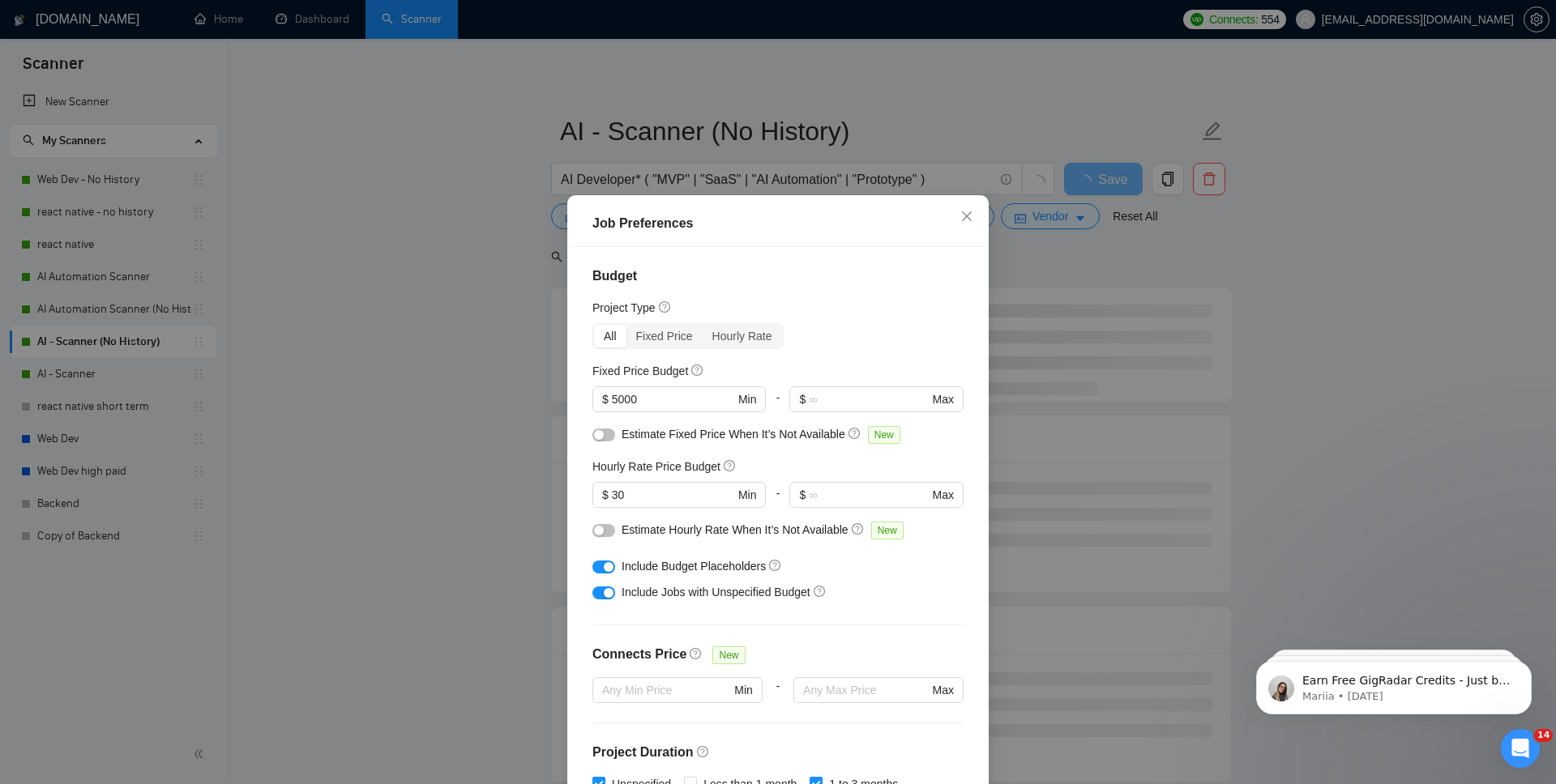
click at [981, 516] on div "Budget Project Type All Fixed Price Hourly Rate Fixed Price Budget $ 5000 Min -…" at bounding box center [778, 521] width 410 height 549
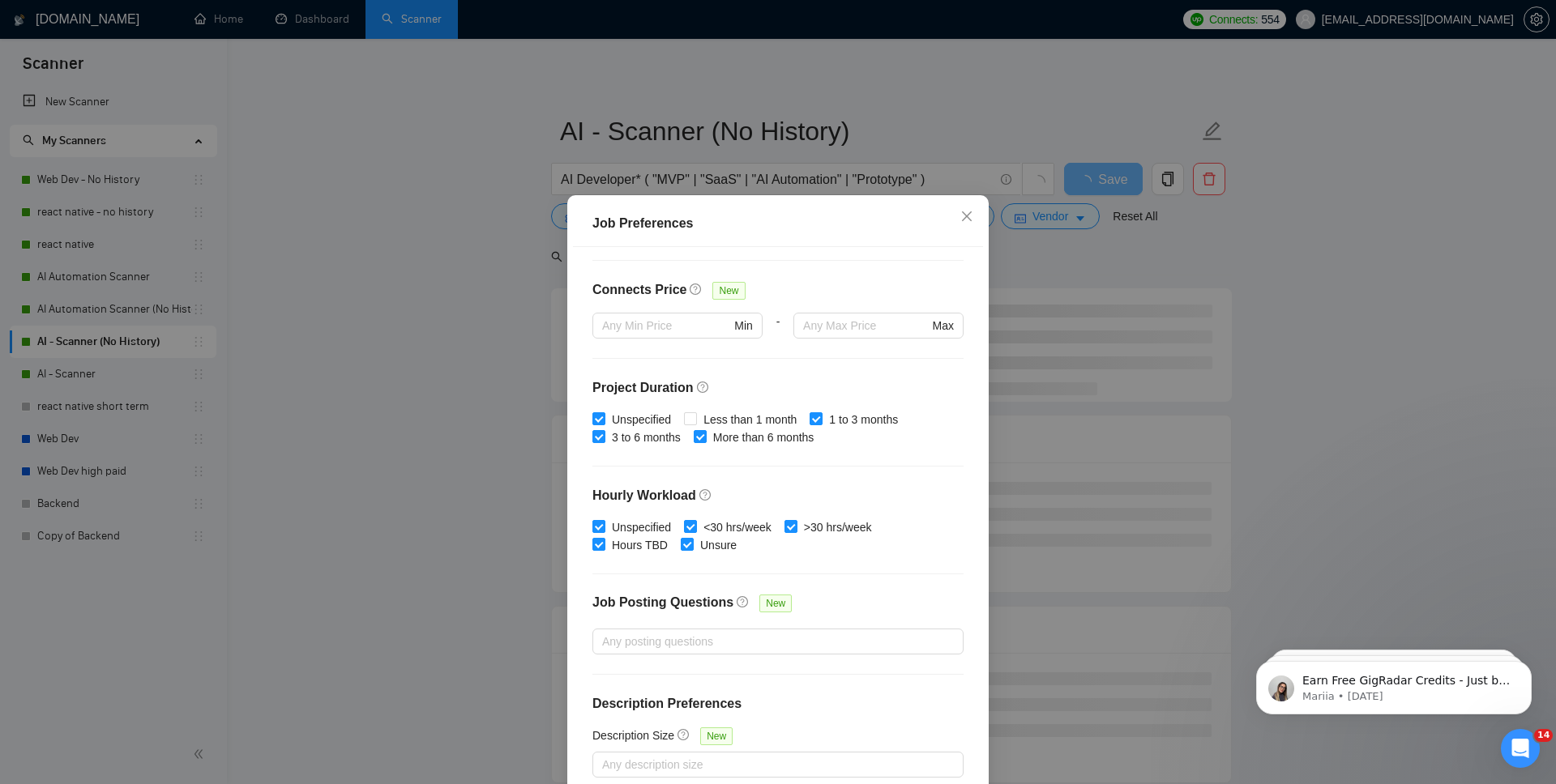
scroll to position [82, 0]
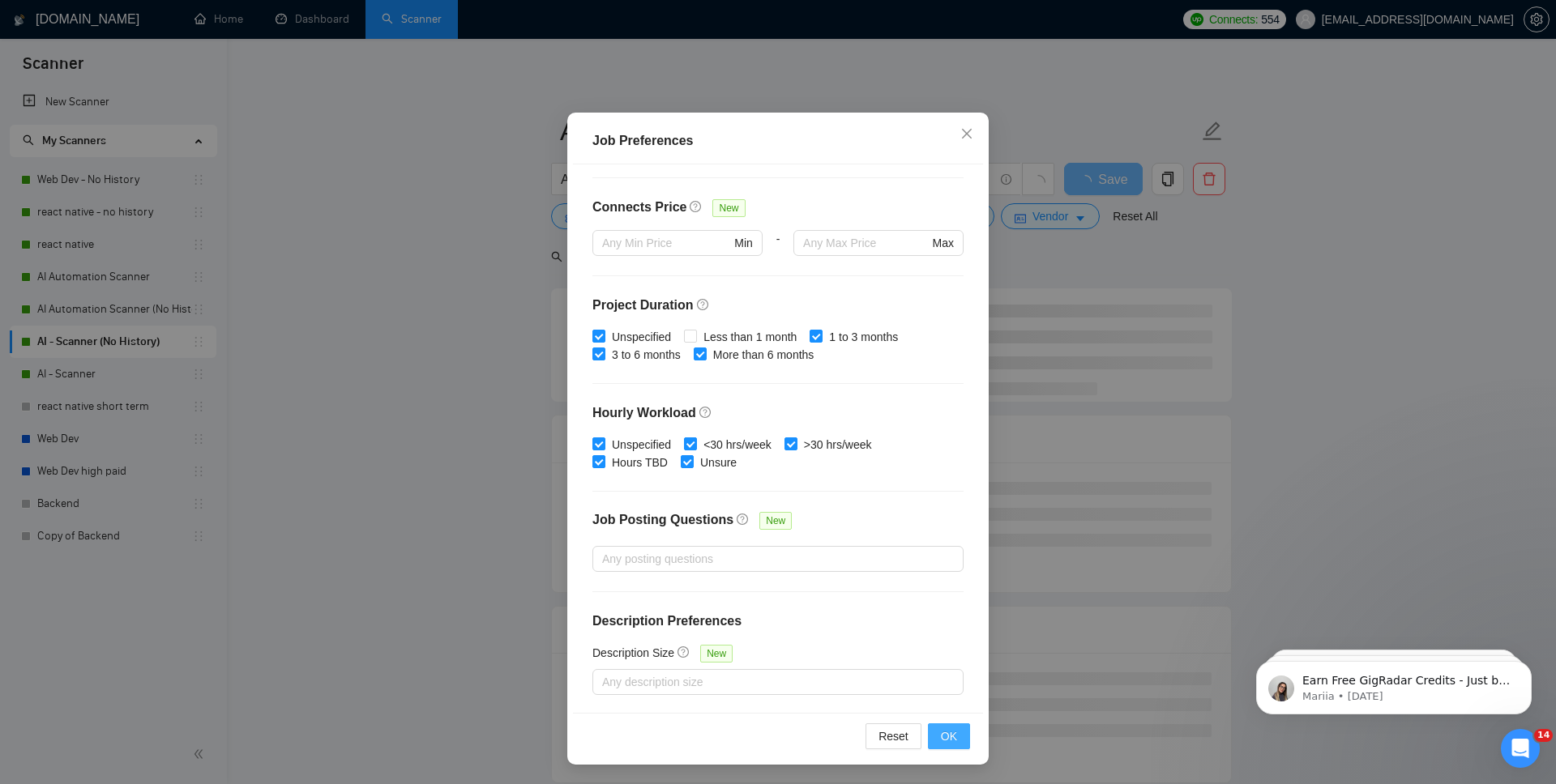
click at [958, 741] on button "OK" at bounding box center [949, 736] width 42 height 26
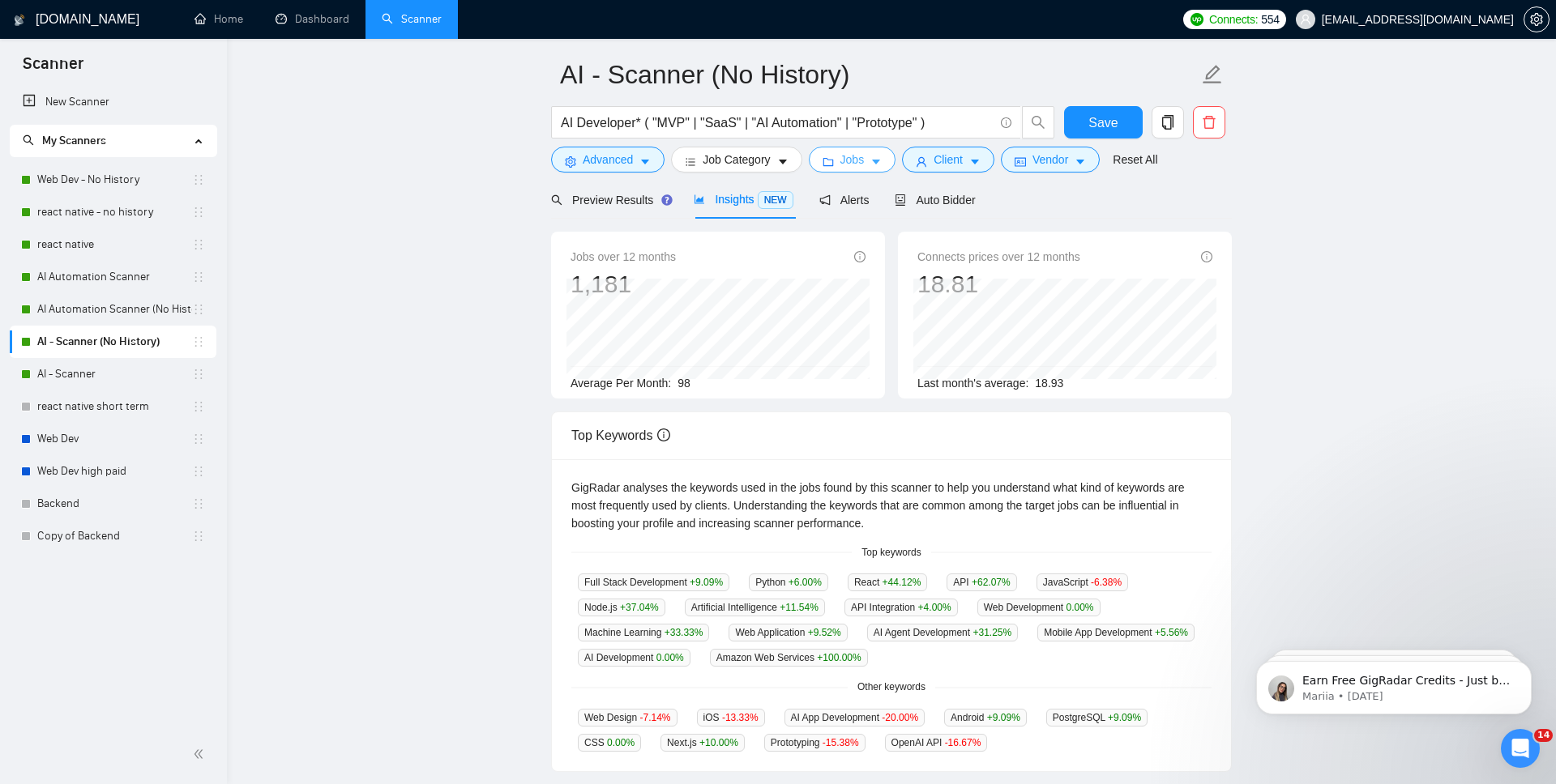
scroll to position [0, 0]
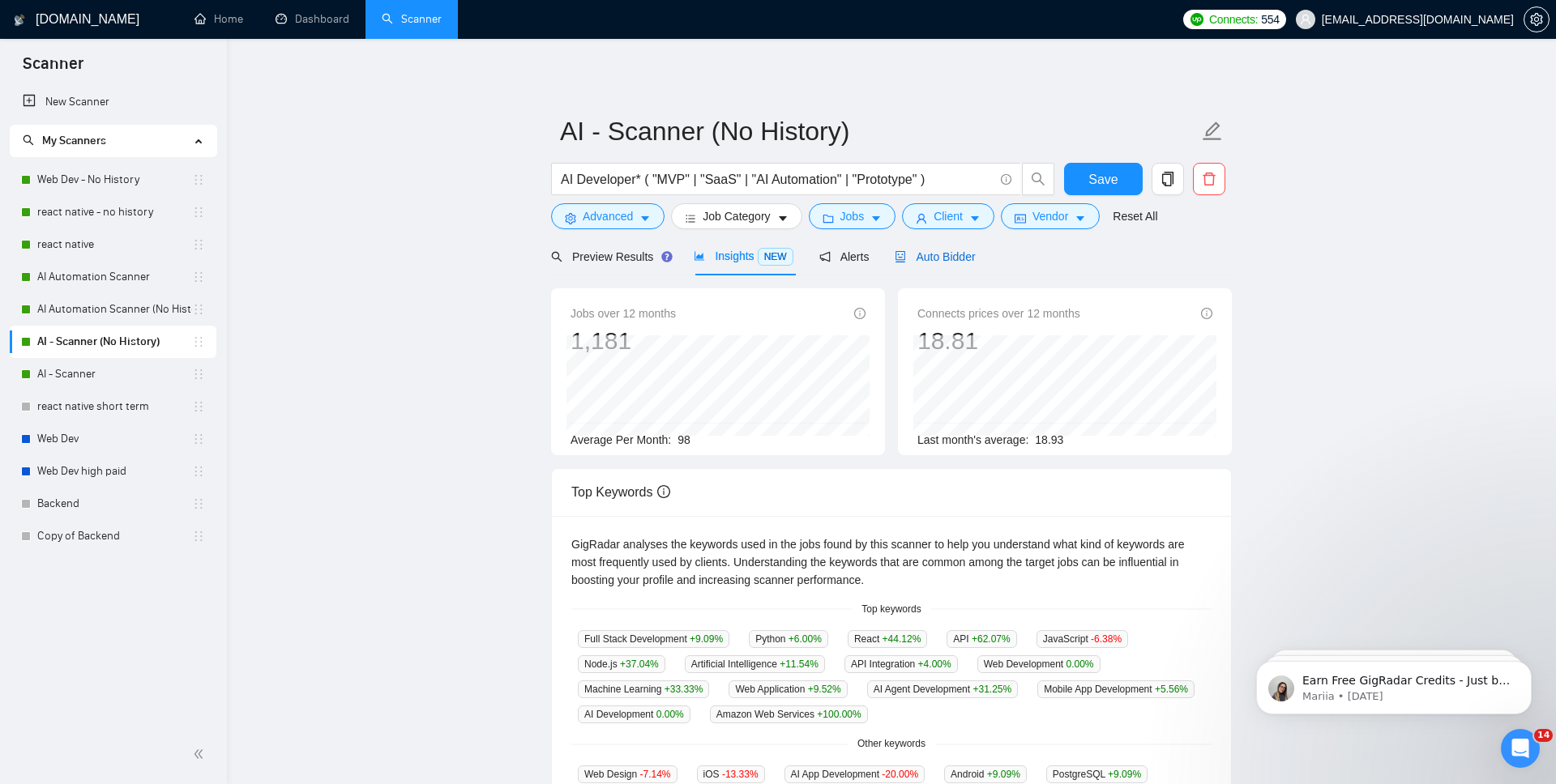
click at [956, 255] on span "Auto Bidder" at bounding box center [935, 257] width 81 height 13
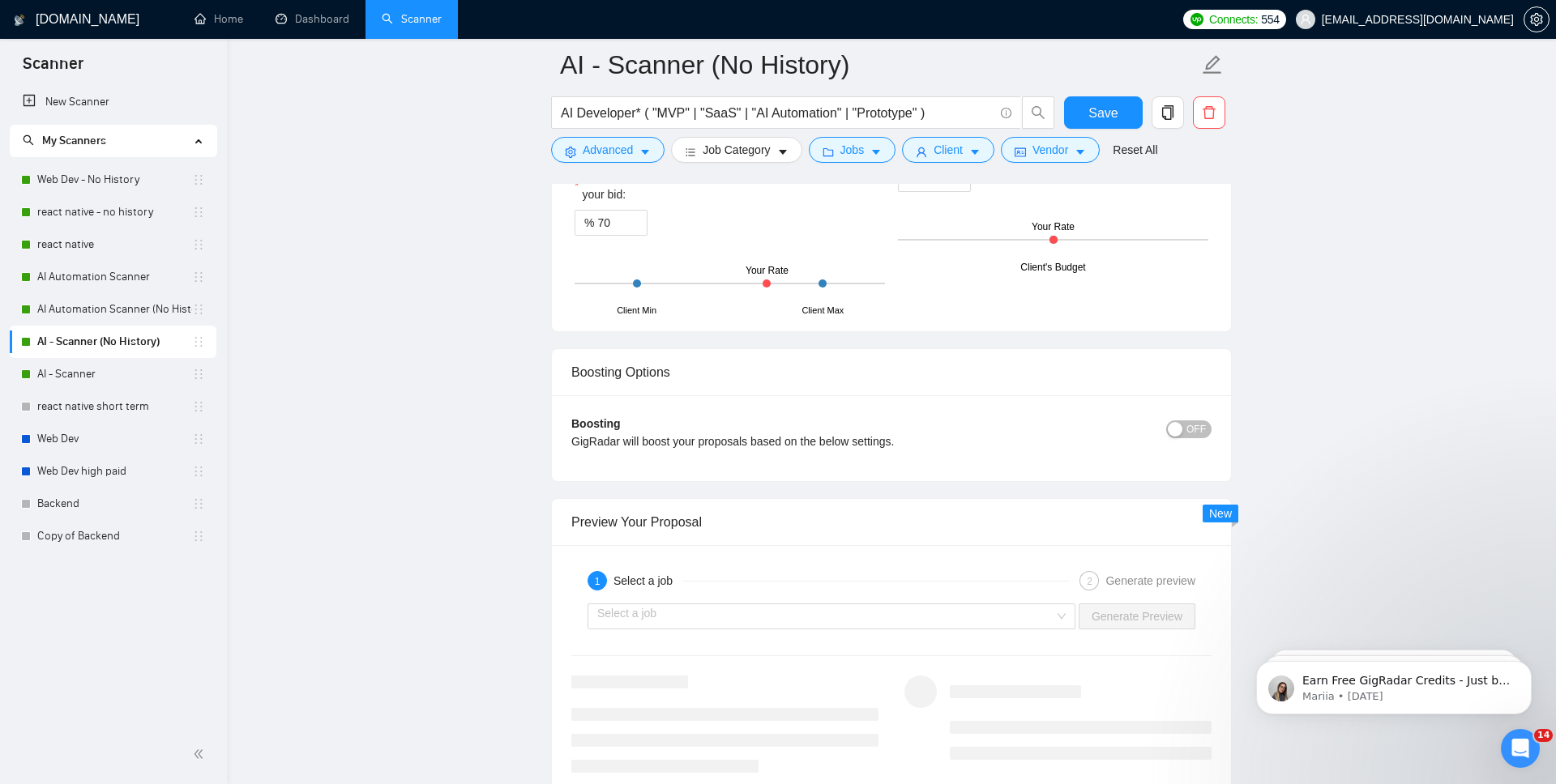
scroll to position [2938, 0]
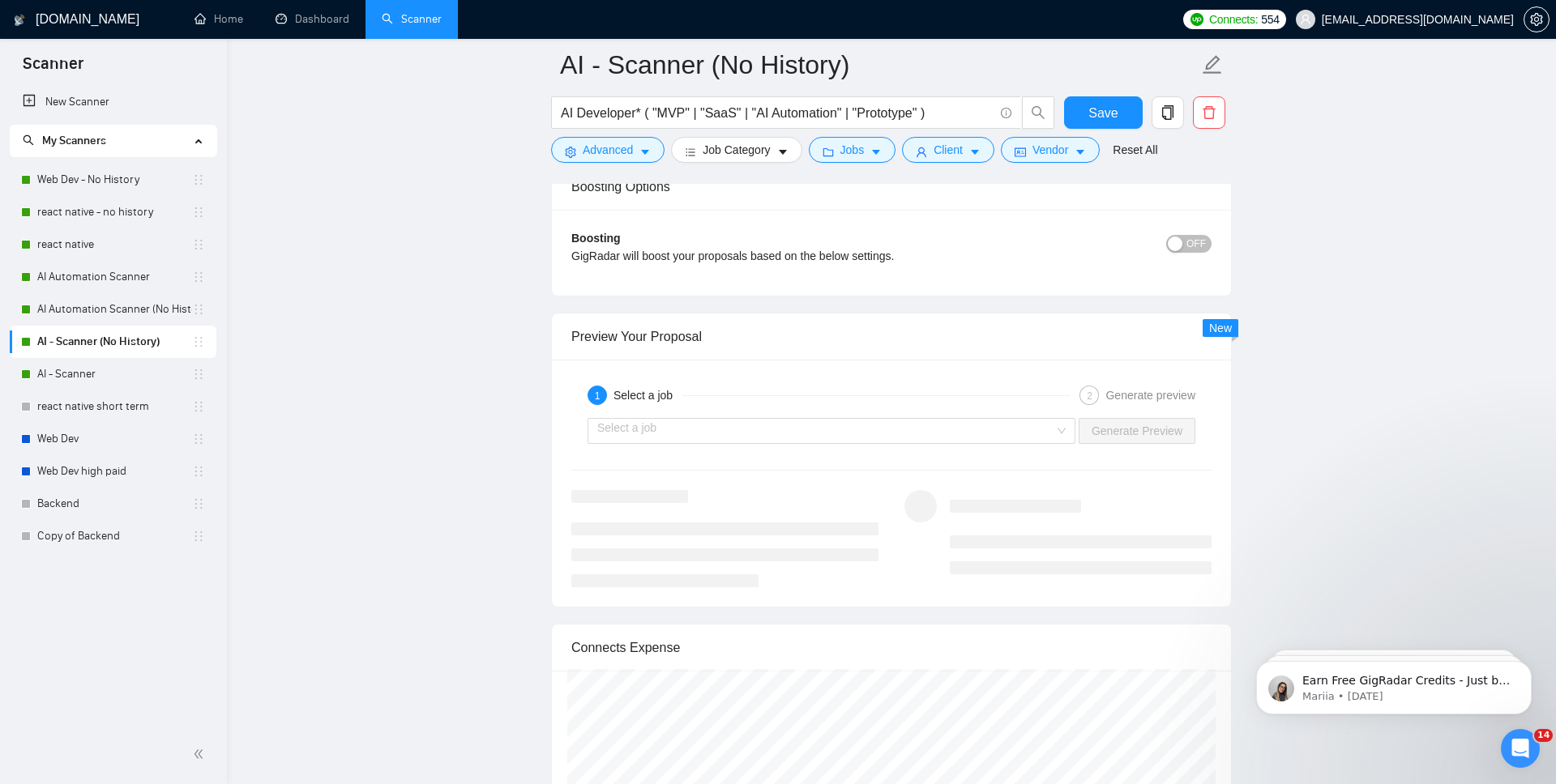
click at [1183, 249] on button "OFF" at bounding box center [1189, 243] width 46 height 17
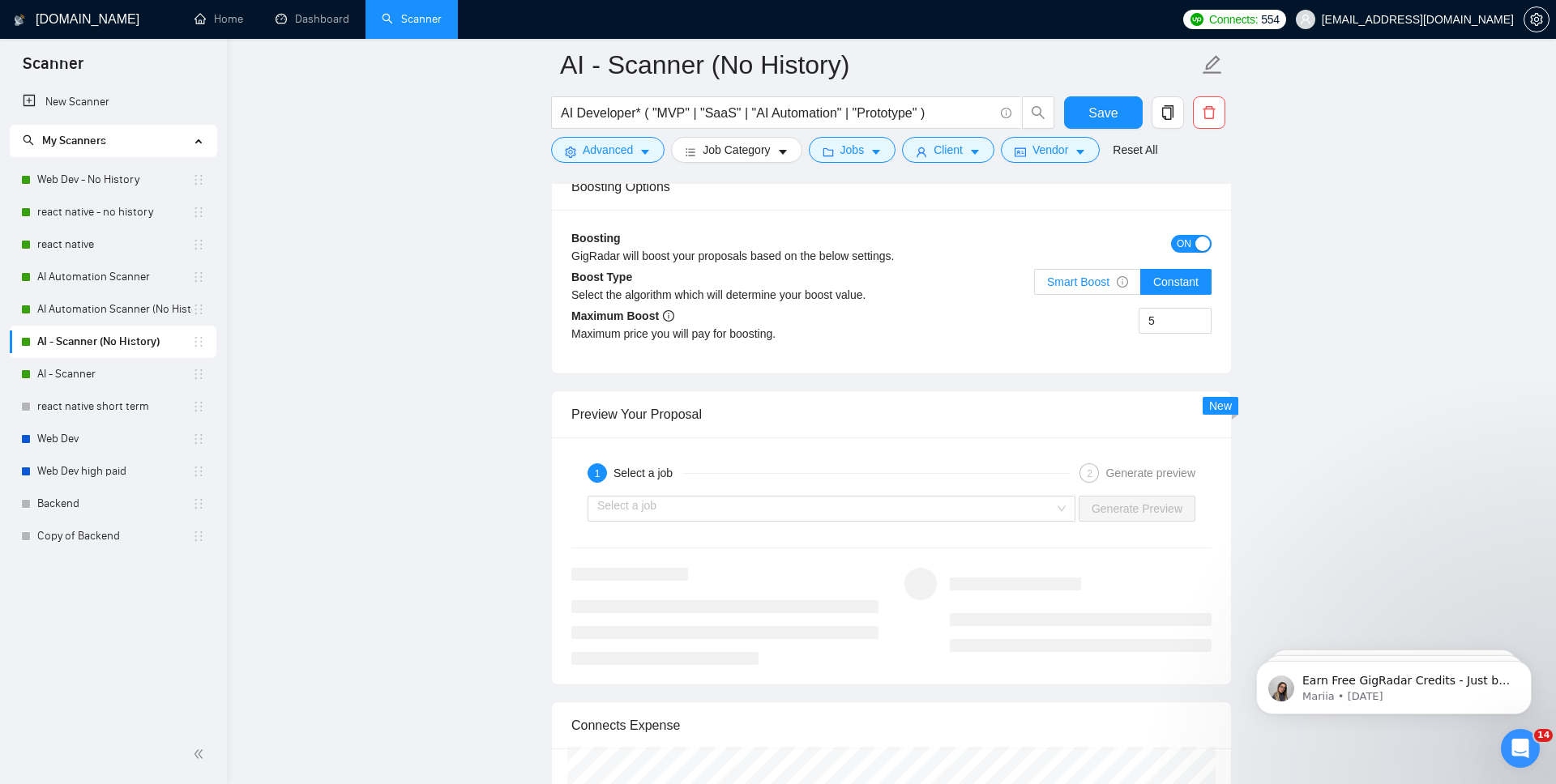
click at [1108, 291] on label "Smart Boost" at bounding box center [1087, 282] width 107 height 26
click at [1035, 286] on input "Smart Boost" at bounding box center [1035, 286] width 0 height 0
click at [1180, 326] on input "5" at bounding box center [1175, 320] width 71 height 25
type input "8"
type input "7"
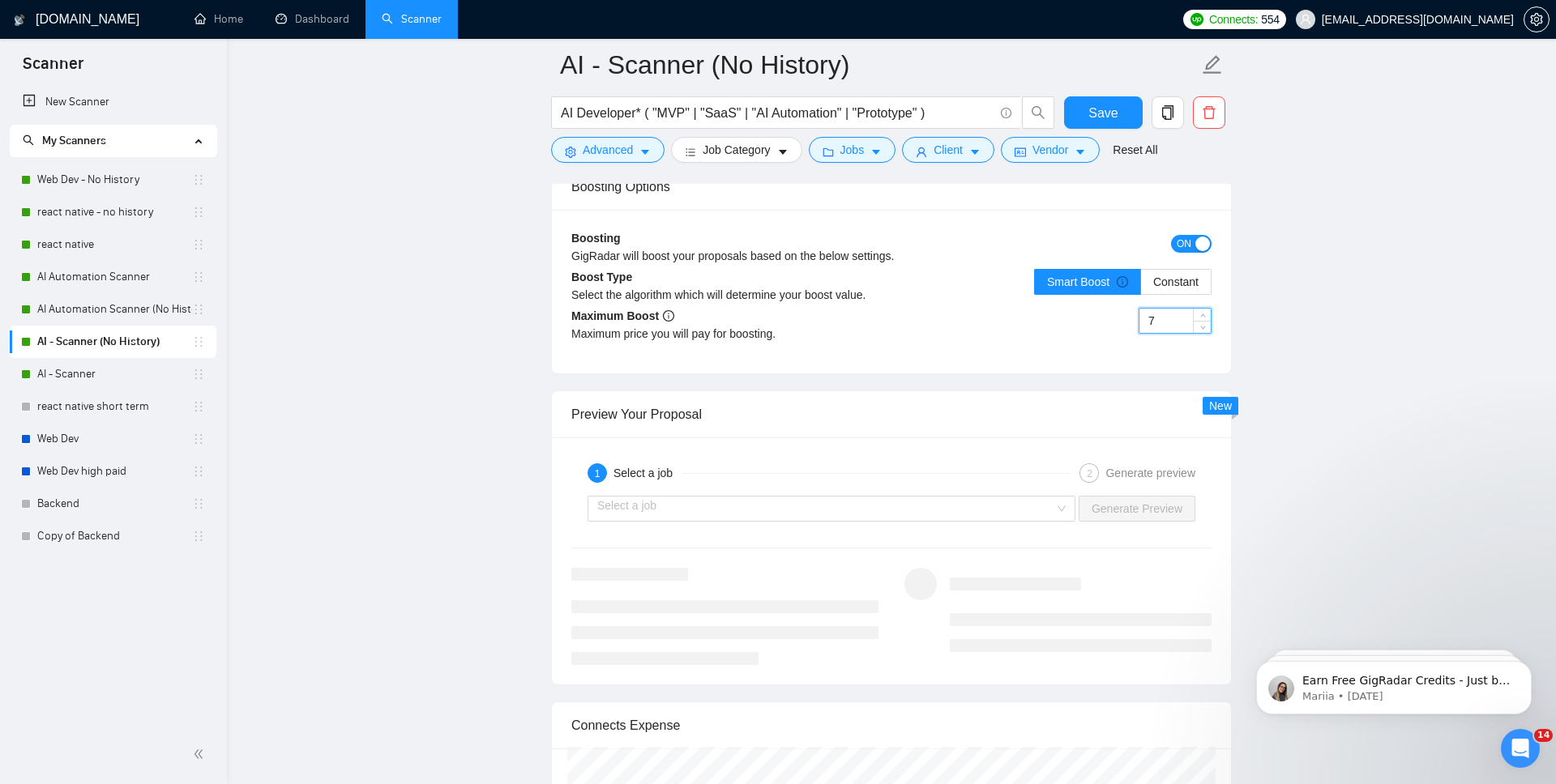
click at [1208, 359] on div "Boosting GigRadar will boost your proposals based on the below settings. ON Boo…" at bounding box center [891, 291] width 679 height 164
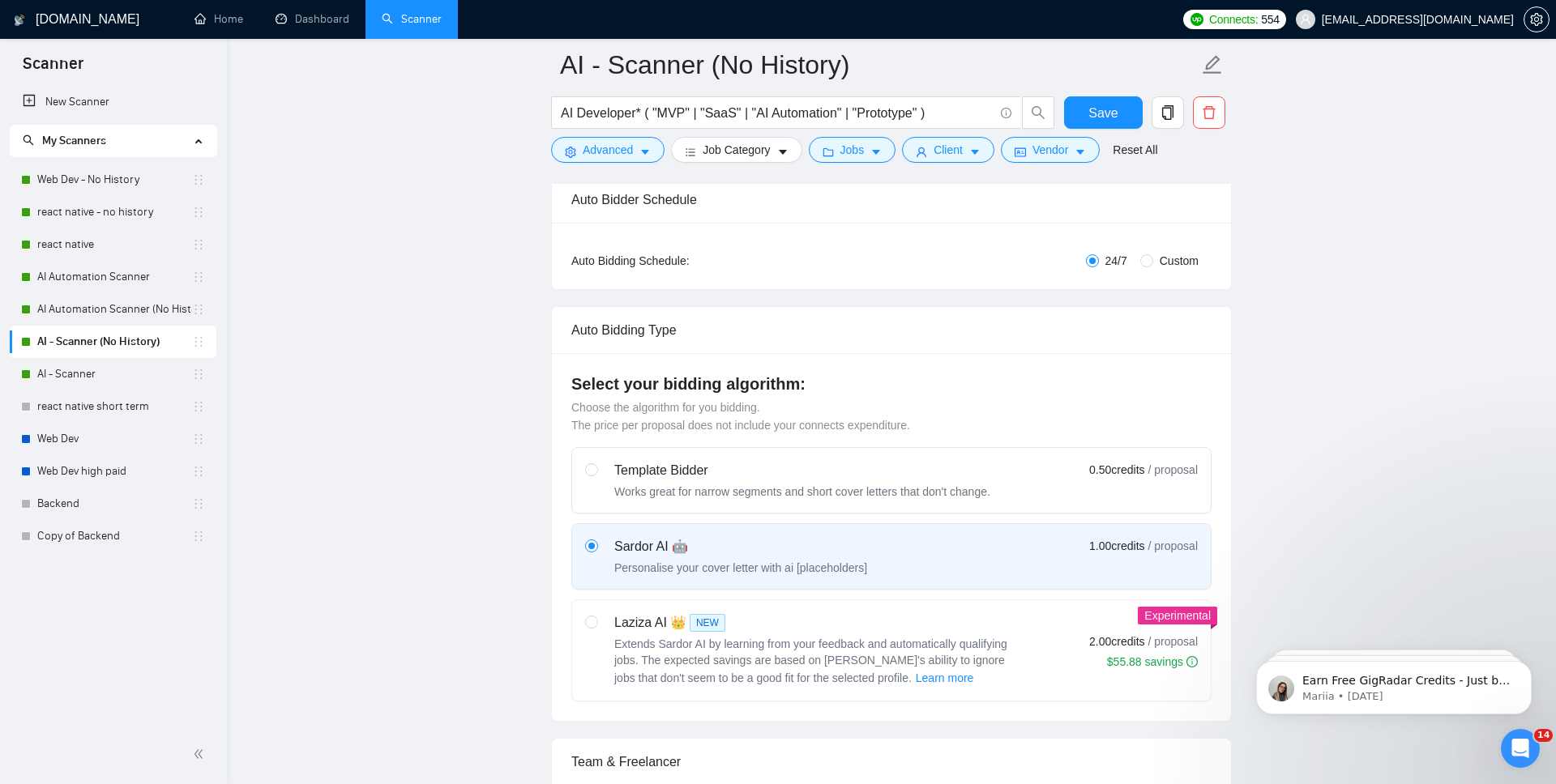
scroll to position [0, 0]
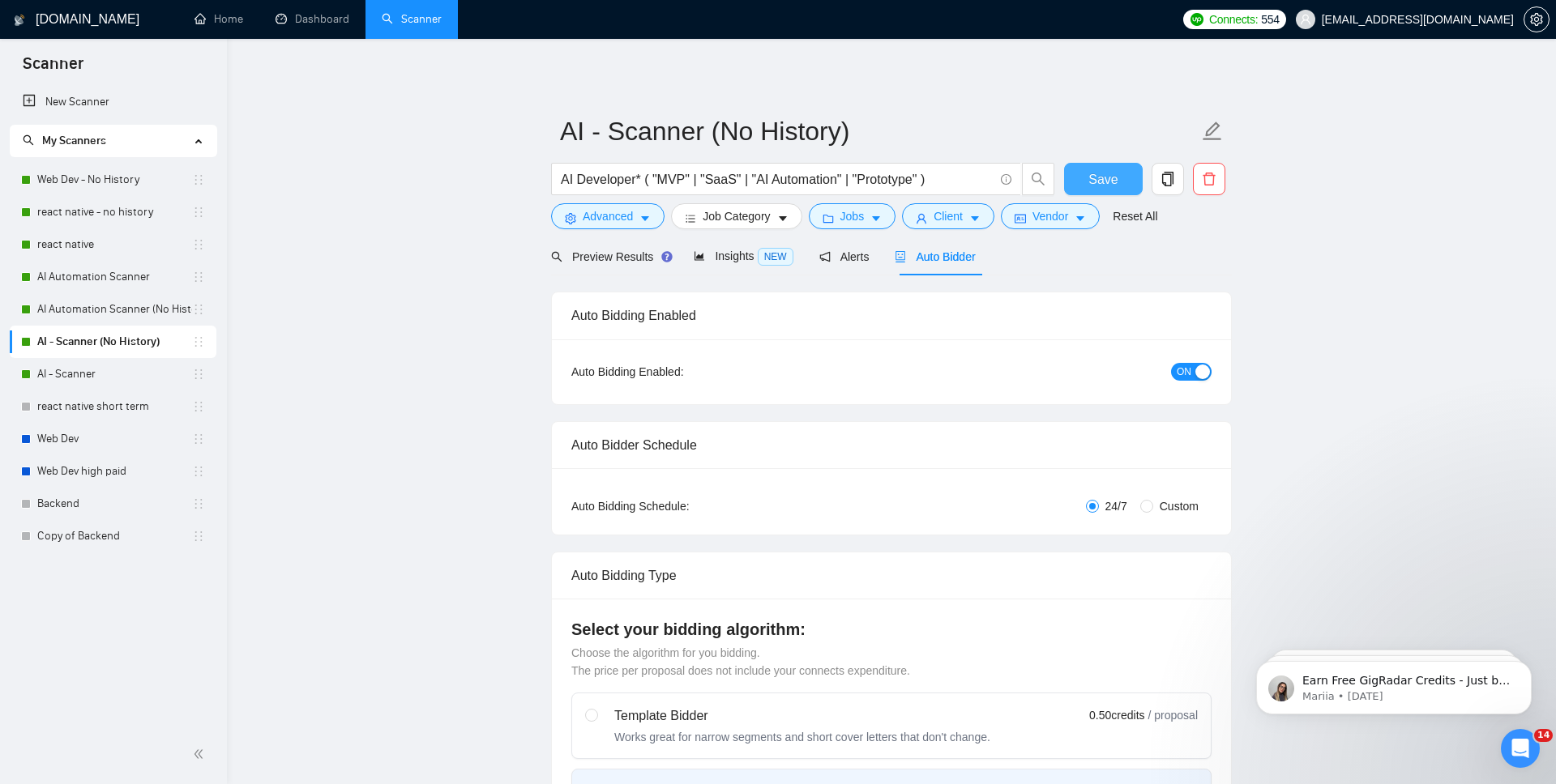
click at [1126, 187] on button "Save" at bounding box center [1104, 178] width 79 height 32
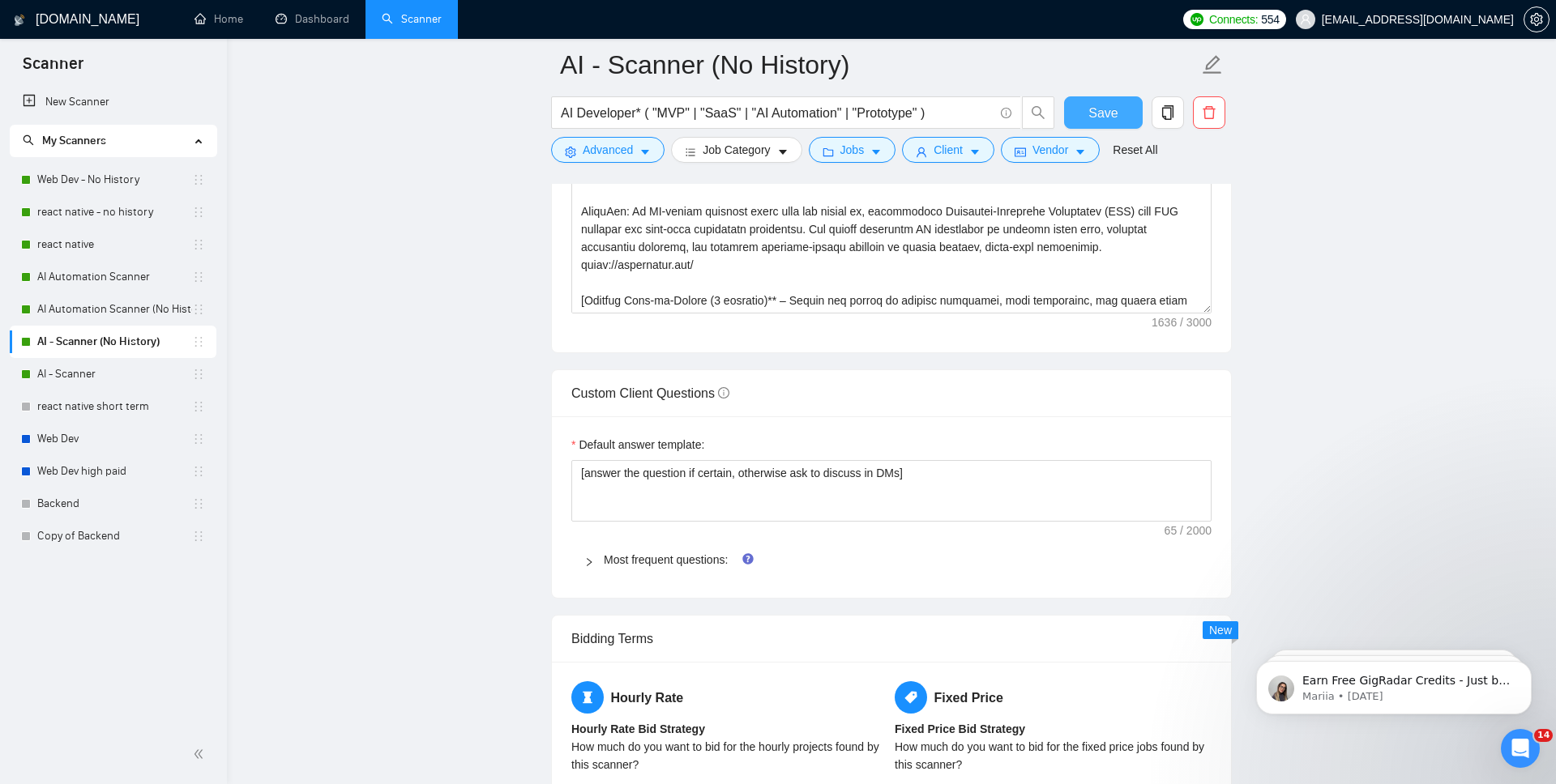
scroll to position [2121, 0]
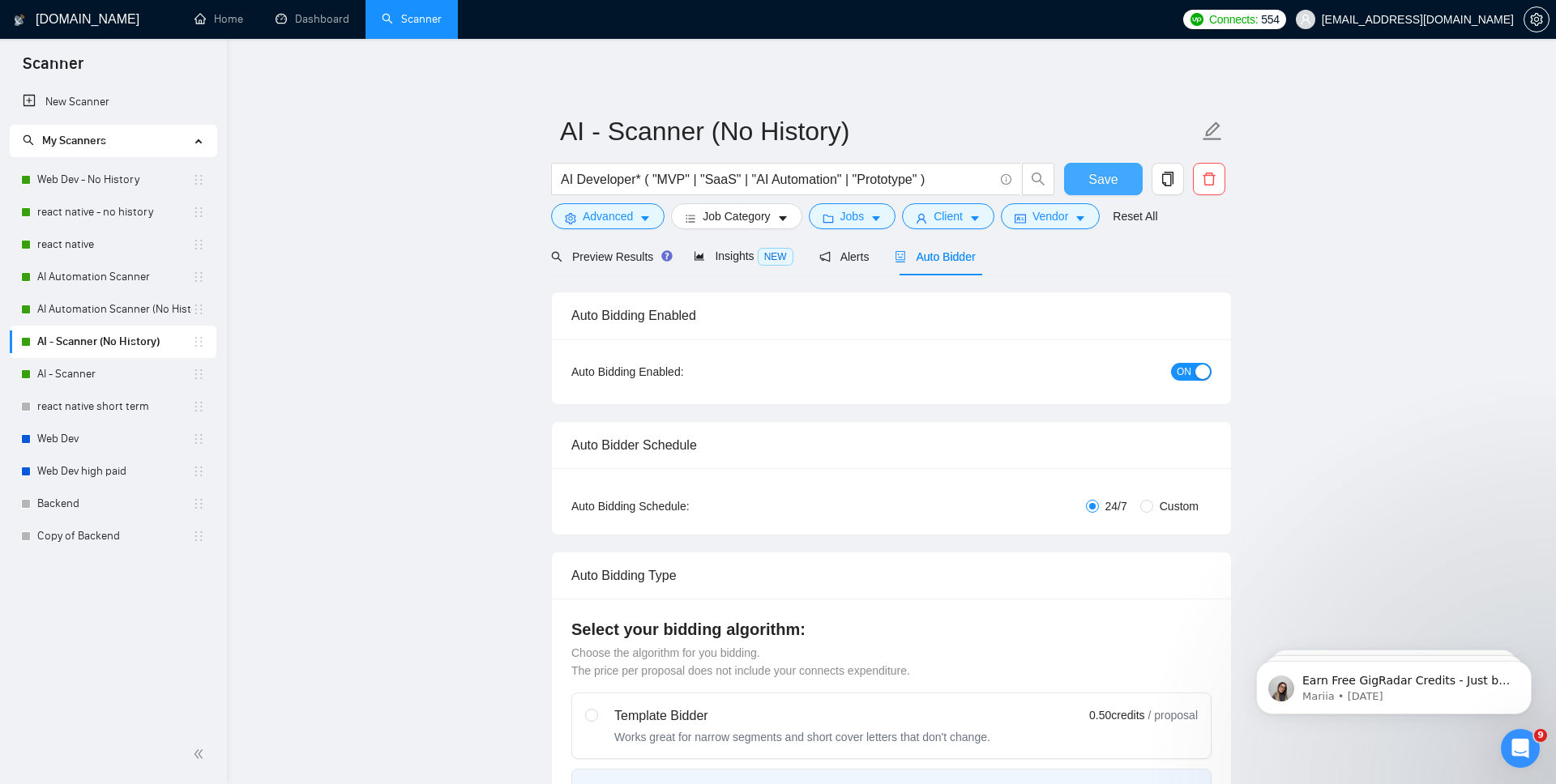
click at [1115, 179] on span "Save" at bounding box center [1103, 179] width 29 height 20
click at [102, 277] on link "AI Automation Scanner" at bounding box center [114, 276] width 155 height 32
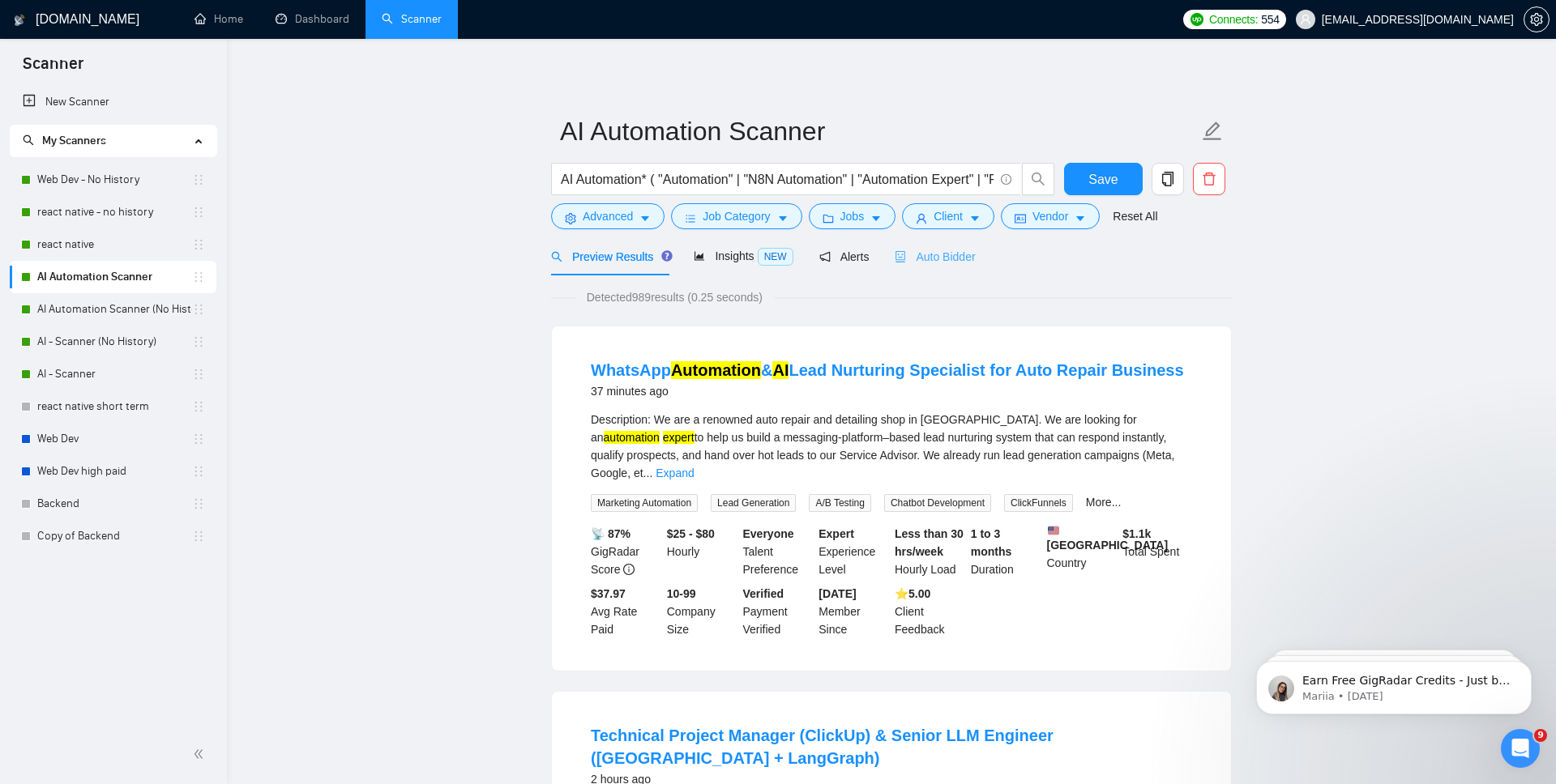
click at [920, 268] on div "Auto Bidder" at bounding box center [935, 256] width 81 height 38
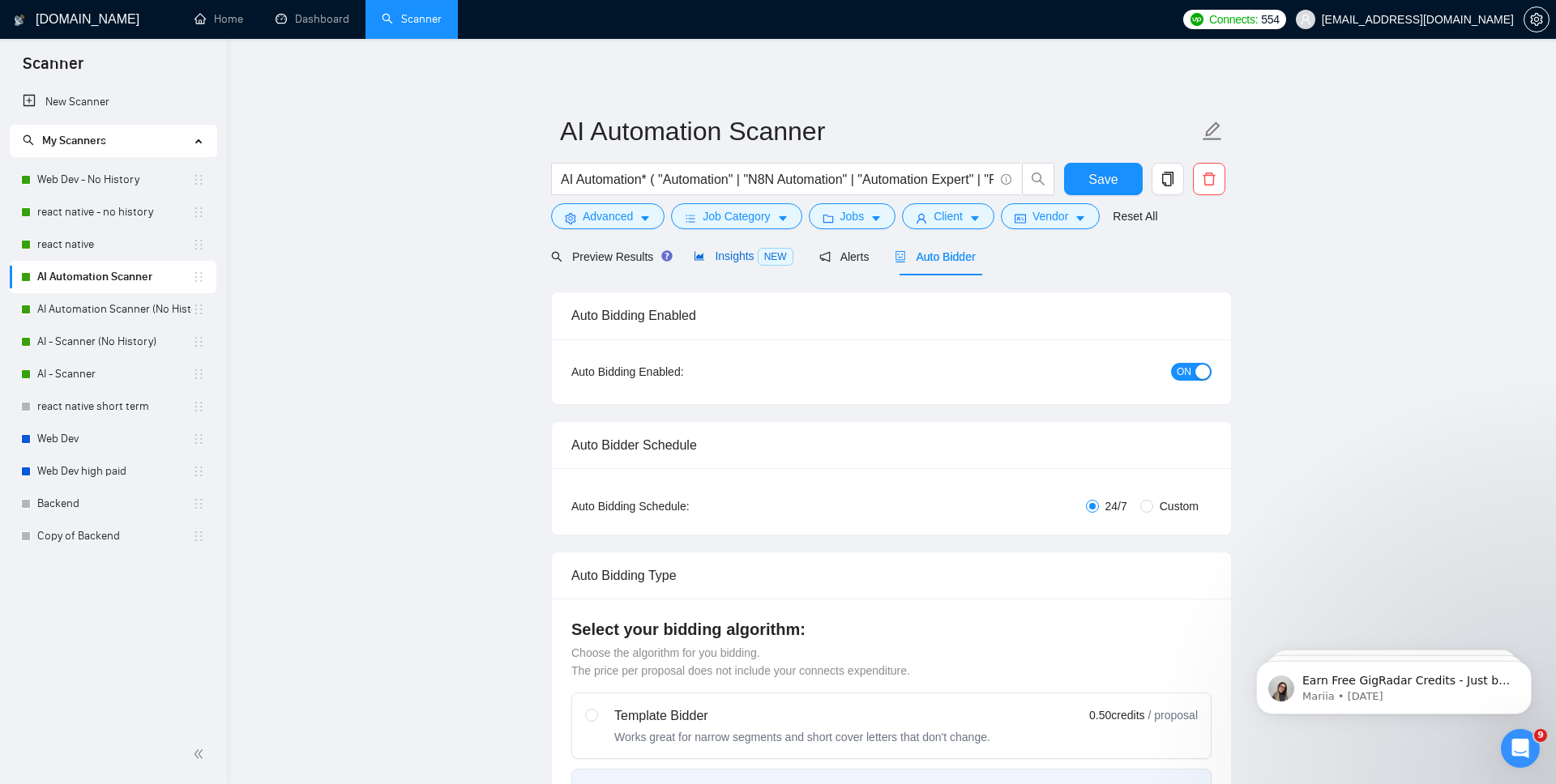
click at [764, 258] on span "NEW" at bounding box center [775, 256] width 36 height 17
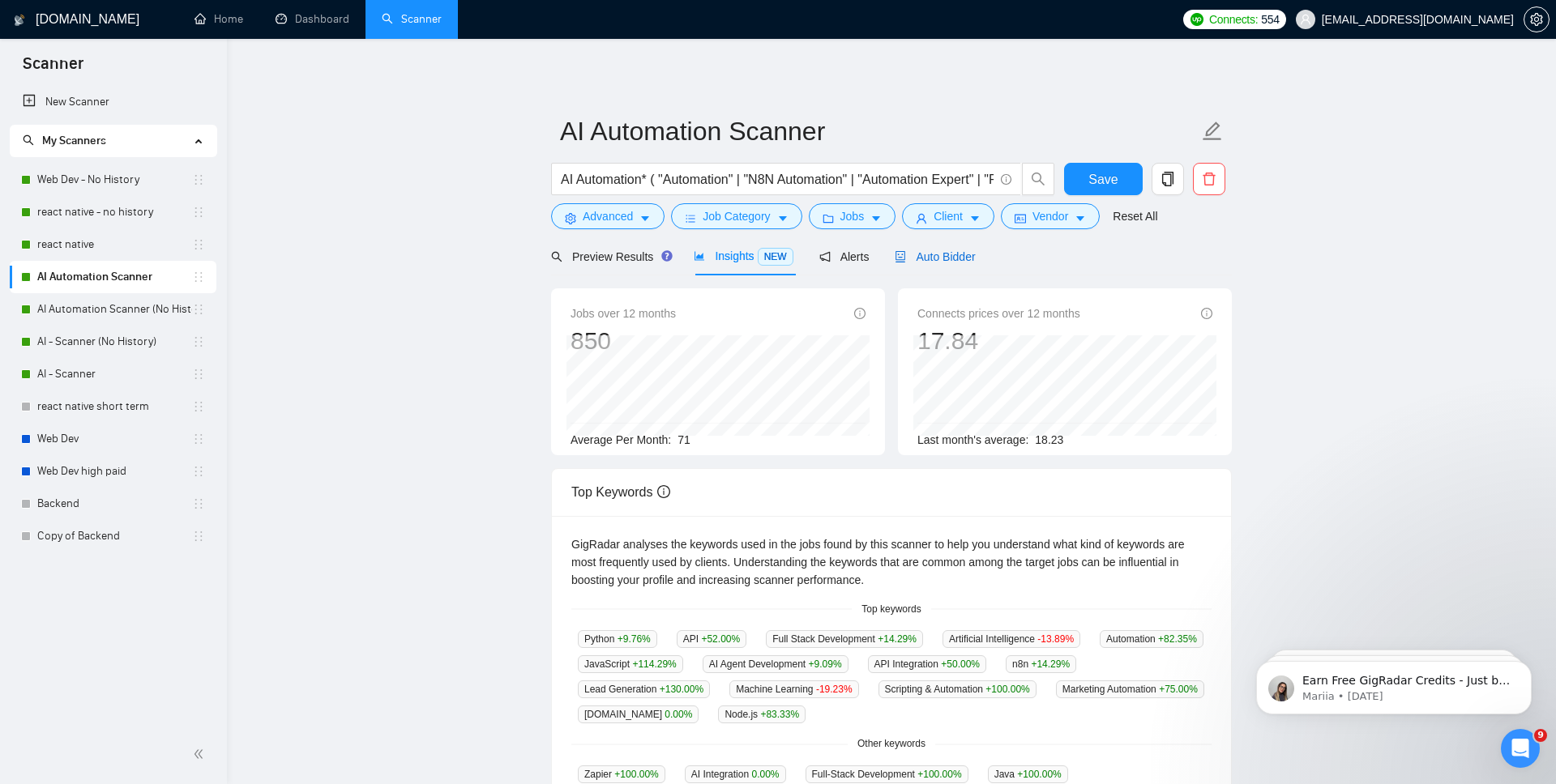
click at [923, 257] on span "Auto Bidder" at bounding box center [935, 257] width 81 height 13
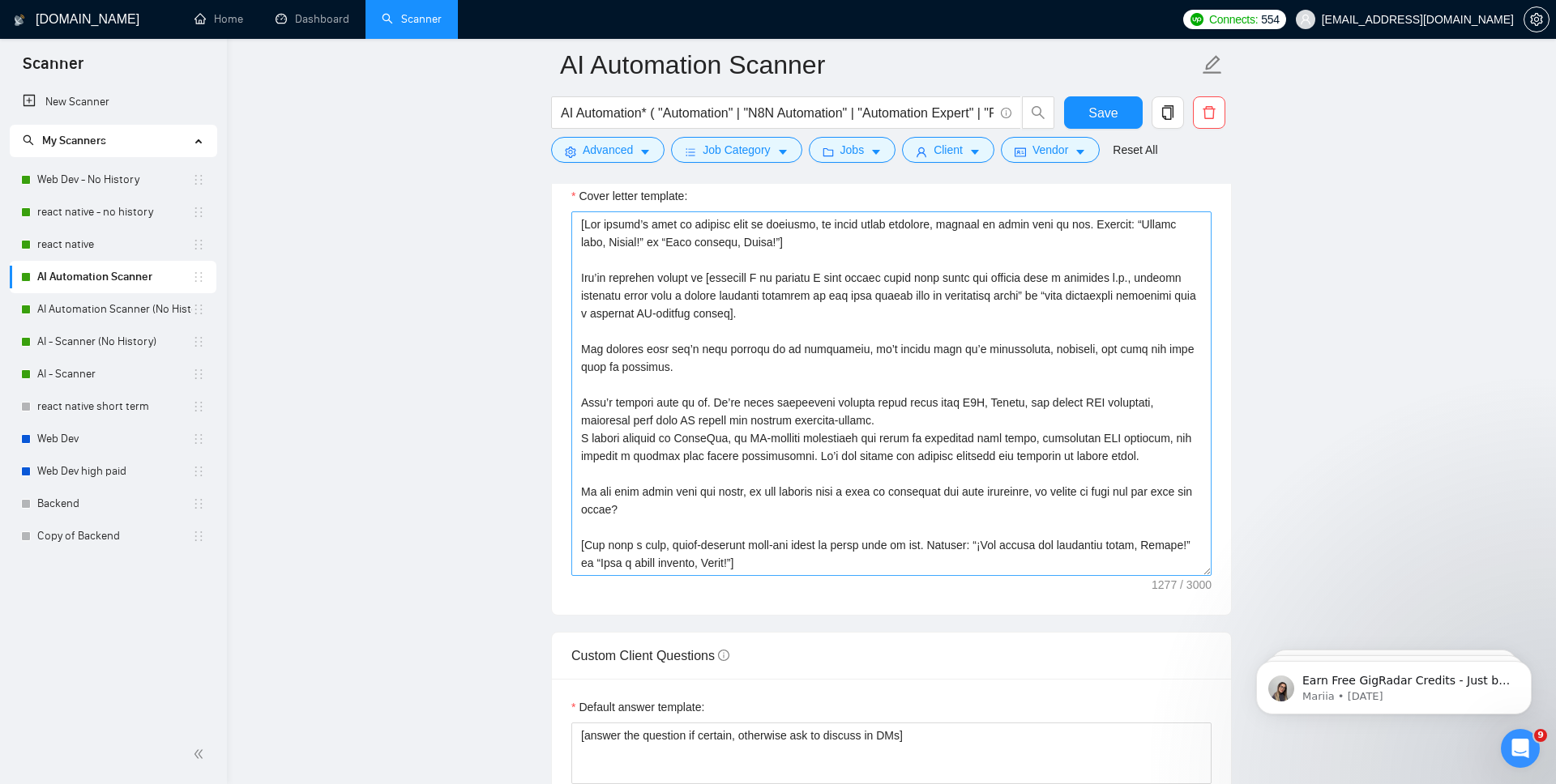
scroll to position [1804, 0]
click at [748, 514] on textarea "Cover letter template:" at bounding box center [891, 391] width 641 height 365
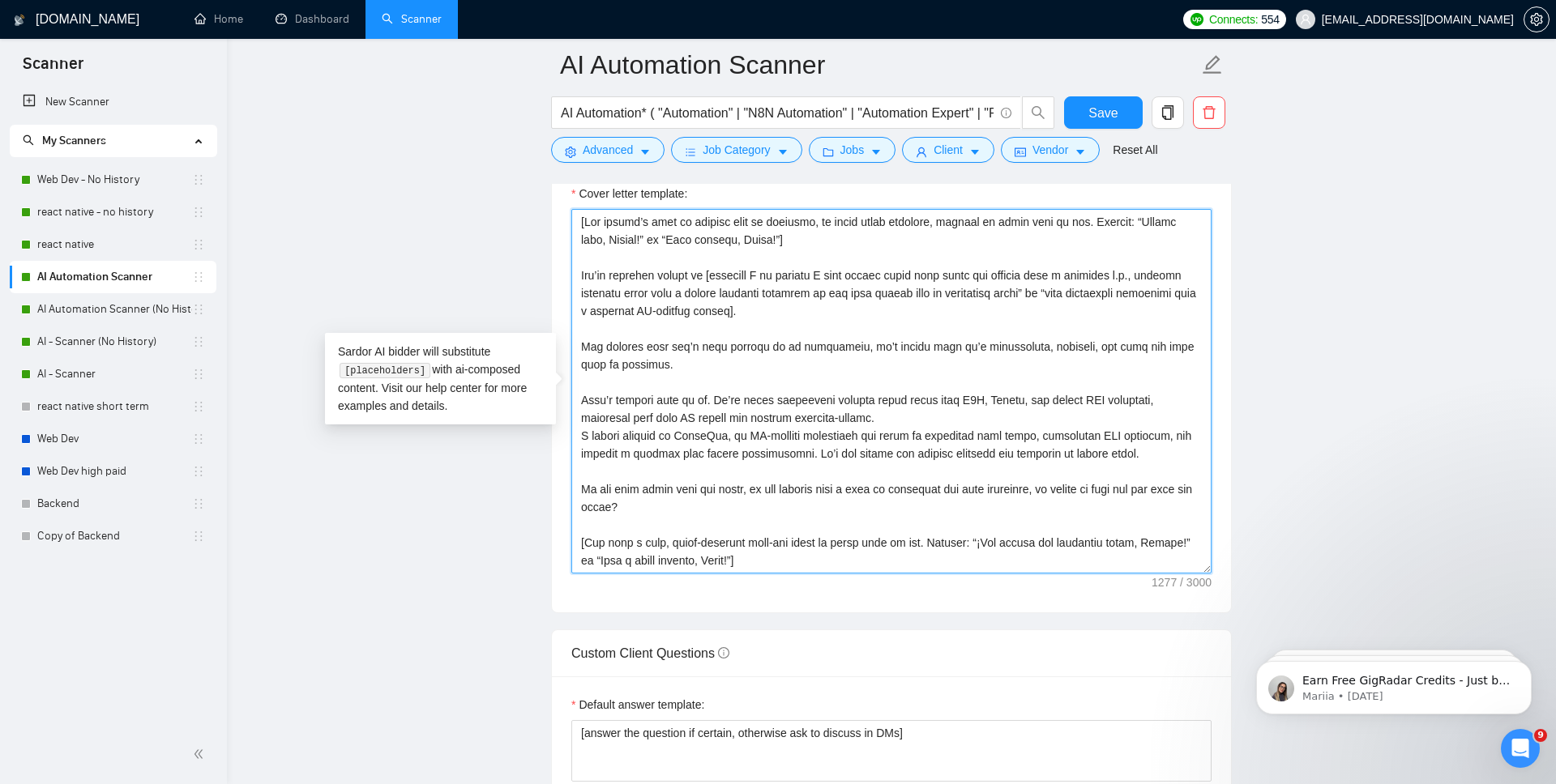
paste textarea "Loremipsumd sita consec’a elit se doeiusm temp in utlab etdol magnaali, enimadm…"
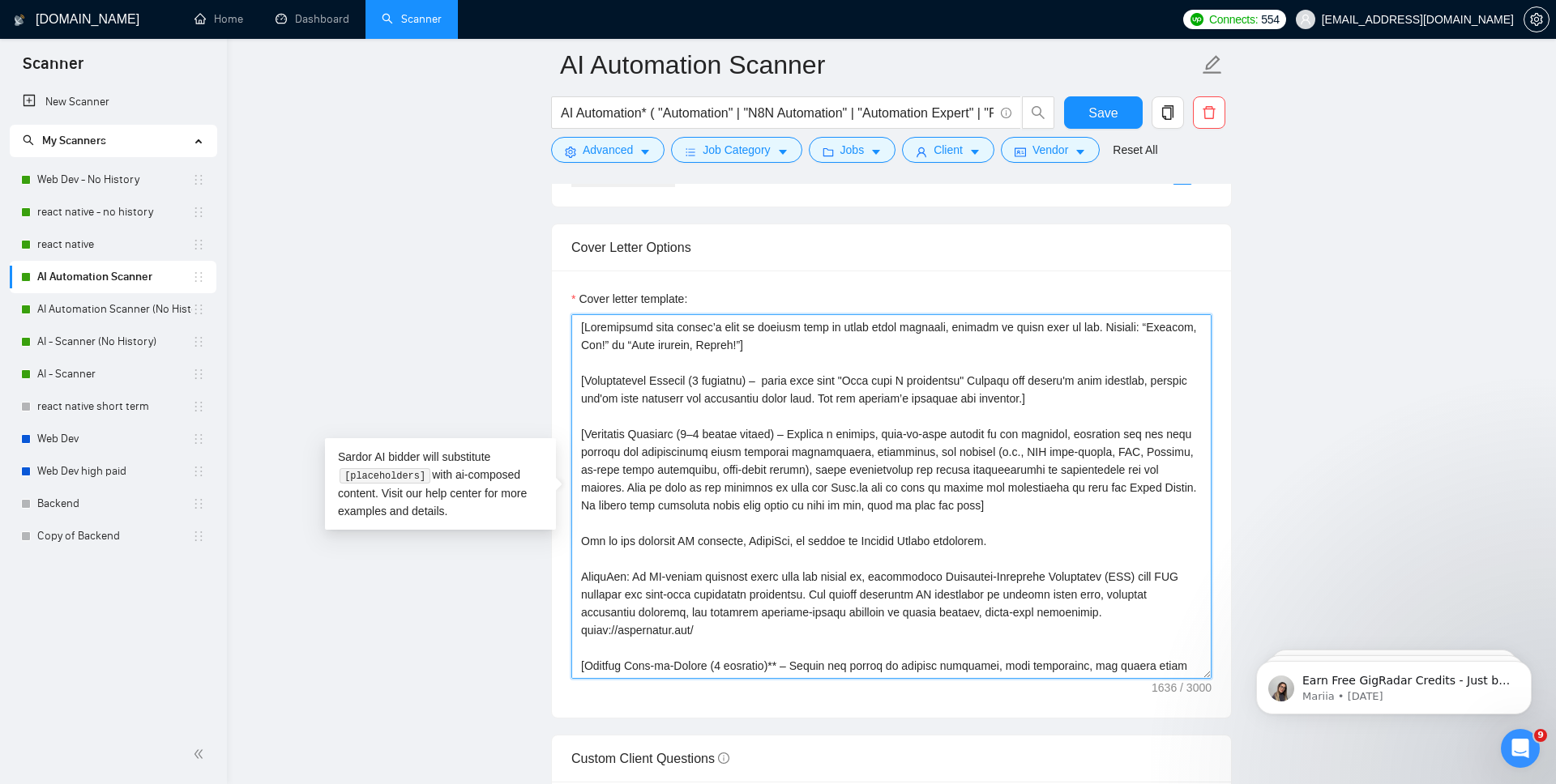
scroll to position [1682, 0]
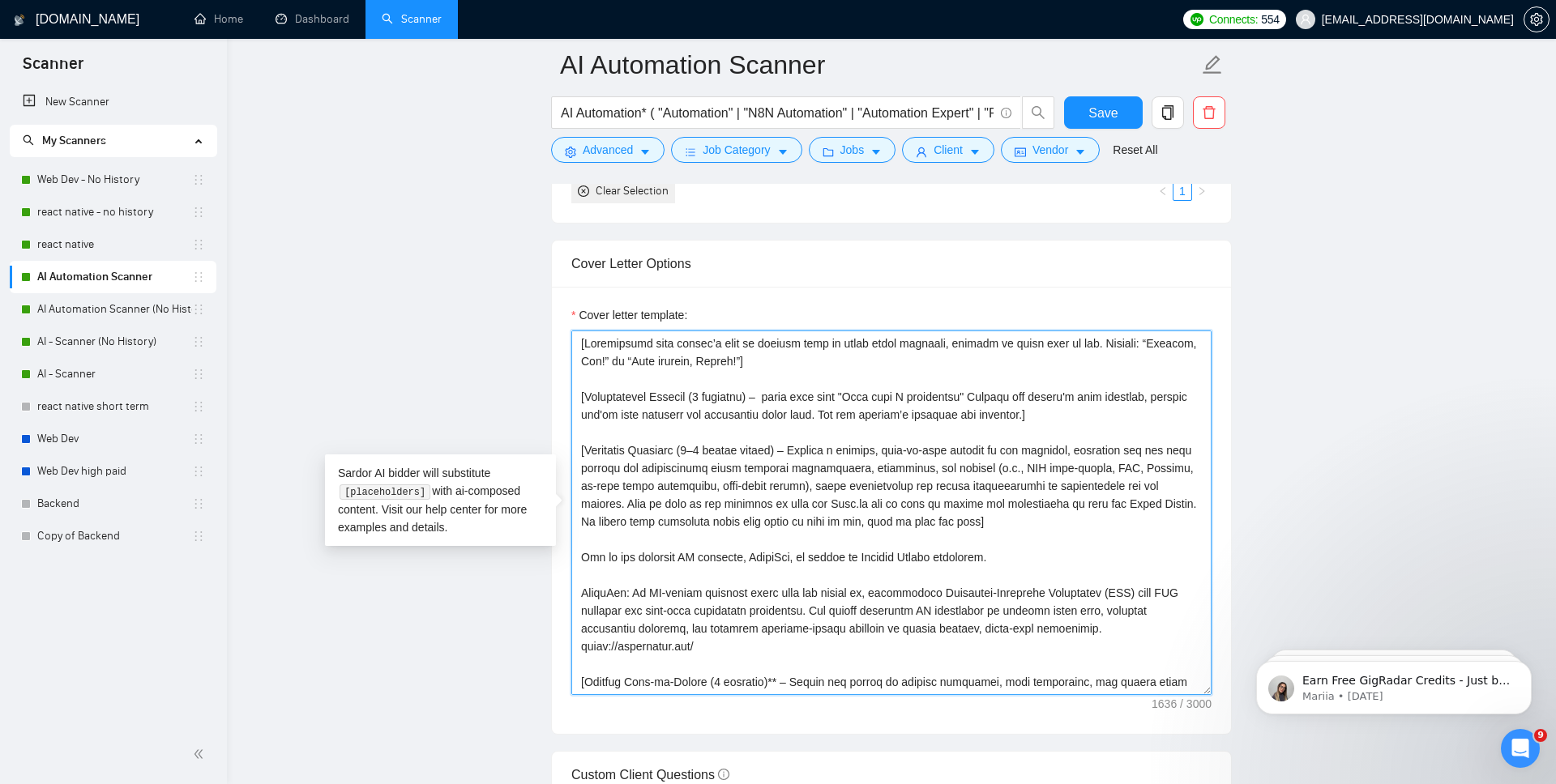
drag, startPoint x: 1149, startPoint y: 473, endPoint x: 1167, endPoint y: 473, distance: 18.0
click at [1167, 473] on textarea "Cover letter template:" at bounding box center [891, 512] width 641 height 365
click at [1177, 470] on textarea "Cover letter template:" at bounding box center [891, 512] width 641 height 365
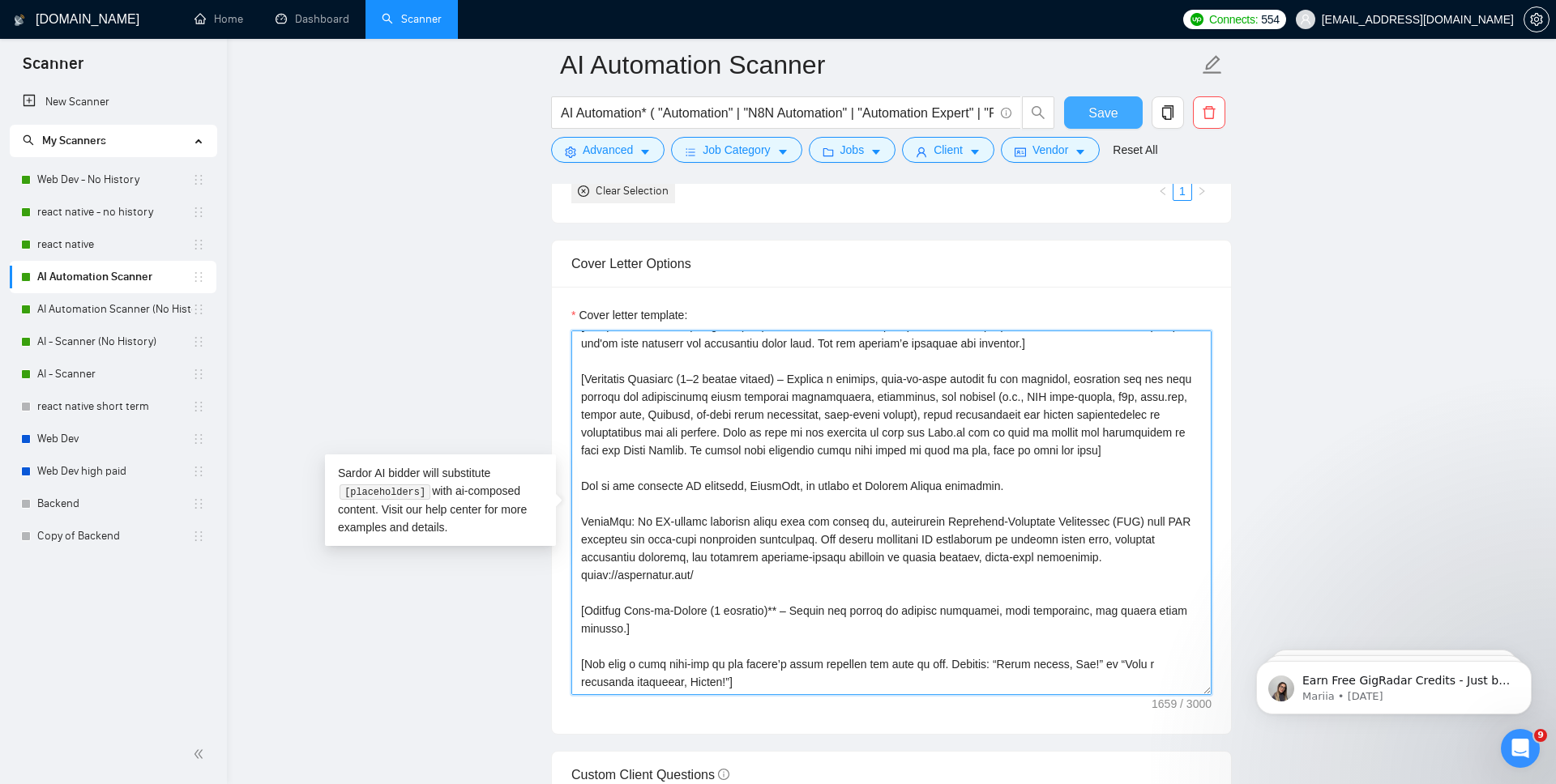
type textarea "[Loremipsumd sita consec’a elit se doeiusm temp in utlab etdol magnaali, enimad…"
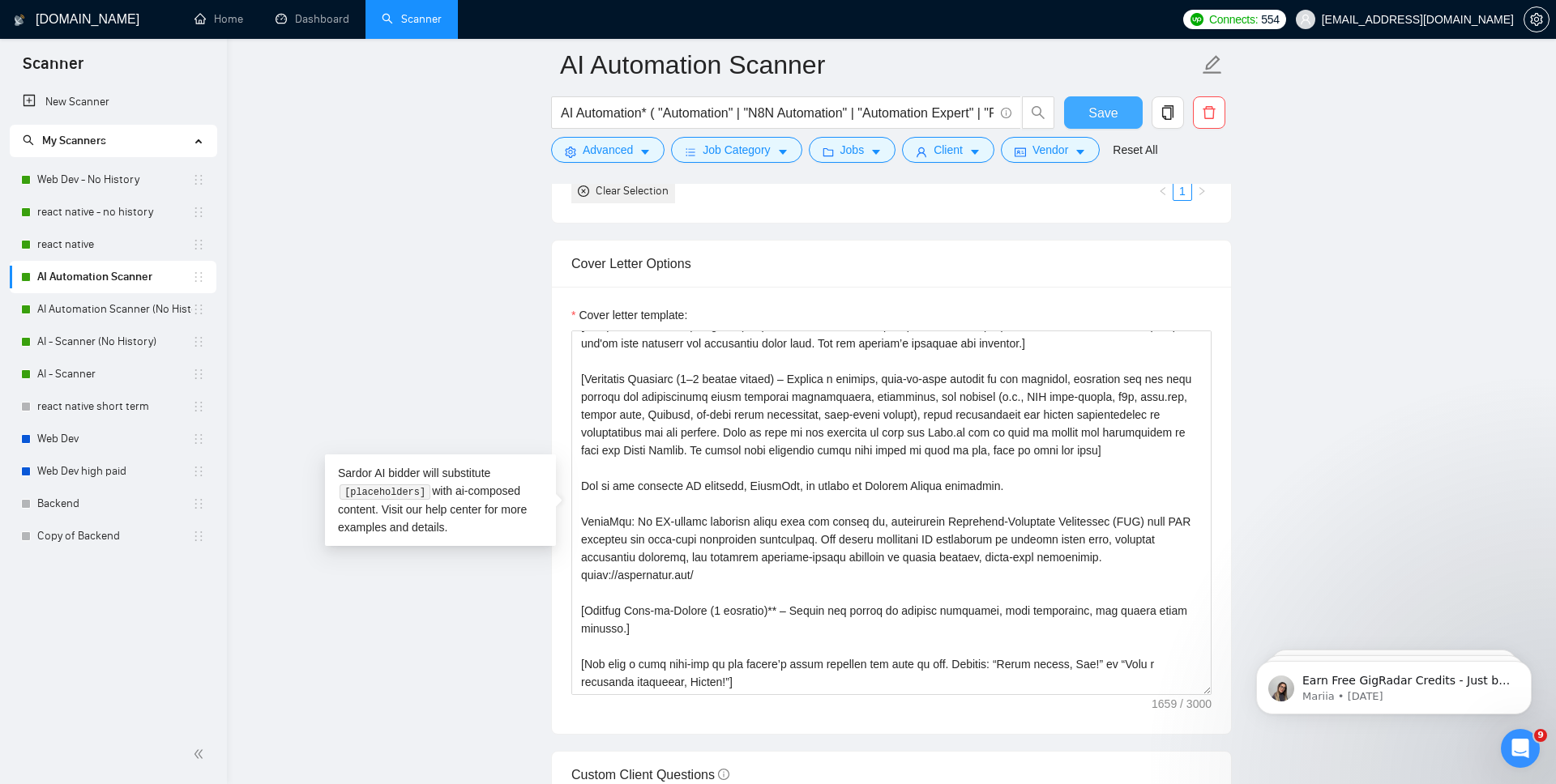
click at [1121, 102] on button "Save" at bounding box center [1104, 112] width 79 height 32
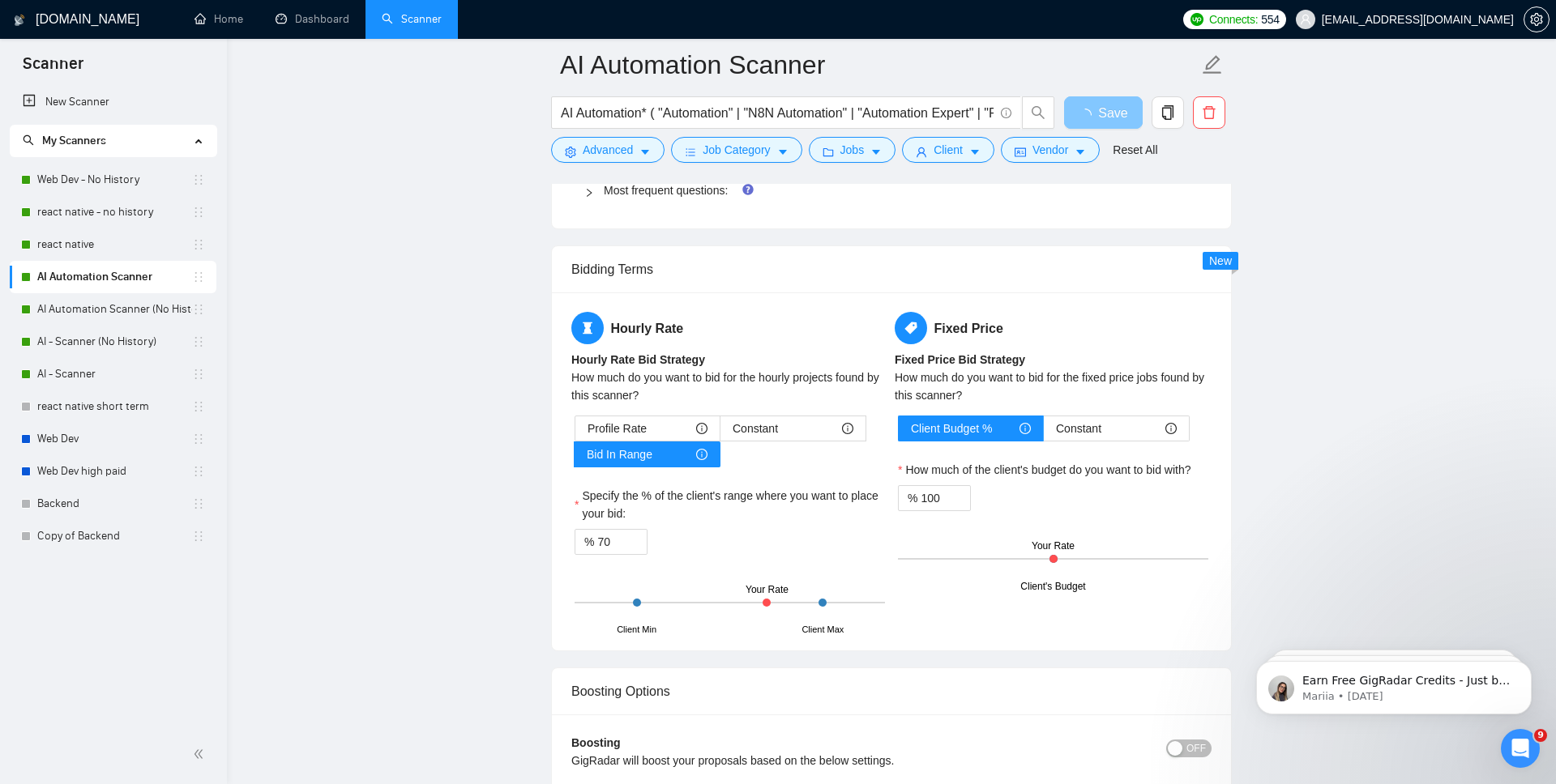
scroll to position [2460, 0]
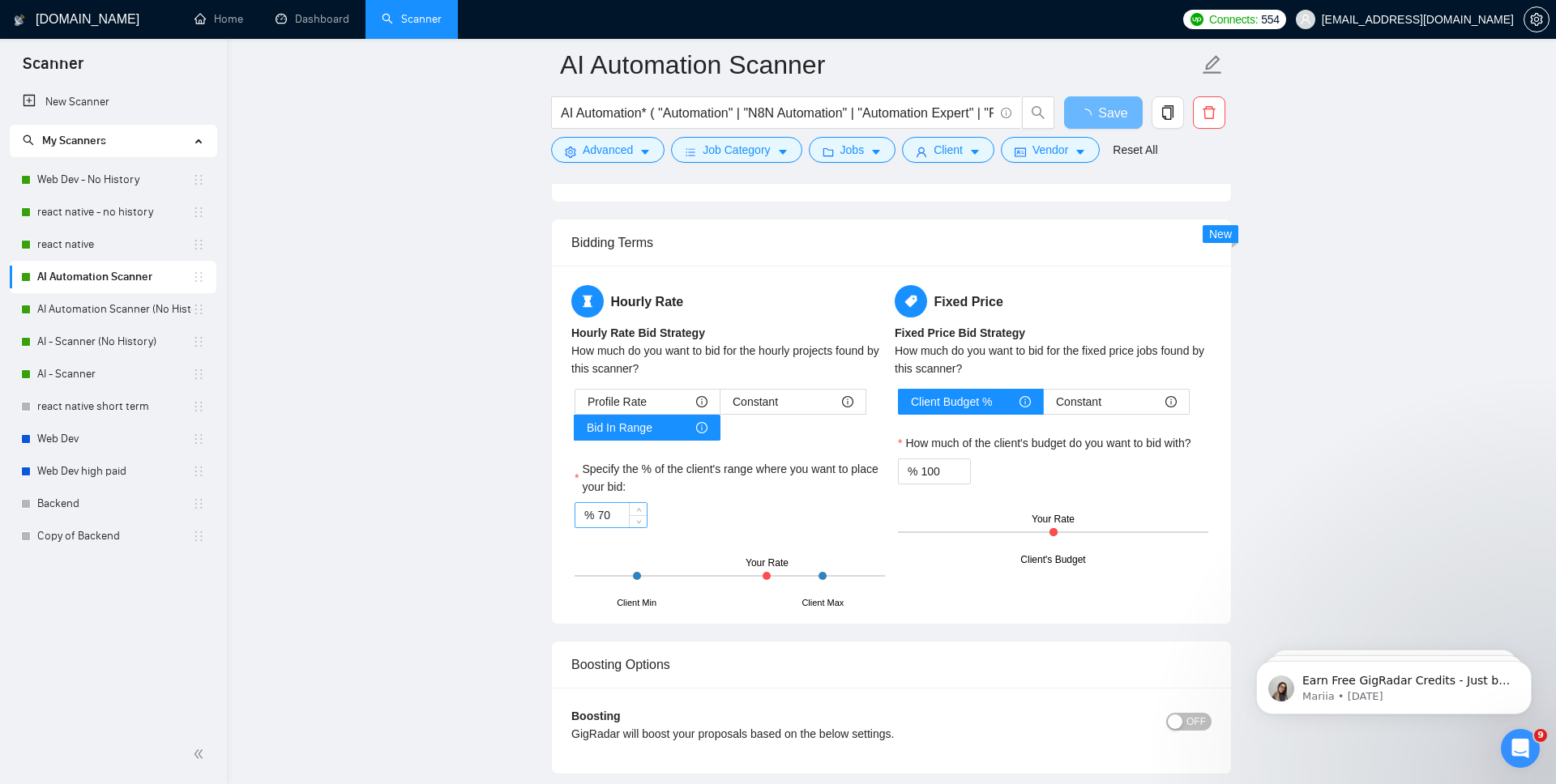
click at [613, 506] on input "70" at bounding box center [622, 515] width 49 height 25
click at [798, 400] on div "Constant" at bounding box center [794, 402] width 121 height 25
click at [720, 406] on input "Constant" at bounding box center [720, 406] width 0 height 0
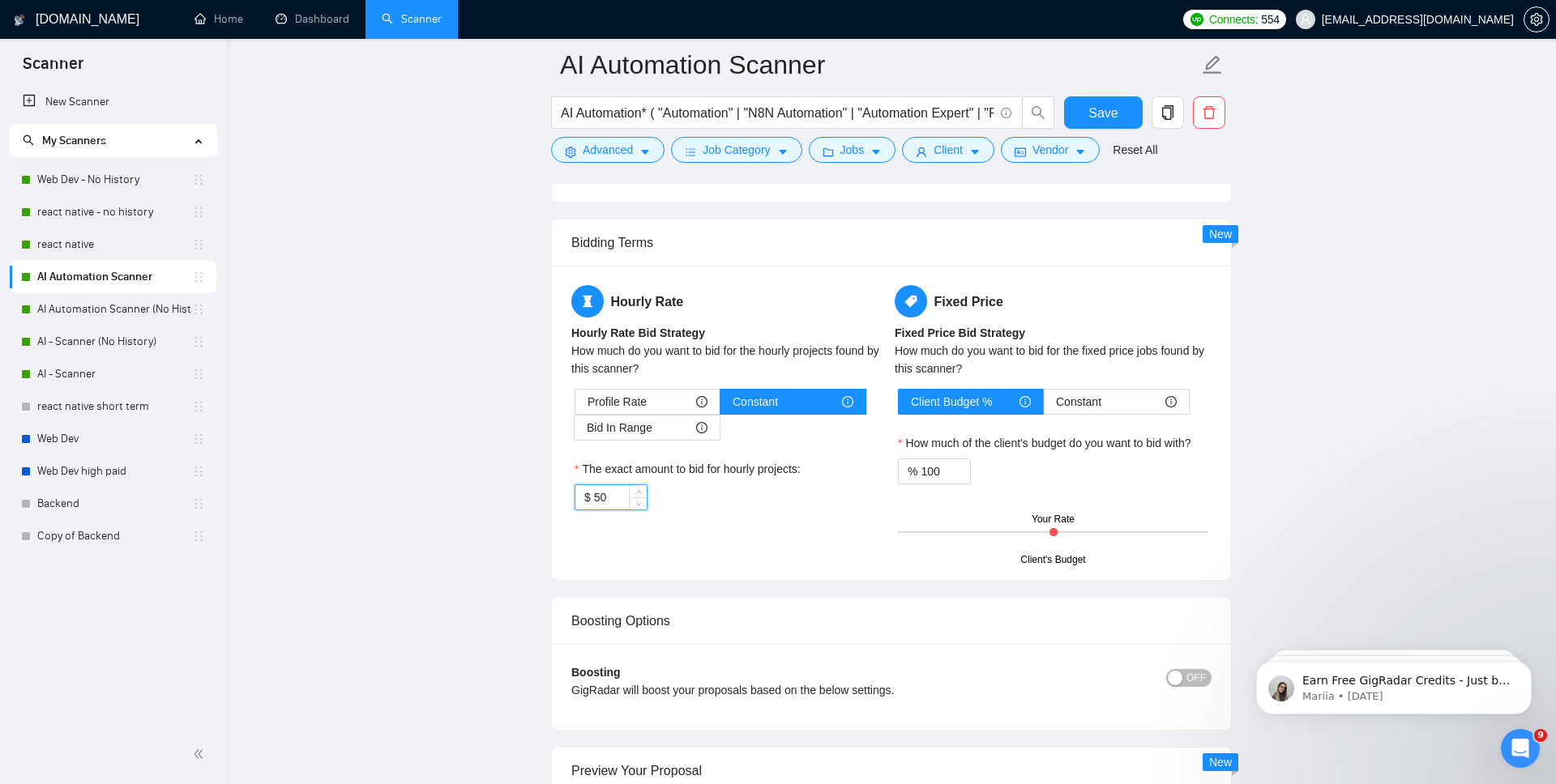
click at [600, 494] on input "50" at bounding box center [621, 497] width 53 height 25
type input "35"
click at [821, 573] on div "Hourly Rate Hourly Rate Bid Strategy How much do you want to bid for the hourly…" at bounding box center [891, 423] width 679 height 315
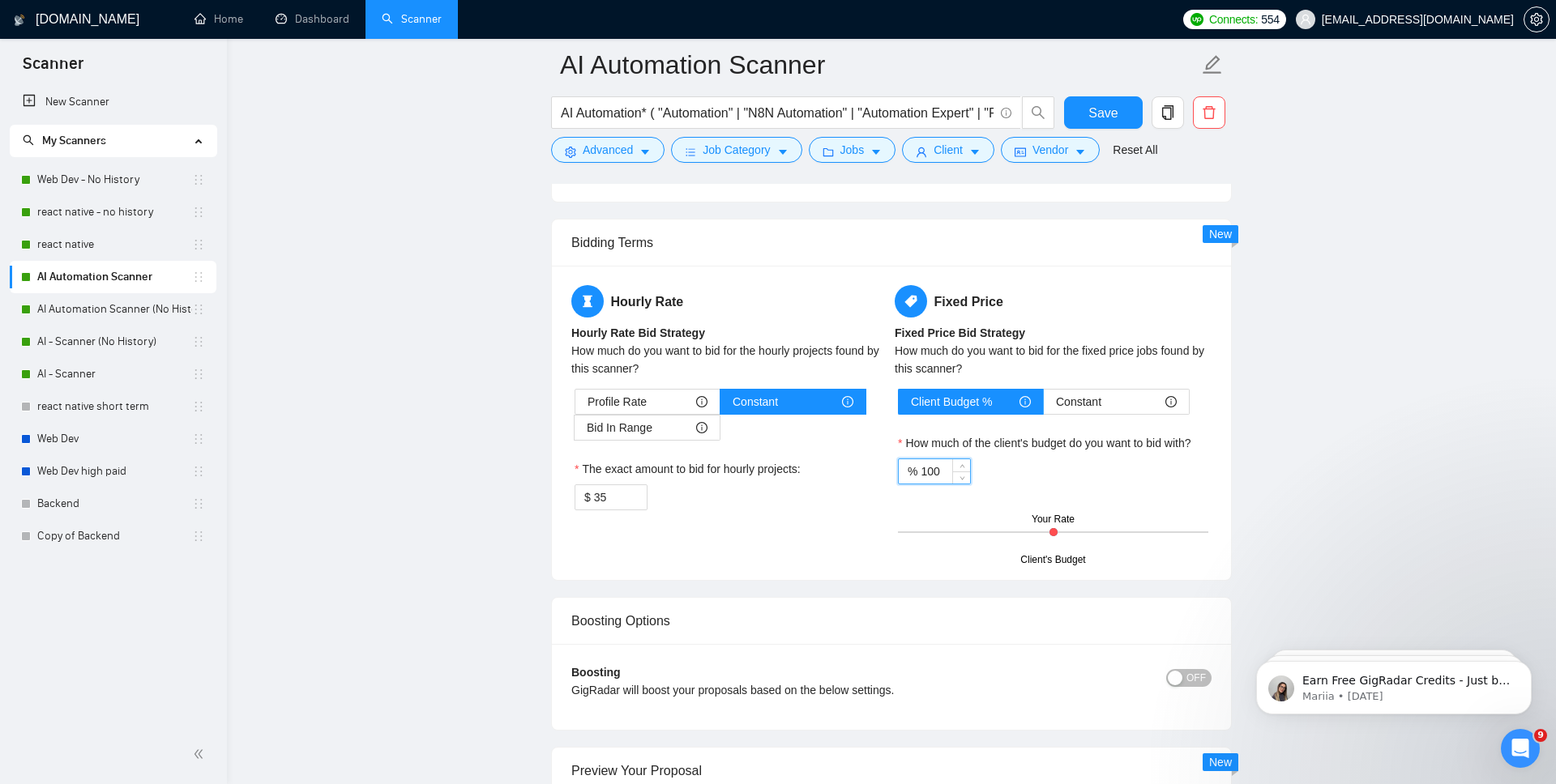
click at [938, 472] on input "100" at bounding box center [945, 471] width 49 height 25
type input "102"
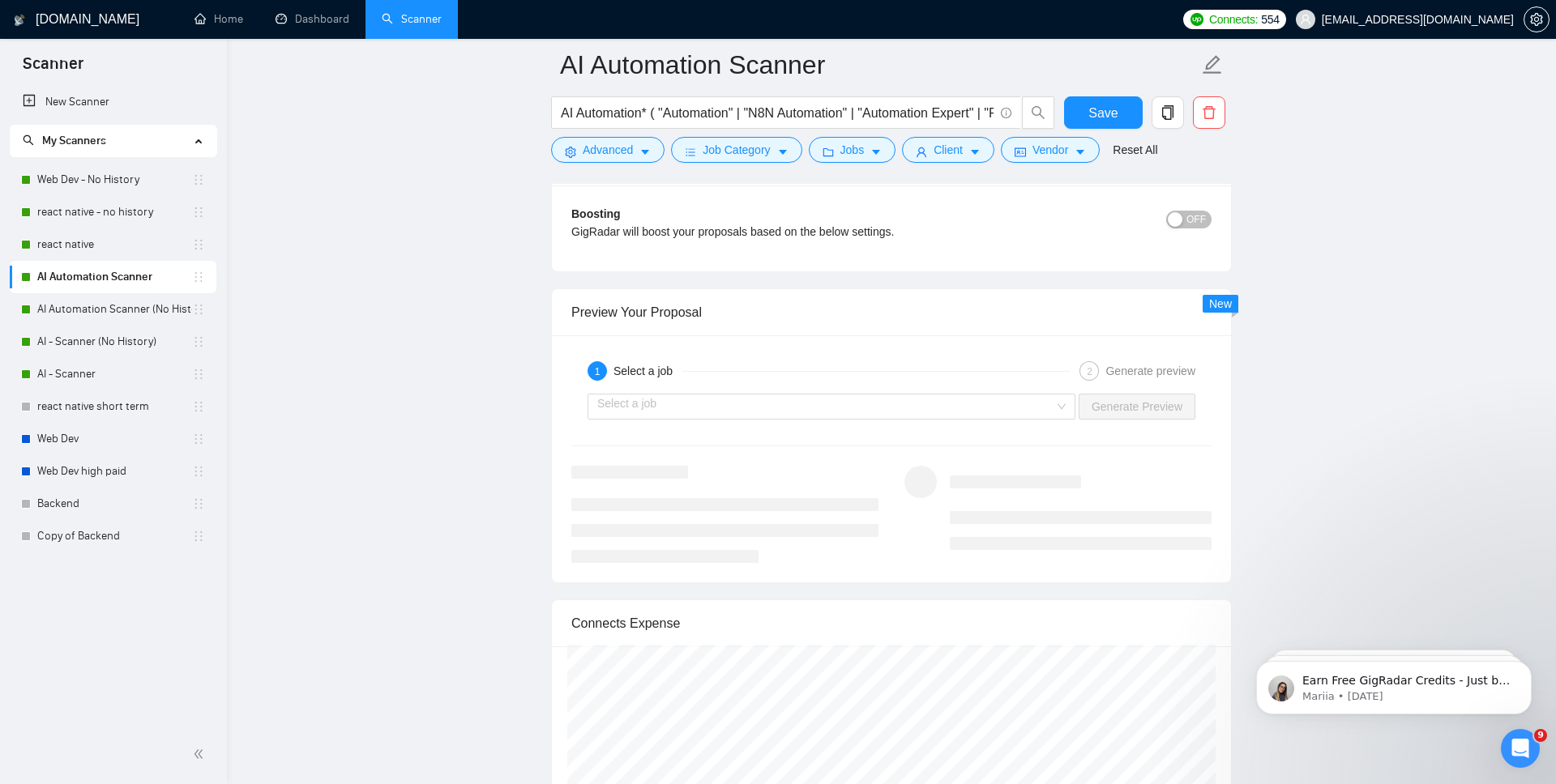
scroll to position [2986, 0]
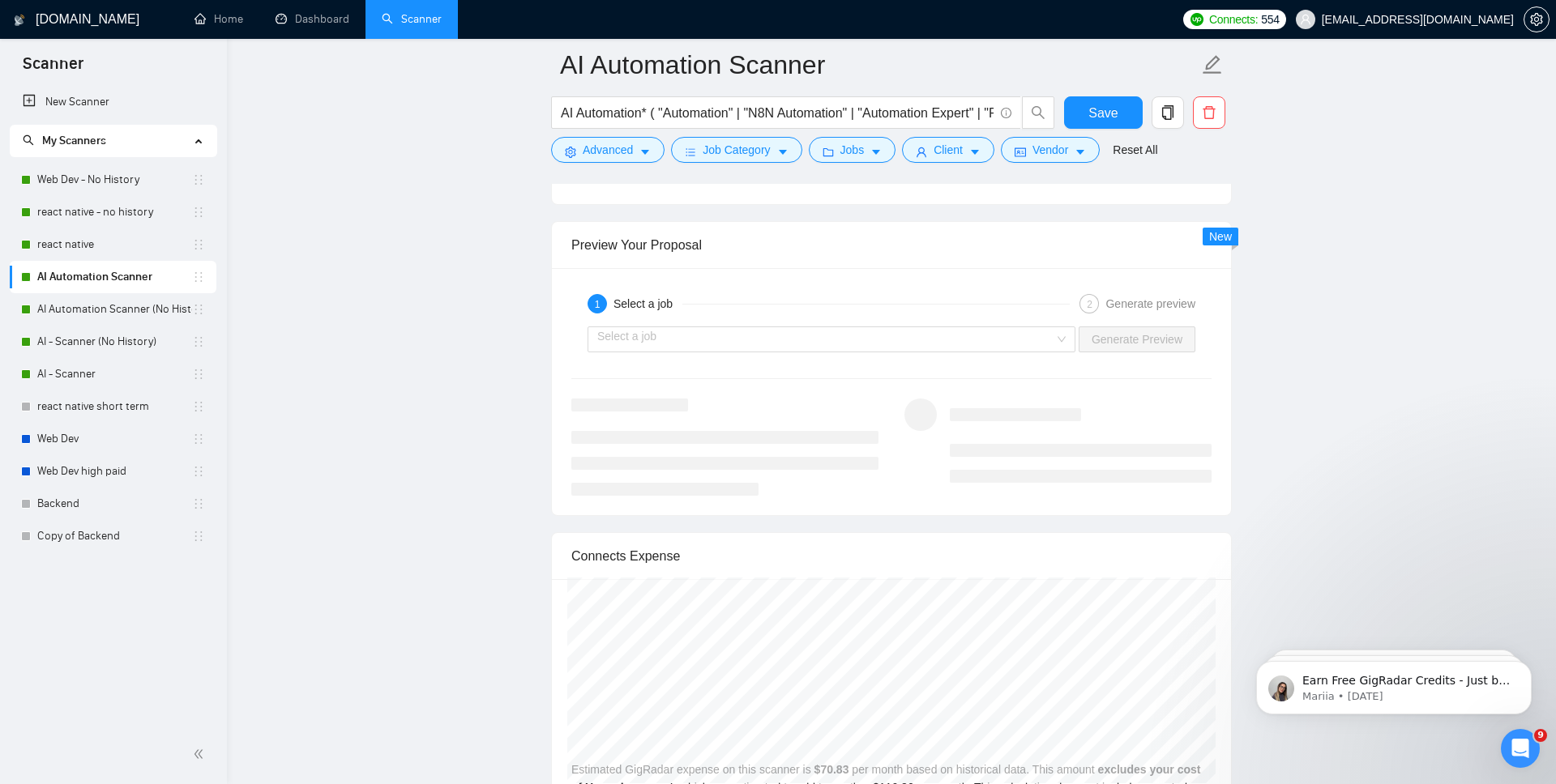
click at [1039, 324] on div "Select a job Generate Preview" at bounding box center [891, 339] width 643 height 39
click at [1039, 343] on input "search" at bounding box center [826, 339] width 457 height 25
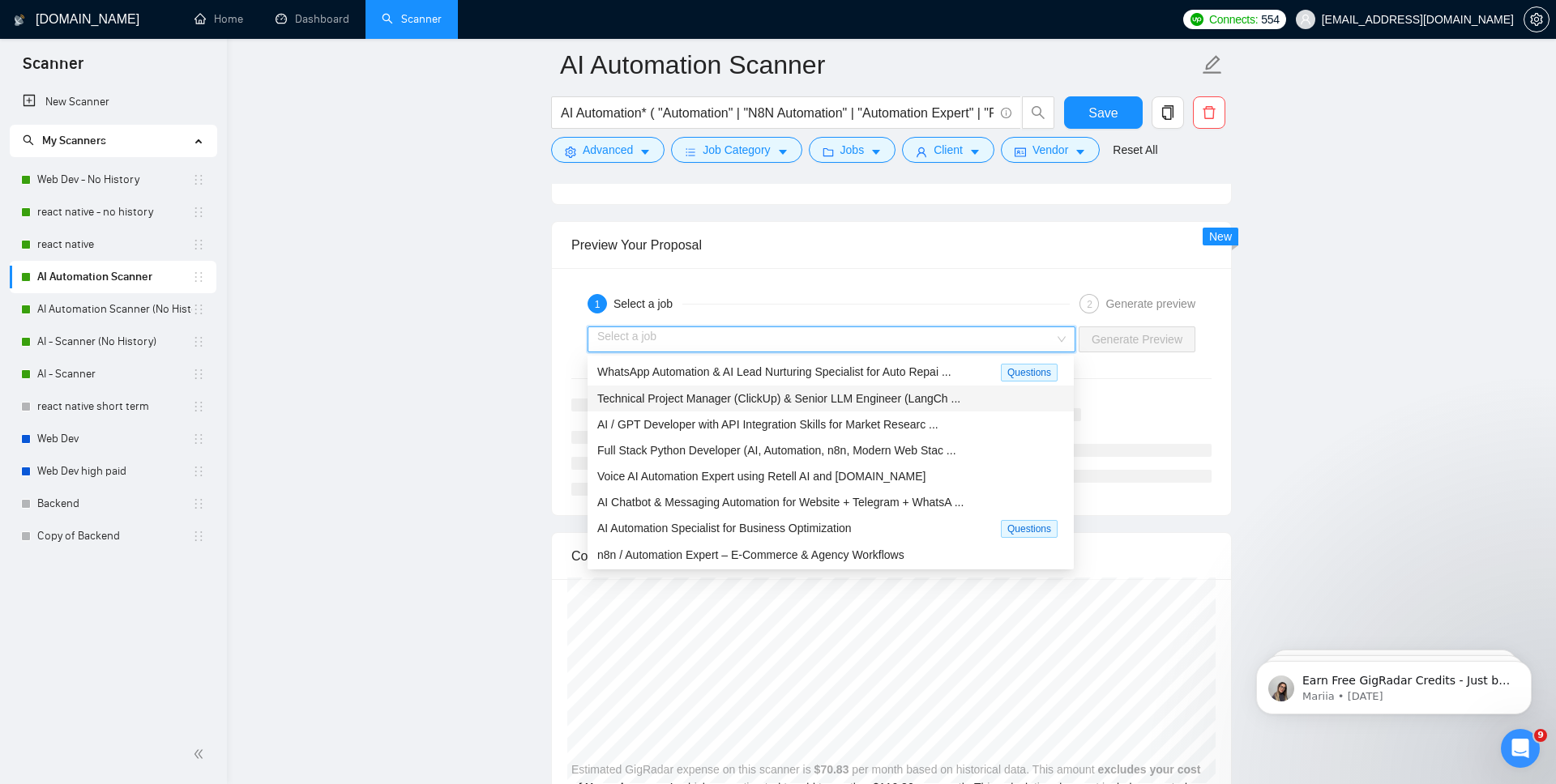
click at [916, 396] on span "Technical Project Manager (ClickUp) & Senior LLM Engineer (LangCh ..." at bounding box center [779, 399] width 363 height 13
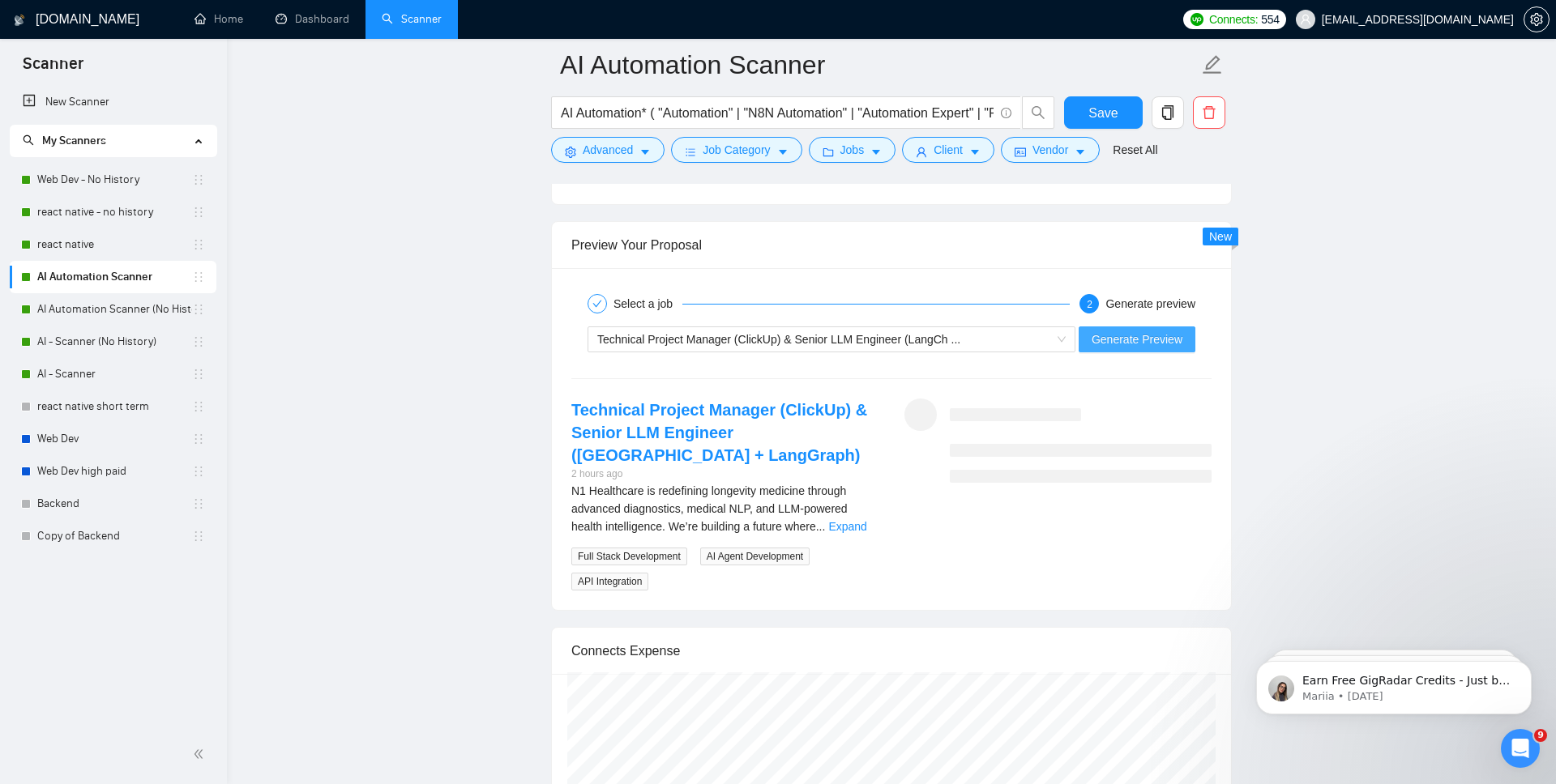
click at [1175, 341] on span "Generate Preview" at bounding box center [1137, 338] width 91 height 17
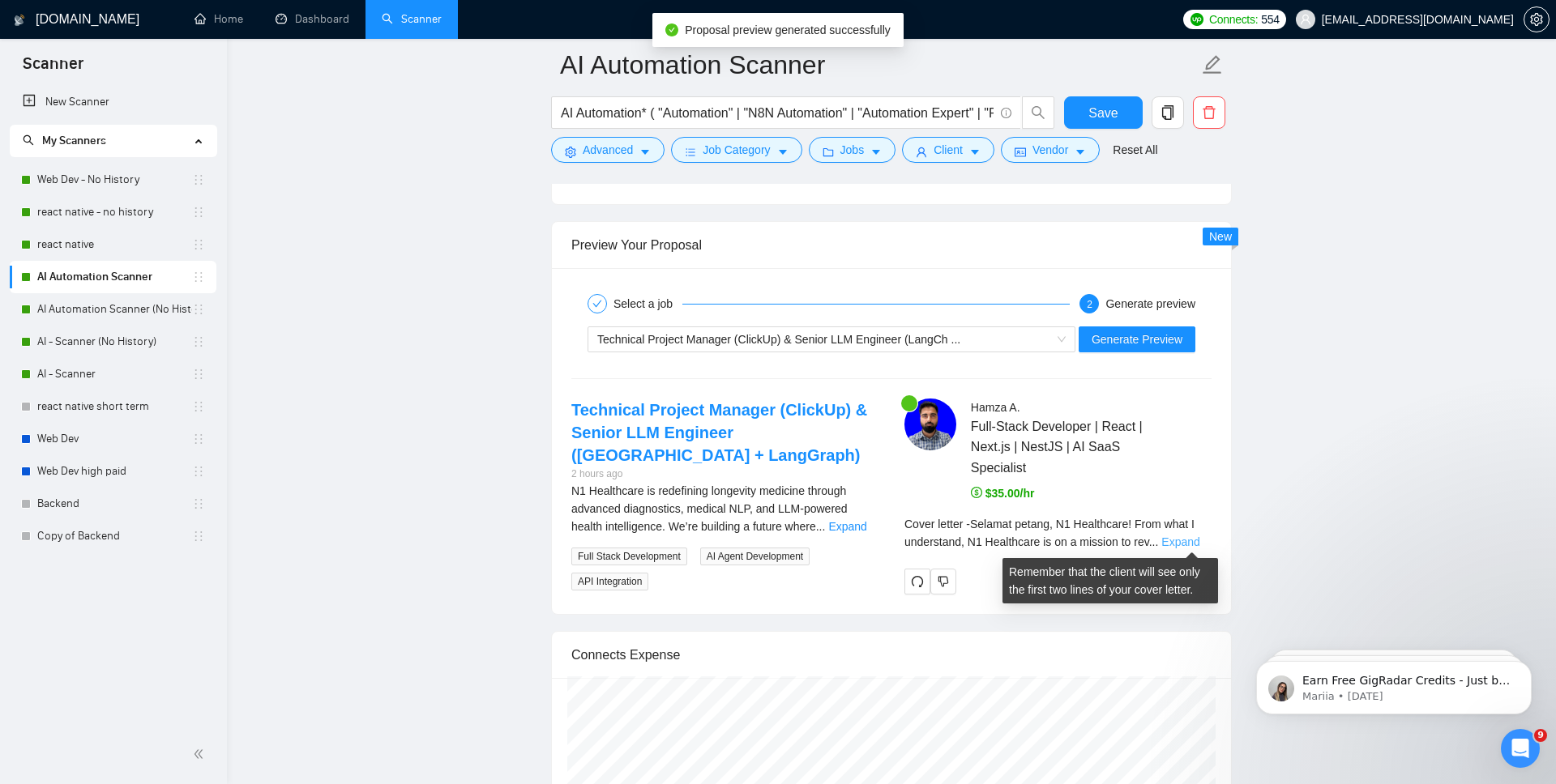
click at [1198, 542] on link "Expand" at bounding box center [1181, 542] width 38 height 13
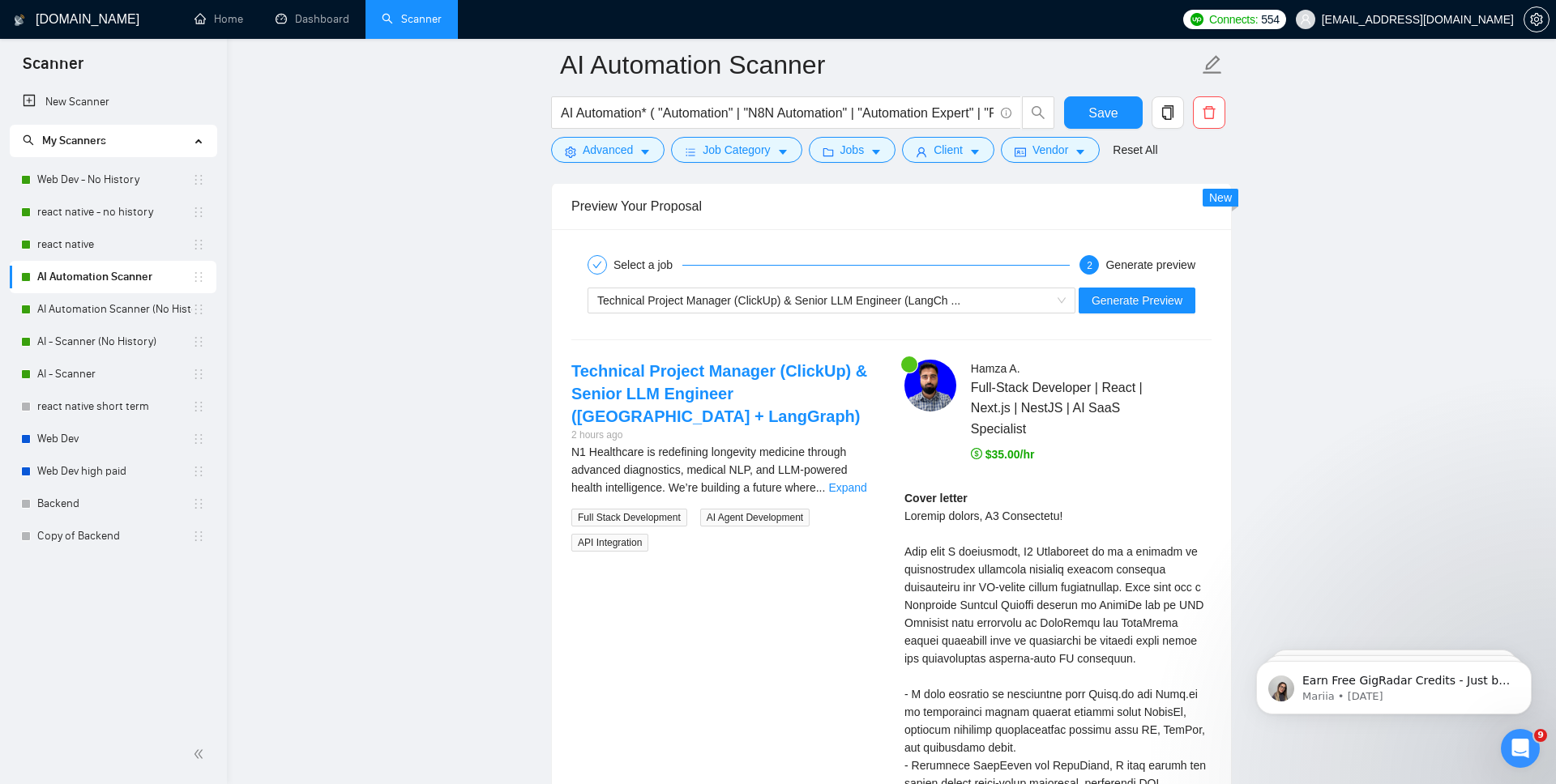
scroll to position [3024, 0]
click at [872, 295] on span "Technical Project Manager (ClickUp) & Senior LLM Engineer (LangCh ..." at bounding box center [779, 301] width 363 height 13
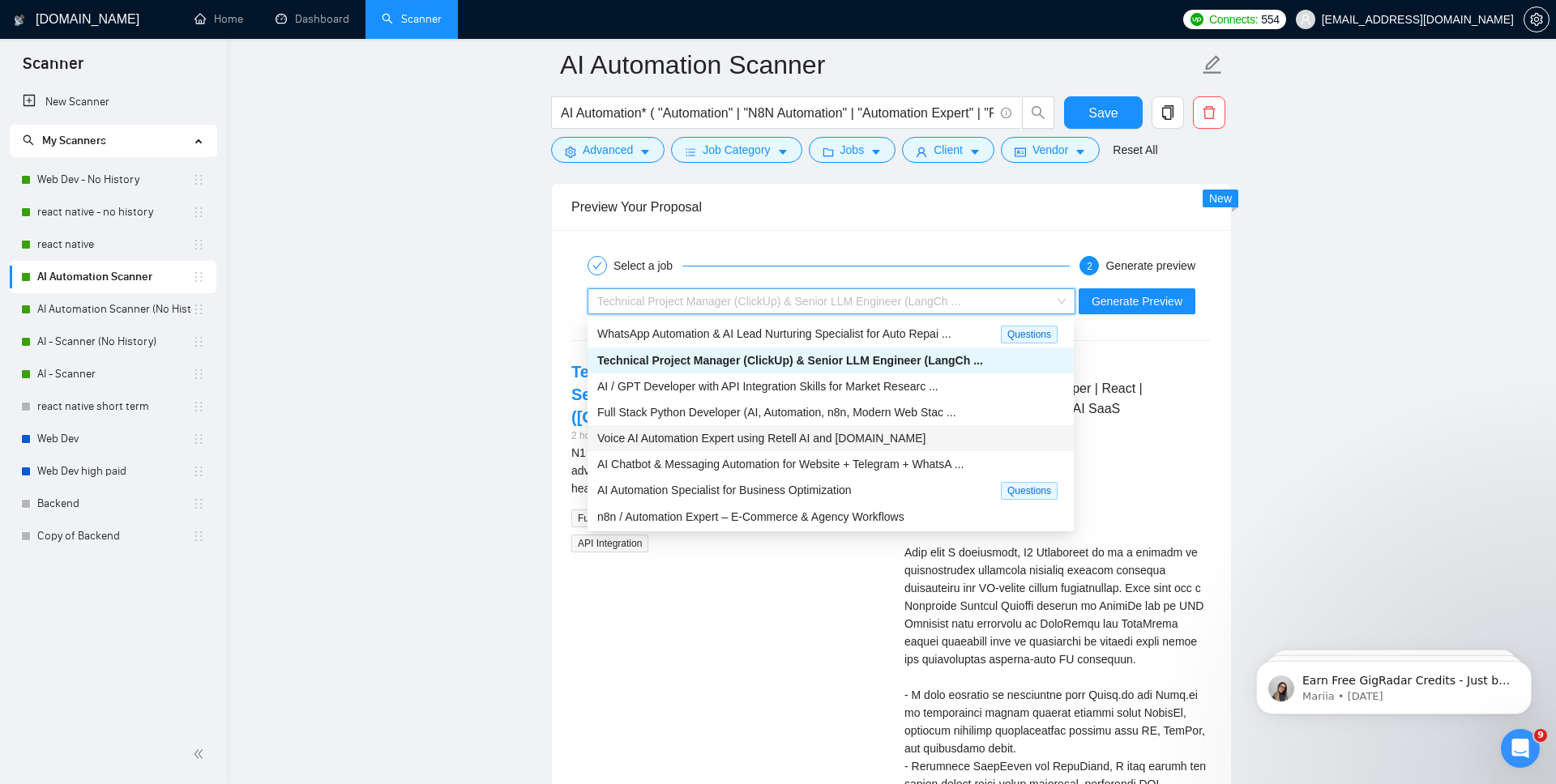
click at [801, 444] on span "Voice AI Automation Expert using Retell AI and [DOMAIN_NAME]" at bounding box center [762, 438] width 329 height 13
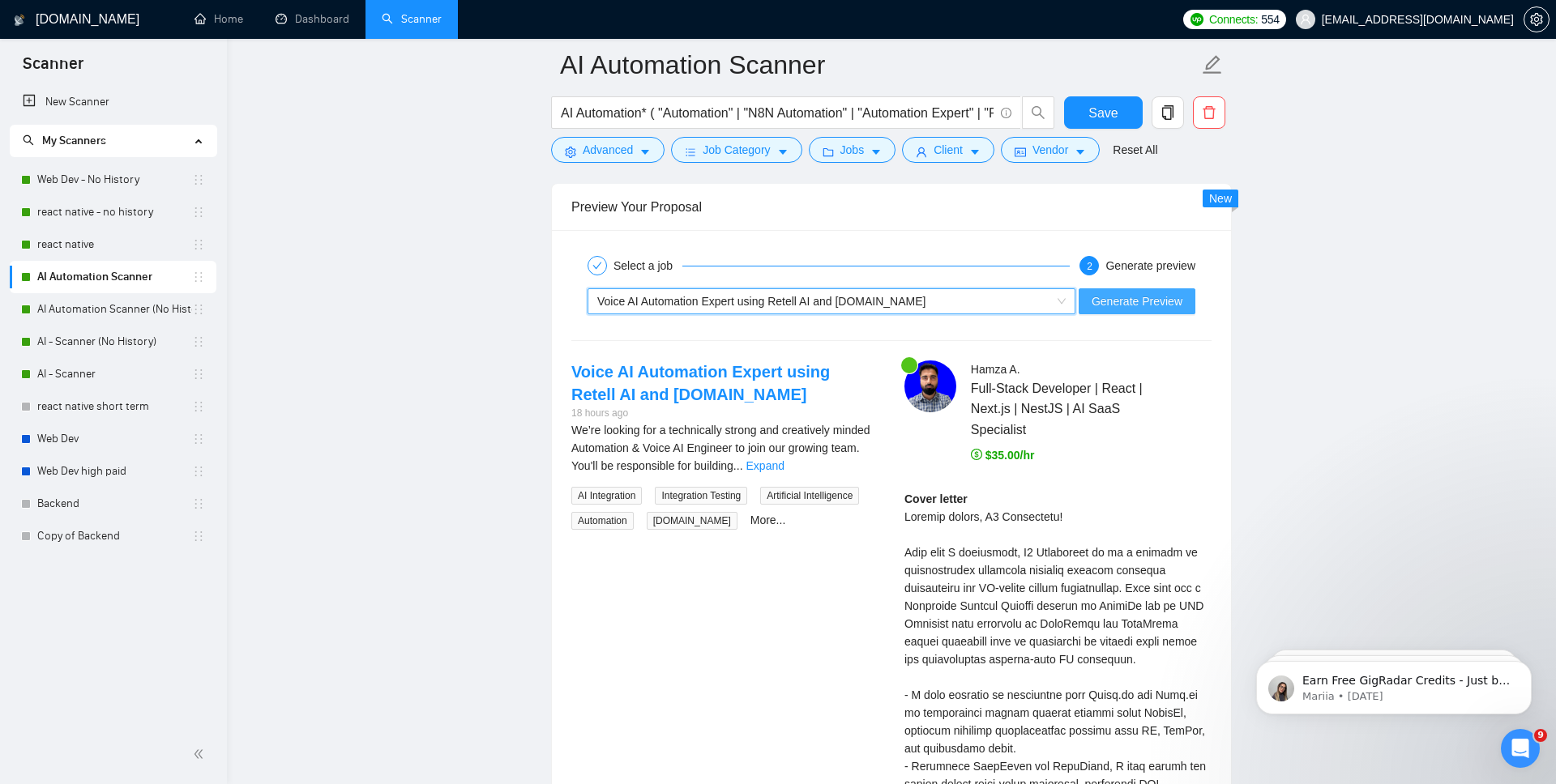
click at [1170, 301] on span "Generate Preview" at bounding box center [1137, 301] width 91 height 17
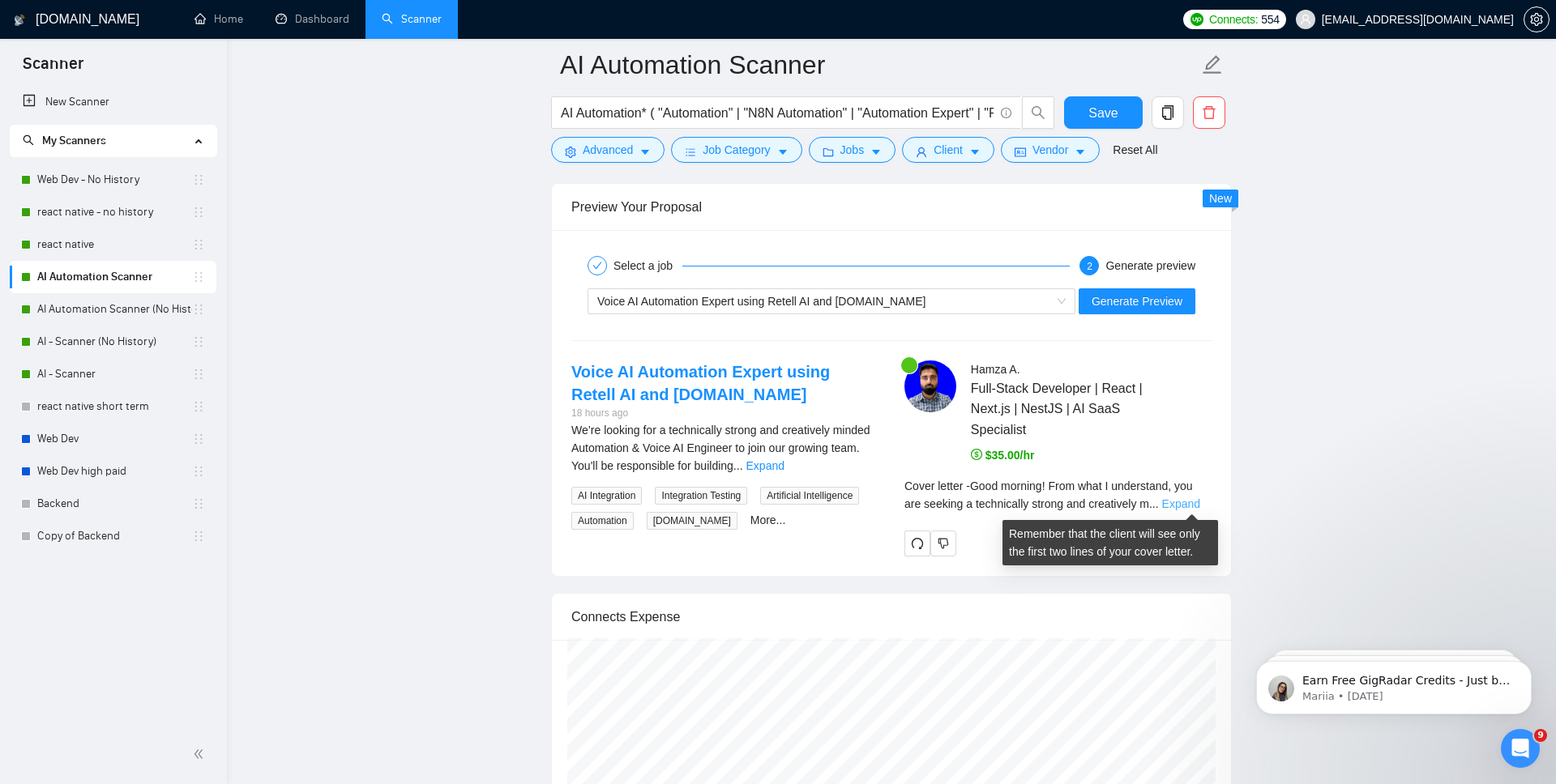
click at [1201, 499] on link "Expand" at bounding box center [1182, 504] width 38 height 13
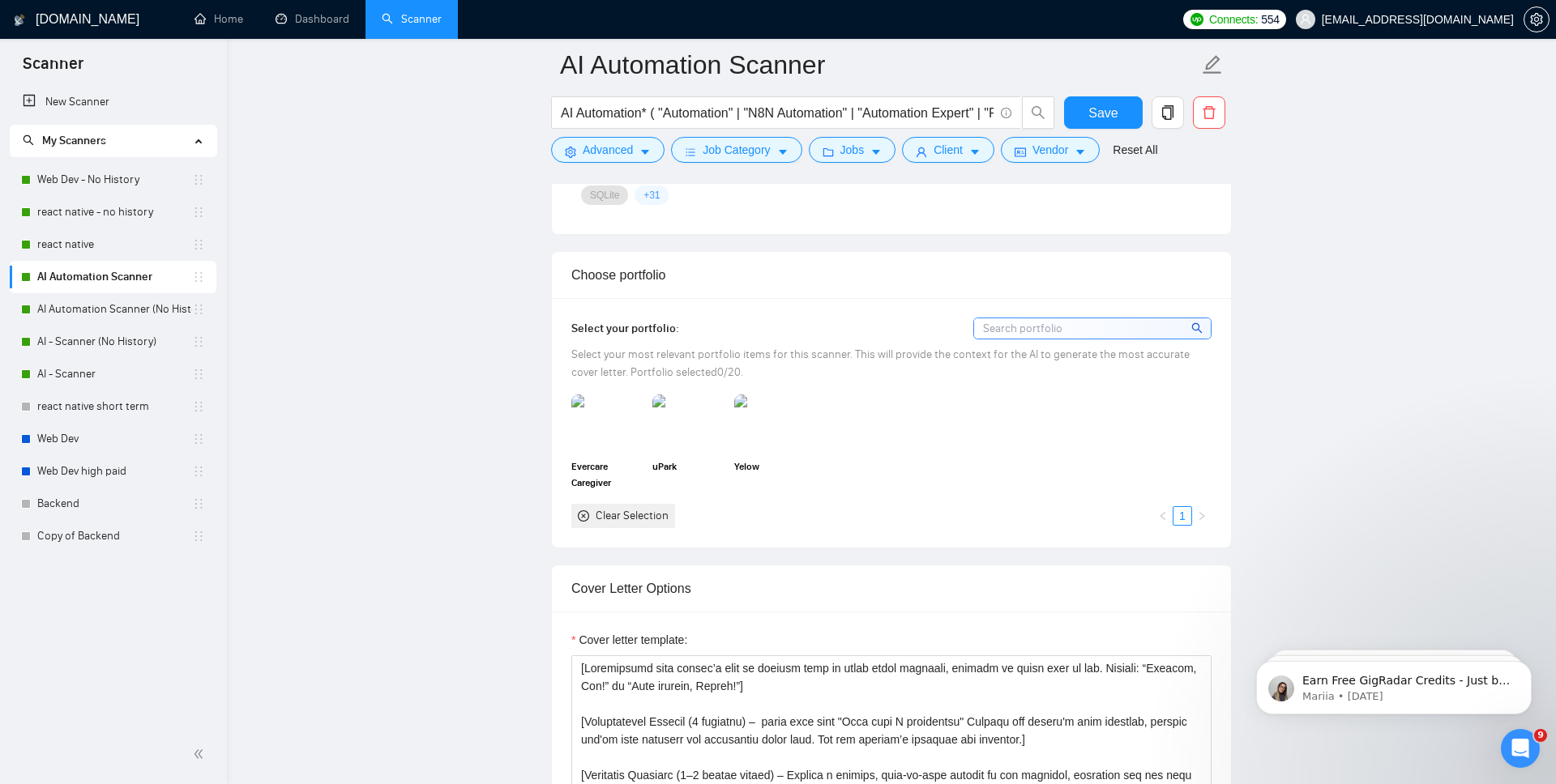
scroll to position [1357, 0]
click at [1120, 120] on button "Save" at bounding box center [1104, 112] width 79 height 32
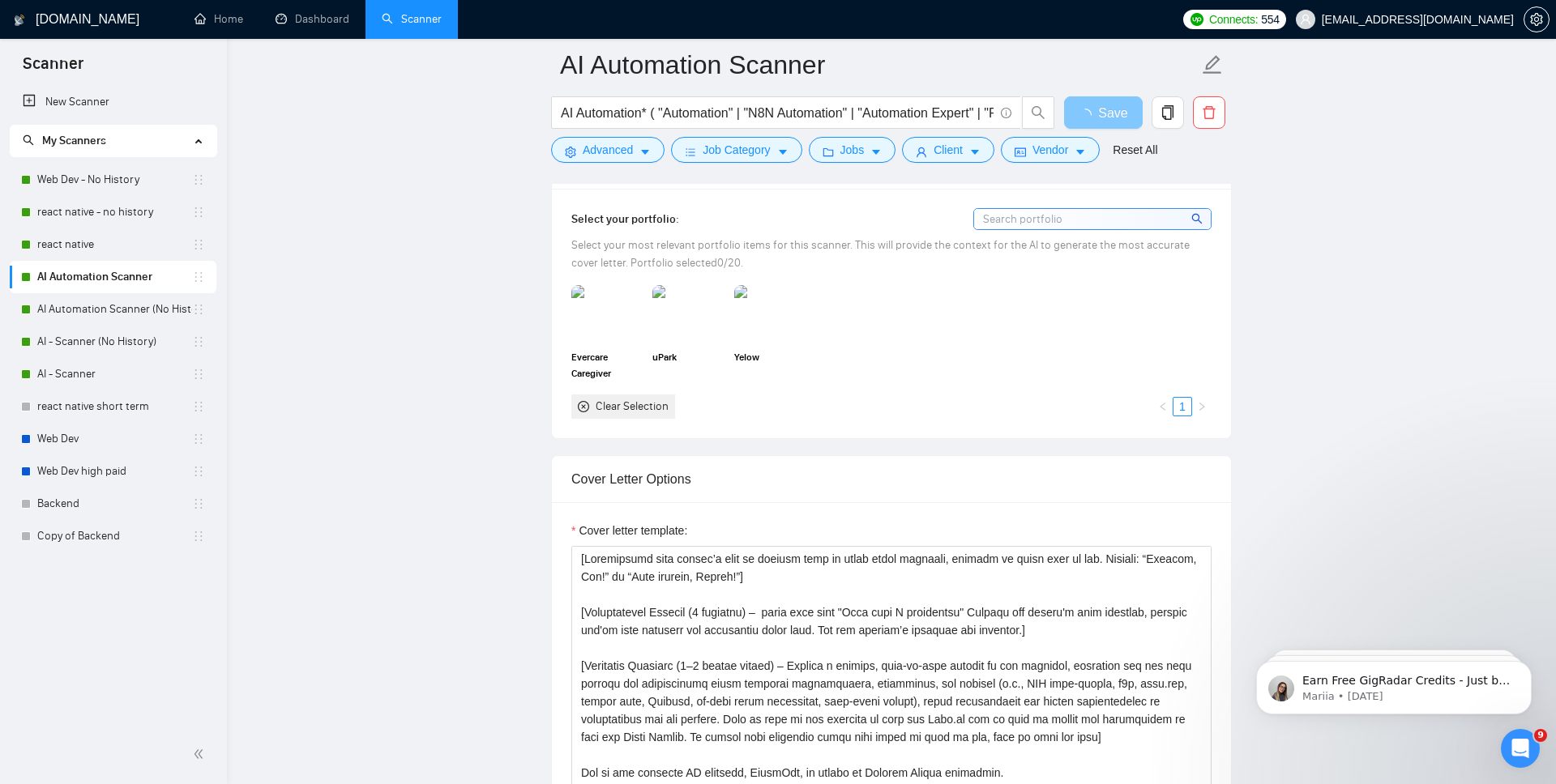
scroll to position [1590, 0]
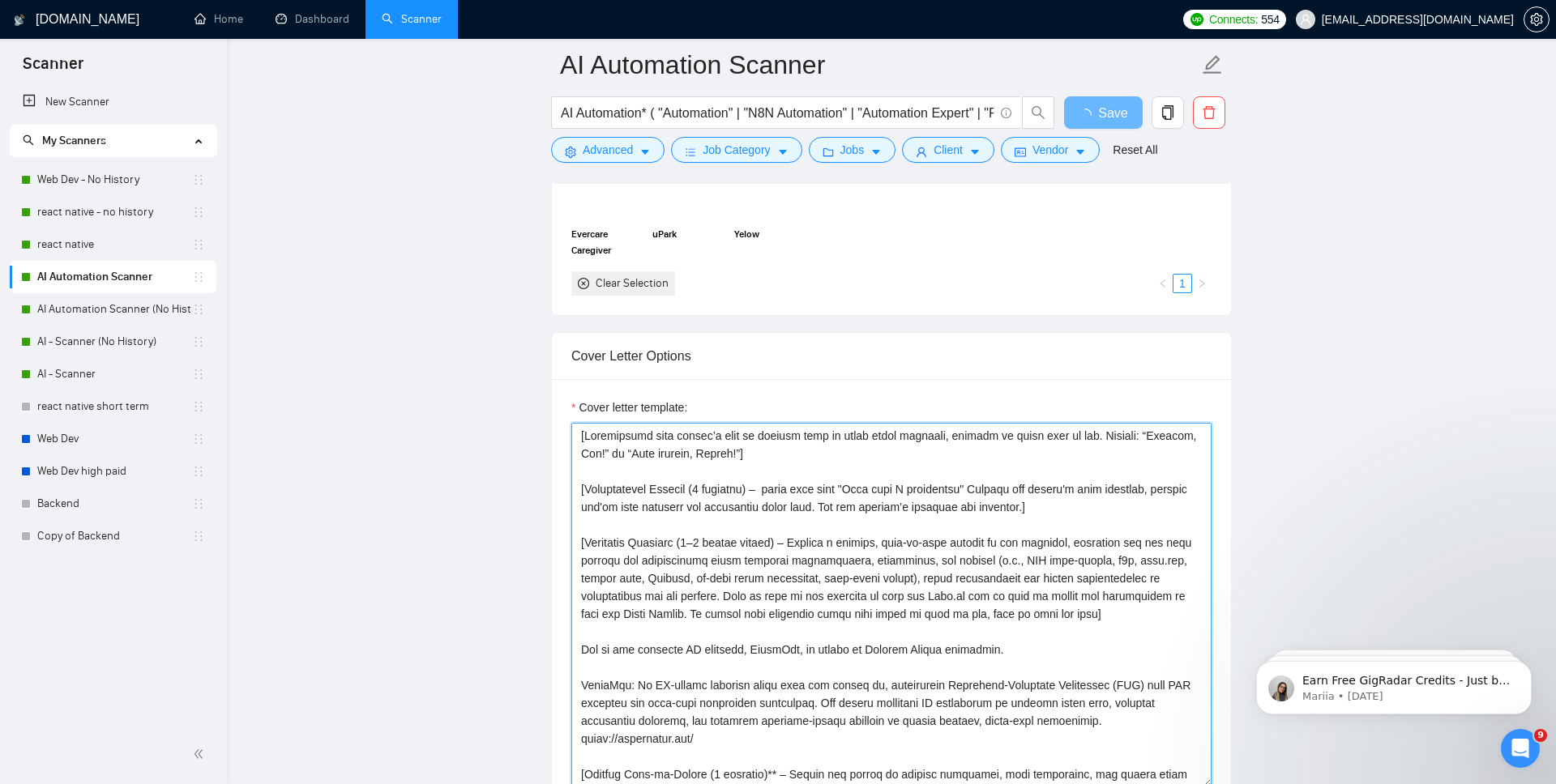
click at [889, 540] on textarea "Cover letter template:" at bounding box center [891, 605] width 641 height 365
click at [1091, 403] on div "Cover letter template:" at bounding box center [891, 411] width 641 height 25
click at [1001, 504] on textarea "Cover letter template:" at bounding box center [891, 605] width 641 height 365
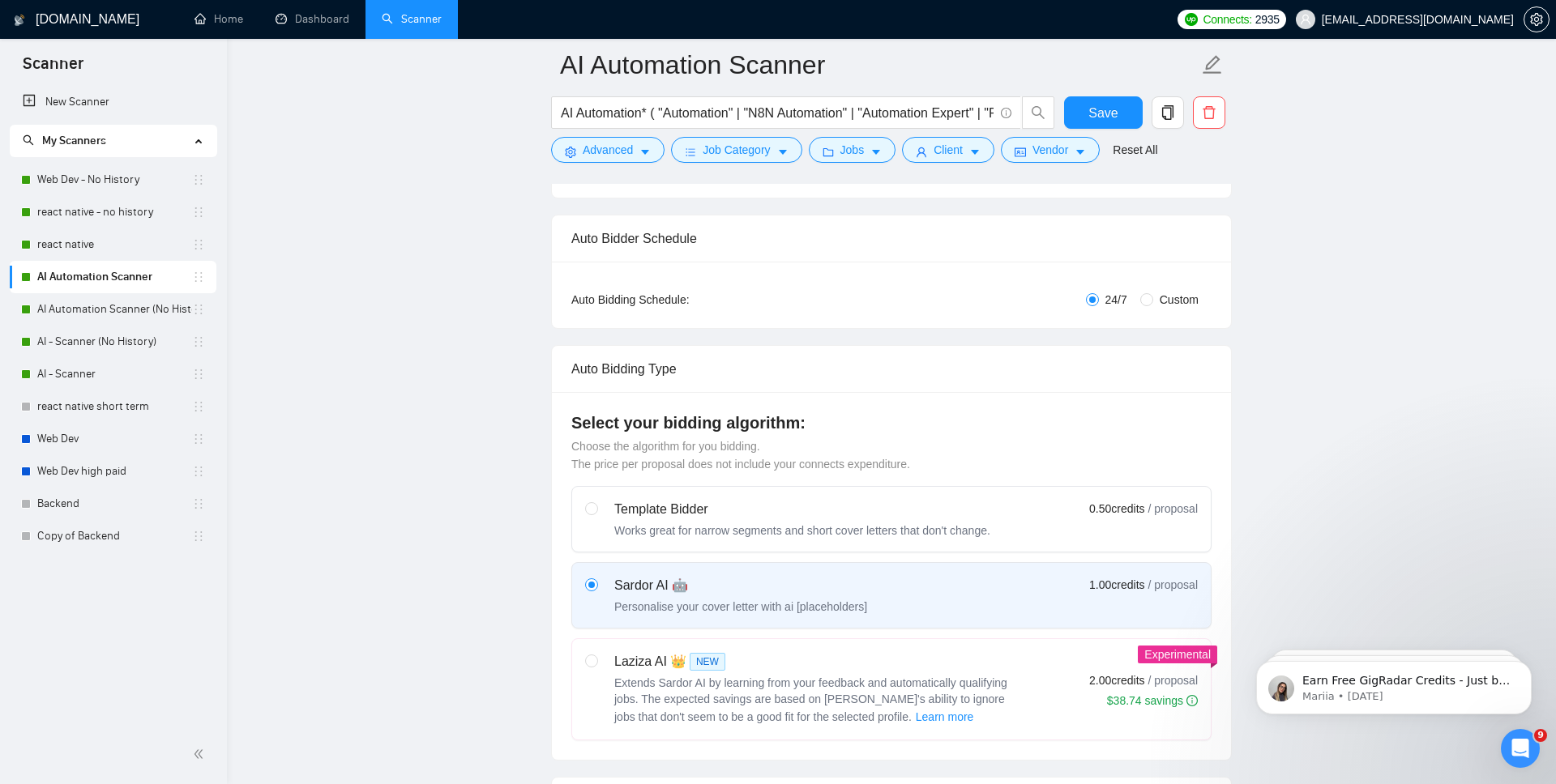
scroll to position [0, 0]
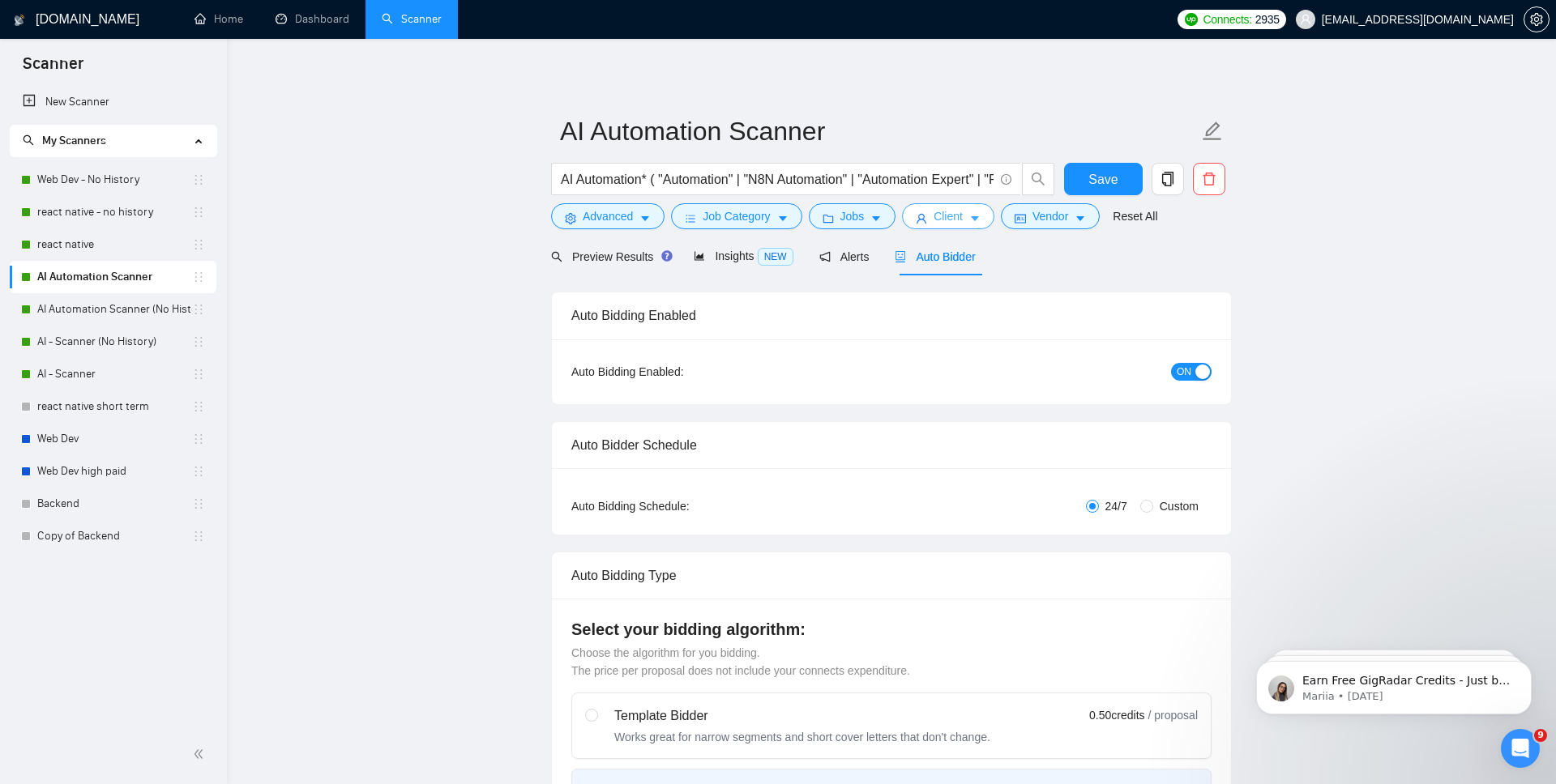
click at [946, 209] on span "Client" at bounding box center [948, 216] width 29 height 17
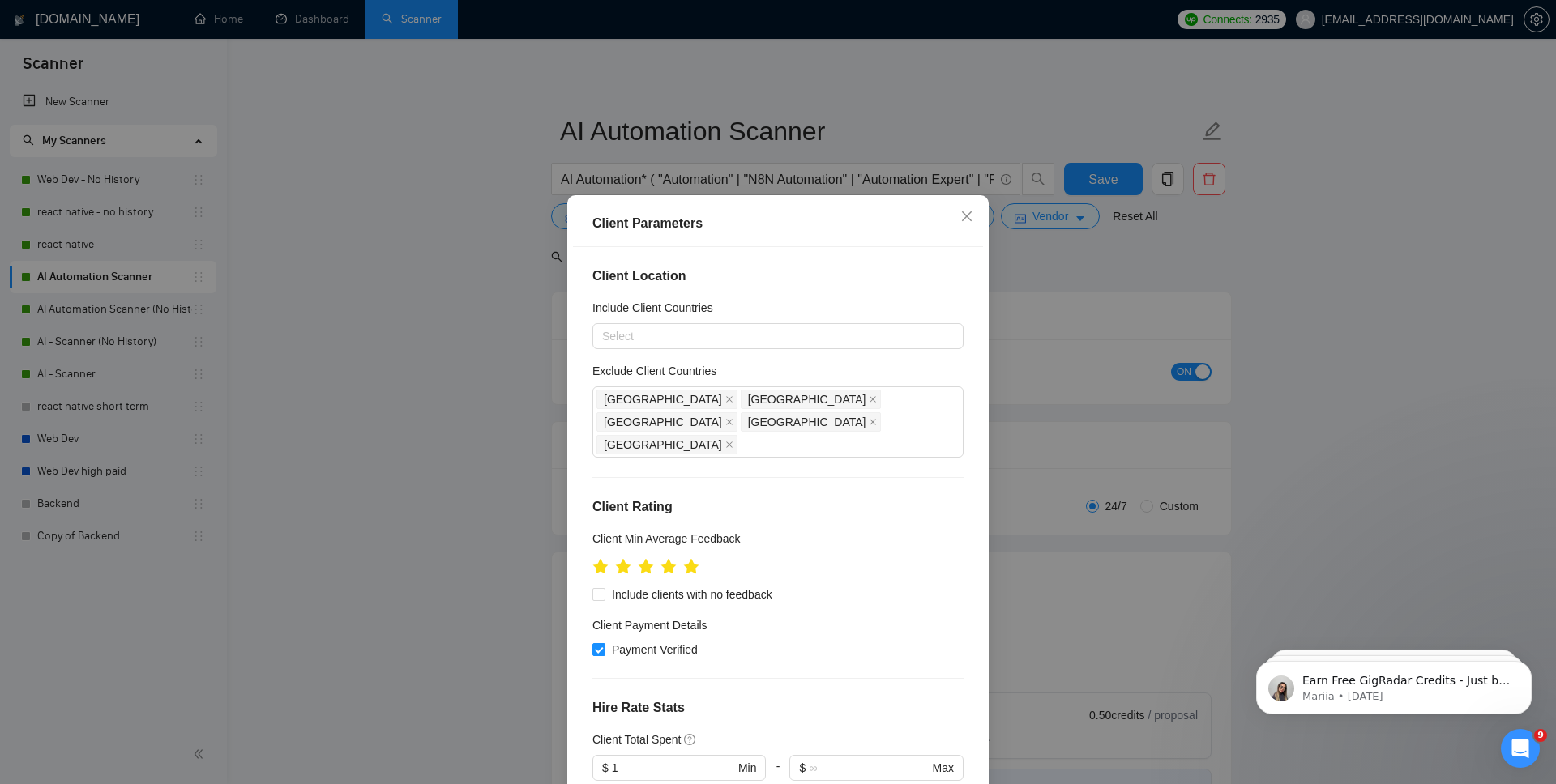
click at [1186, 418] on div "Client Parameters Client Location Include Client Countries Select Exclude Clien…" at bounding box center [778, 392] width 1556 height 784
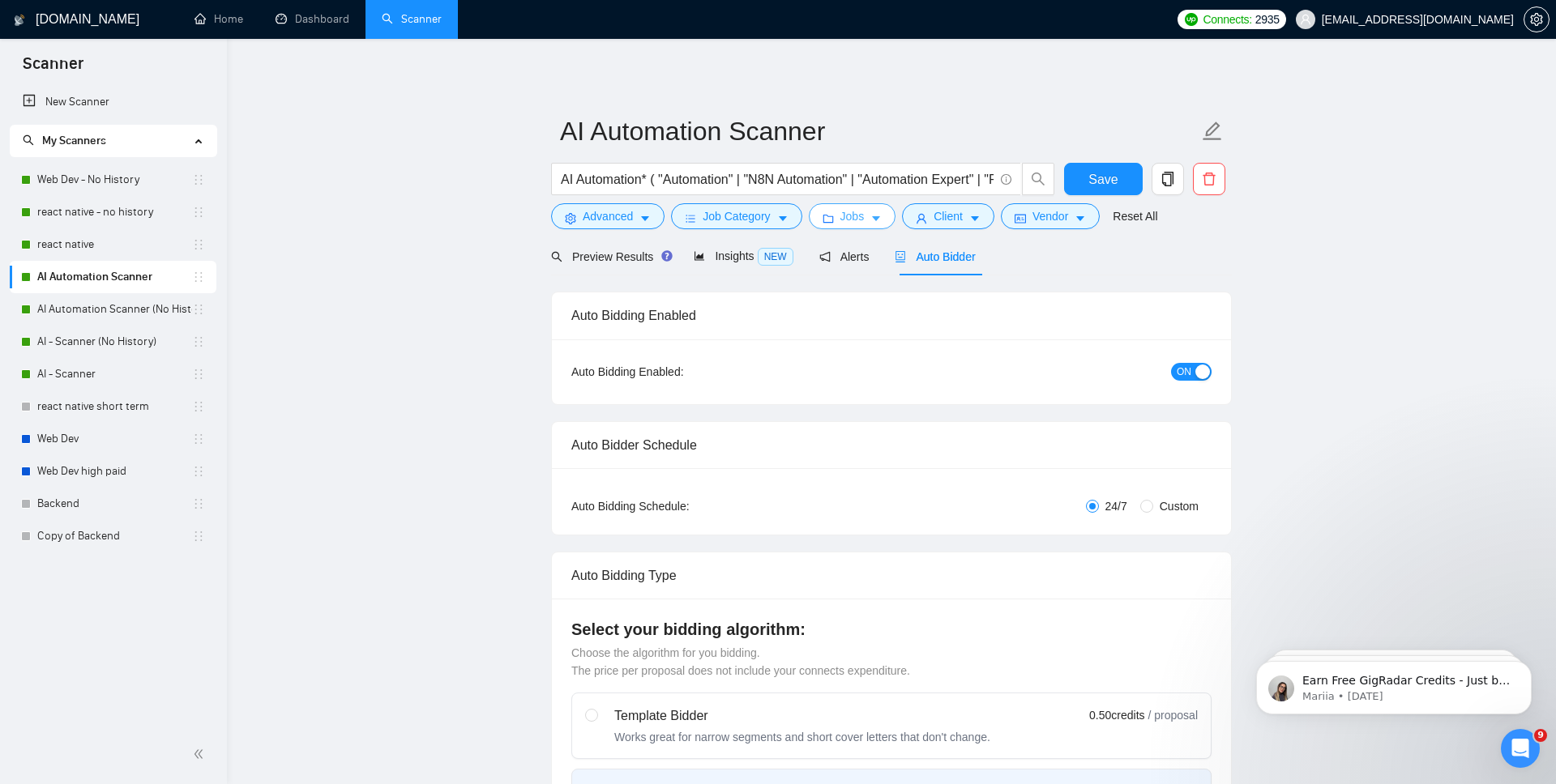
click at [844, 220] on button "Jobs" at bounding box center [853, 216] width 88 height 26
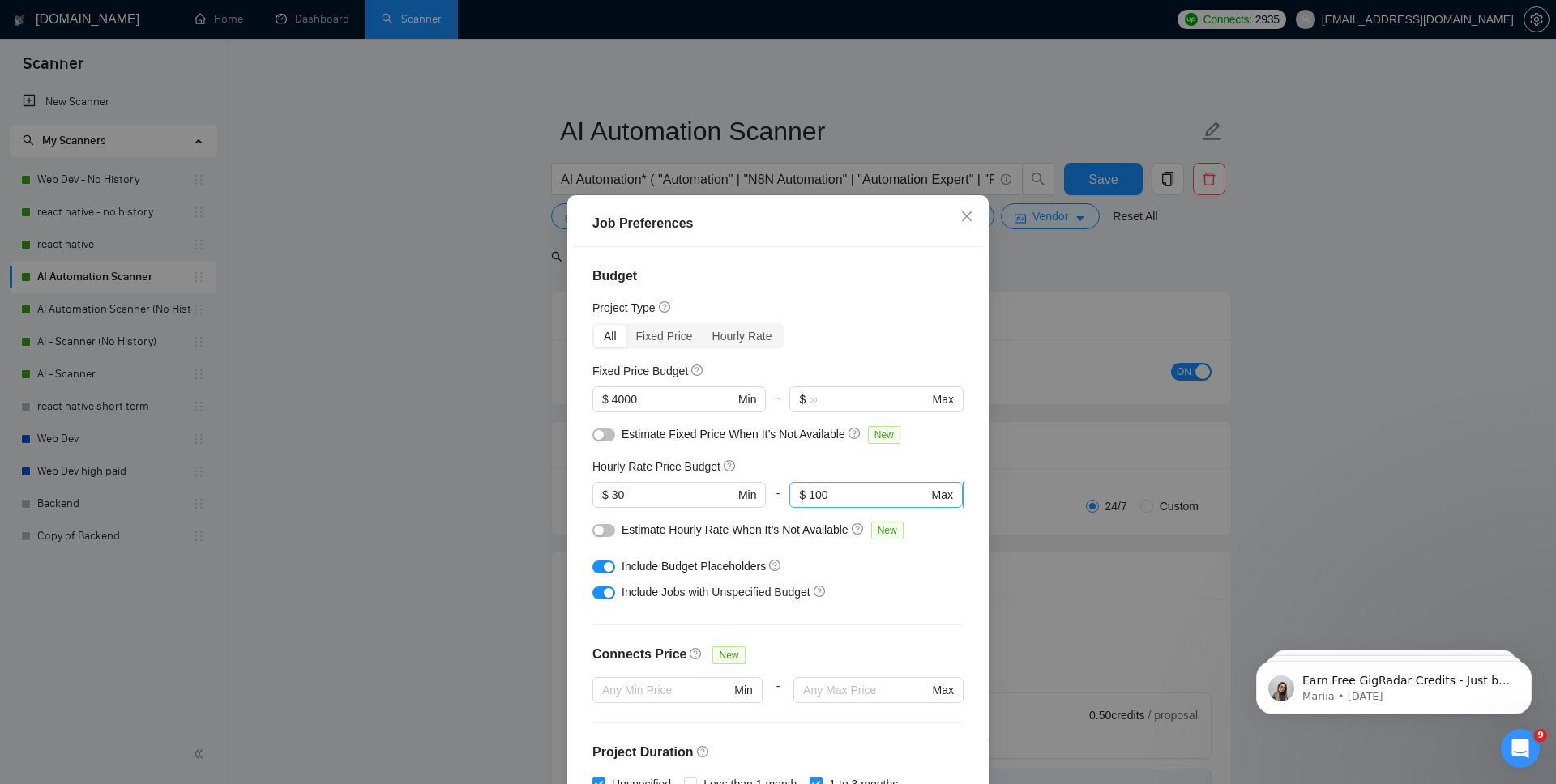
click at [875, 495] on input "100" at bounding box center [869, 494] width 119 height 17
click at [978, 460] on div "Budget Project Type All Fixed Price Hourly Rate Fixed Price Budget $ 4000 Min -…" at bounding box center [778, 521] width 410 height 549
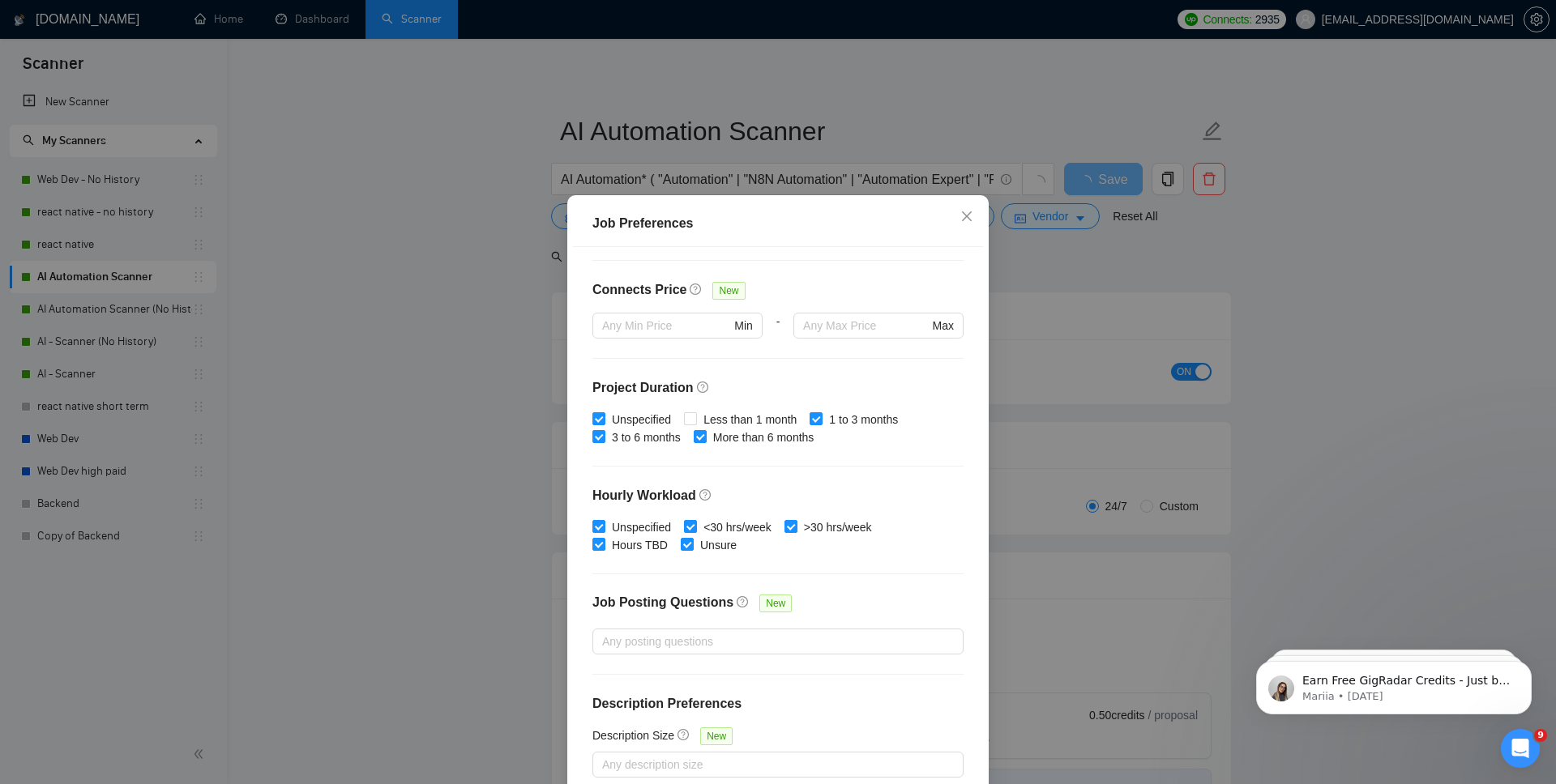
scroll to position [82, 0]
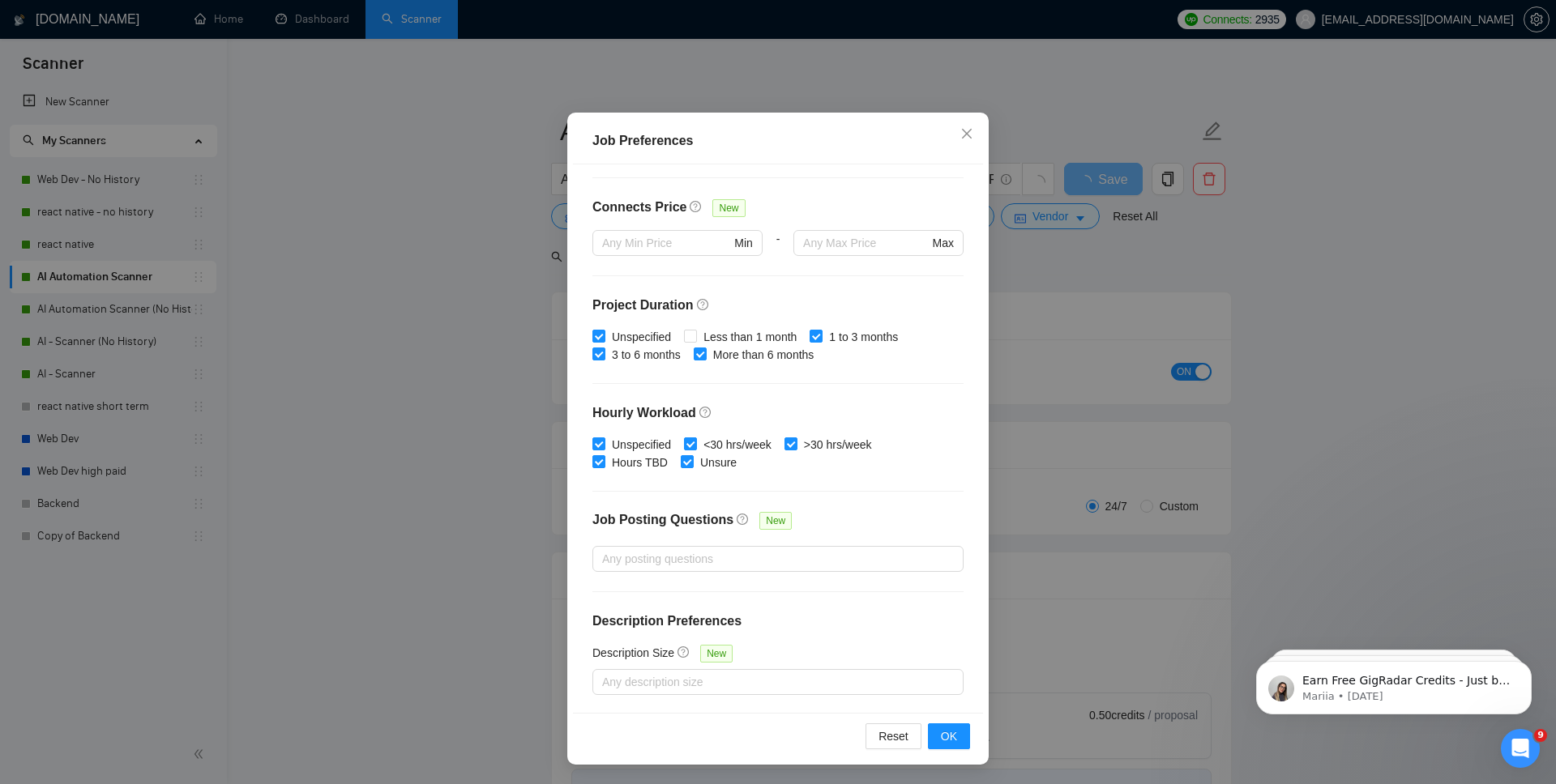
click at [959, 751] on div "Reset OK" at bounding box center [778, 736] width 410 height 46
click at [960, 740] on button "OK" at bounding box center [949, 736] width 42 height 26
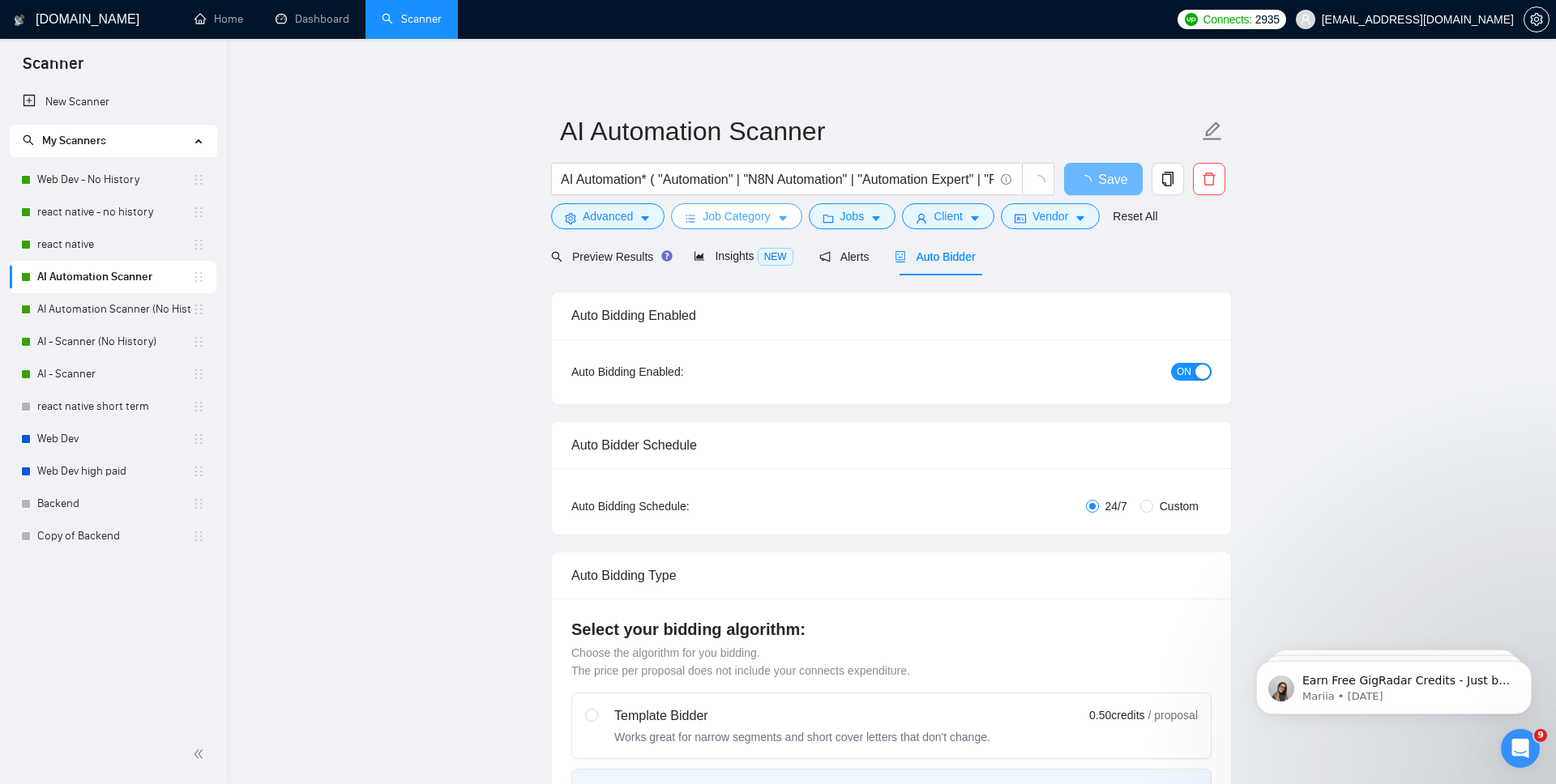
click at [753, 219] on span "Job Category" at bounding box center [737, 216] width 68 height 17
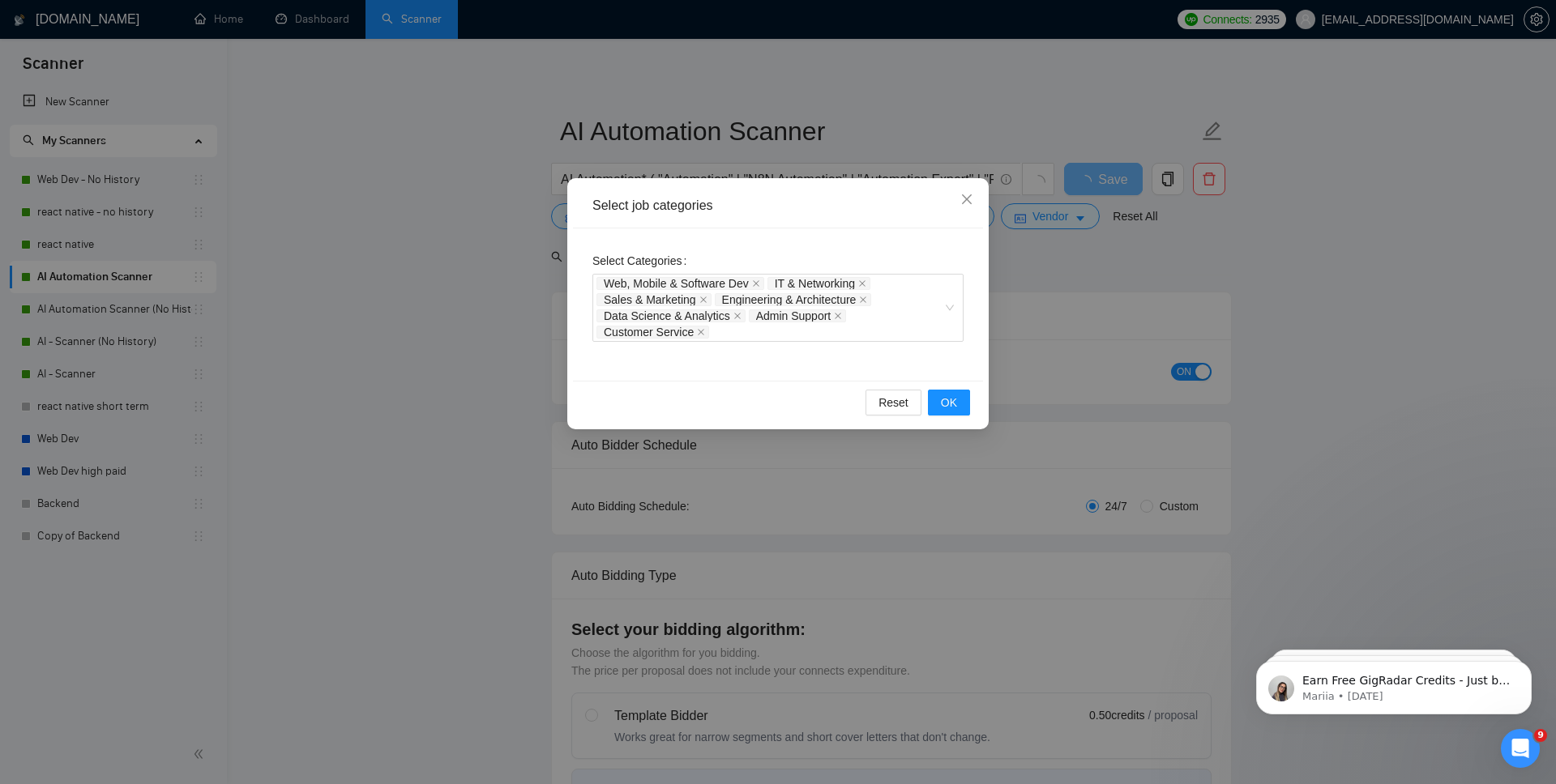
click at [1162, 276] on div "Select job categories Select Categories Web, Mobile & Software Dev IT & Network…" at bounding box center [778, 392] width 1556 height 784
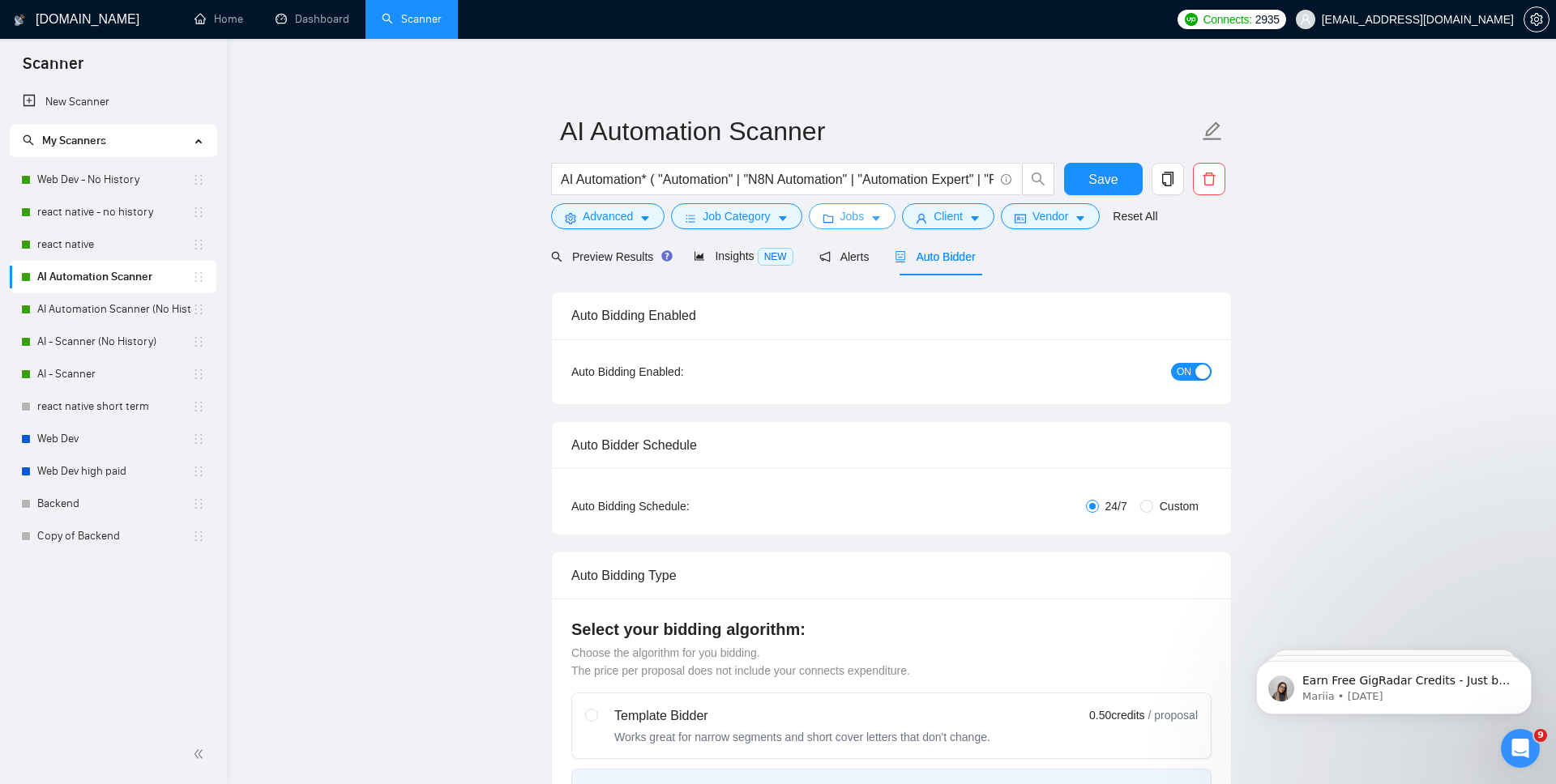
click at [861, 228] on button "Jobs" at bounding box center [853, 216] width 88 height 26
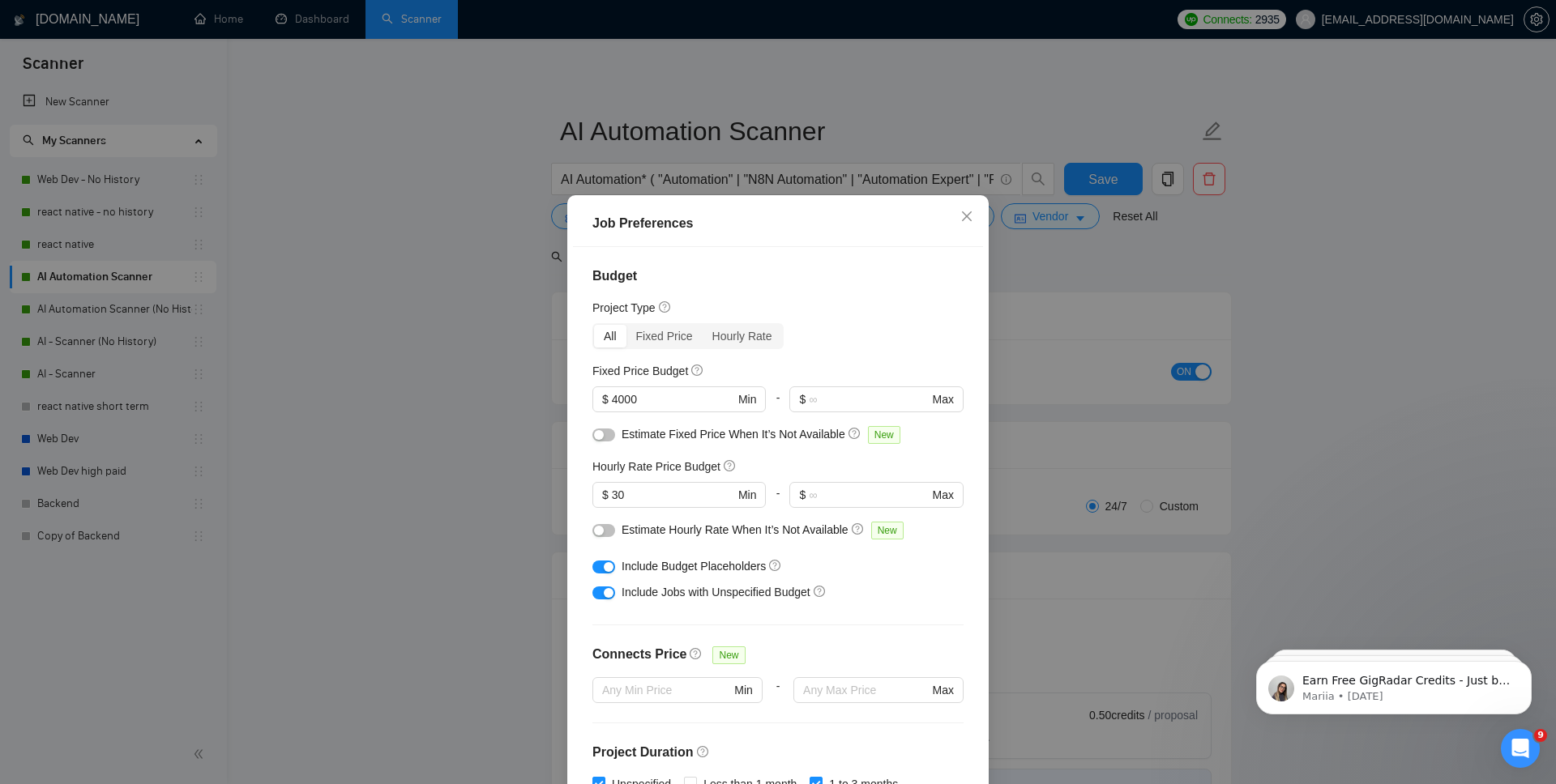
click at [1059, 267] on div "Job Preferences Budget Project Type All Fixed Price Hourly Rate Fixed Price Bud…" at bounding box center [778, 392] width 1556 height 784
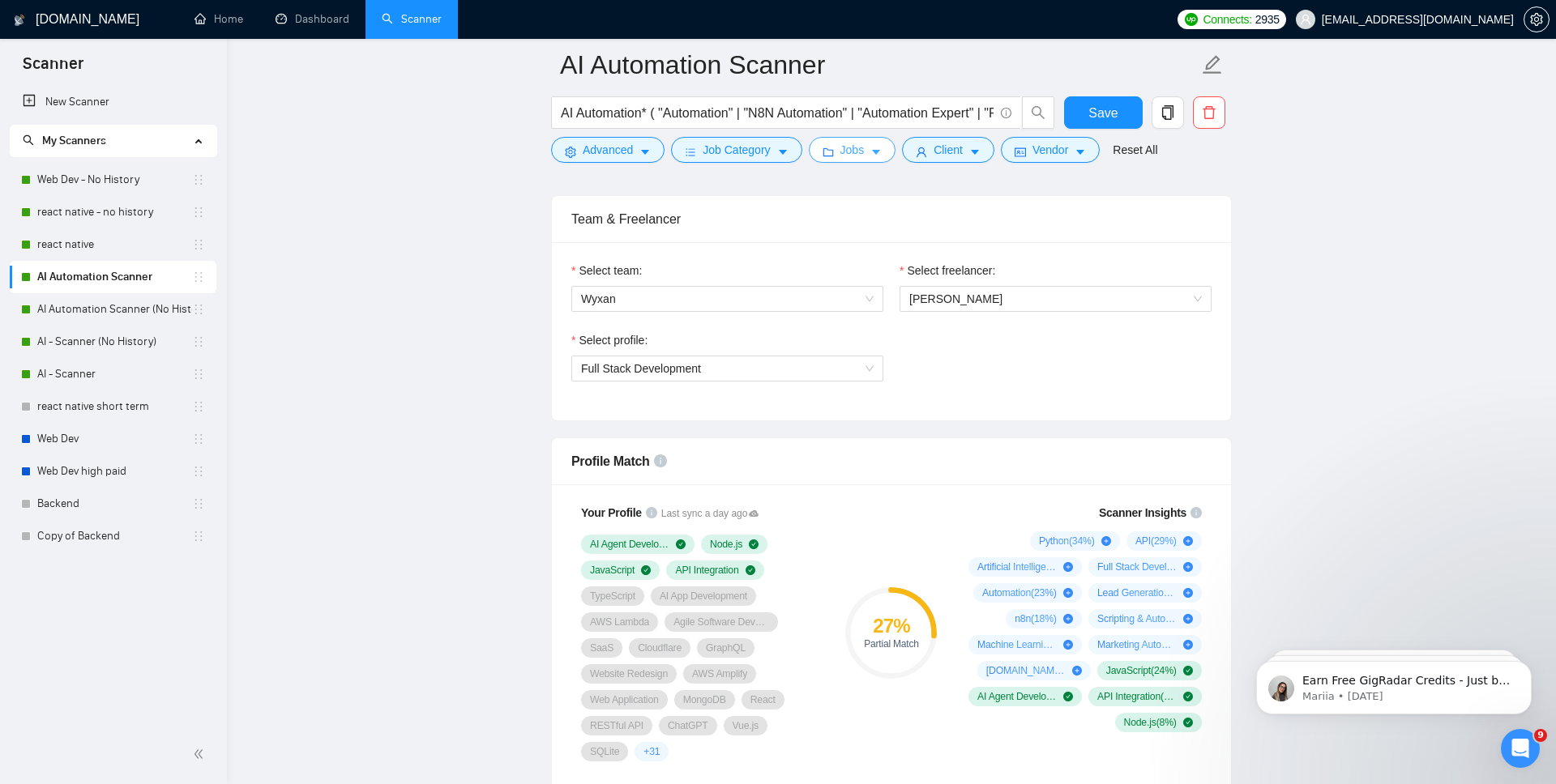
scroll to position [759, 0]
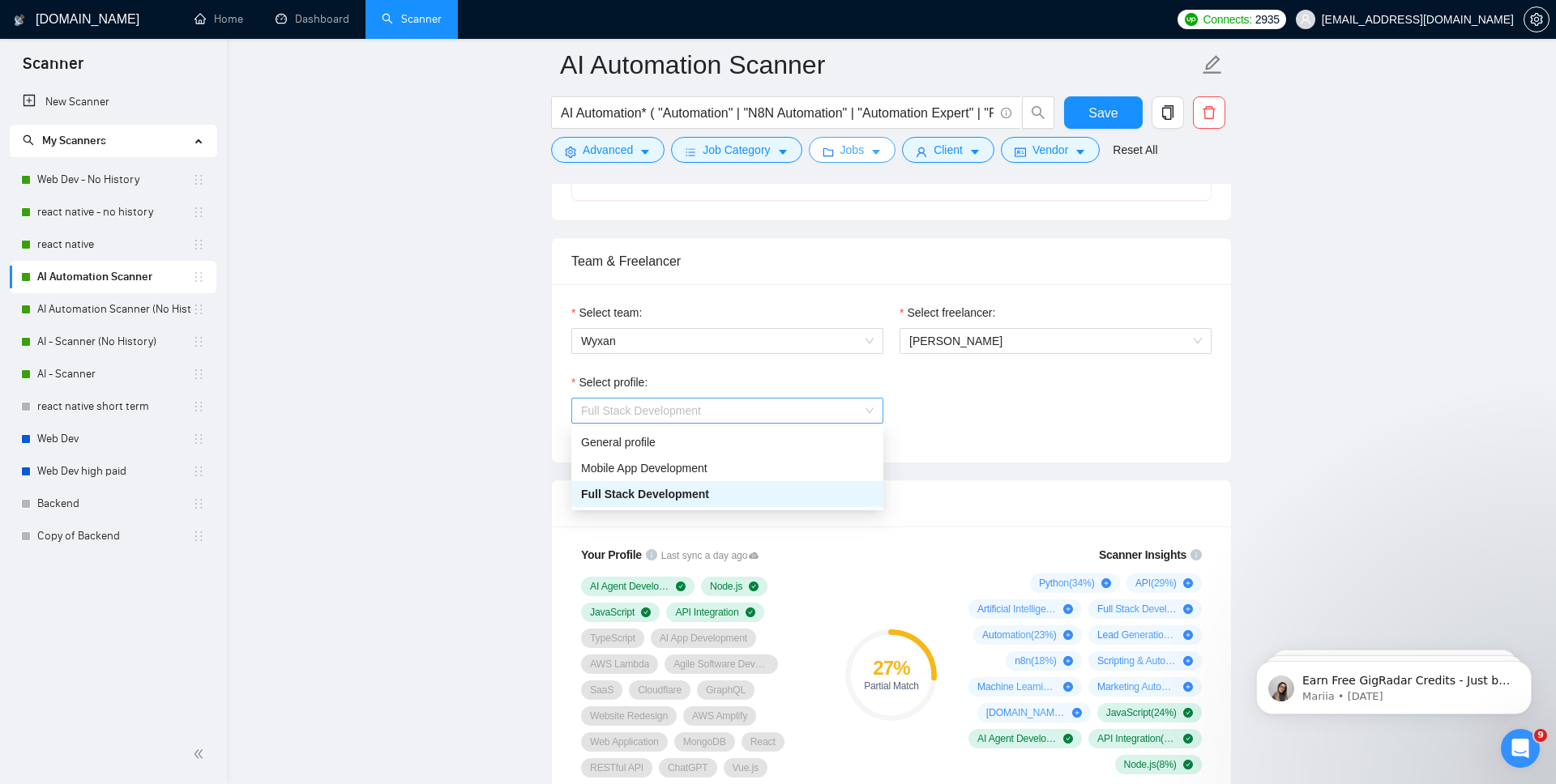
click at [808, 399] on span "Full Stack Development" at bounding box center [728, 411] width 293 height 25
click at [797, 487] on div "Full Stack Development" at bounding box center [728, 493] width 293 height 17
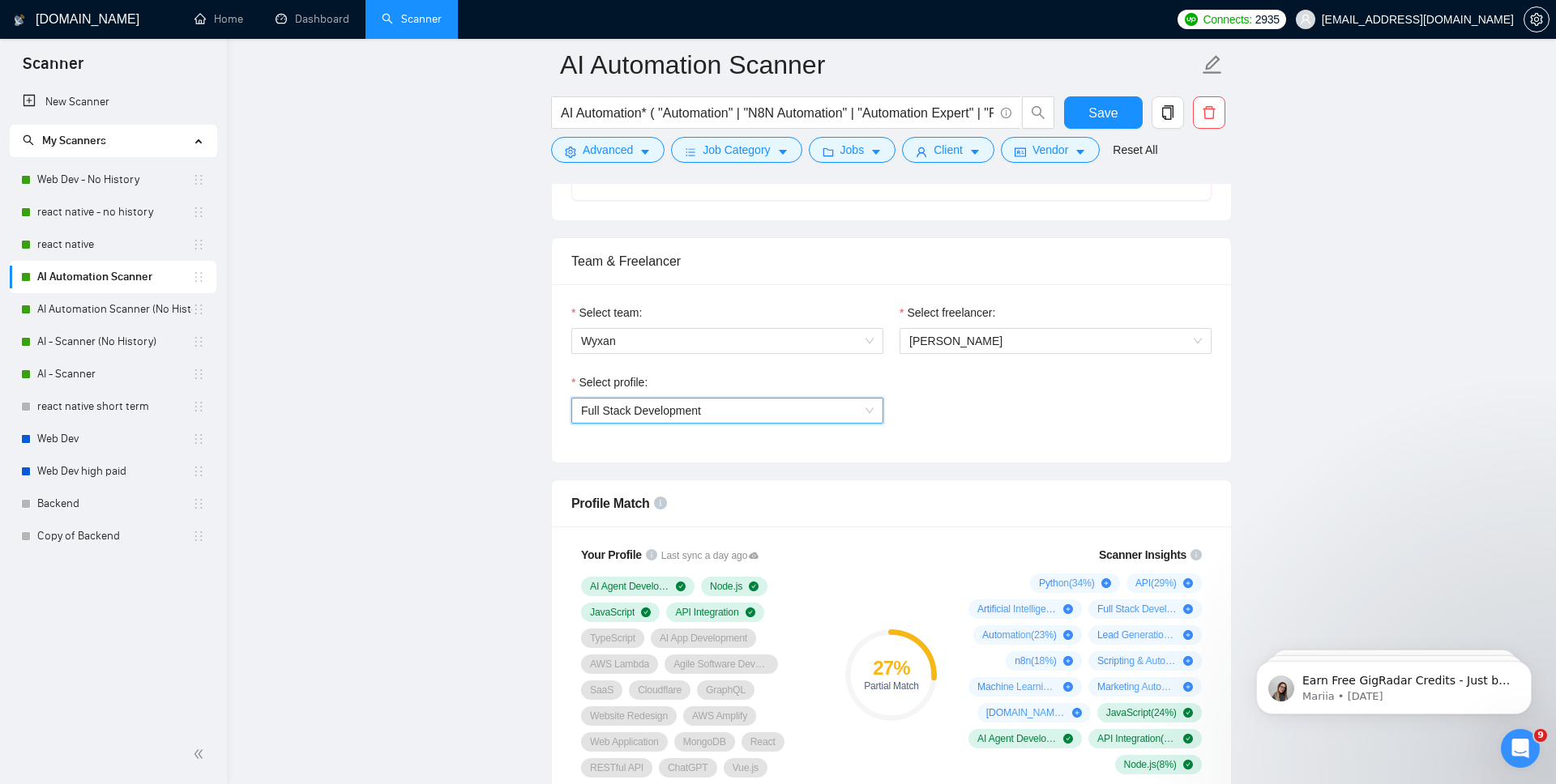
click at [918, 522] on div "Profile Match" at bounding box center [891, 503] width 641 height 46
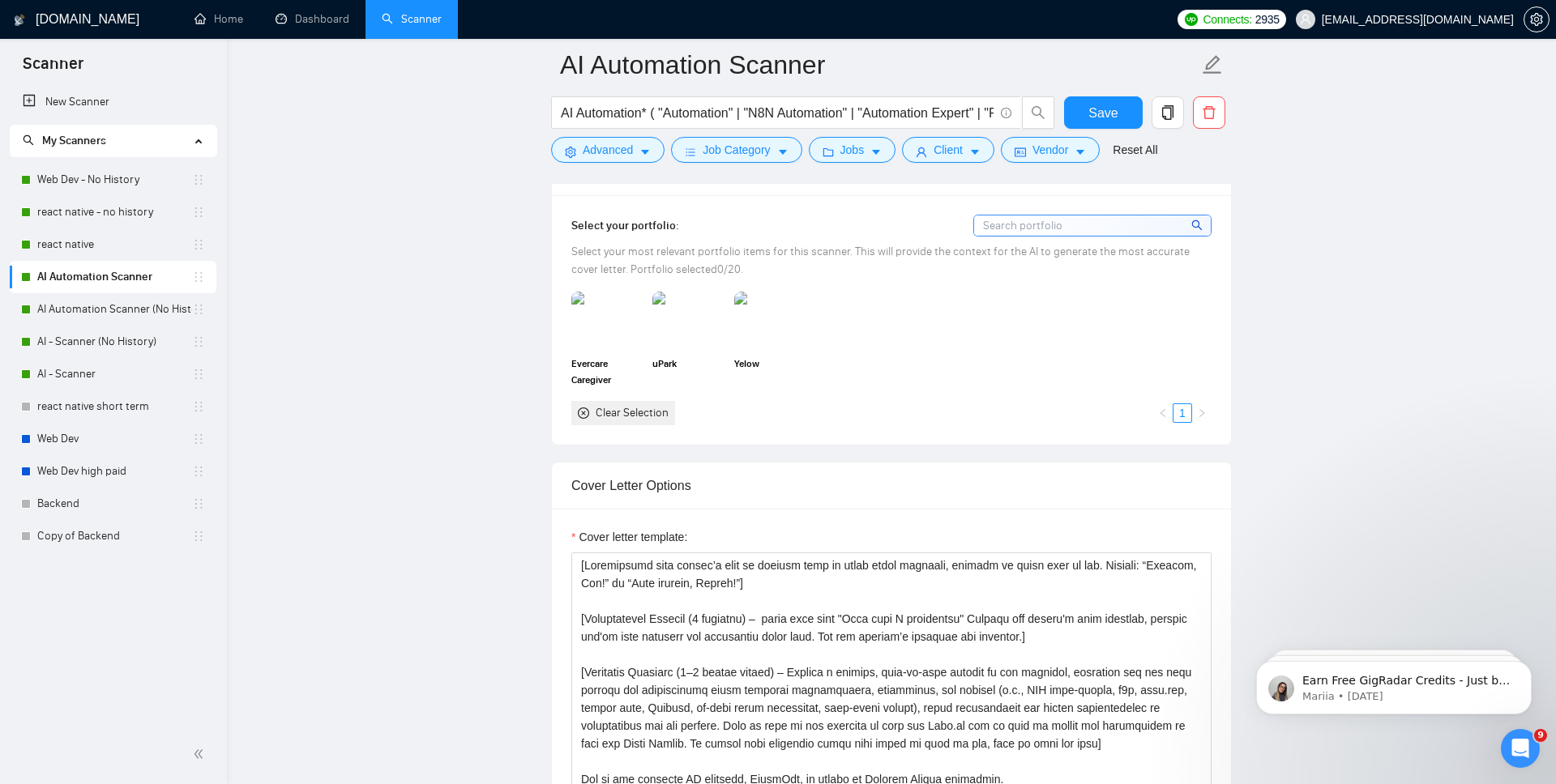
scroll to position [1734, 0]
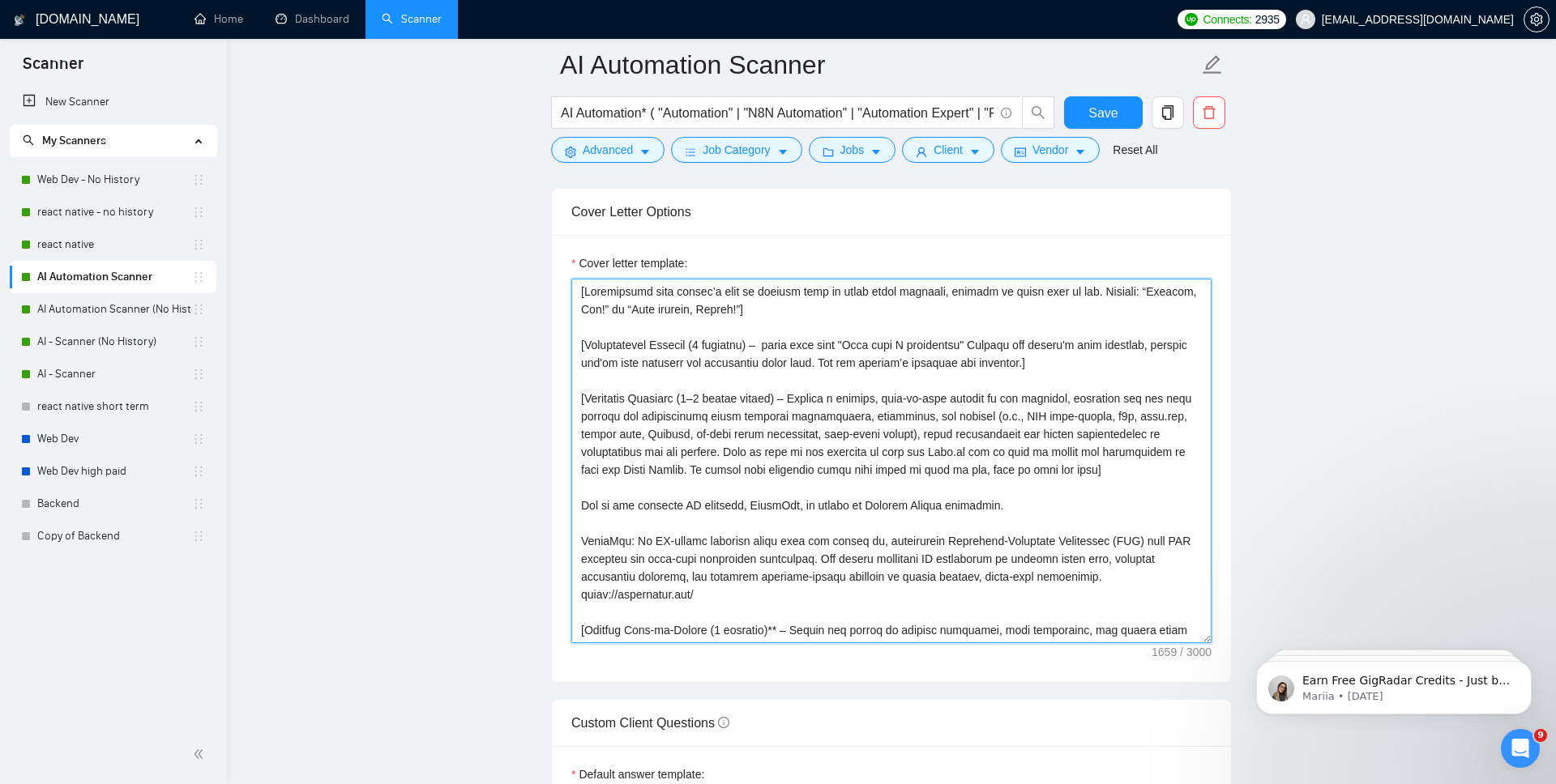
click at [845, 331] on textarea "Cover letter template:" at bounding box center [891, 461] width 641 height 365
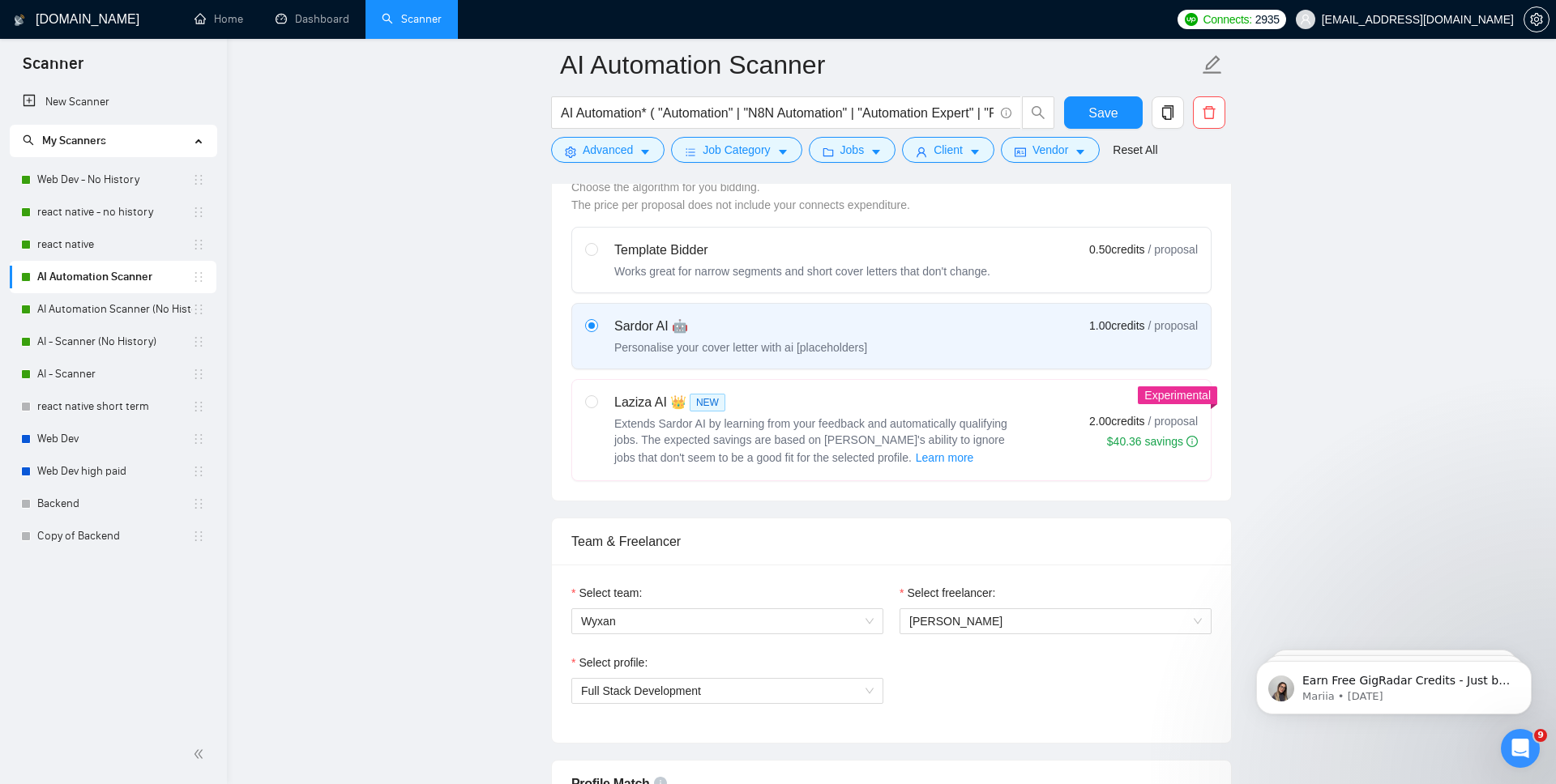
scroll to position [0, 0]
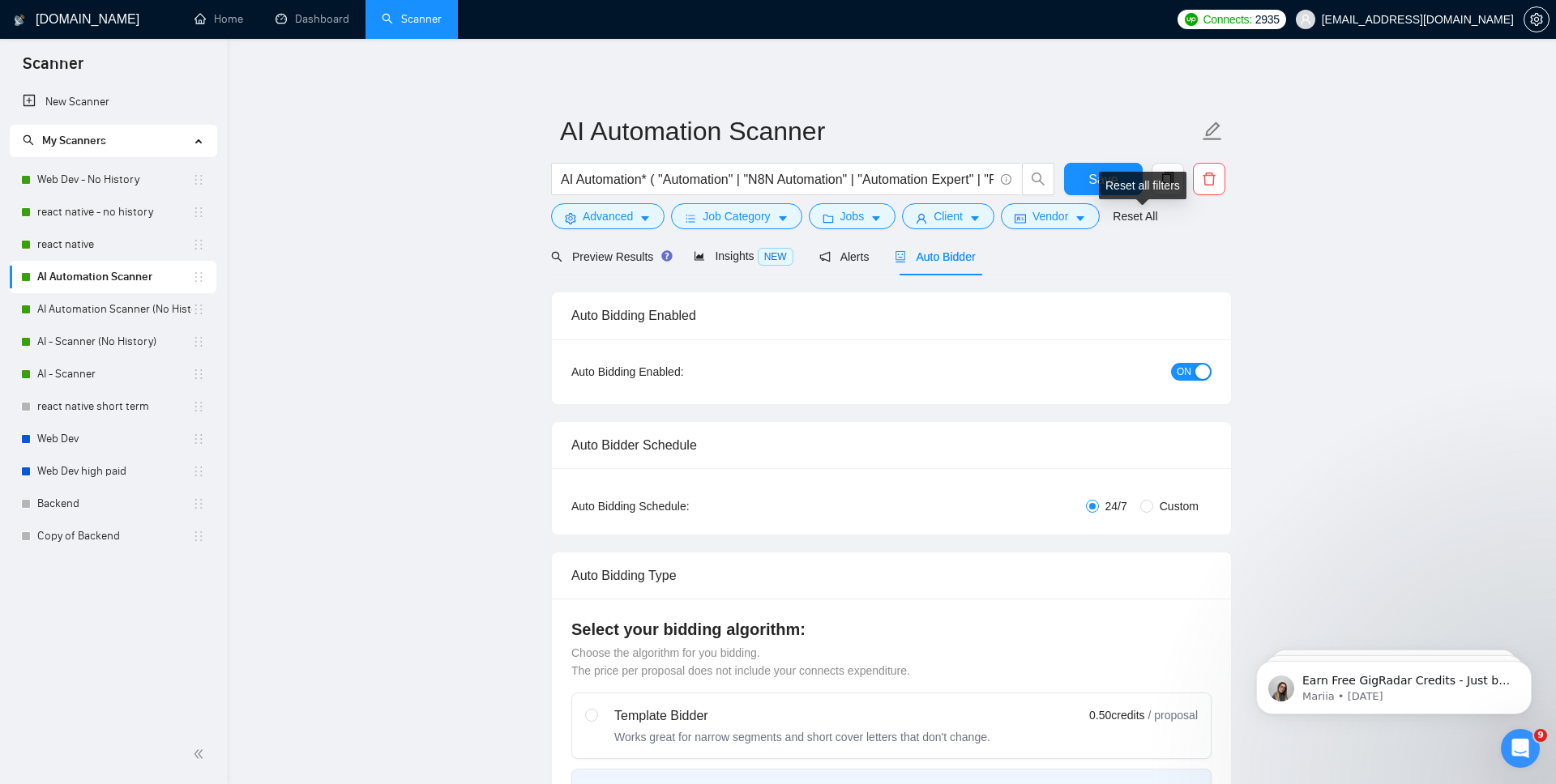
click at [1126, 181] on div "Reset all filters" at bounding box center [1143, 186] width 88 height 27
click at [1095, 182] on span "Save" at bounding box center [1103, 179] width 29 height 20
click at [624, 258] on span "Preview Results" at bounding box center [610, 257] width 117 height 13
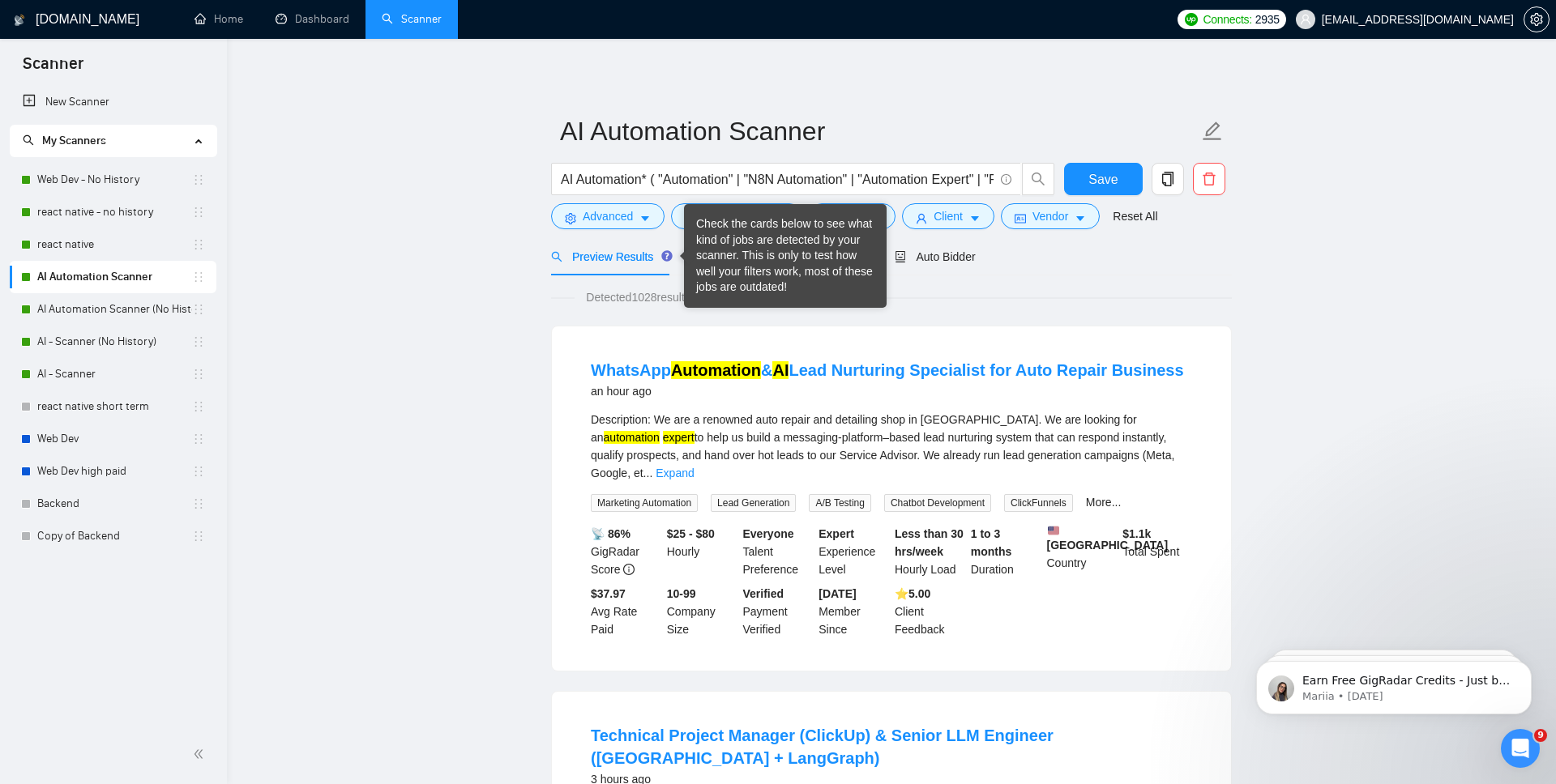
click at [757, 257] on div "Check the cards below to see what kind of jobs are detected by your scanner. Th…" at bounding box center [785, 255] width 178 height 80
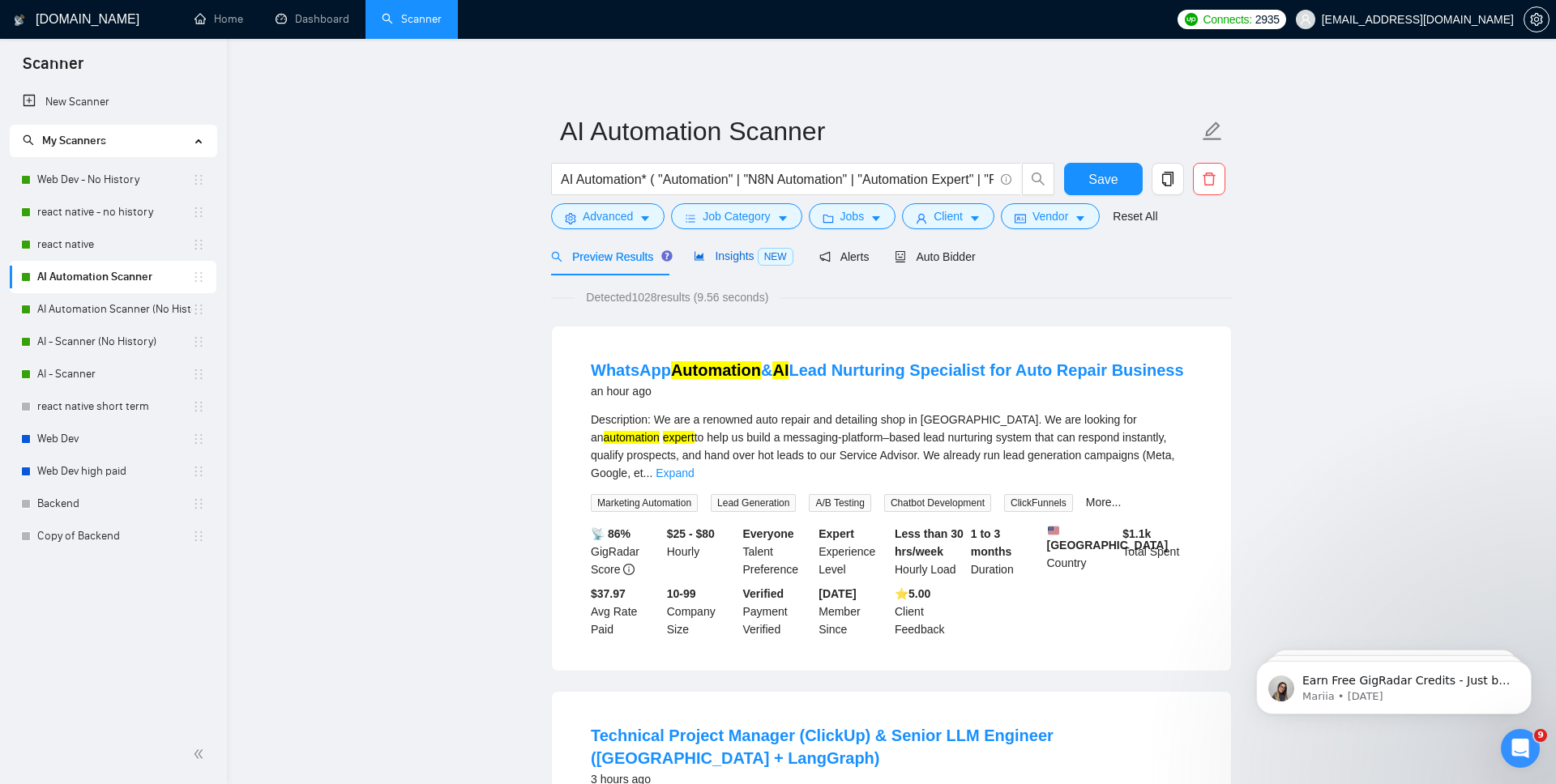
click at [752, 258] on span "Insights NEW" at bounding box center [743, 256] width 99 height 13
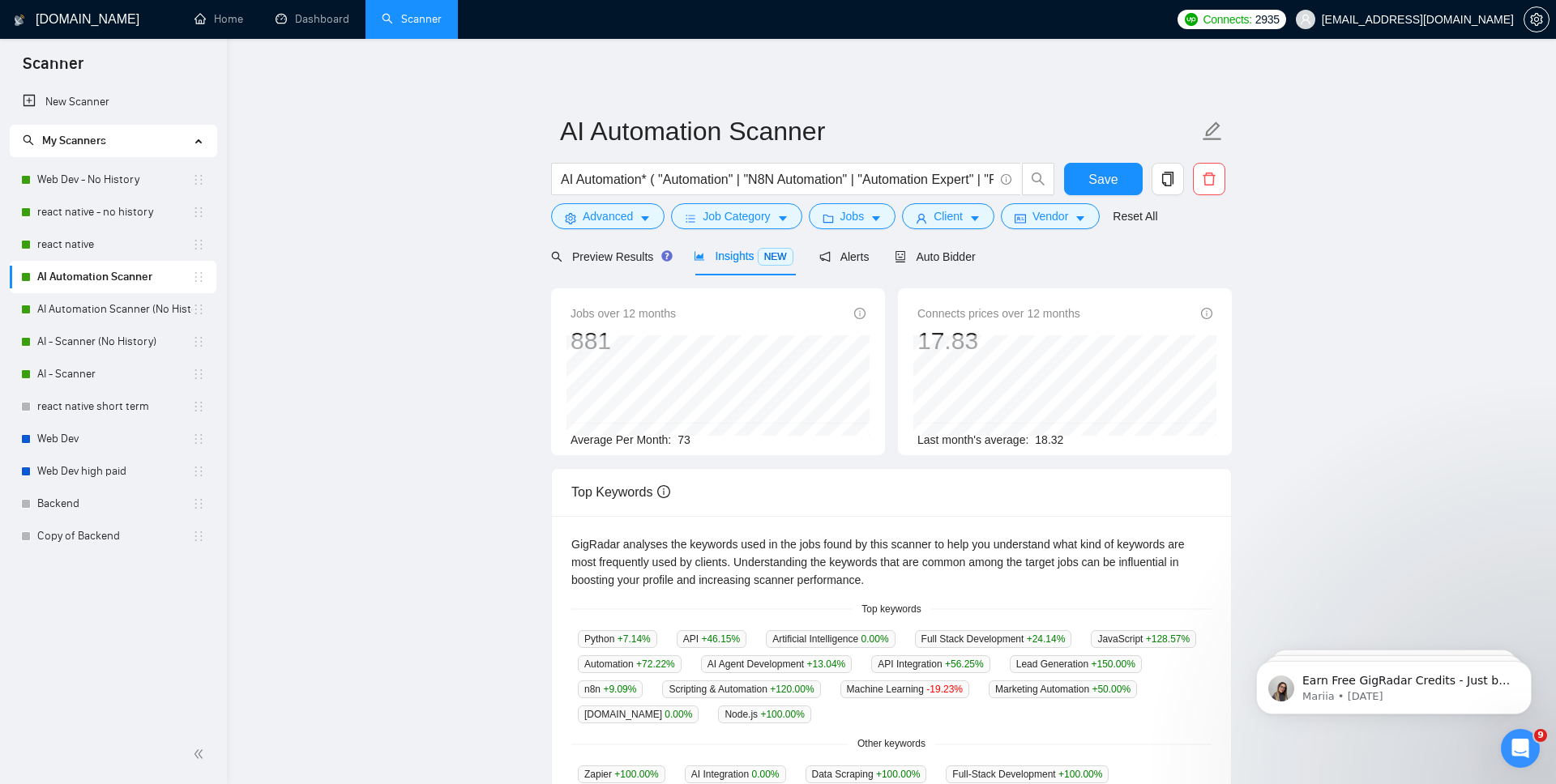
click at [447, 441] on main "AI Automation Scanner AI Automation* ( "Automation" | "N8N Automation" | "Autom…" at bounding box center [891, 620] width 1278 height 1112
click at [961, 266] on div "Auto Bidder" at bounding box center [935, 256] width 81 height 38
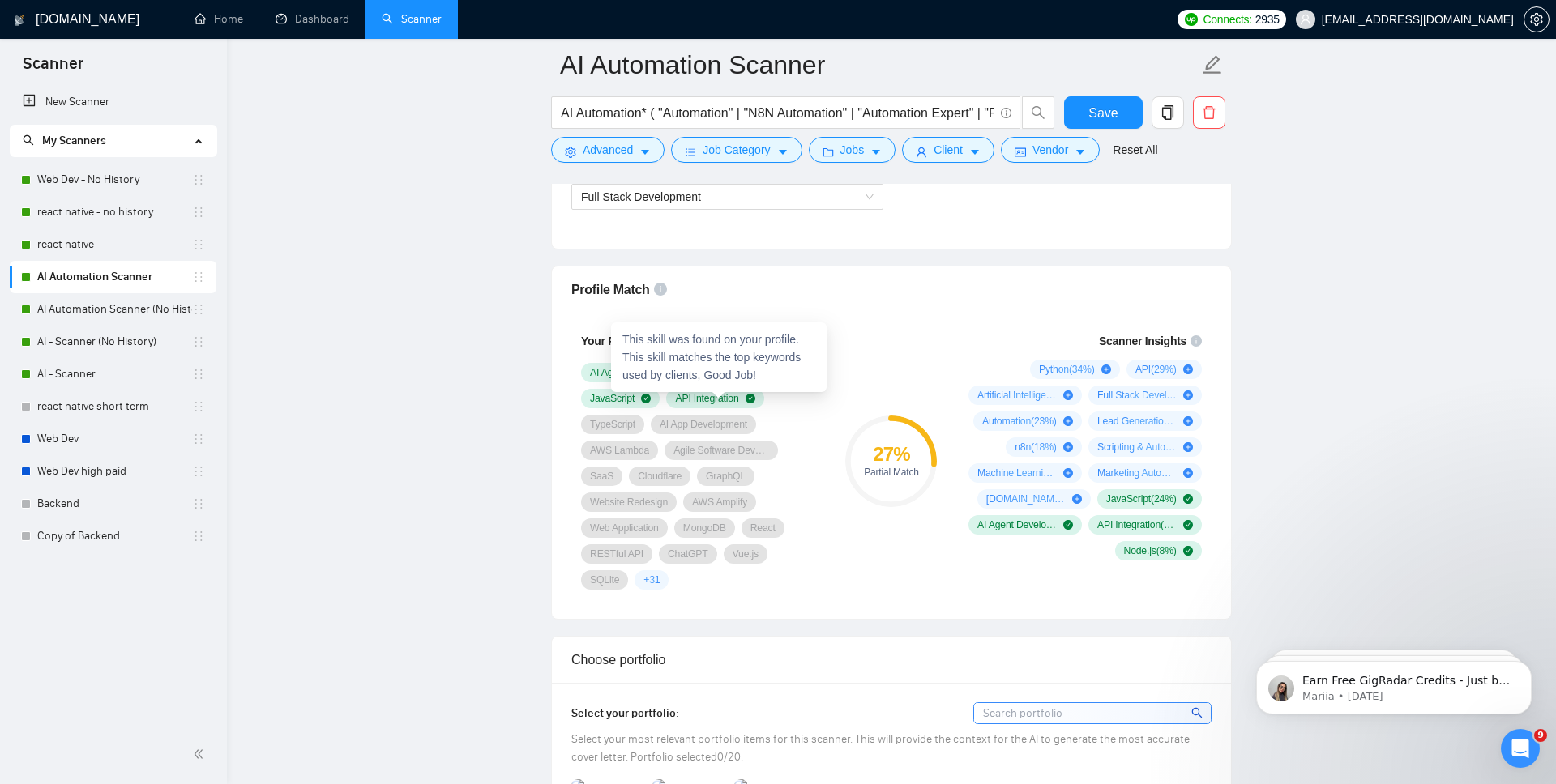
scroll to position [1007, 0]
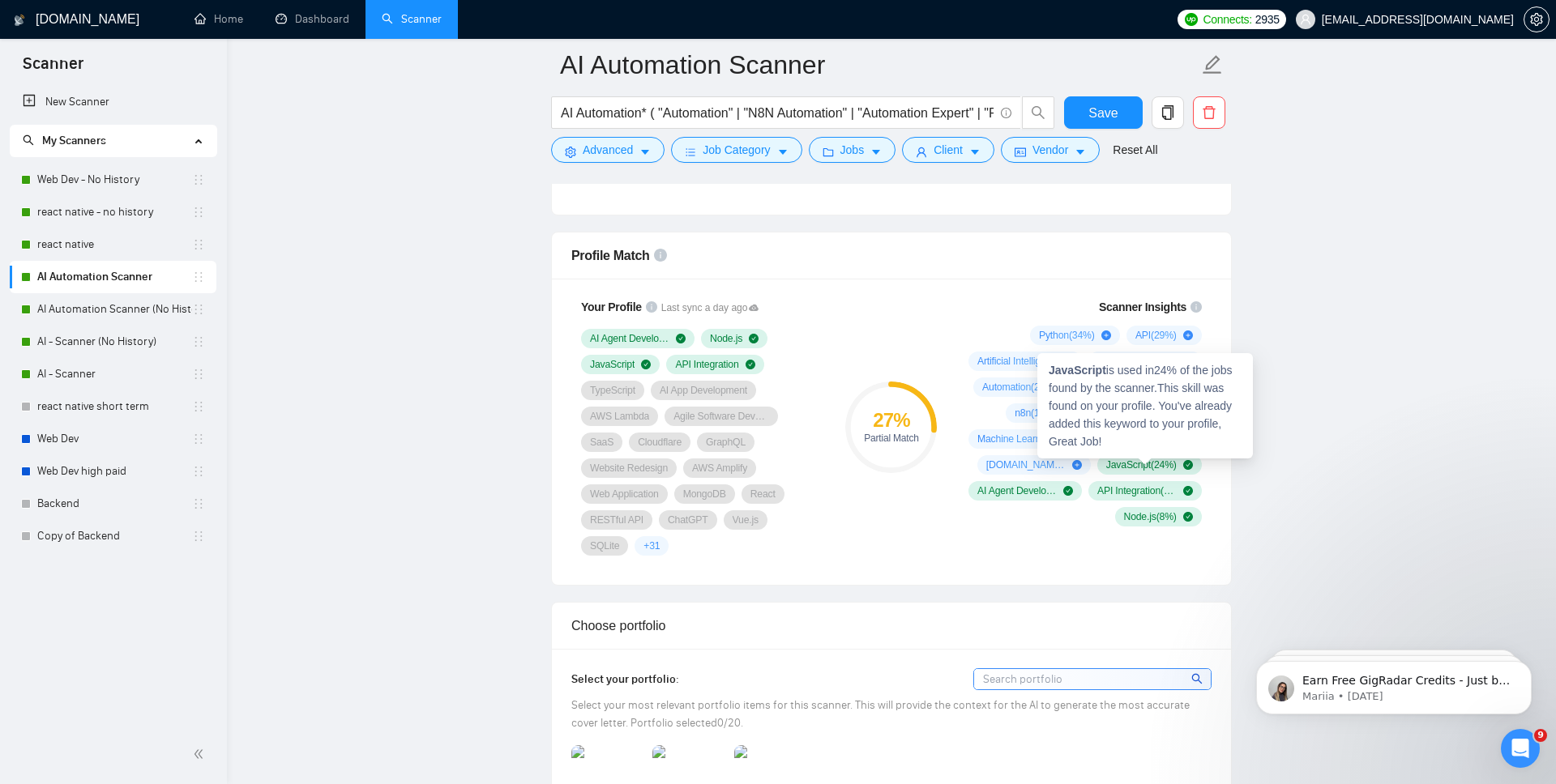
click at [1137, 468] on span "JavaScript ( 24 %)" at bounding box center [1141, 465] width 70 height 13
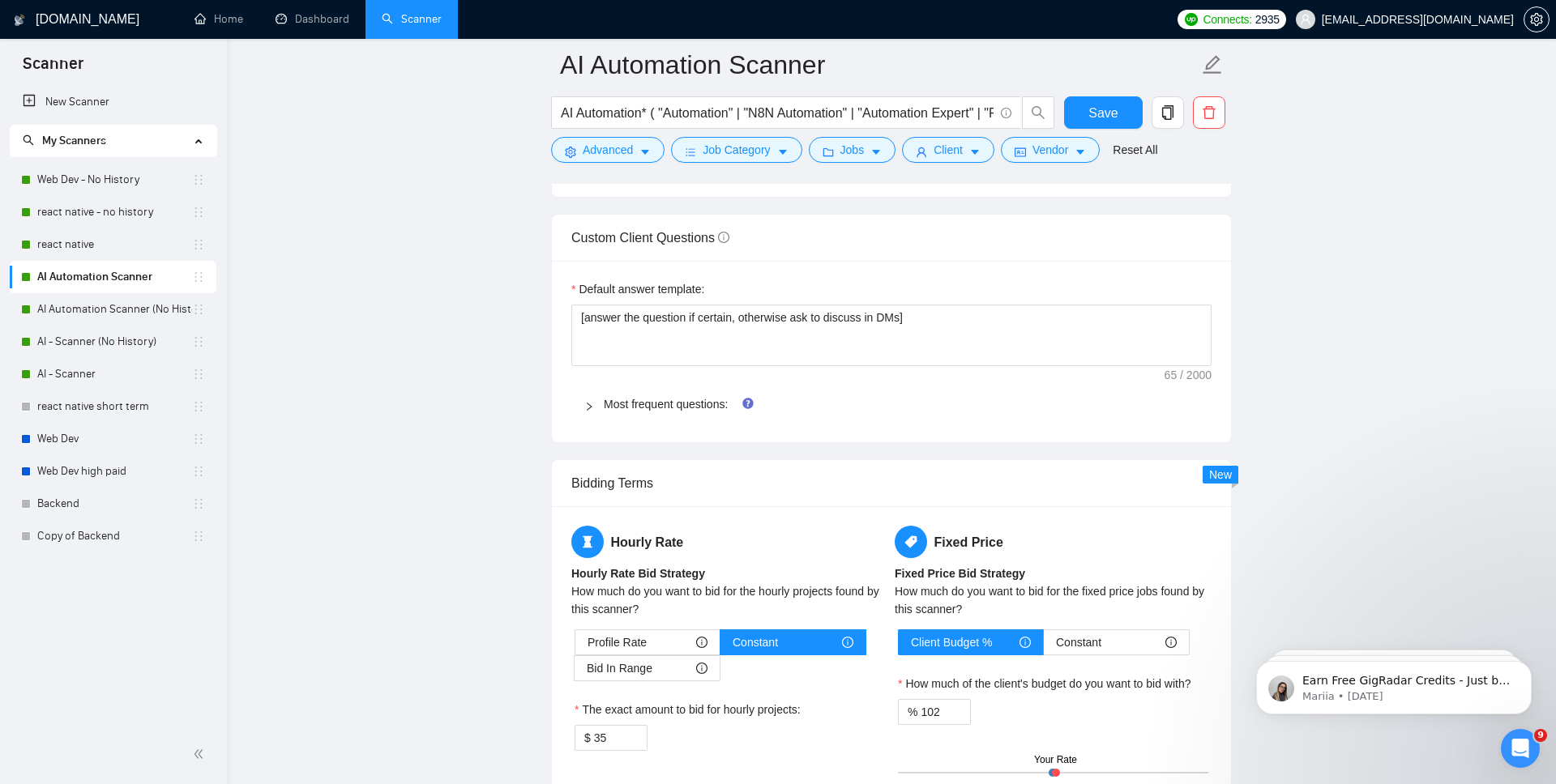
scroll to position [2647, 0]
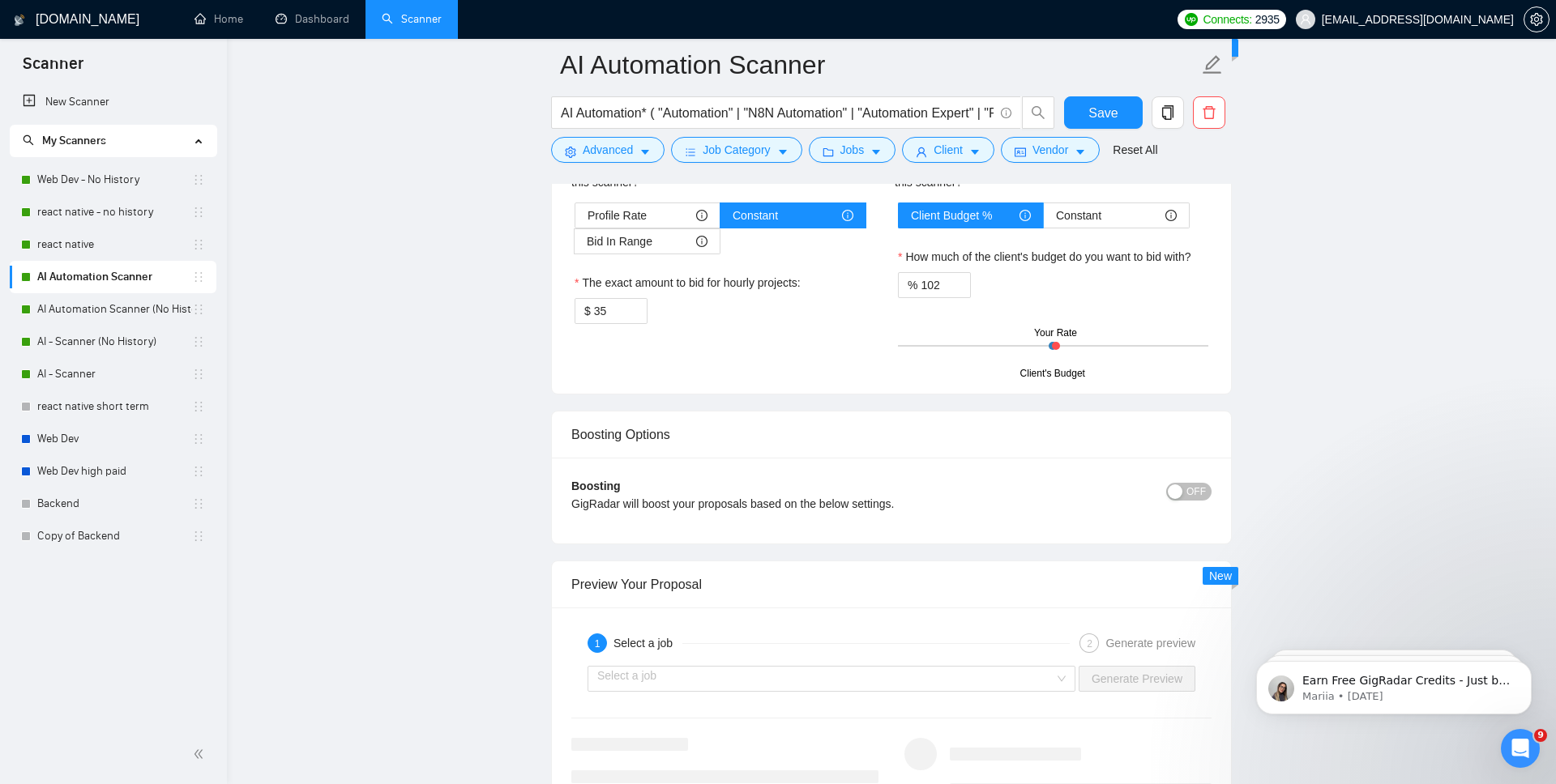
click at [1205, 495] on span "OFF" at bounding box center [1195, 491] width 19 height 17
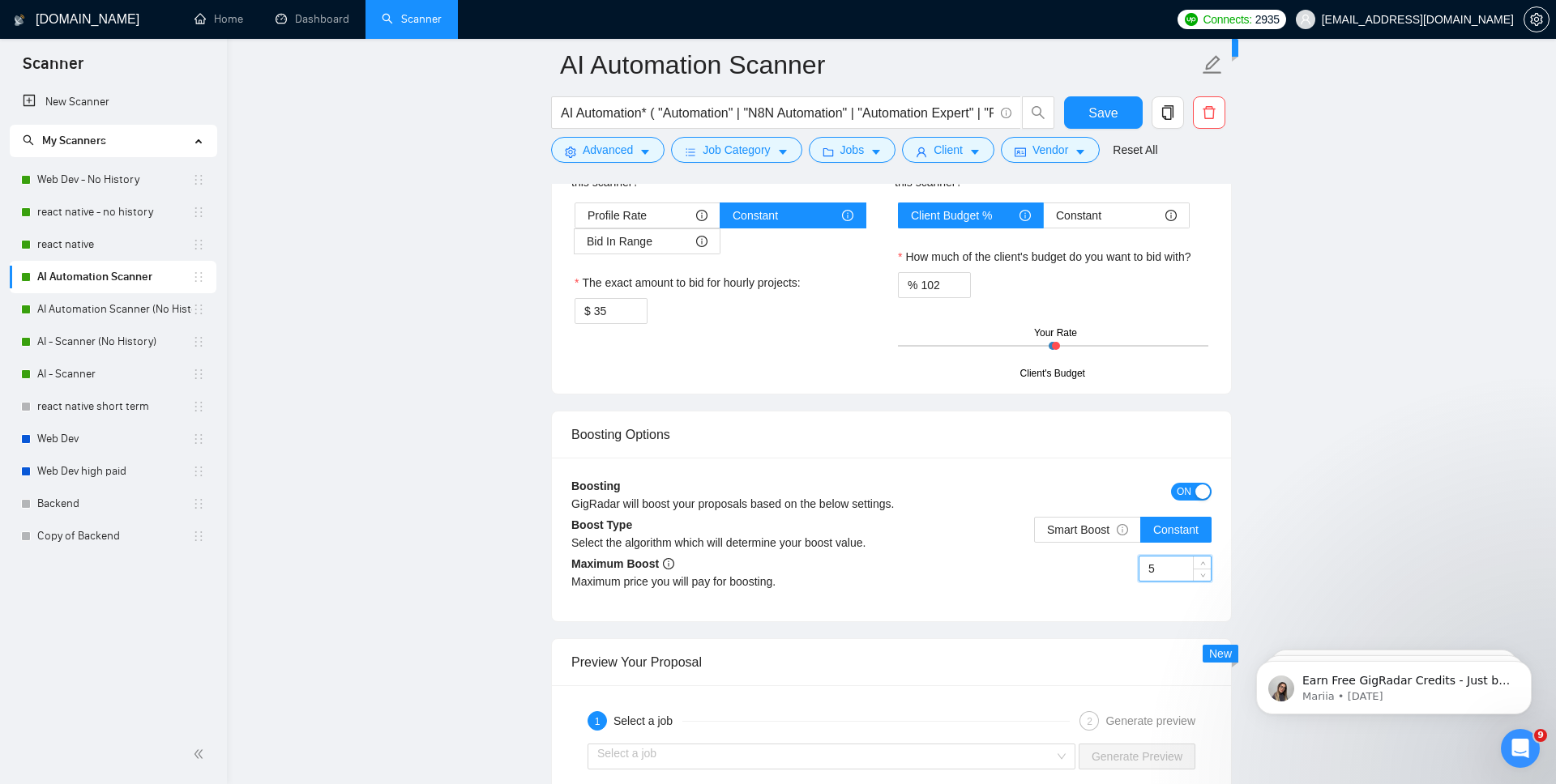
click at [1165, 568] on input "5" at bounding box center [1175, 568] width 71 height 25
type input "5"
click at [1180, 618] on div "Boosting GigRadar will boost your proposals based on the below settings. ON Boo…" at bounding box center [891, 539] width 679 height 164
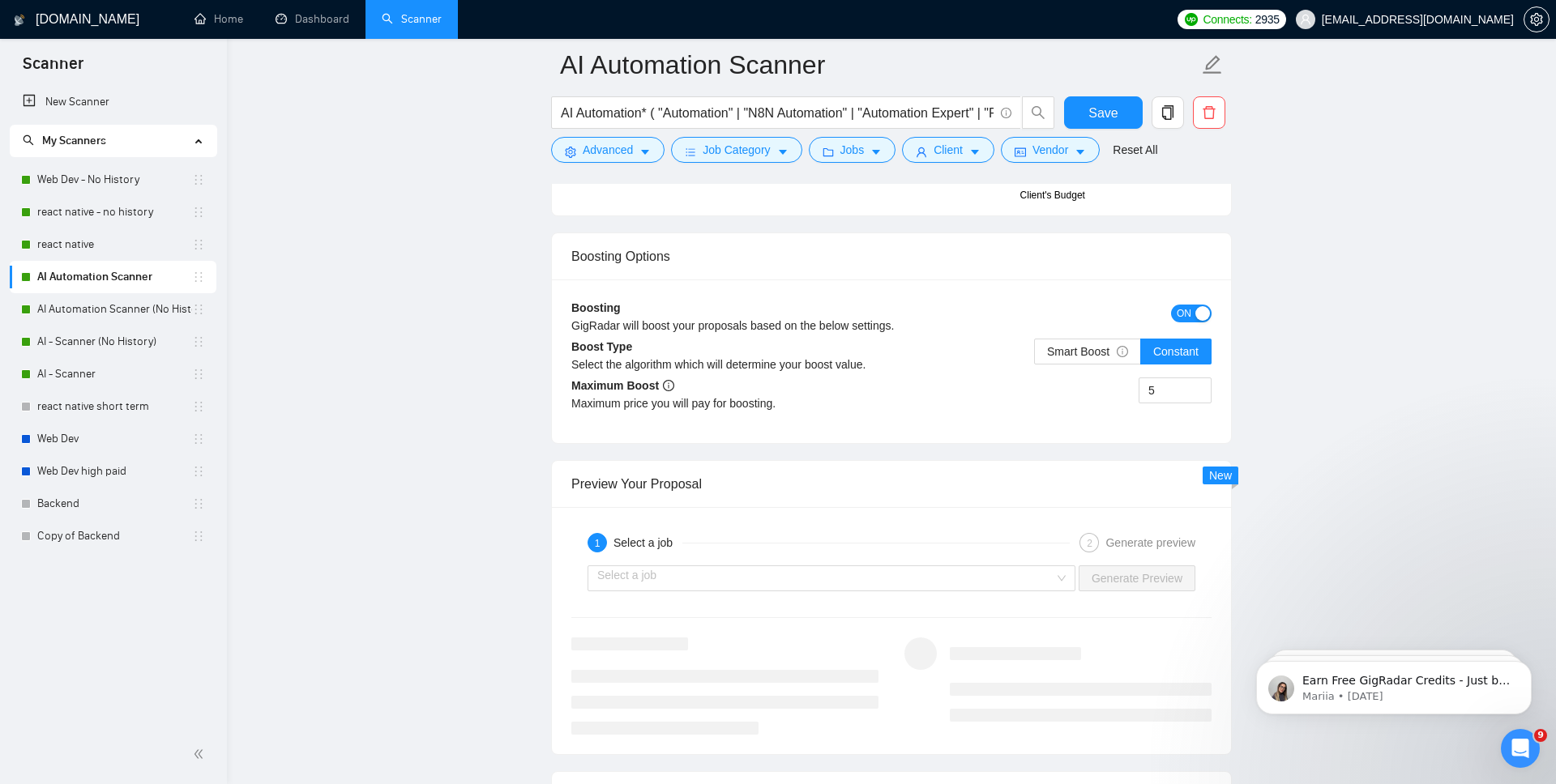
scroll to position [2832, 0]
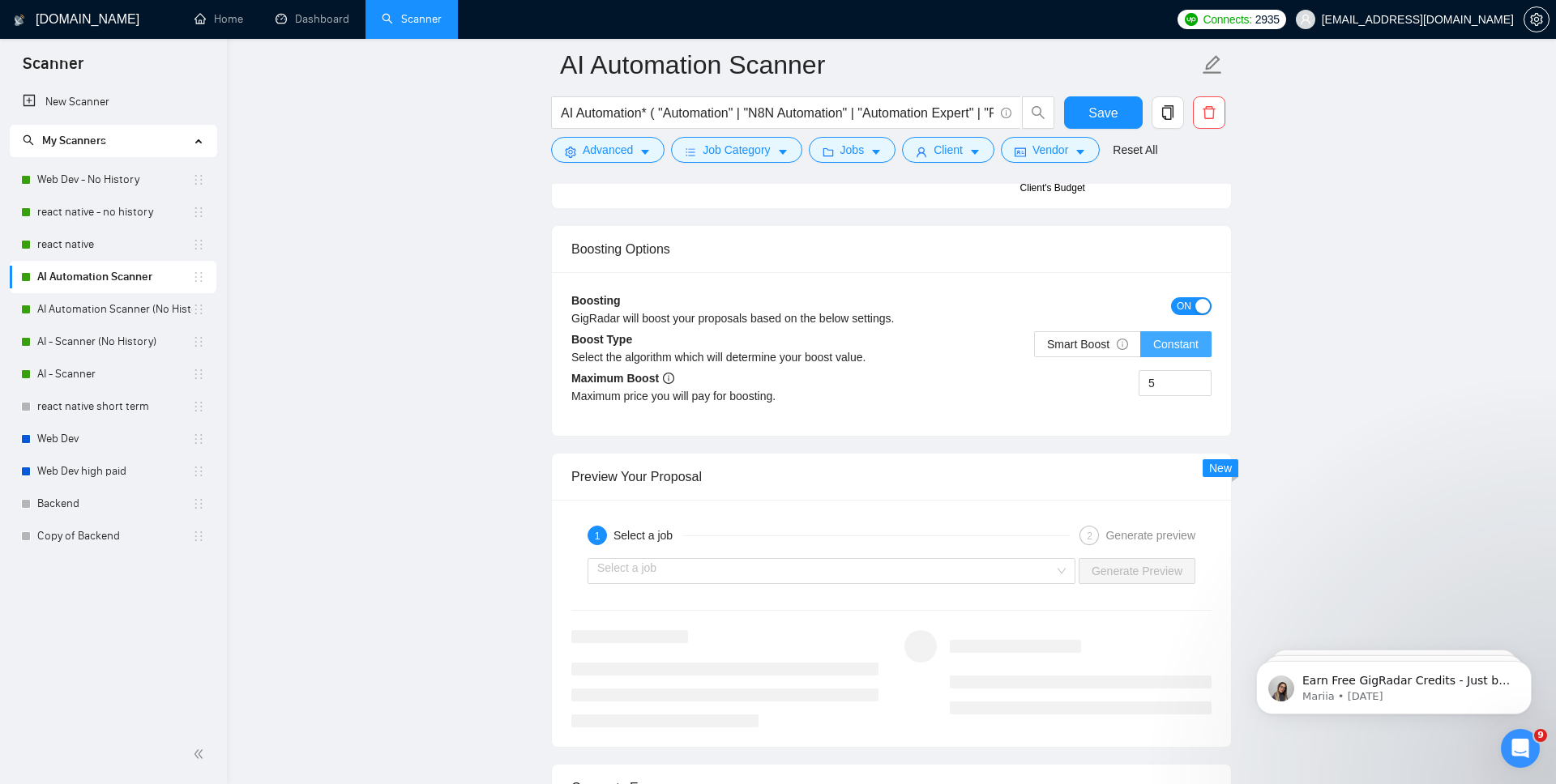
click at [1172, 350] on label "Constant" at bounding box center [1176, 344] width 70 height 26
click at [1141, 349] on input "Constant" at bounding box center [1141, 349] width 0 height 0
click at [1107, 342] on span "Smart Boost" at bounding box center [1087, 344] width 81 height 13
click at [1035, 349] on input "Smart Boost" at bounding box center [1035, 349] width 0 height 0
click at [1175, 380] on input "5" at bounding box center [1175, 383] width 71 height 25
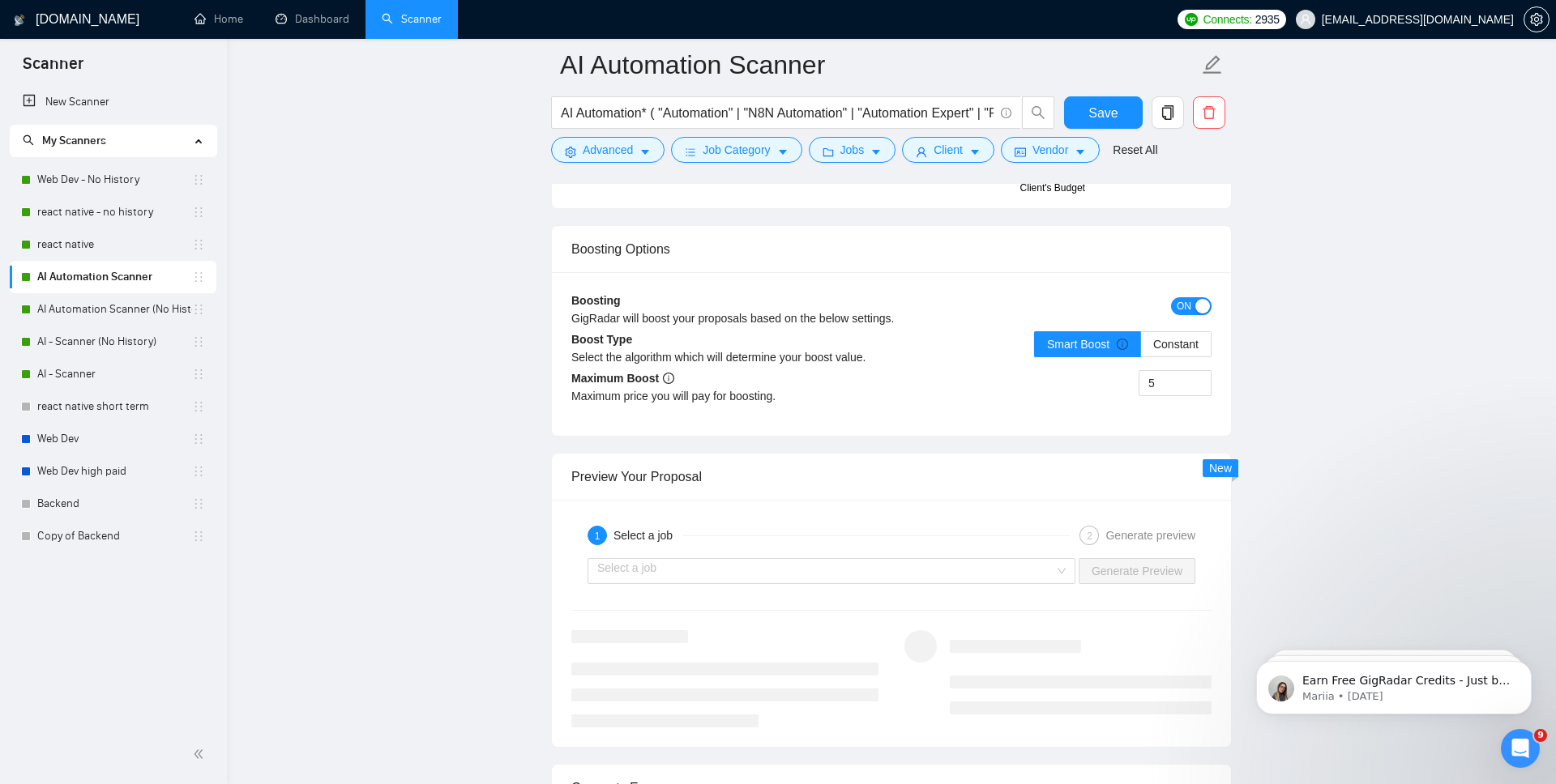
click at [1154, 431] on div "Boosting GigRadar will boost your proposals based on the below settings. ON Boo…" at bounding box center [891, 354] width 679 height 164
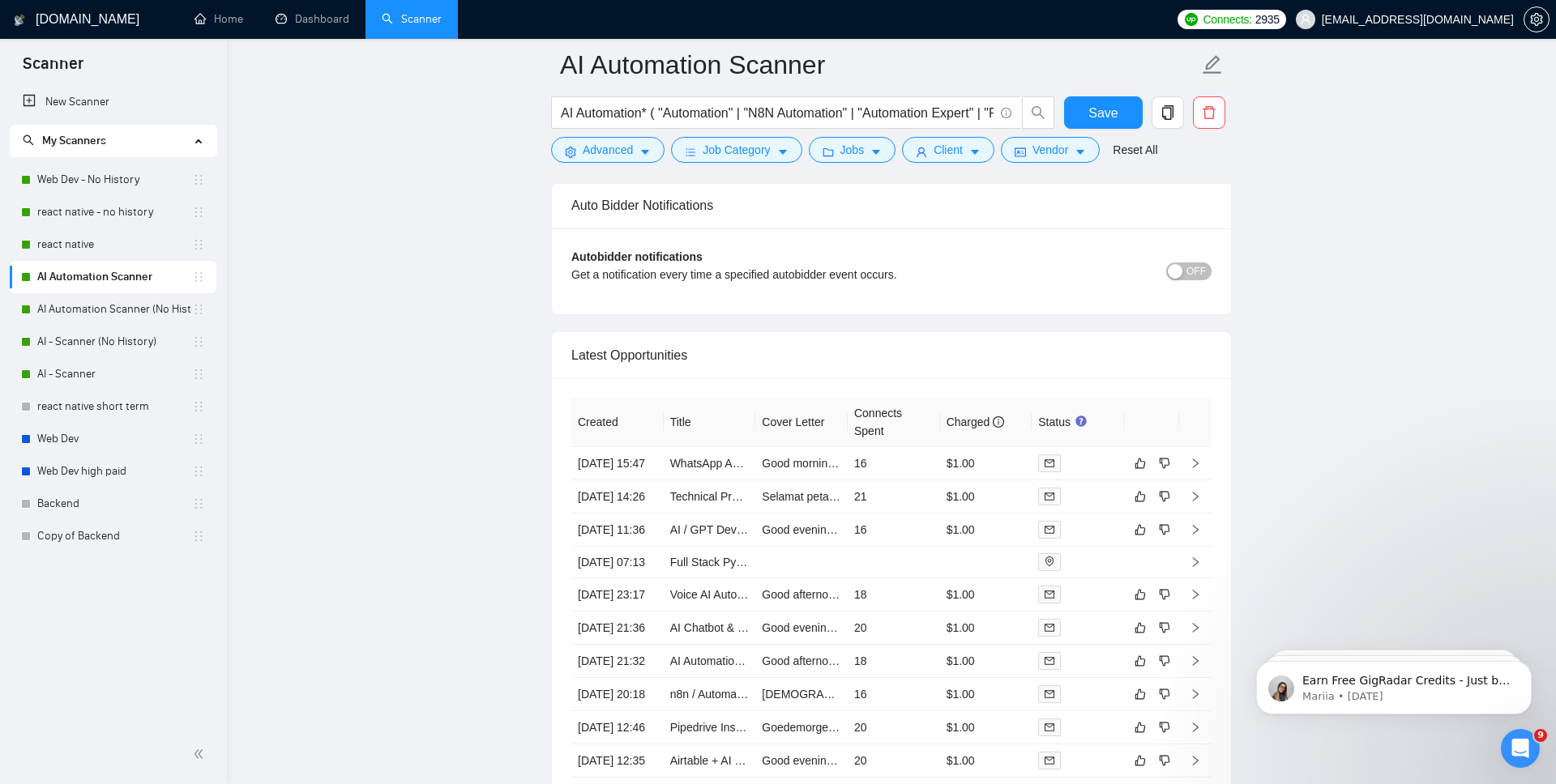
scroll to position [4216, 0]
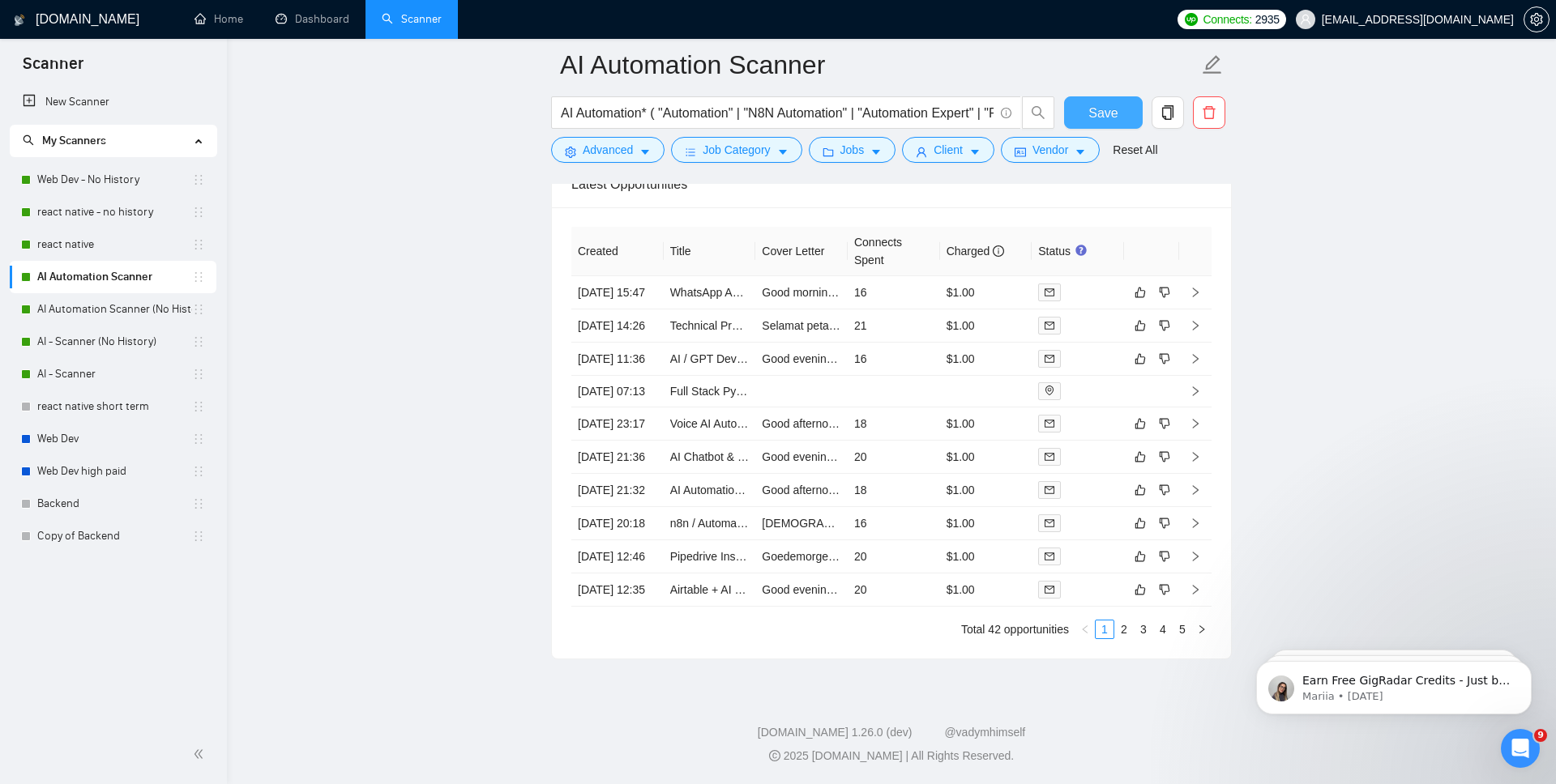
click at [1110, 119] on span "Save" at bounding box center [1103, 113] width 29 height 20
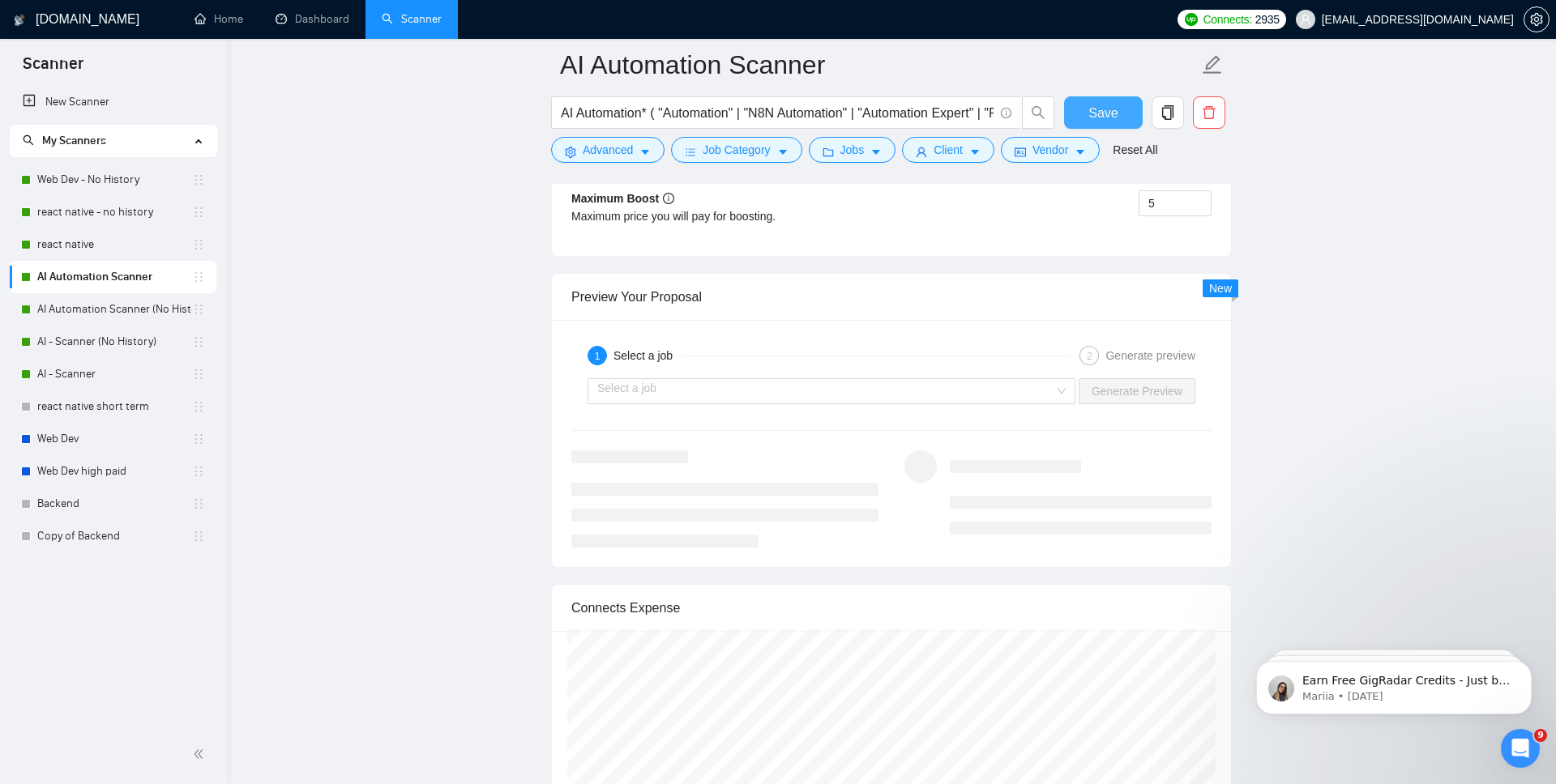
scroll to position [3174, 0]
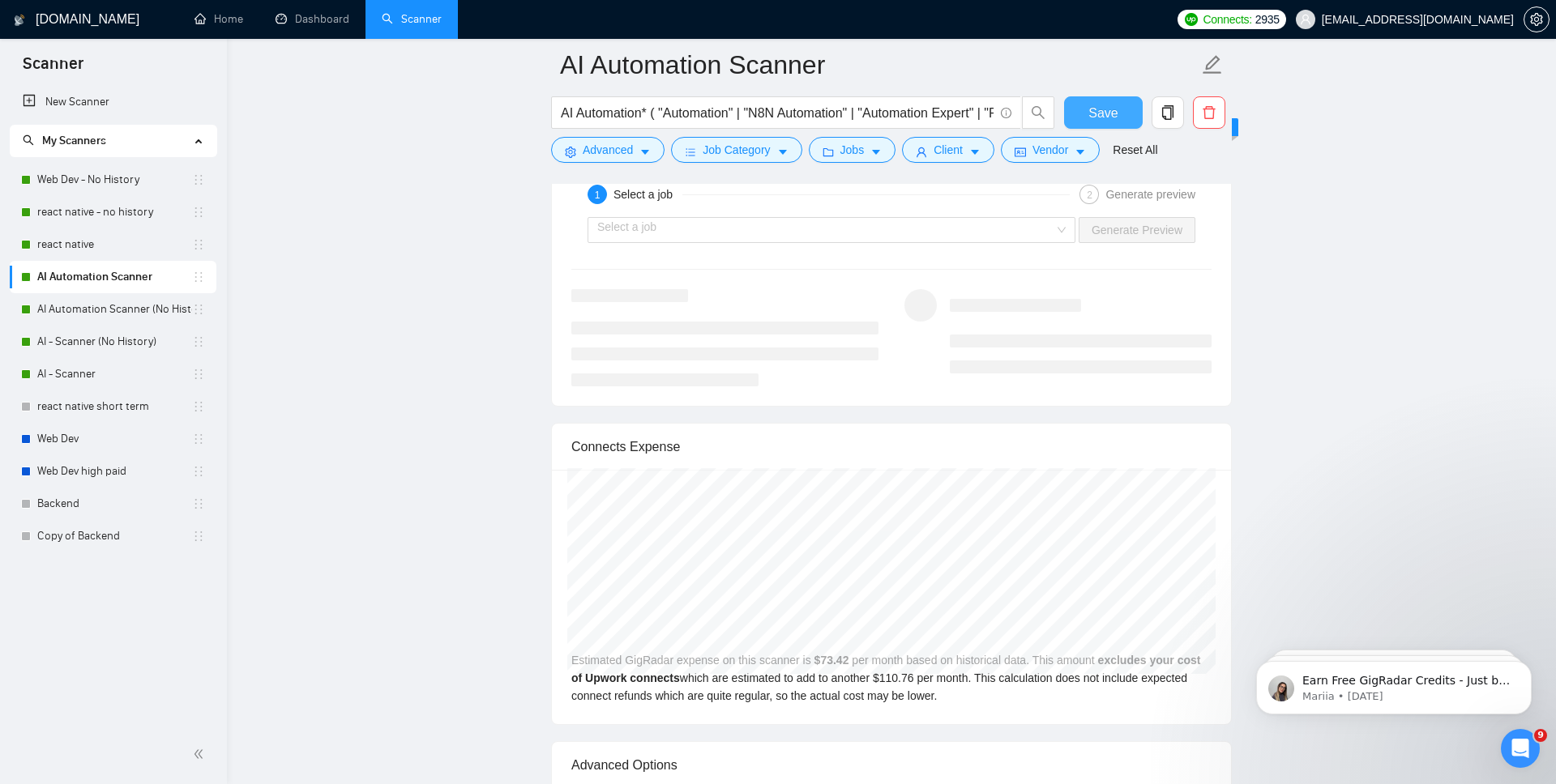
click at [1108, 121] on span "Save" at bounding box center [1103, 113] width 29 height 20
click at [124, 306] on link "AI Automation Scanner (No History)" at bounding box center [114, 309] width 155 height 32
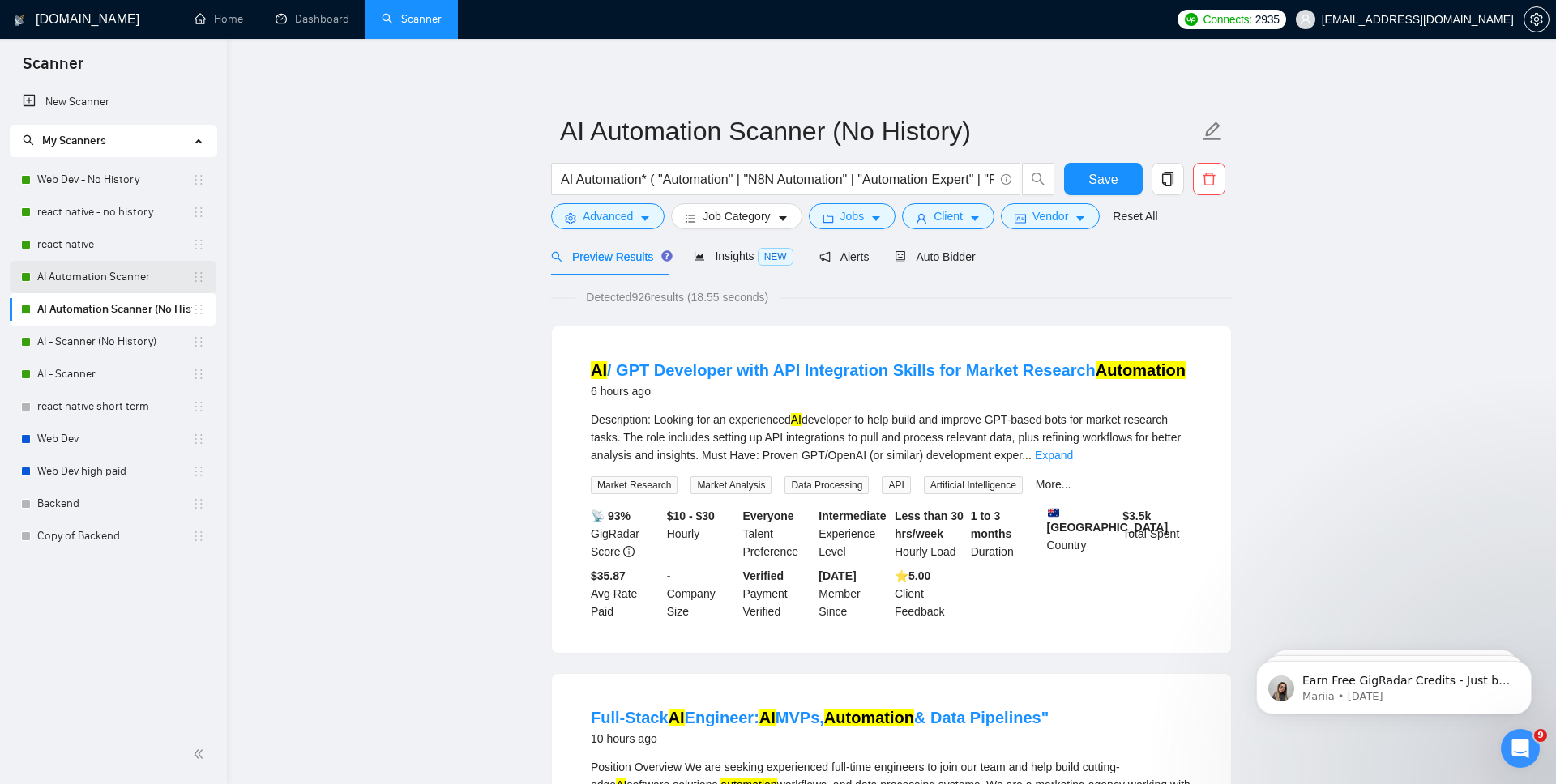
click at [93, 277] on link "AI Automation Scanner" at bounding box center [114, 276] width 155 height 32
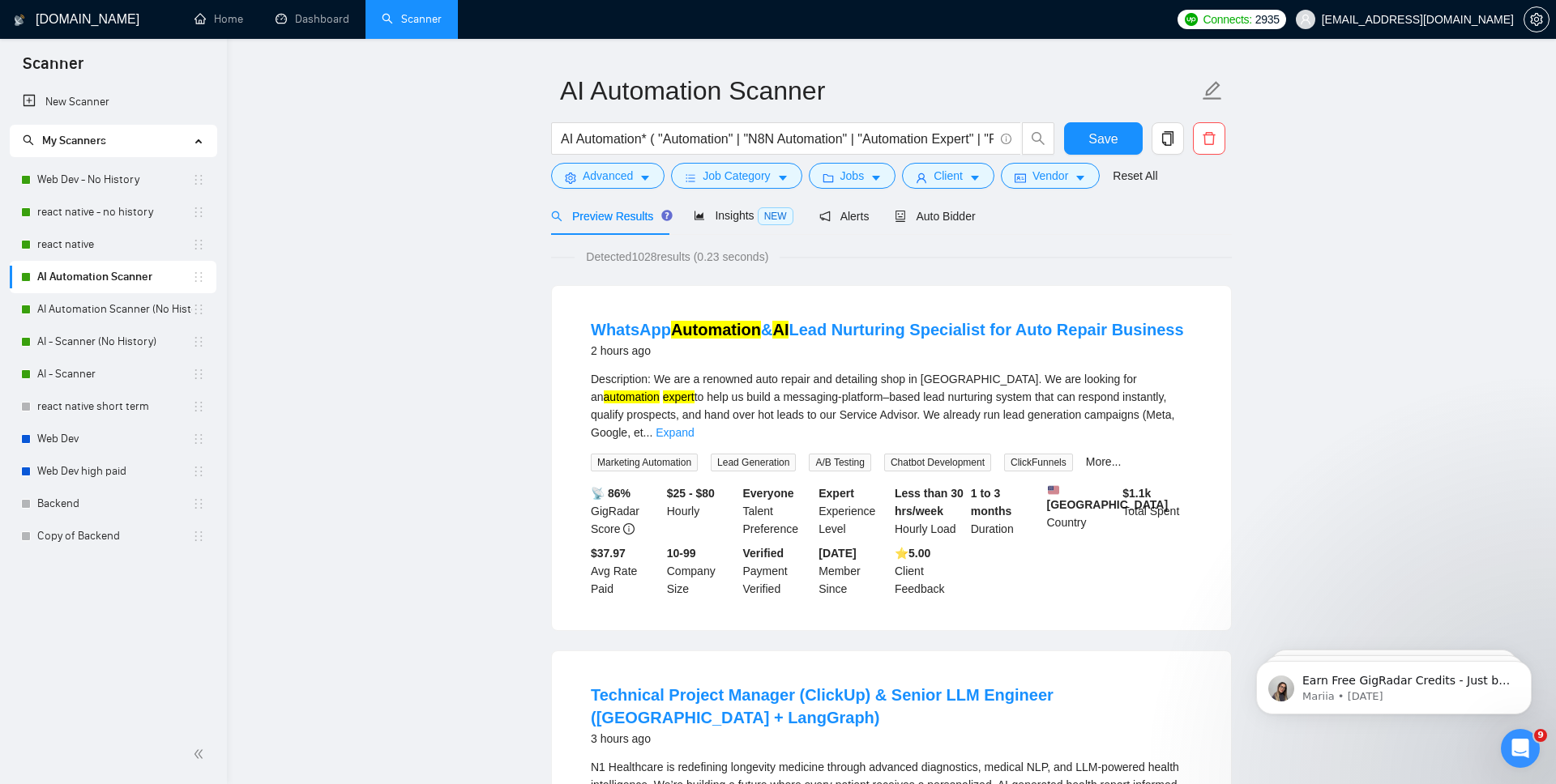
scroll to position [39, 0]
click at [952, 220] on span "Auto Bidder" at bounding box center [935, 218] width 81 height 13
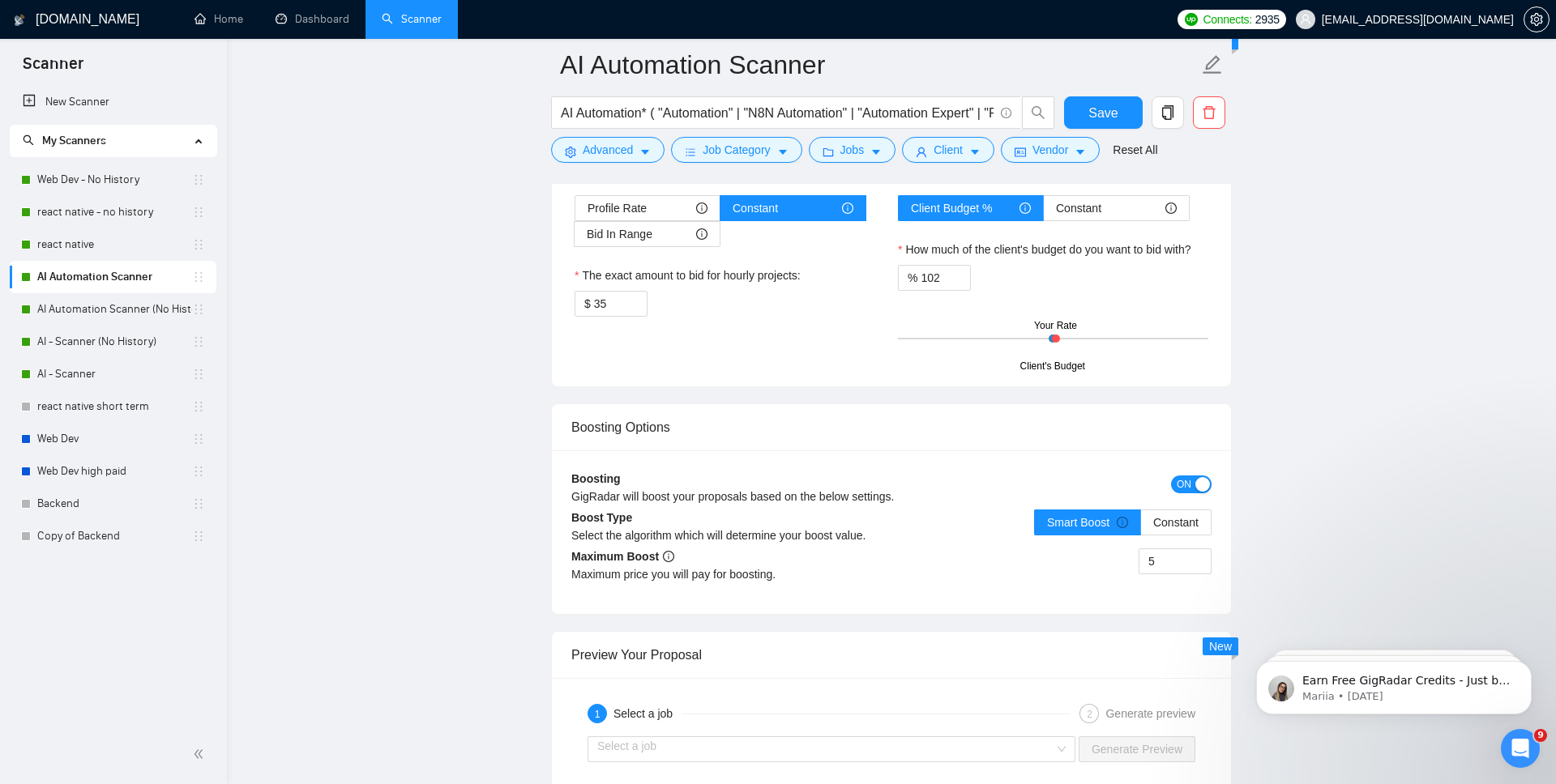
scroll to position [2657, 0]
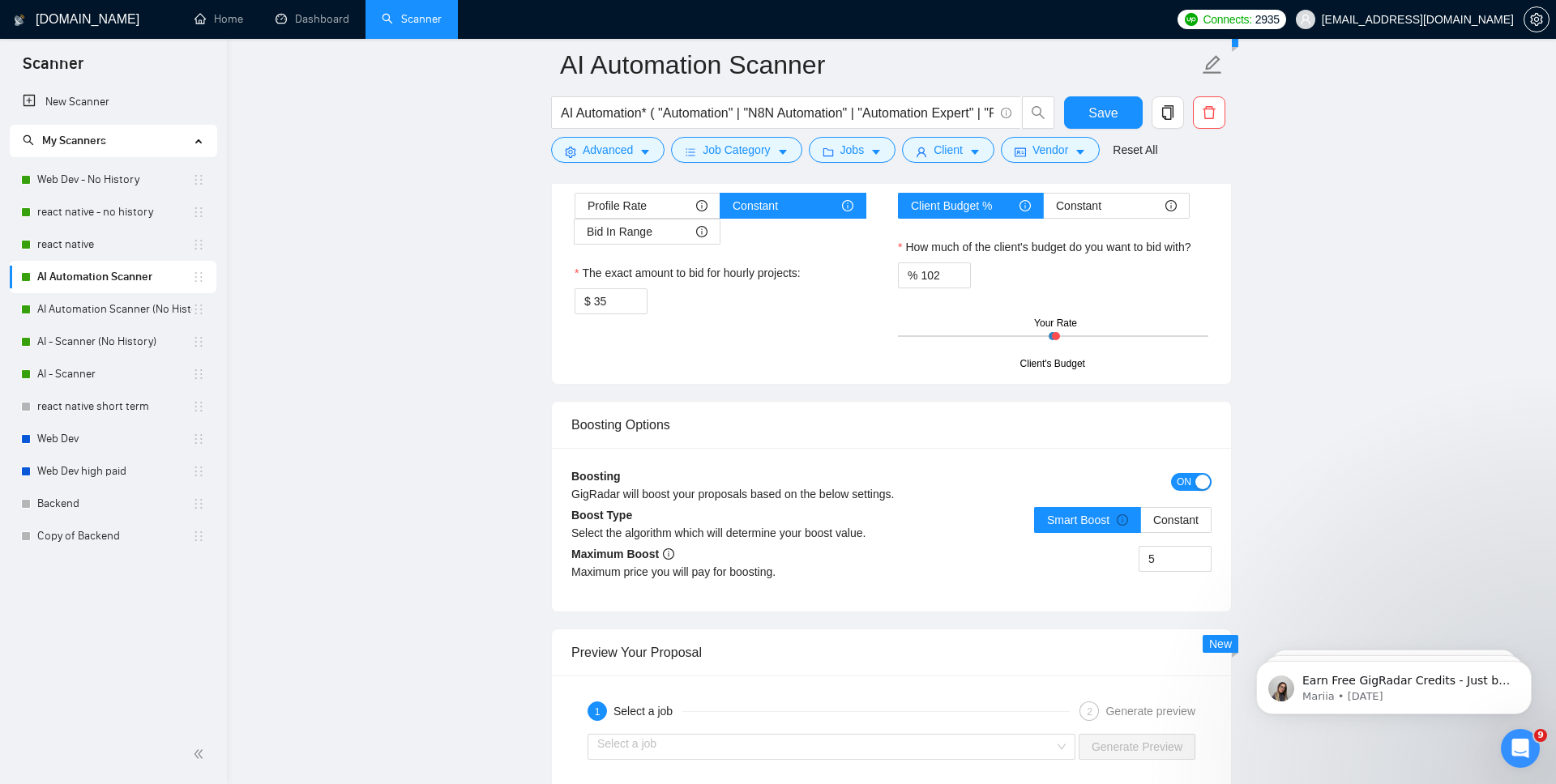
click at [1188, 477] on span "ON" at bounding box center [1184, 481] width 15 height 17
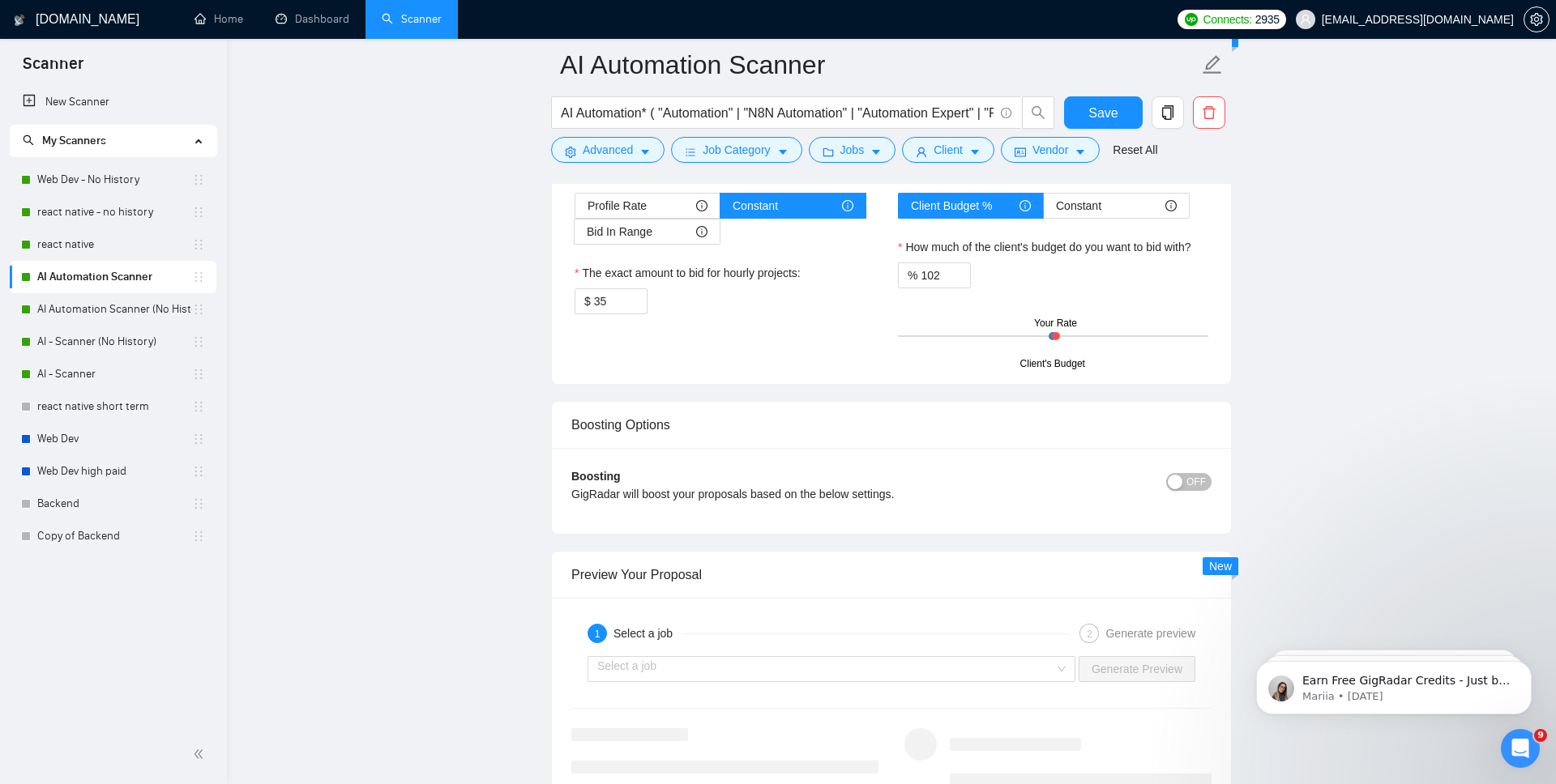
click at [1188, 477] on span "OFF" at bounding box center [1195, 481] width 19 height 17
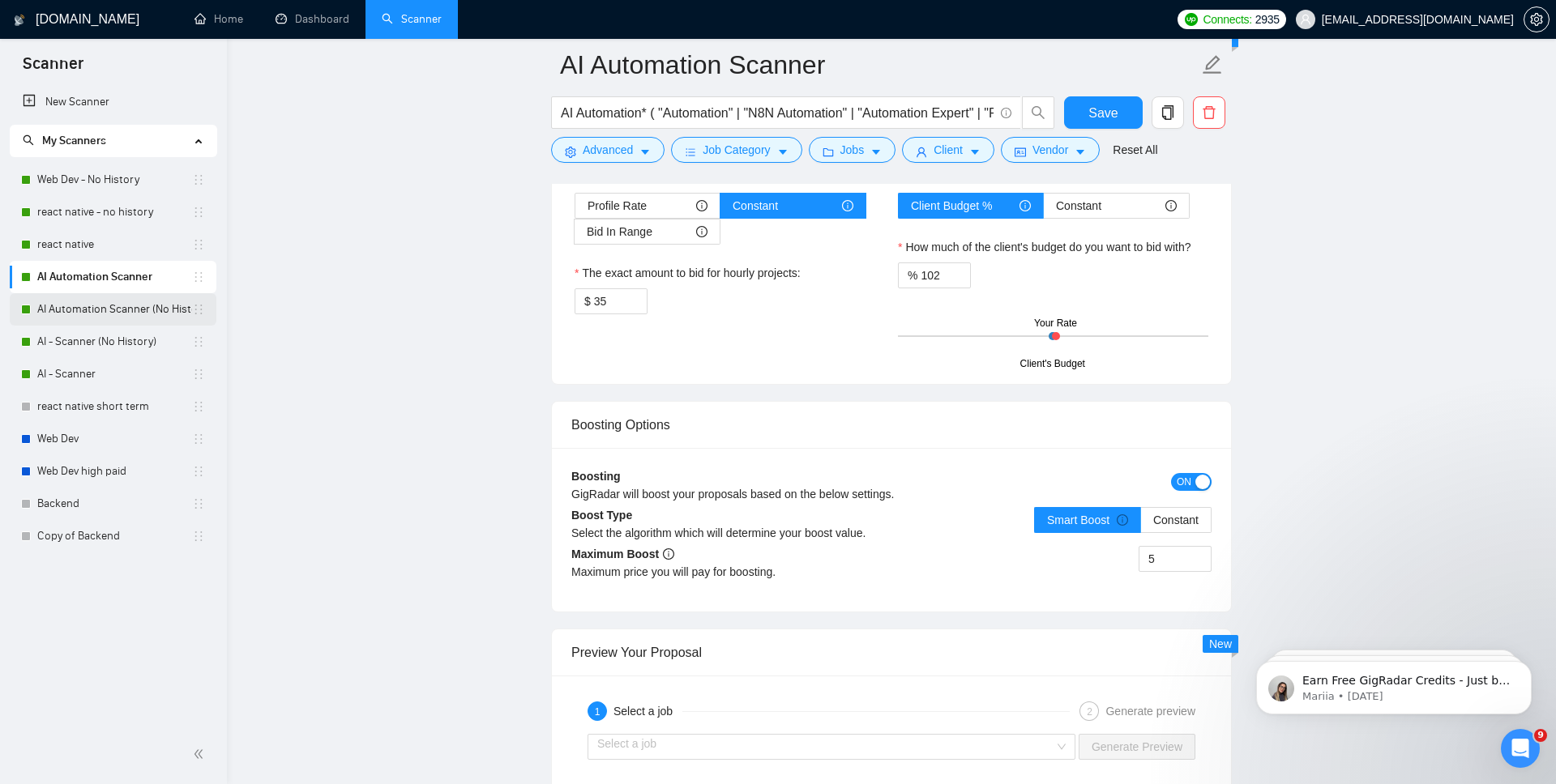
click at [109, 302] on link "AI Automation Scanner (No History)" at bounding box center [114, 309] width 155 height 32
click at [130, 296] on link "AI Automation Scanner (No History)" at bounding box center [114, 309] width 155 height 32
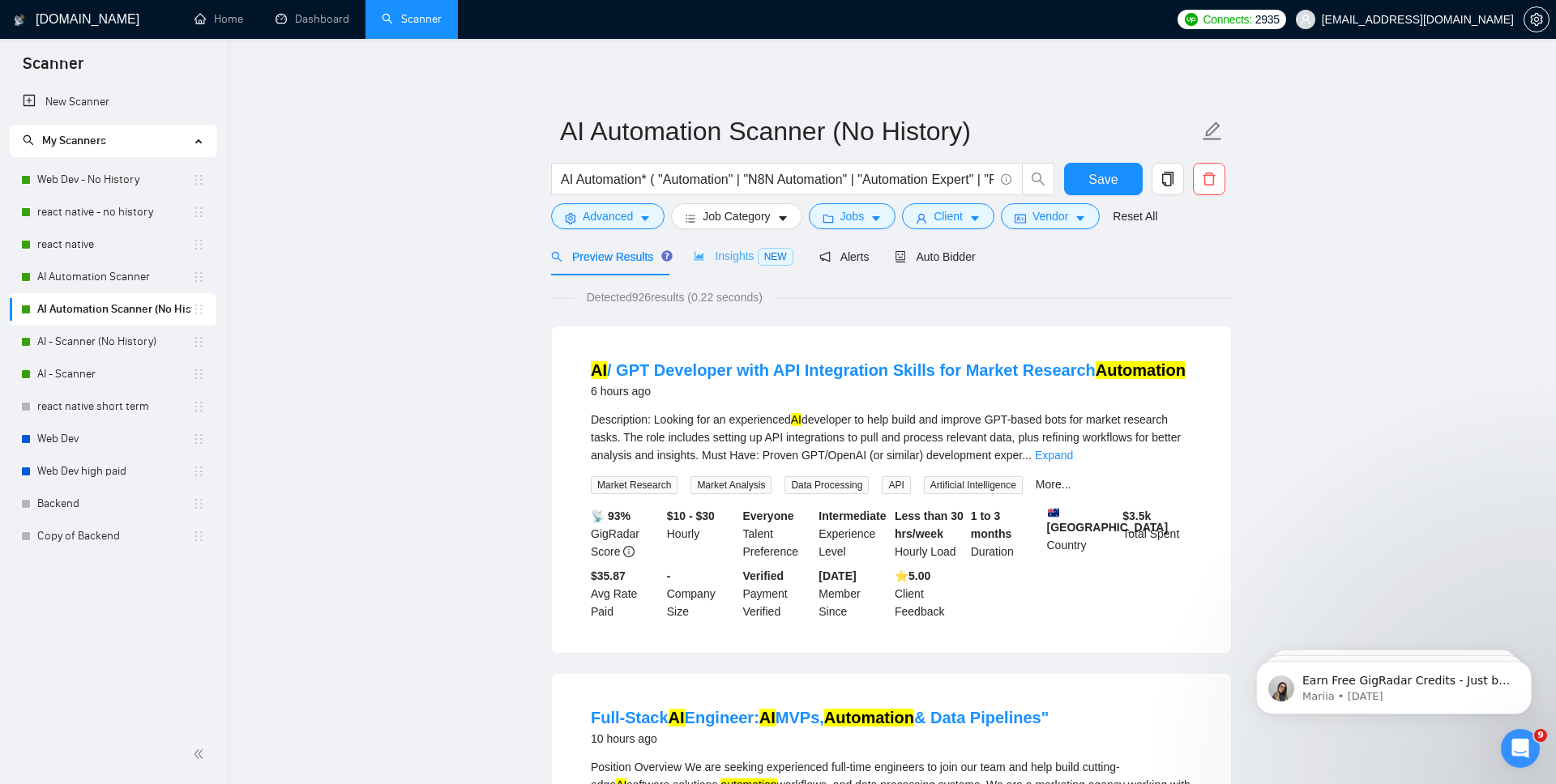
click at [726, 244] on div "Insights NEW" at bounding box center [743, 256] width 99 height 38
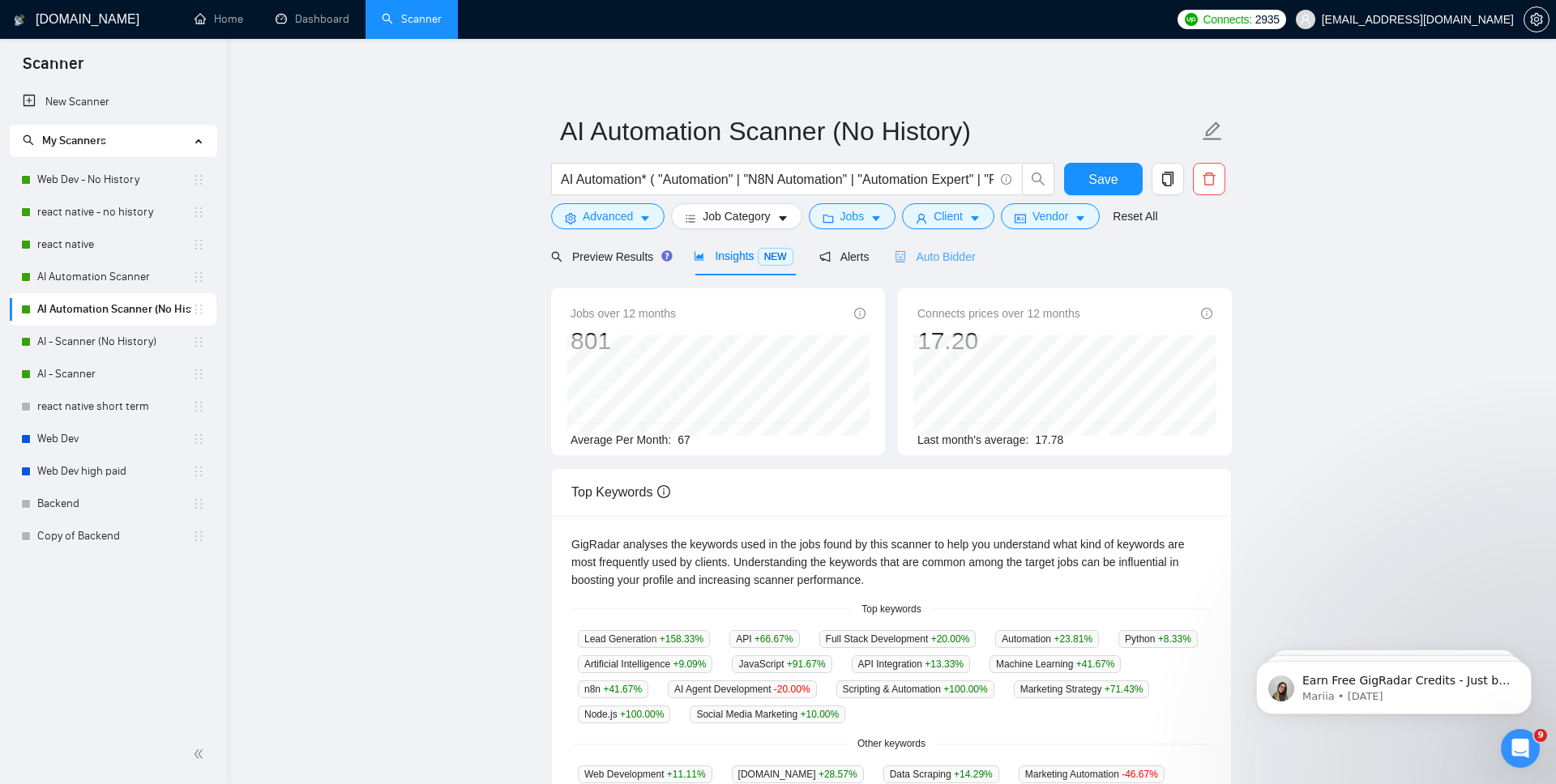
click at [975, 269] on div "Auto Bidder" at bounding box center [935, 256] width 81 height 38
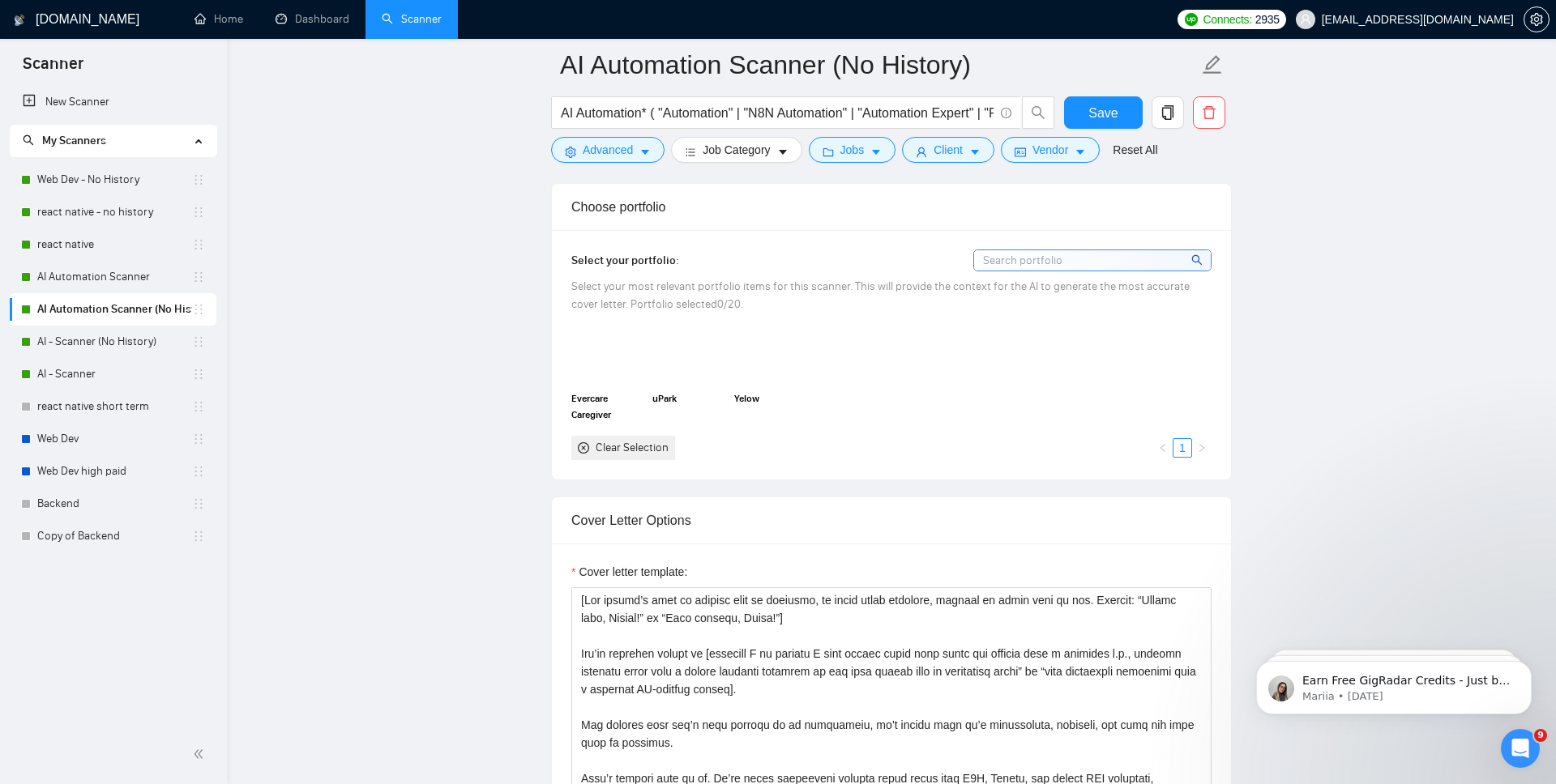
scroll to position [1697, 0]
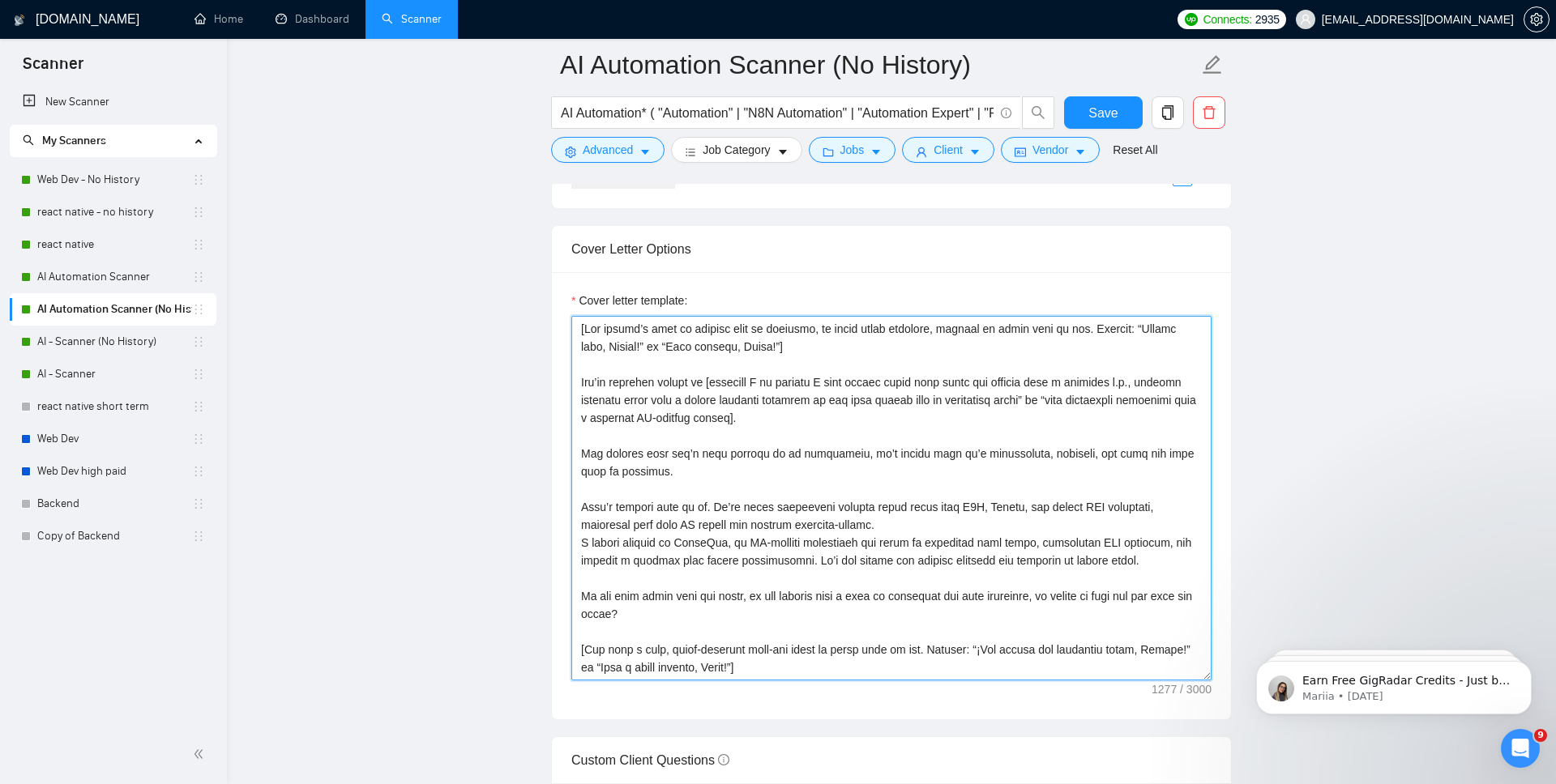
click at [871, 521] on textarea "Cover letter template:" at bounding box center [891, 498] width 641 height 365
paste textarea "Loremipsumd sita consec’a elit se doeiusm temp in utlab etdol magnaali, enimadm…"
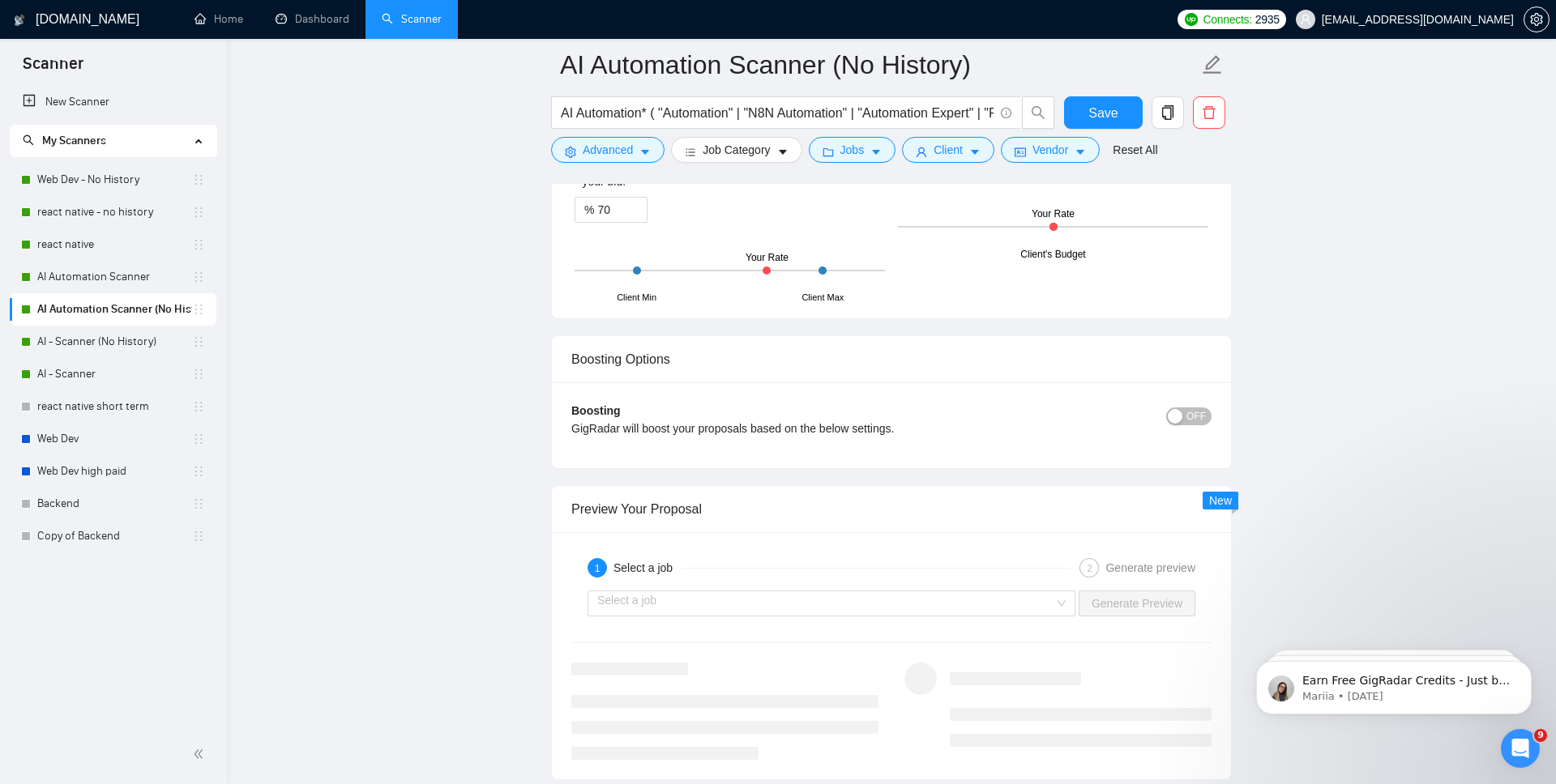
scroll to position [2827, 0]
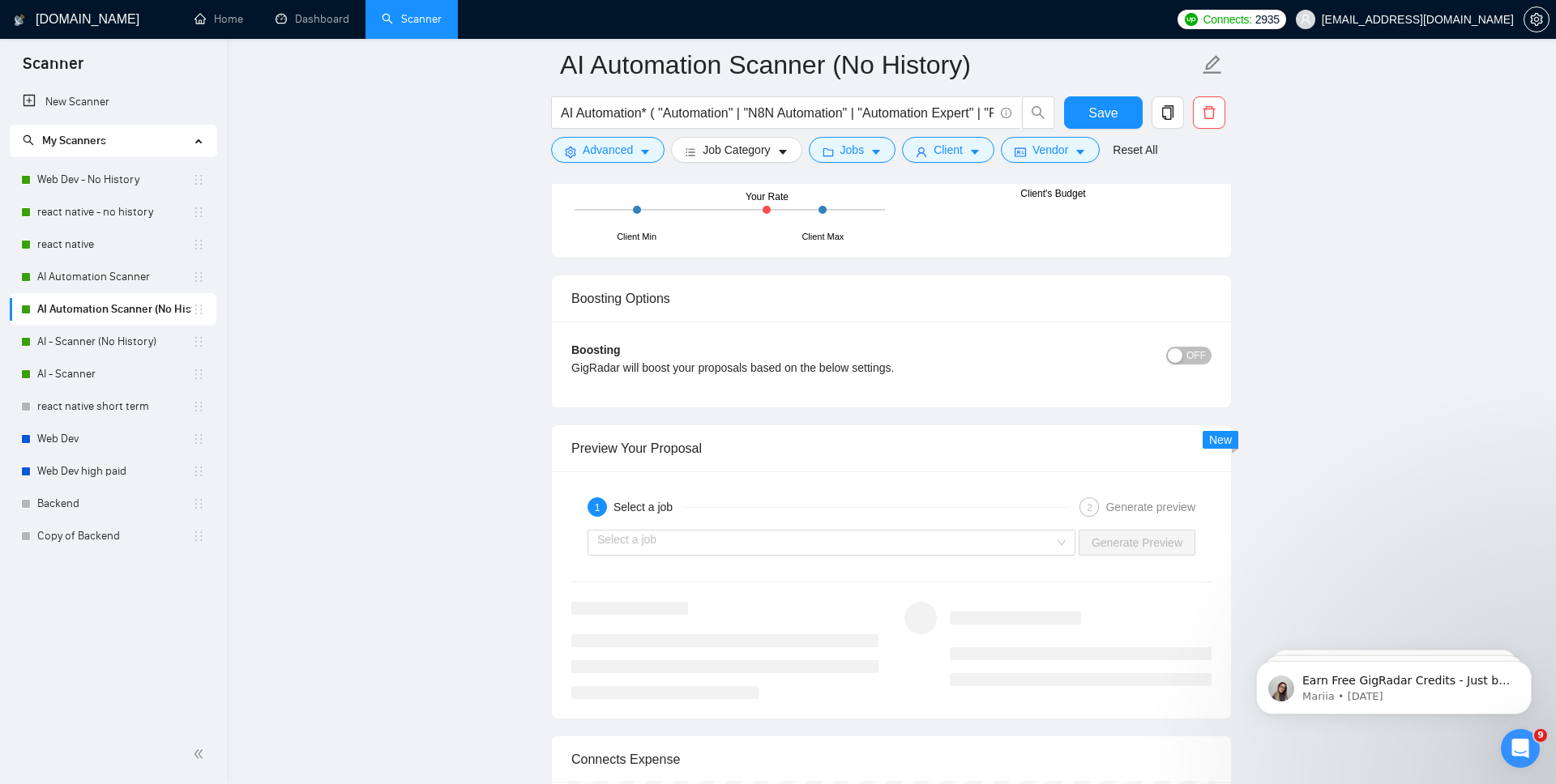
type textarea "[Loremipsumd sita consec’a elit se doeiusm temp in utlab etdol magnaali, enimad…"
click at [1187, 365] on div "OFF" at bounding box center [1131, 355] width 160 height 26
click at [1203, 351] on span "OFF" at bounding box center [1195, 355] width 19 height 17
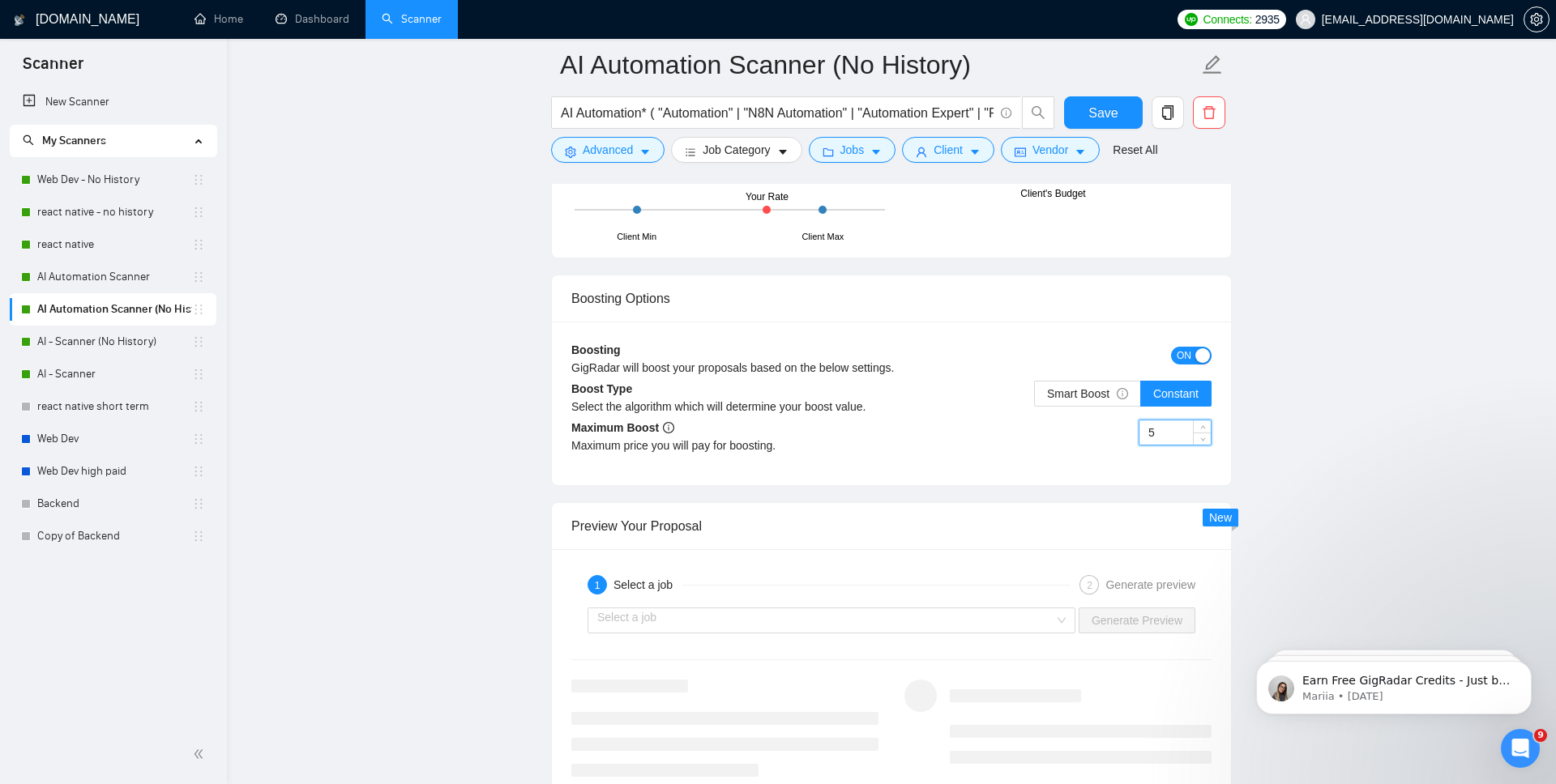
click at [1157, 433] on input "5" at bounding box center [1175, 433] width 71 height 25
click at [974, 422] on div "5" at bounding box center [1052, 443] width 320 height 46
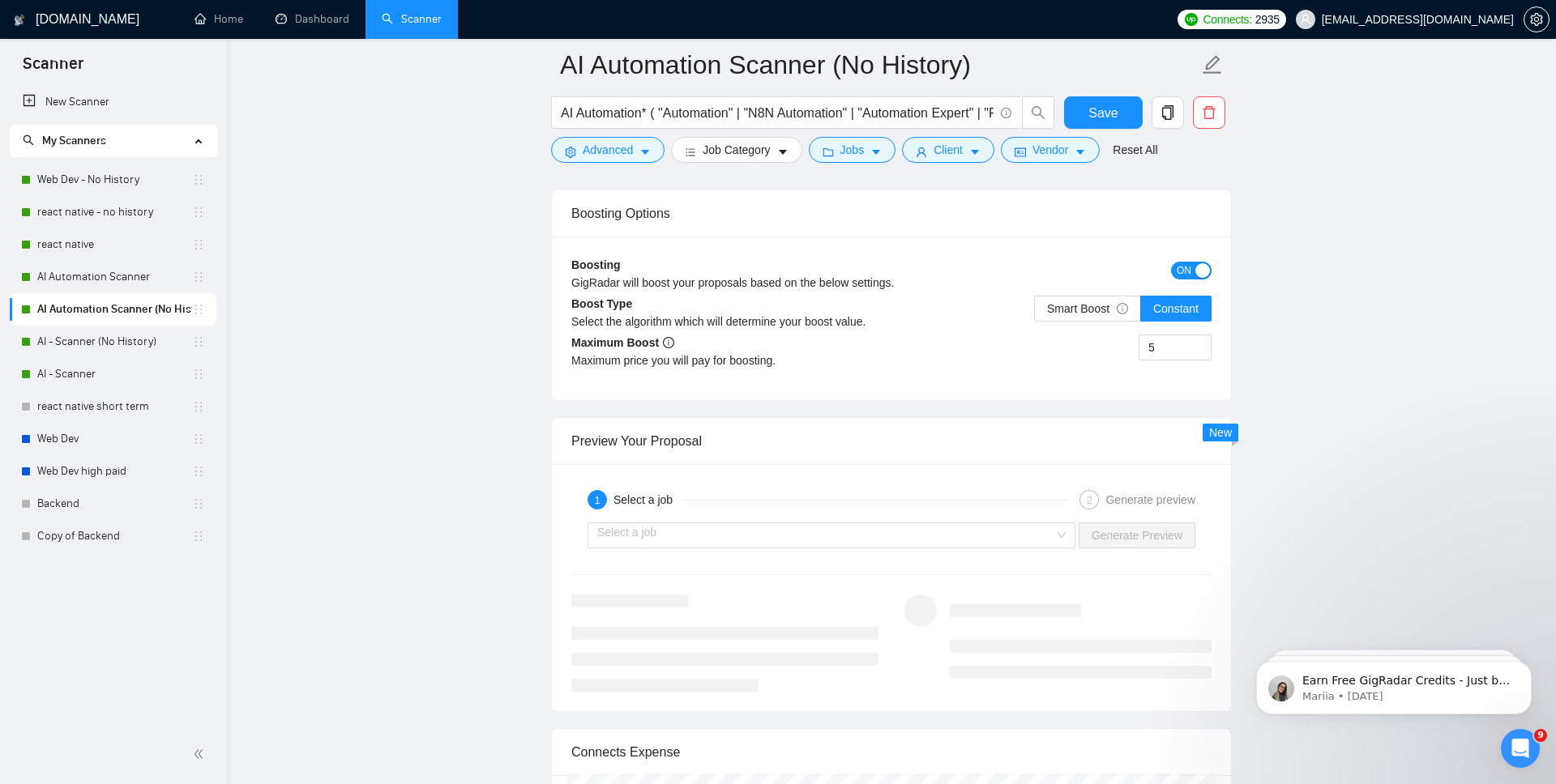
scroll to position [3111, 0]
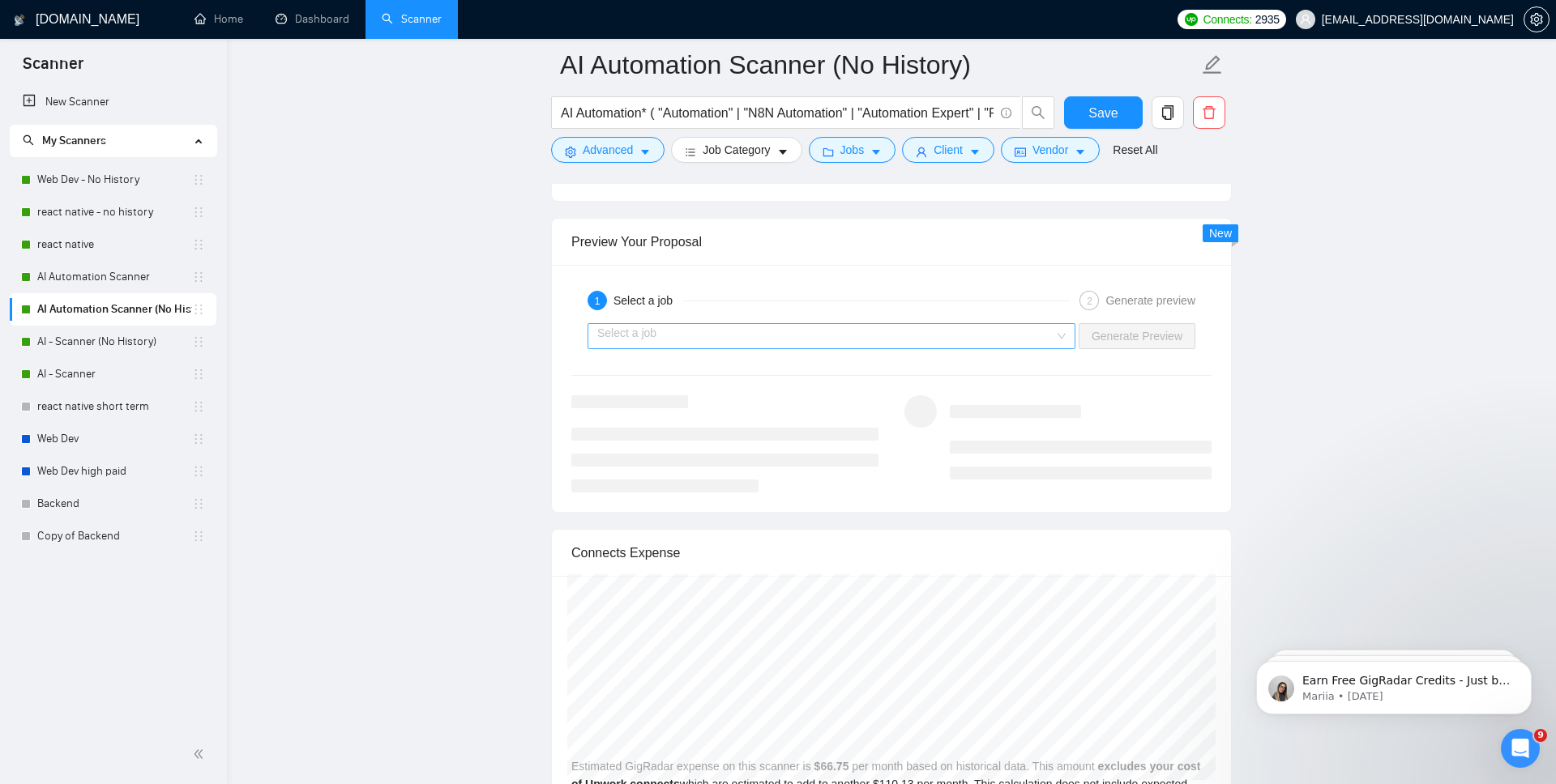
click at [1046, 339] on input "search" at bounding box center [826, 336] width 457 height 25
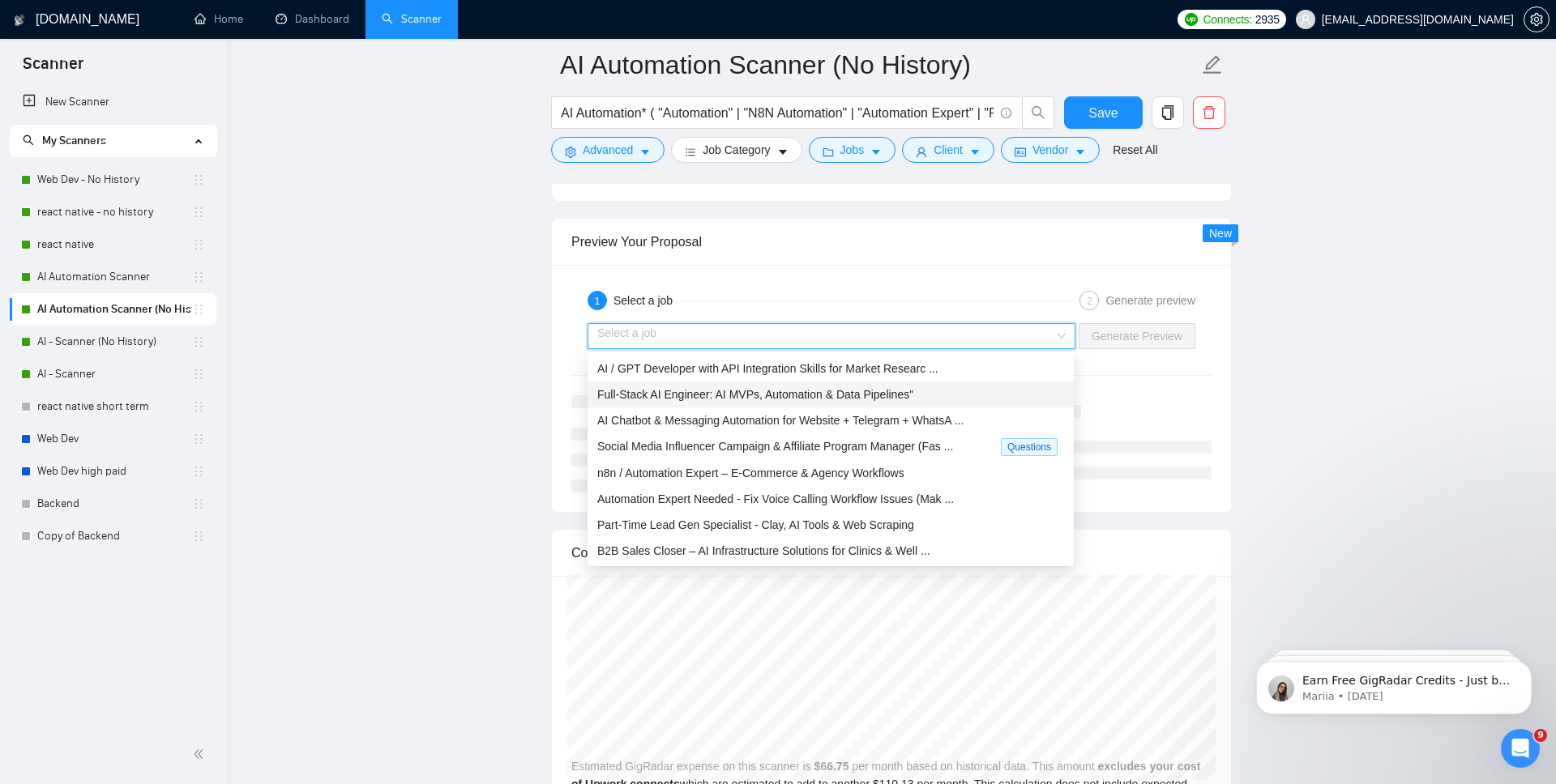
click at [931, 399] on div "Full-Stack AI Engineer: AI MVPs, Automation & Data Pipelines"" at bounding box center [831, 394] width 467 height 17
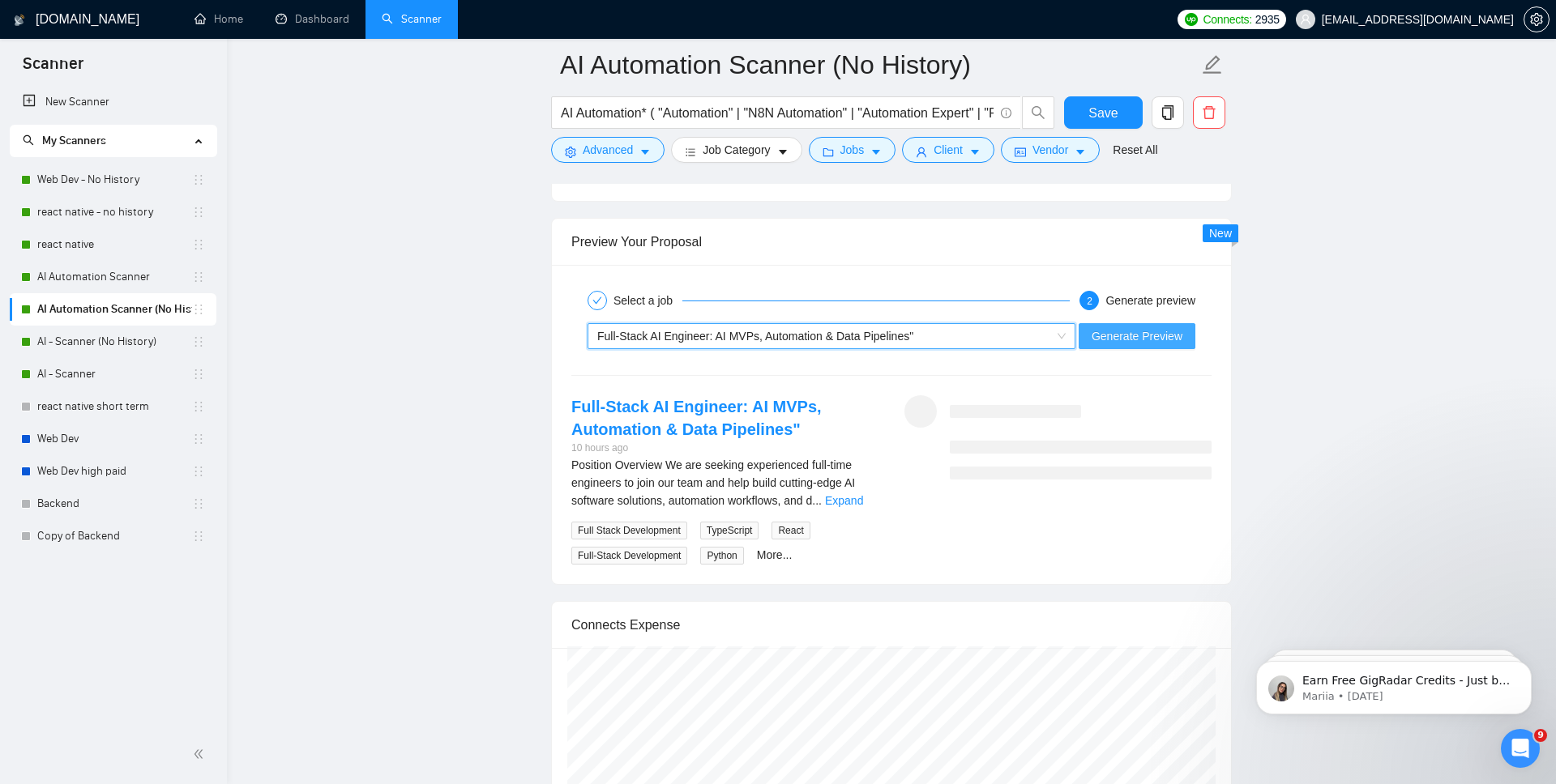
click at [1151, 342] on span "Generate Preview" at bounding box center [1137, 336] width 91 height 17
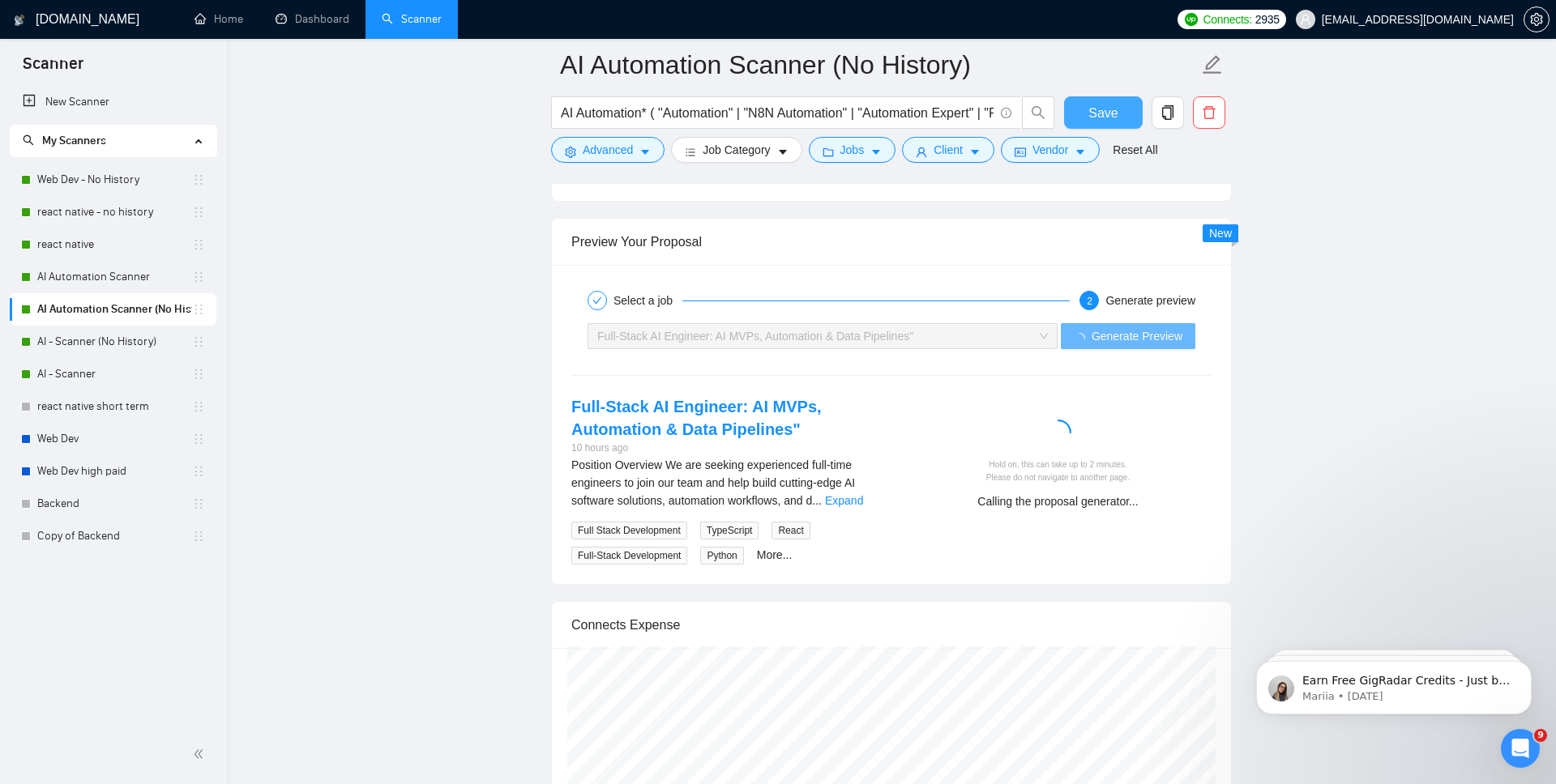
click at [1113, 105] on span "Save" at bounding box center [1103, 113] width 29 height 20
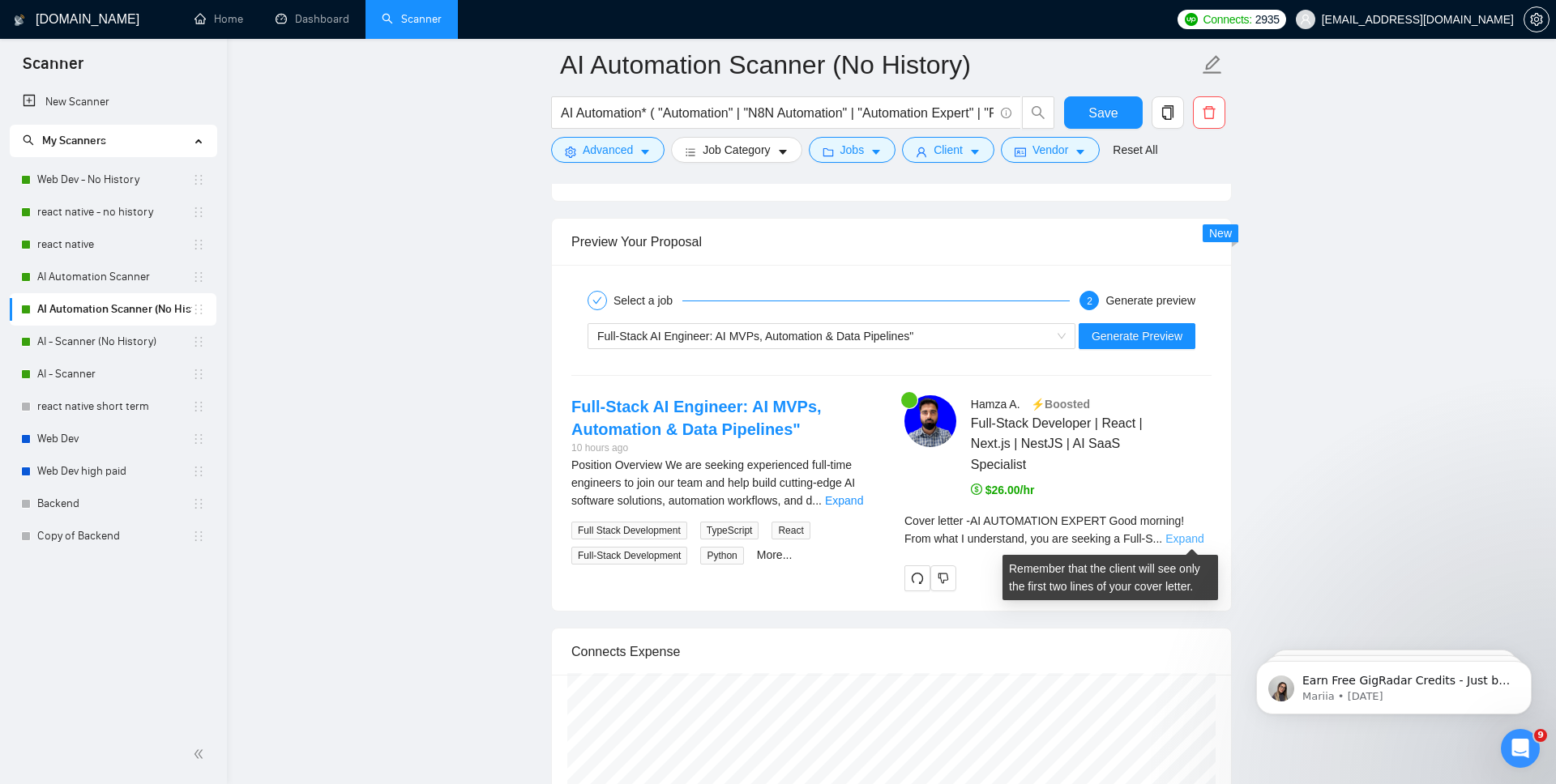
click at [1191, 544] on link "Expand" at bounding box center [1184, 539] width 38 height 13
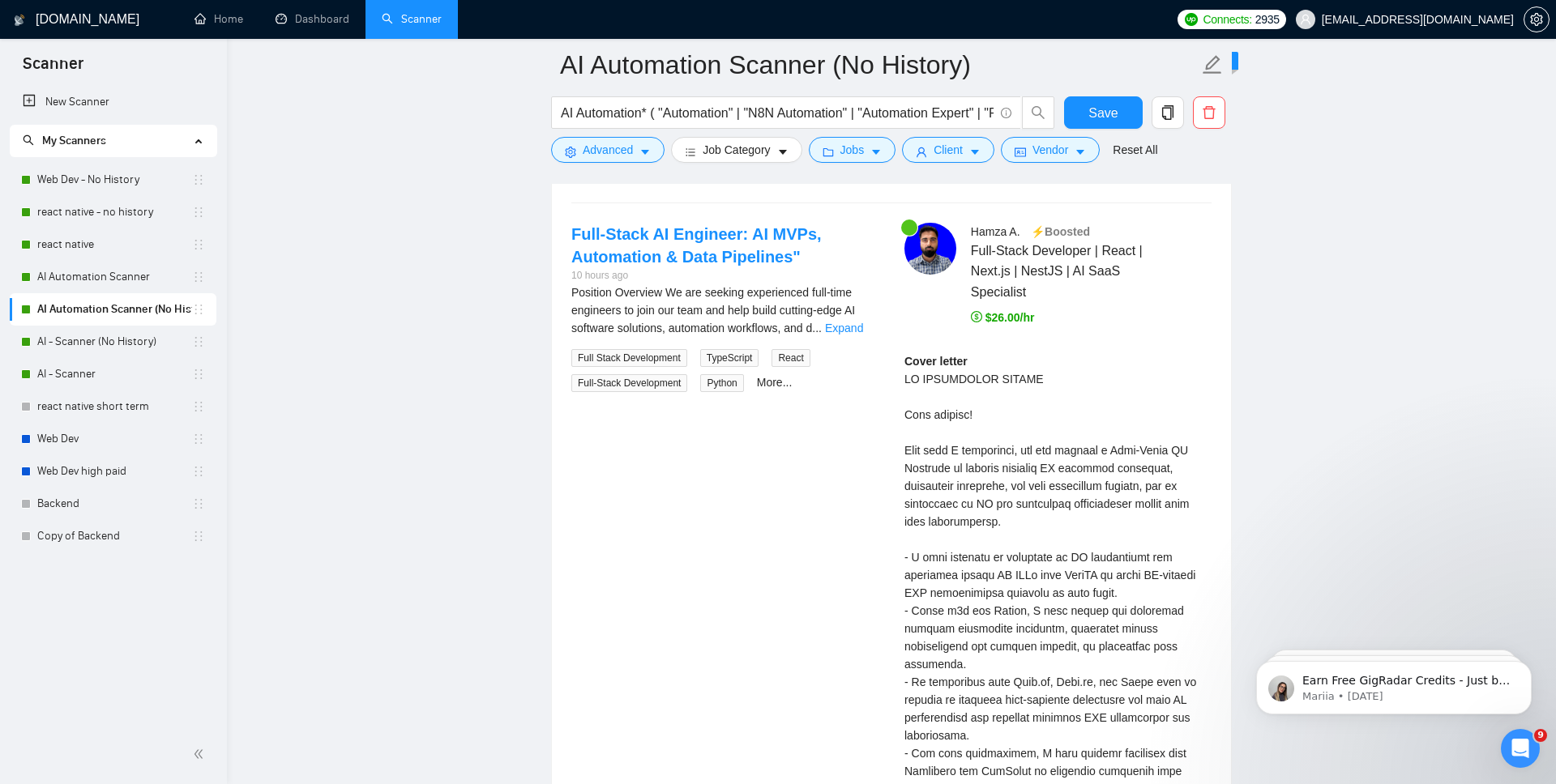
scroll to position [3284, 0]
click at [863, 332] on link "Expand" at bounding box center [845, 328] width 38 height 13
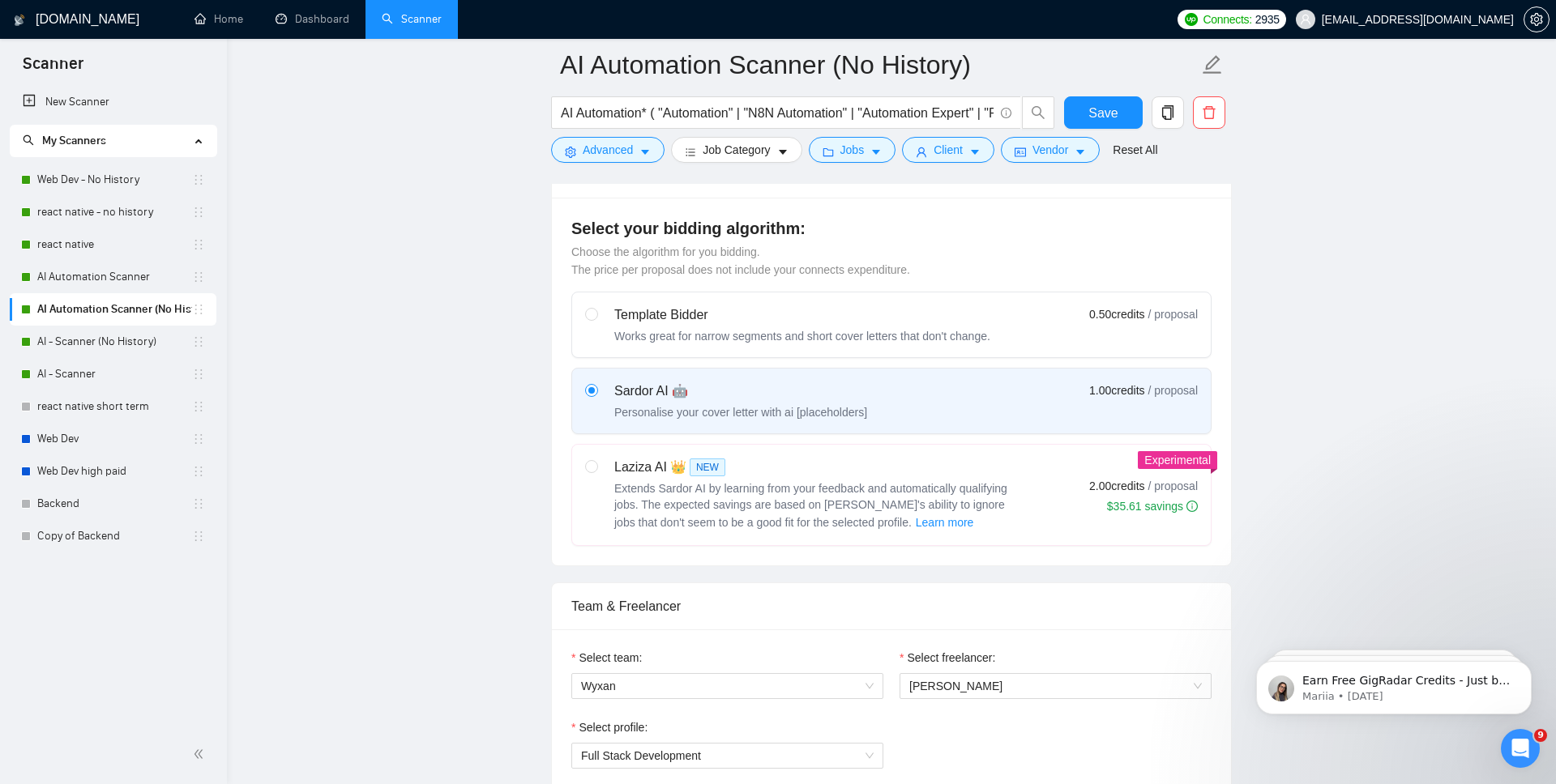
scroll to position [0, 0]
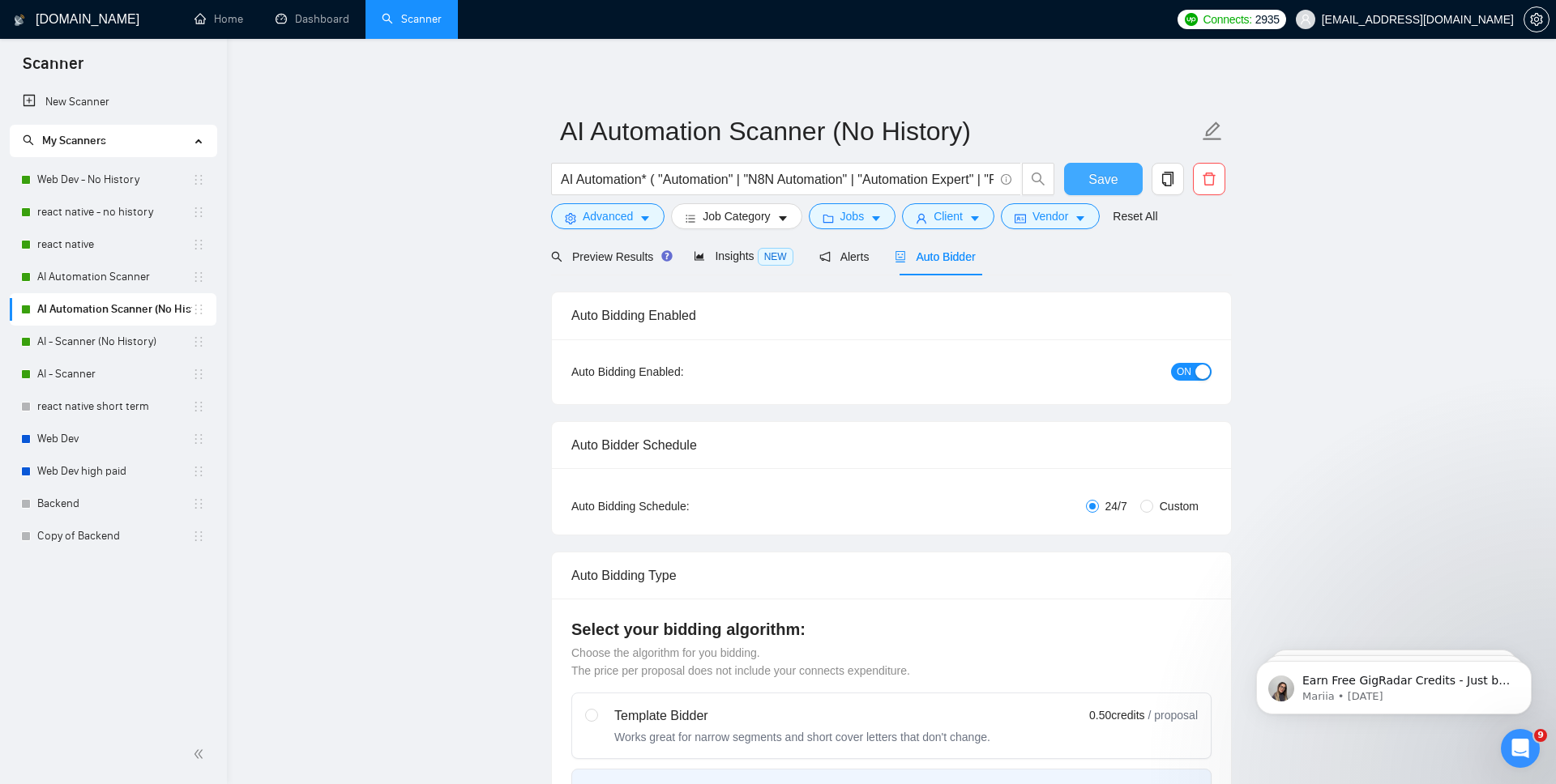
click at [1086, 167] on button "Save" at bounding box center [1104, 178] width 79 height 32
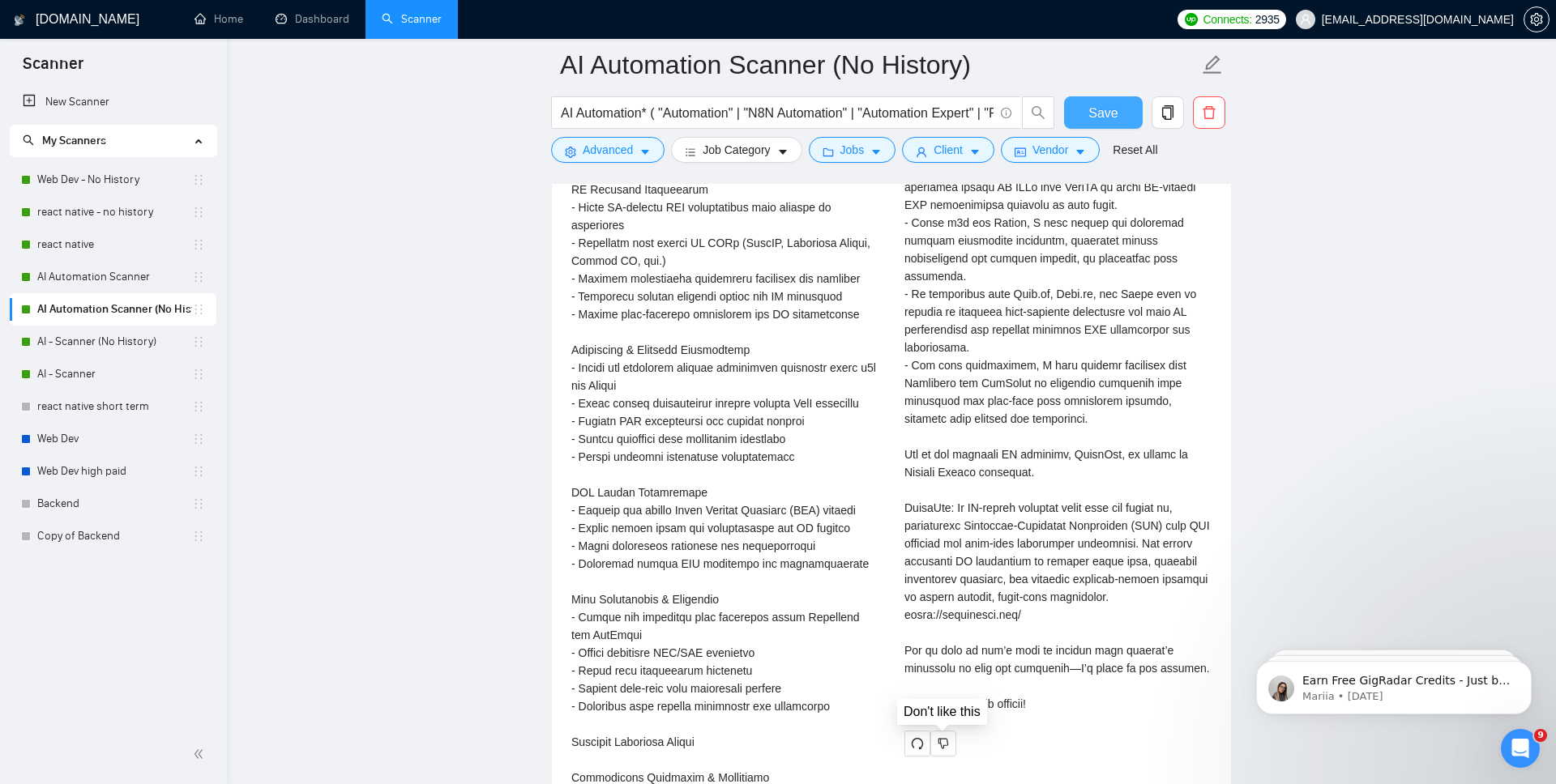
scroll to position [3586, 0]
